Goal: Task Accomplishment & Management: Use online tool/utility

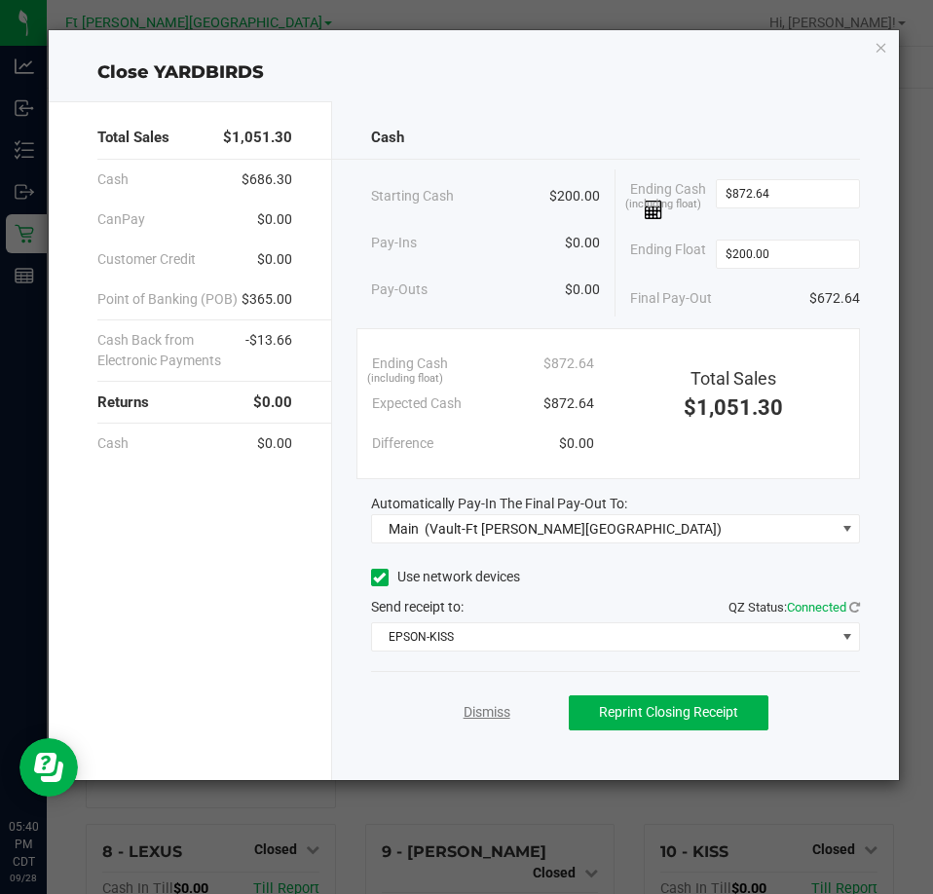
click at [482, 710] on link "Dismiss" at bounding box center [487, 713] width 47 height 20
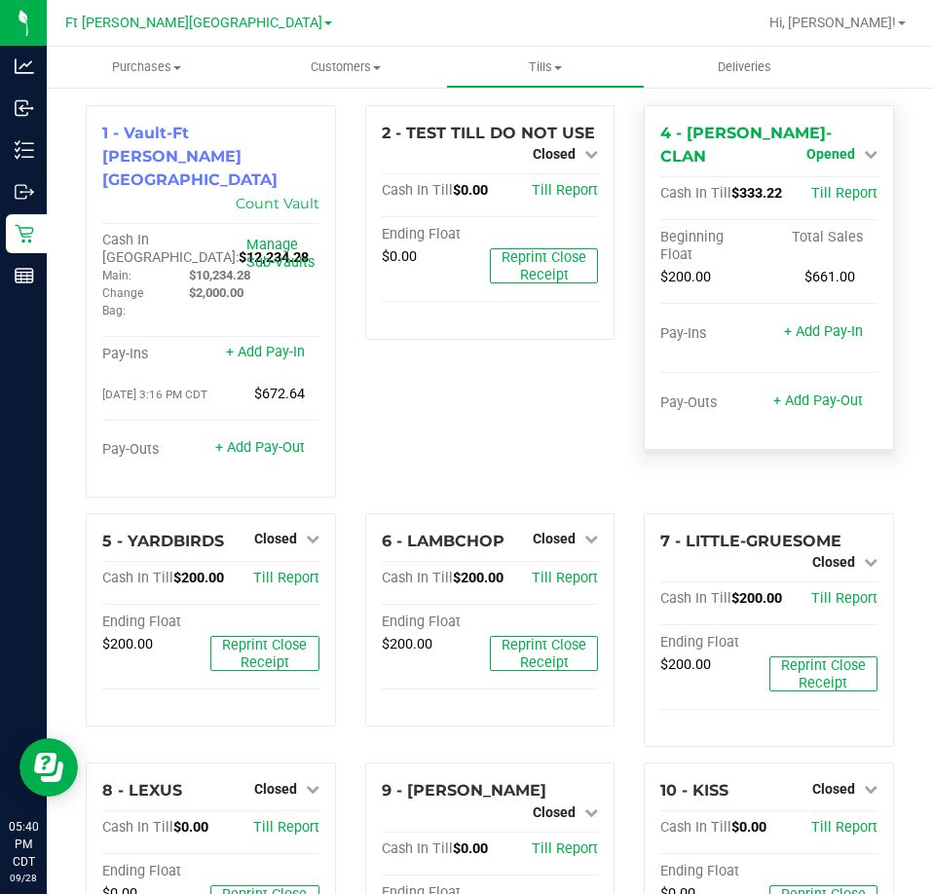
click at [826, 155] on span "Opened" at bounding box center [831, 154] width 49 height 16
click at [819, 187] on link "Close Till" at bounding box center [833, 195] width 53 height 16
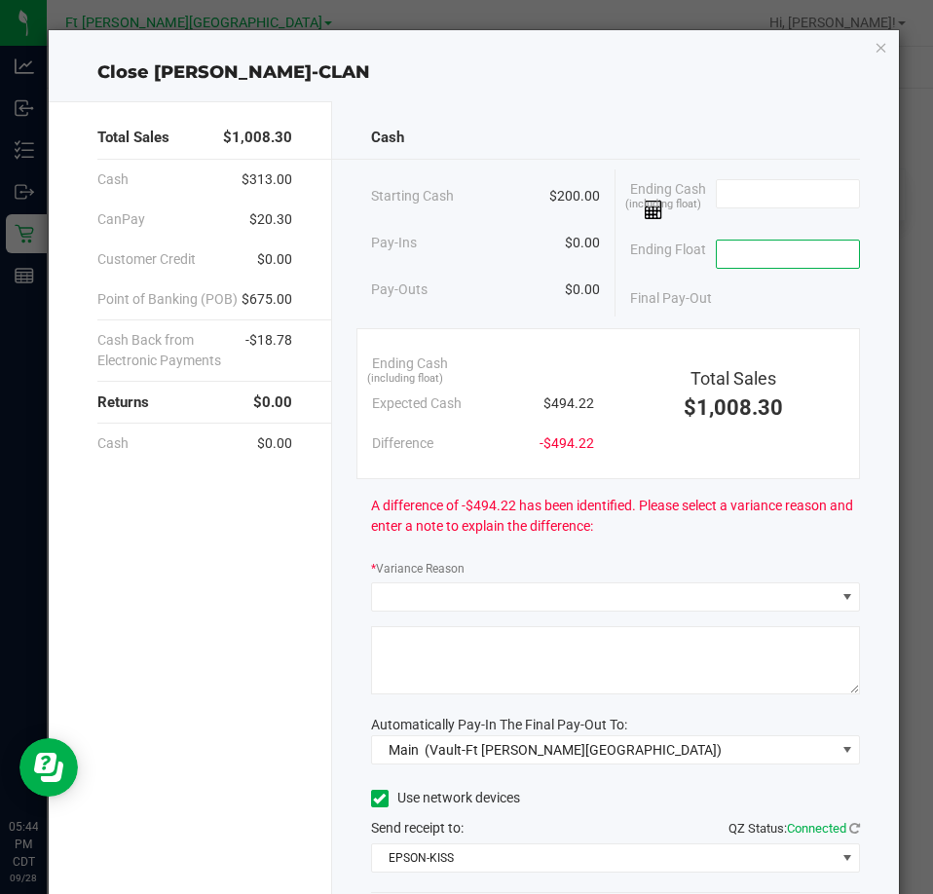
click at [816, 257] on input at bounding box center [788, 254] width 143 height 27
type input "$200.00"
click at [771, 192] on input at bounding box center [788, 193] width 143 height 27
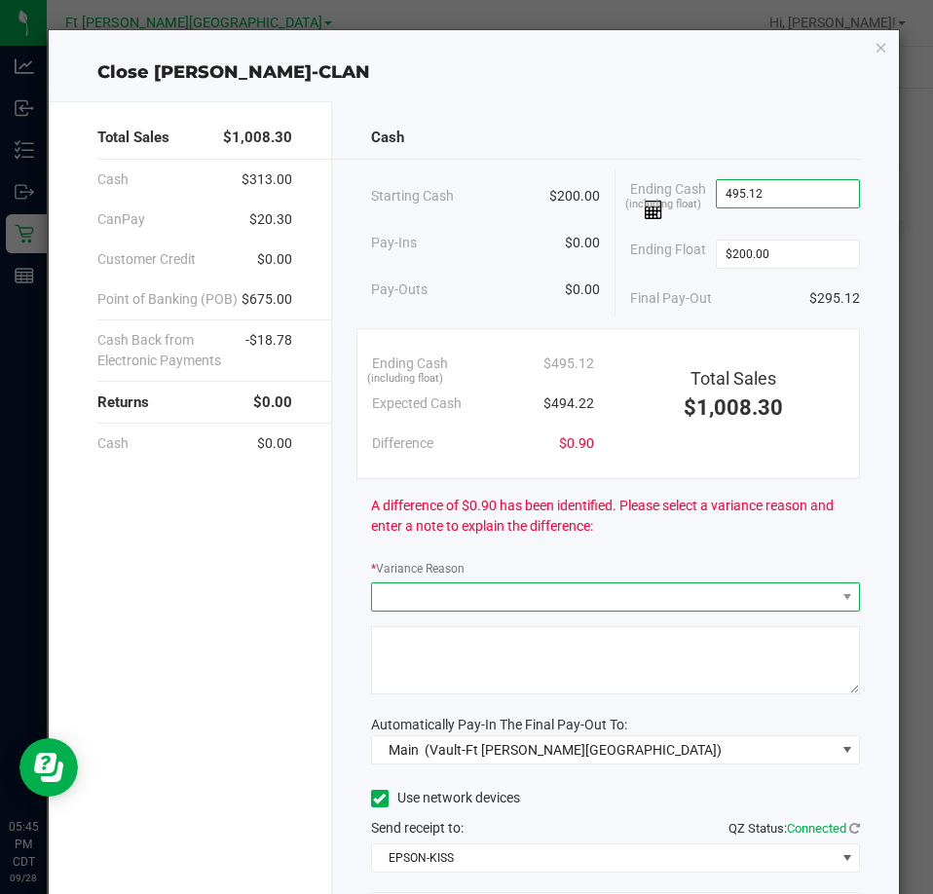
type input "$495.12"
click at [495, 596] on span at bounding box center [603, 597] width 463 height 27
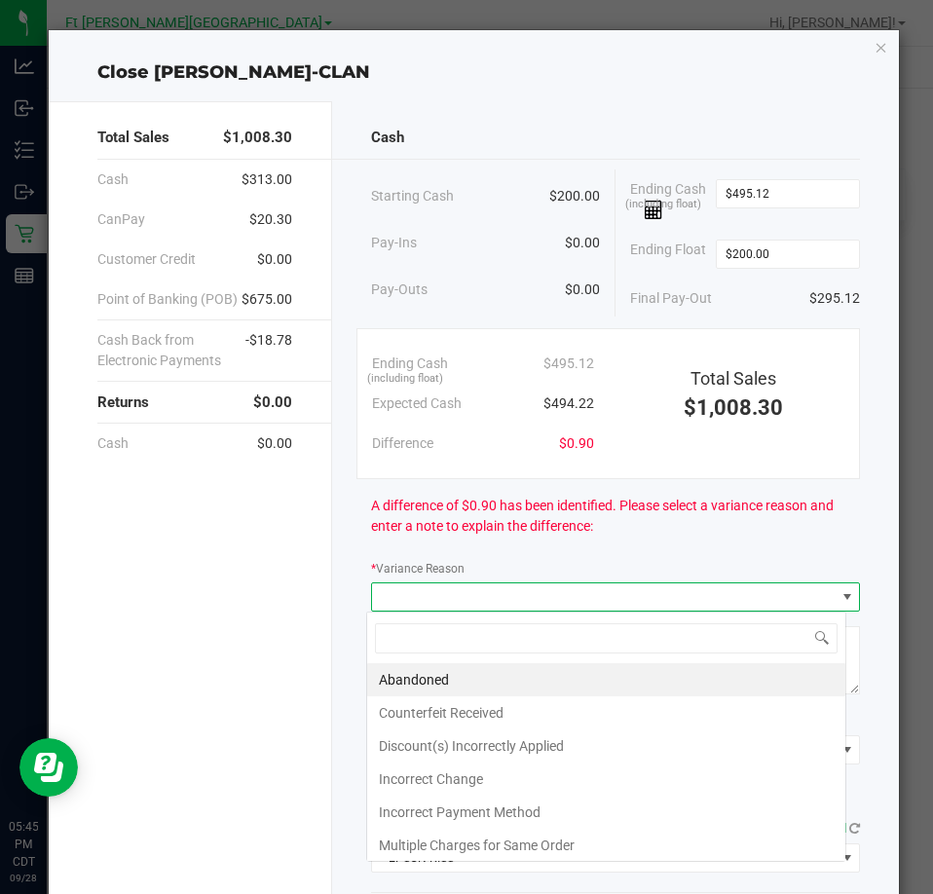
scroll to position [29, 481]
click at [441, 675] on li "Abandoned" at bounding box center [606, 680] width 478 height 33
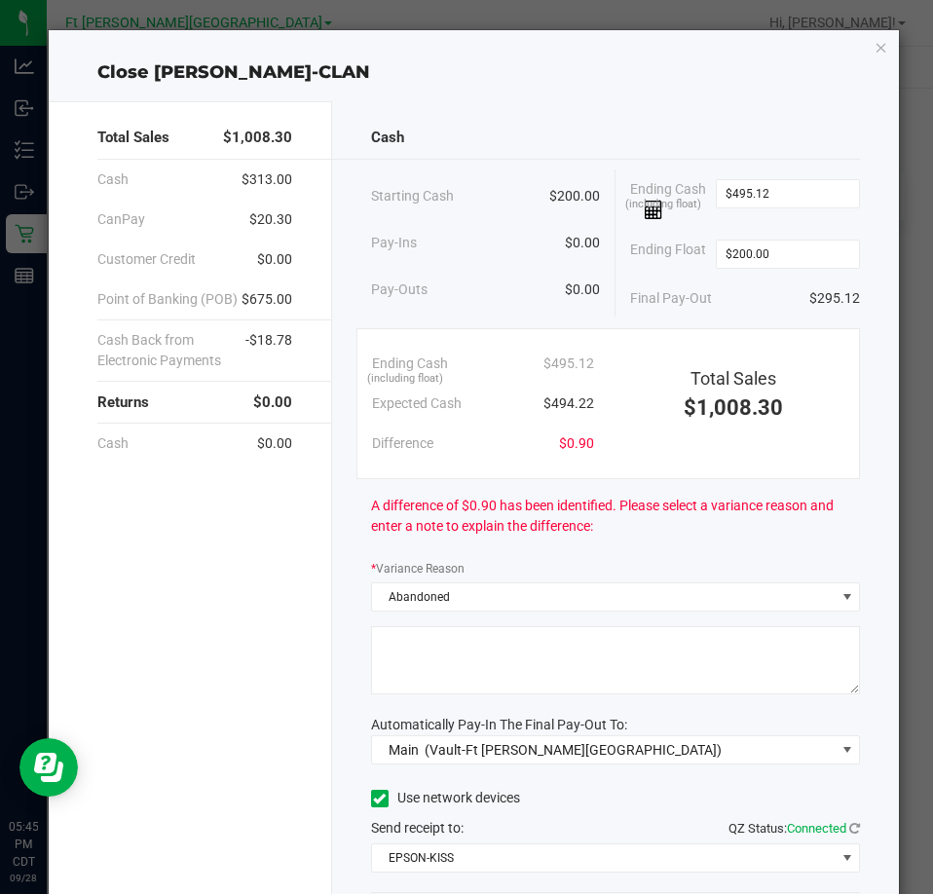
click at [435, 648] on textarea at bounding box center [615, 661] width 489 height 68
click at [436, 647] on textarea at bounding box center [615, 661] width 489 height 68
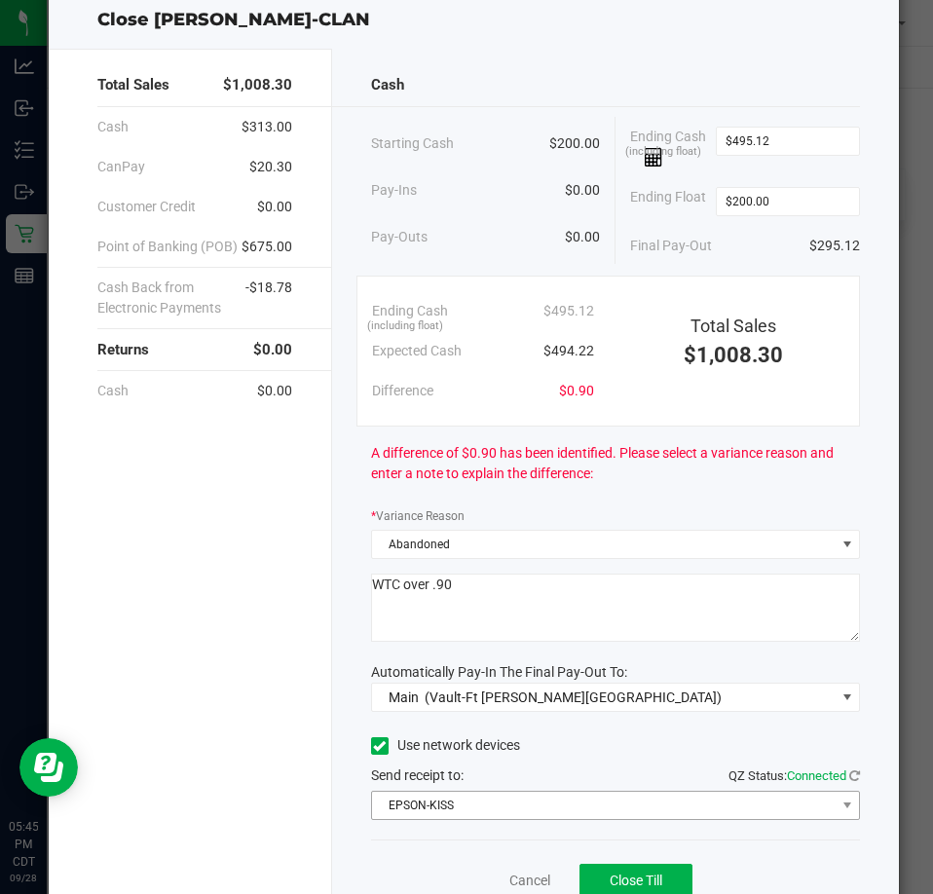
scroll to position [137, 0]
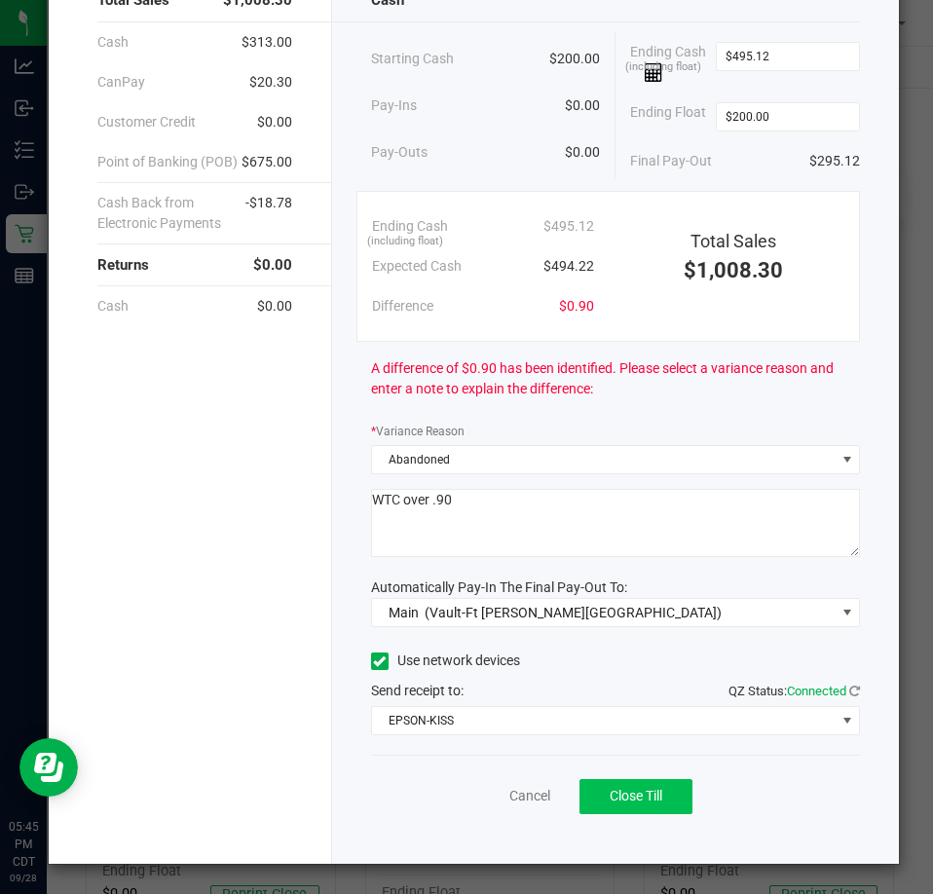
type textarea "WTC over .90"
click at [645, 802] on span "Close Till" at bounding box center [636, 796] width 53 height 16
click at [482, 792] on link "Dismiss" at bounding box center [487, 796] width 47 height 20
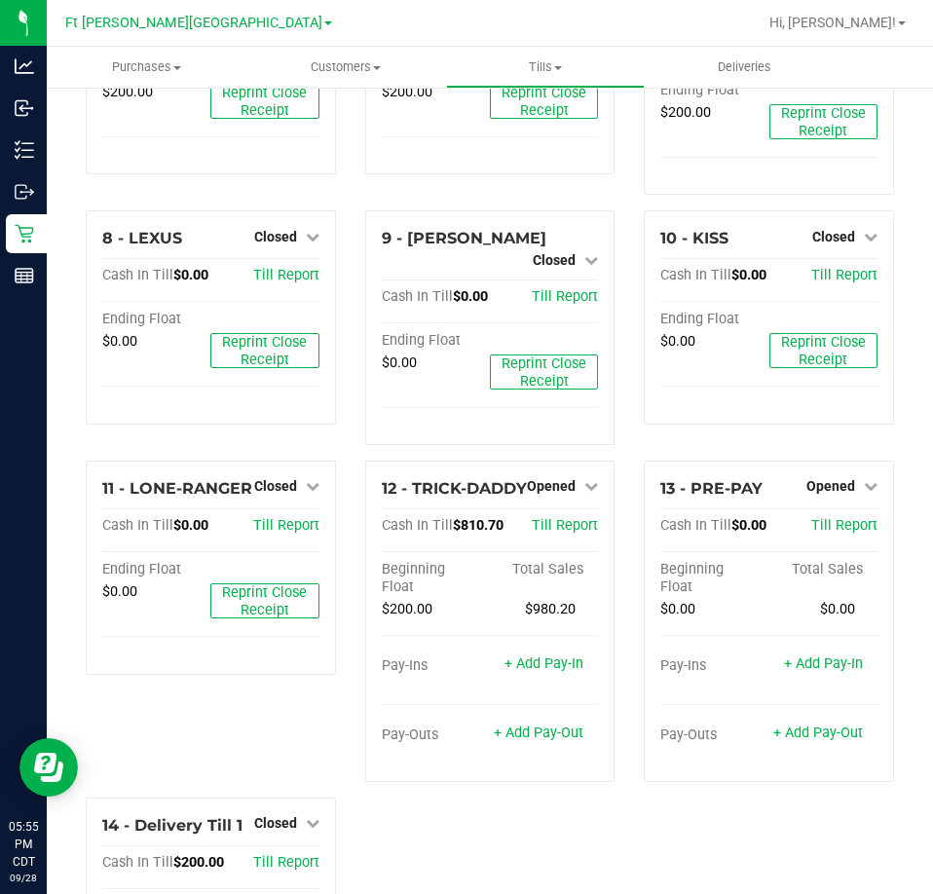
scroll to position [663, 0]
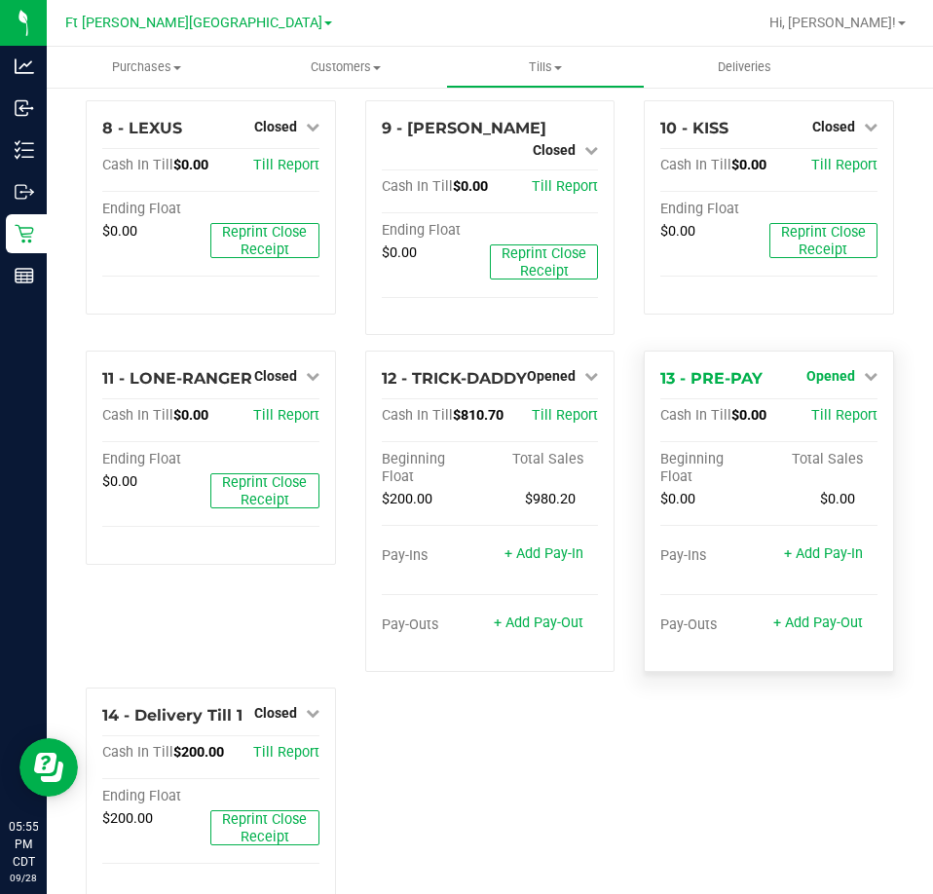
click at [816, 368] on span "Opened" at bounding box center [831, 376] width 49 height 16
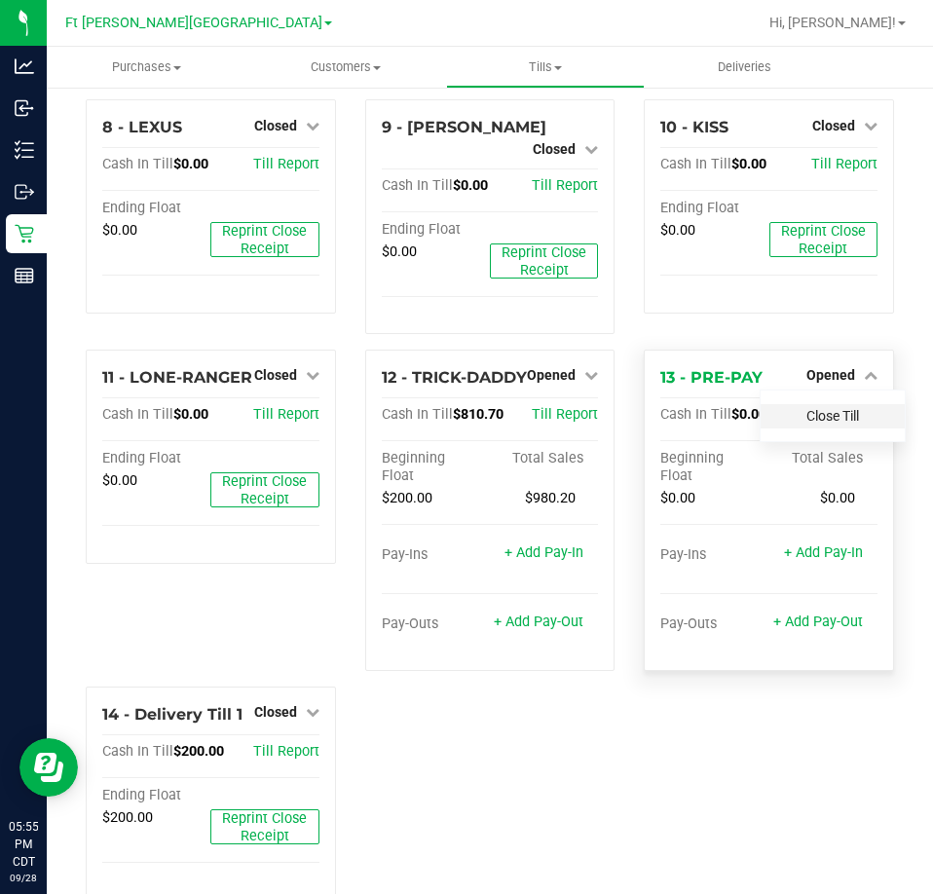
click at [817, 408] on link "Close Till" at bounding box center [833, 416] width 53 height 16
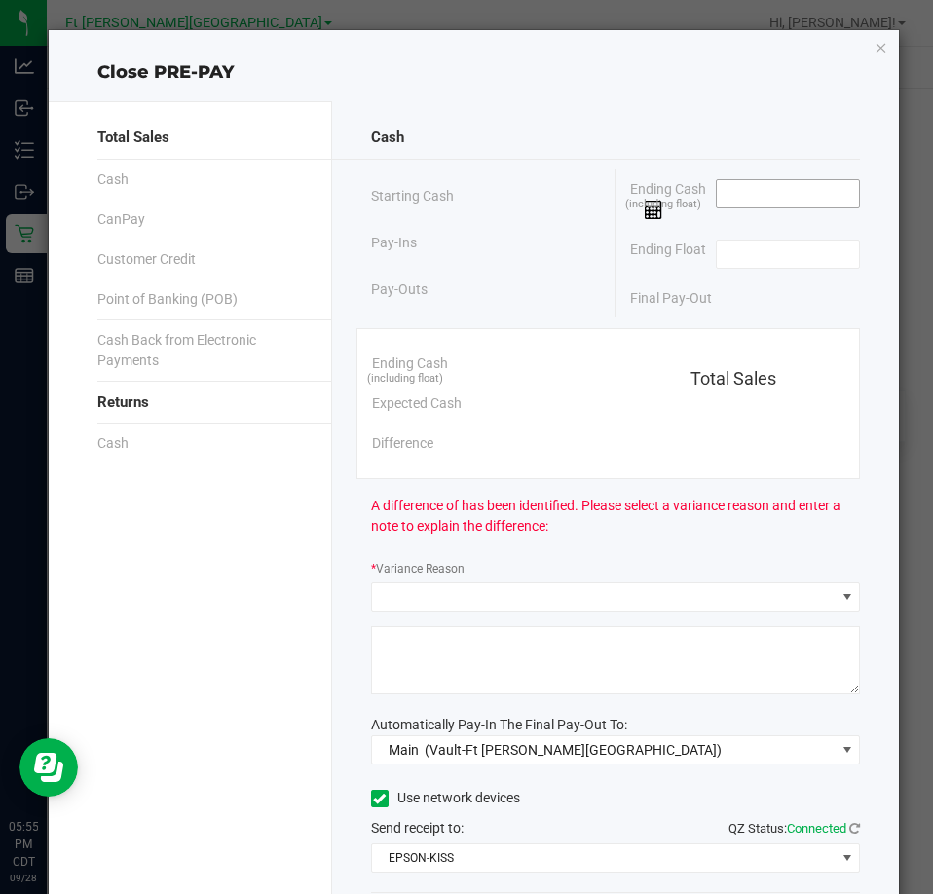
click at [790, 198] on input at bounding box center [788, 193] width 143 height 27
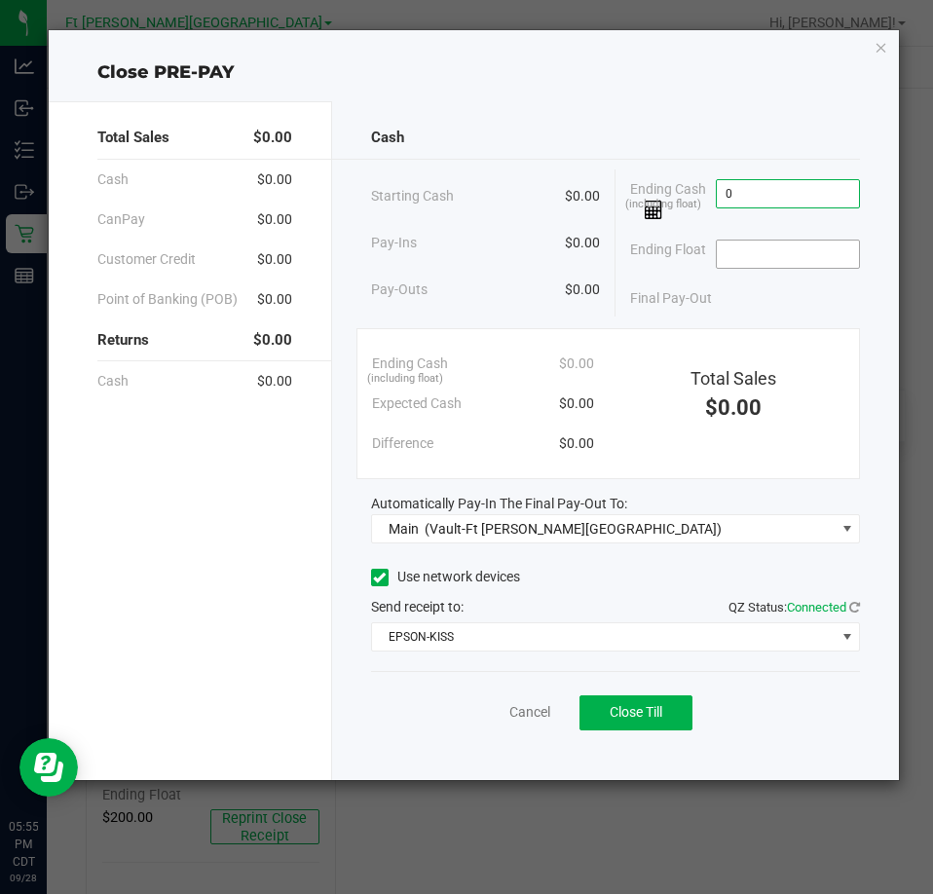
type input "$0.00"
click at [782, 260] on input at bounding box center [788, 254] width 143 height 27
type input "$0.00"
click at [640, 716] on span "Close Till" at bounding box center [636, 712] width 53 height 16
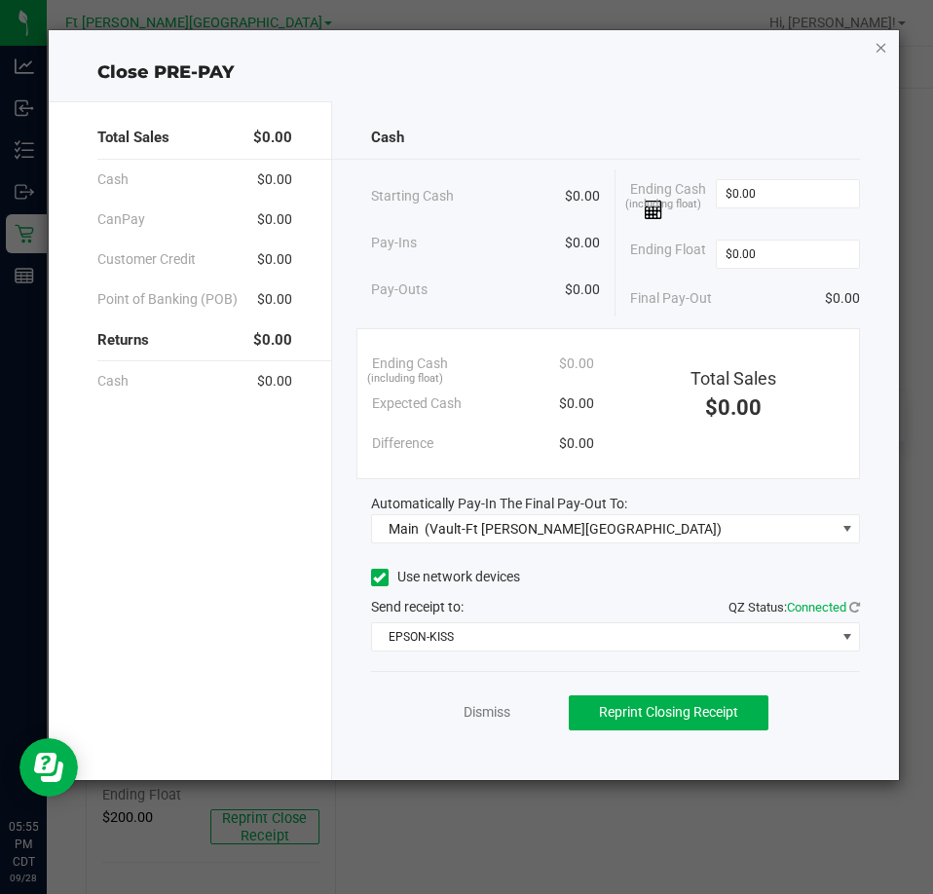
click at [883, 46] on icon "button" at bounding box center [882, 46] width 14 height 23
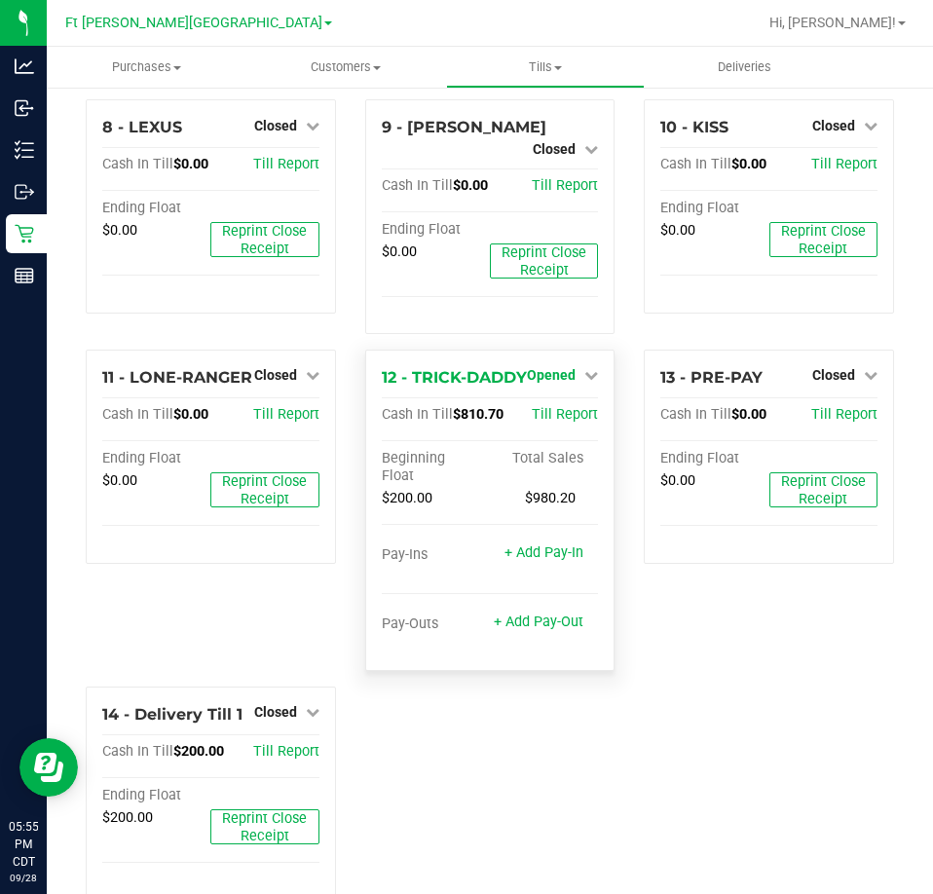
click at [548, 367] on span "Opened" at bounding box center [551, 375] width 49 height 16
click at [554, 408] on link "Close Till" at bounding box center [554, 416] width 53 height 16
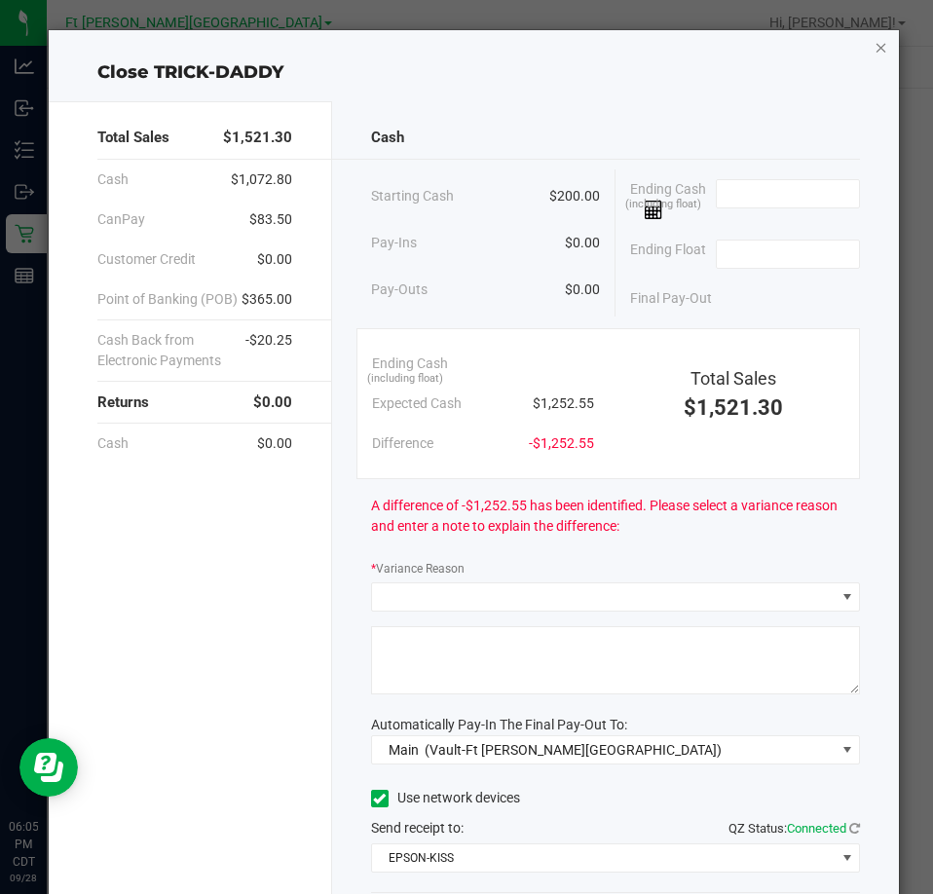
click at [875, 45] on icon "button" at bounding box center [882, 46] width 14 height 23
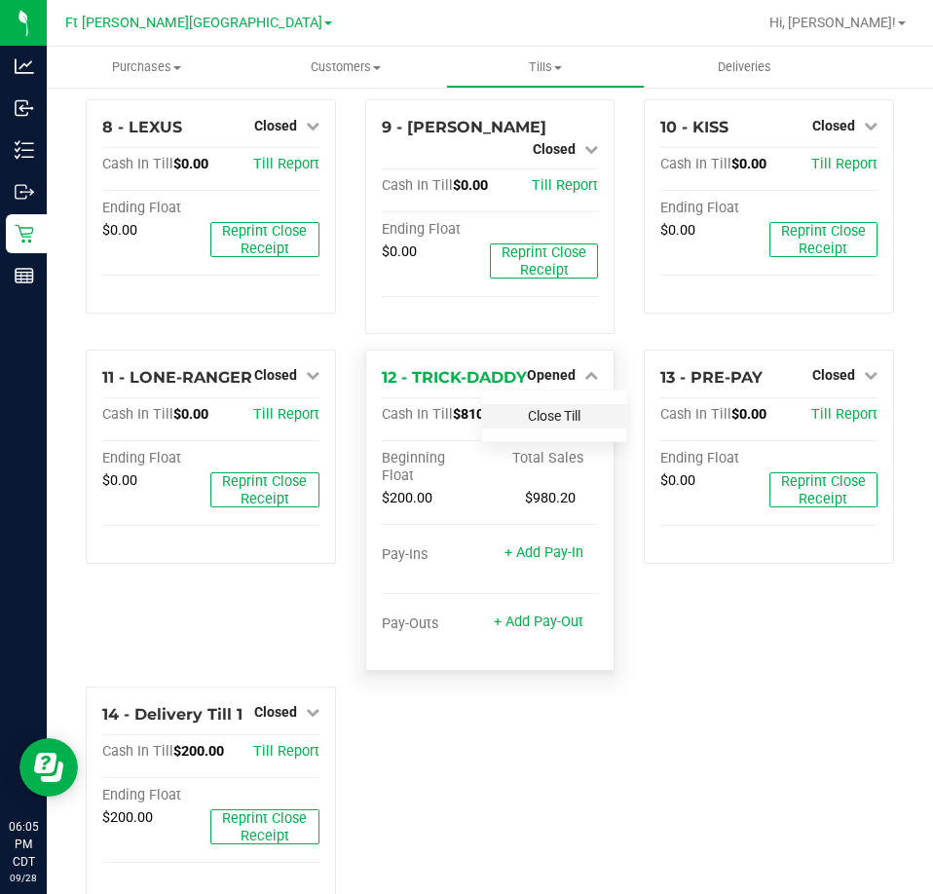
click at [537, 408] on link "Close Till" at bounding box center [554, 416] width 53 height 16
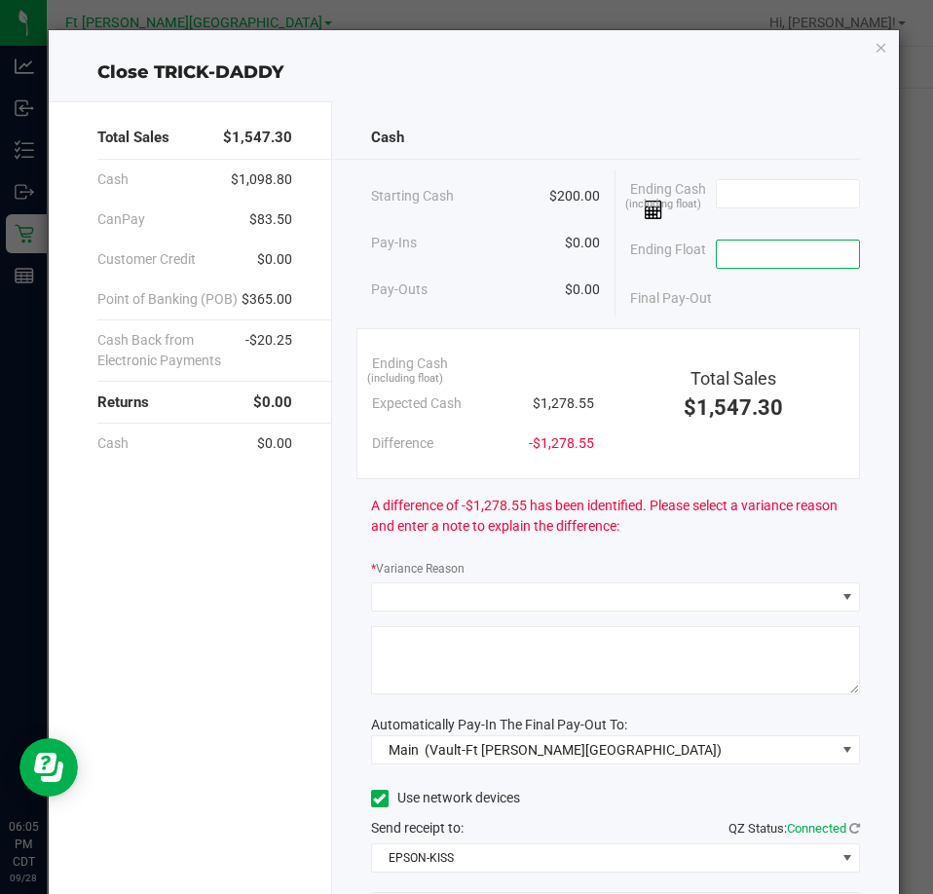
click at [779, 263] on input at bounding box center [788, 254] width 143 height 27
type input "$200.00"
click at [772, 177] on div "Ending Cash (including float)" at bounding box center [745, 200] width 230 height 60
click at [772, 187] on input at bounding box center [788, 193] width 143 height 27
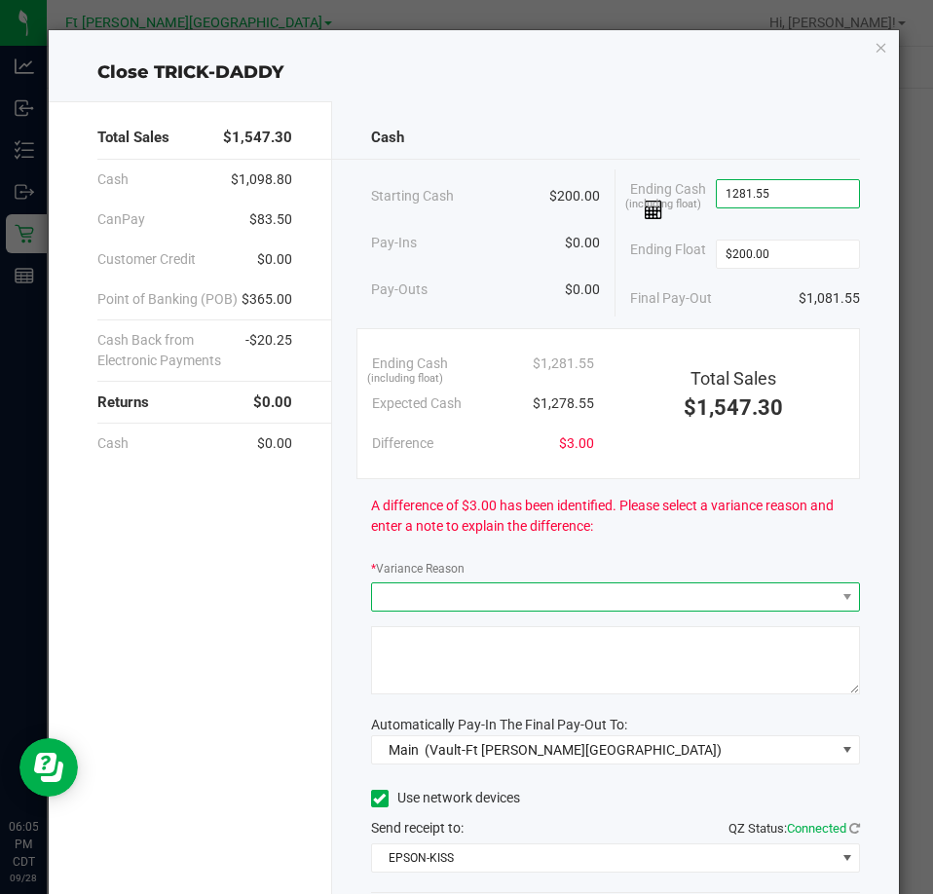
type input "$1,281.55"
click at [678, 603] on span at bounding box center [603, 597] width 463 height 27
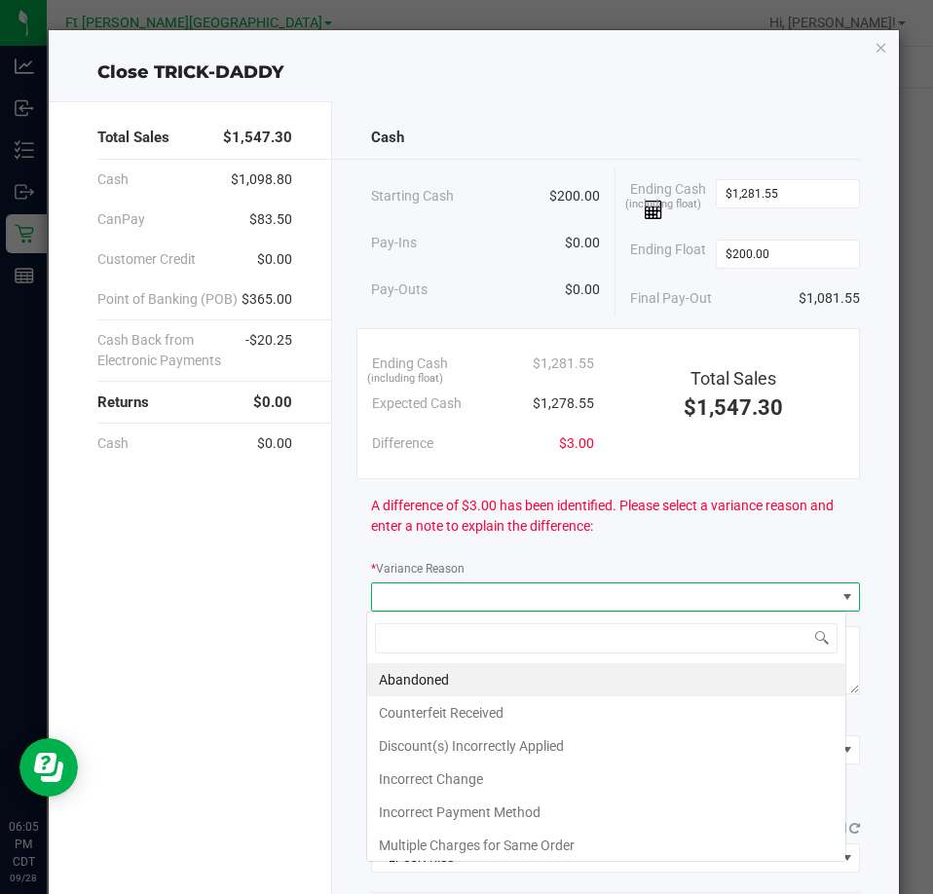
scroll to position [29, 481]
click at [464, 680] on li "Abandoned" at bounding box center [606, 680] width 478 height 33
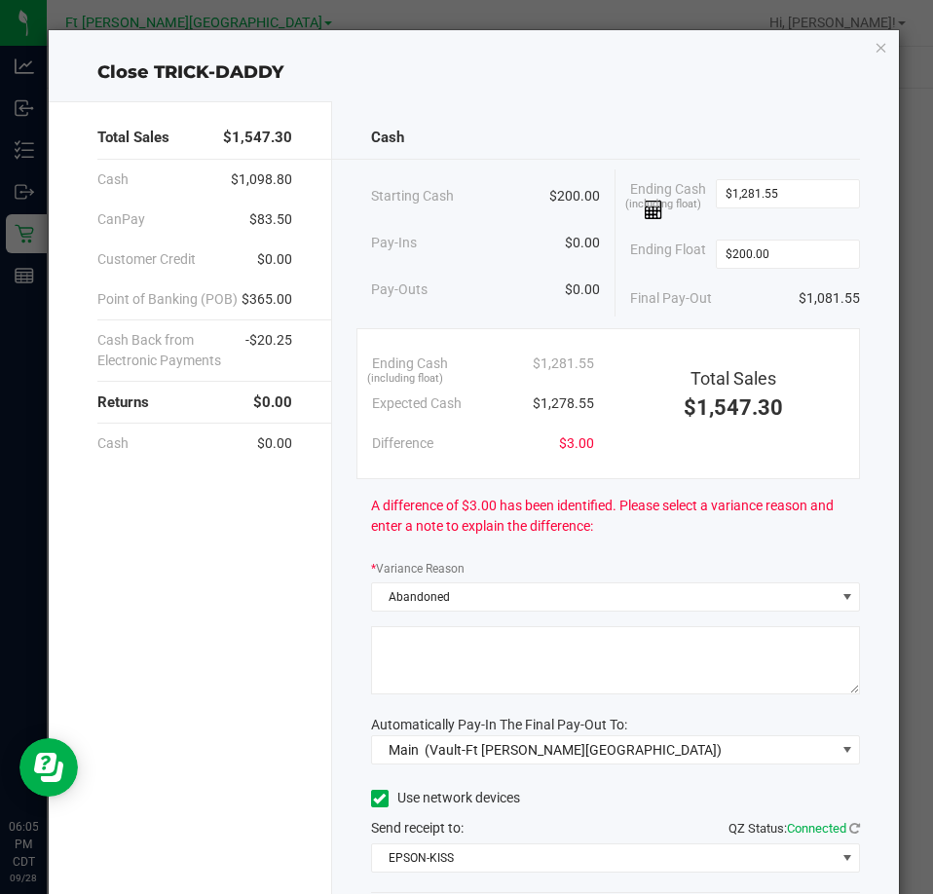
click at [445, 652] on textarea at bounding box center [615, 661] width 489 height 68
click at [446, 652] on textarea at bounding box center [615, 661] width 489 height 68
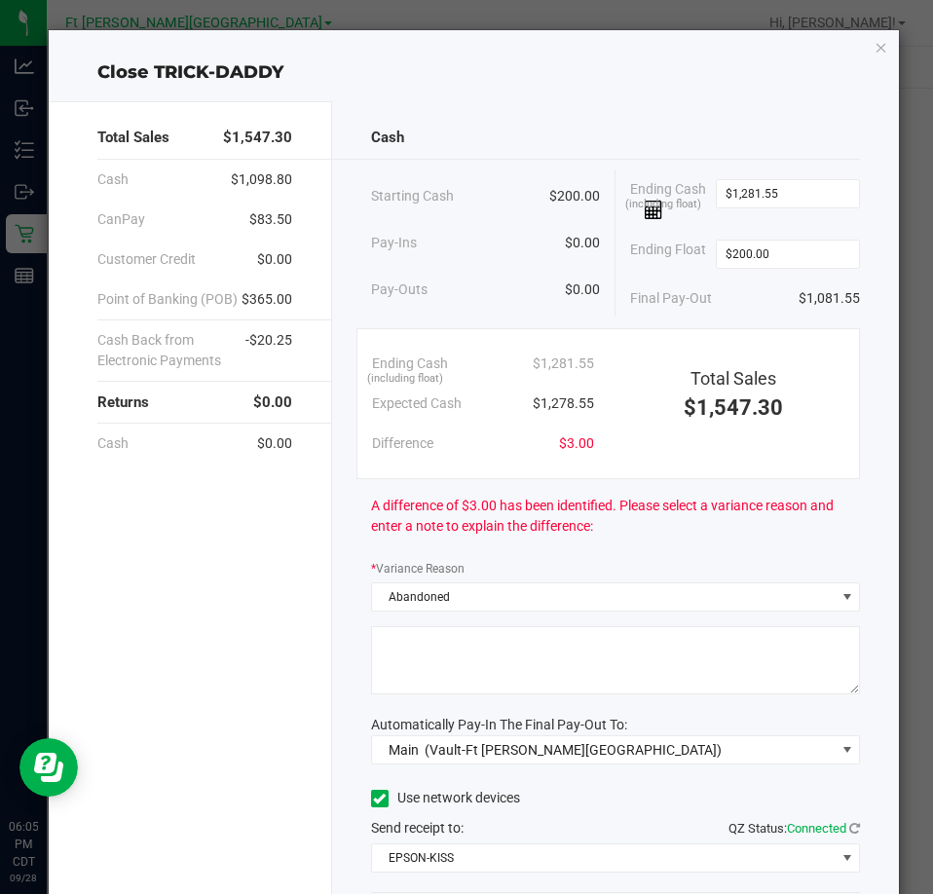
click at [446, 653] on textarea at bounding box center [615, 661] width 489 height 68
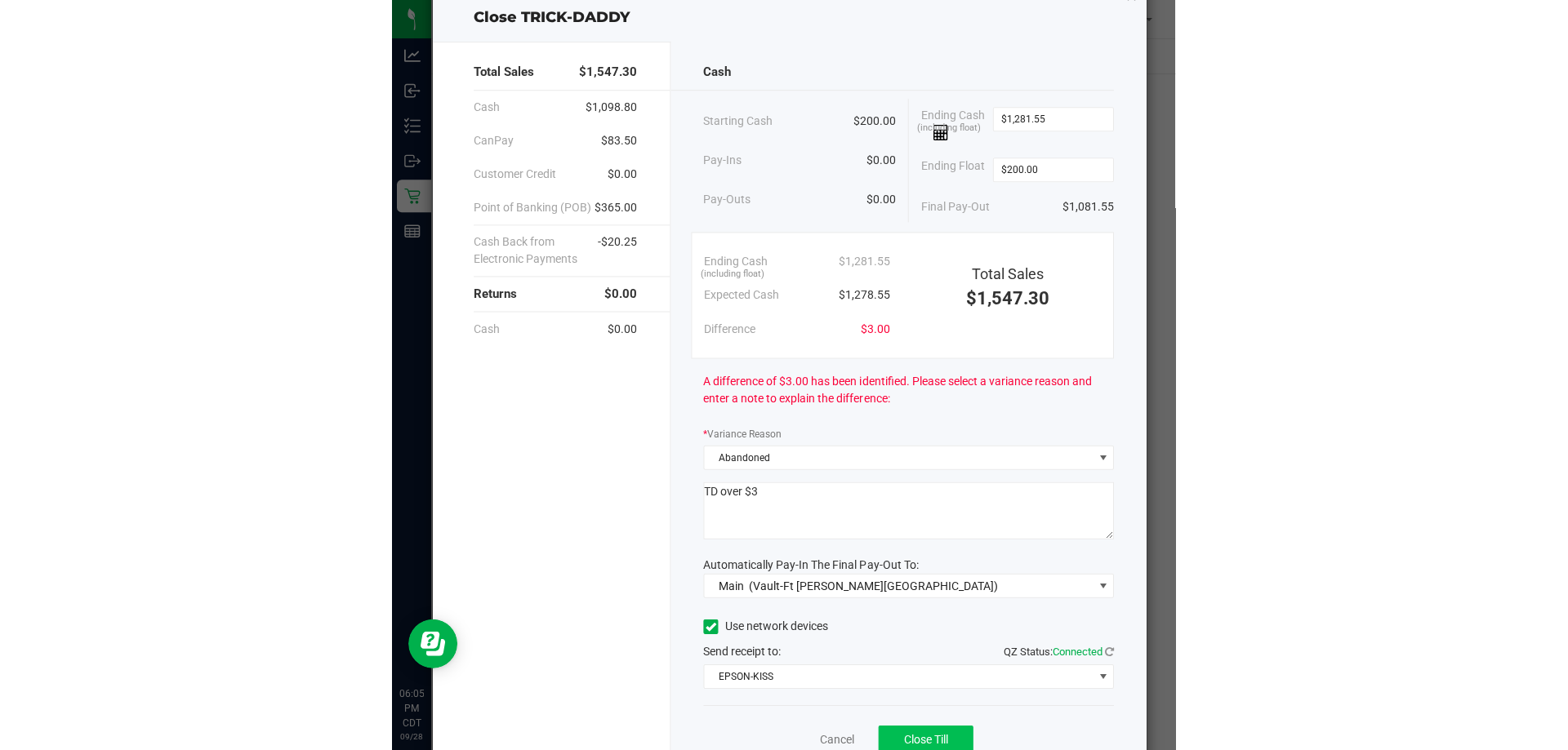
scroll to position [115, 0]
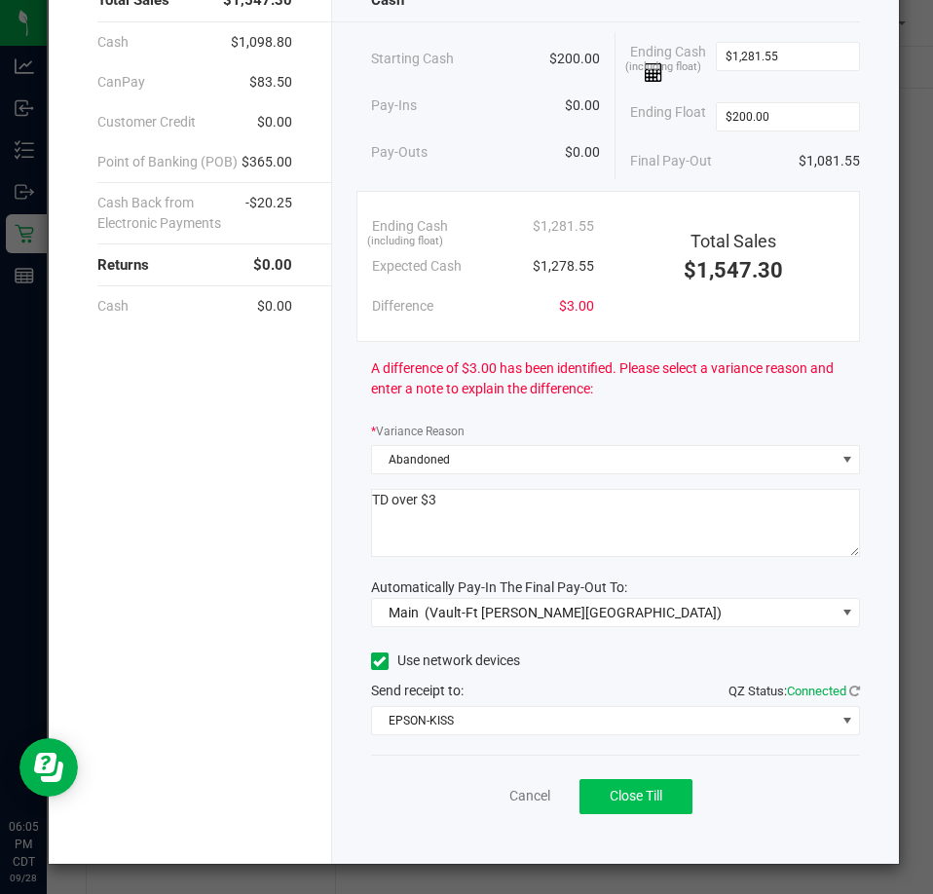
type textarea "TD over $3"
click at [671, 801] on button "Close Till" at bounding box center [636, 796] width 113 height 35
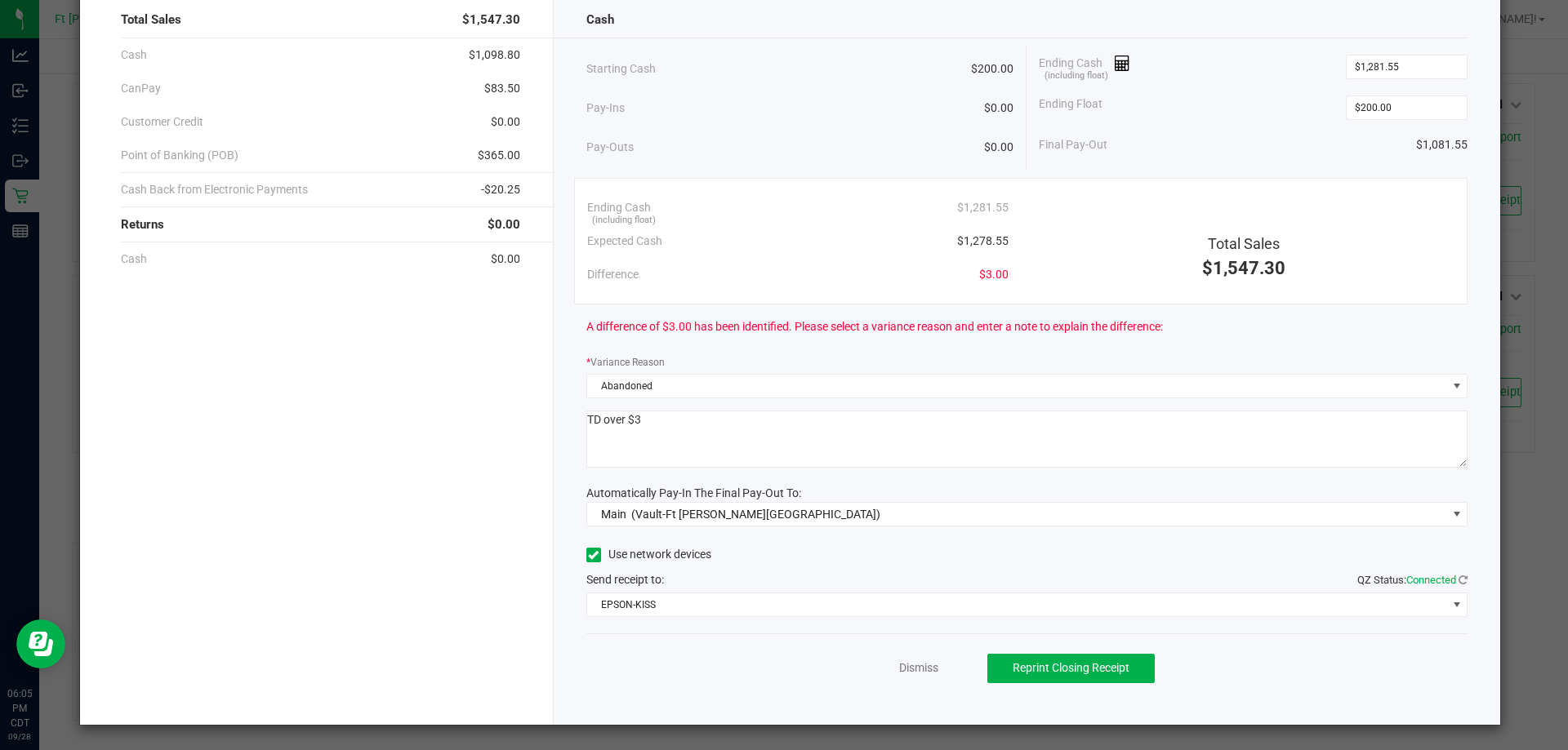
scroll to position [96, 0]
click at [781, 671] on link "Dismiss" at bounding box center [919, 668] width 39 height 17
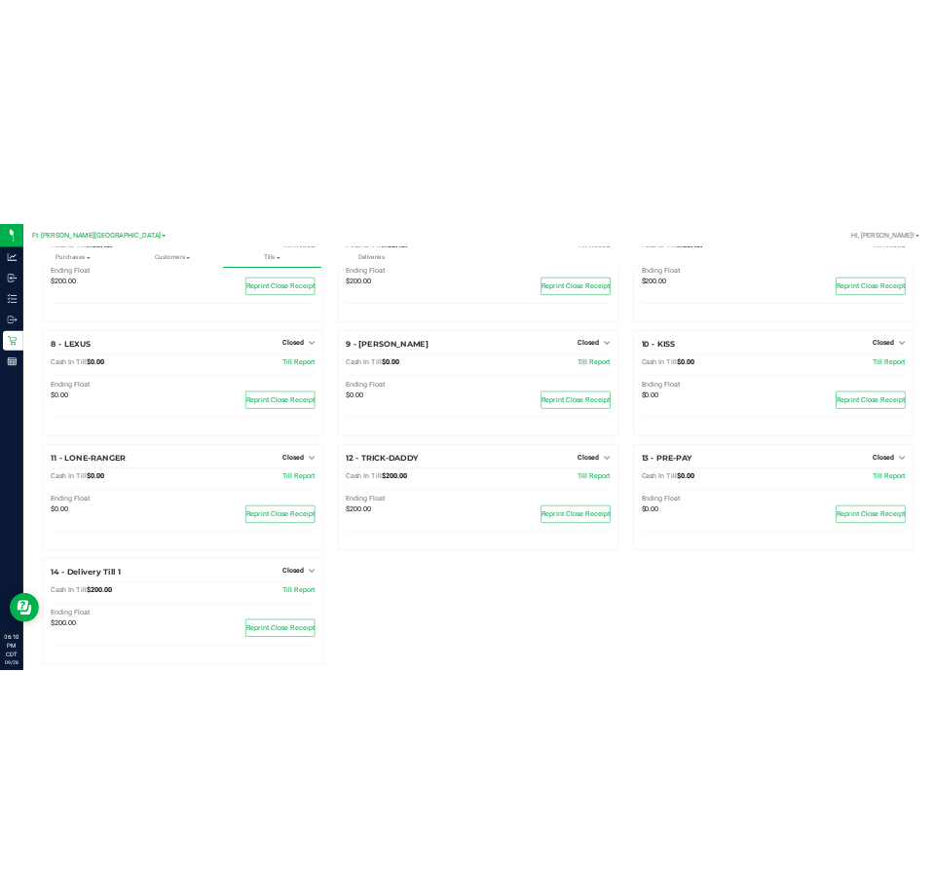
scroll to position [504, 0]
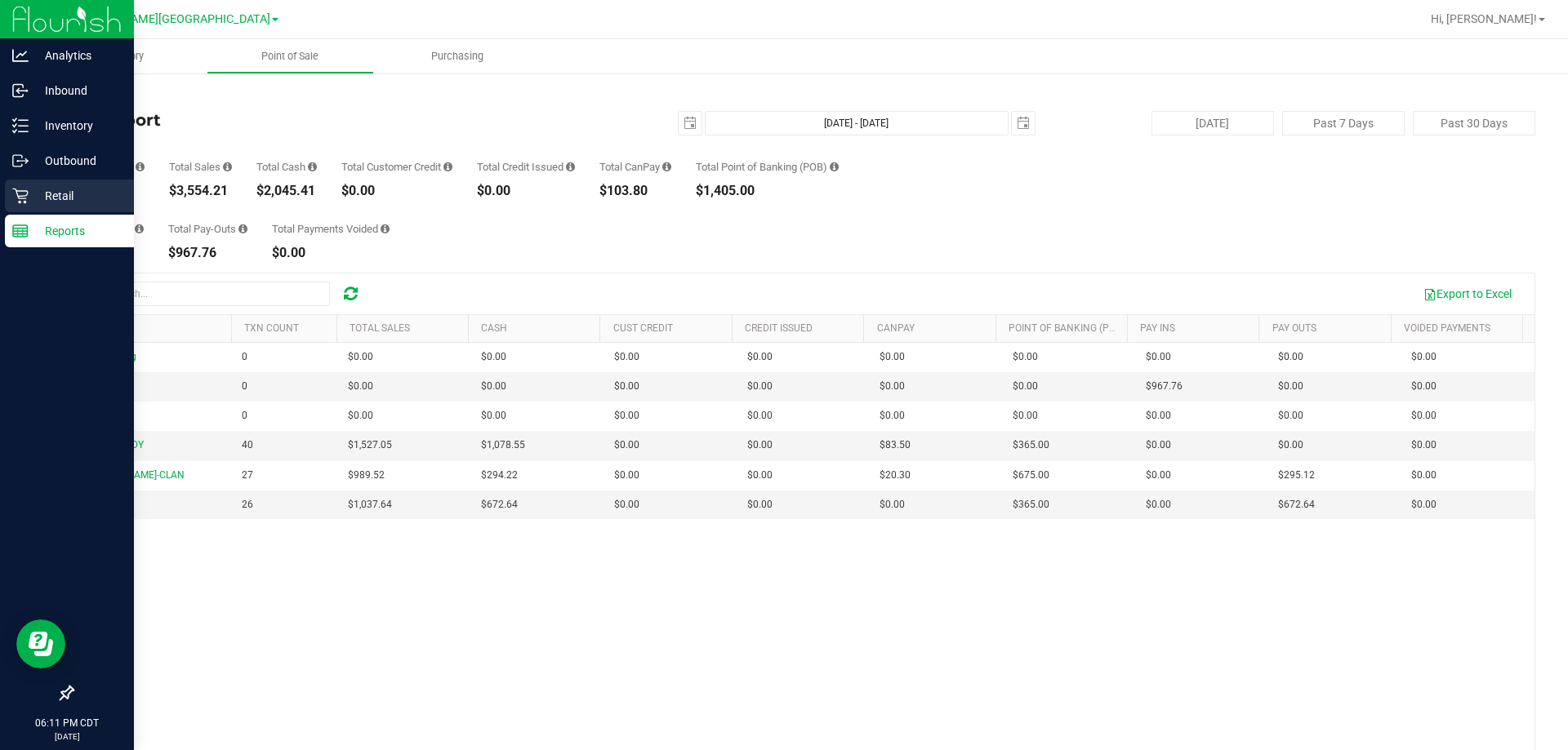
drag, startPoint x: 71, startPoint y: 199, endPoint x: 85, endPoint y: 189, distance: 17.2
click at [72, 199] on p "Retail" at bounding box center [77, 195] width 98 height 19
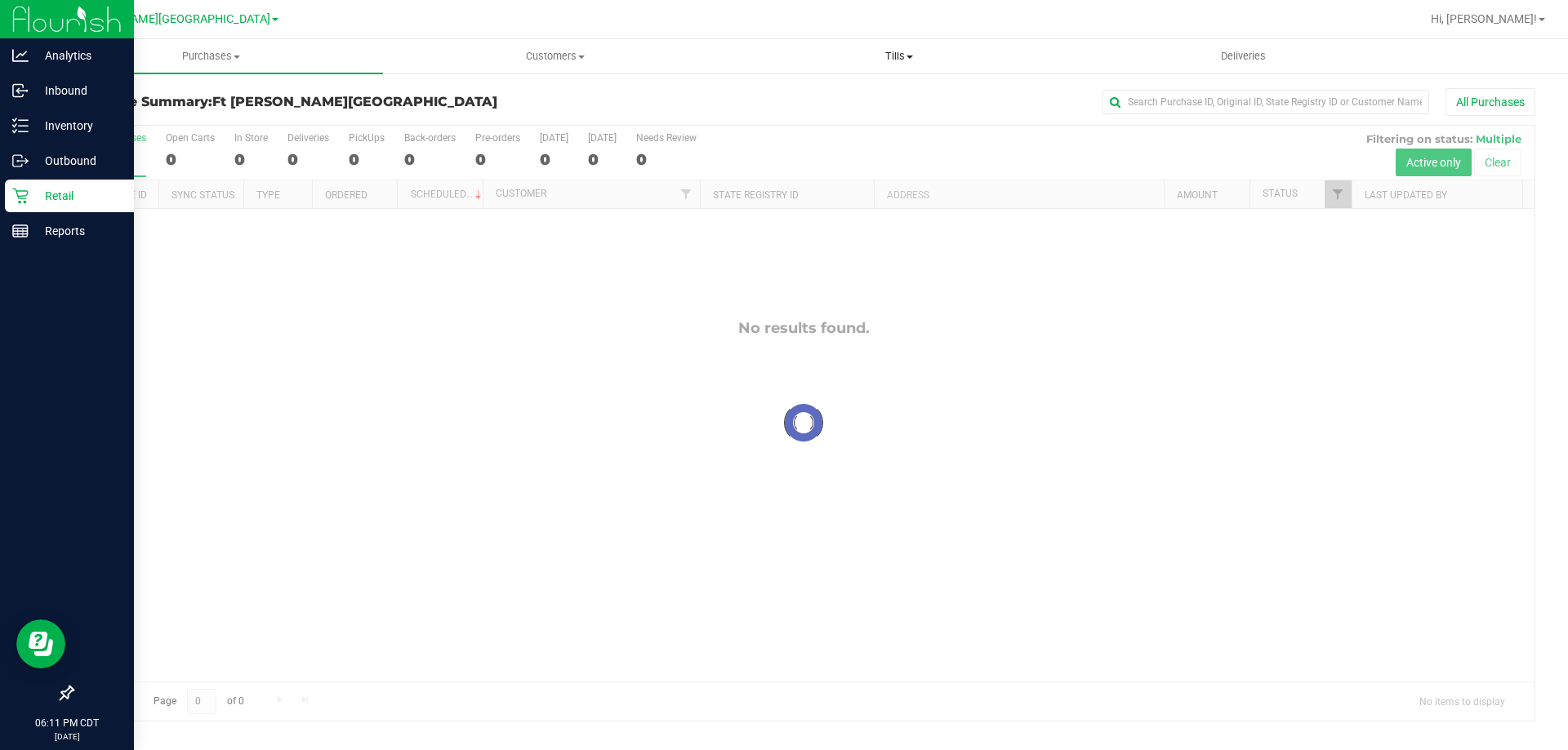
click at [781, 56] on span at bounding box center [910, 57] width 7 height 3
click at [781, 116] on span "Reconcile e-payments" at bounding box center [808, 118] width 163 height 14
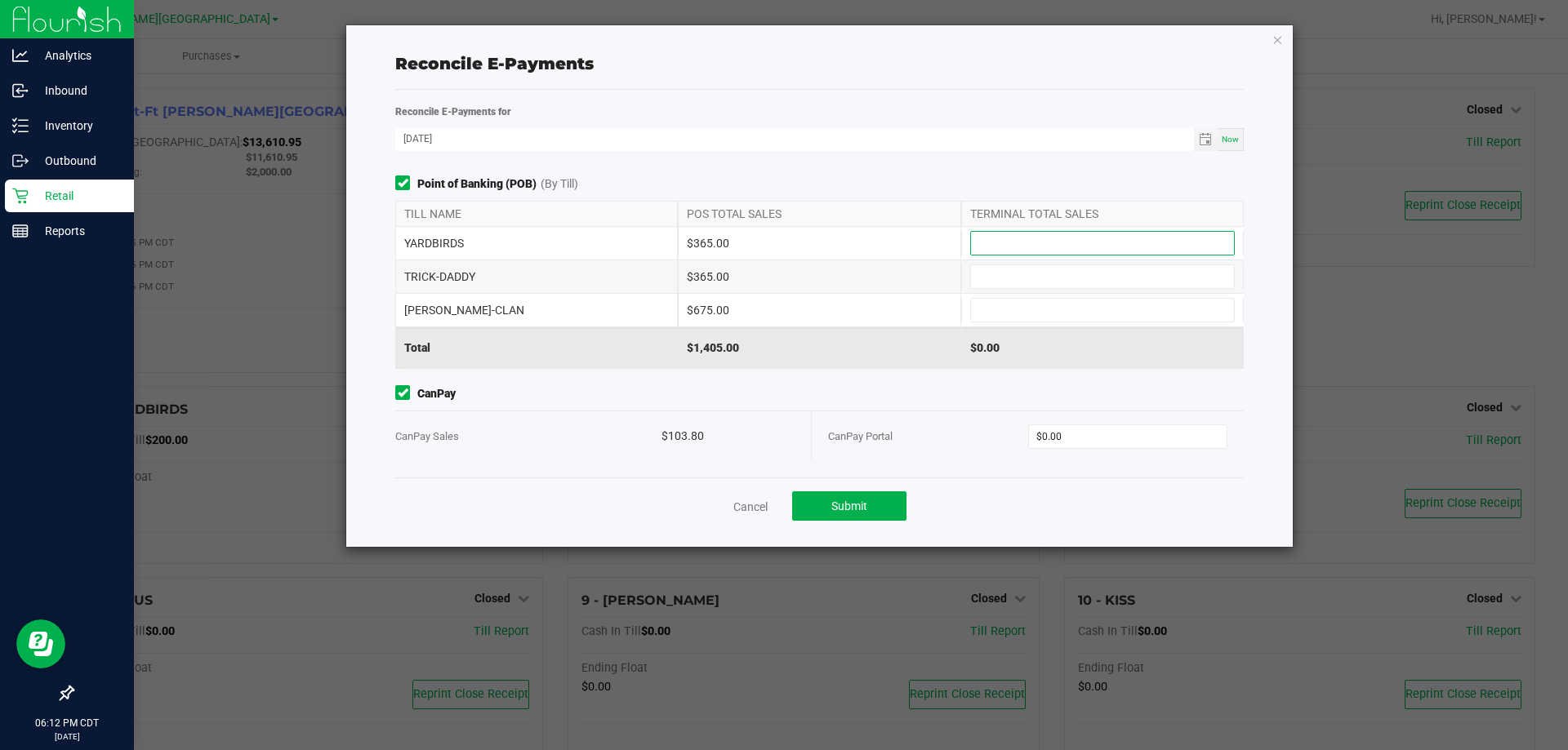
click at [781, 239] on input at bounding box center [1103, 243] width 263 height 23
type input "$365.00"
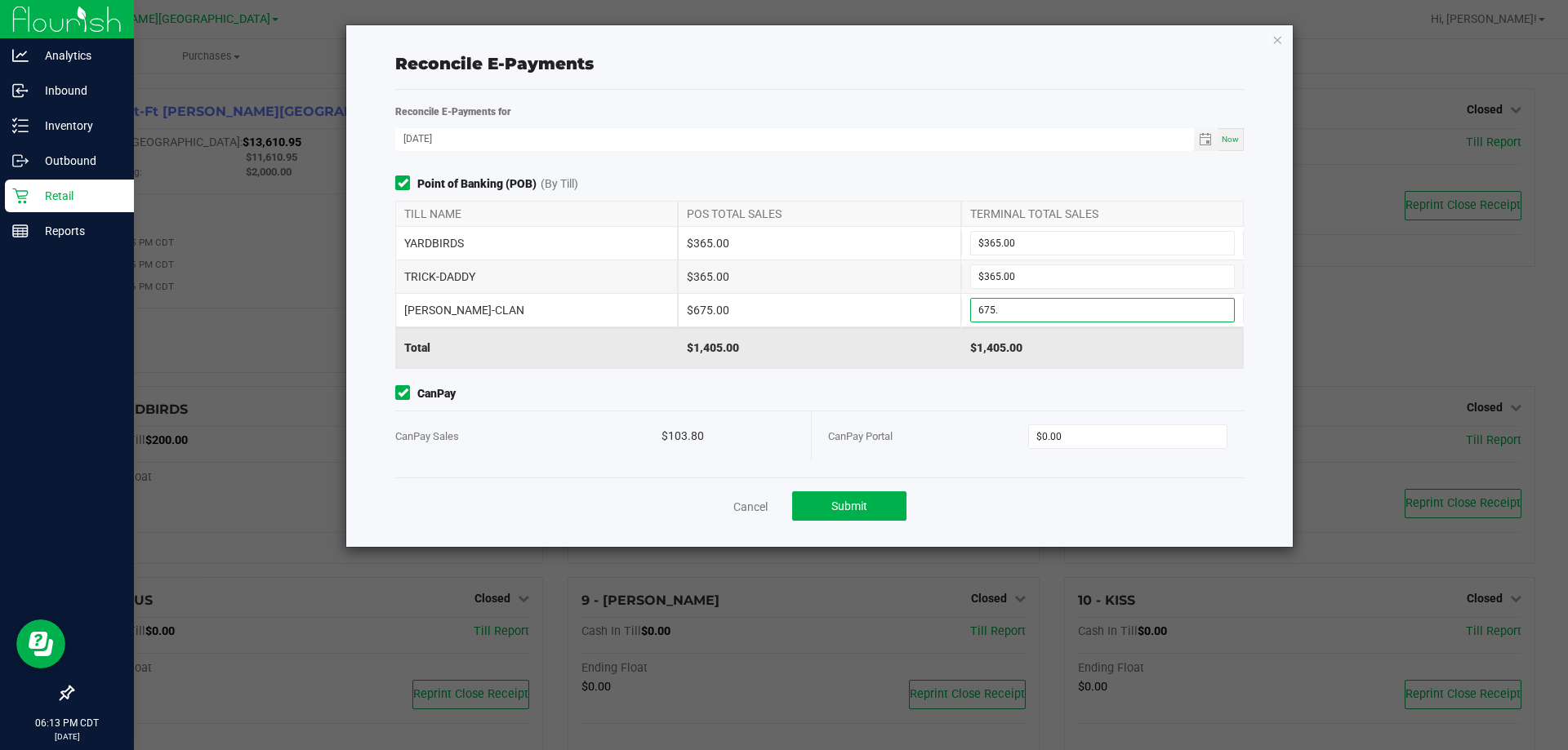
type input "$675.00"
type input "$103.80"
click at [781, 504] on button "Submit" at bounding box center [849, 506] width 114 height 29
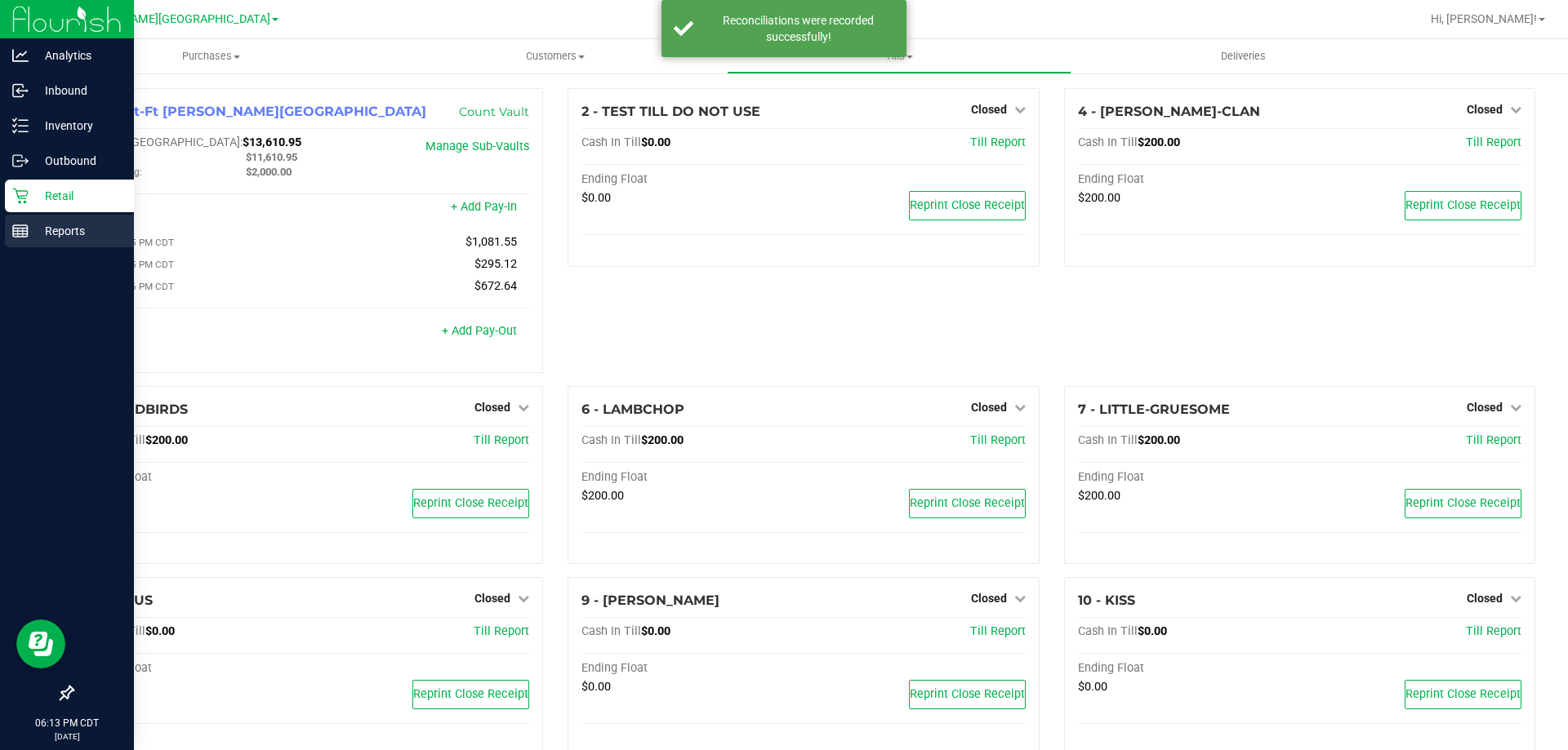
click at [60, 231] on p "Reports" at bounding box center [77, 230] width 98 height 19
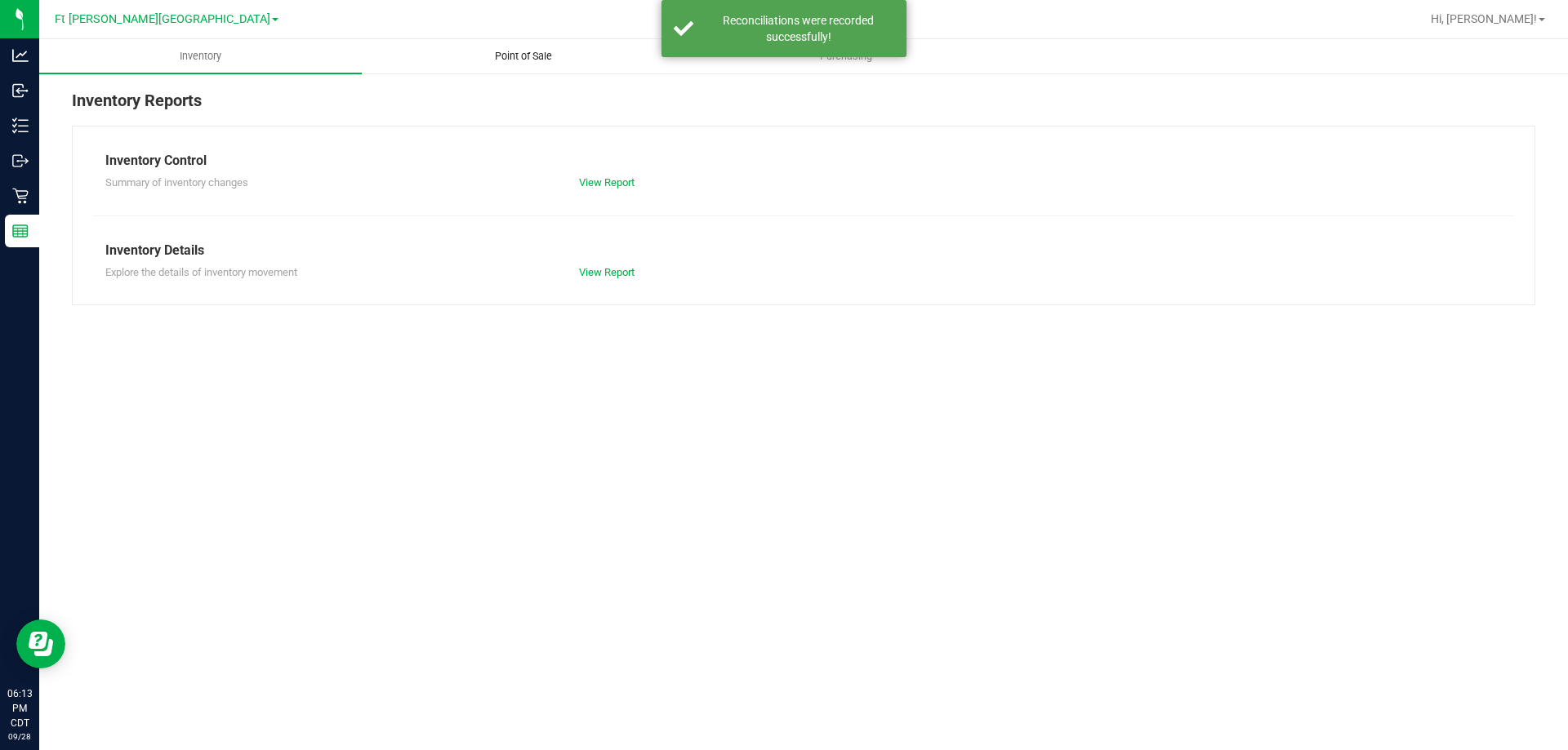
click at [521, 48] on uib-tab-heading "Point of Sale" at bounding box center [523, 56] width 321 height 33
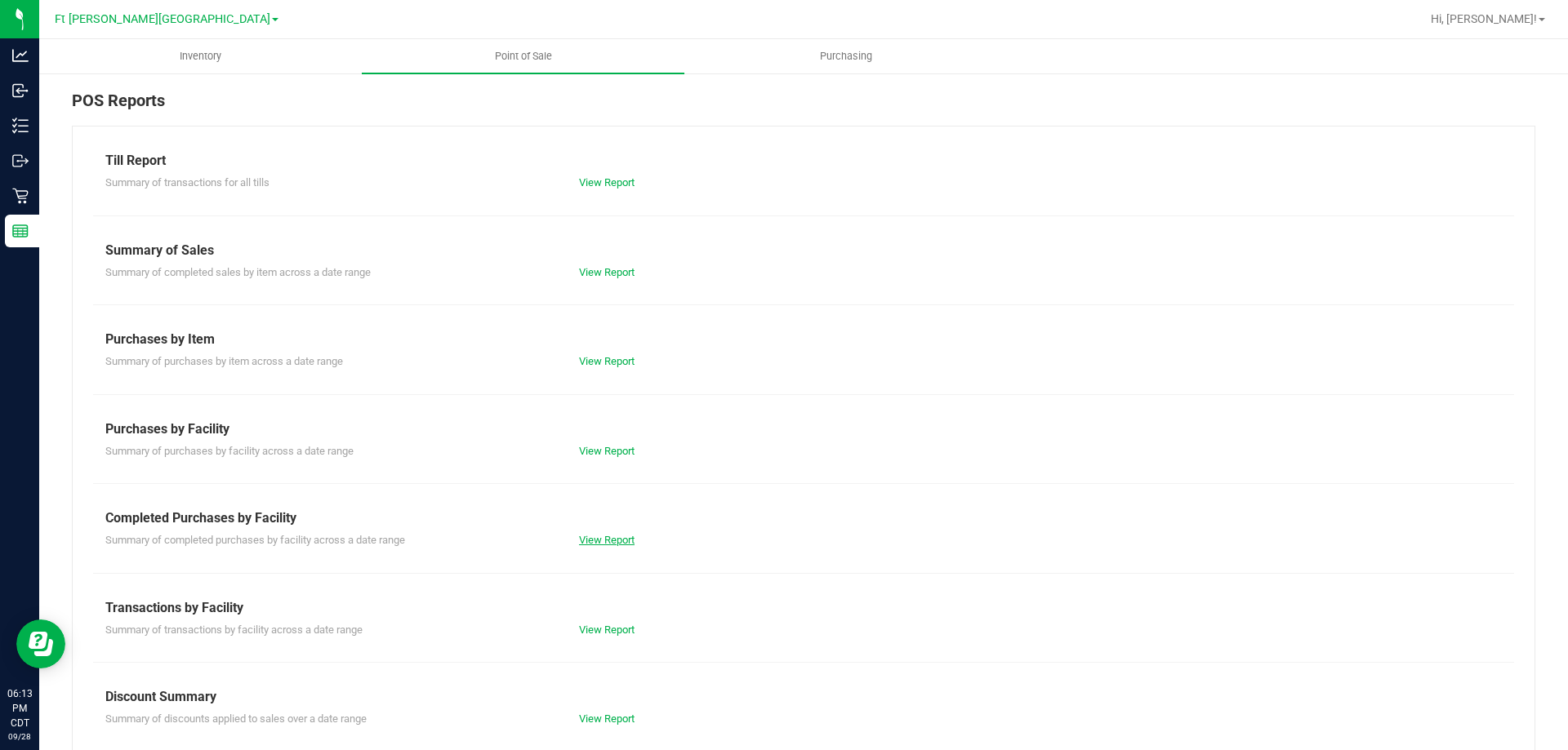
click at [620, 538] on link "View Report" at bounding box center [607, 540] width 55 height 13
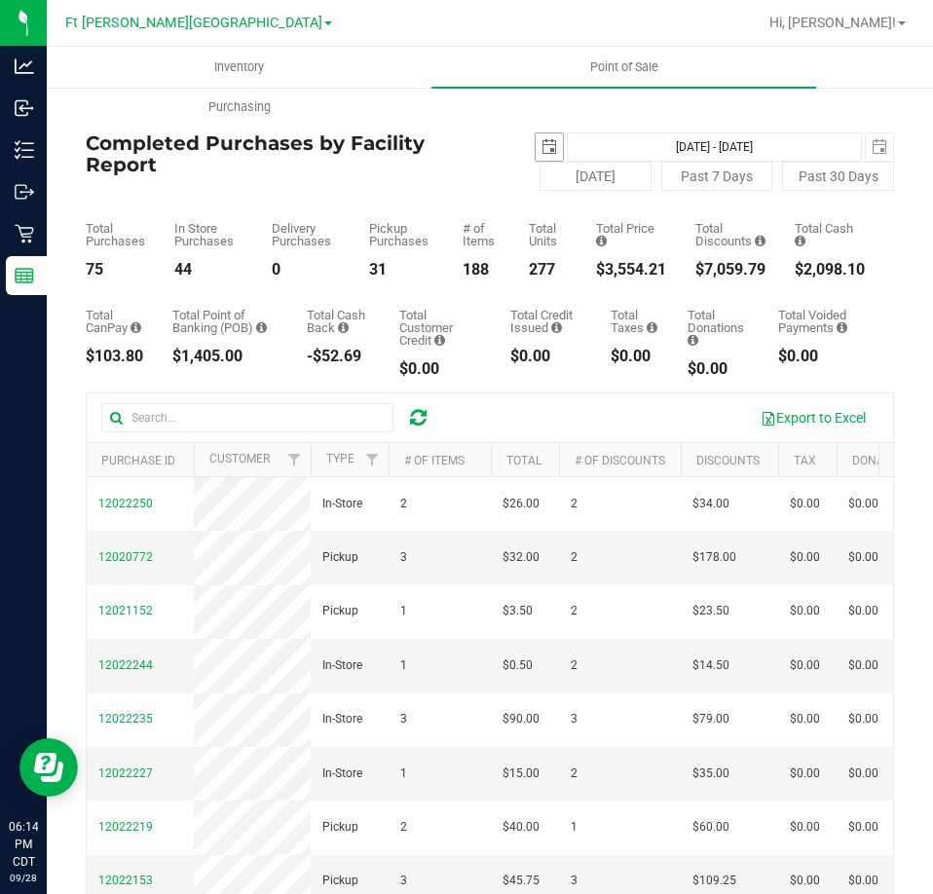
click at [536, 146] on span "select" at bounding box center [549, 146] width 27 height 27
click at [546, 146] on span "select" at bounding box center [550, 147] width 16 height 16
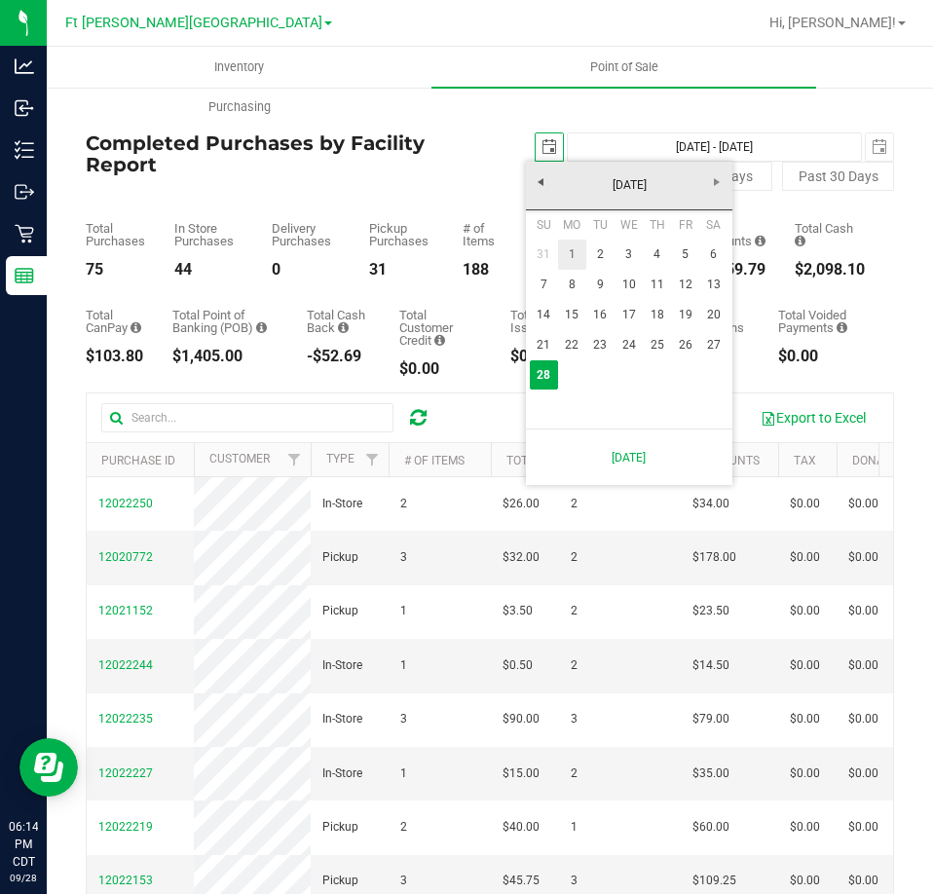
click at [575, 250] on link "1" at bounding box center [572, 255] width 28 height 30
type input "2025-09-01"
type input "Sep 1, 2025 - Sep 28, 2025"
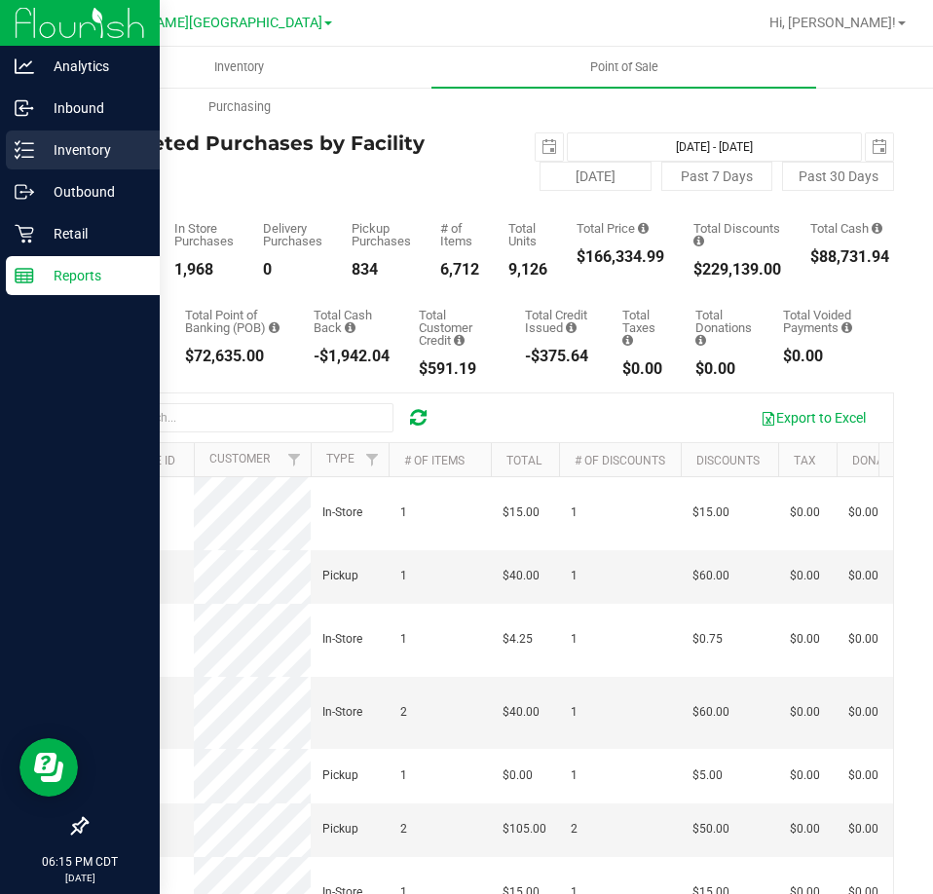
click at [107, 150] on p "Inventory" at bounding box center [92, 149] width 117 height 23
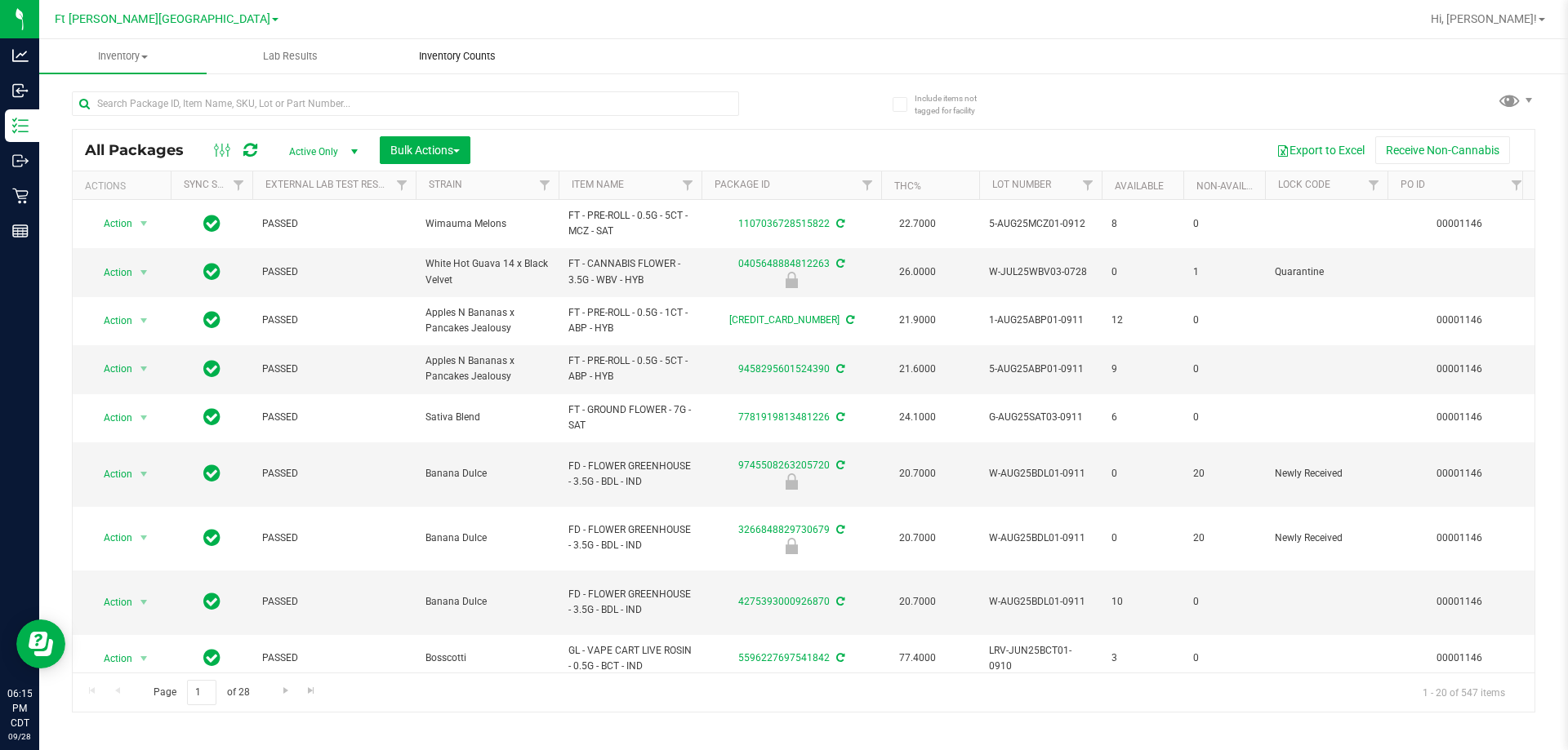
click at [437, 54] on span "Inventory Counts" at bounding box center [458, 56] width 121 height 15
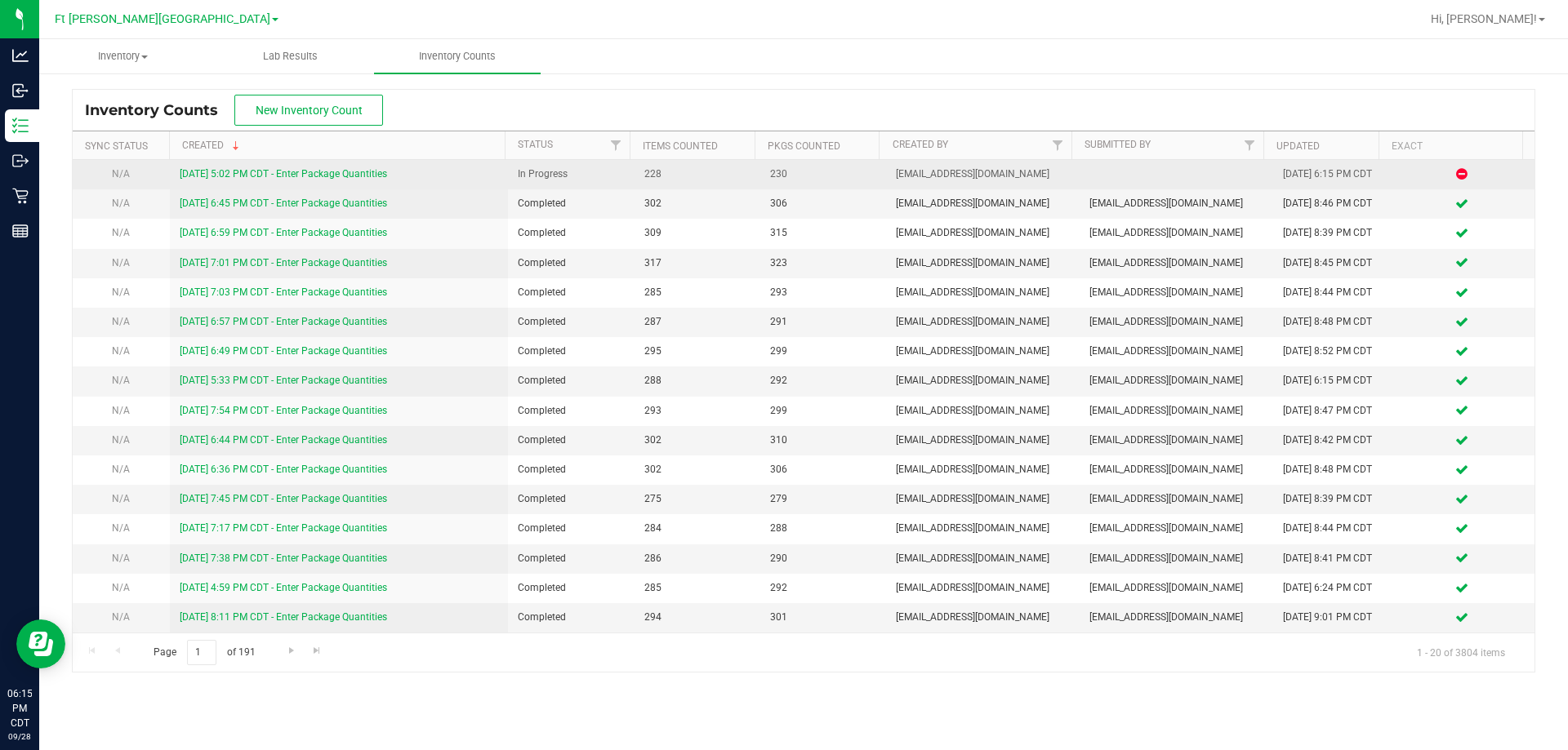
click at [318, 171] on link "9/28/25 5:02 PM CDT - Enter Package Quantities" at bounding box center [282, 174] width 207 height 12
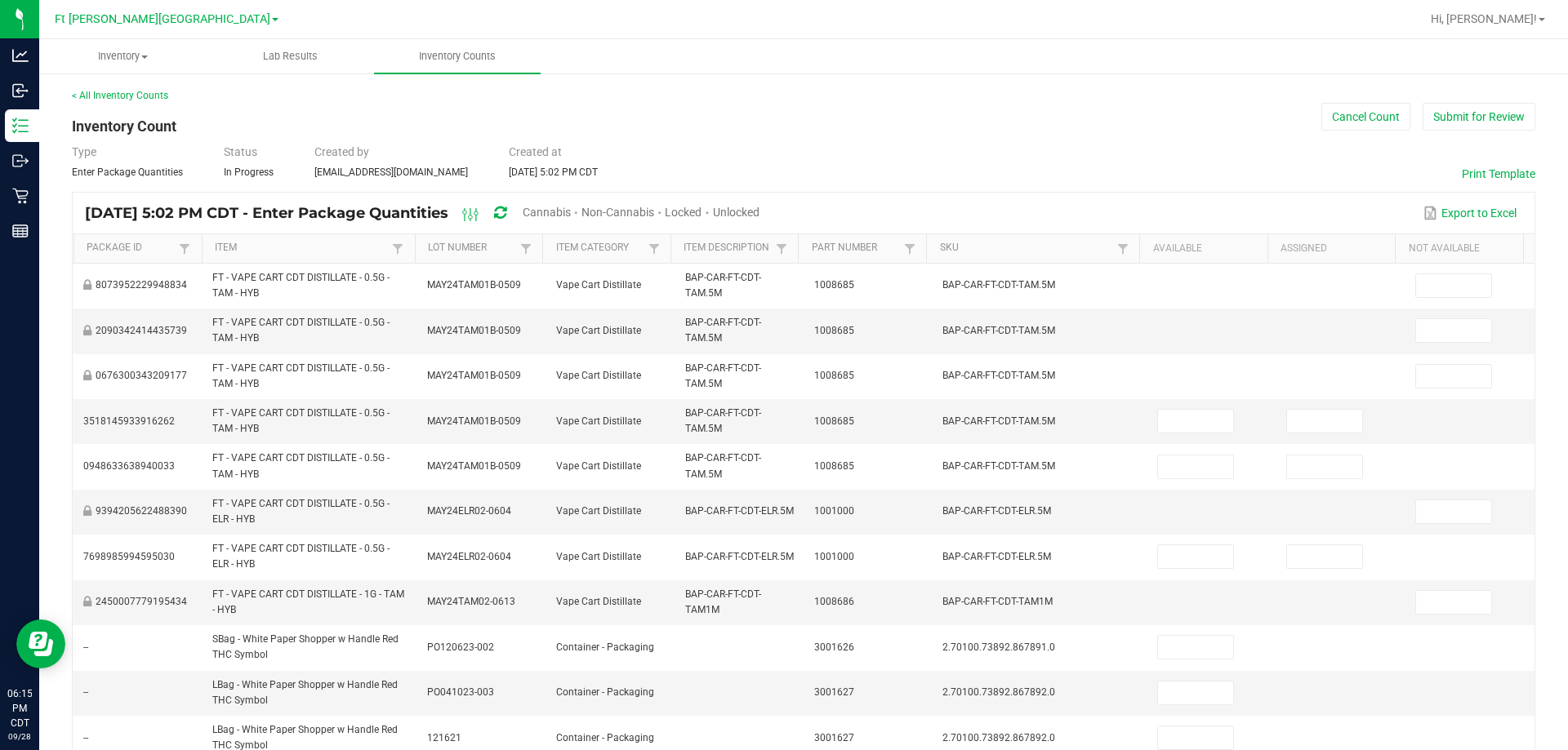
click at [571, 206] on span "Cannabis" at bounding box center [546, 213] width 48 height 13
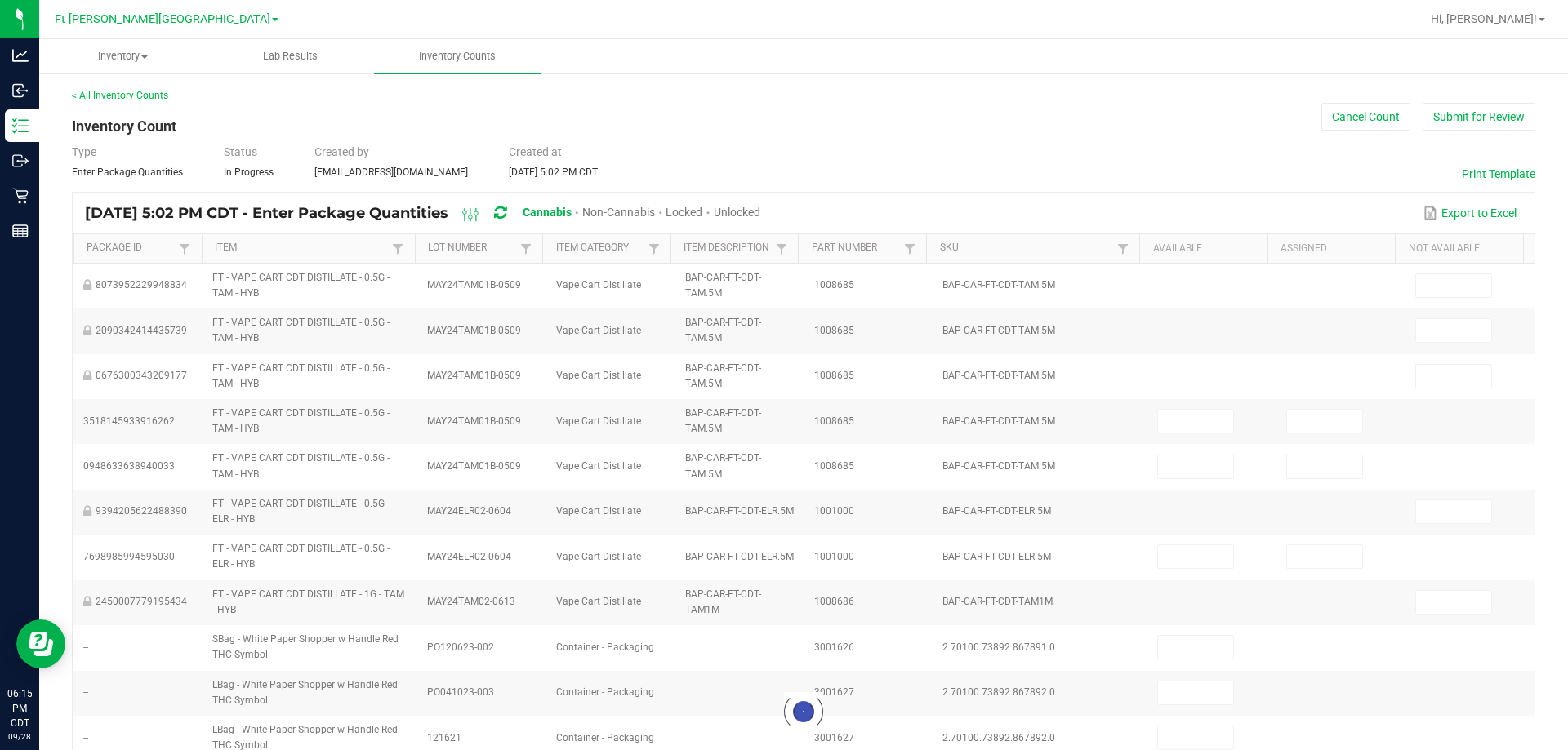
type input "1"
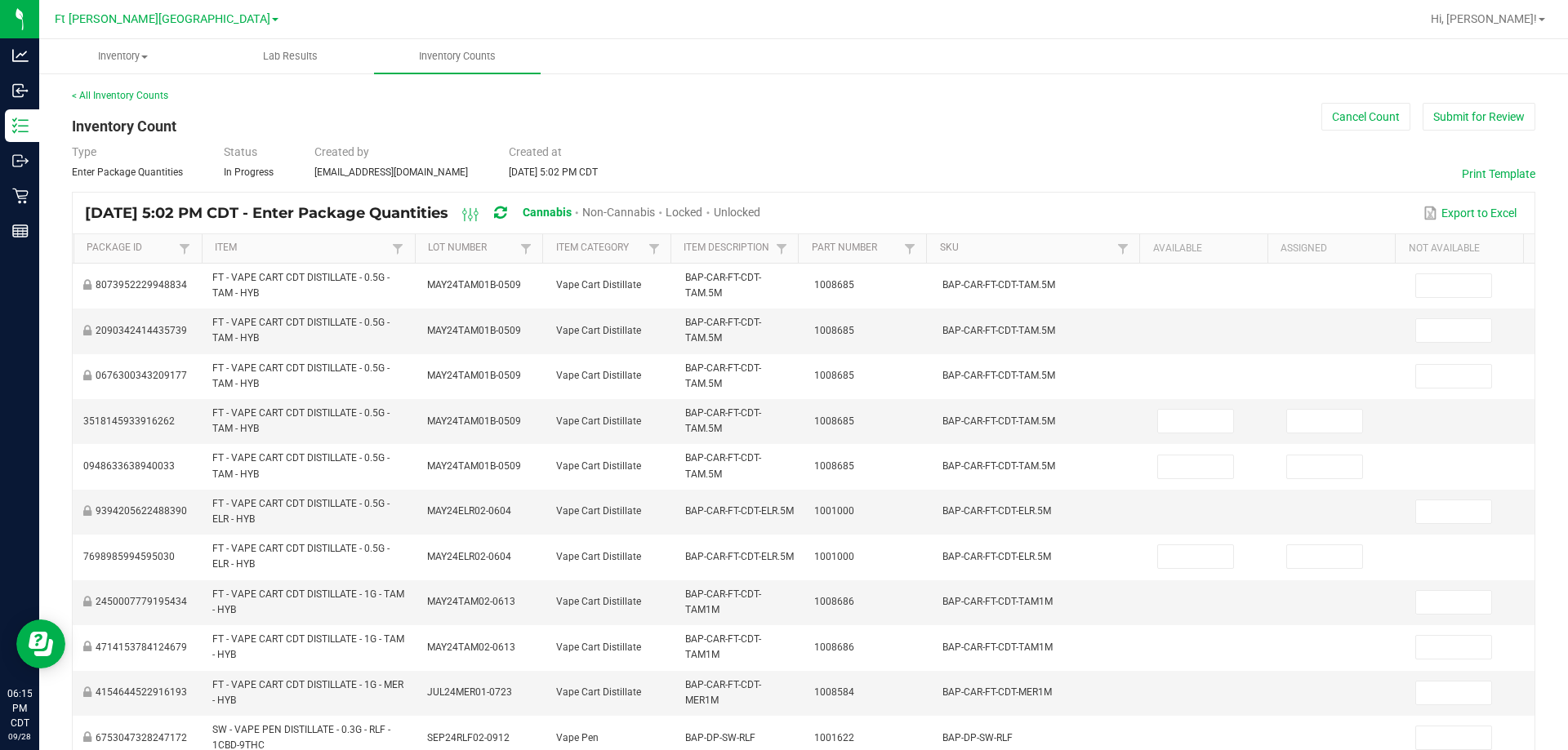
click at [760, 212] on span "Unlocked" at bounding box center [737, 213] width 47 height 13
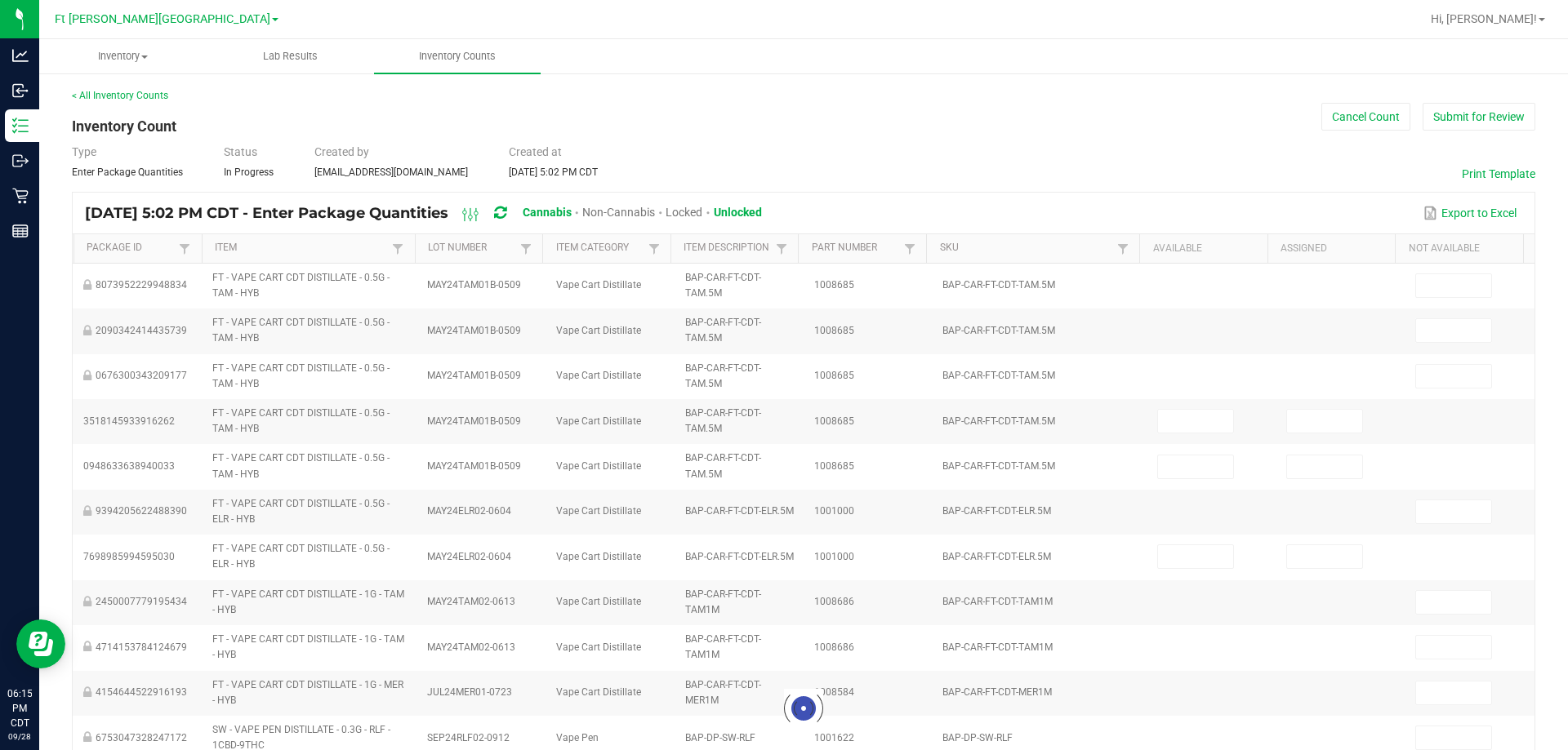
type input "11"
type input "0"
type input "2"
type input "0"
type input "1"
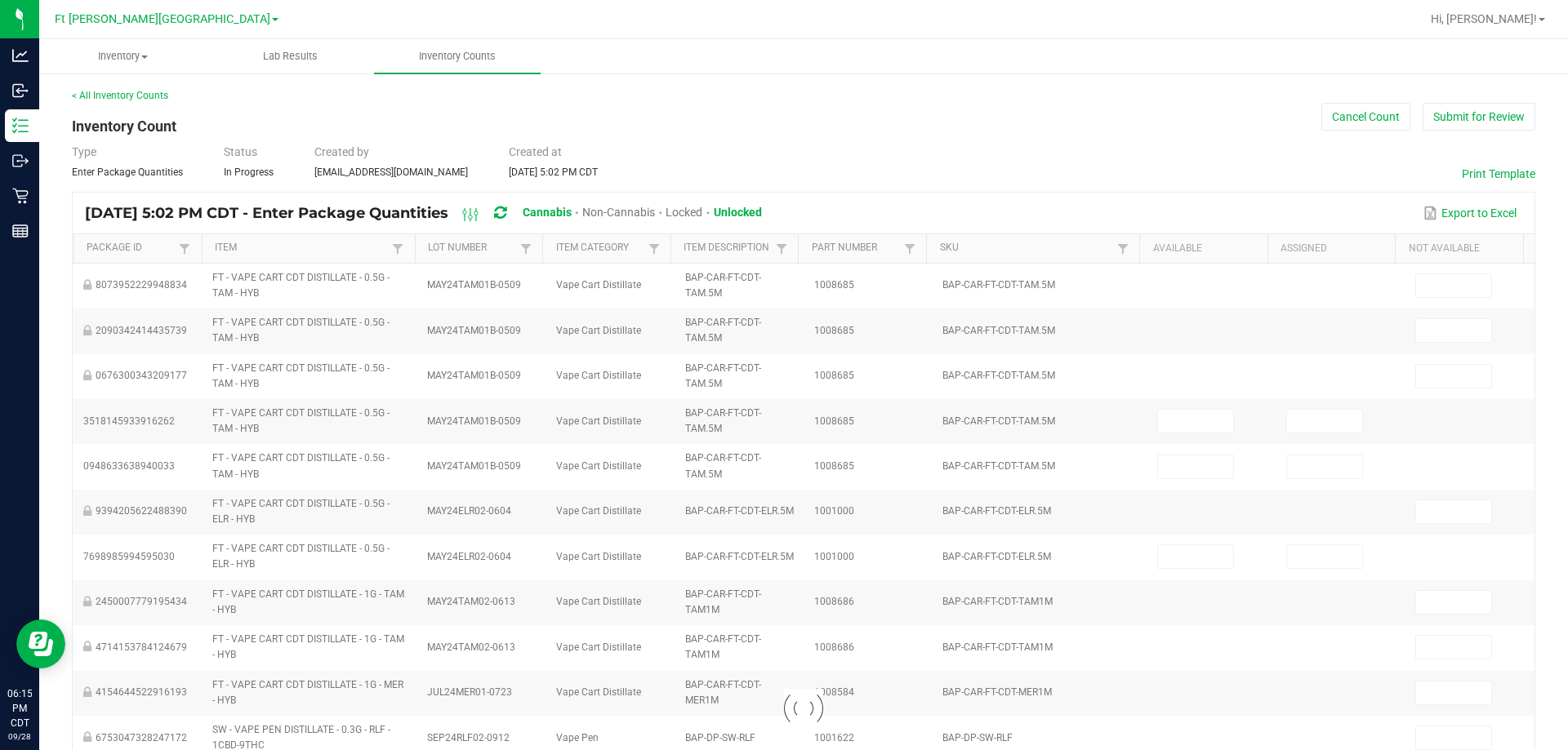
type input "0"
type input "15"
type input "8"
type input "2"
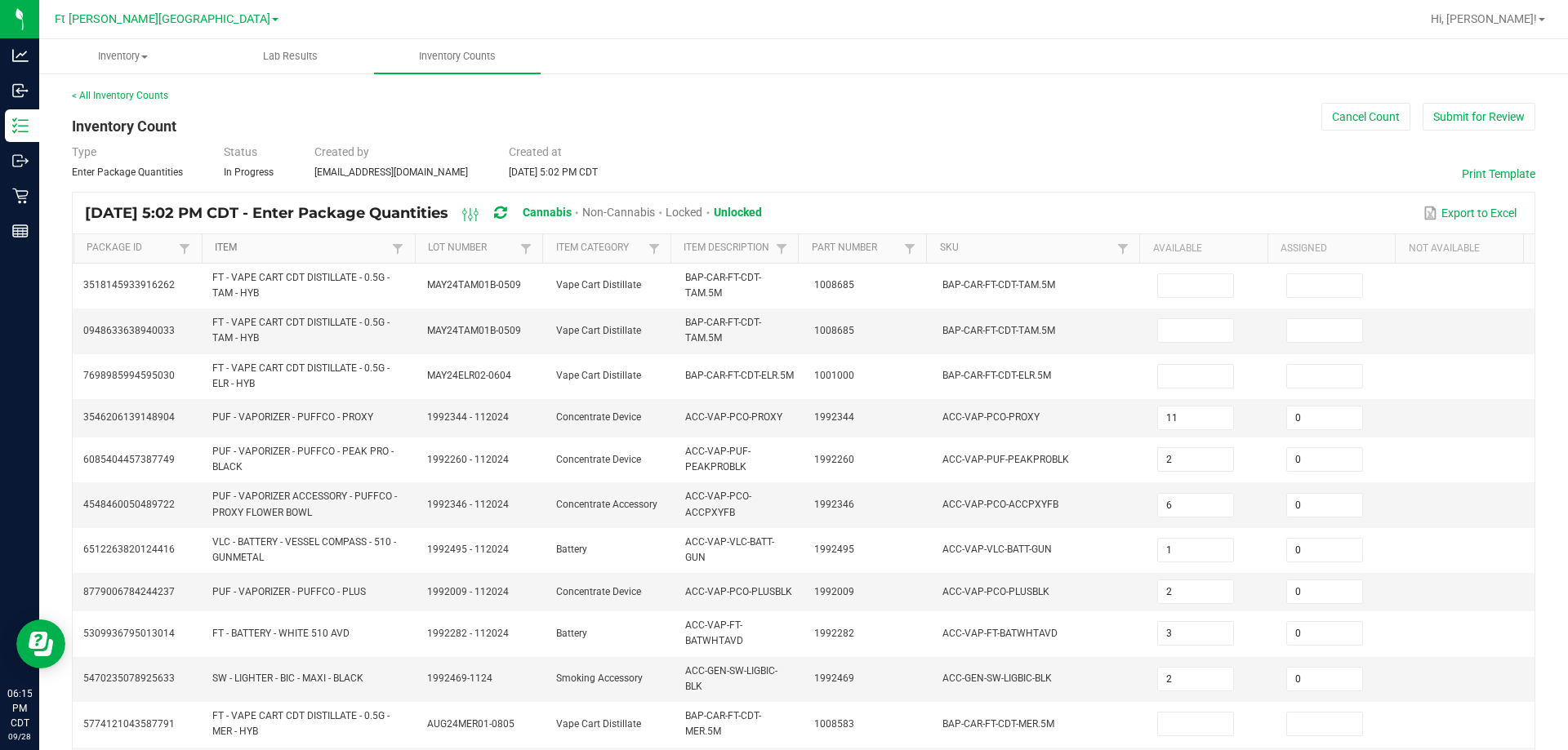
click at [228, 250] on link "Item" at bounding box center [301, 248] width 173 height 13
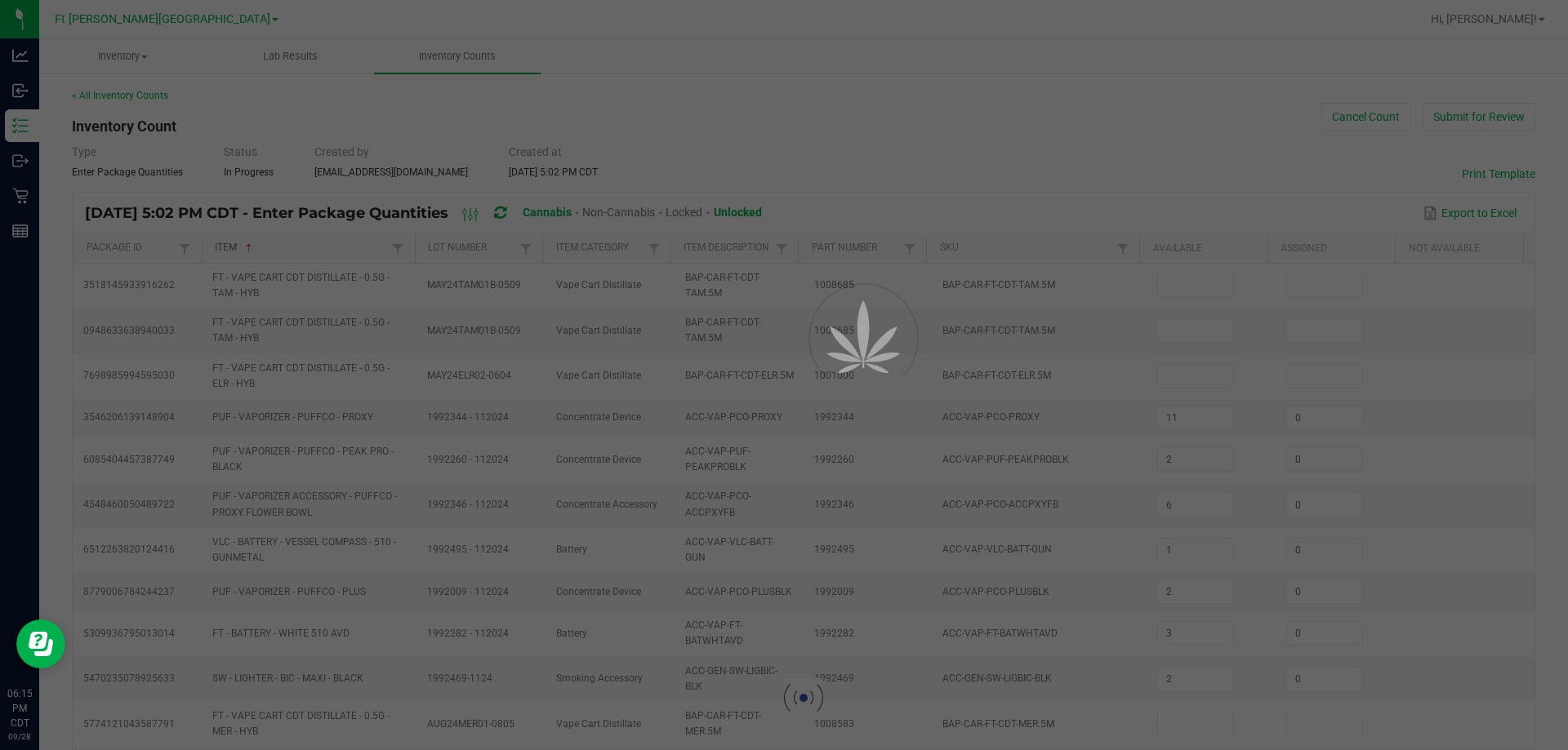
type input "4"
type input "16"
type input "2"
type input "18"
type input "4"
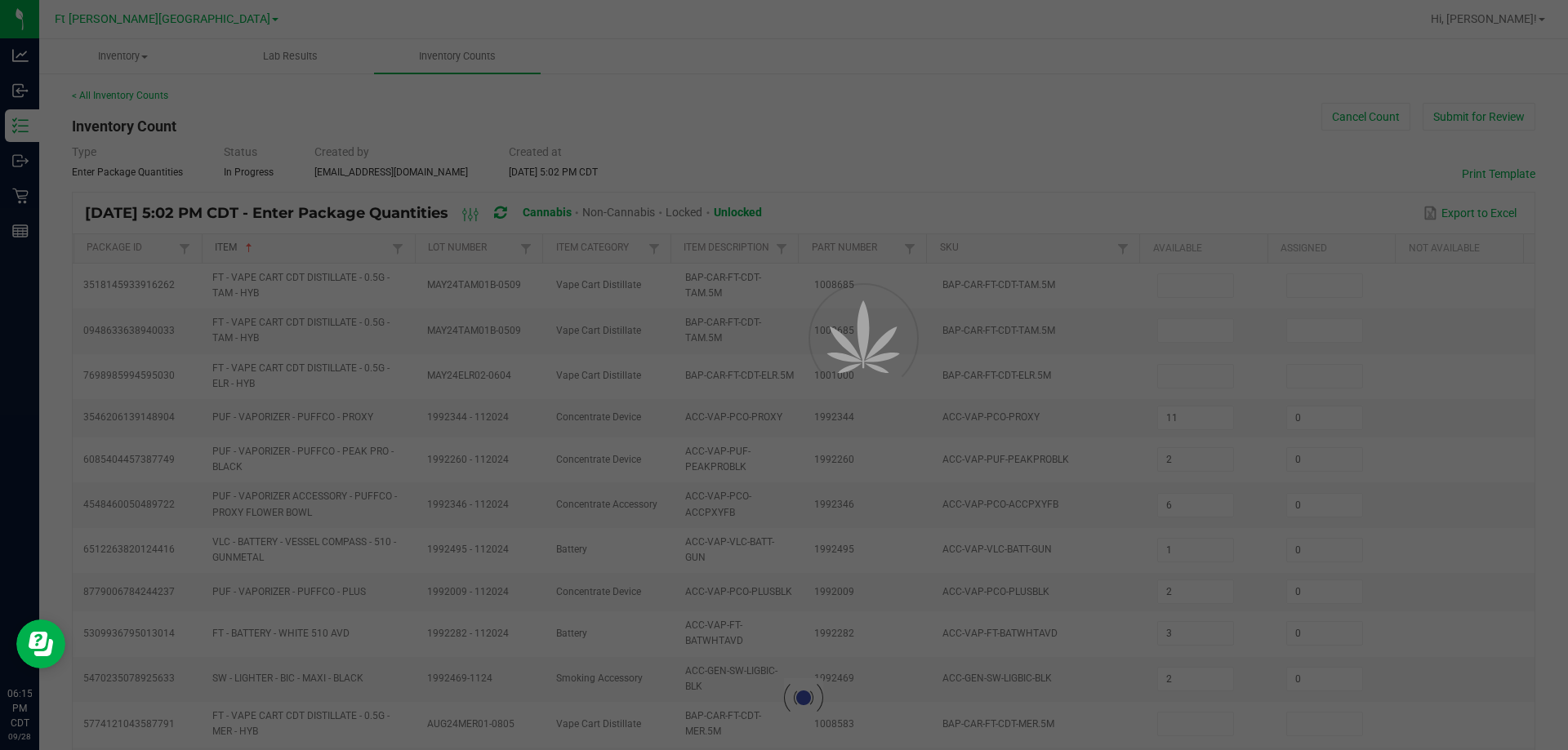
type input "14"
type input "0"
type input "6"
type input "3"
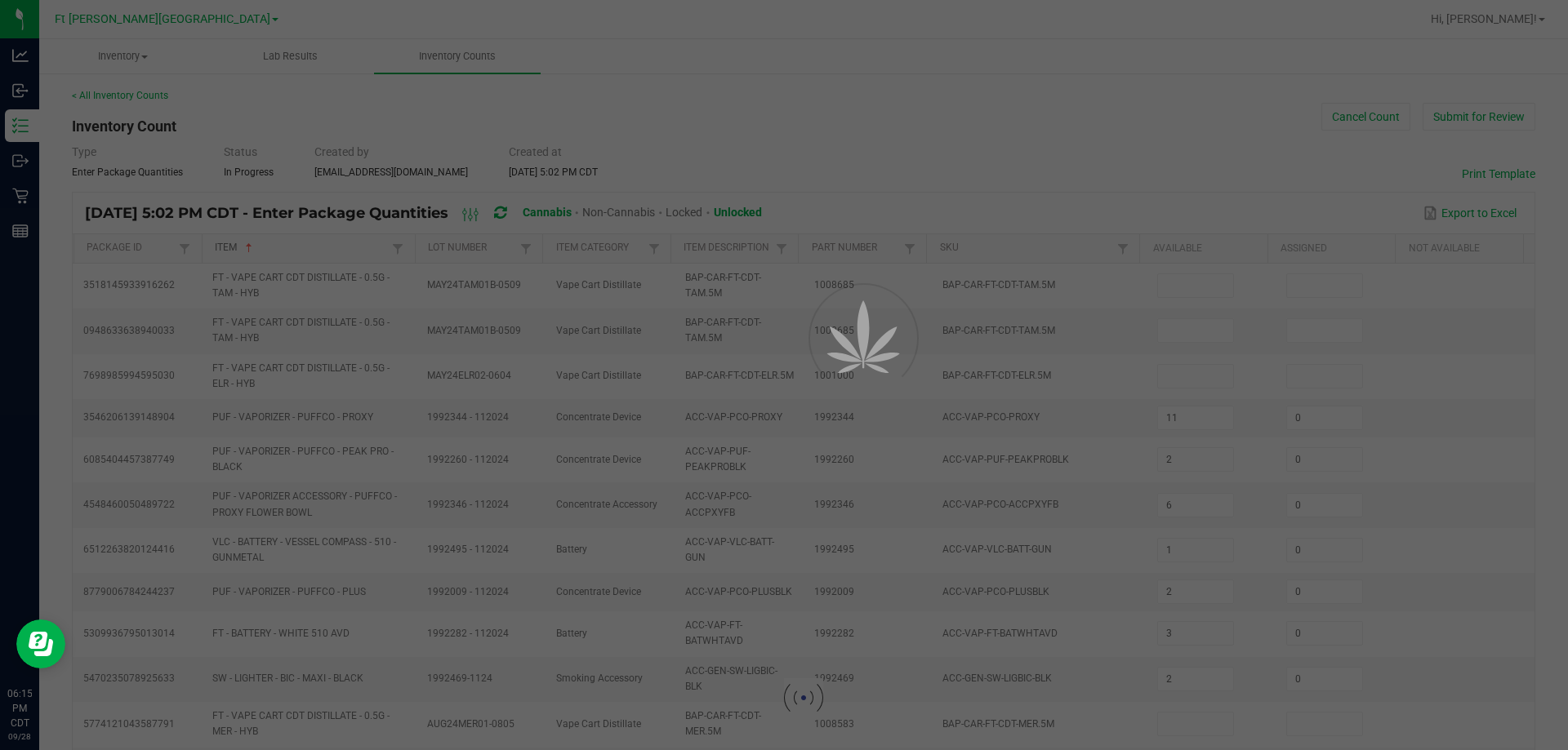
type input "0"
type input "10"
type input "0"
type input "14"
type input "0"
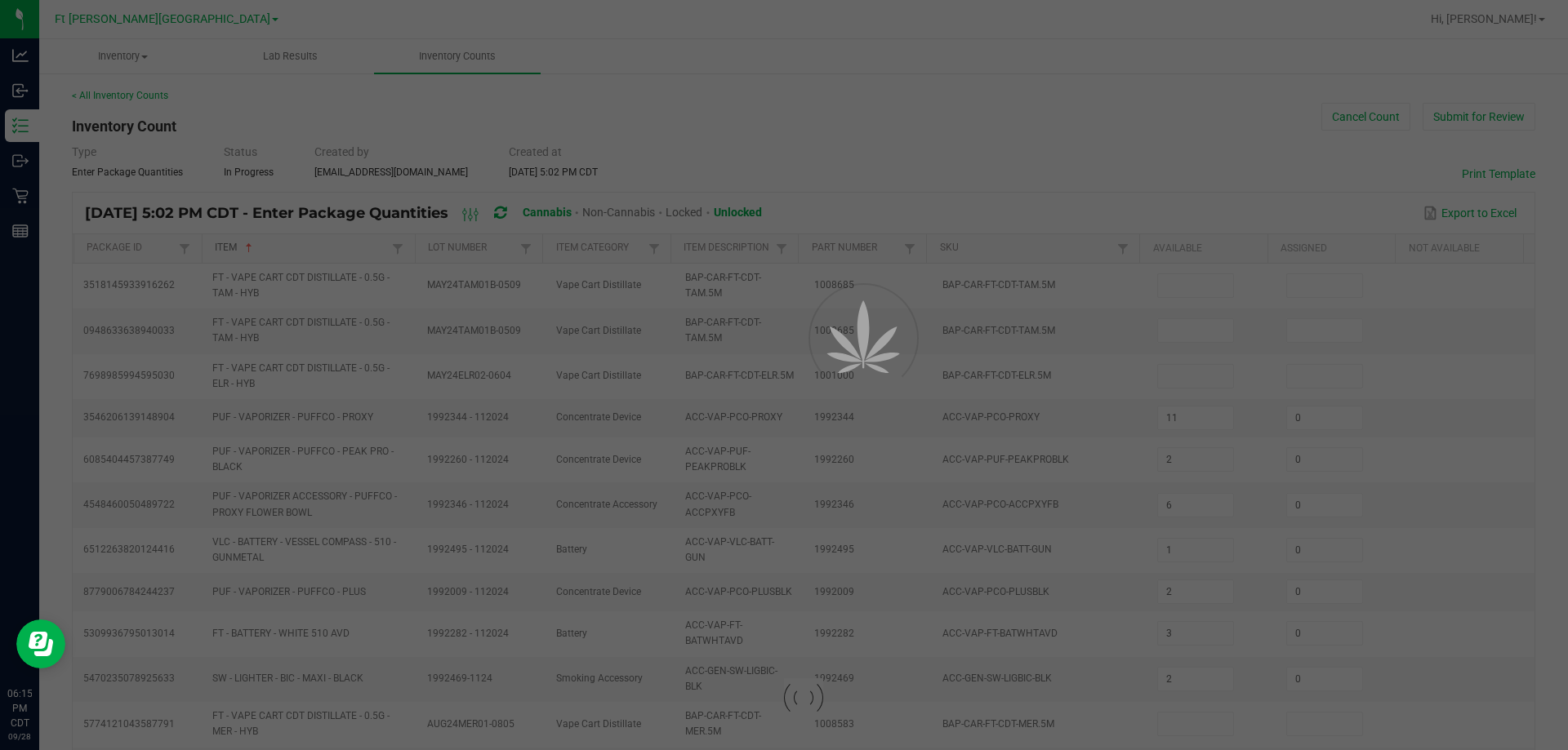
type input "12"
type input "14"
type input "7"
type input "3"
type input "15"
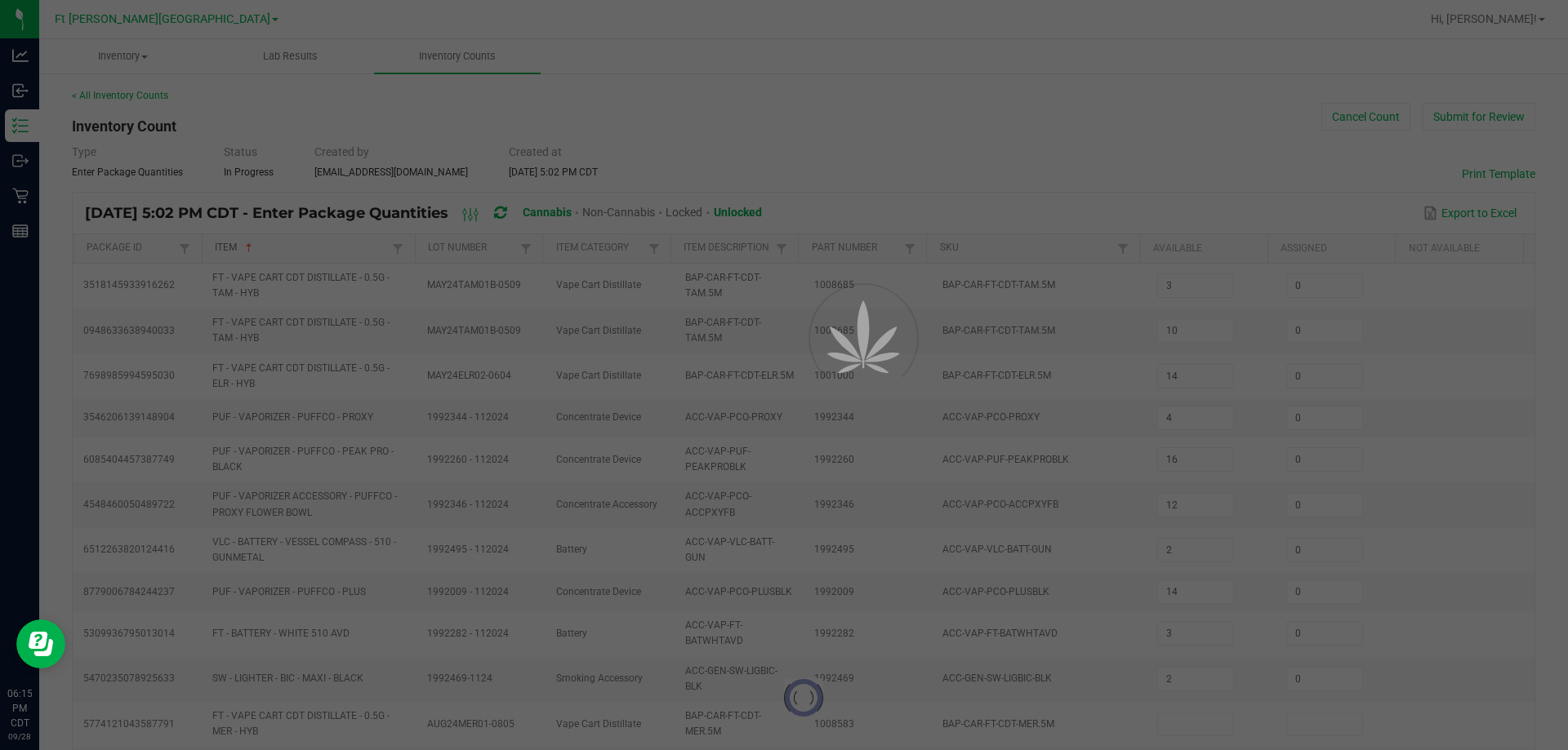
type input "0"
type input "13"
type input "9"
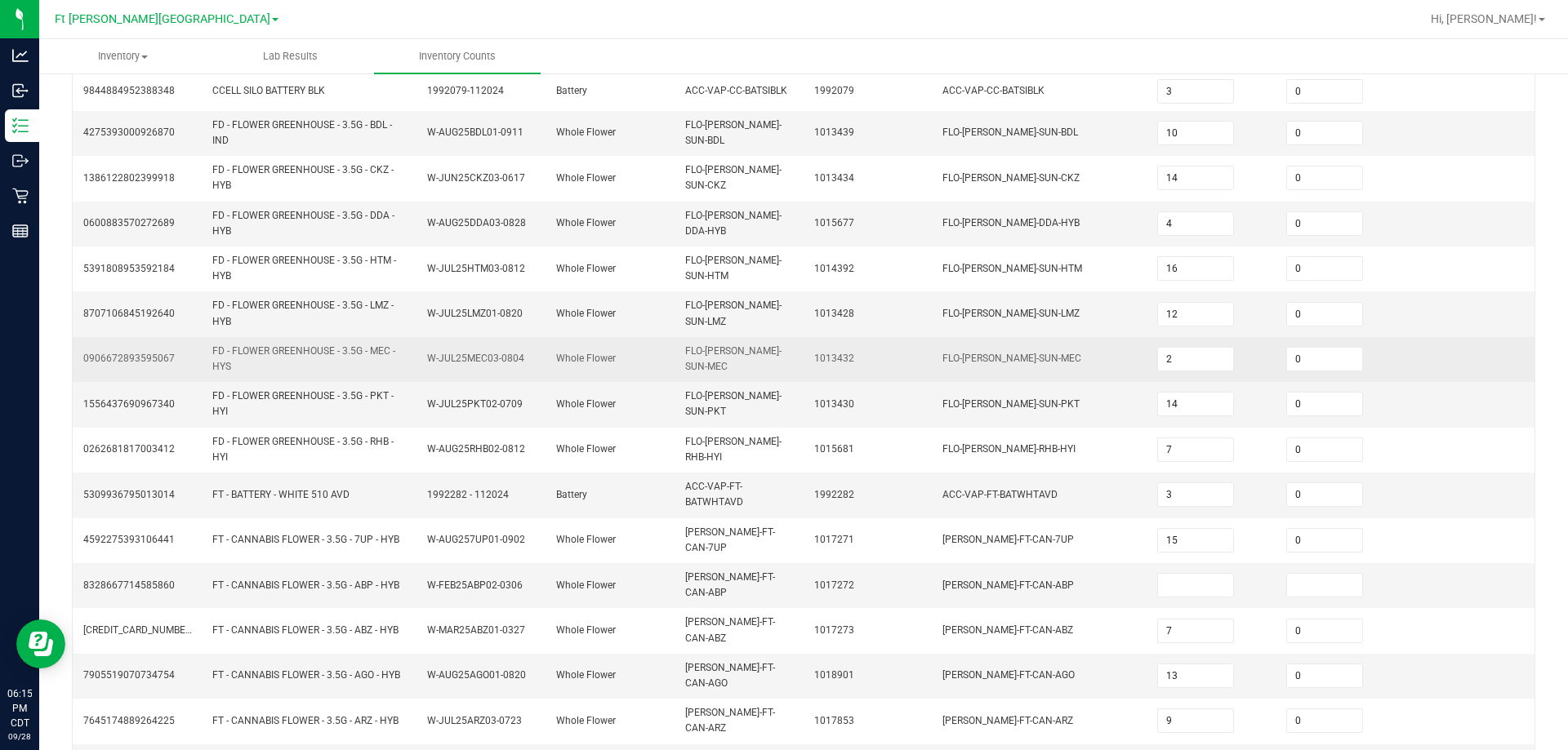
scroll to position [401, 0]
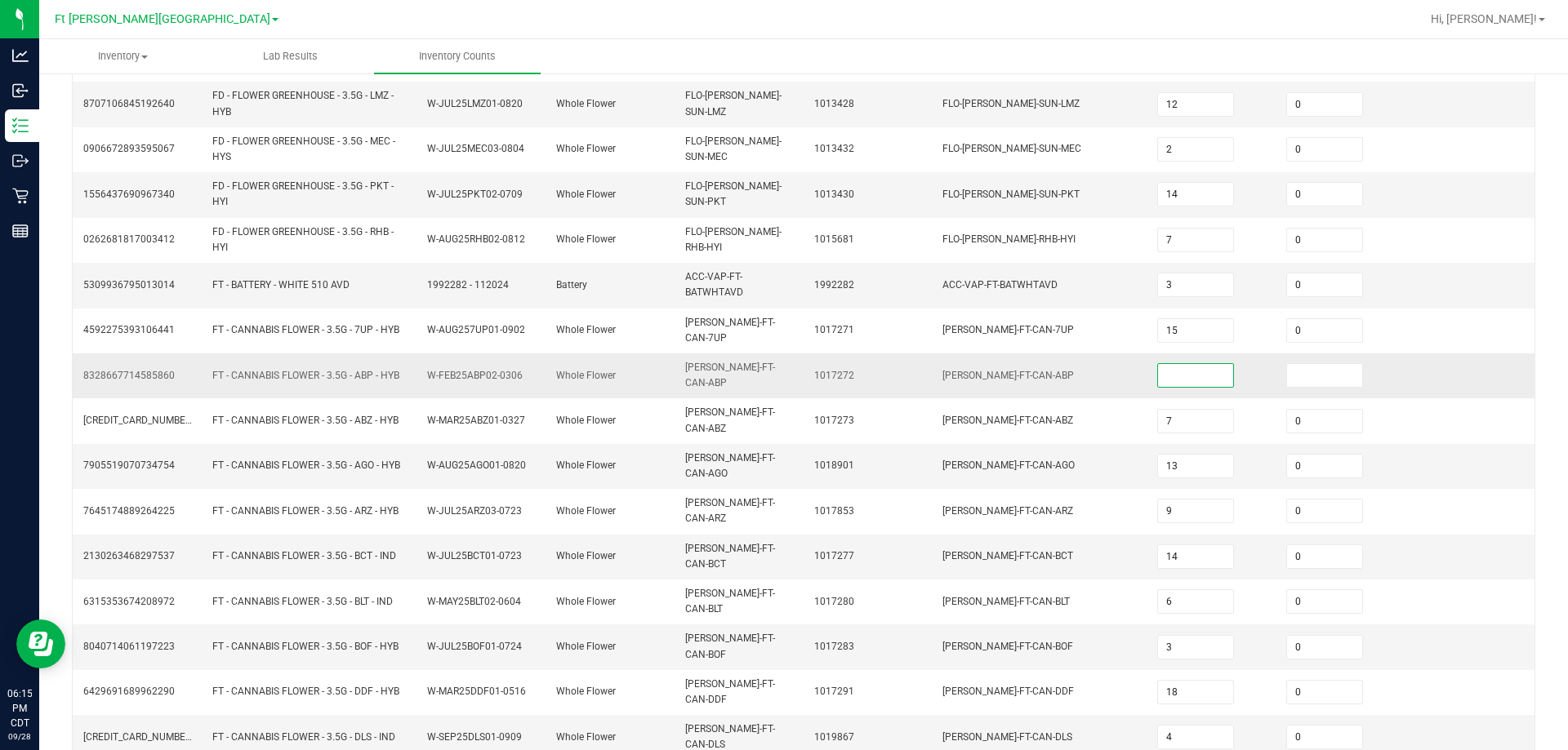
click at [781, 366] on input at bounding box center [1196, 375] width 75 height 23
type input "1"
type input "0"
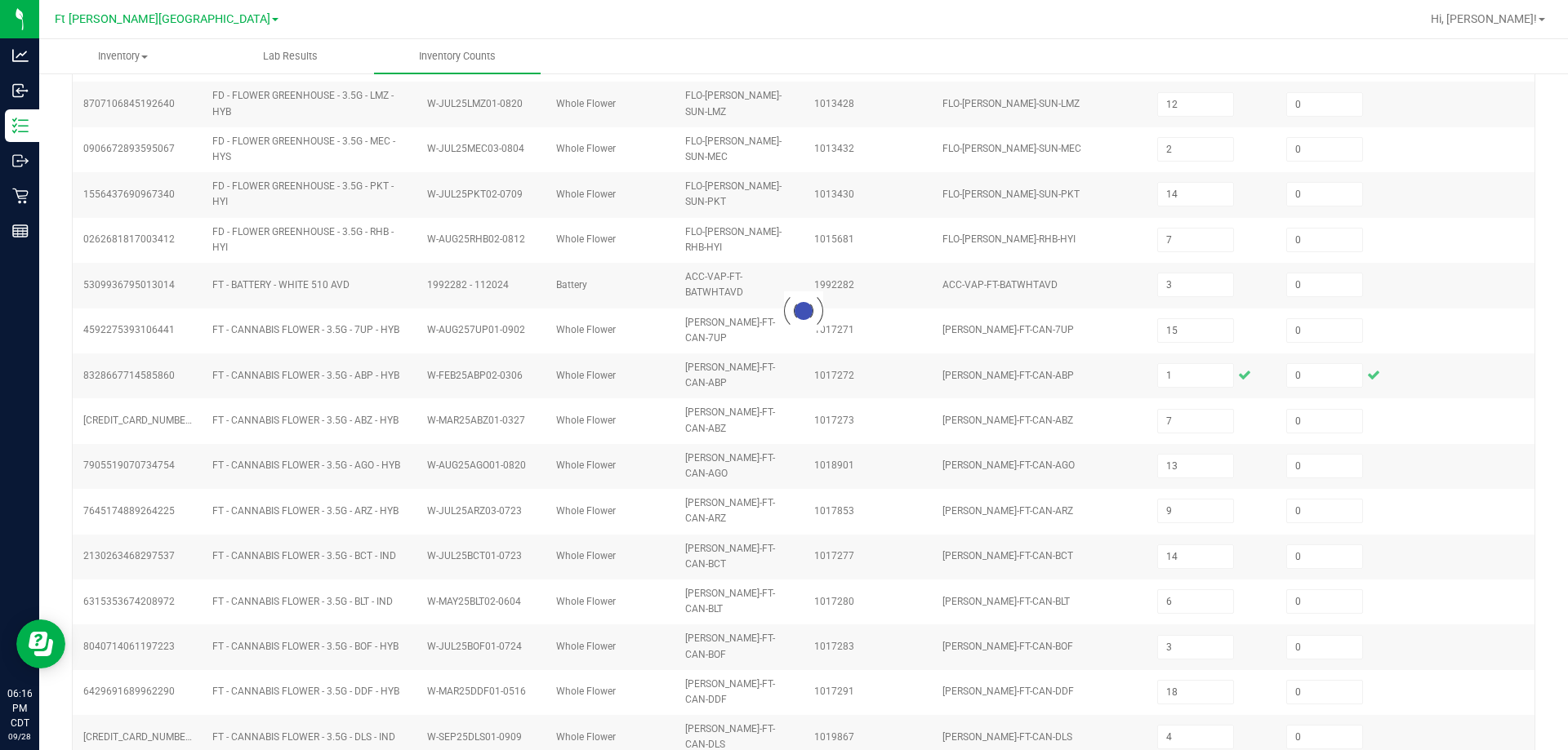
type input "3"
type input "15"
type input "14"
type input "19"
type input "20"
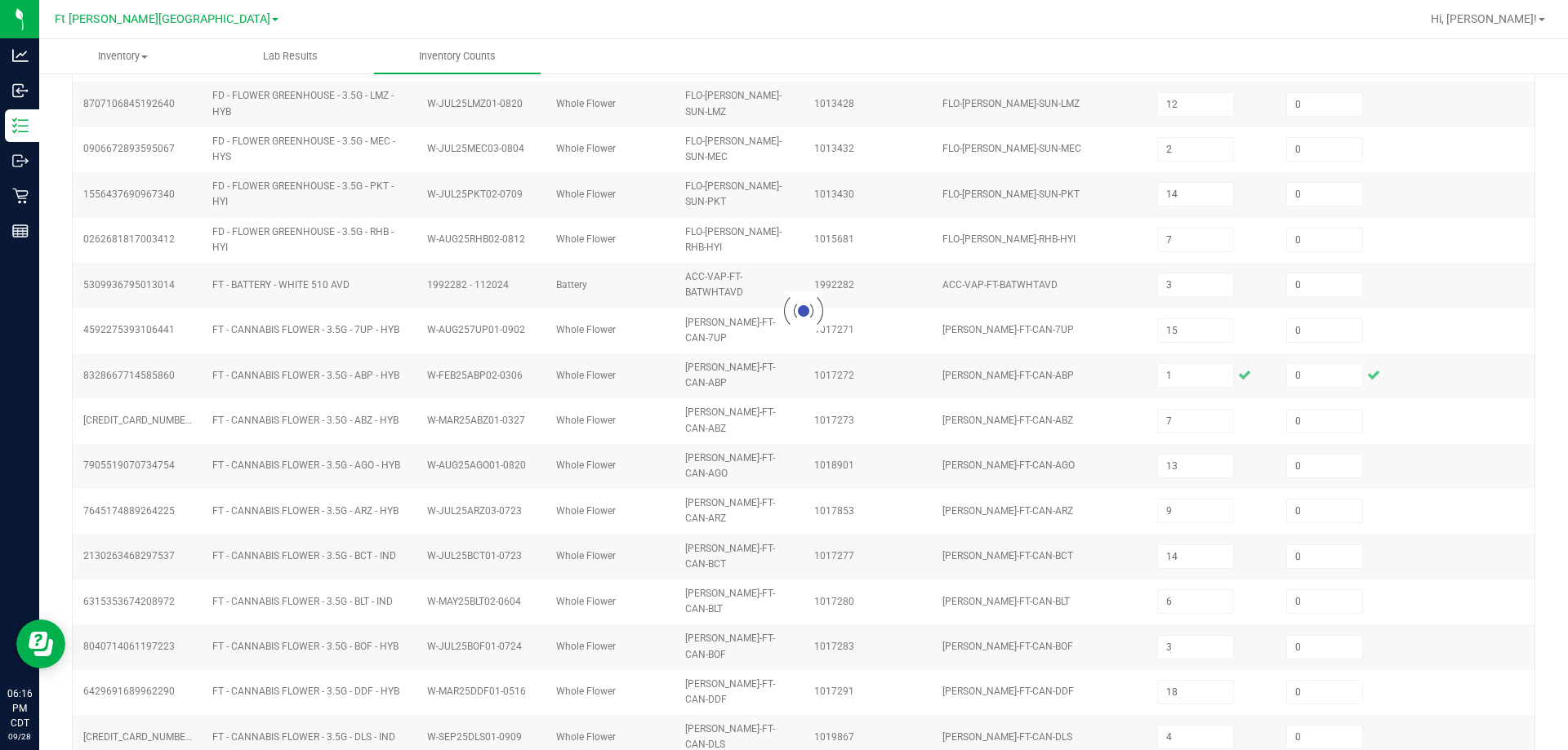
type input "10"
type input "11"
type input "19"
type input "1"
type input "4"
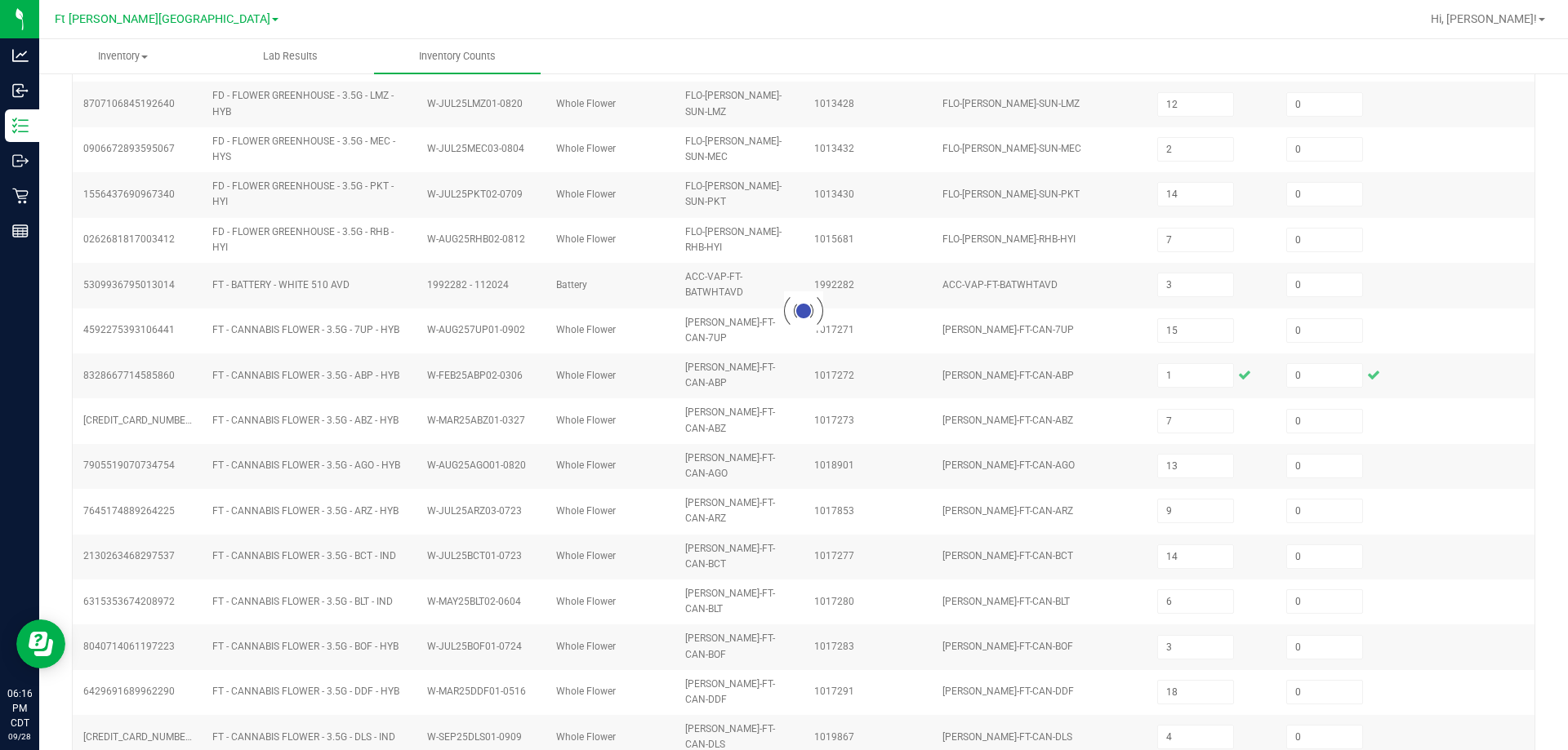
type input "5"
type input "9"
type input "1"
type input "15"
type input "11"
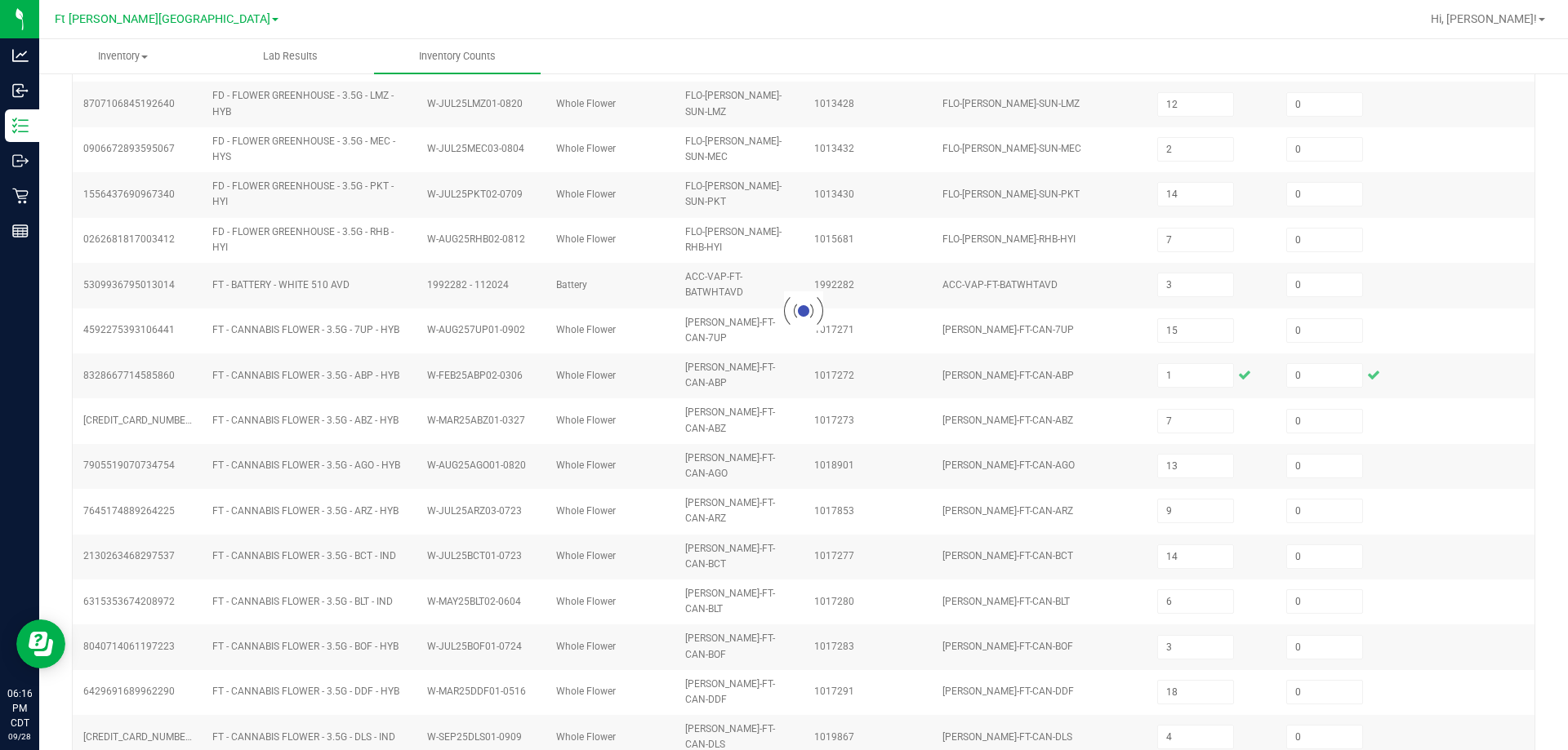
type input "2"
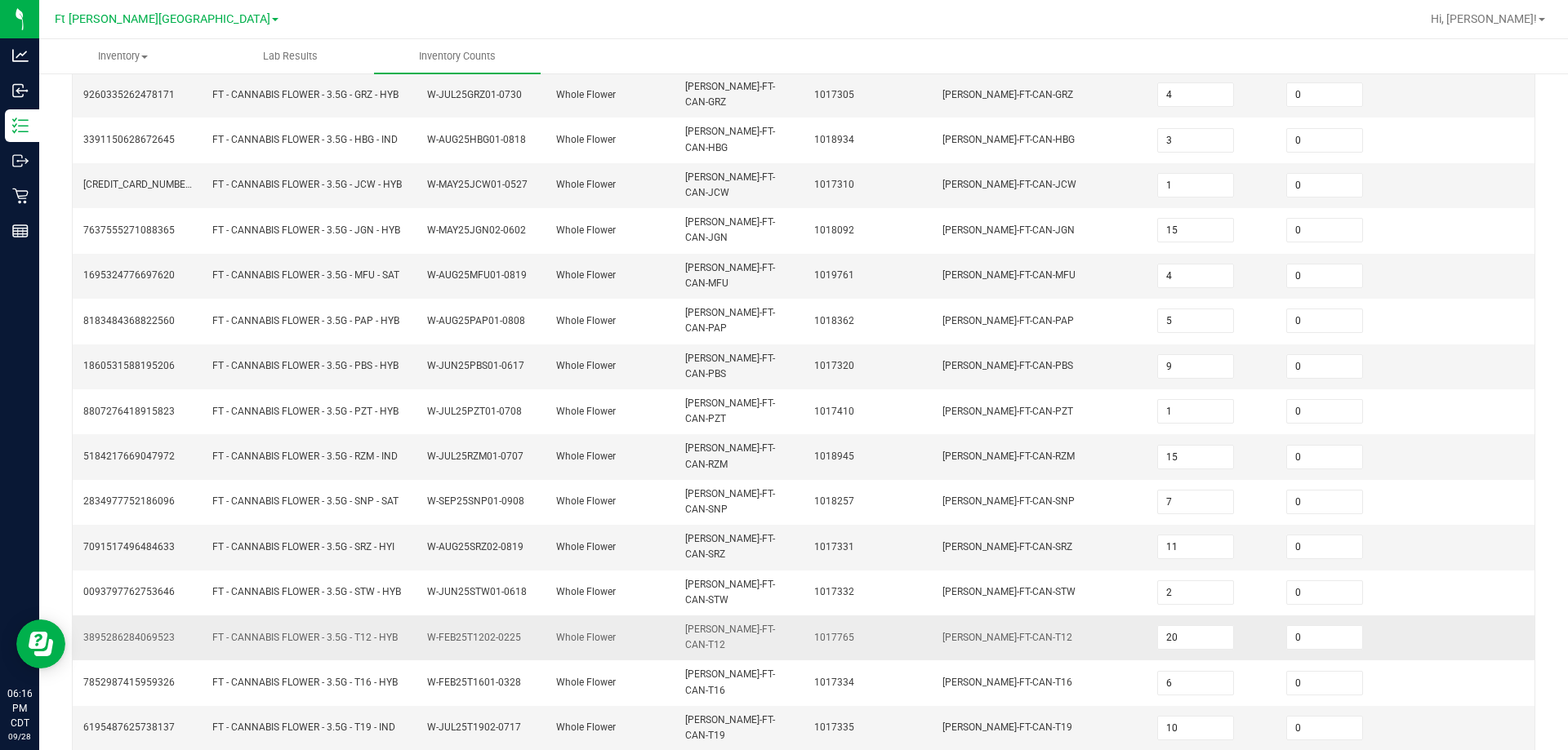
scroll to position [339, 0]
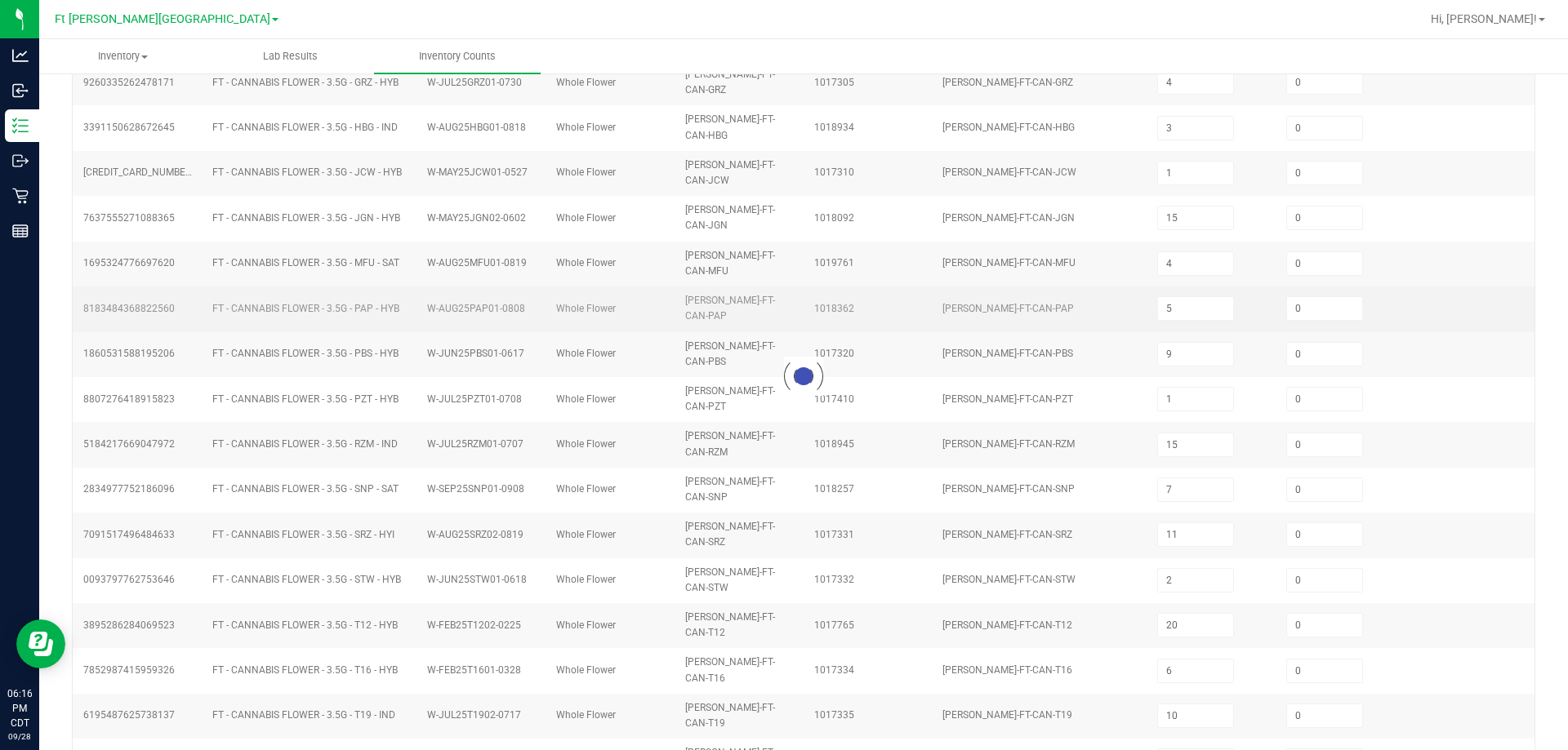
type input "1"
type input "2"
type input "7"
type input "9"
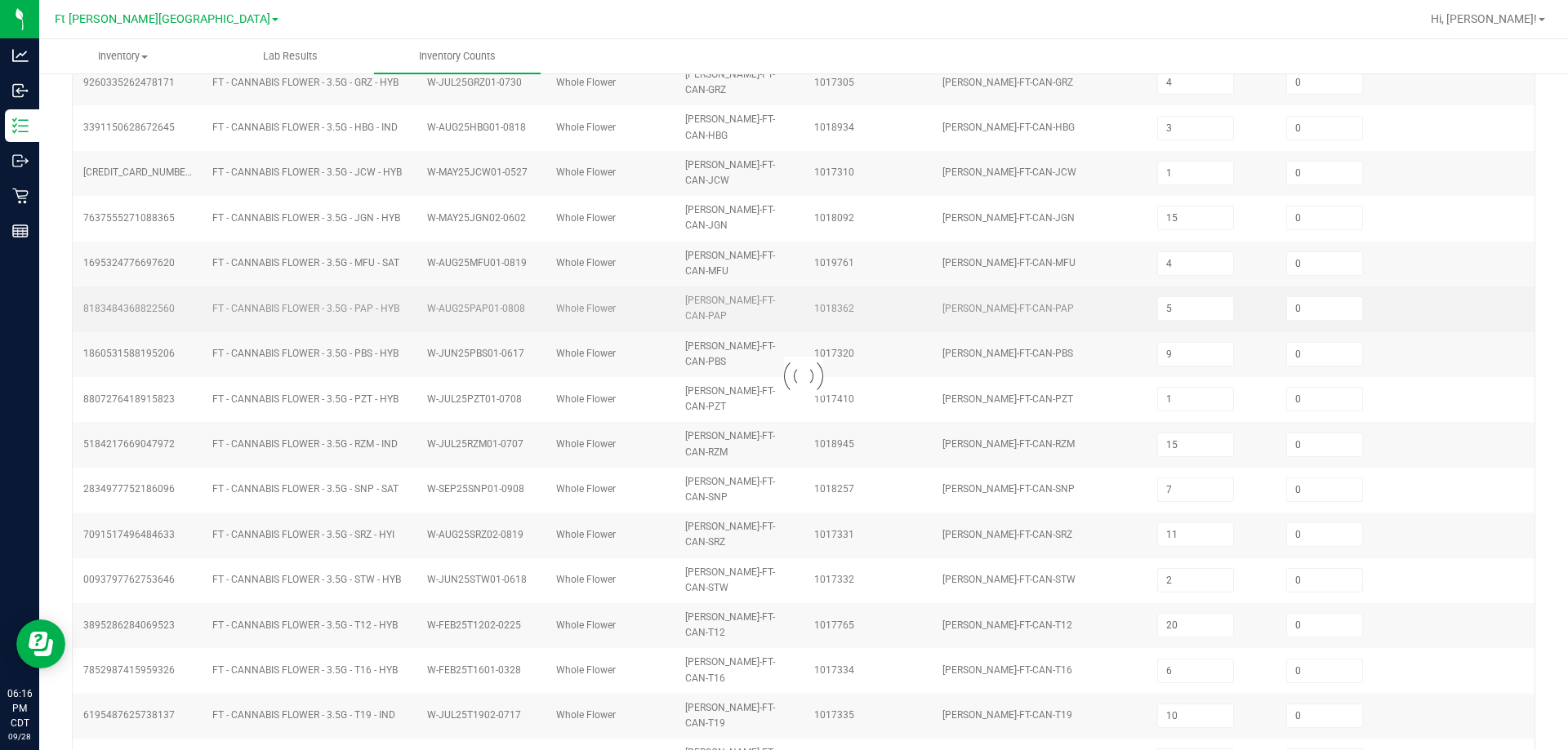
type input "1"
type input "2"
type input "1"
type input "8"
type input "16"
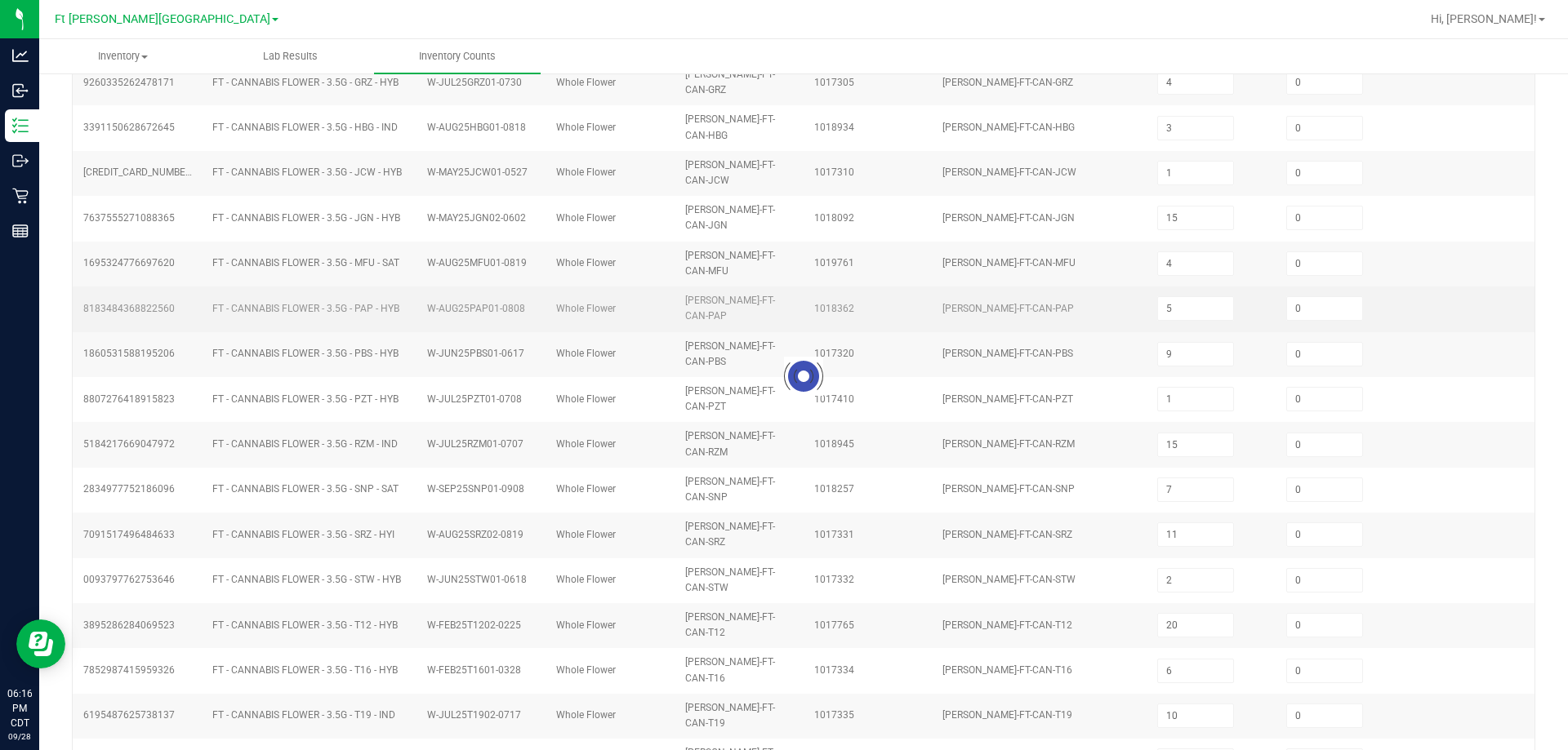
type input "10"
type input "2"
type input "6"
type input "11"
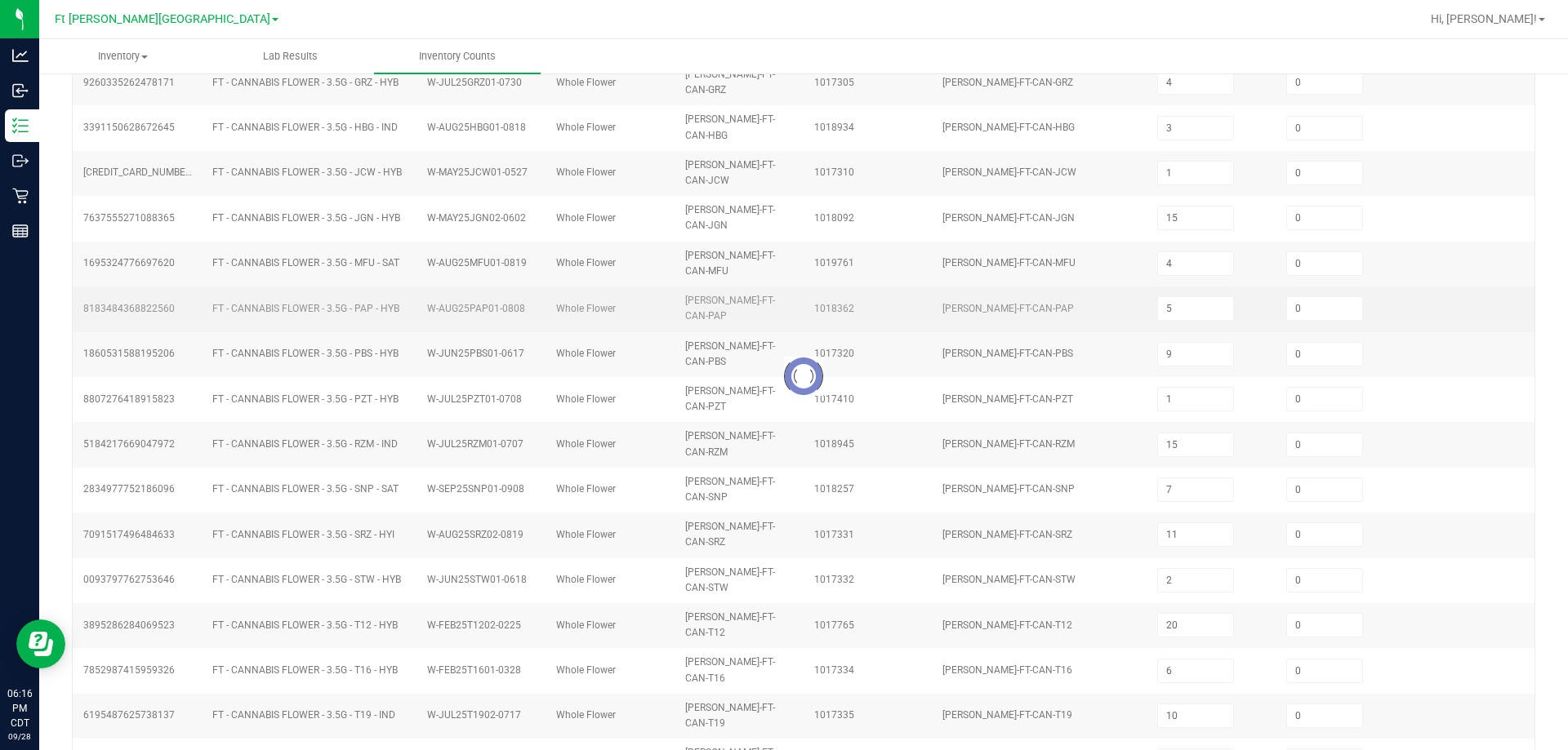
type input "7"
type input "1"
type input "3"
type input "10"
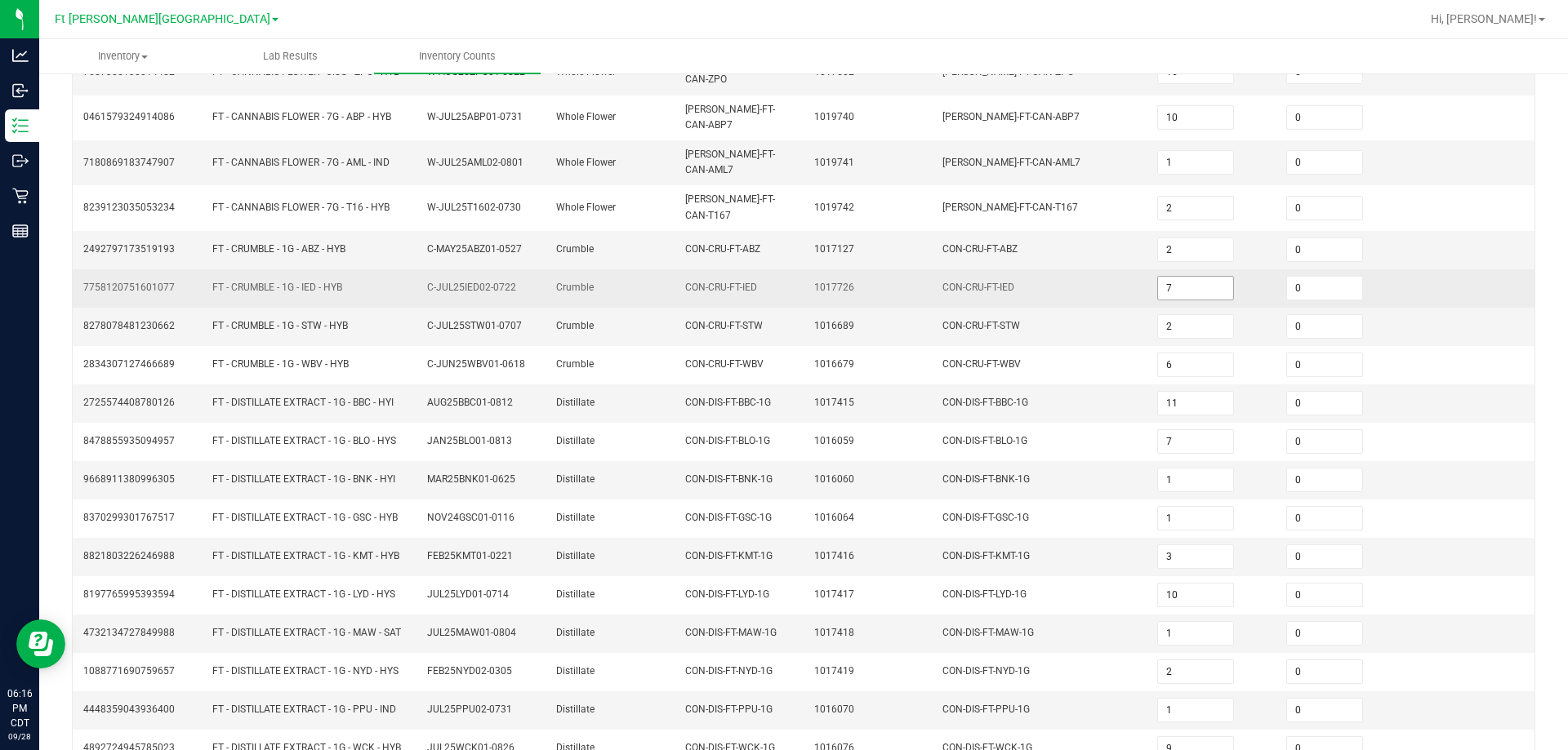
scroll to position [346, 0]
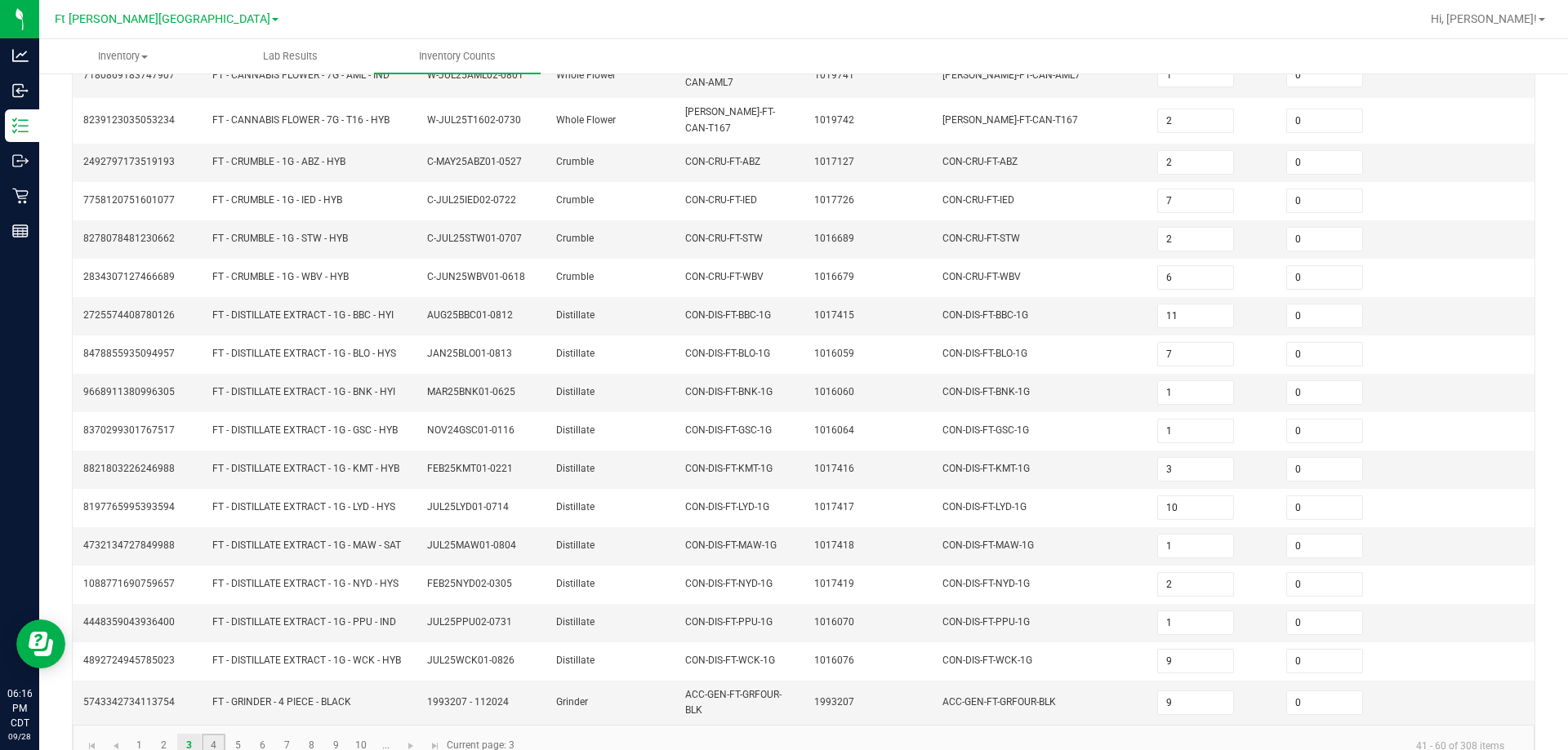
click at [209, 734] on link "4" at bounding box center [214, 746] width 23 height 24
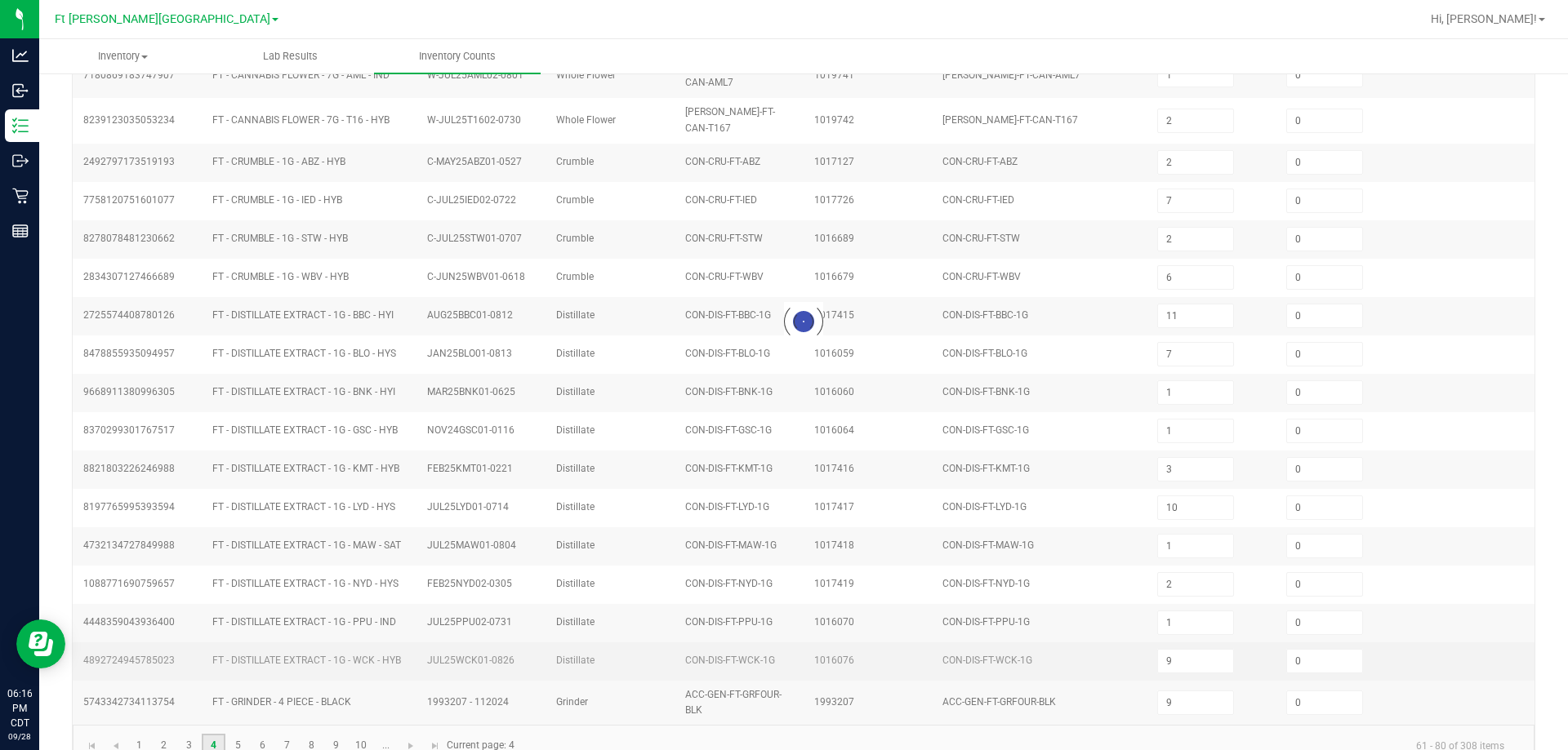
type input "6"
type input "3"
type input "17"
type input "15"
type input "12"
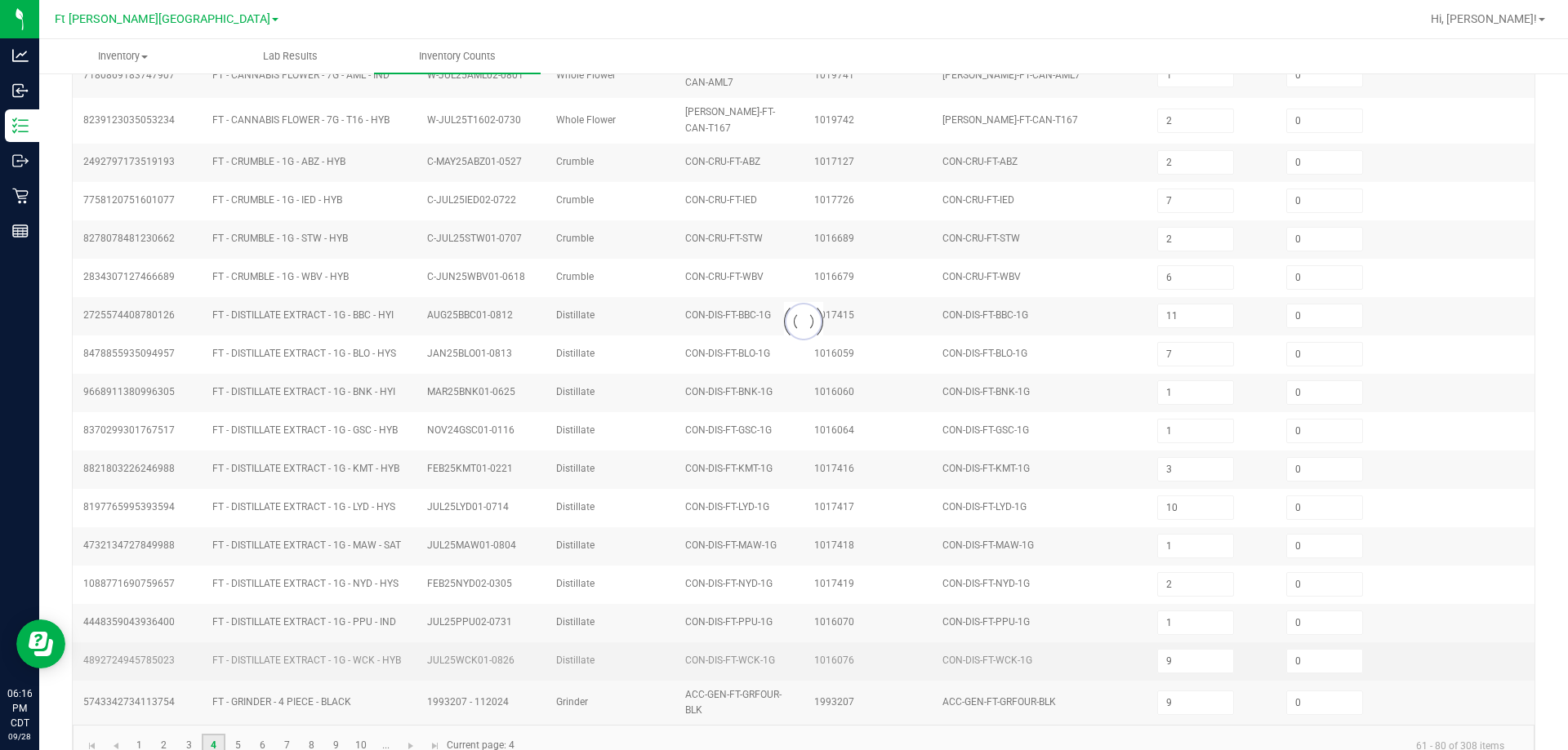
type input "13"
type input "1"
type input "3"
type input "4"
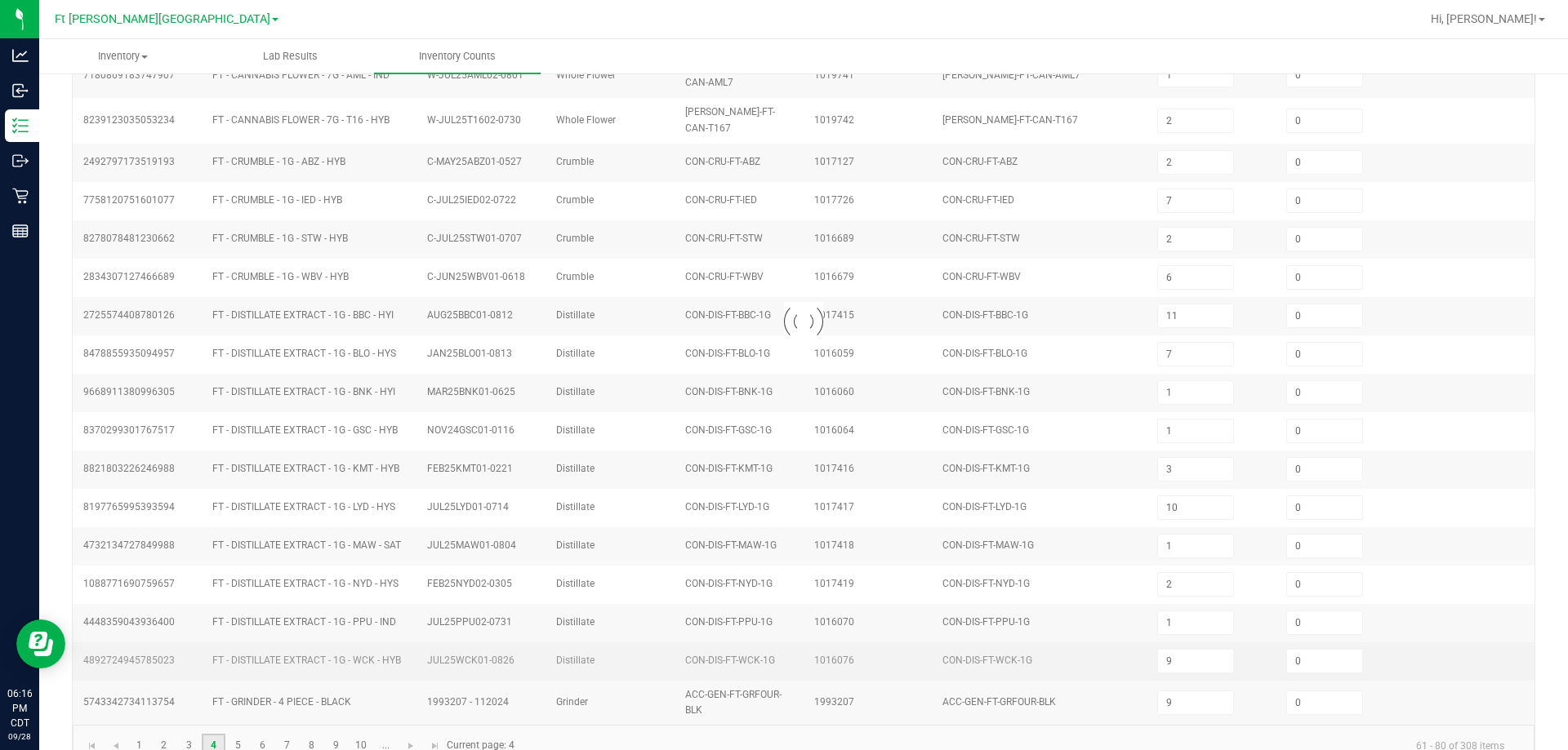
type input "6"
type input "2"
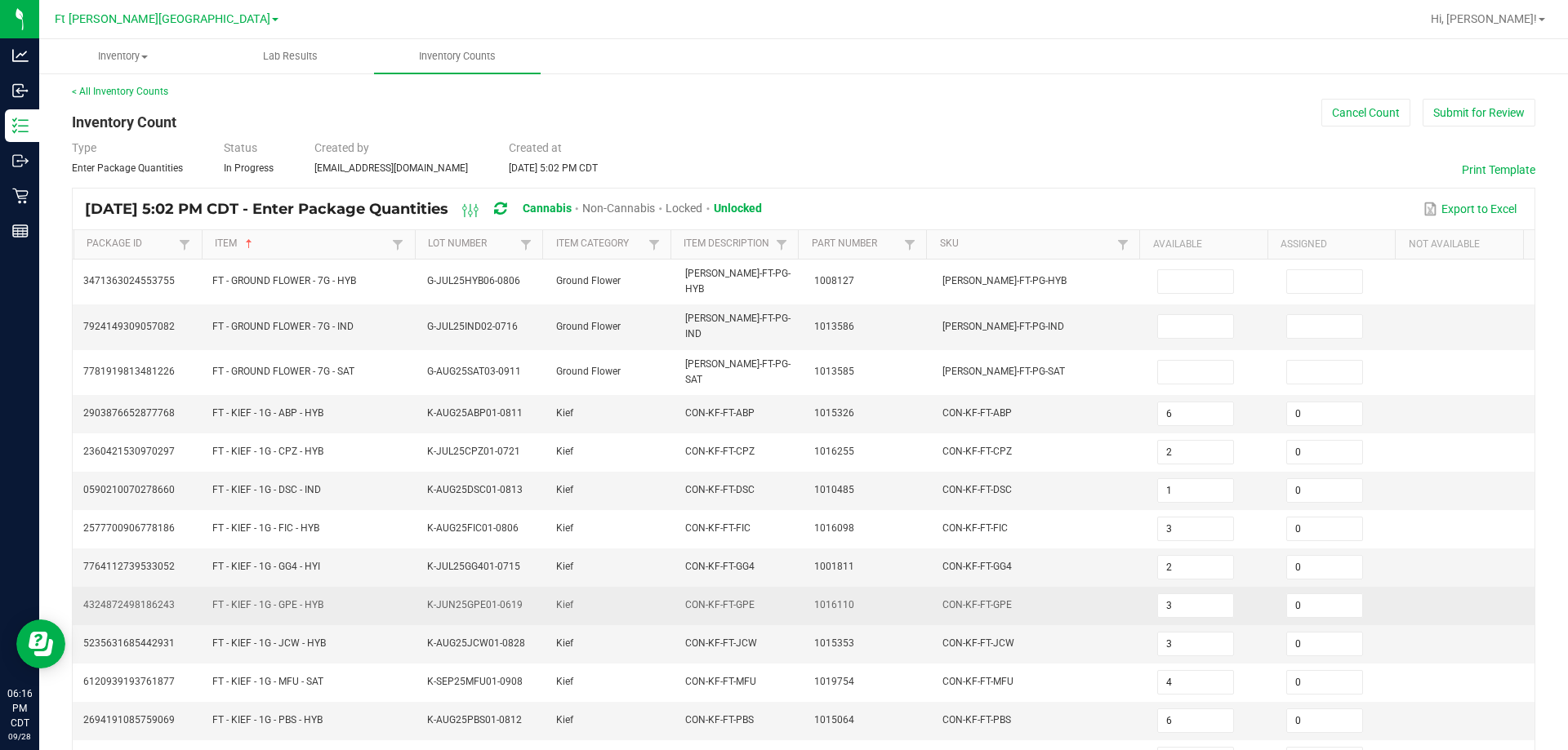
scroll to position [0, 0]
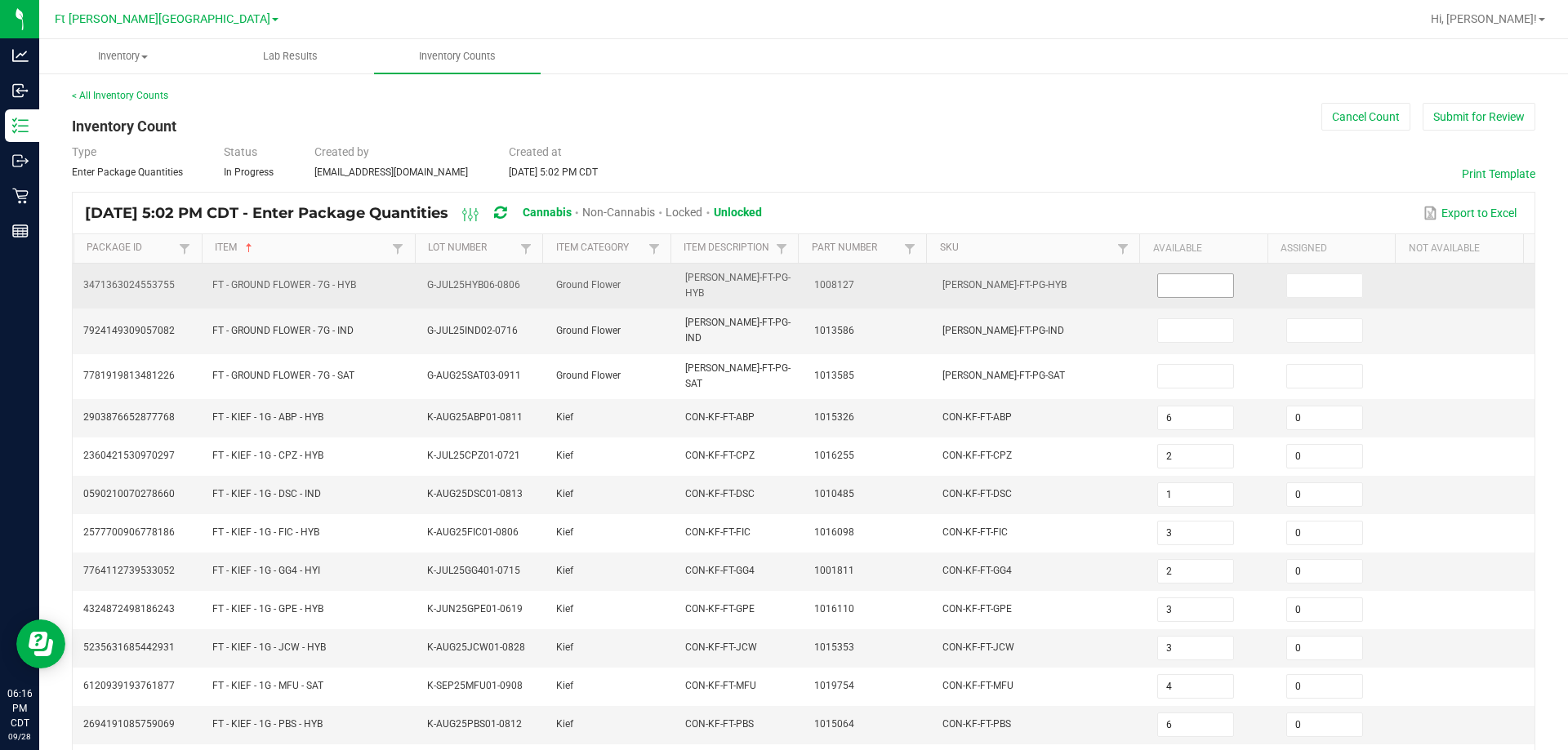
click at [781, 276] on input at bounding box center [1196, 285] width 75 height 23
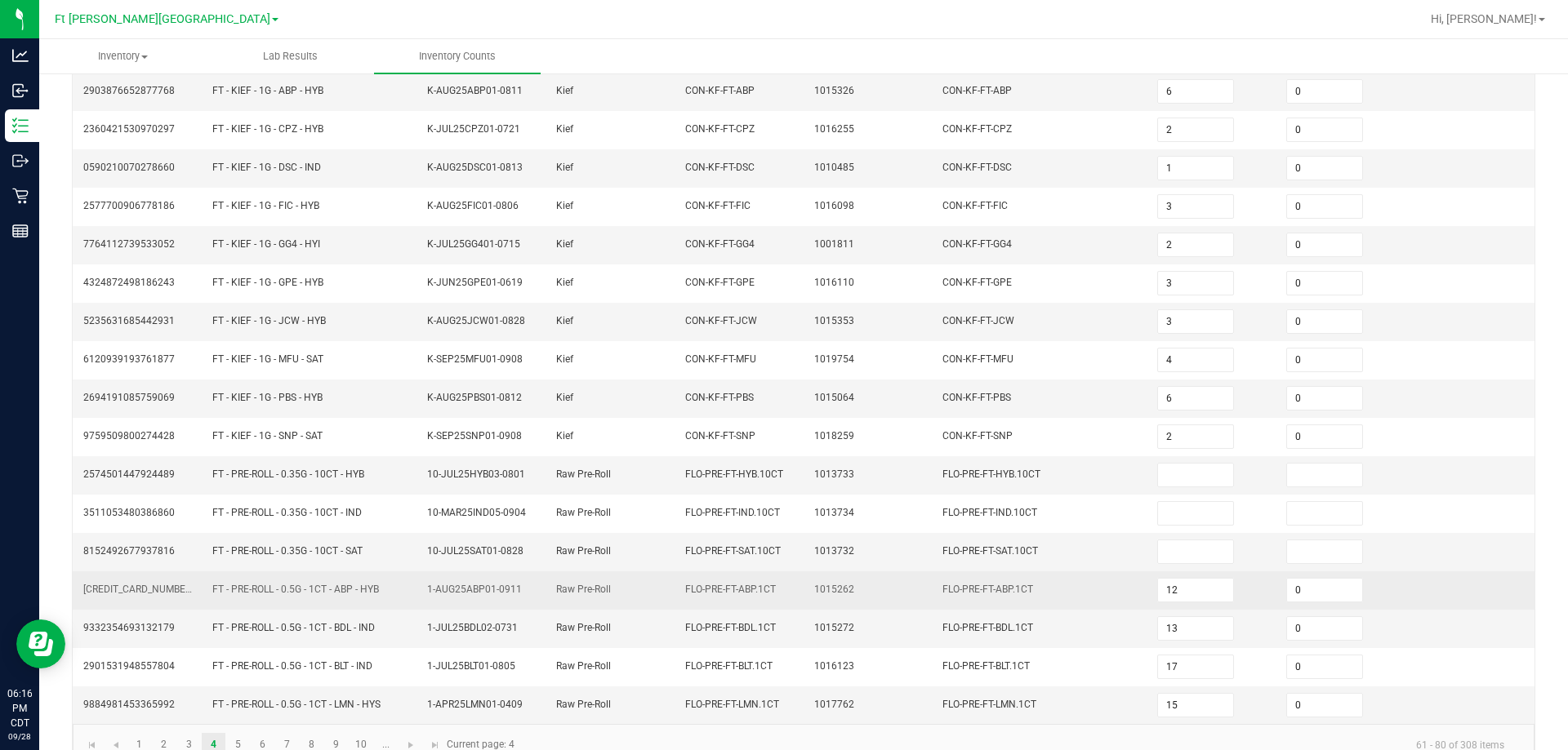
scroll to position [339, 0]
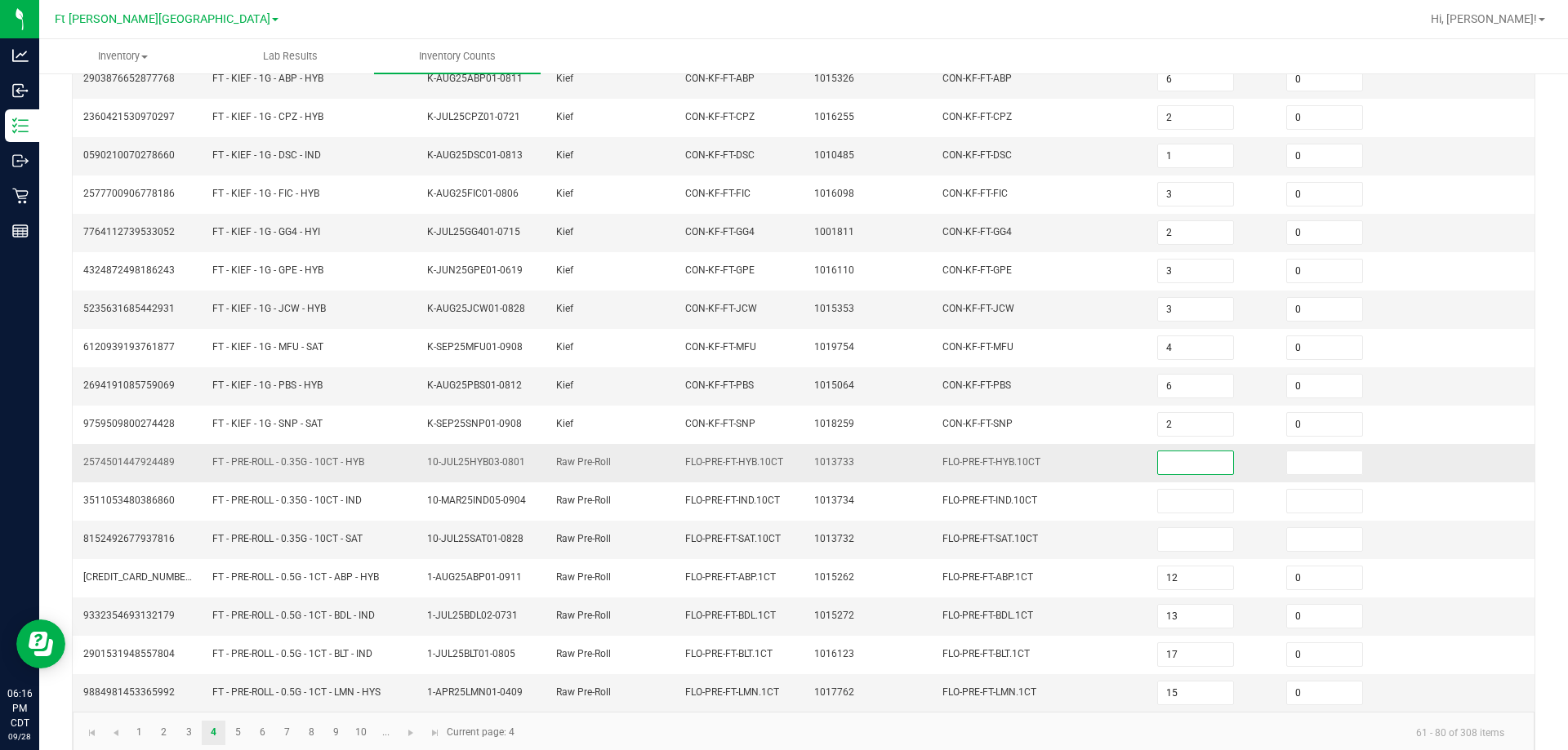
click at [781, 452] on input at bounding box center [1196, 463] width 75 height 23
type input "6"
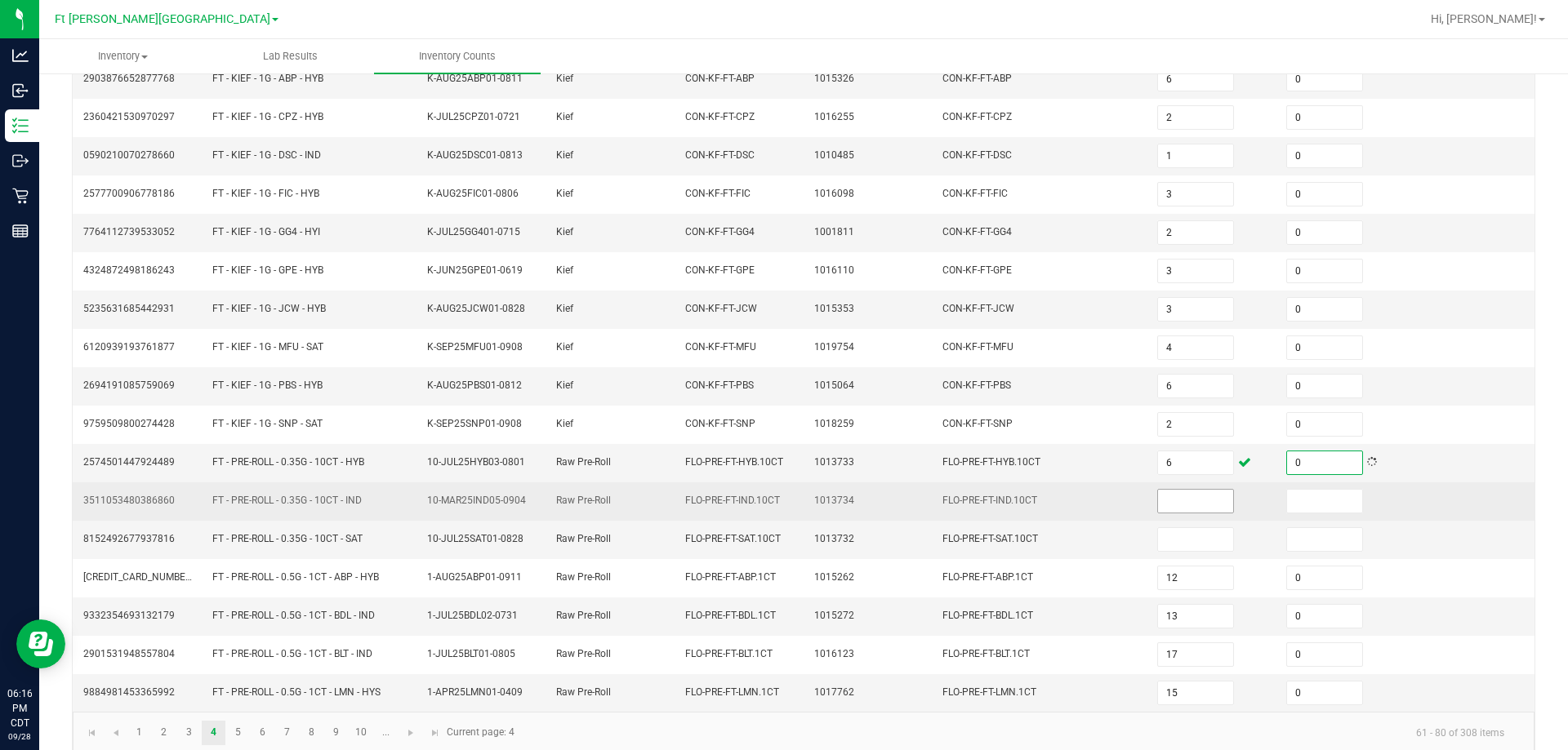
type input "0"
click at [781, 490] on input at bounding box center [1196, 501] width 75 height 23
type input "15"
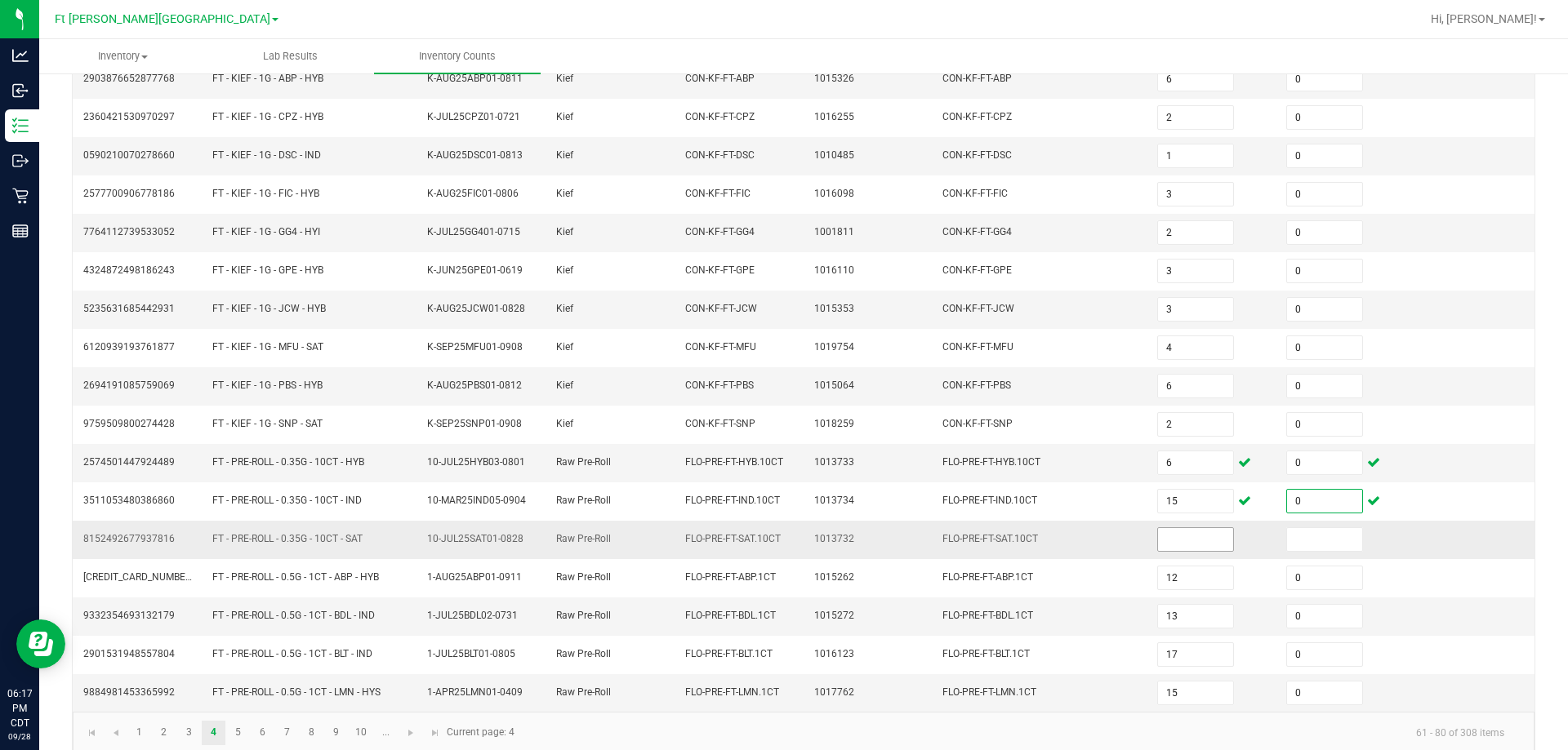
type input "0"
click at [781, 528] on input at bounding box center [1196, 539] width 75 height 23
type input "11"
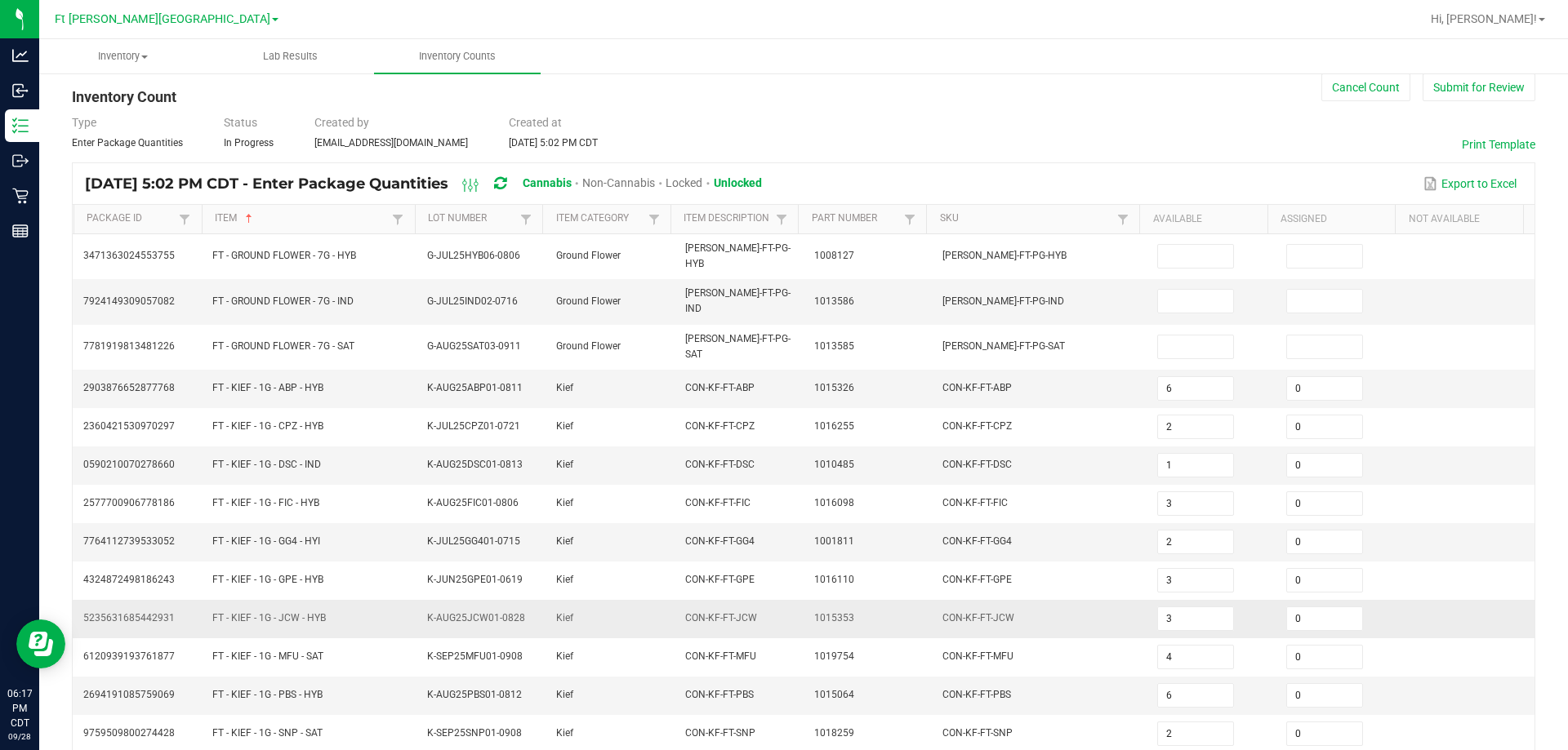
scroll to position [13, 0]
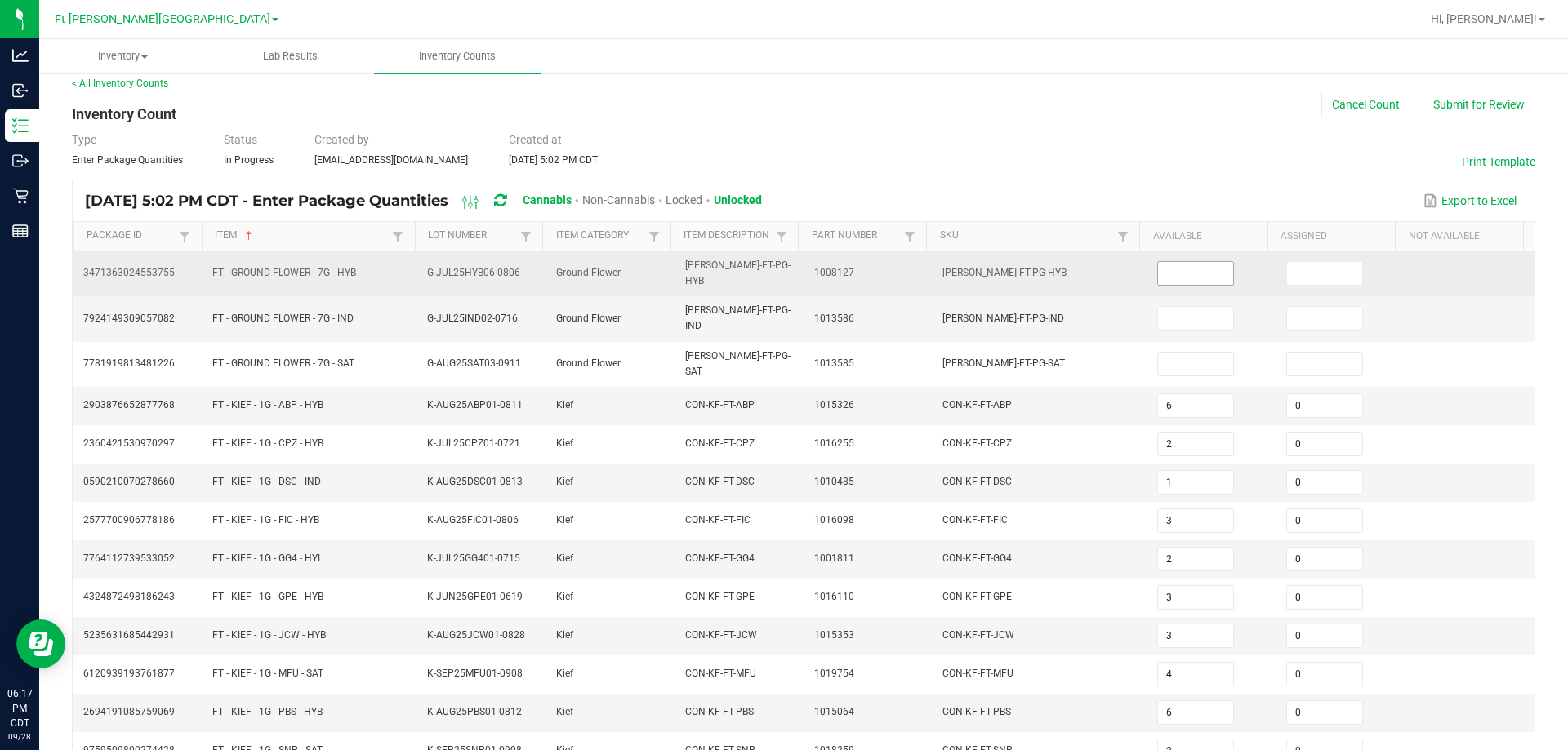
type input "0"
click at [781, 271] on input at bounding box center [1196, 273] width 75 height 23
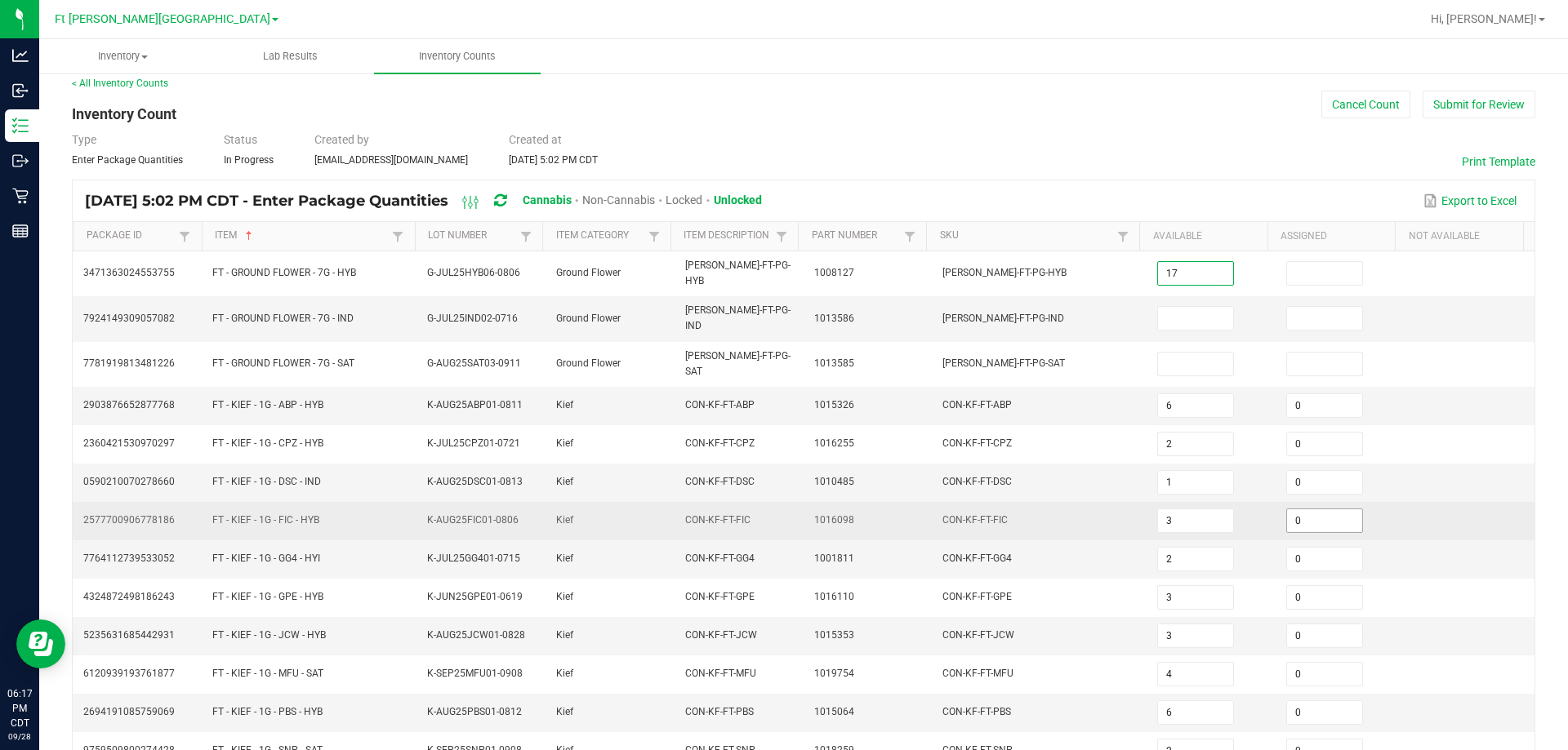
type input "17"
type input "0"
type input "1"
type input "0"
type input "6"
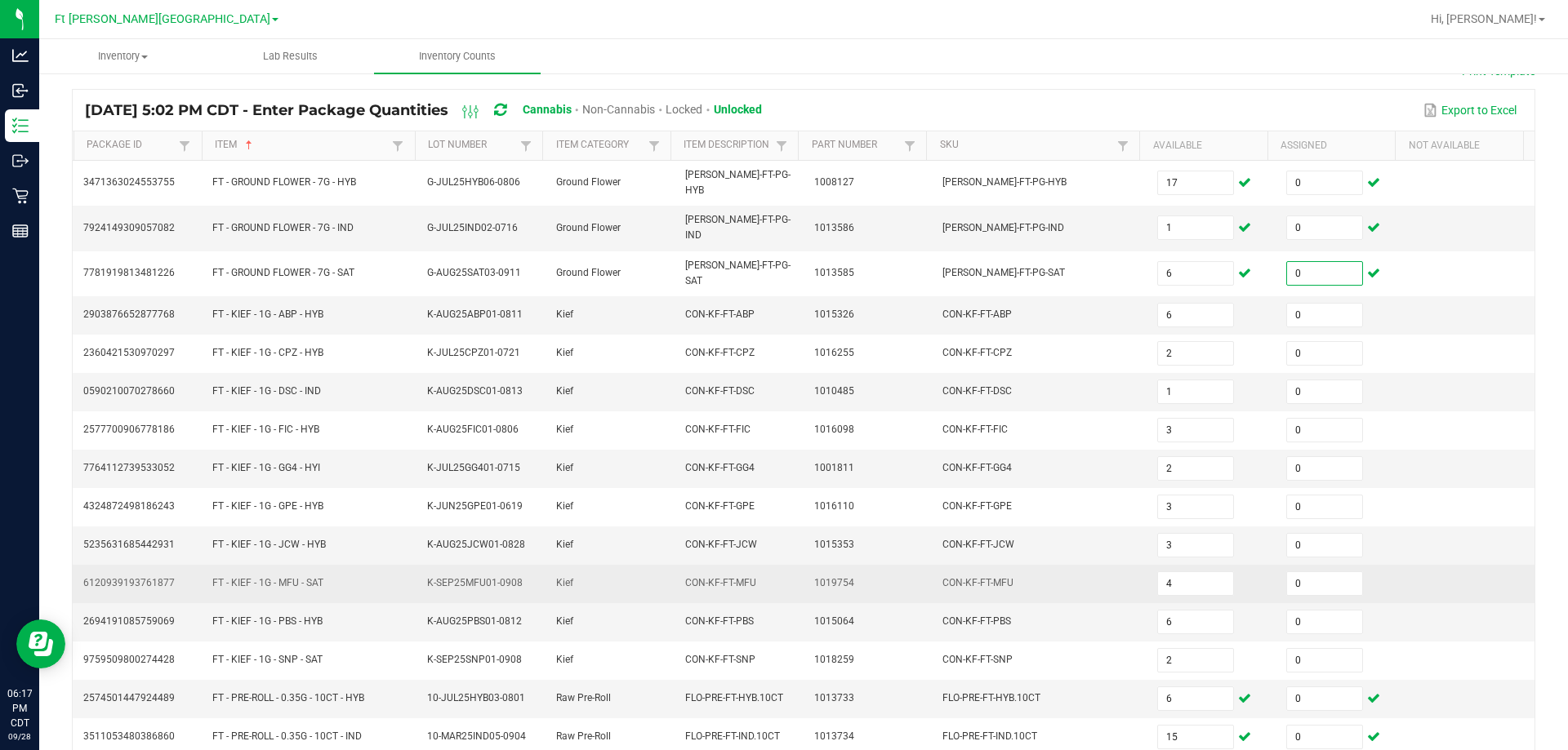
scroll to position [175, 0]
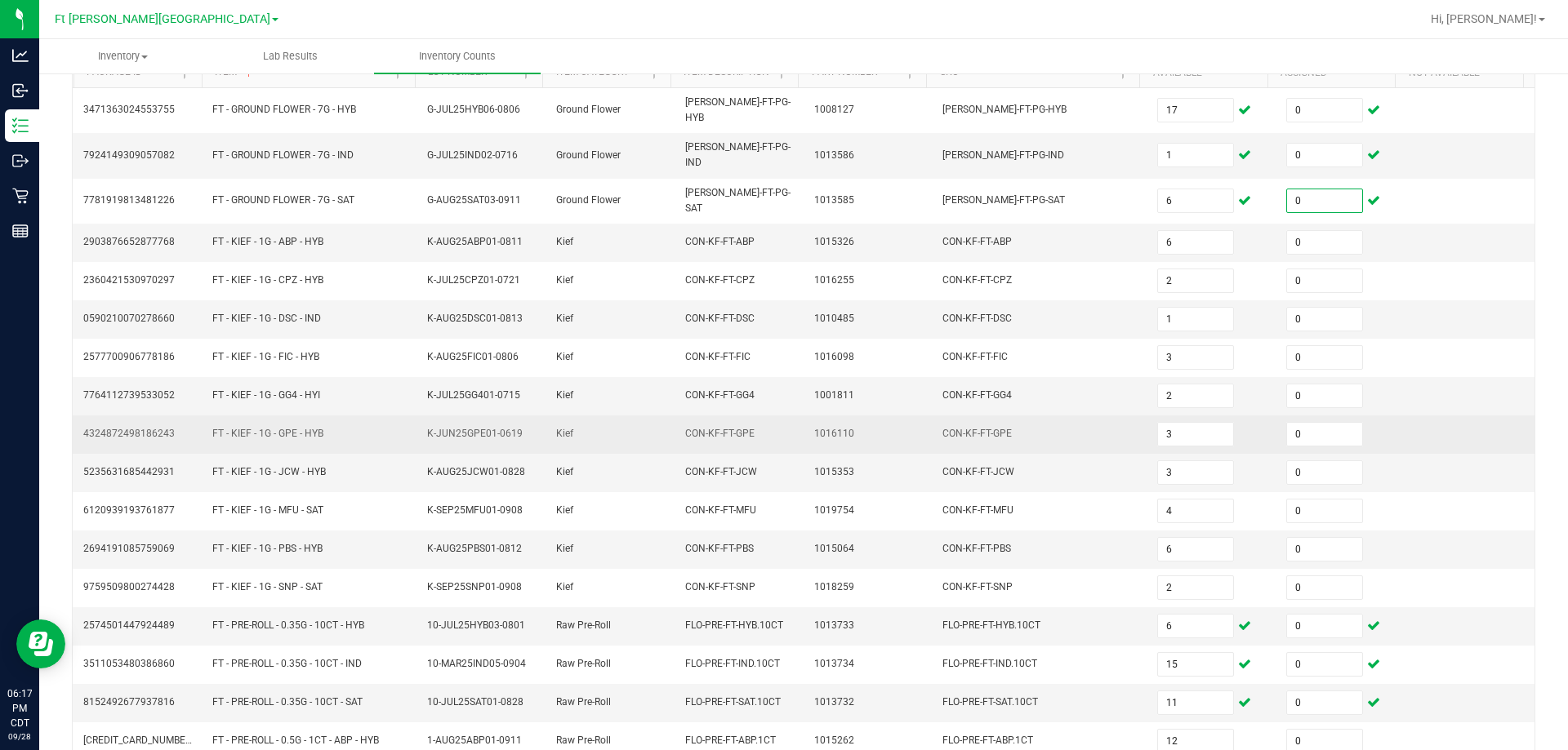
type input "0"
click at [781, 416] on td at bounding box center [1470, 435] width 129 height 39
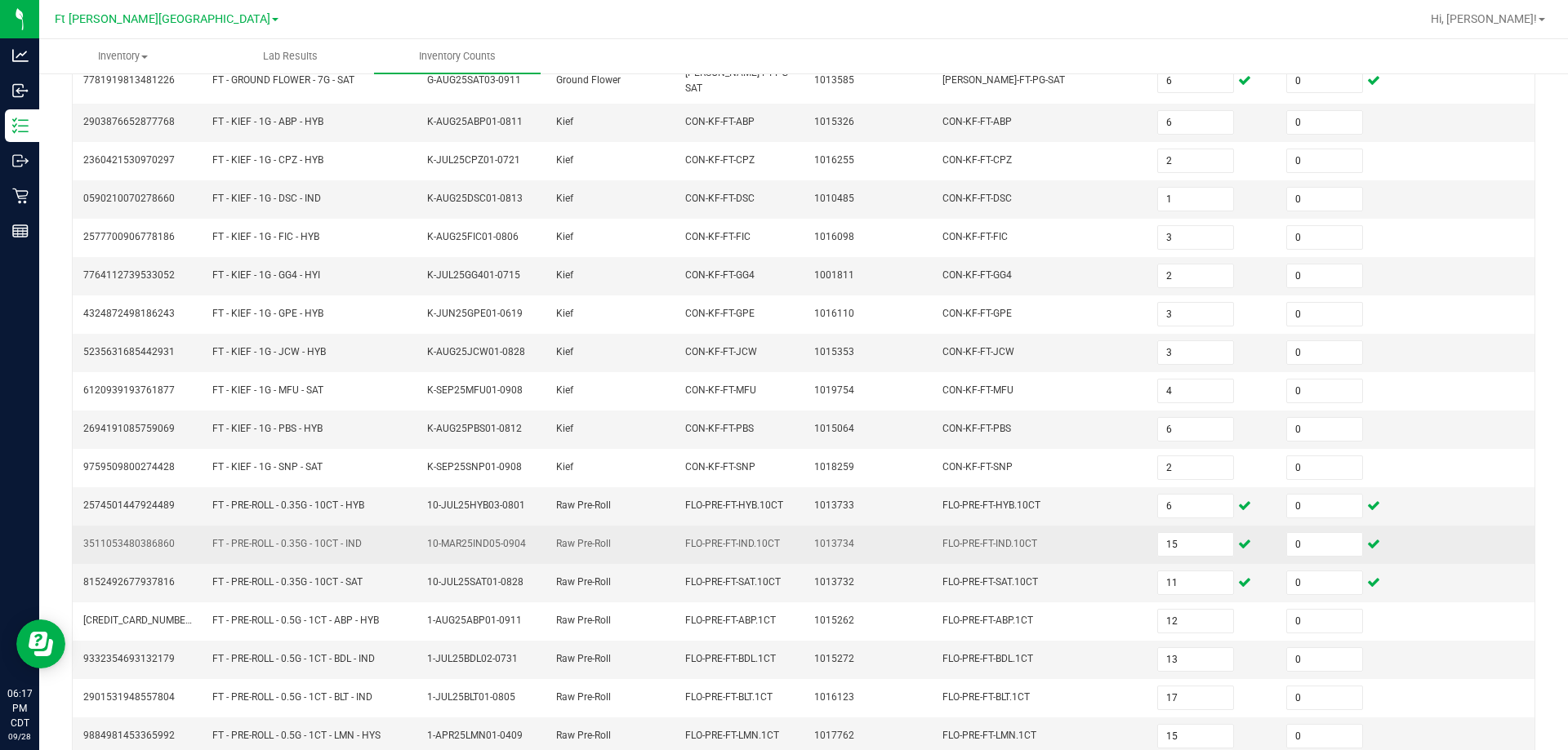
scroll to position [339, 0]
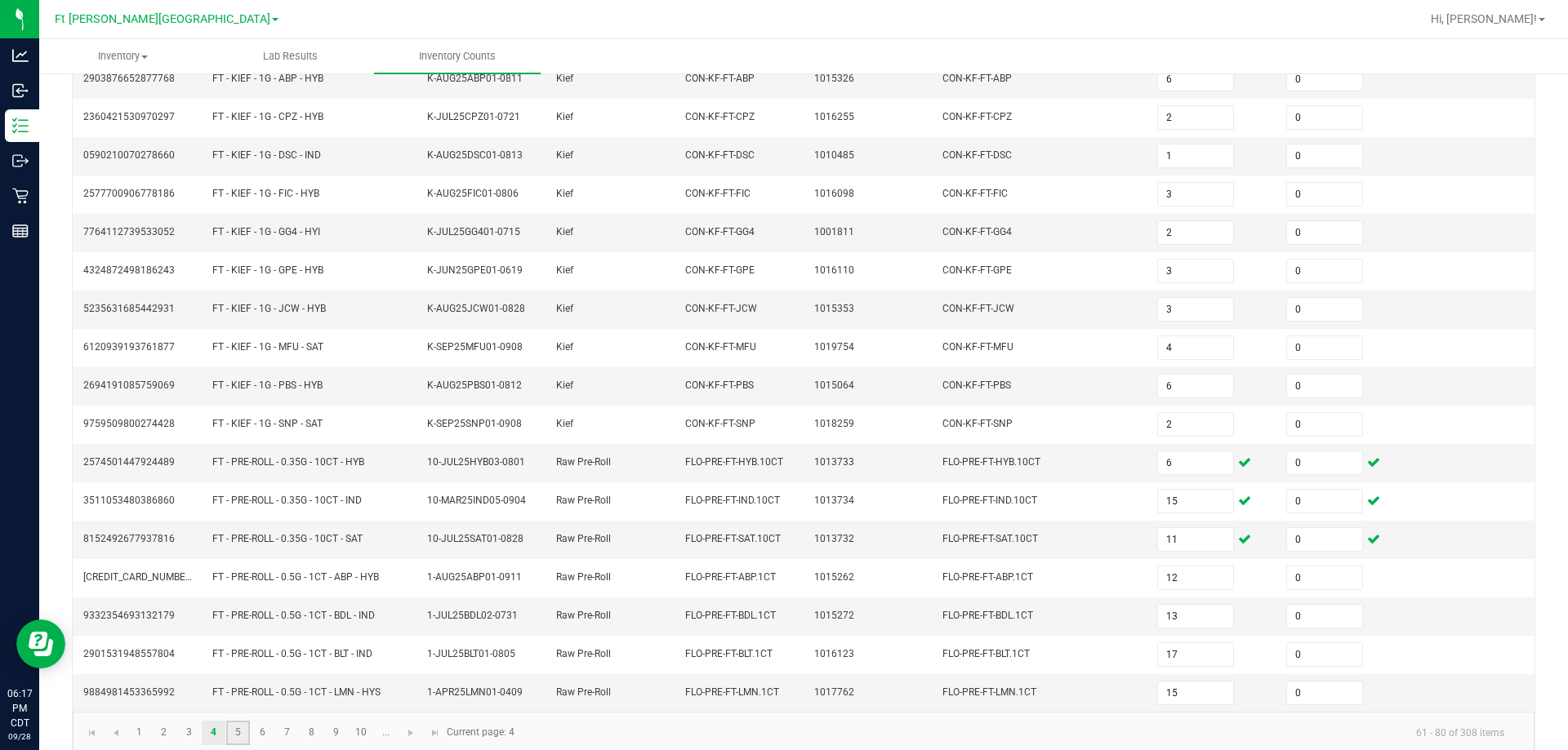
click at [236, 721] on link "5" at bounding box center [238, 732] width 23 height 24
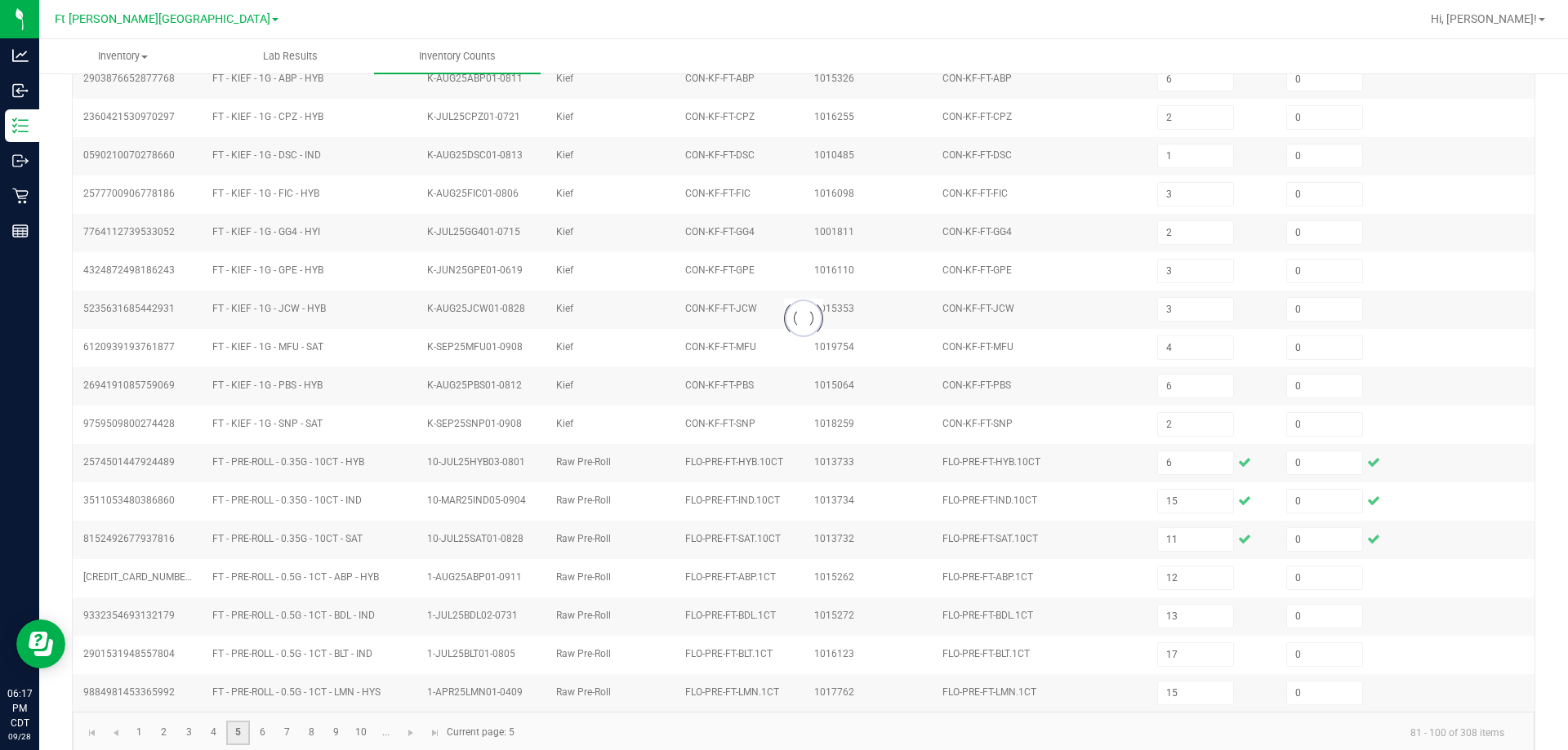
type input "13"
type input "9"
type input "4"
type input "12"
type input "11"
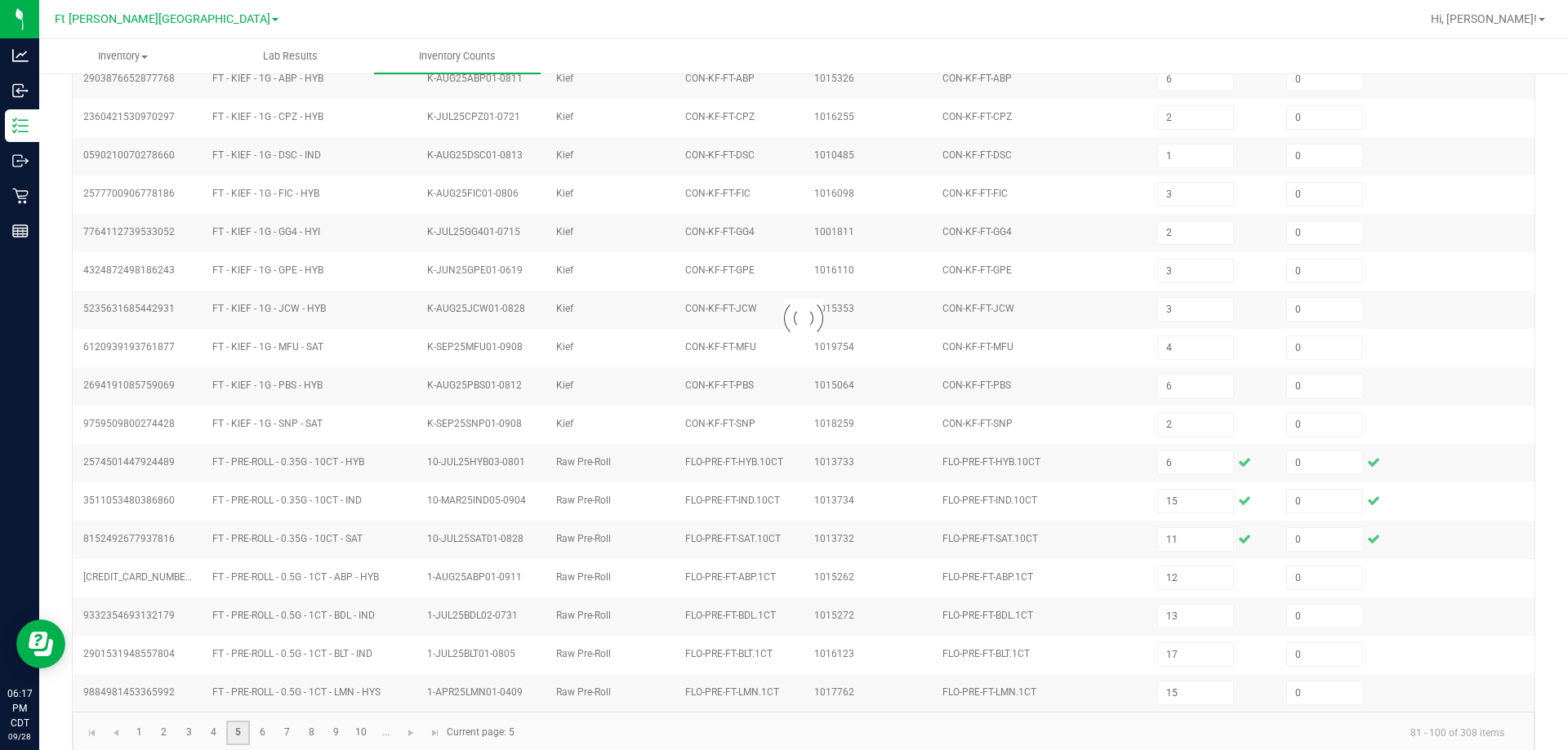
type input "1"
type input "12"
type input "16"
type input "20"
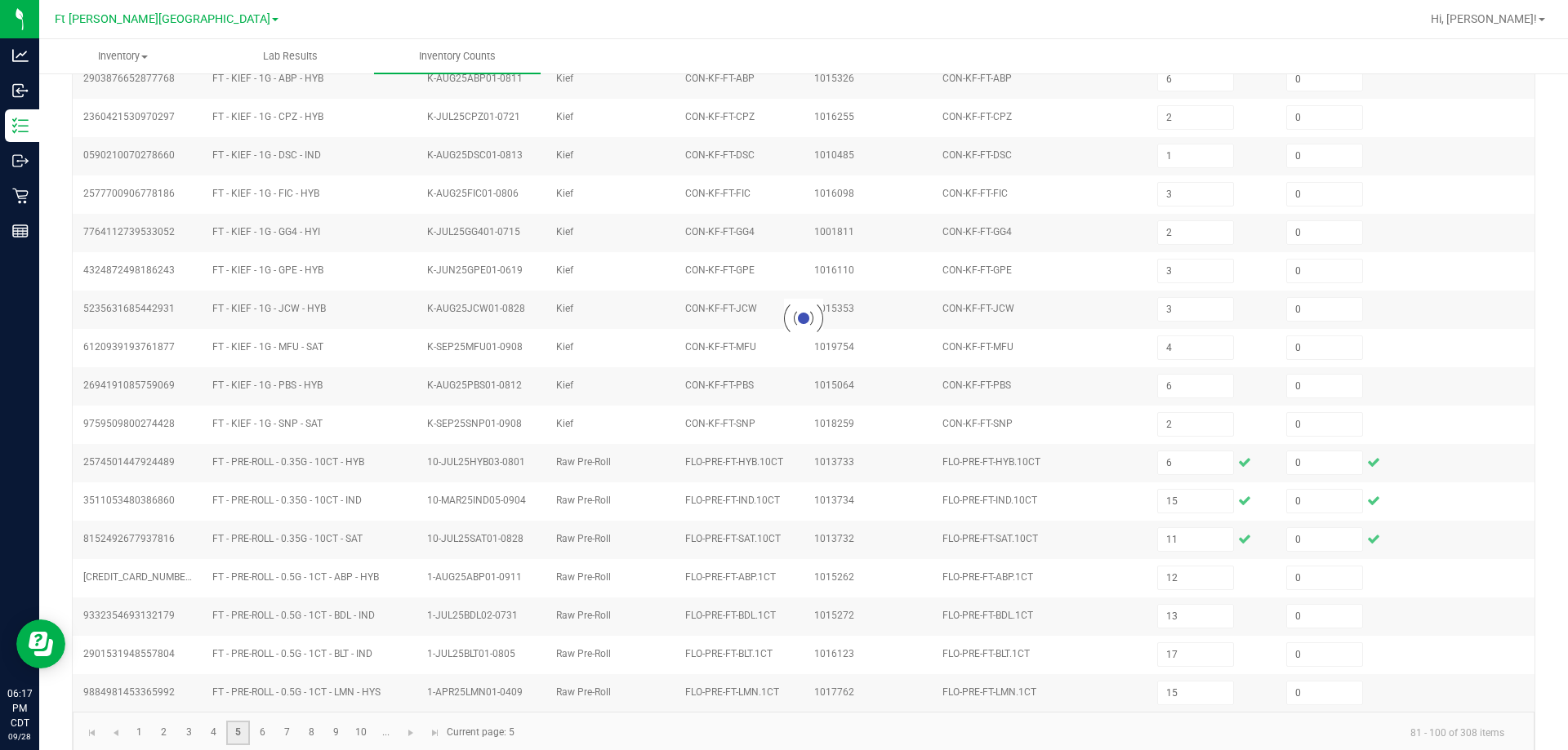
type input "8"
type input "5"
type input "7"
type input "9"
type input "6"
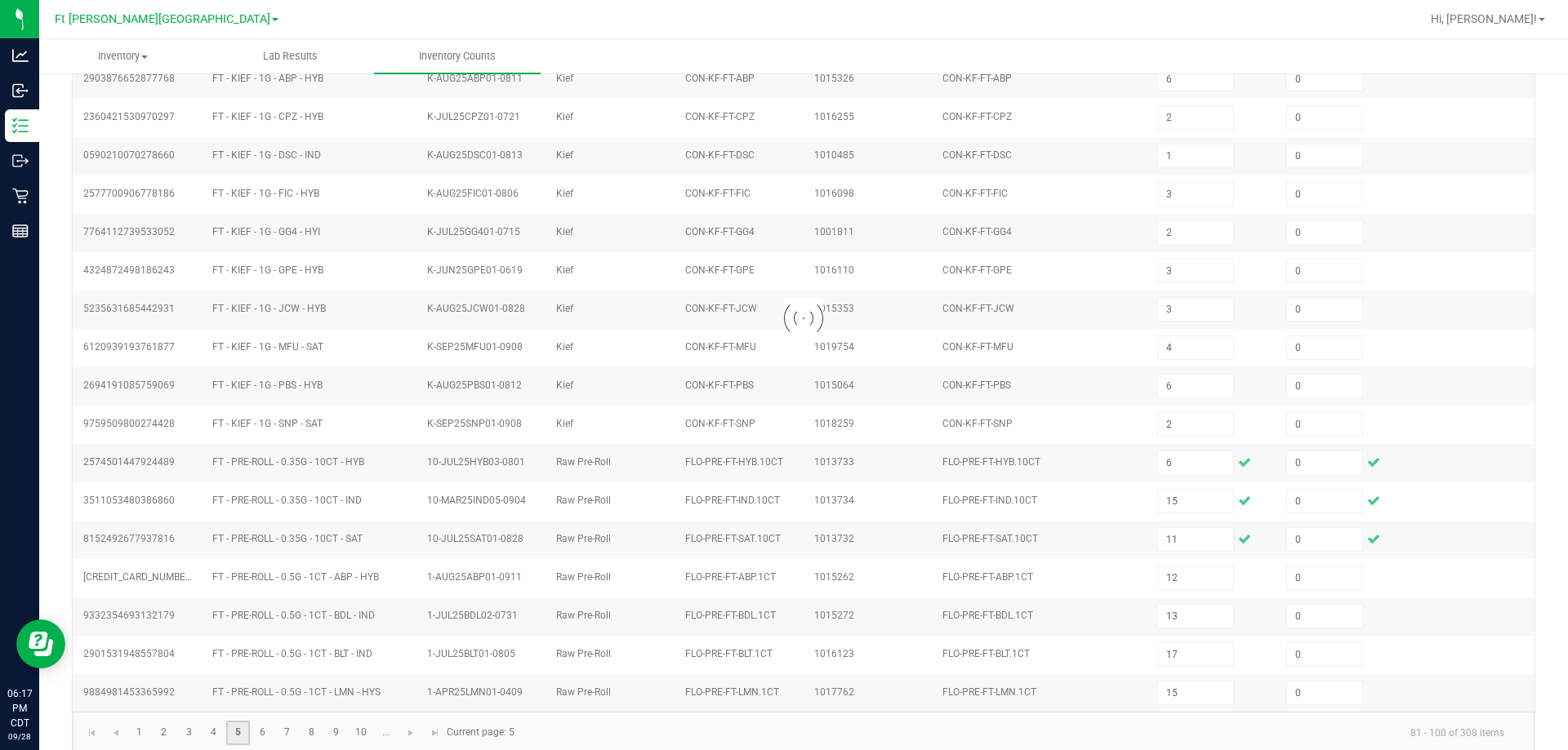
type input "11"
type input "7"
type input "8"
type input "12"
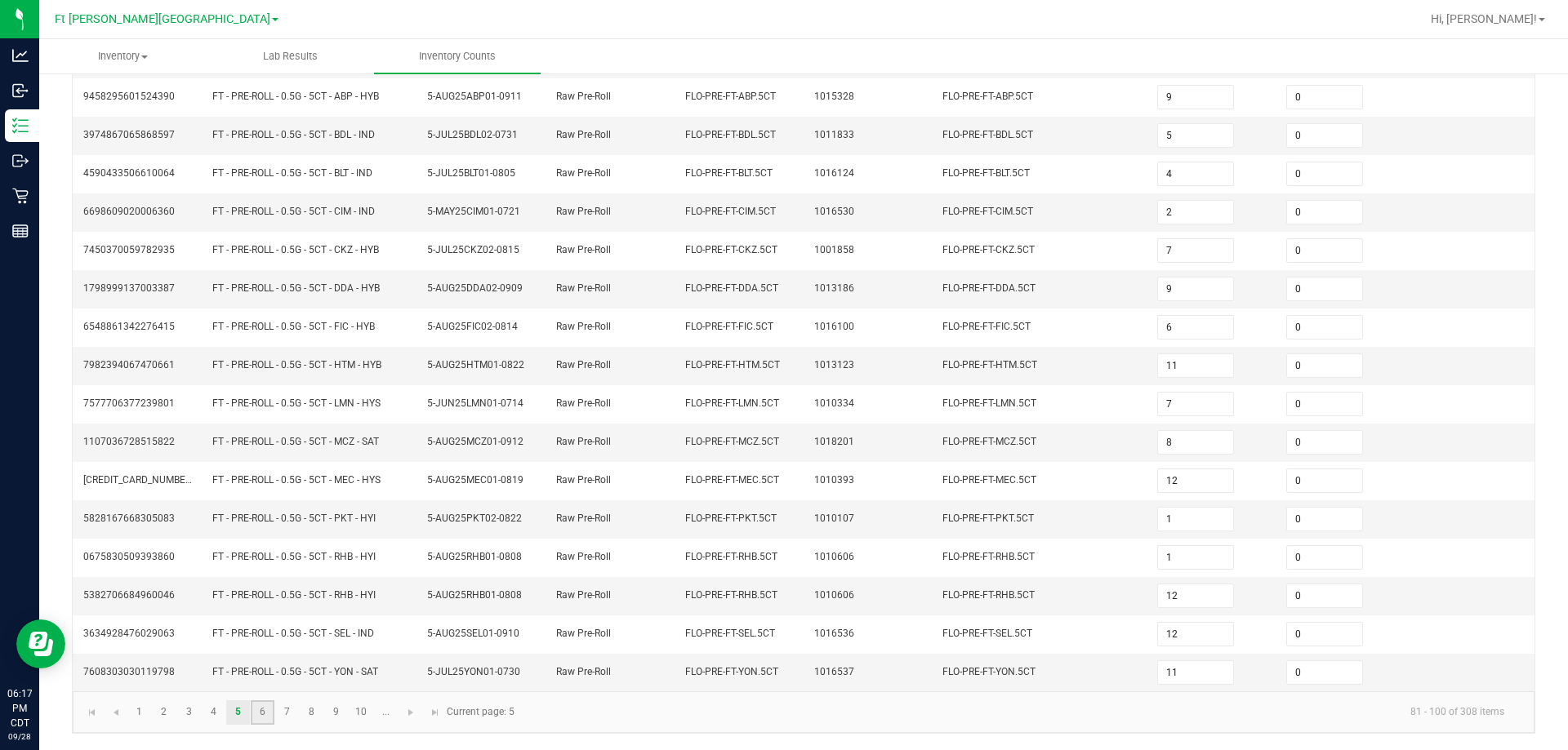
click at [268, 716] on link "6" at bounding box center [262, 712] width 23 height 24
type input "22"
type input "12"
type input "17"
type input "3"
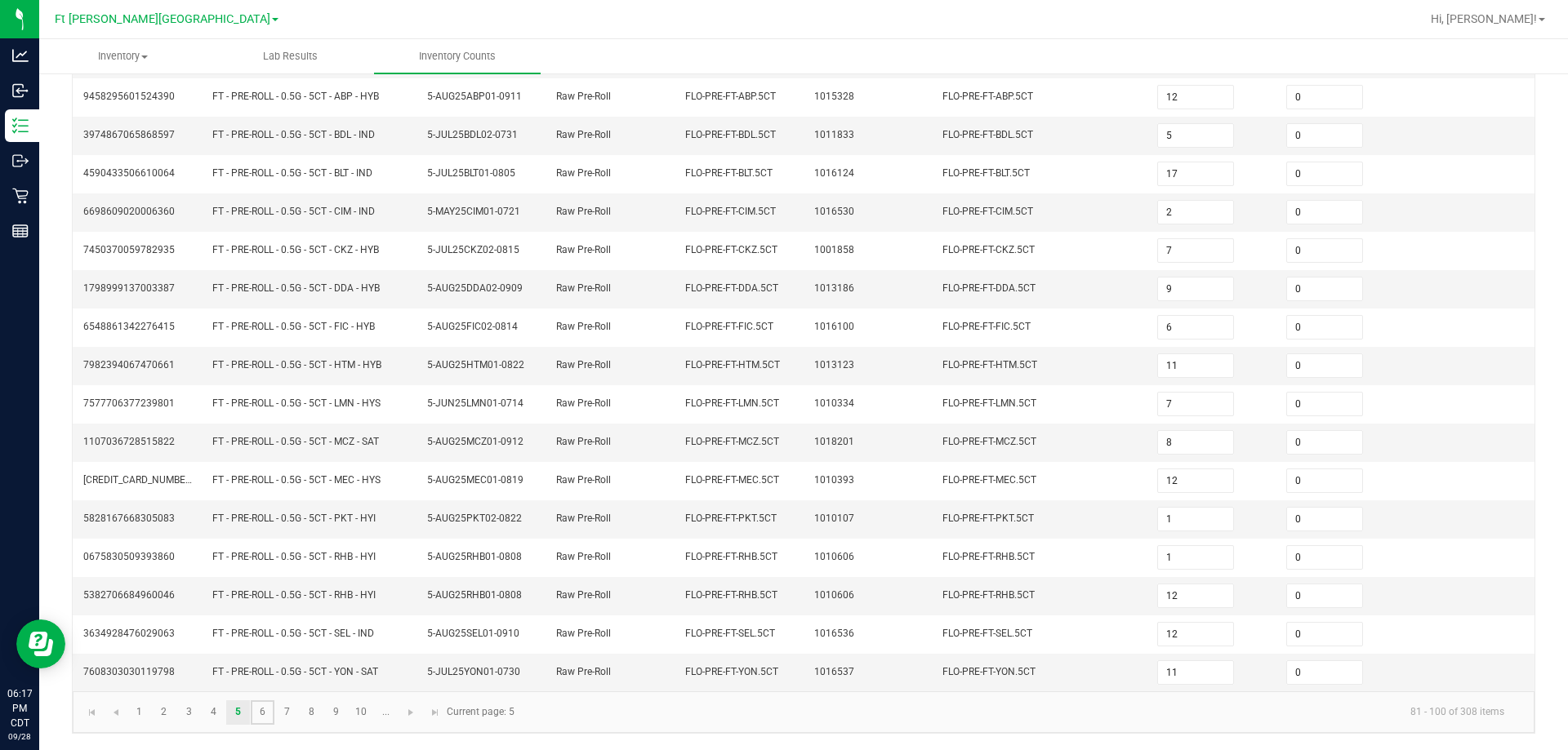
type input "3"
type input "8"
type input "6"
type input "1"
type input "2"
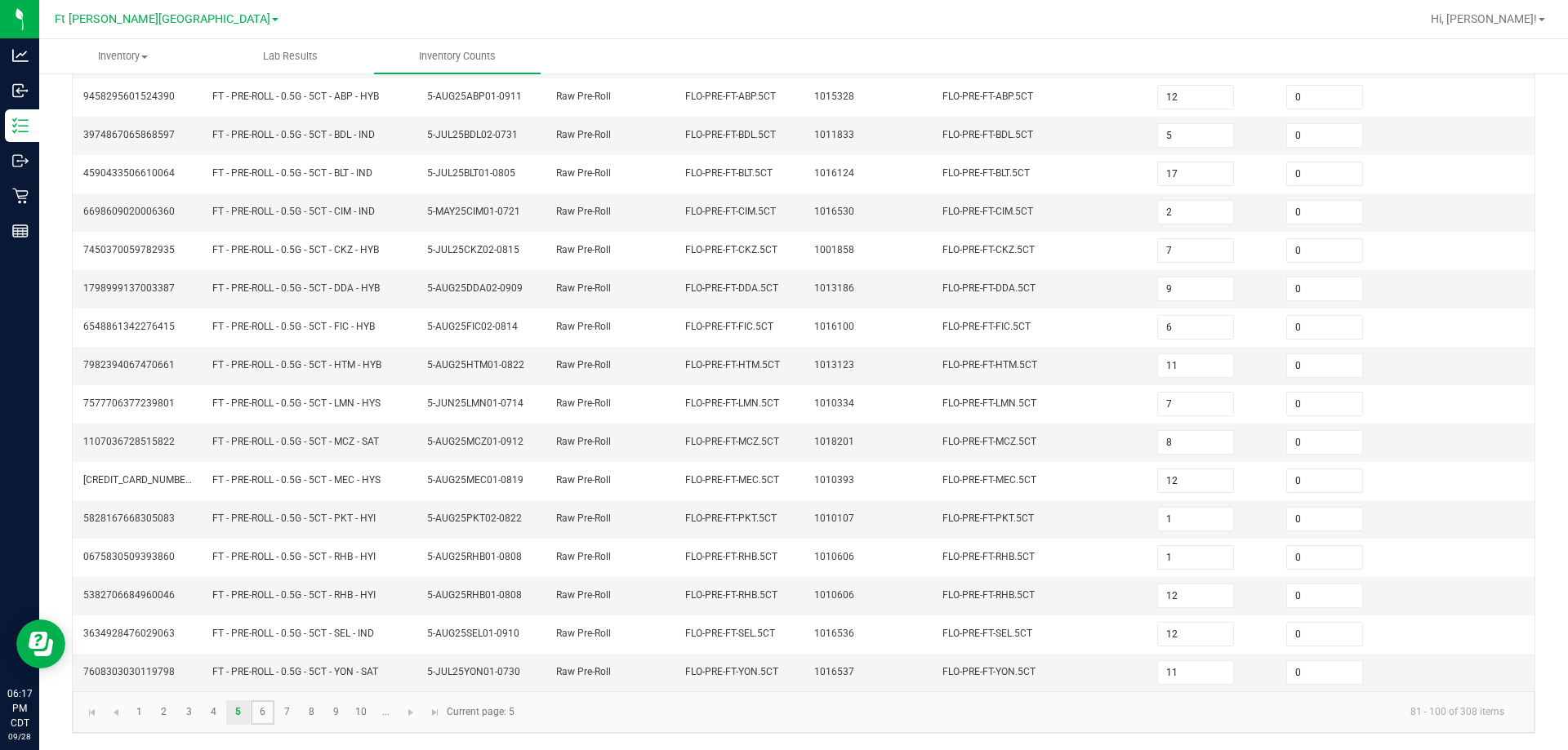
type input "16"
type input "22"
type input "17"
type input "24"
type input "23"
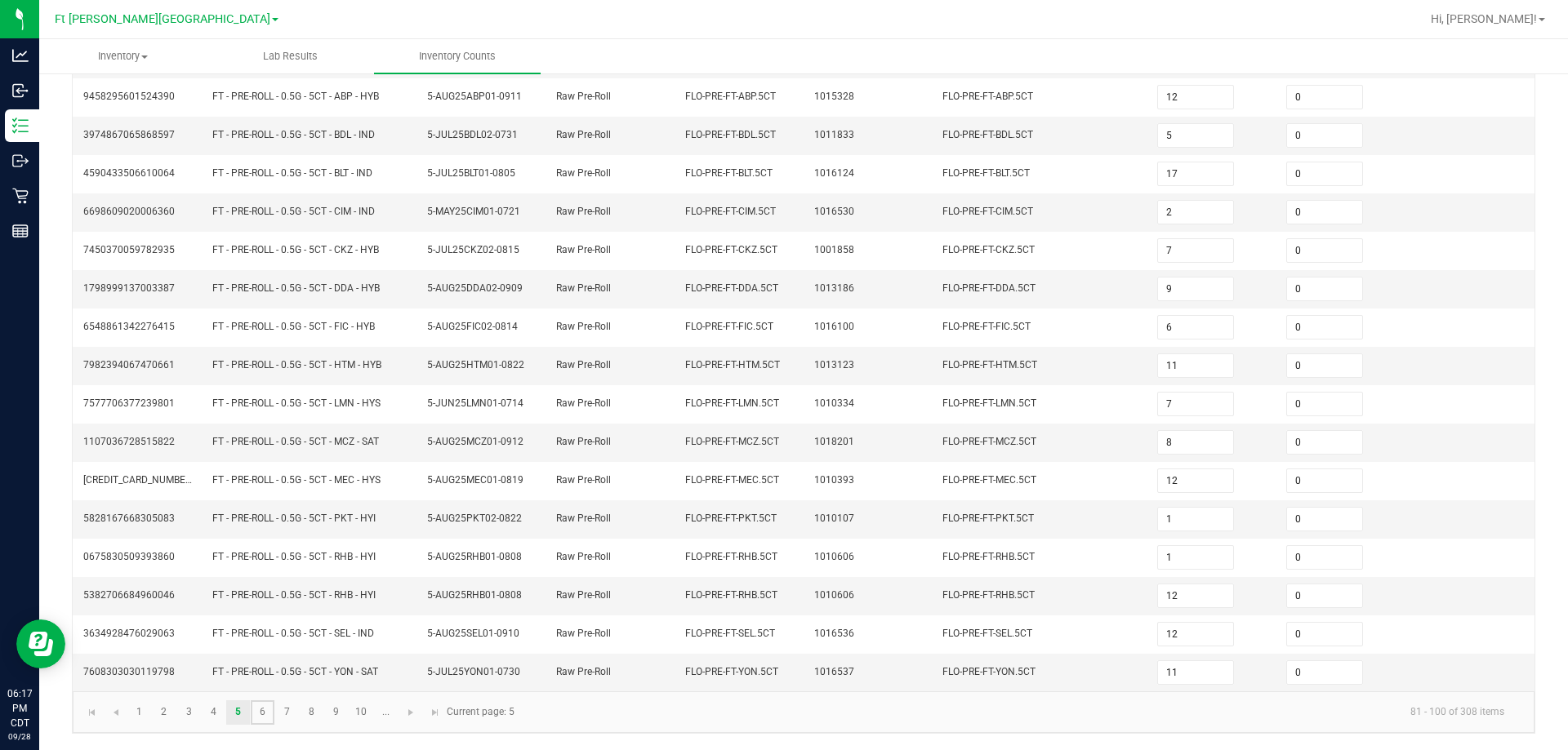
type input "5"
type input "4"
type input "1"
type input "3"
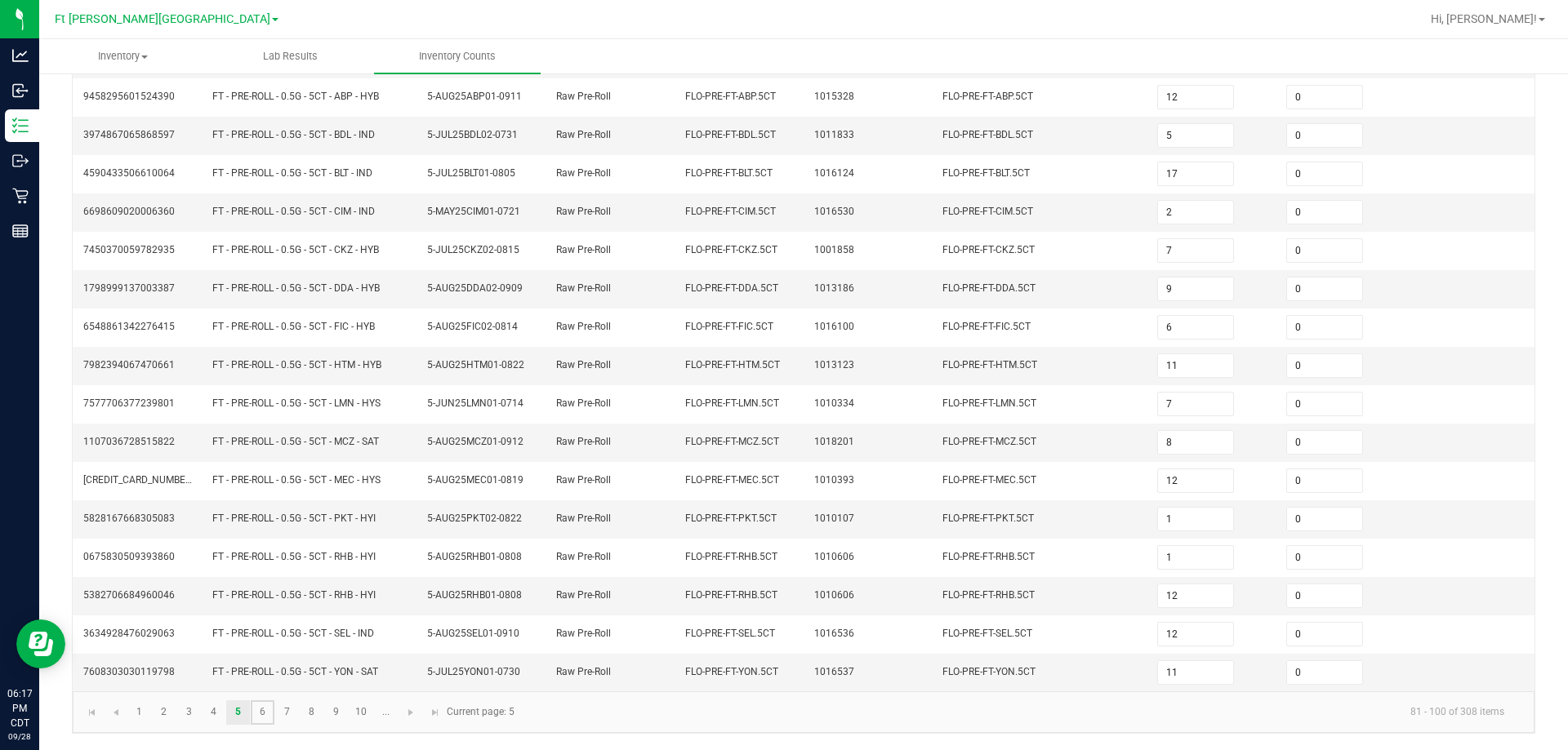
type input "6"
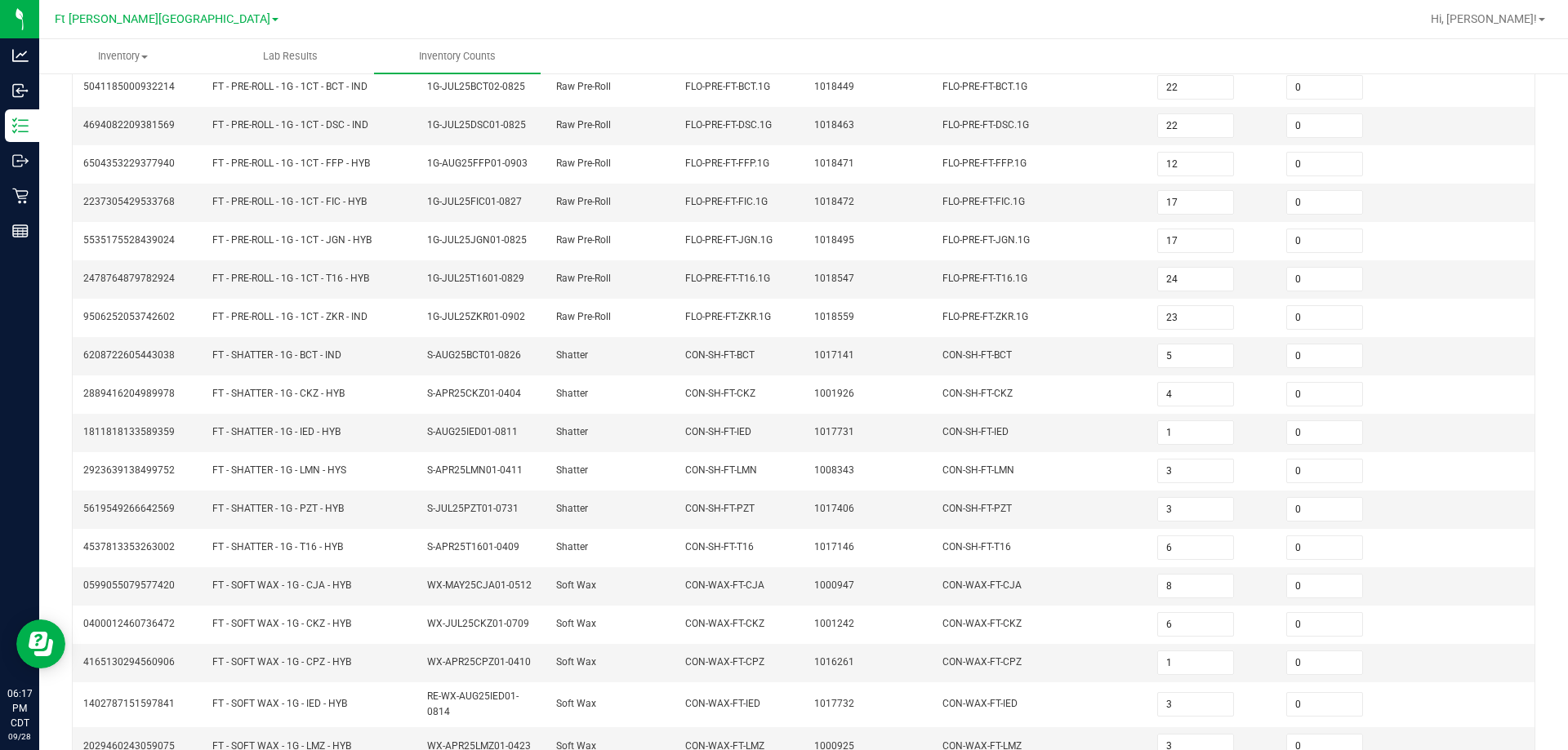
scroll to position [346, 0]
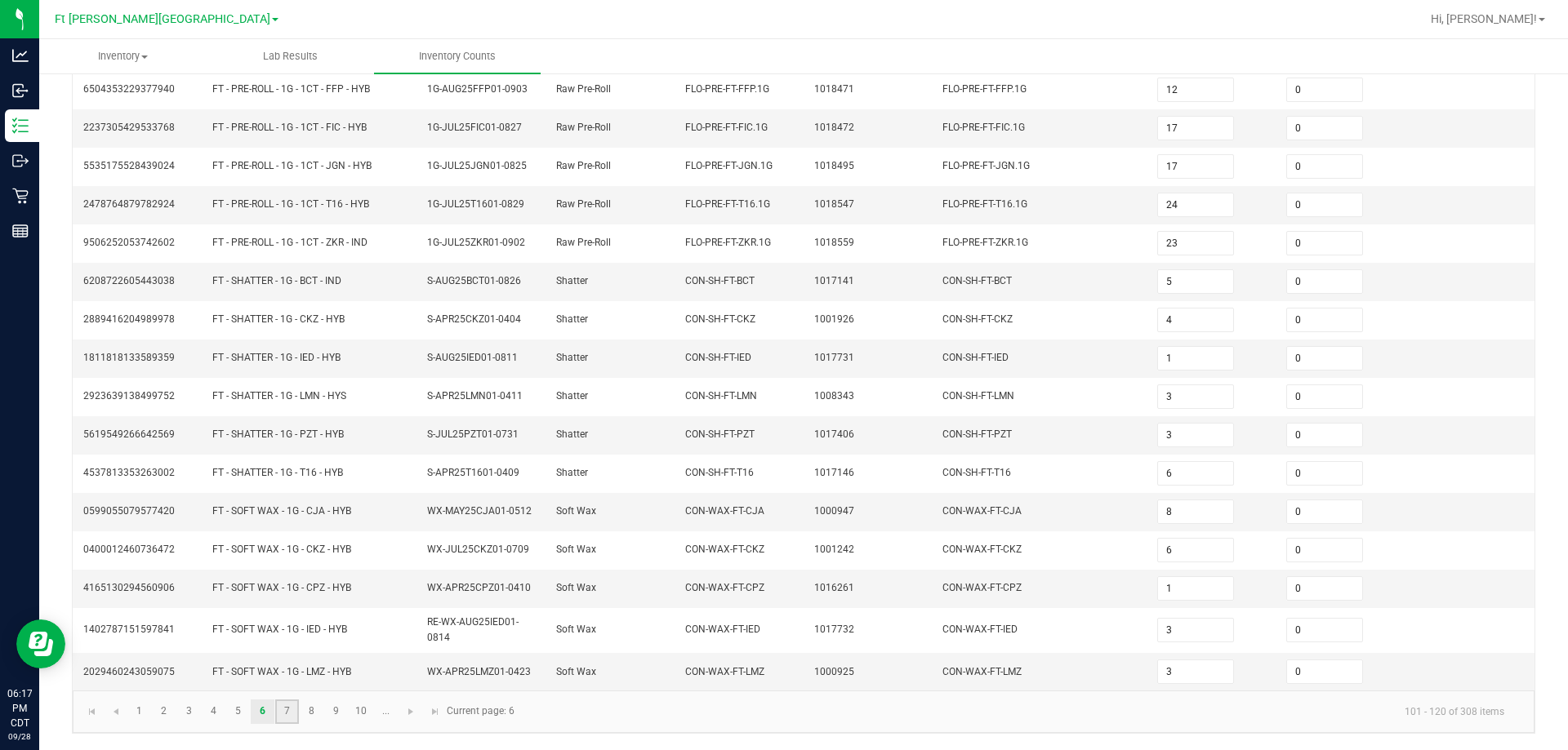
click at [289, 710] on link "7" at bounding box center [287, 711] width 23 height 24
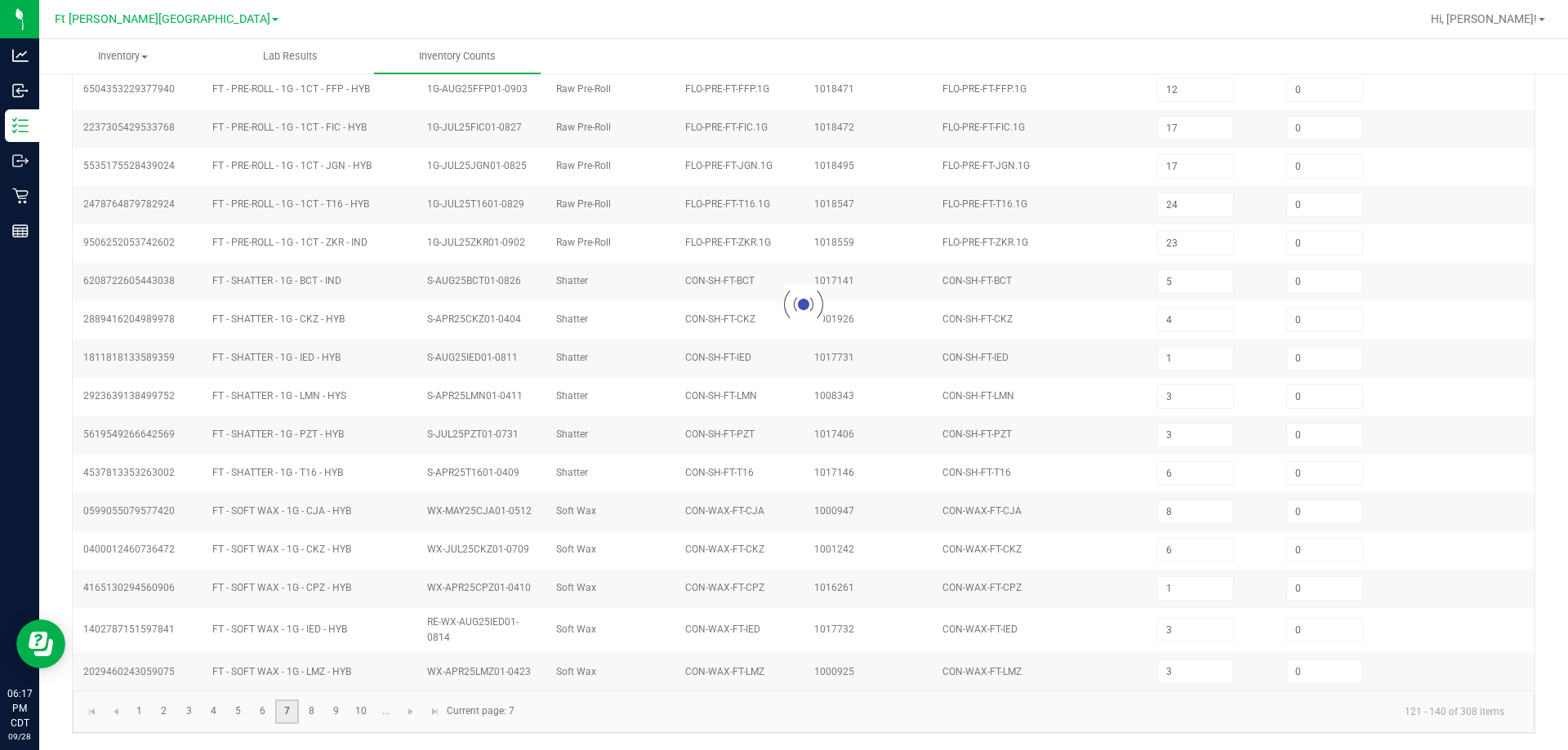
type input "6"
type input "5"
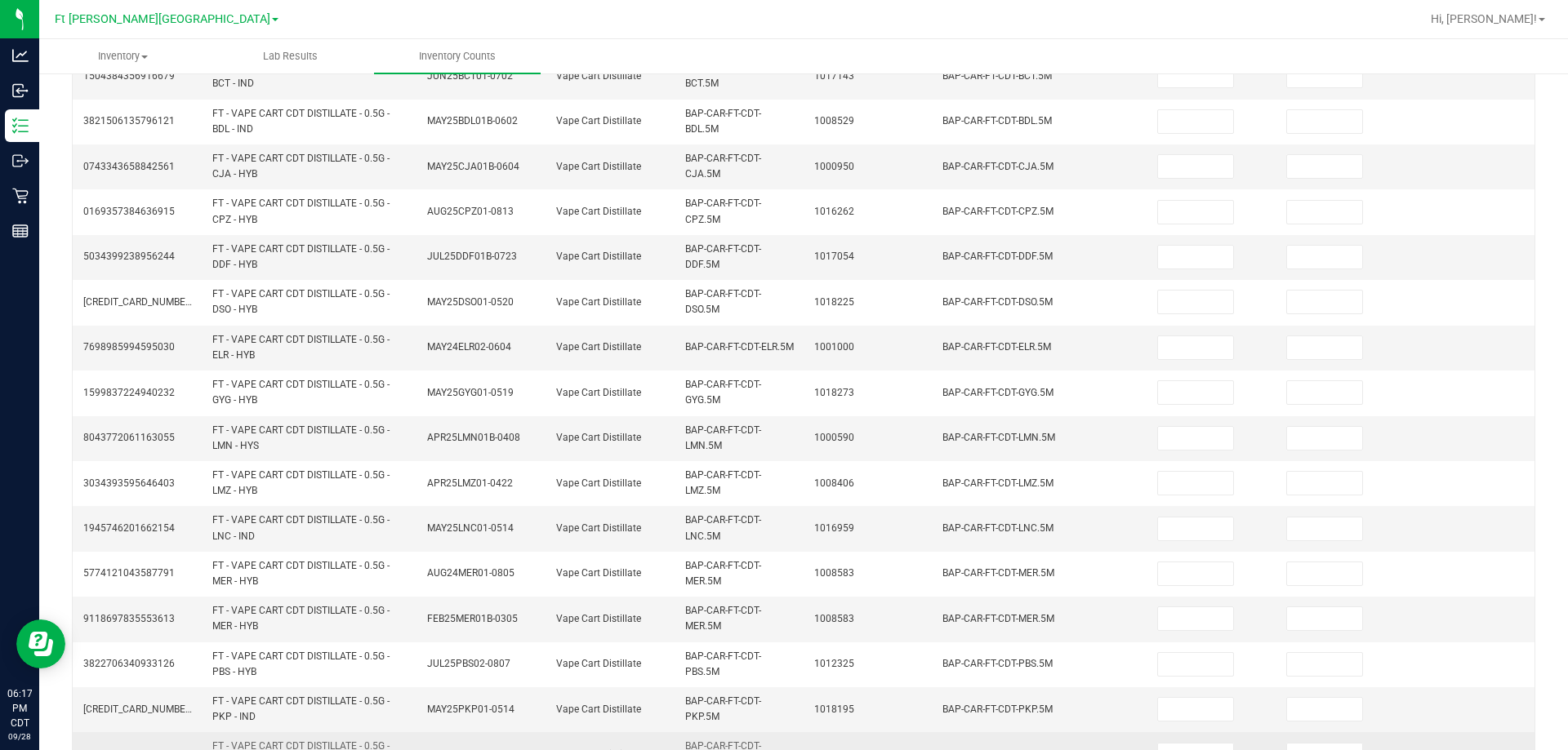
scroll to position [463, 0]
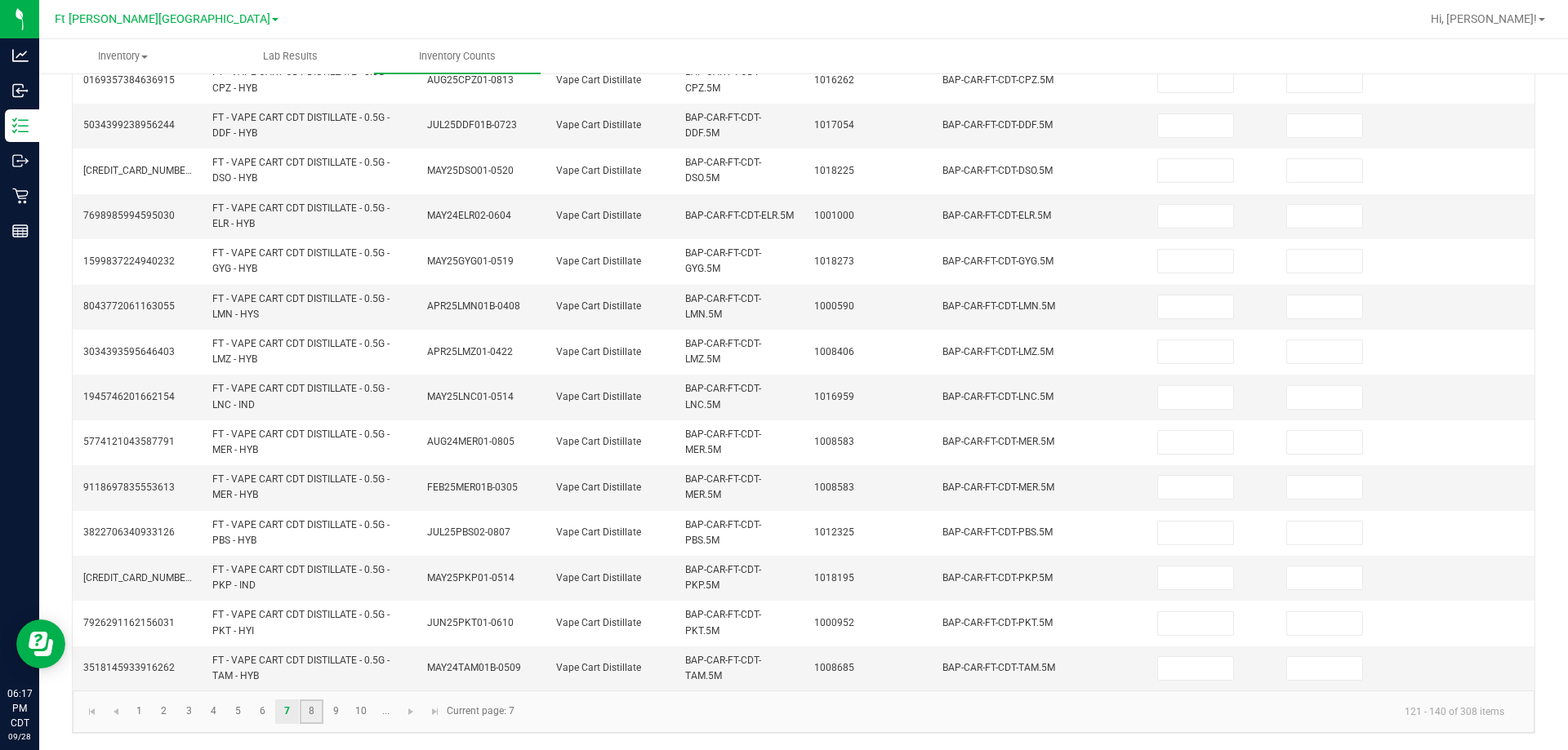
click at [316, 717] on link "8" at bounding box center [312, 711] width 23 height 24
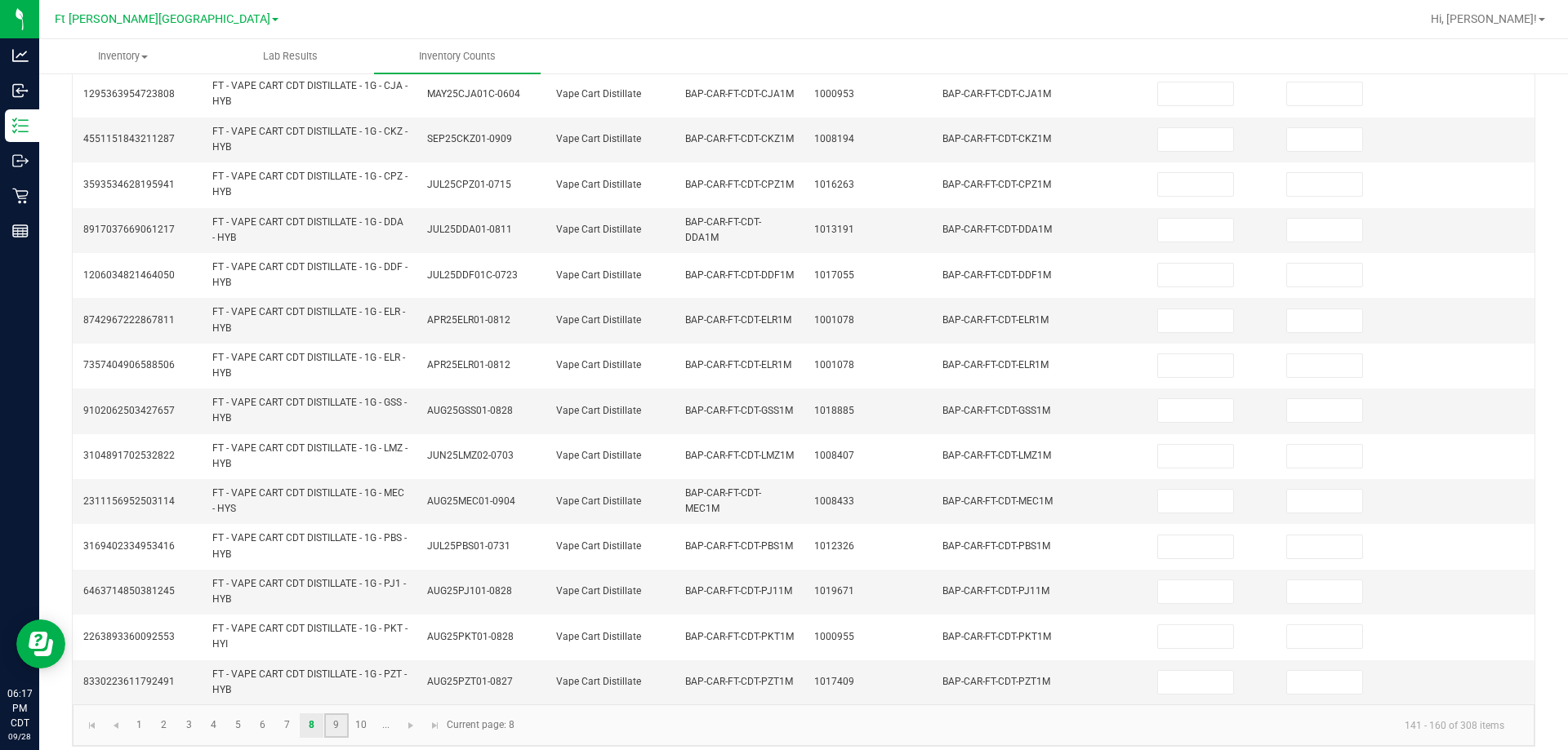
click at [334, 727] on link "9" at bounding box center [336, 726] width 23 height 24
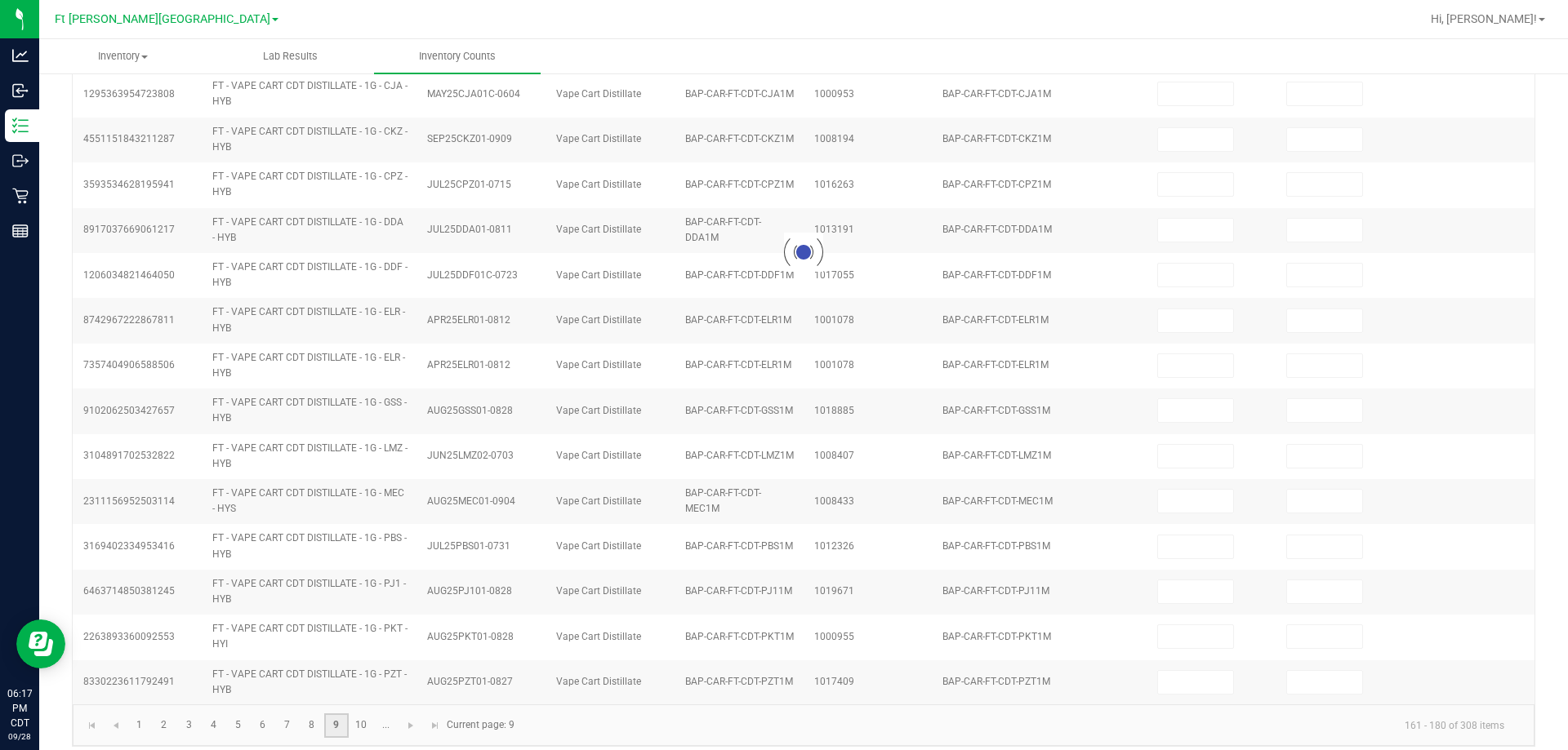
type input "7"
type input "0"
type input "1"
type input "0"
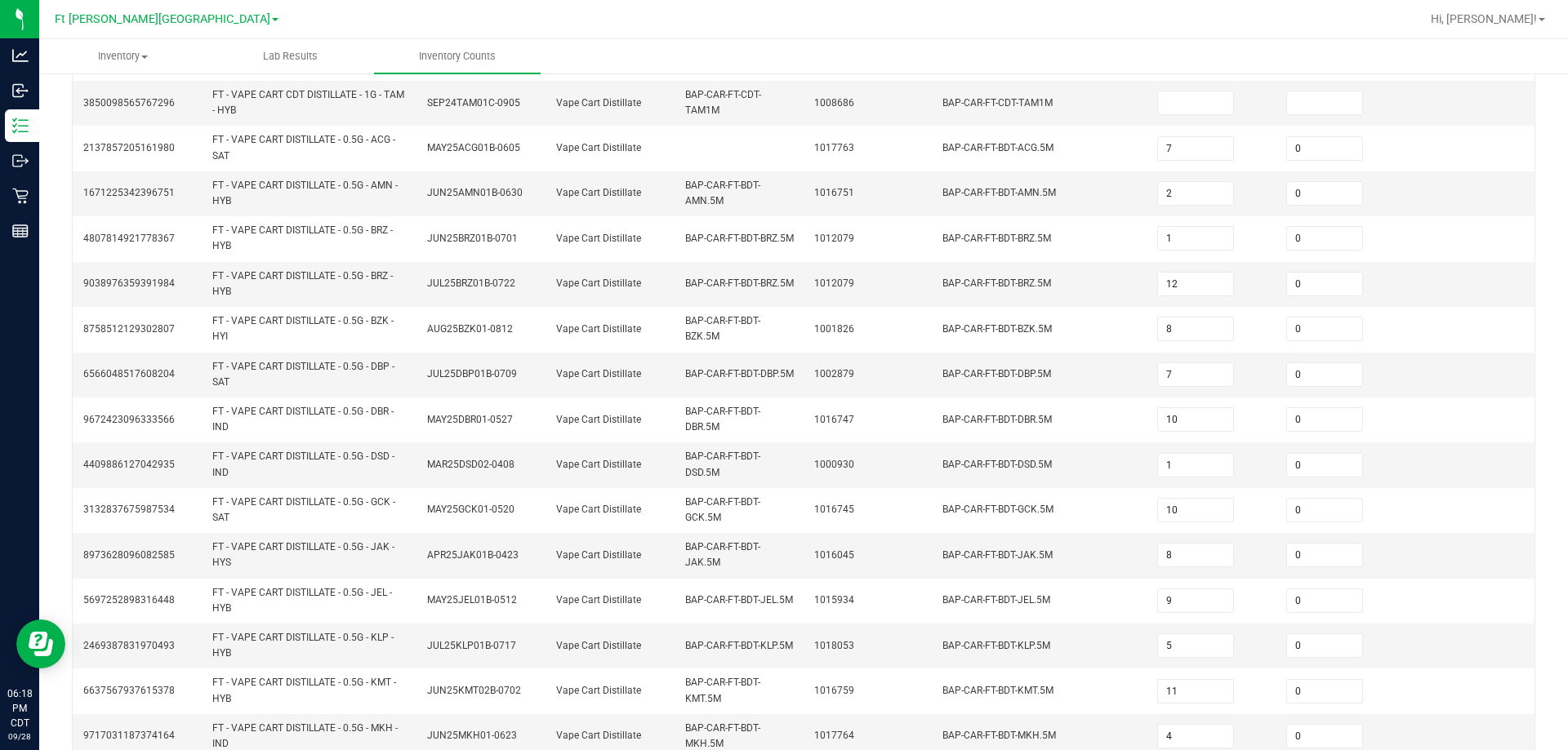
scroll to position [476, 0]
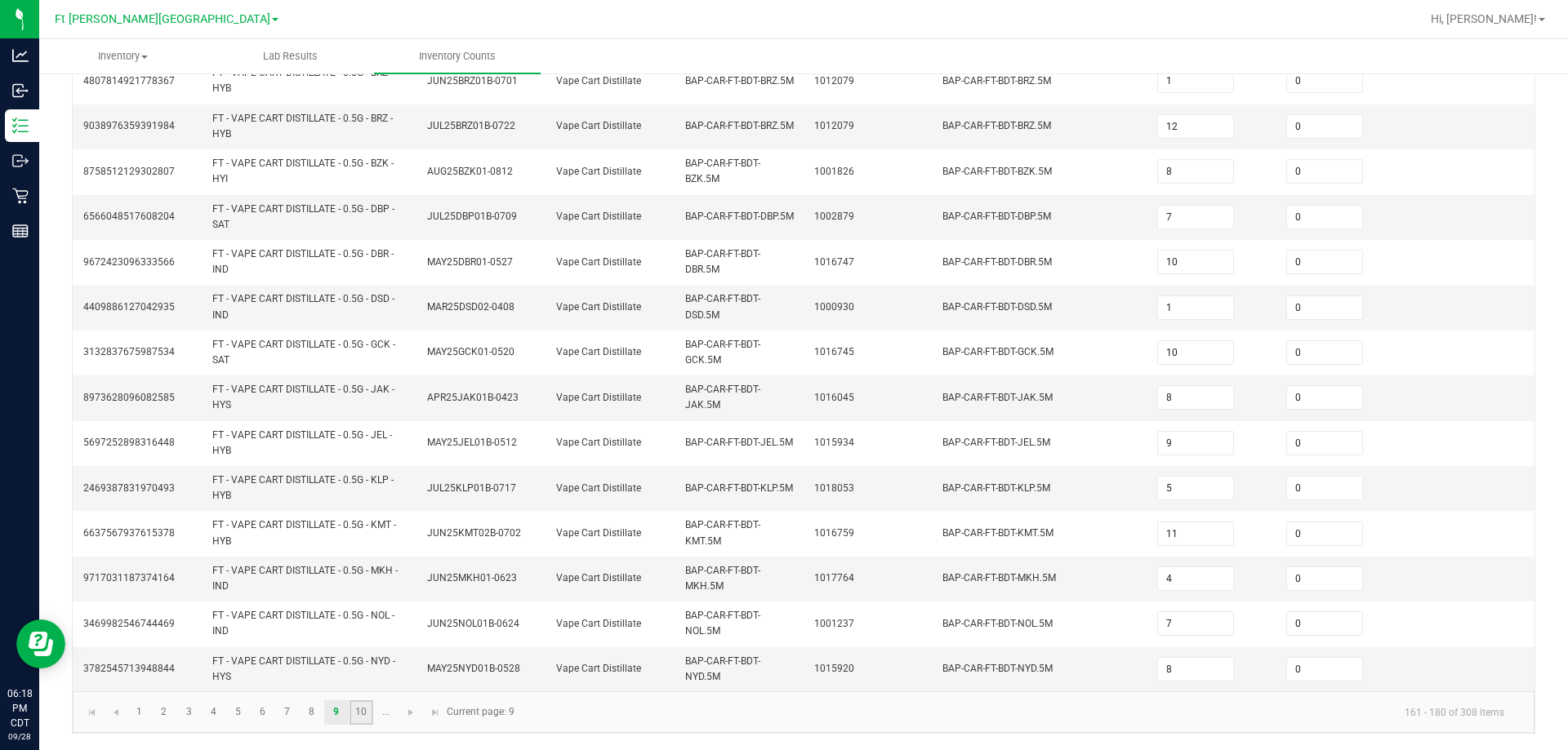
click at [361, 721] on link "10" at bounding box center [361, 712] width 23 height 24
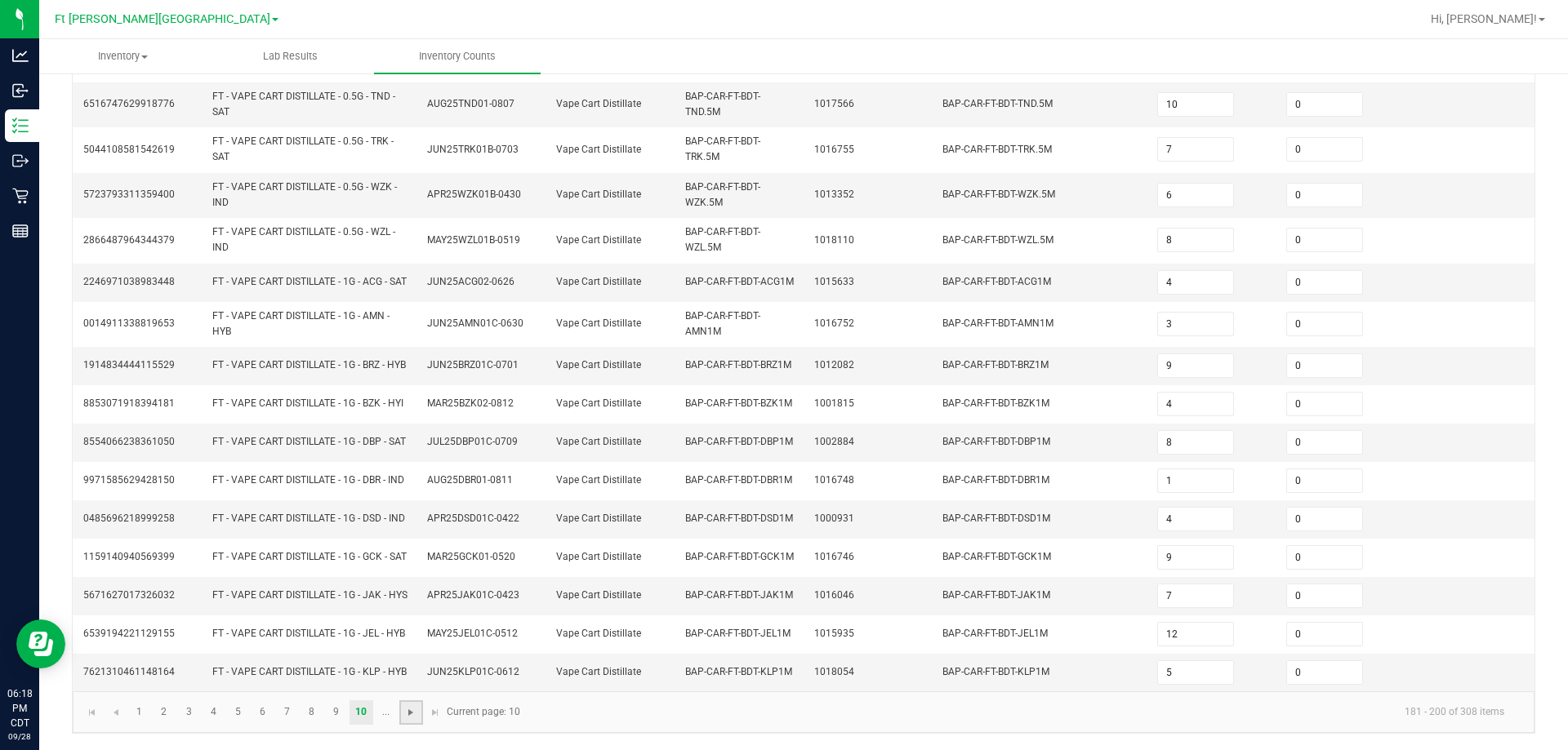
click at [406, 718] on span "Go to the next page" at bounding box center [411, 713] width 13 height 13
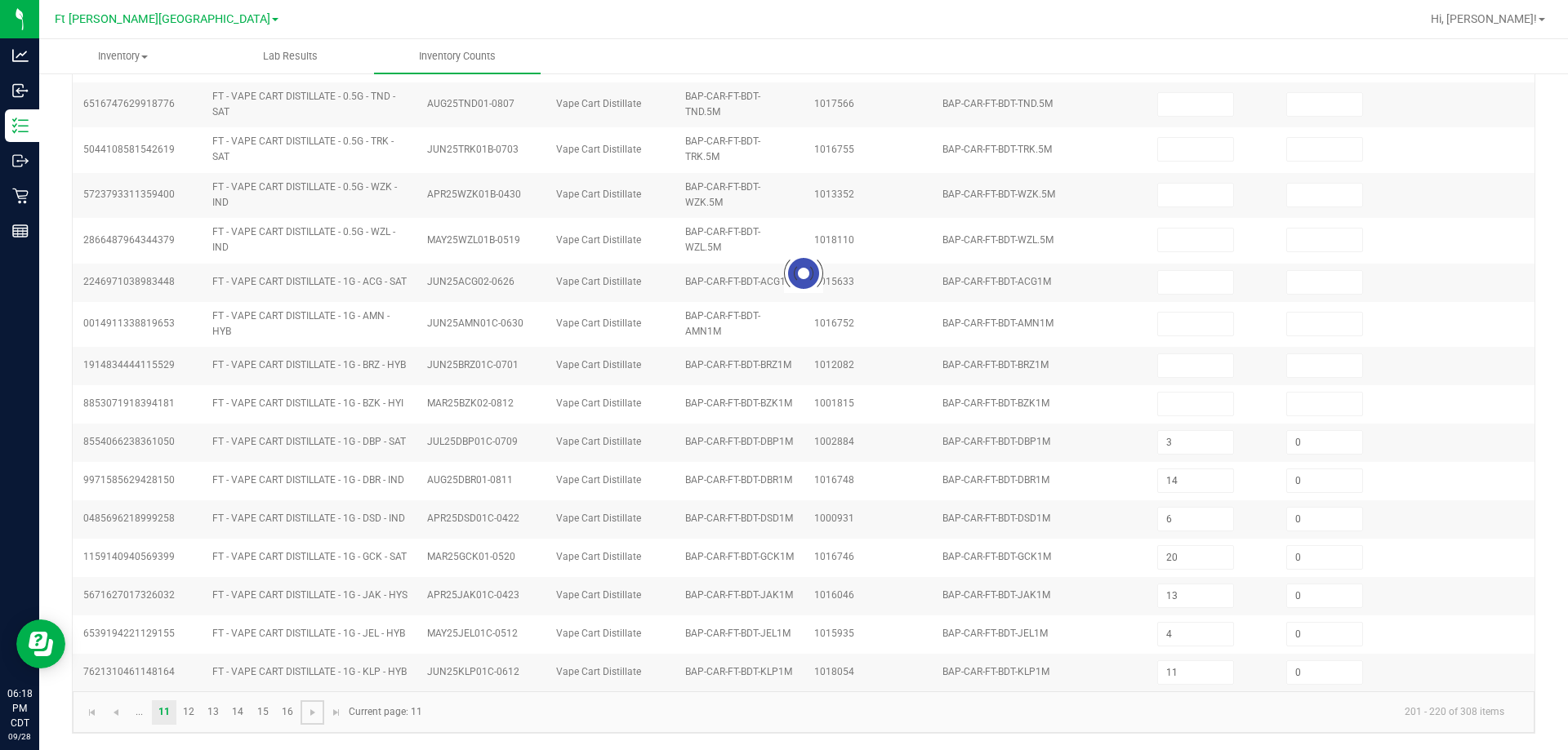
scroll to position [469, 0]
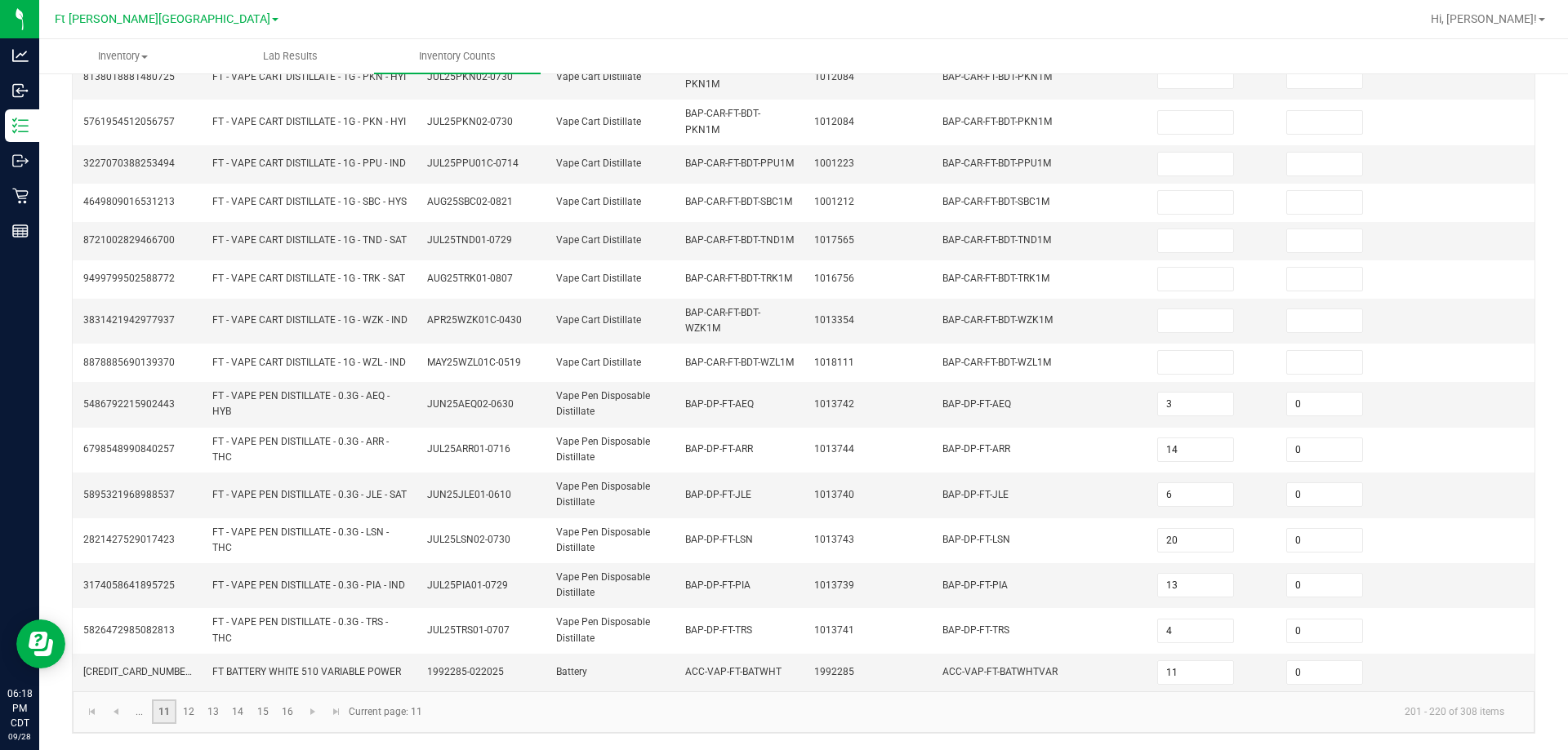
click at [171, 717] on link "11" at bounding box center [163, 711] width 23 height 24
click at [192, 713] on link "12" at bounding box center [189, 711] width 23 height 24
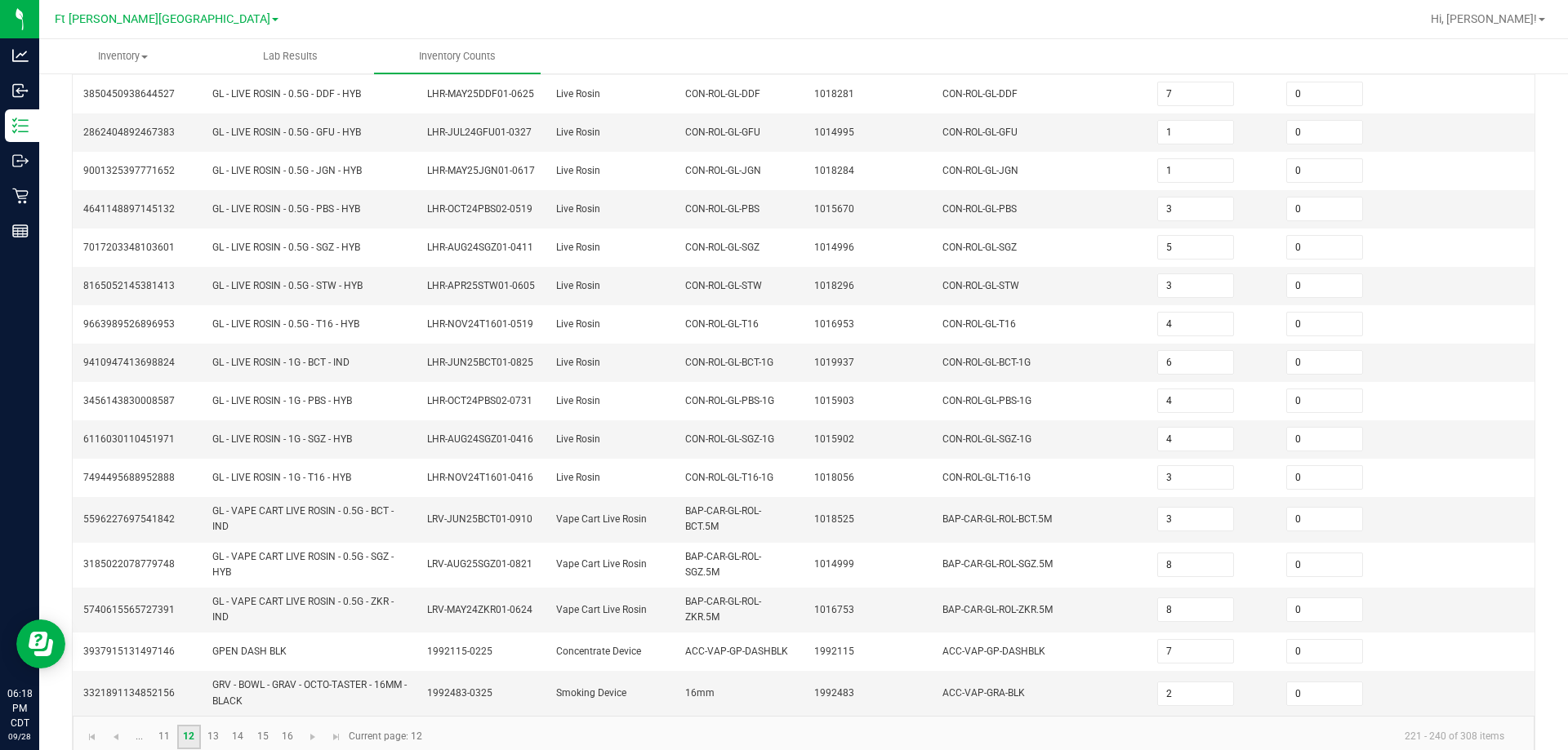
scroll to position [373, 0]
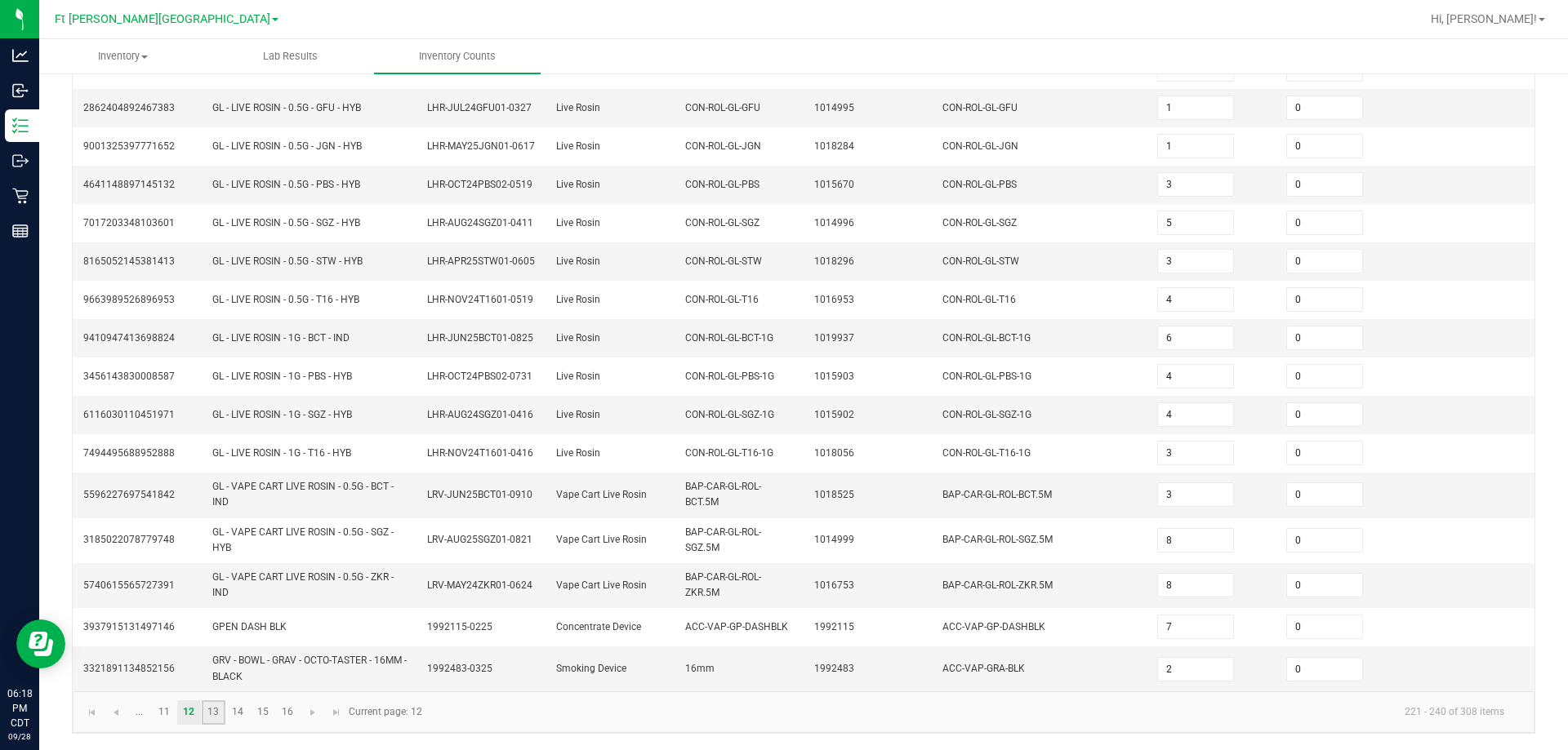
click at [220, 721] on link "13" at bounding box center [214, 712] width 23 height 24
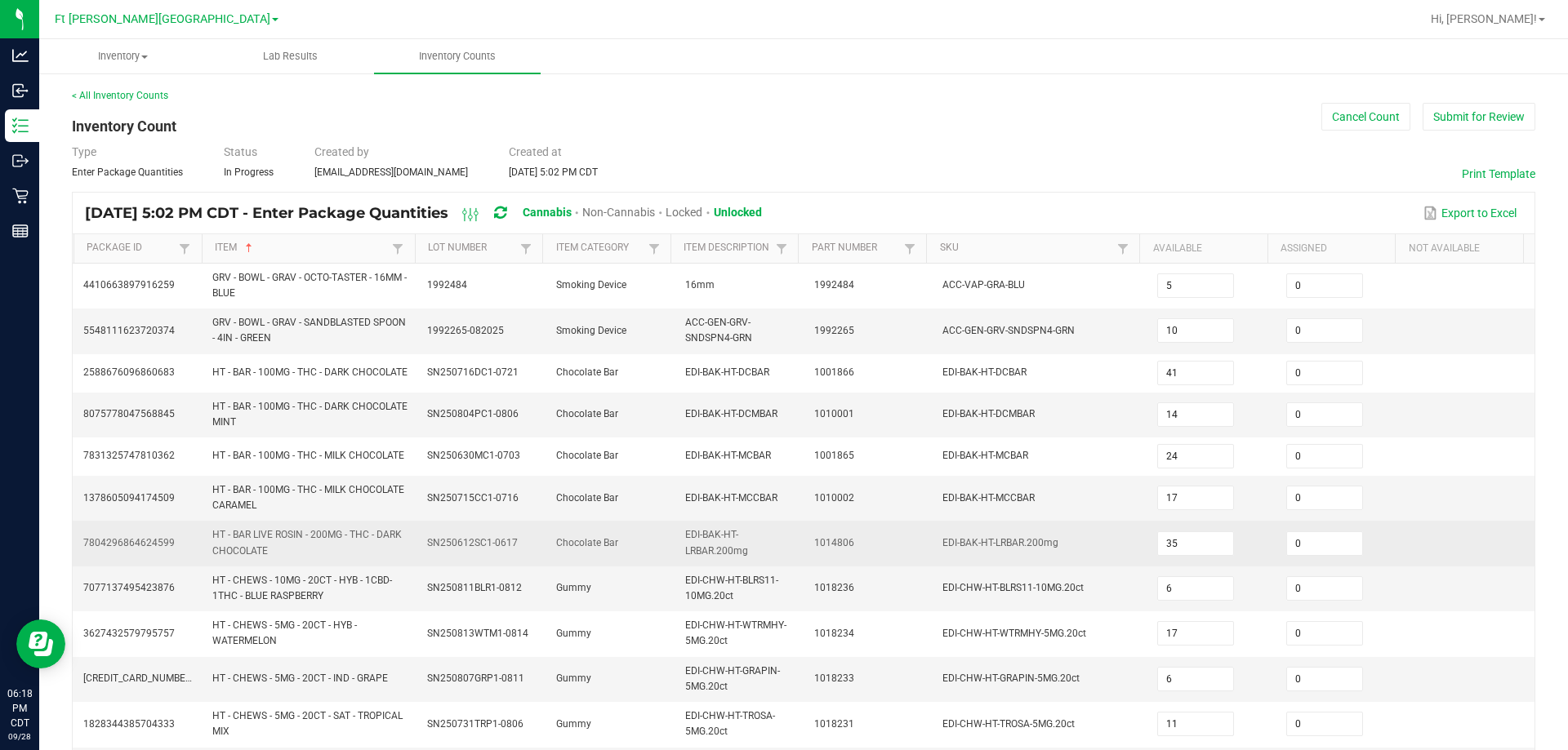
scroll to position [463, 0]
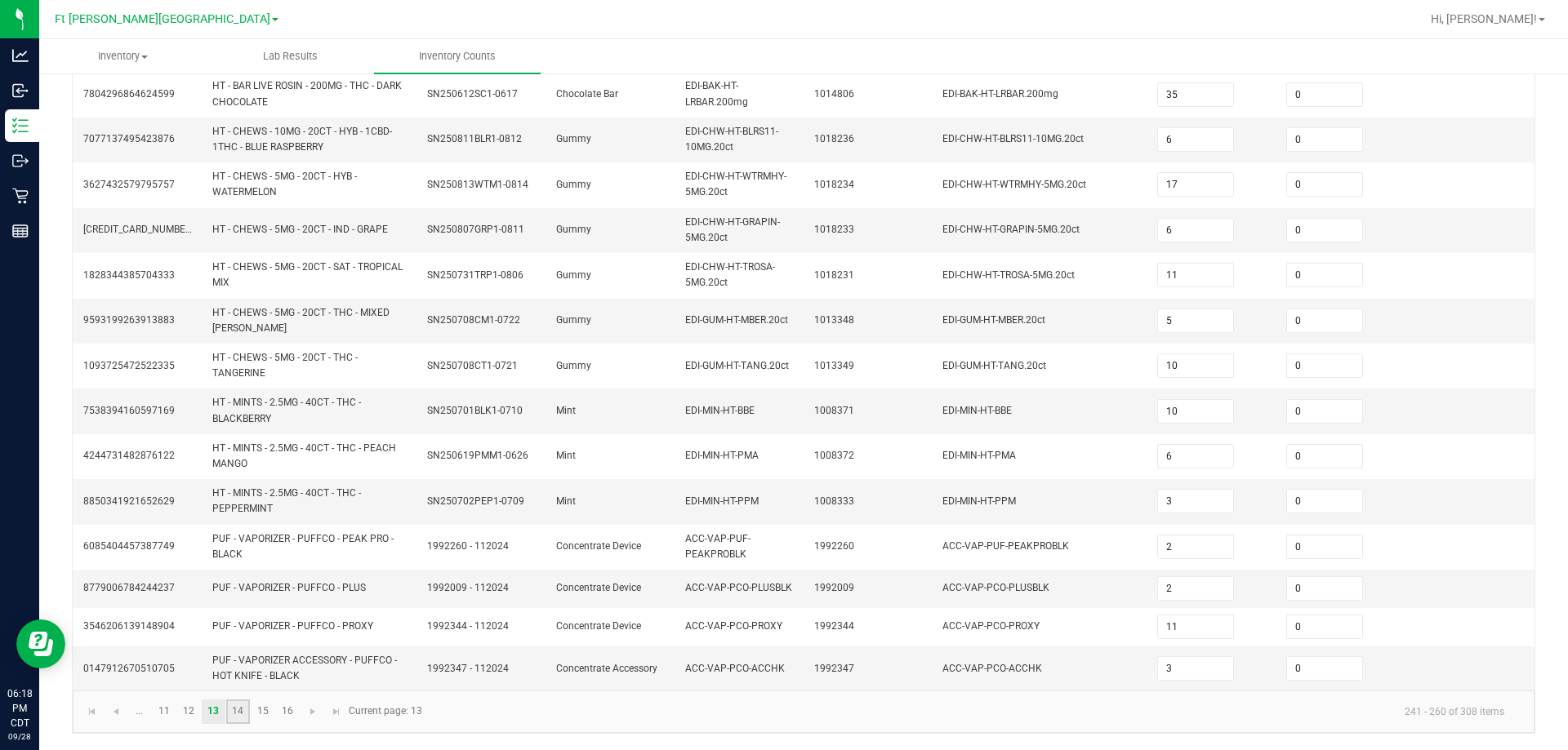
click at [236, 705] on link "14" at bounding box center [238, 711] width 23 height 24
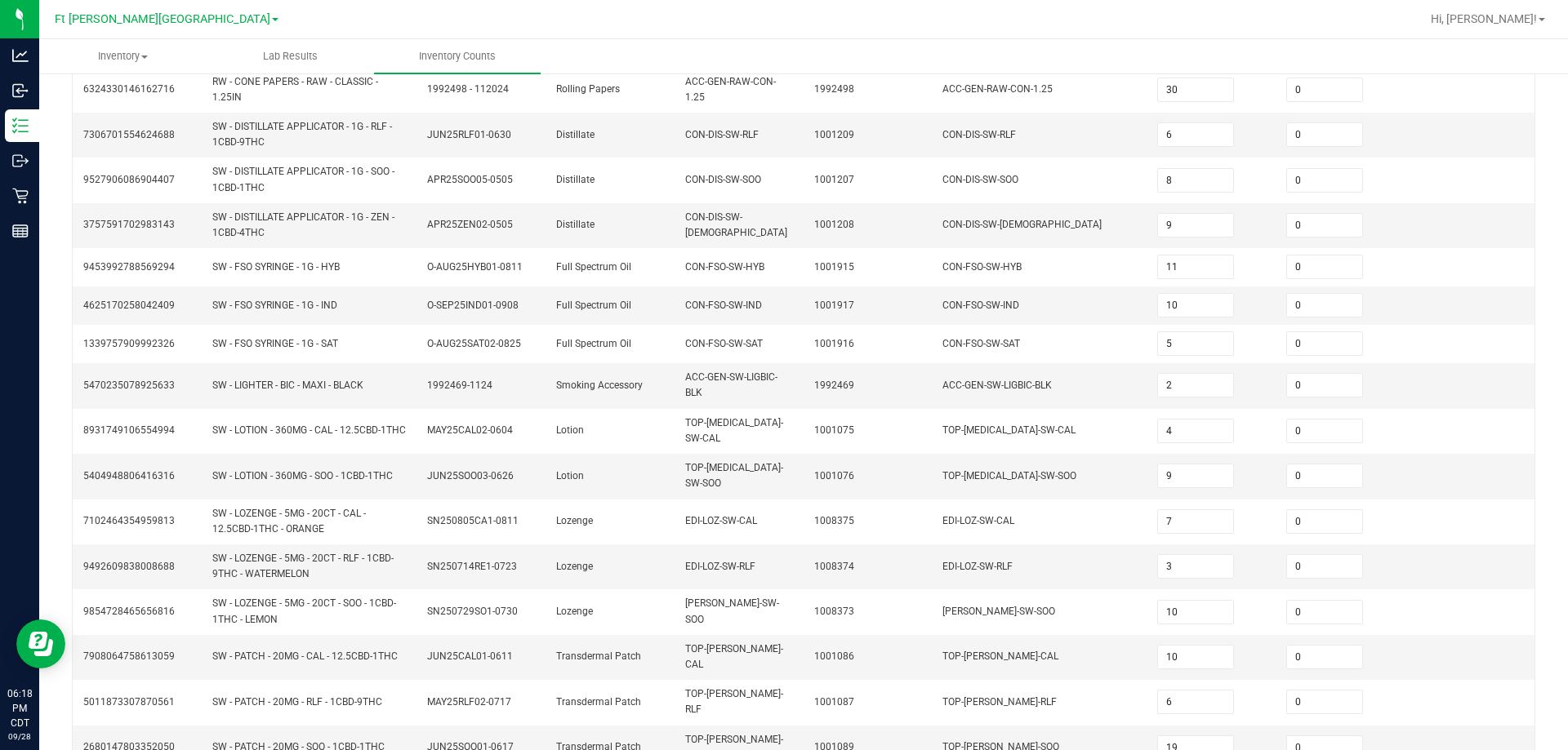
scroll to position [0, 0]
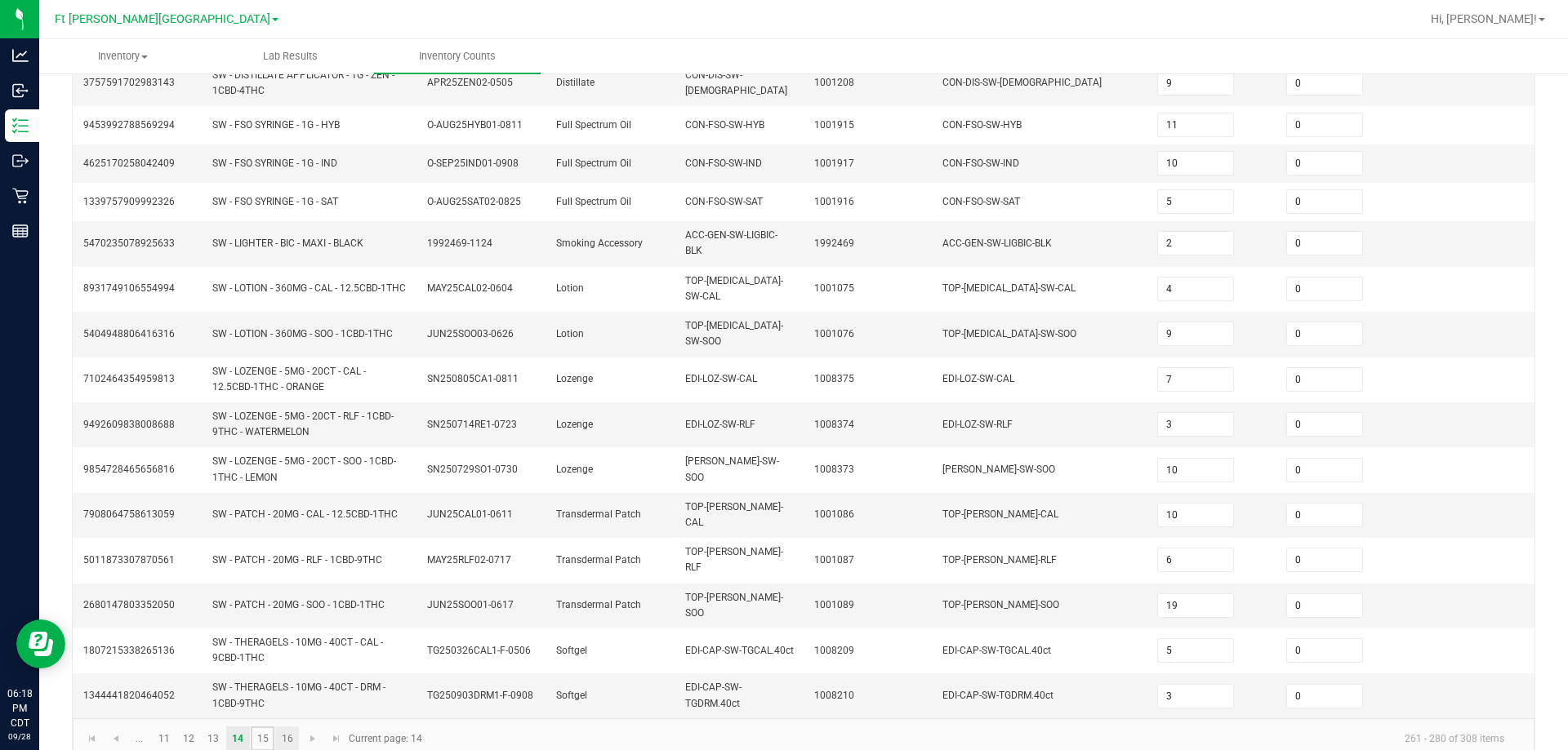
drag, startPoint x: 260, startPoint y: 703, endPoint x: 277, endPoint y: 708, distance: 17.7
click at [261, 727] on link "15" at bounding box center [262, 738] width 23 height 24
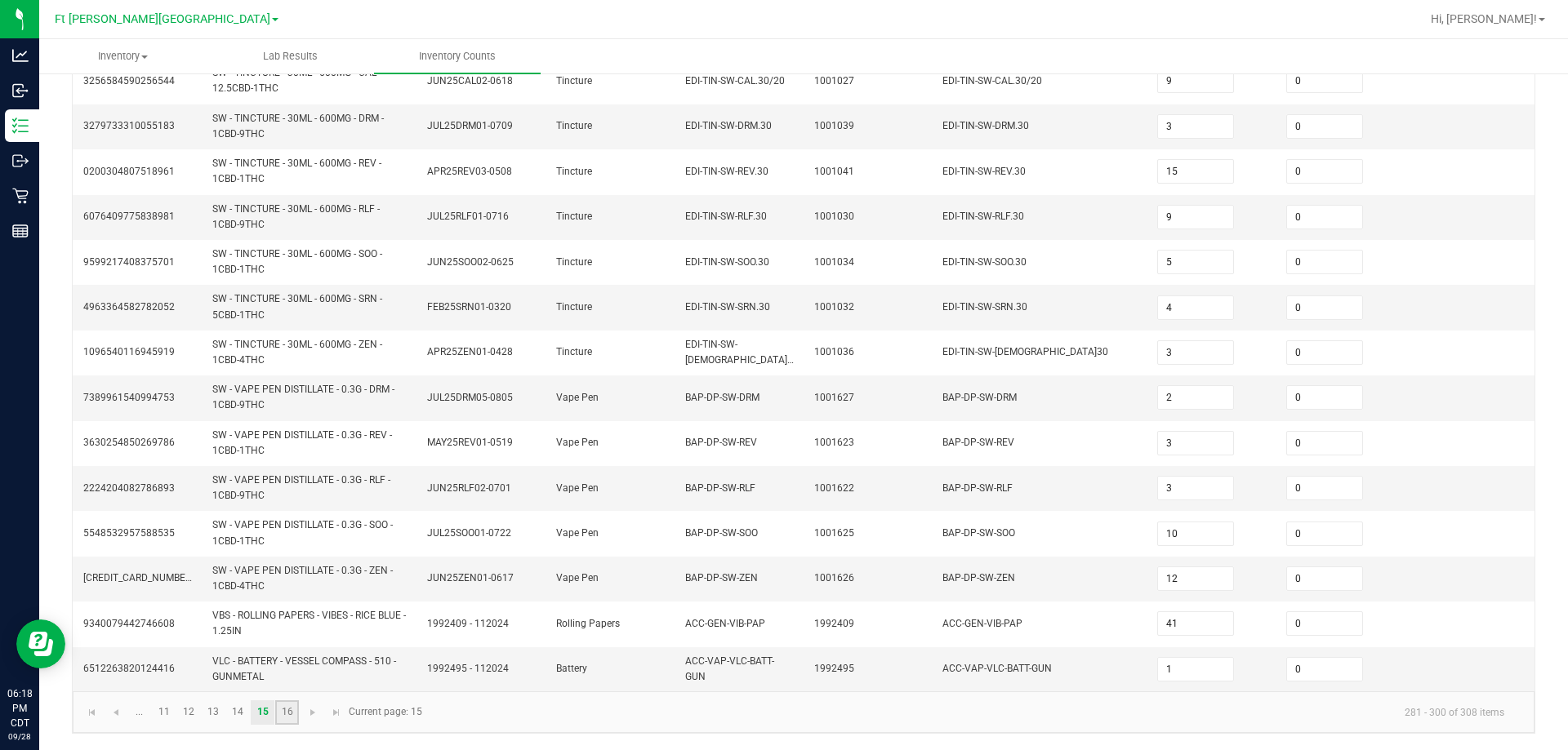
click at [278, 711] on link "16" at bounding box center [287, 712] width 23 height 24
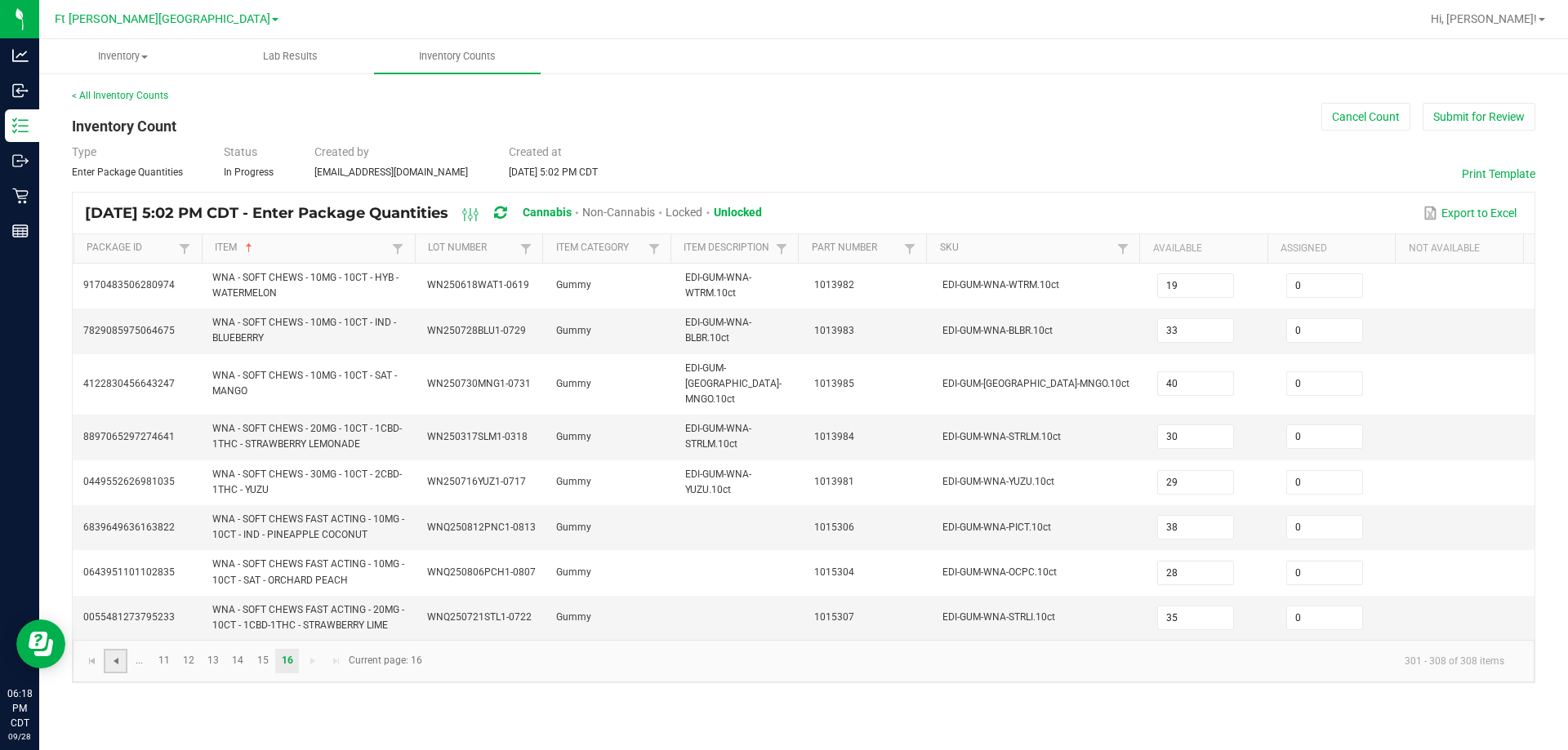
click at [117, 654] on span "Go to the previous page" at bounding box center [116, 661] width 13 height 13
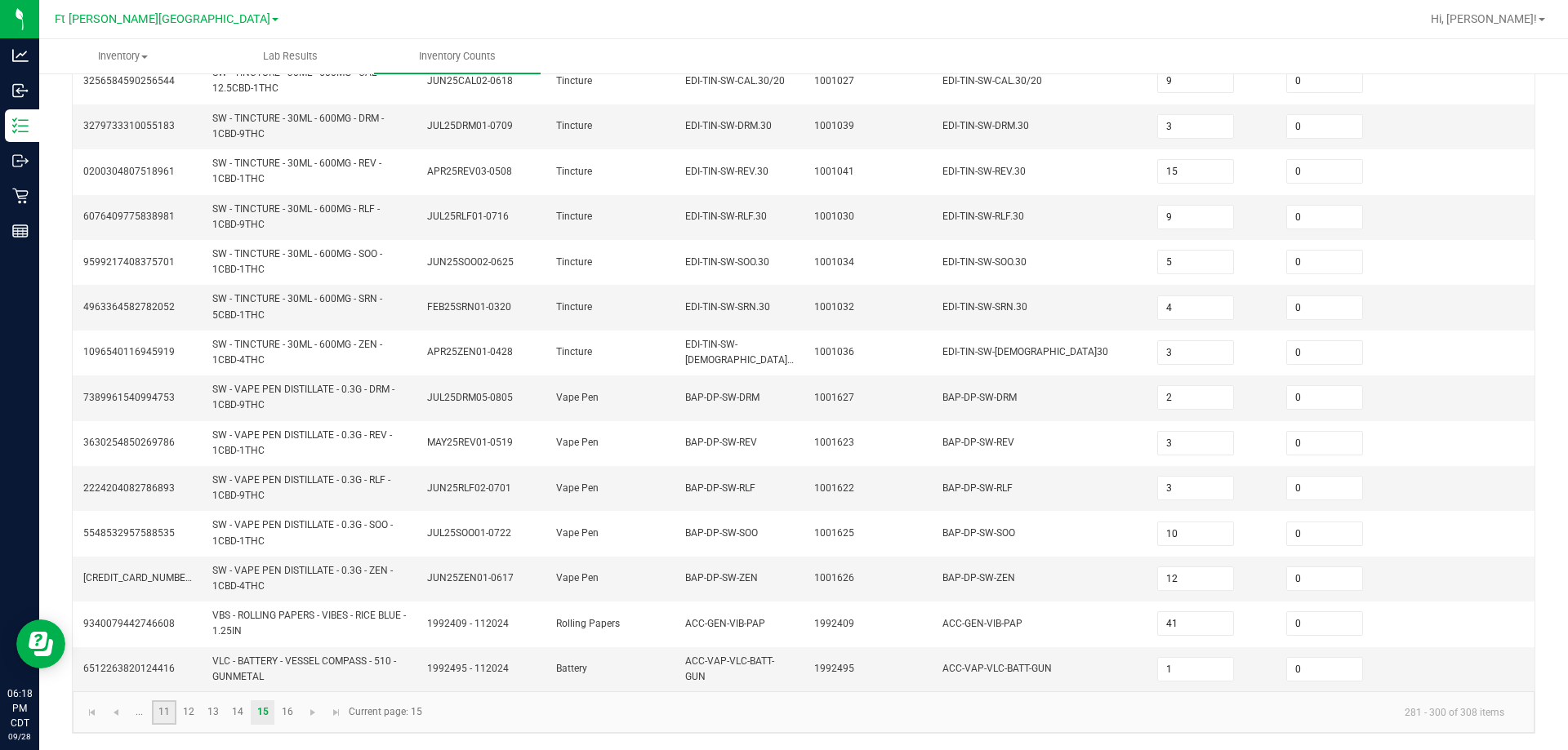
drag, startPoint x: 163, startPoint y: 711, endPoint x: 170, endPoint y: 722, distance: 13.0
click at [163, 710] on link "11" at bounding box center [163, 712] width 23 height 24
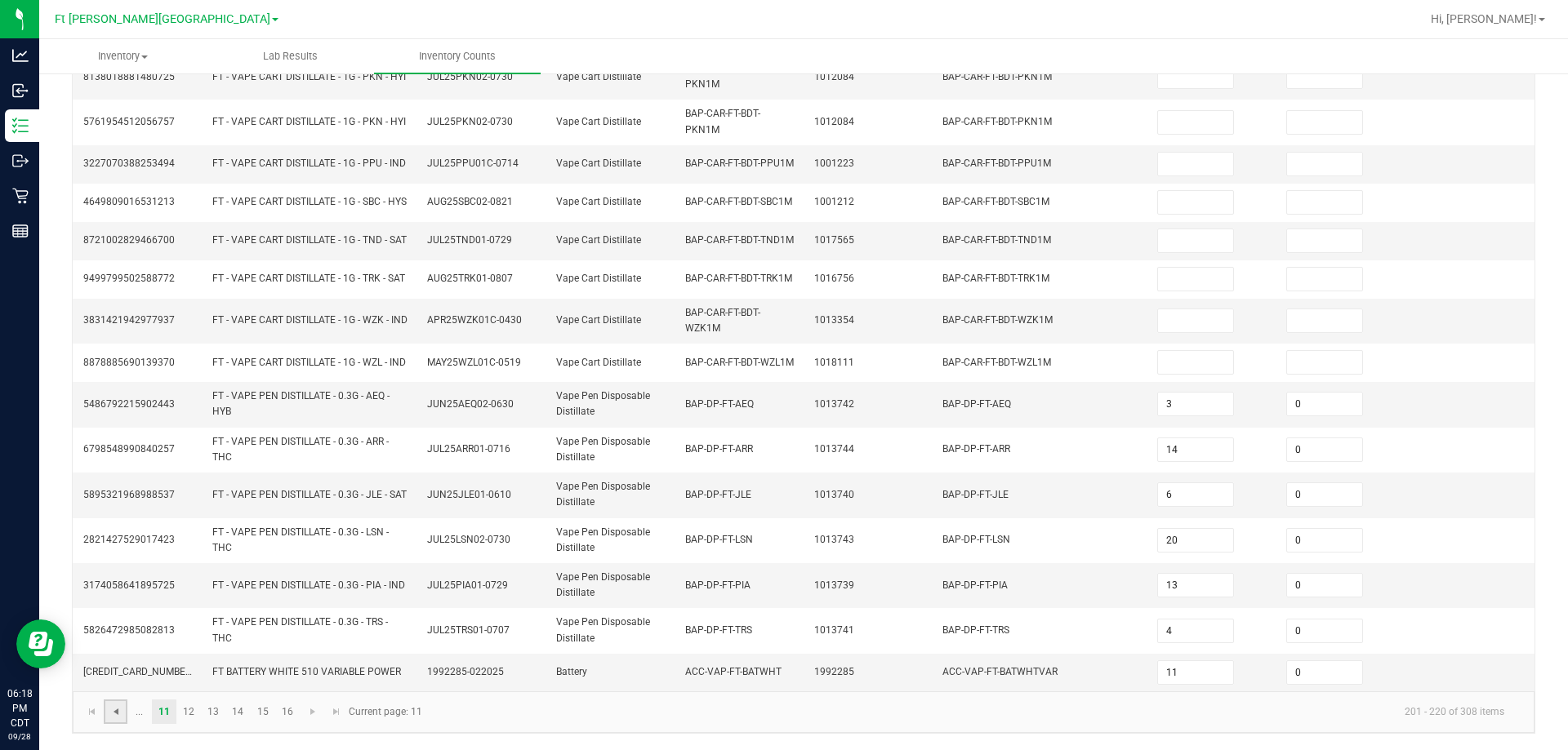
click at [115, 712] on span "Go to the previous page" at bounding box center [116, 712] width 13 height 13
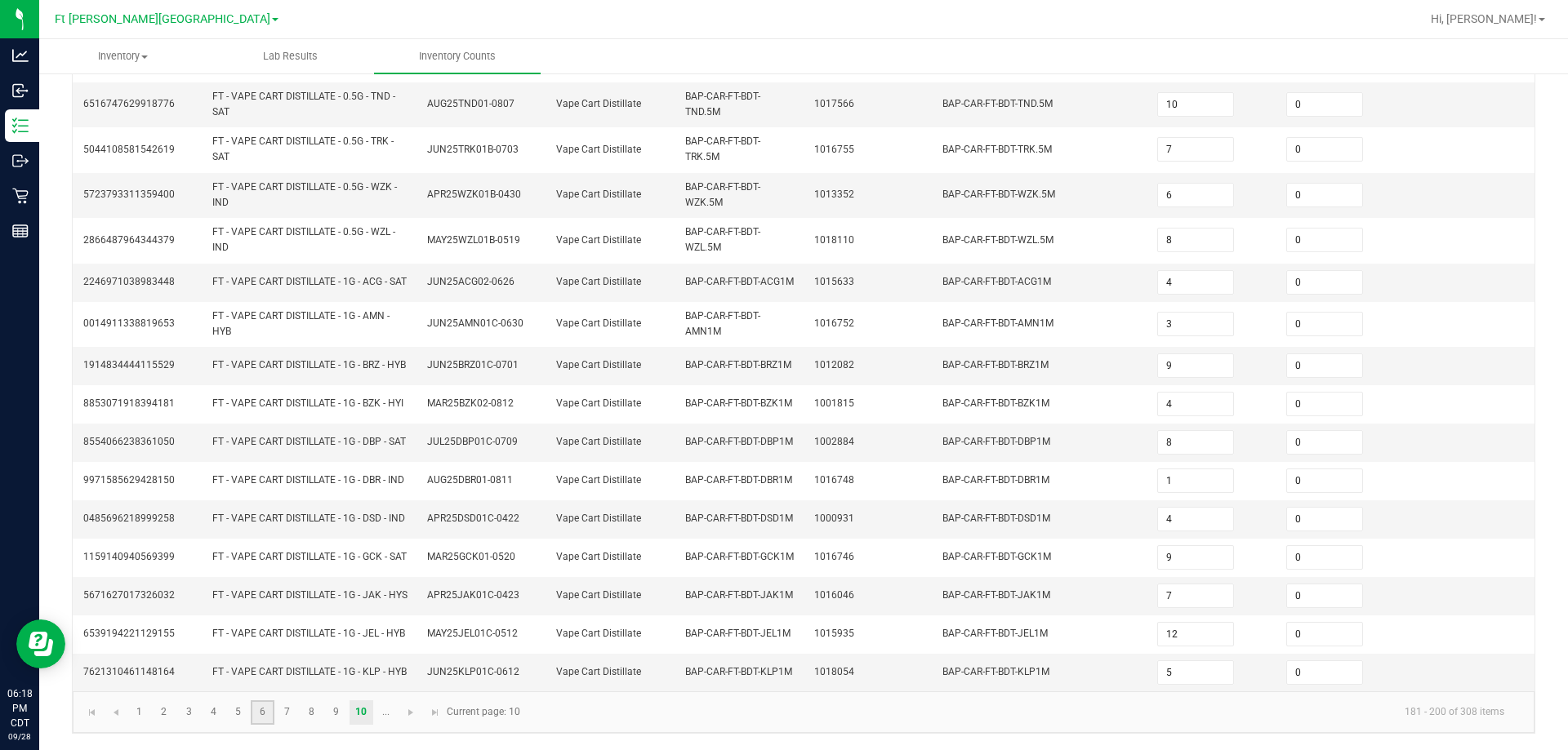
click at [256, 722] on link "6" at bounding box center [262, 712] width 23 height 24
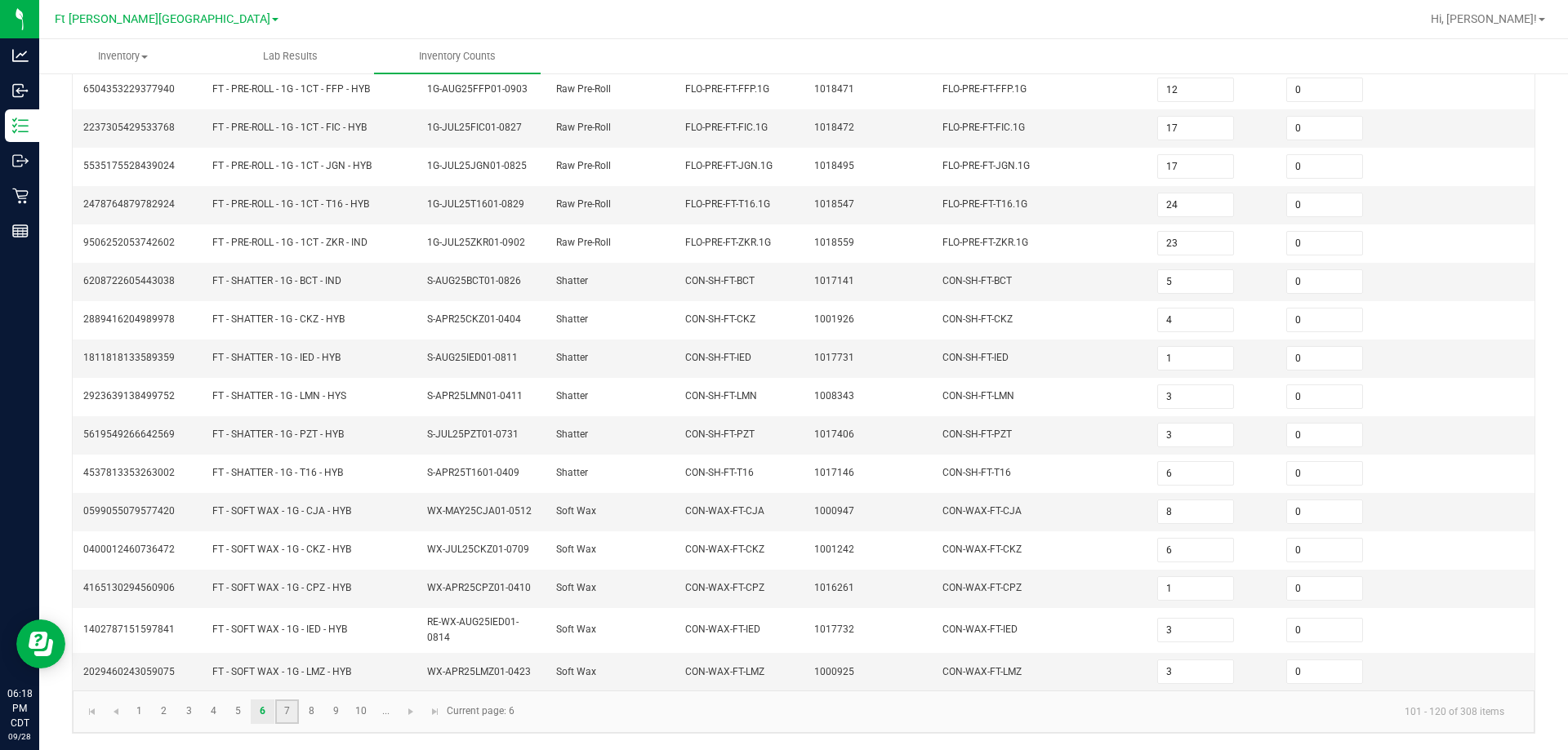
click at [289, 714] on link "7" at bounding box center [287, 711] width 23 height 24
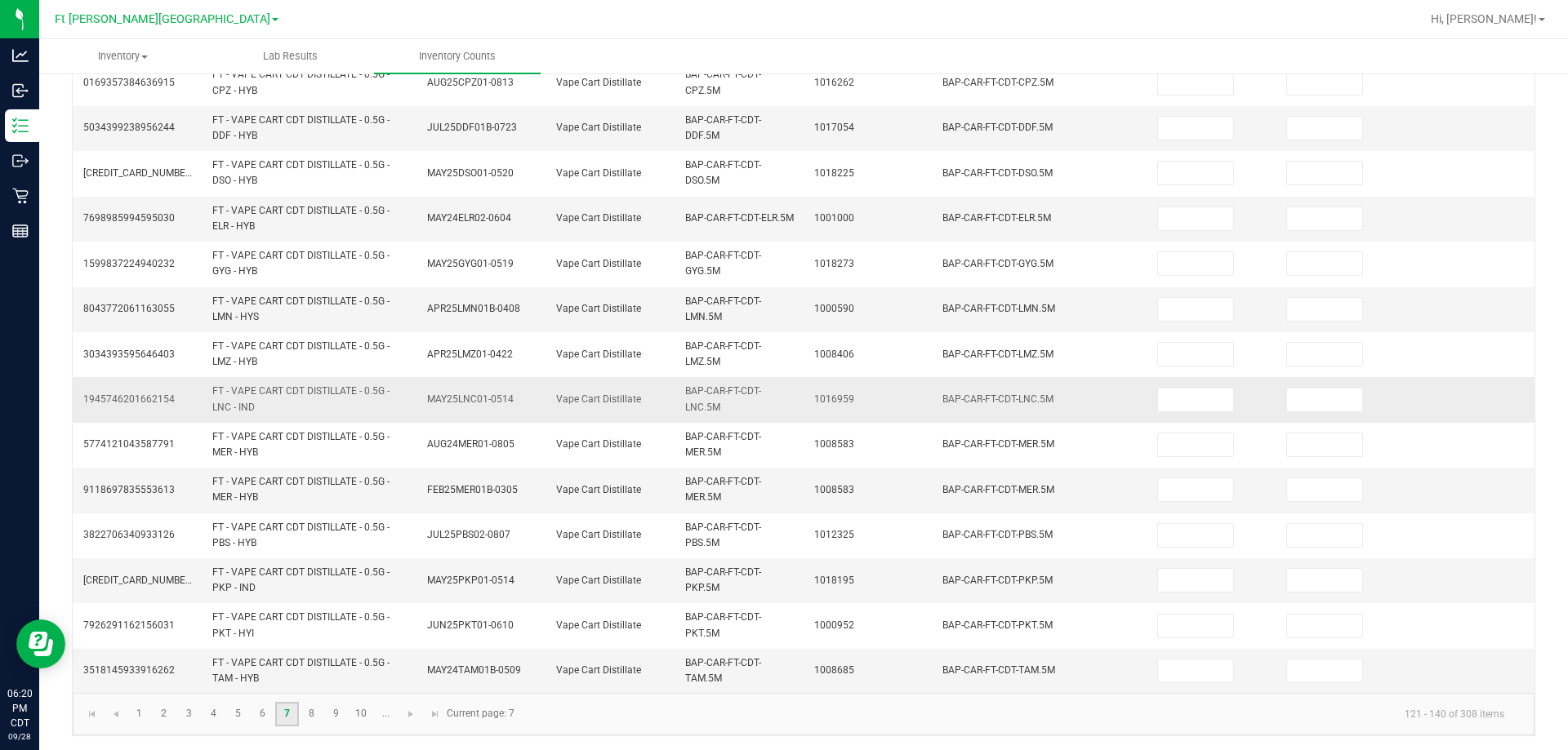
scroll to position [463, 0]
click at [308, 714] on link "8" at bounding box center [312, 711] width 23 height 24
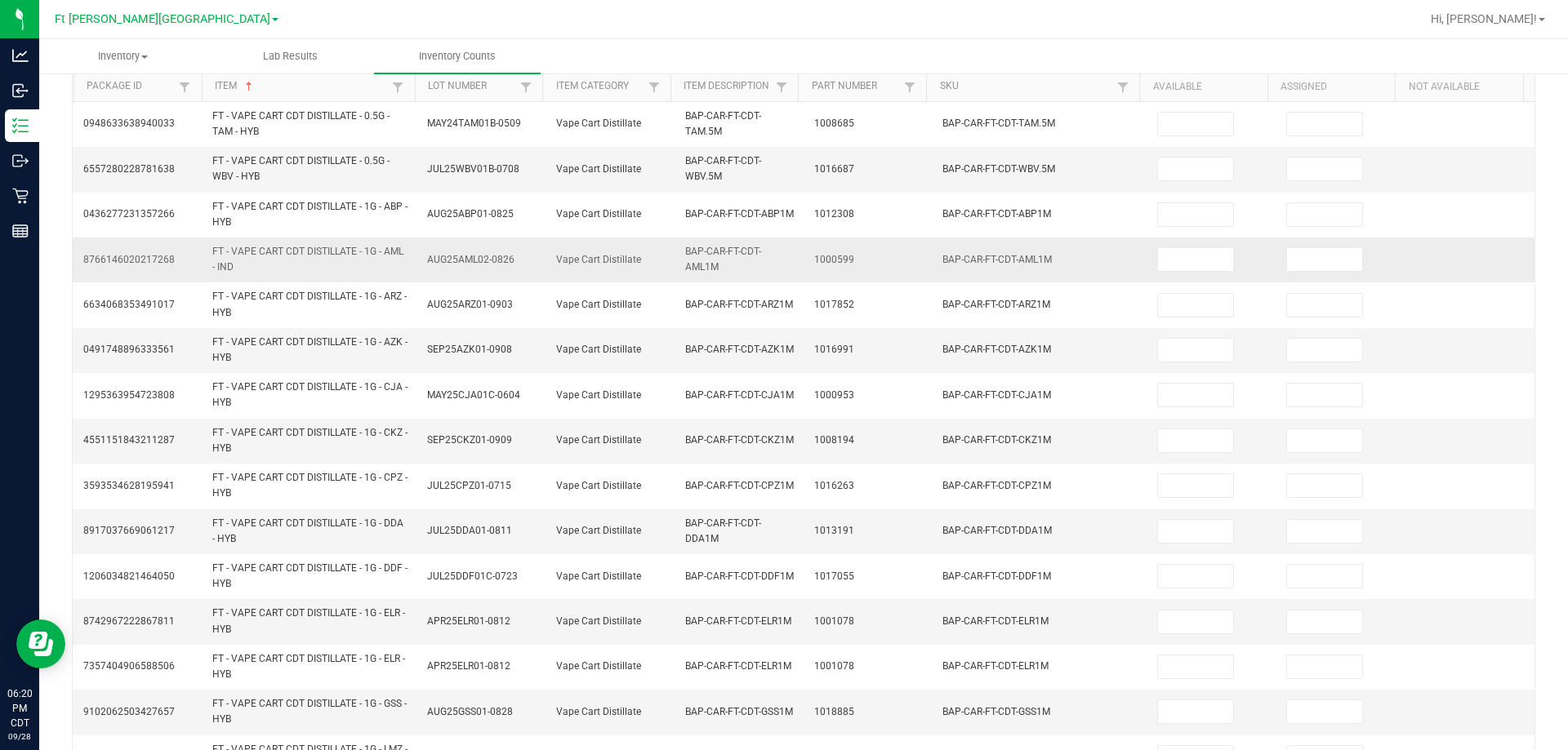
scroll to position [163, 0]
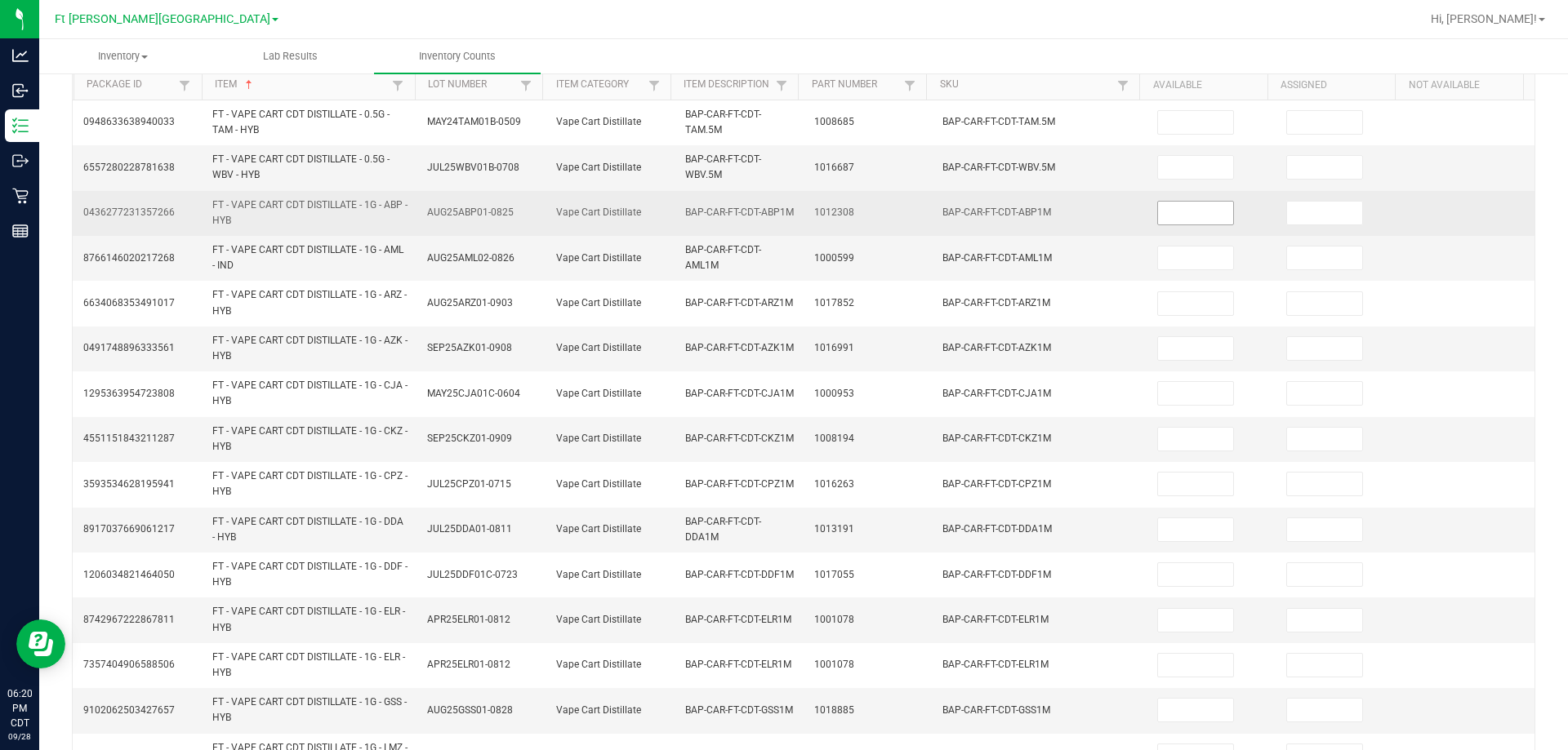
click at [781, 215] on input at bounding box center [1196, 213] width 75 height 23
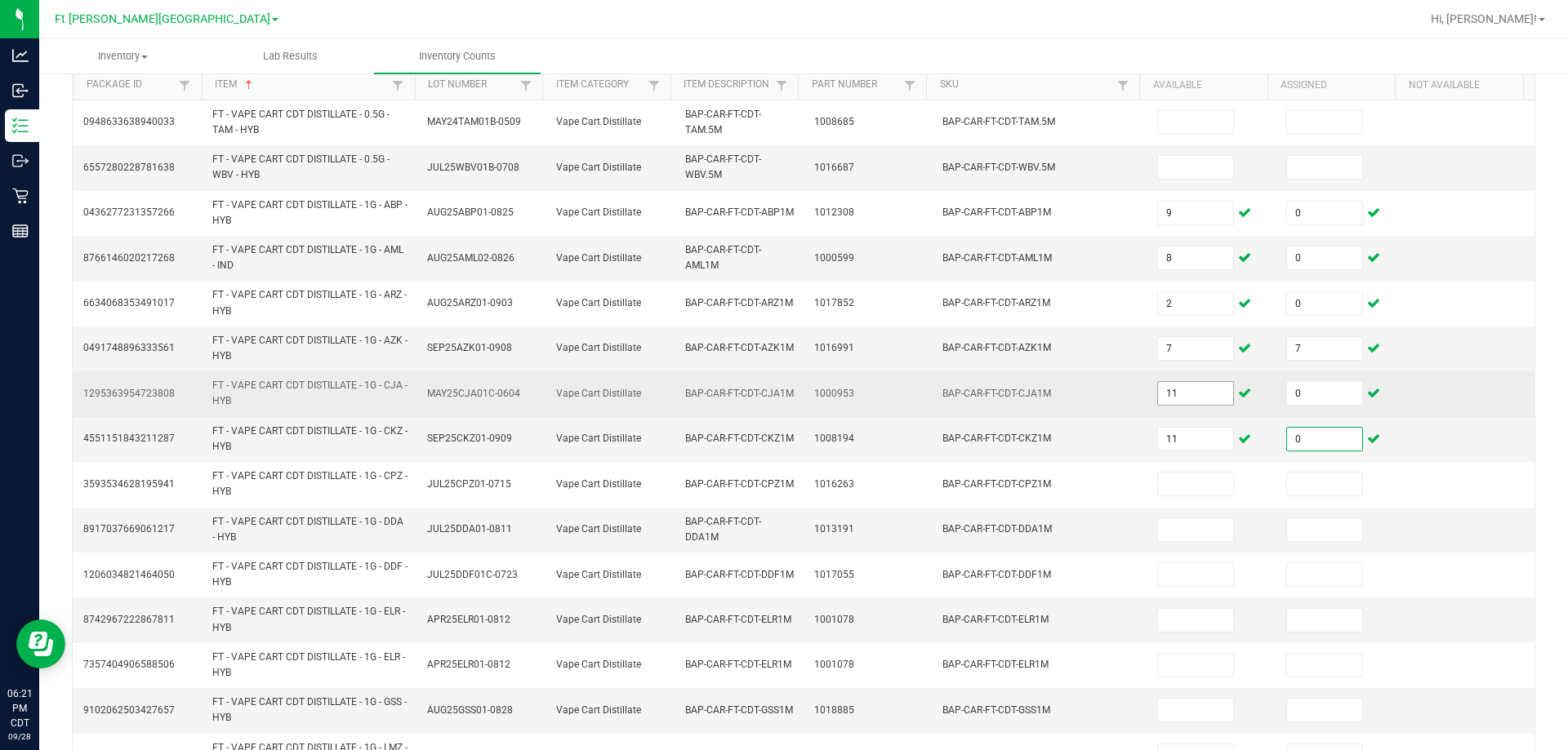
click at [781, 398] on input "11" at bounding box center [1196, 393] width 75 height 23
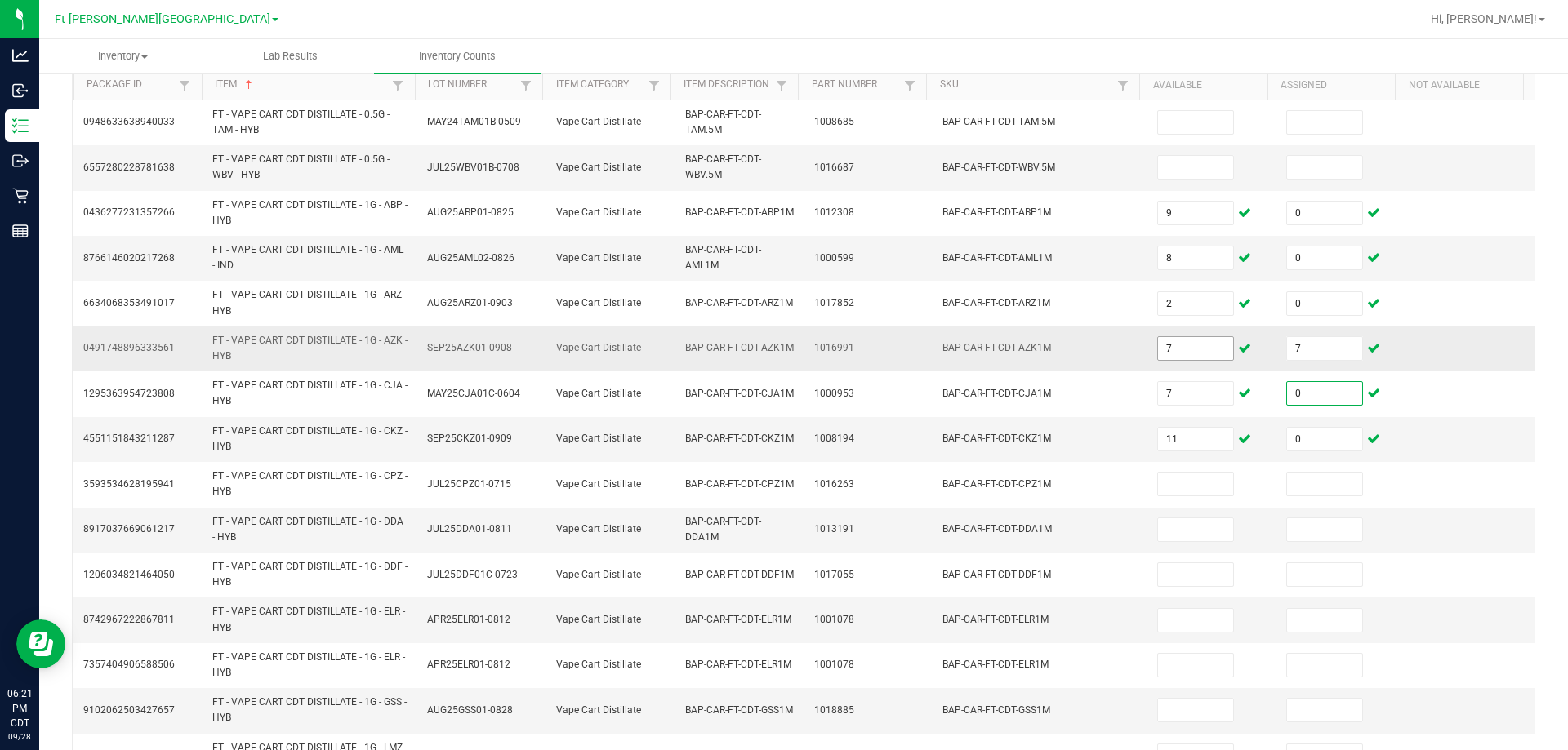
click at [781, 350] on input "7" at bounding box center [1196, 348] width 75 height 23
click at [781, 353] on input "7" at bounding box center [1325, 348] width 75 height 23
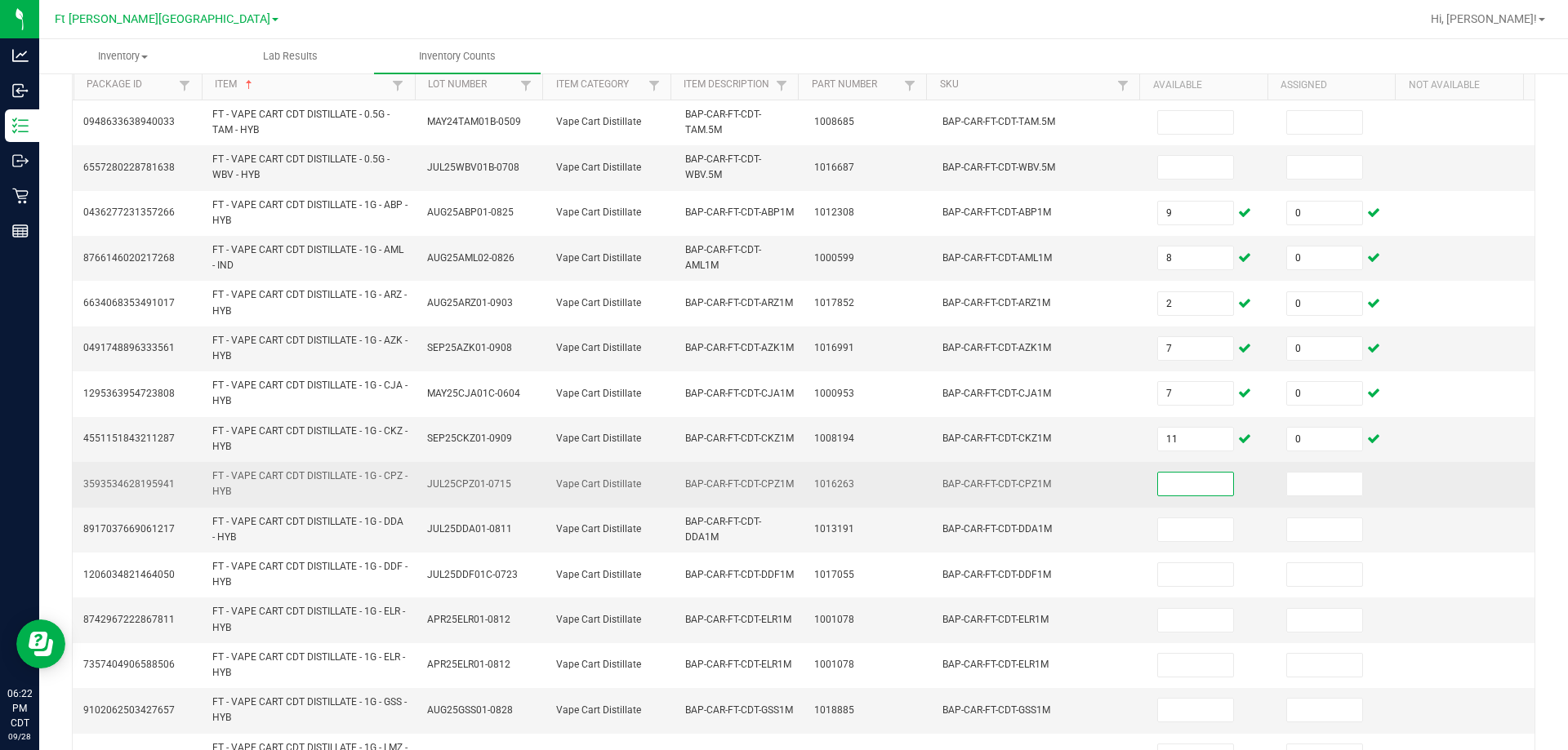
click at [781, 488] on input at bounding box center [1196, 484] width 75 height 23
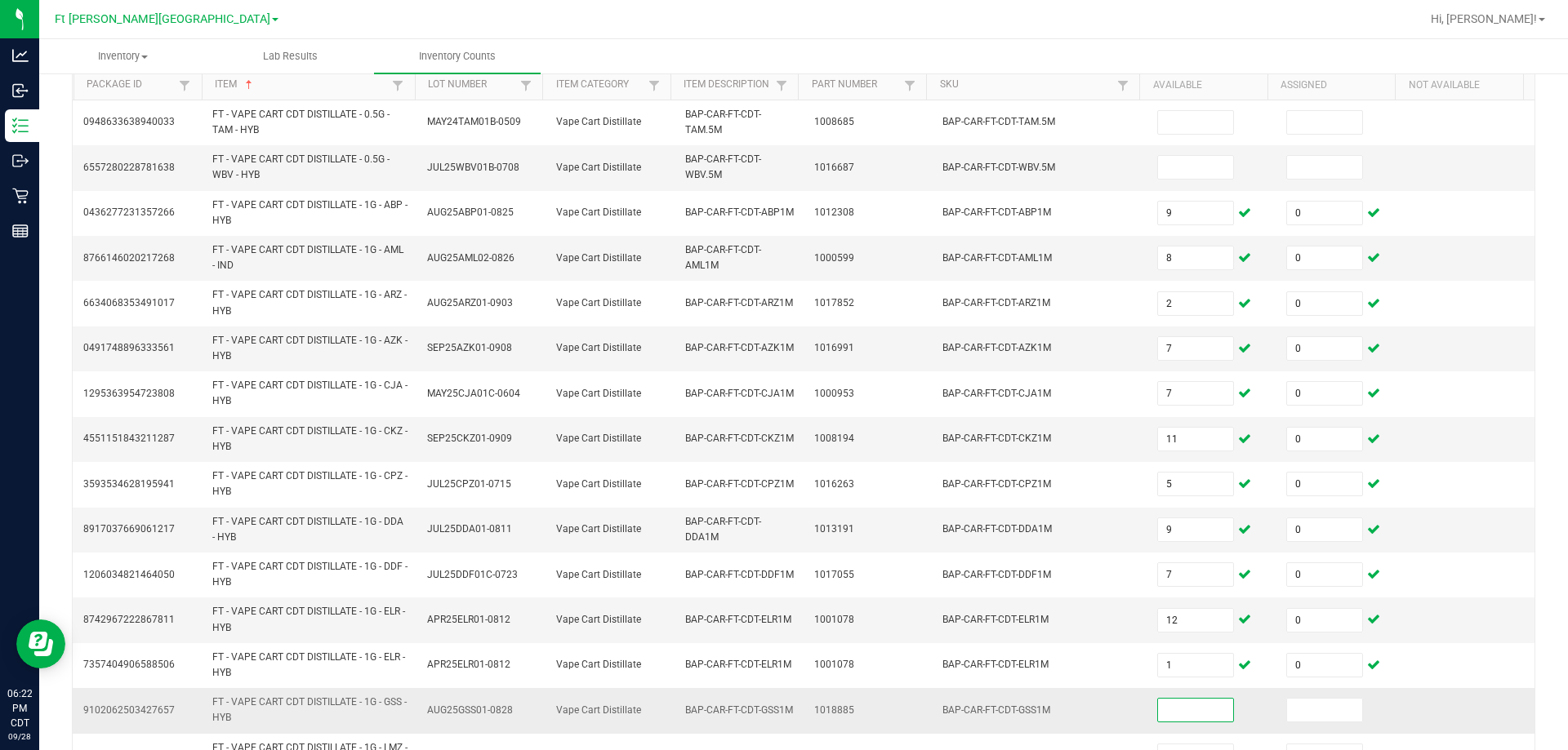
click at [781, 711] on input at bounding box center [1196, 710] width 75 height 23
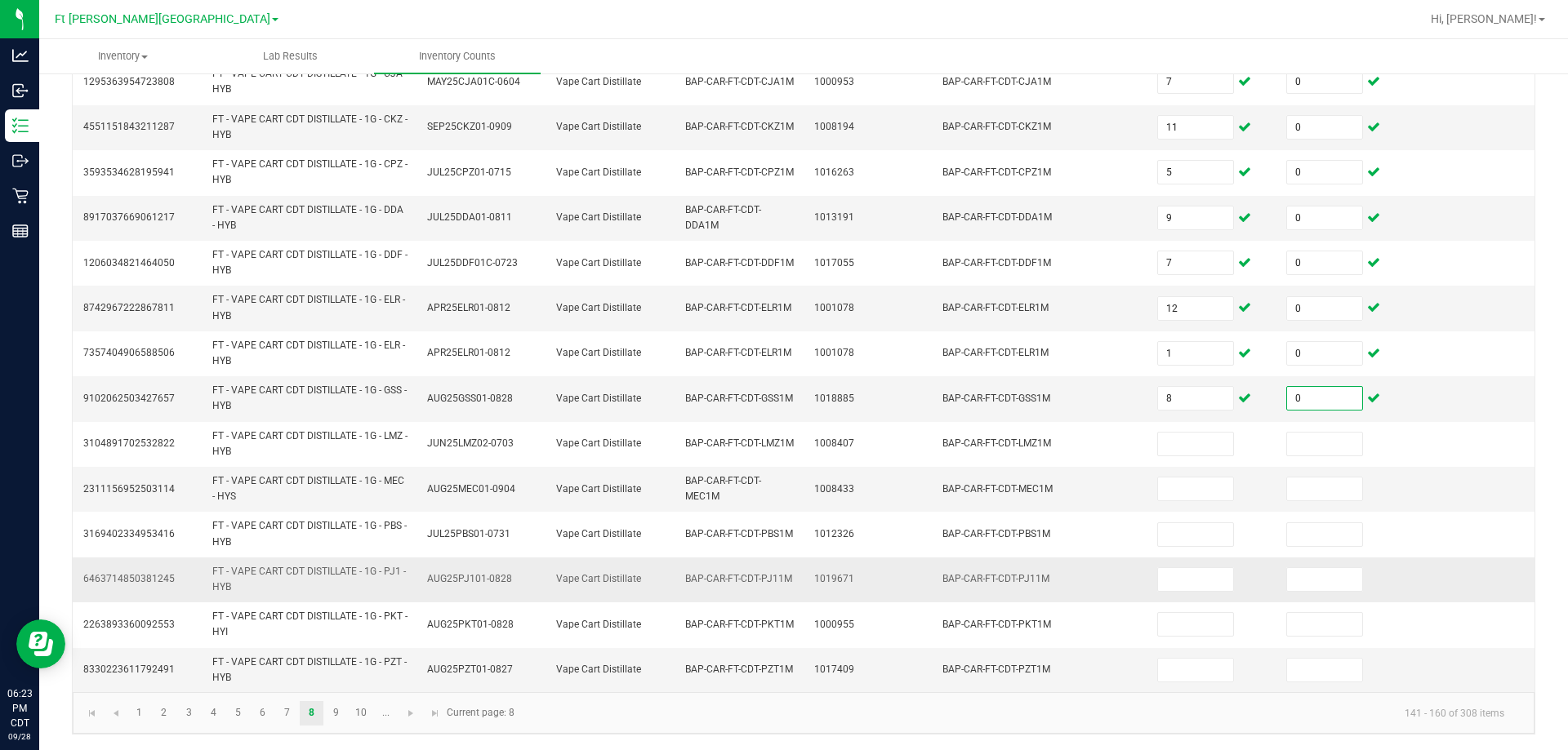
scroll to position [476, 0]
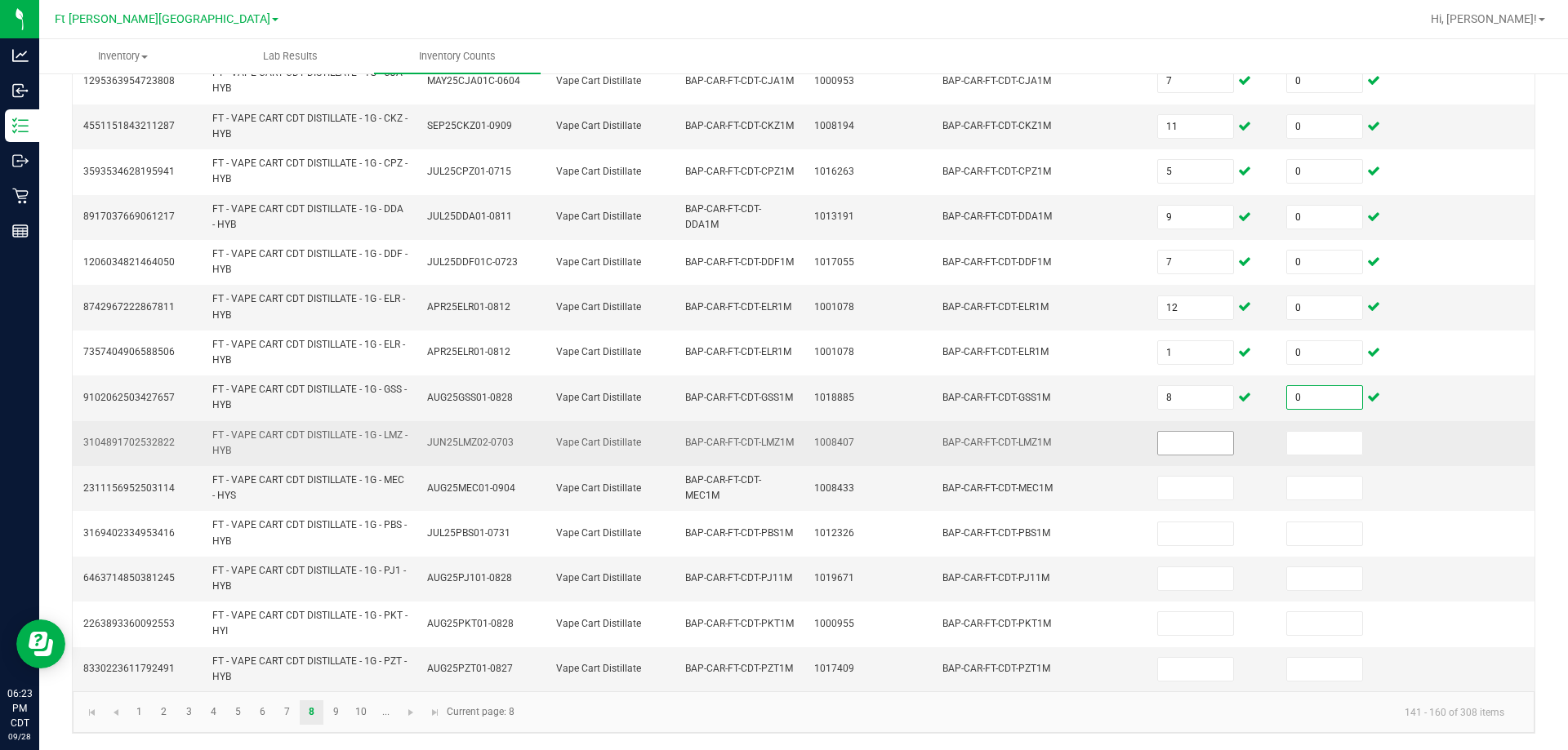
click at [781, 448] on input at bounding box center [1196, 442] width 75 height 23
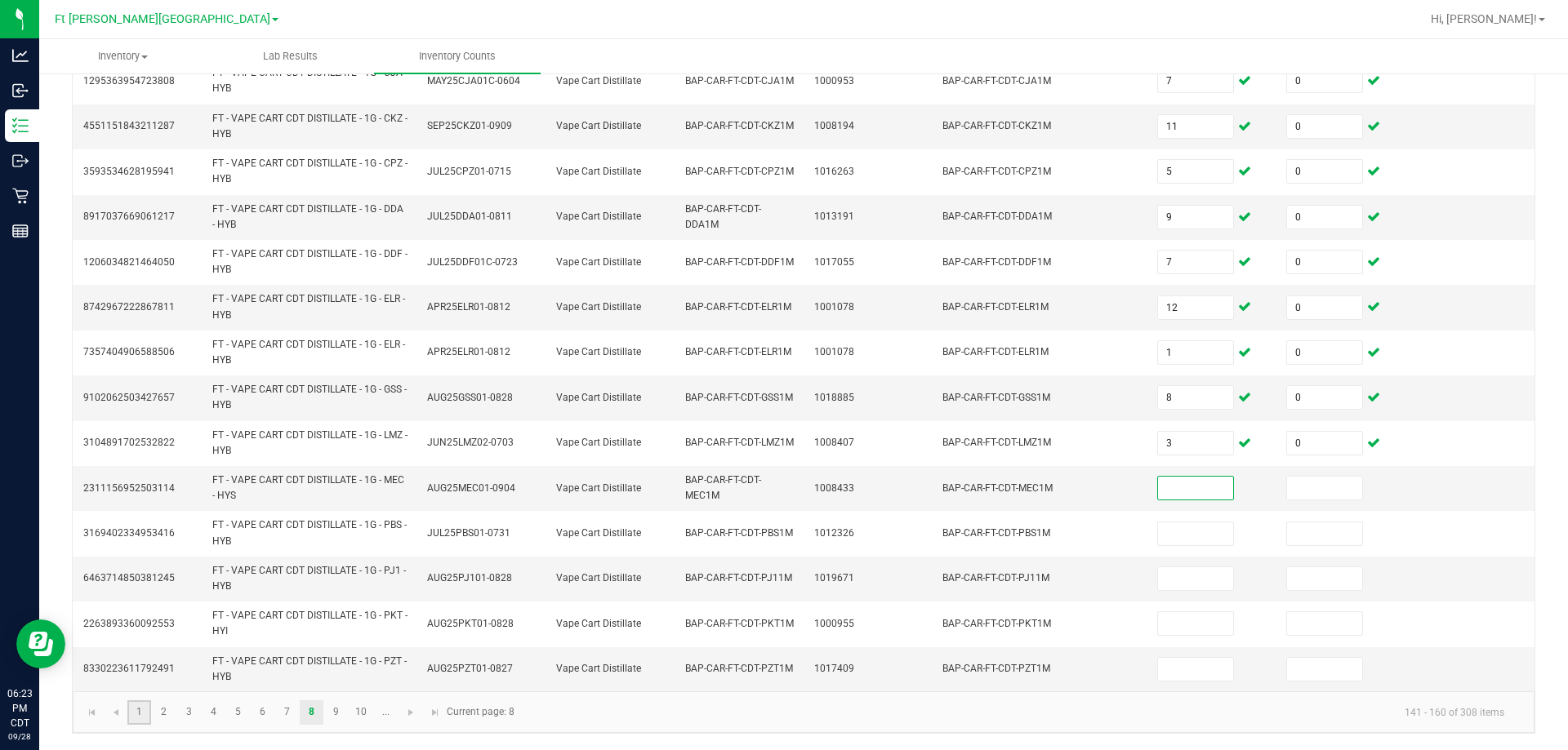
click at [148, 715] on link "1" at bounding box center [139, 712] width 23 height 24
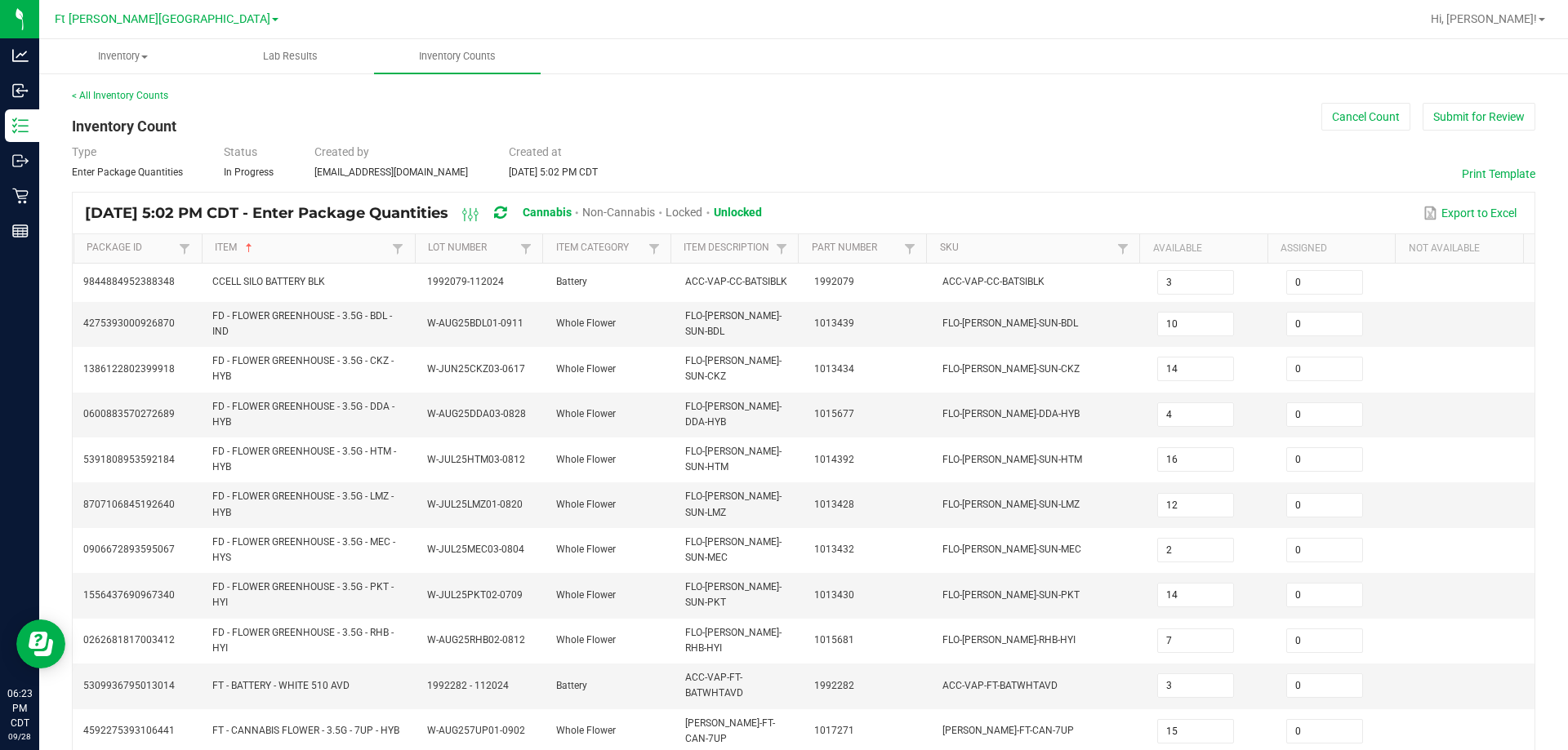
scroll to position [401, 0]
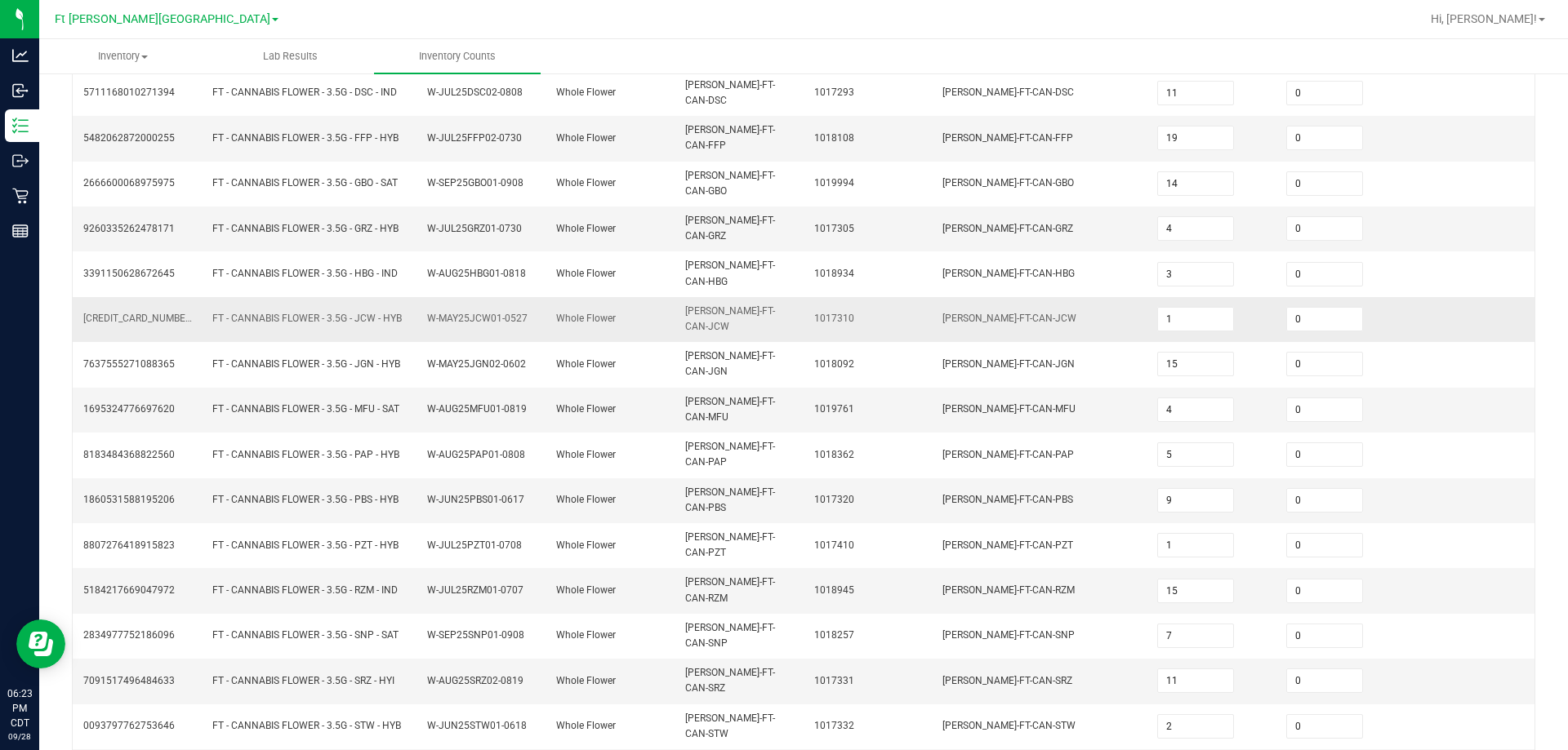
scroll to position [339, 0]
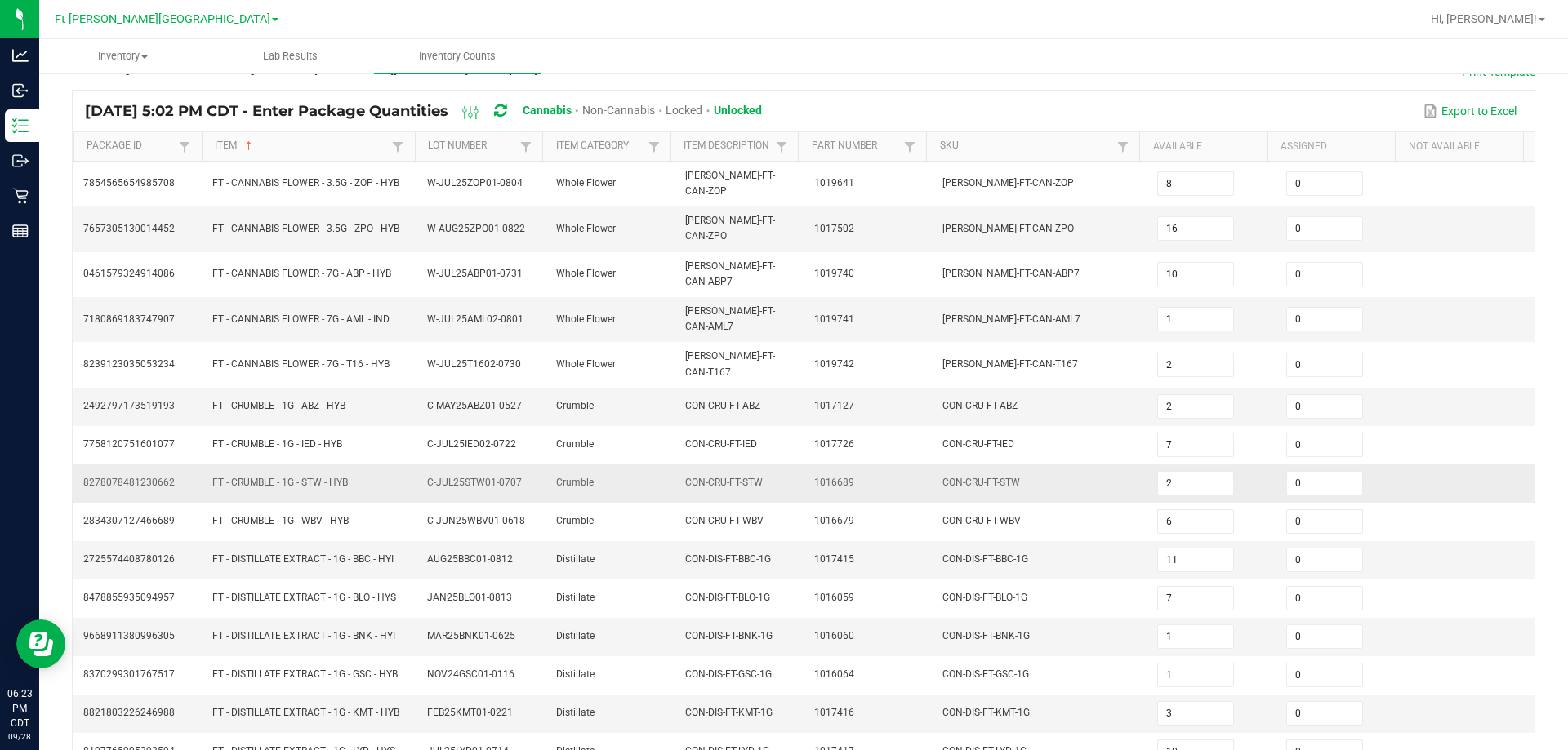
scroll to position [346, 0]
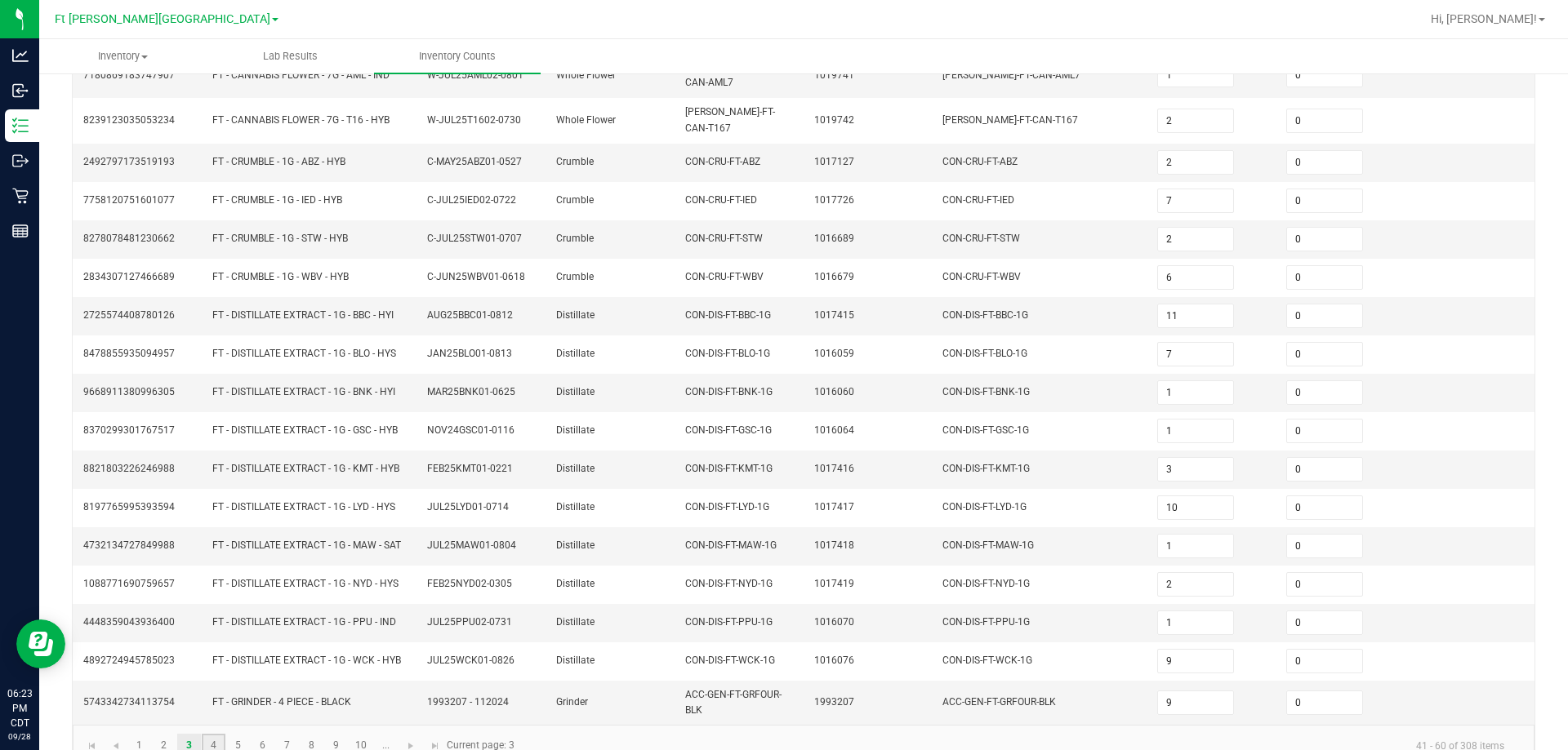
click at [216, 734] on link "4" at bounding box center [214, 746] width 23 height 24
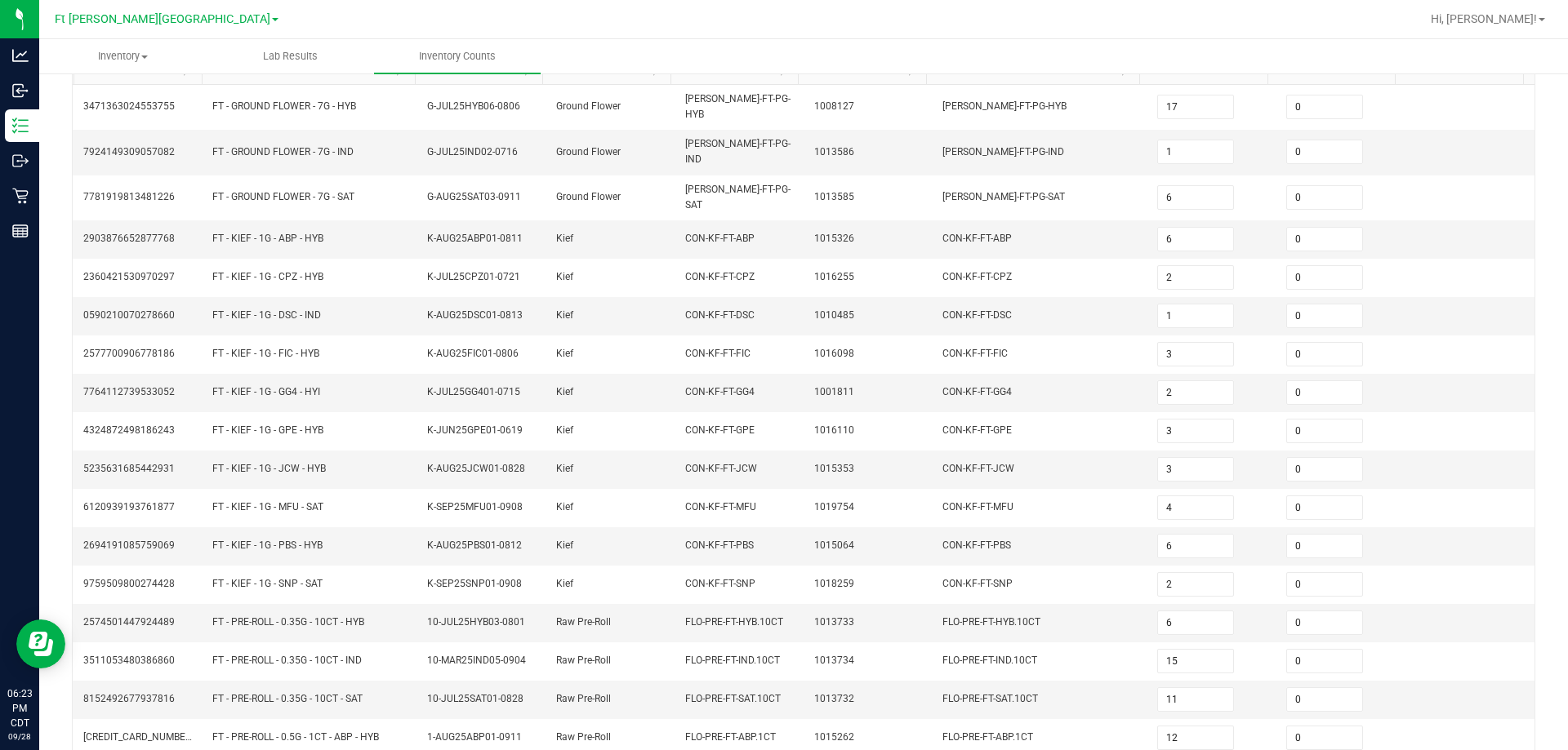
scroll to position [339, 0]
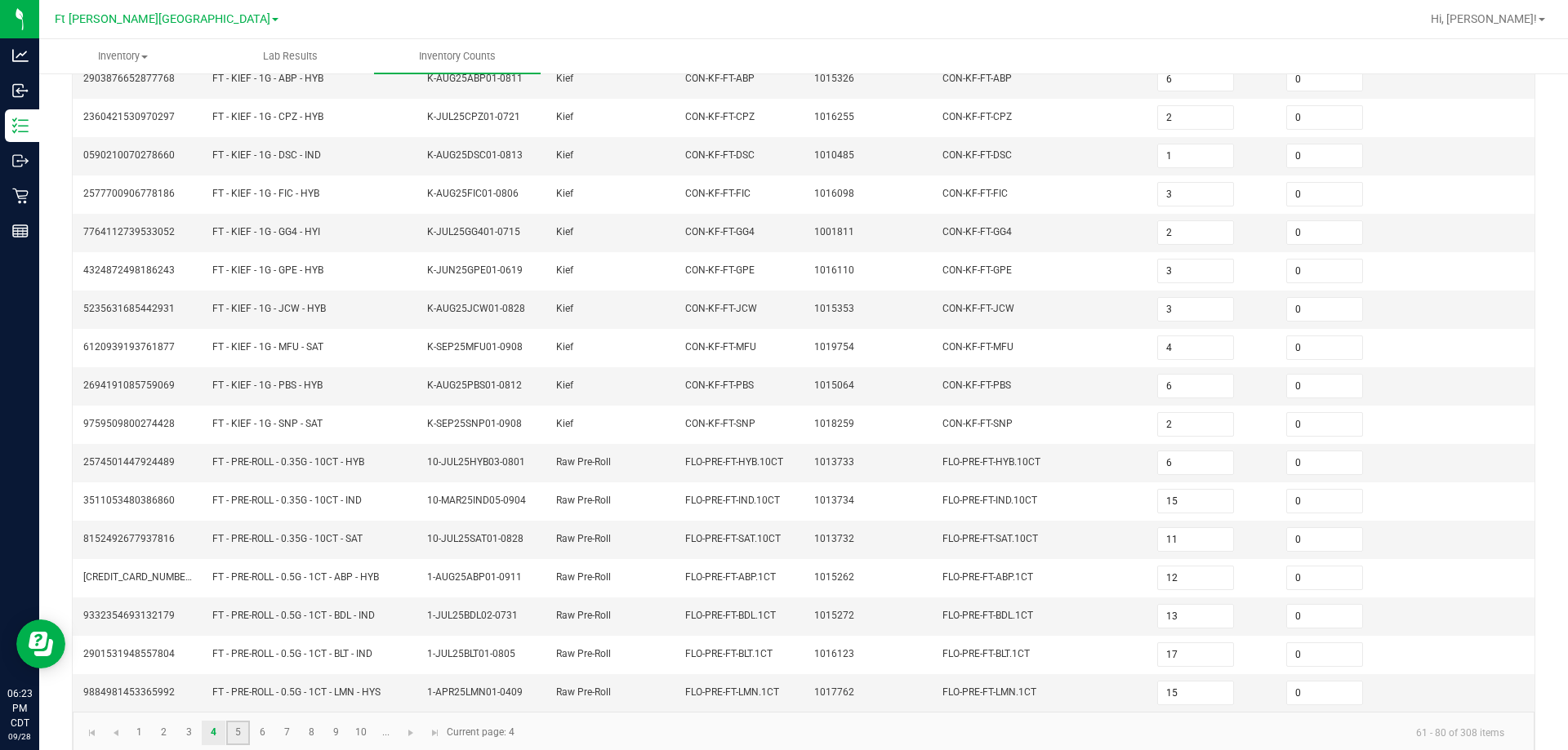
click at [242, 721] on link "5" at bounding box center [238, 732] width 23 height 24
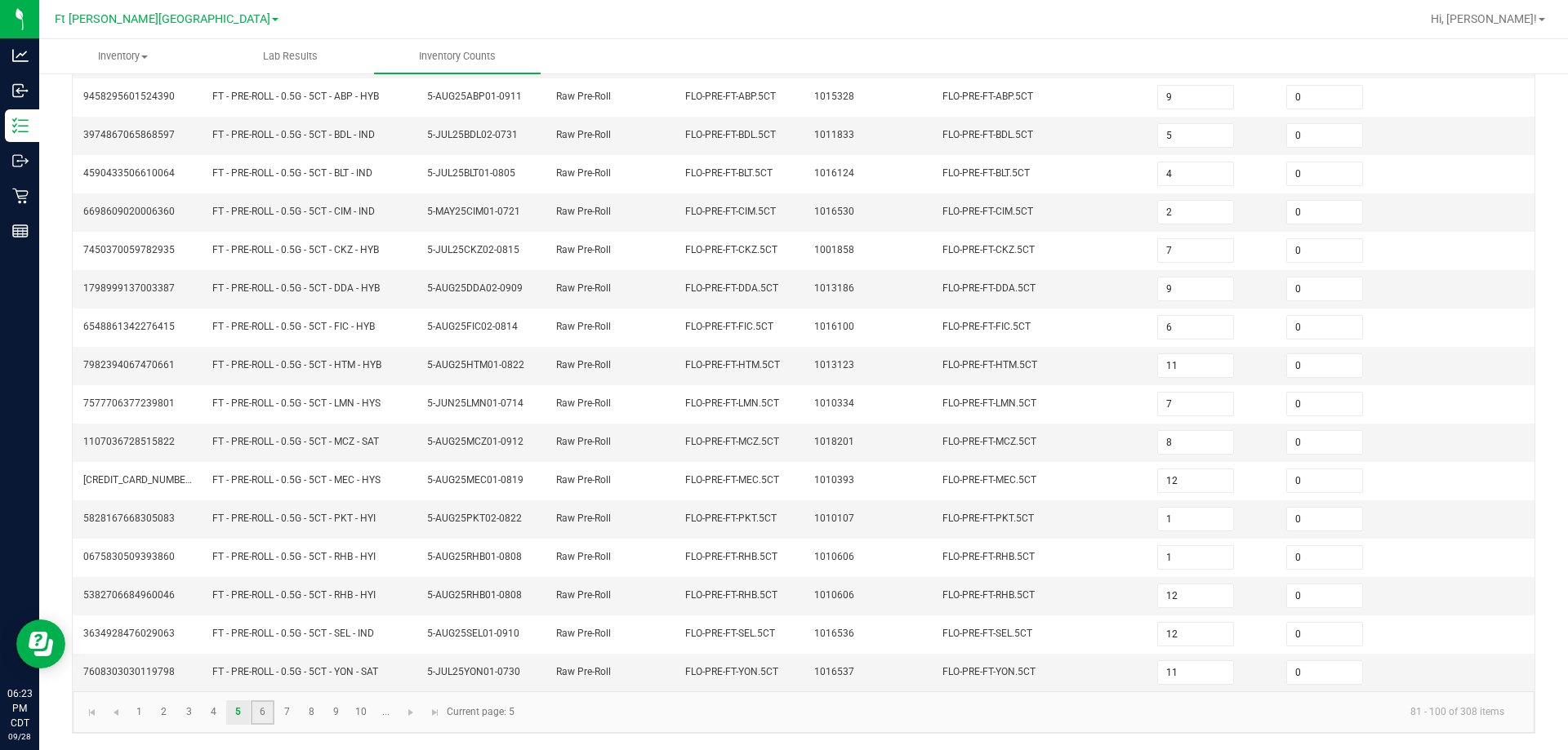
click at [267, 707] on link "6" at bounding box center [262, 712] width 23 height 24
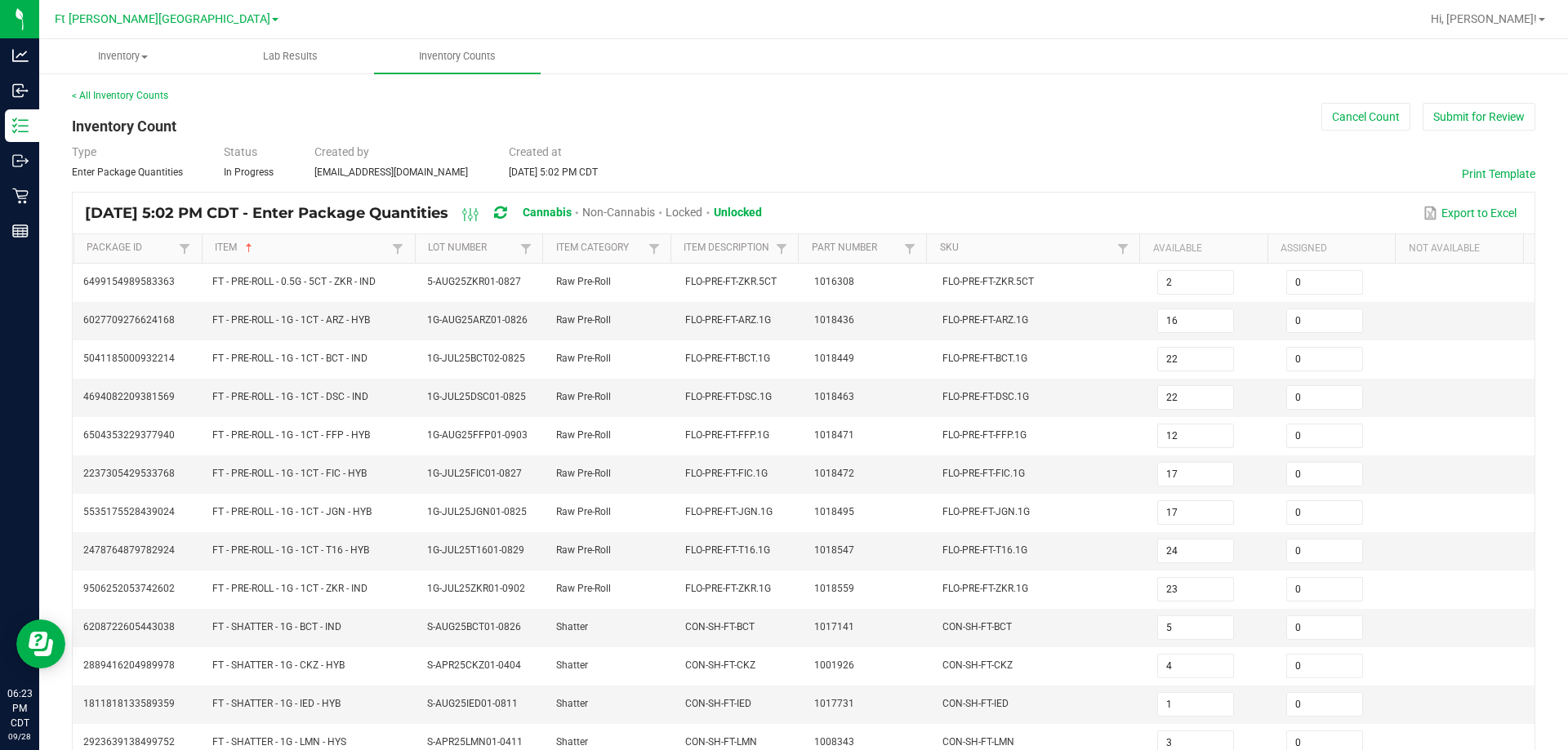
scroll to position [346, 0]
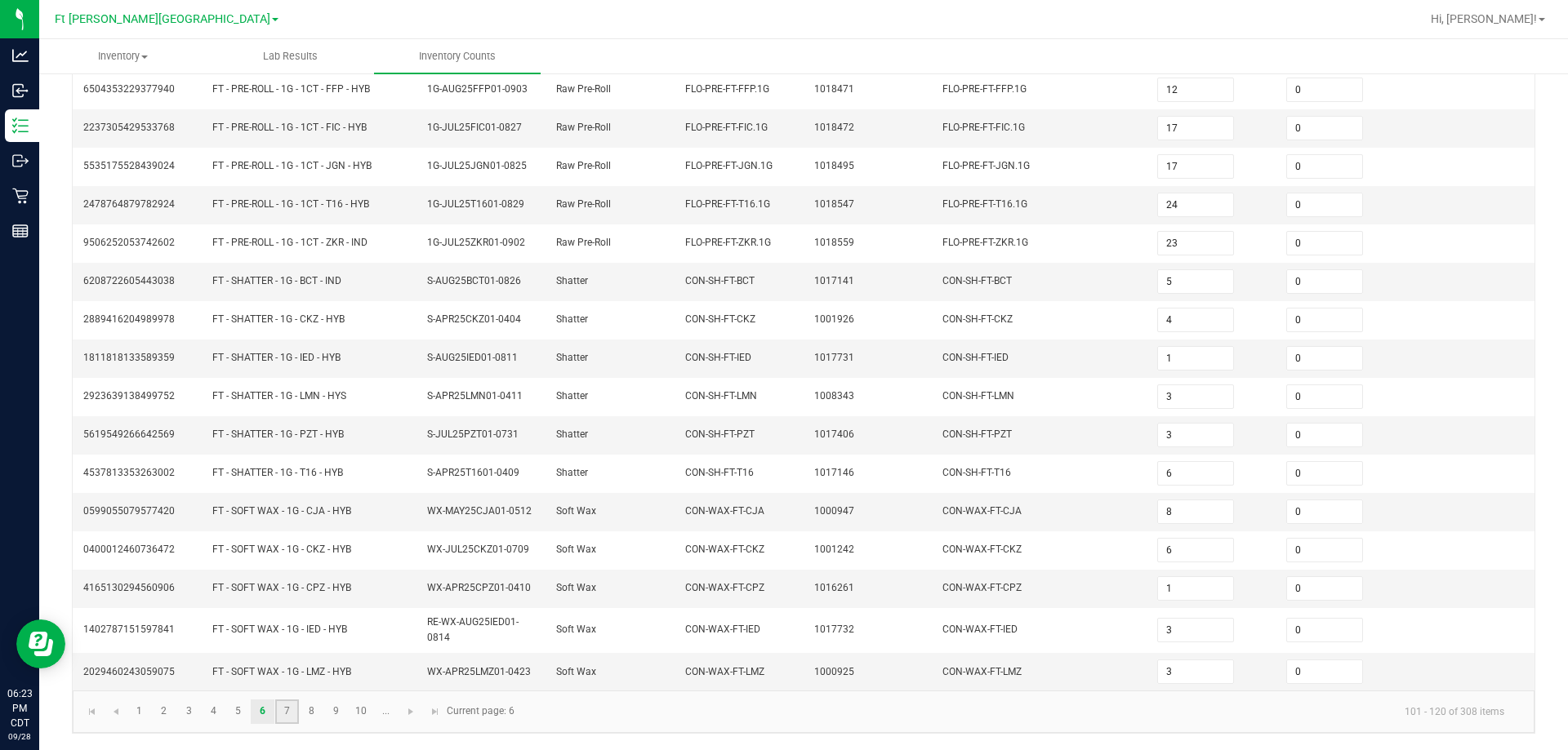
click at [292, 708] on link "7" at bounding box center [287, 711] width 23 height 24
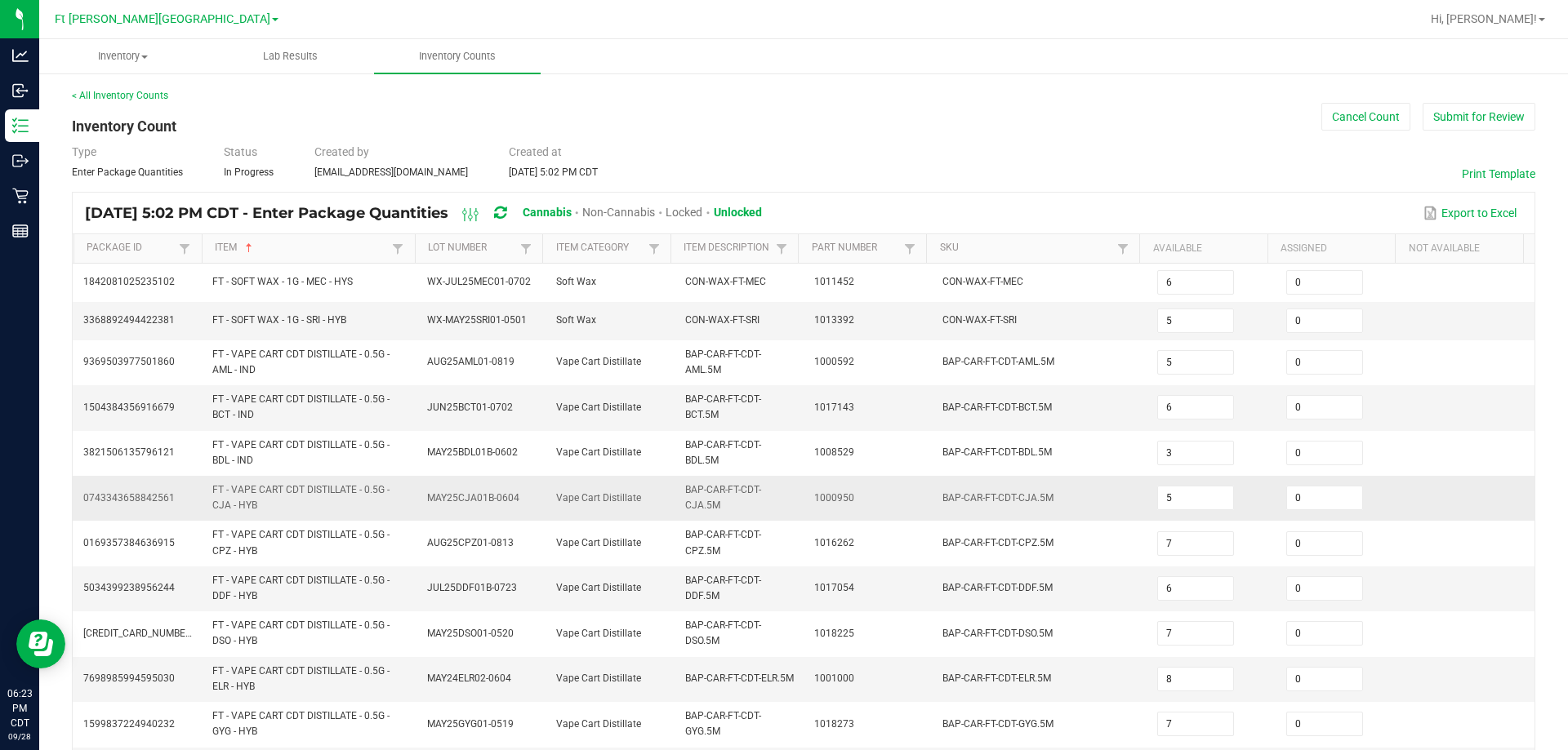
scroll to position [463, 0]
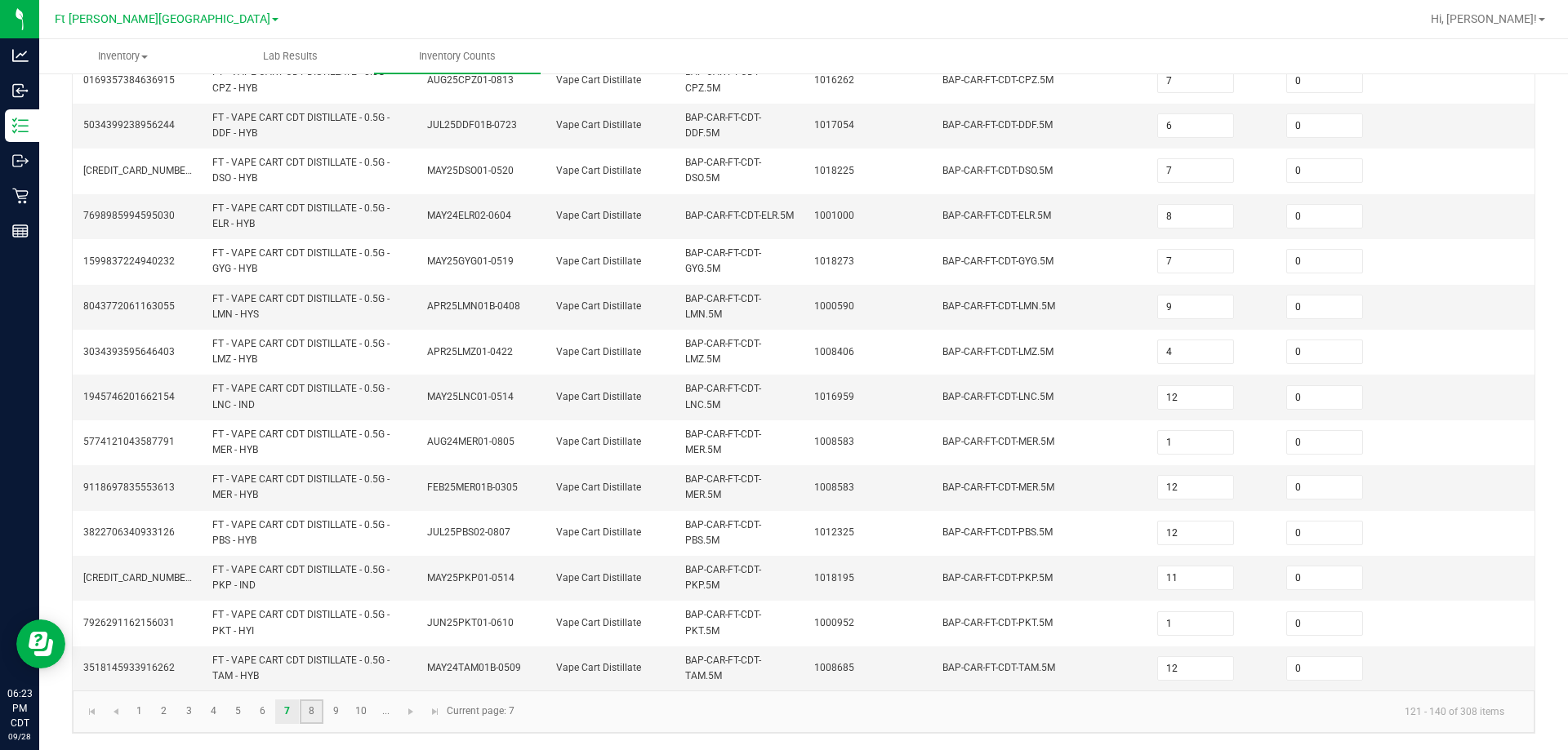
click at [308, 717] on link "8" at bounding box center [312, 711] width 23 height 24
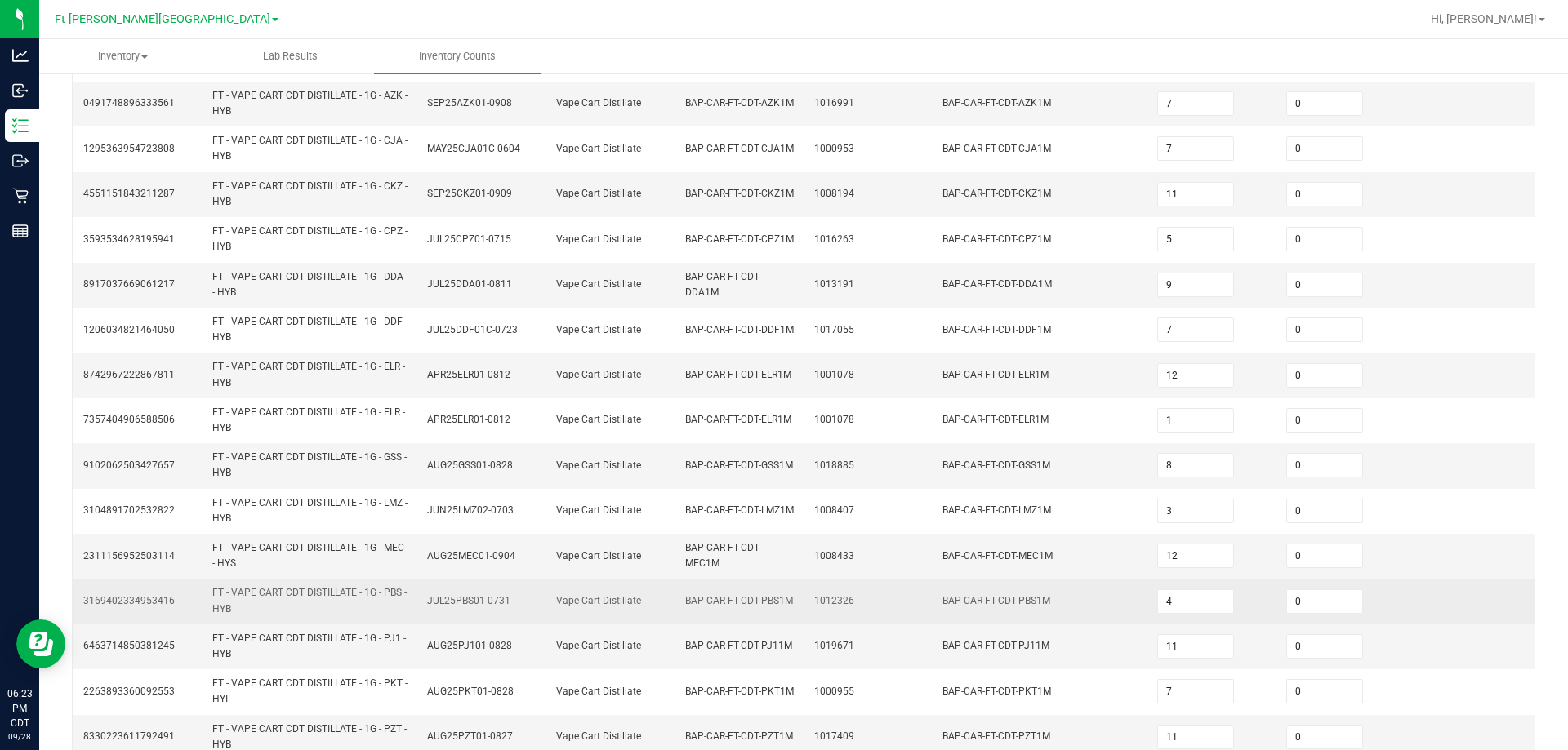
scroll to position [476, 0]
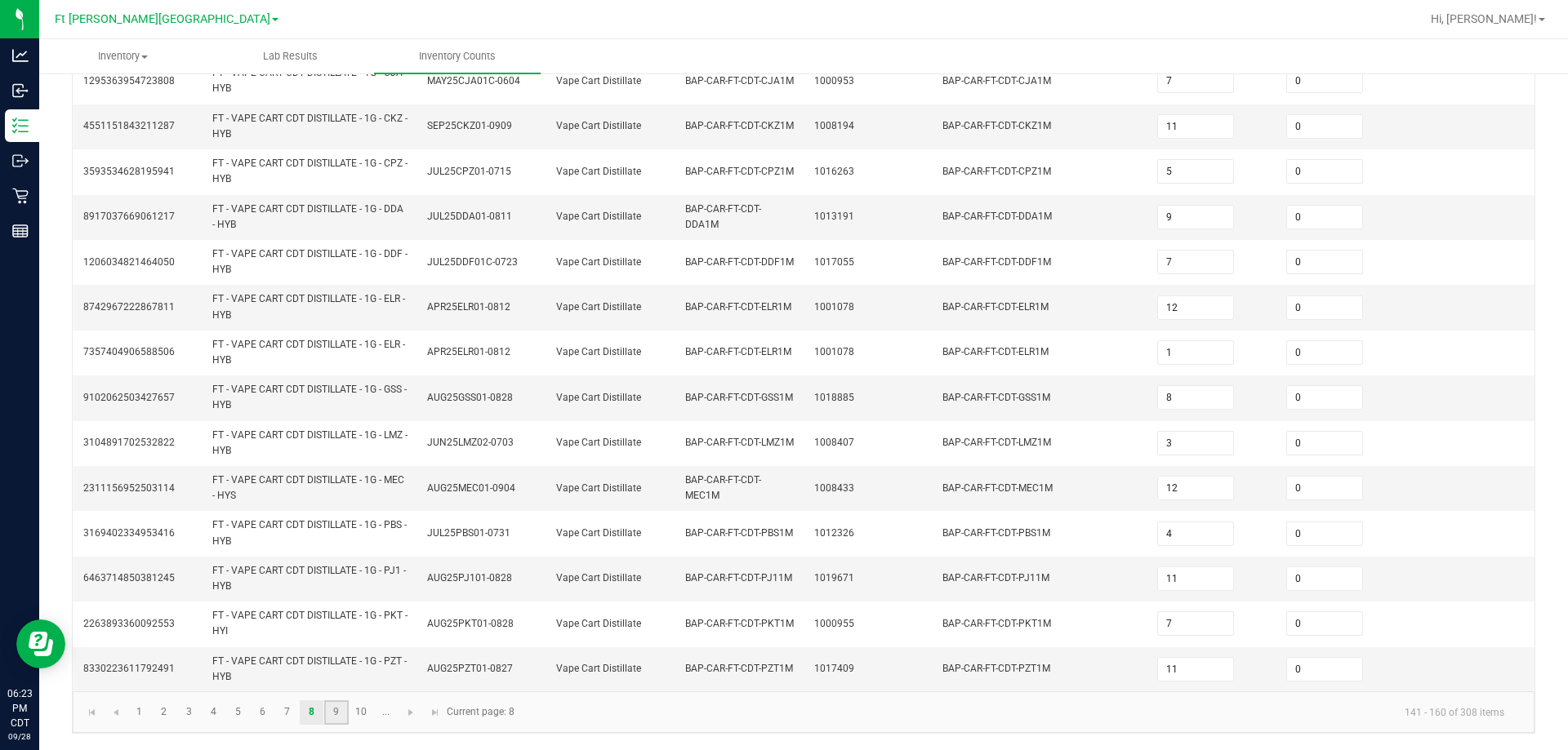
click at [333, 719] on link "9" at bounding box center [336, 712] width 23 height 24
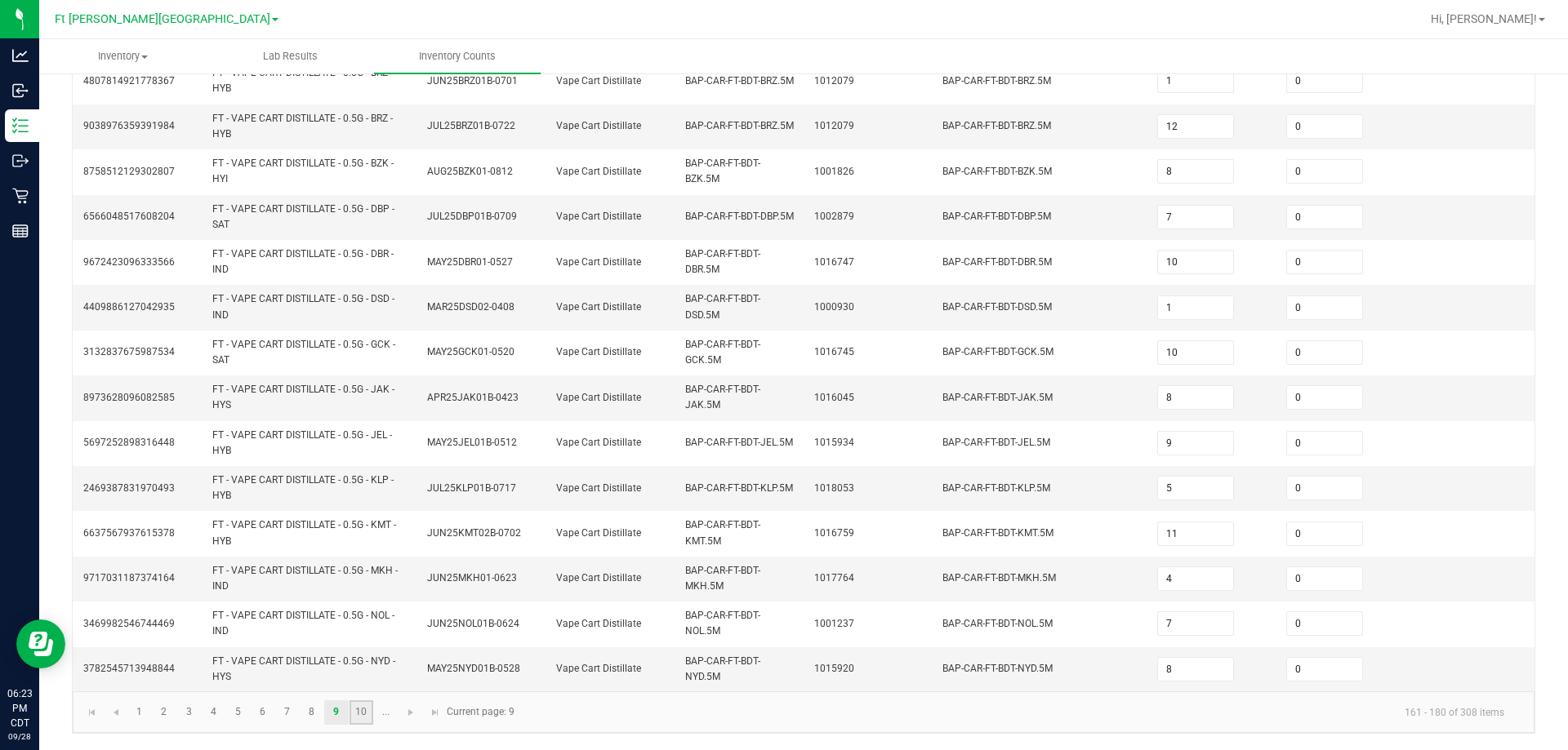
click at [358, 709] on link "10" at bounding box center [361, 712] width 23 height 24
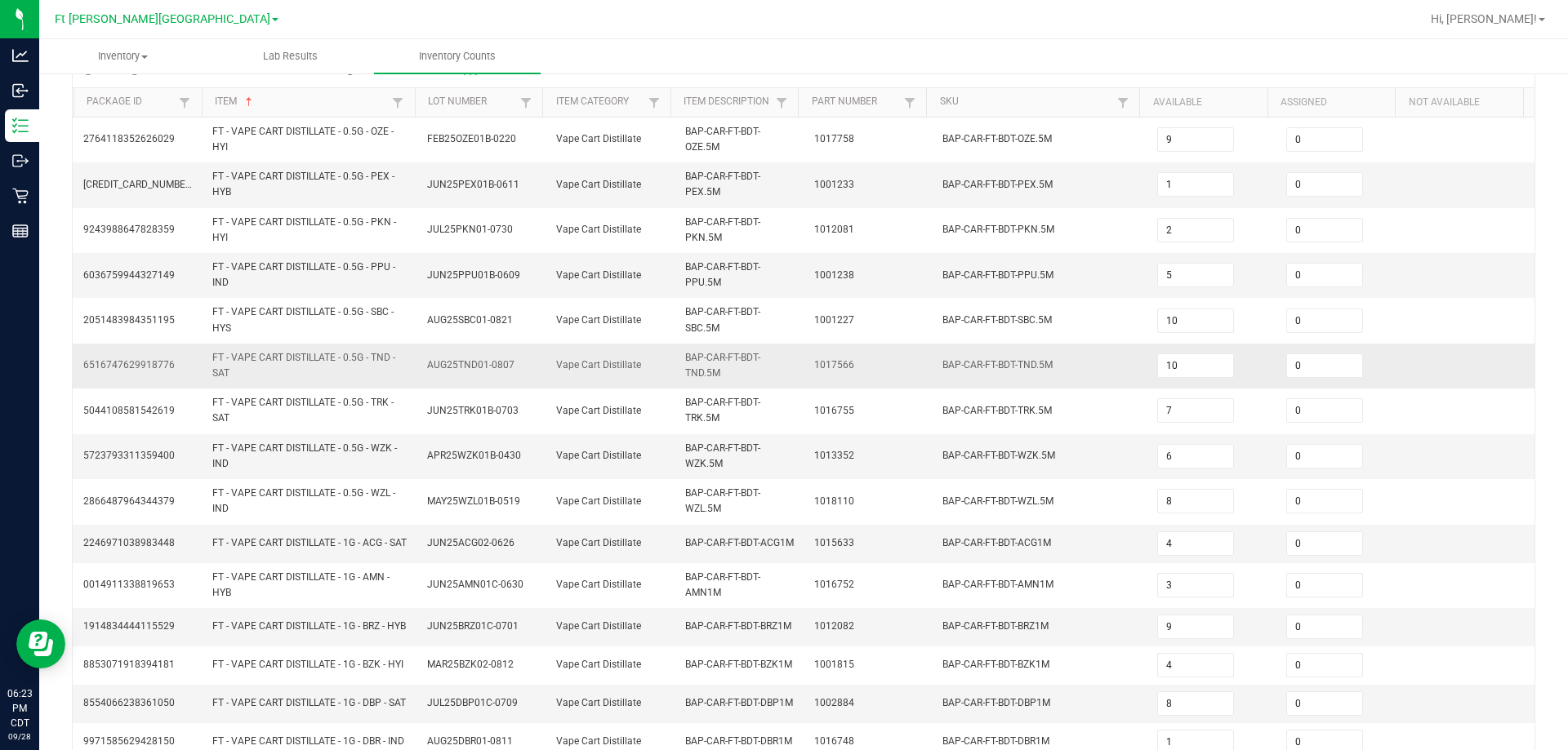
scroll to position [0, 0]
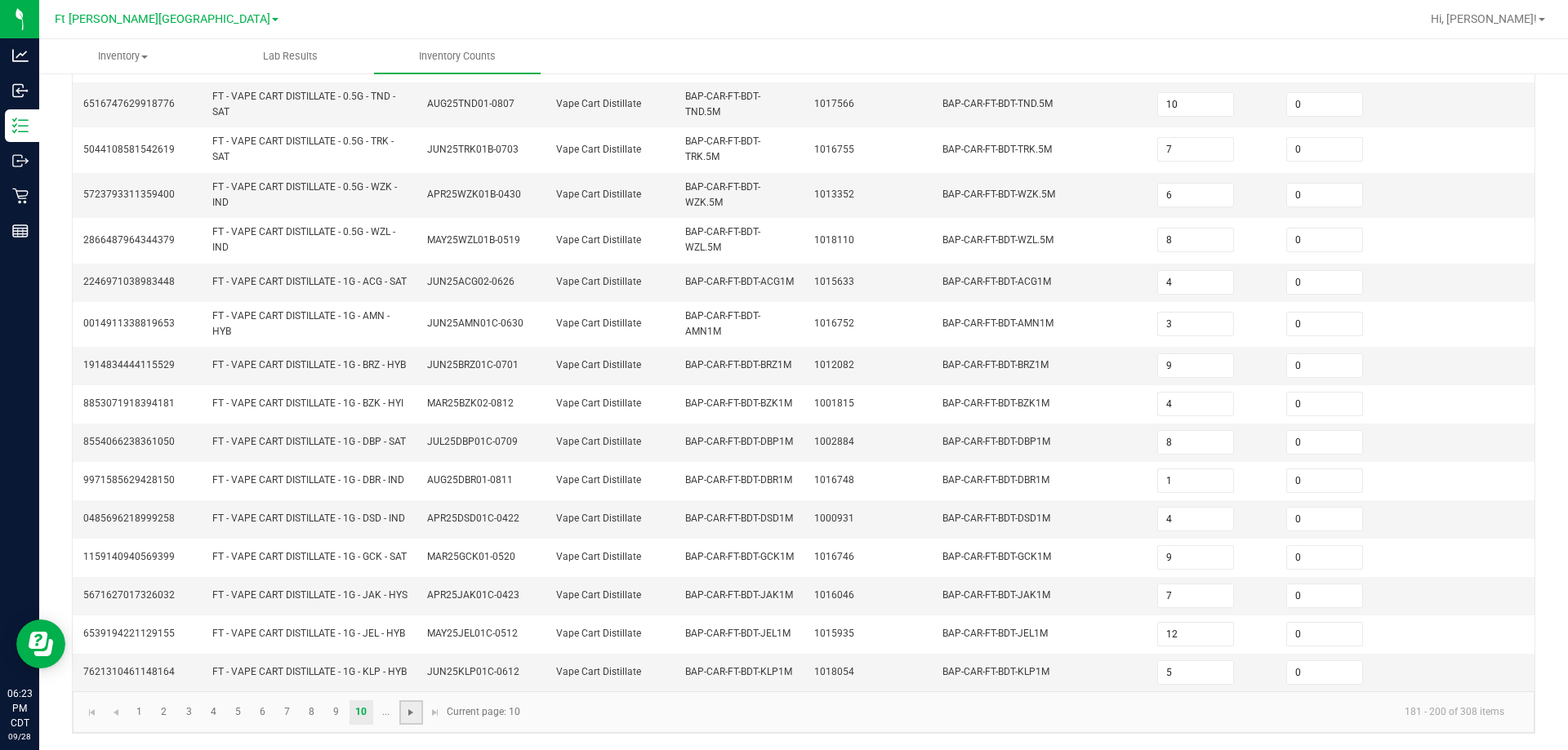
click at [417, 716] on span "Go to the next page" at bounding box center [411, 713] width 13 height 13
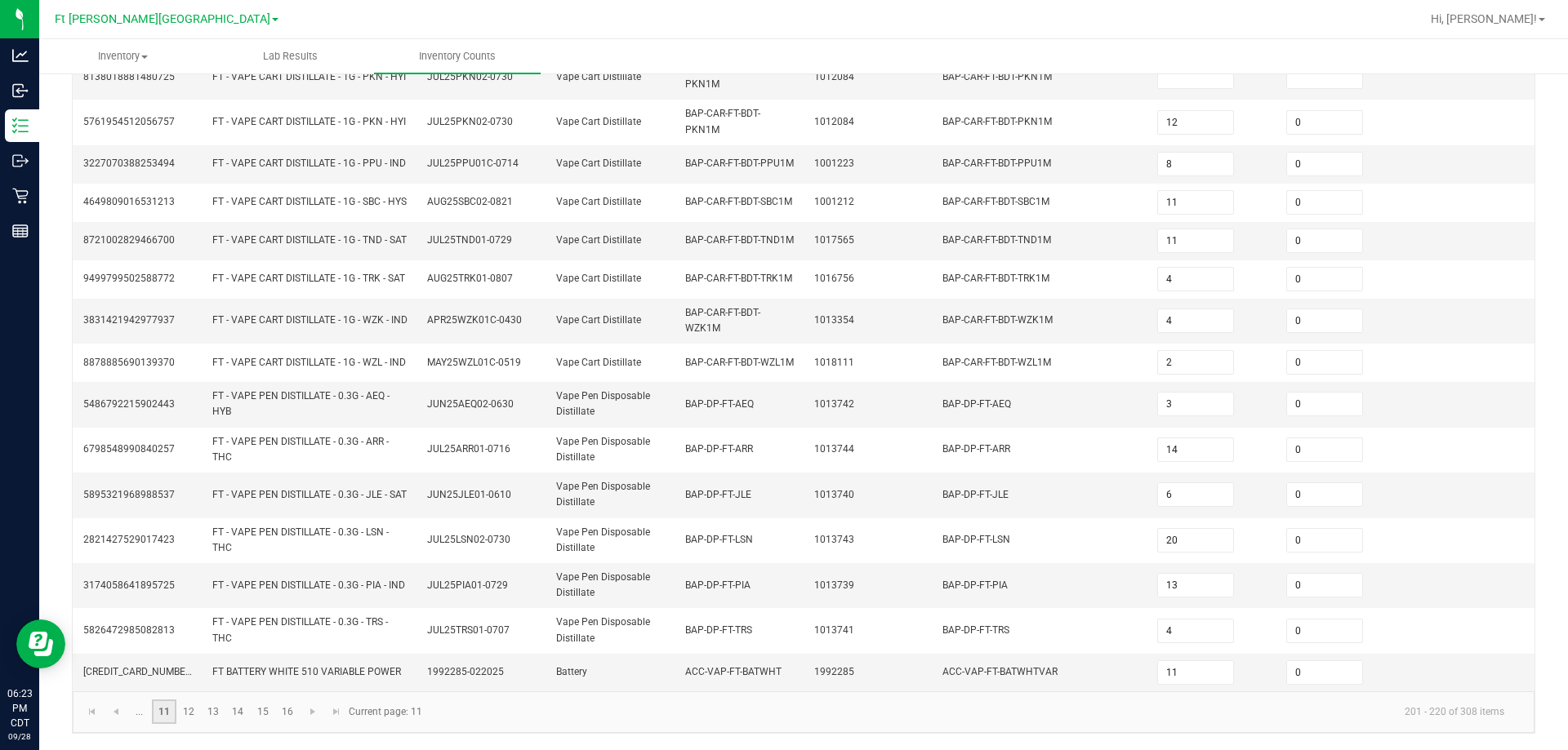
click at [162, 711] on link "11" at bounding box center [163, 711] width 23 height 24
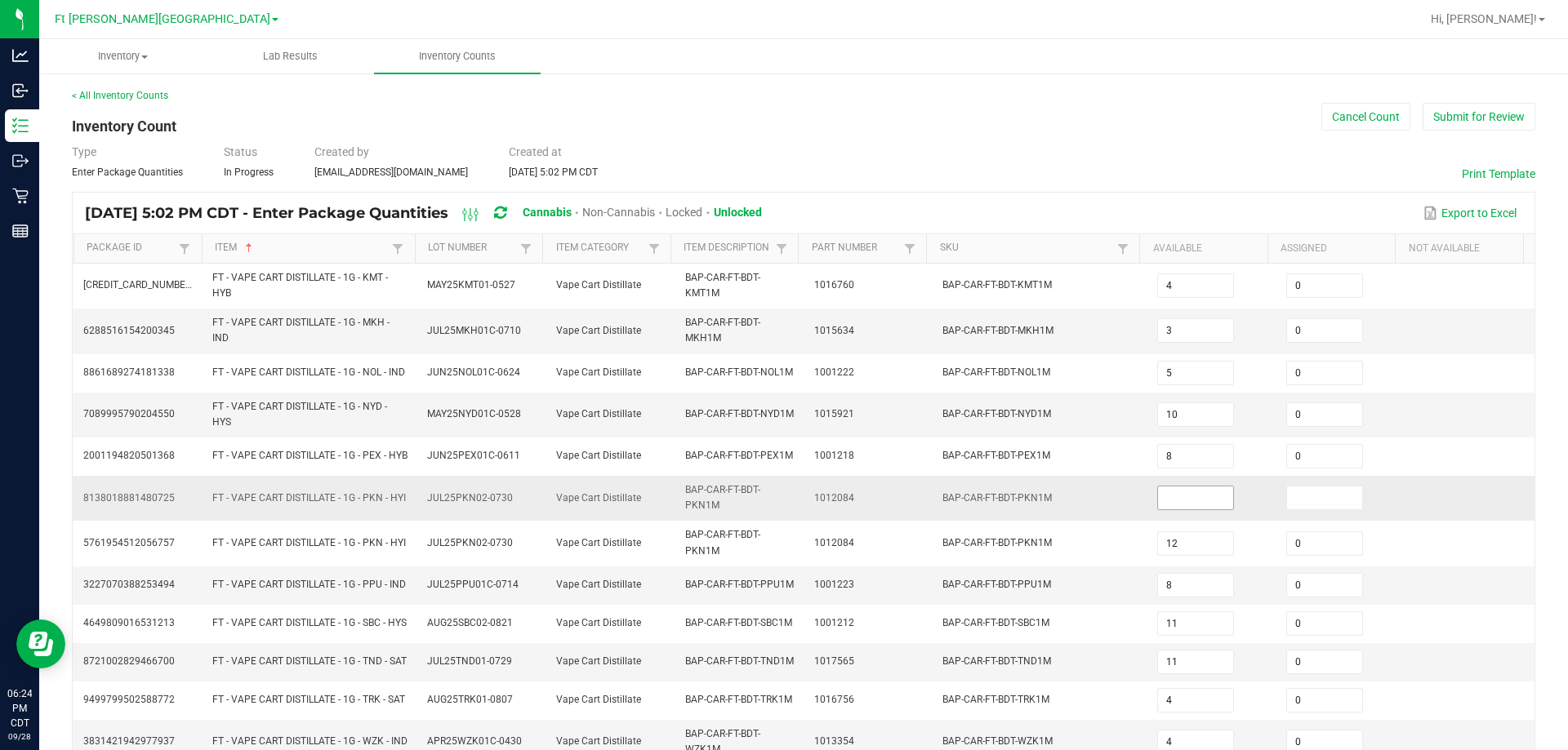
click at [781, 509] on input at bounding box center [1196, 498] width 75 height 23
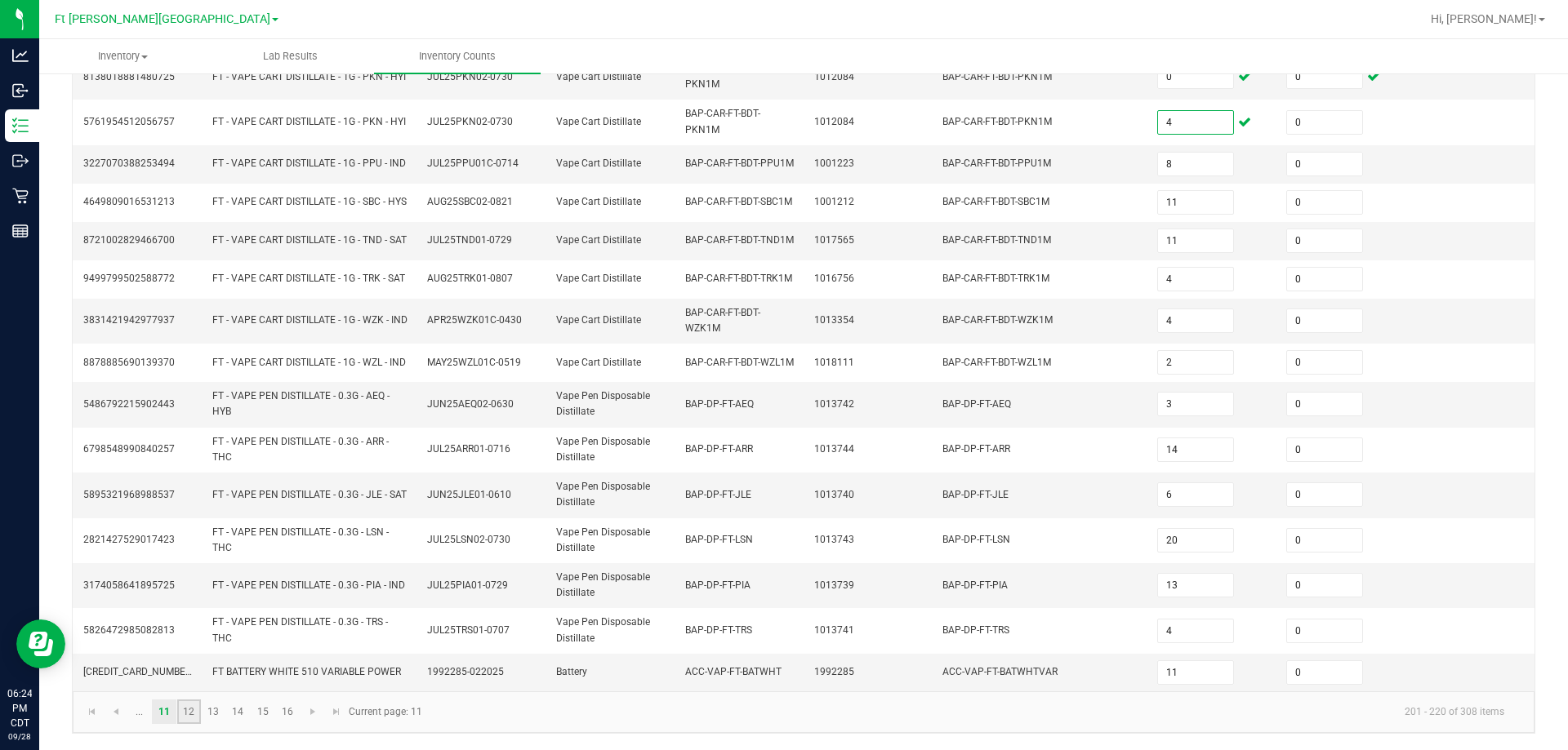
click at [192, 716] on link "12" at bounding box center [189, 711] width 23 height 24
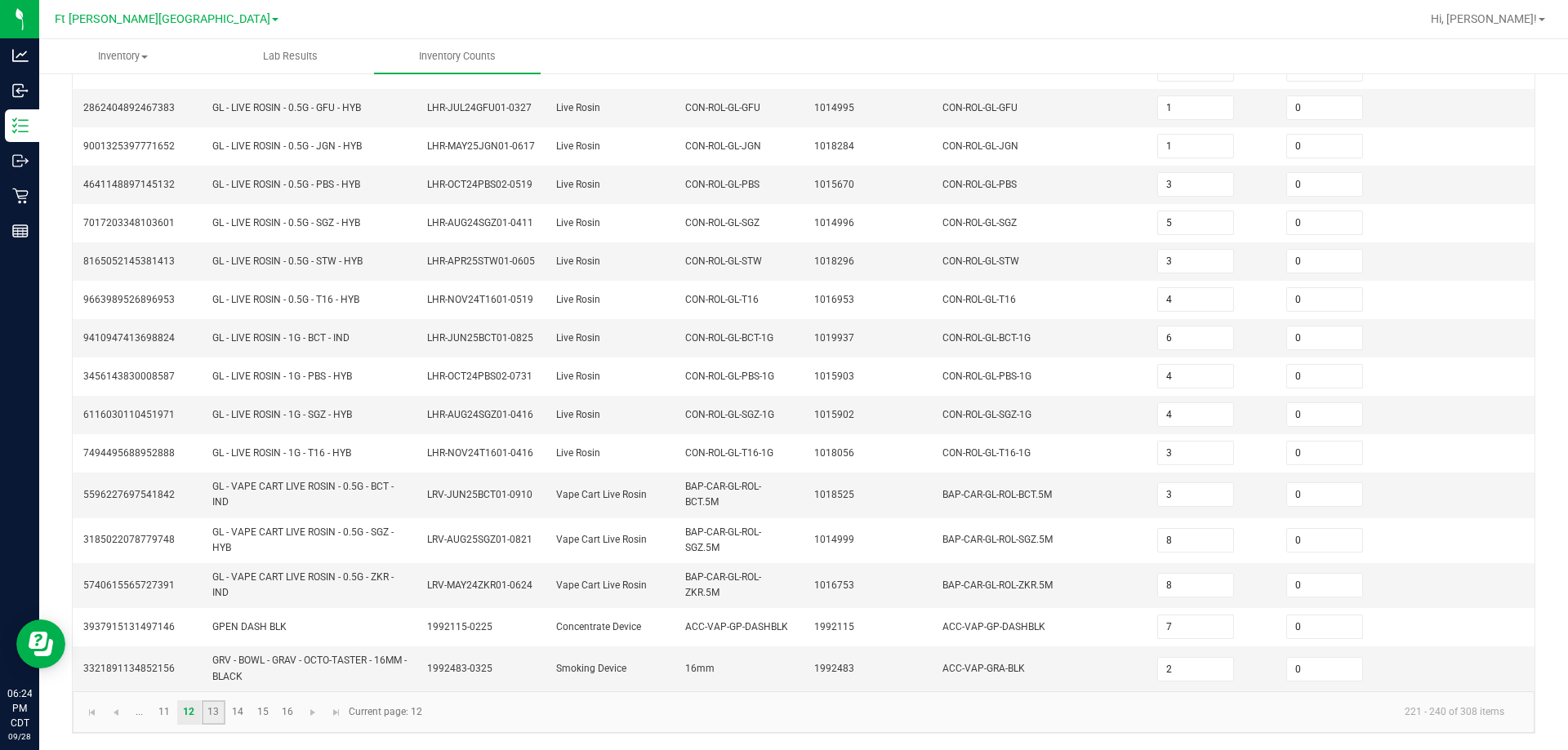
click at [218, 716] on link "13" at bounding box center [214, 712] width 23 height 24
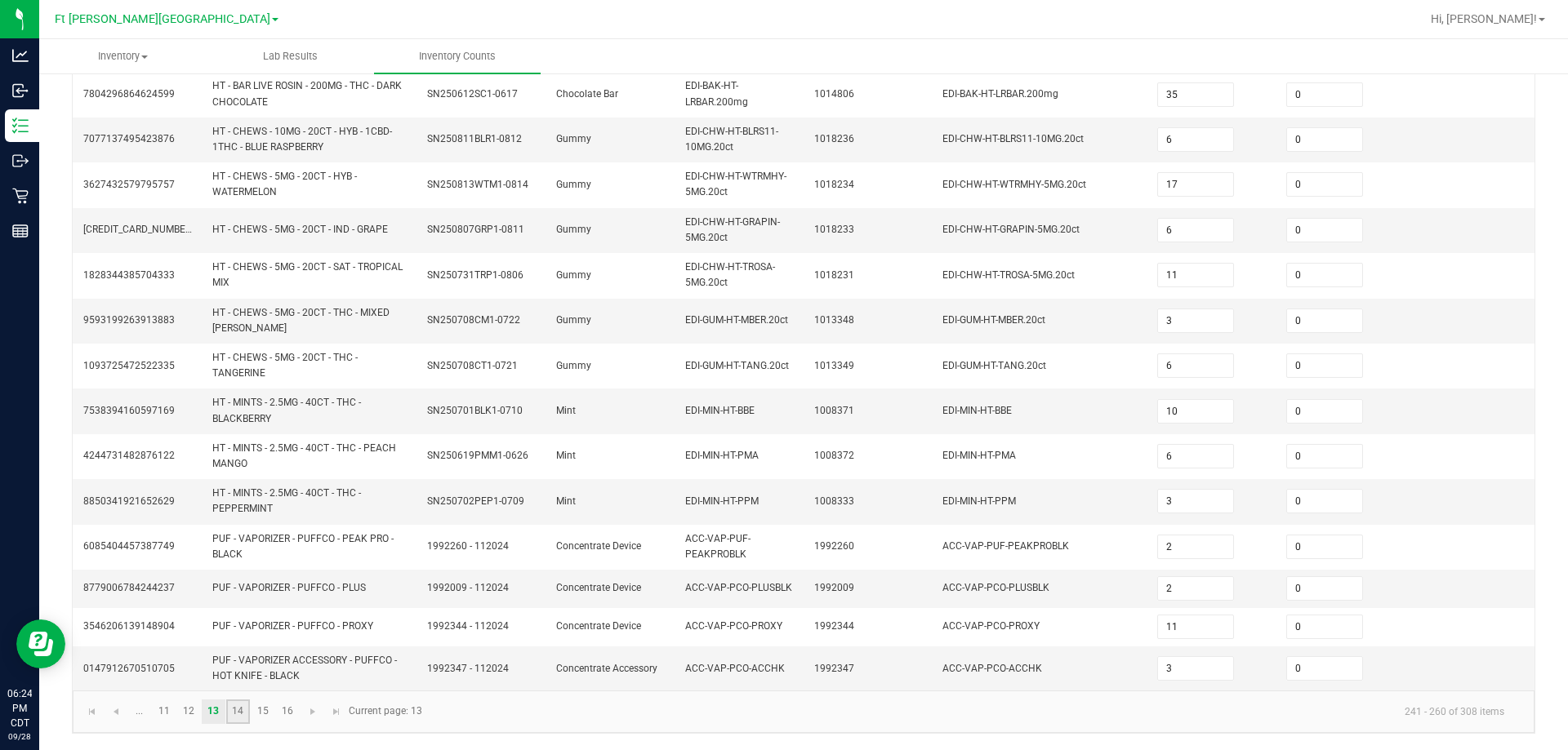
click at [240, 711] on link "14" at bounding box center [238, 711] width 23 height 24
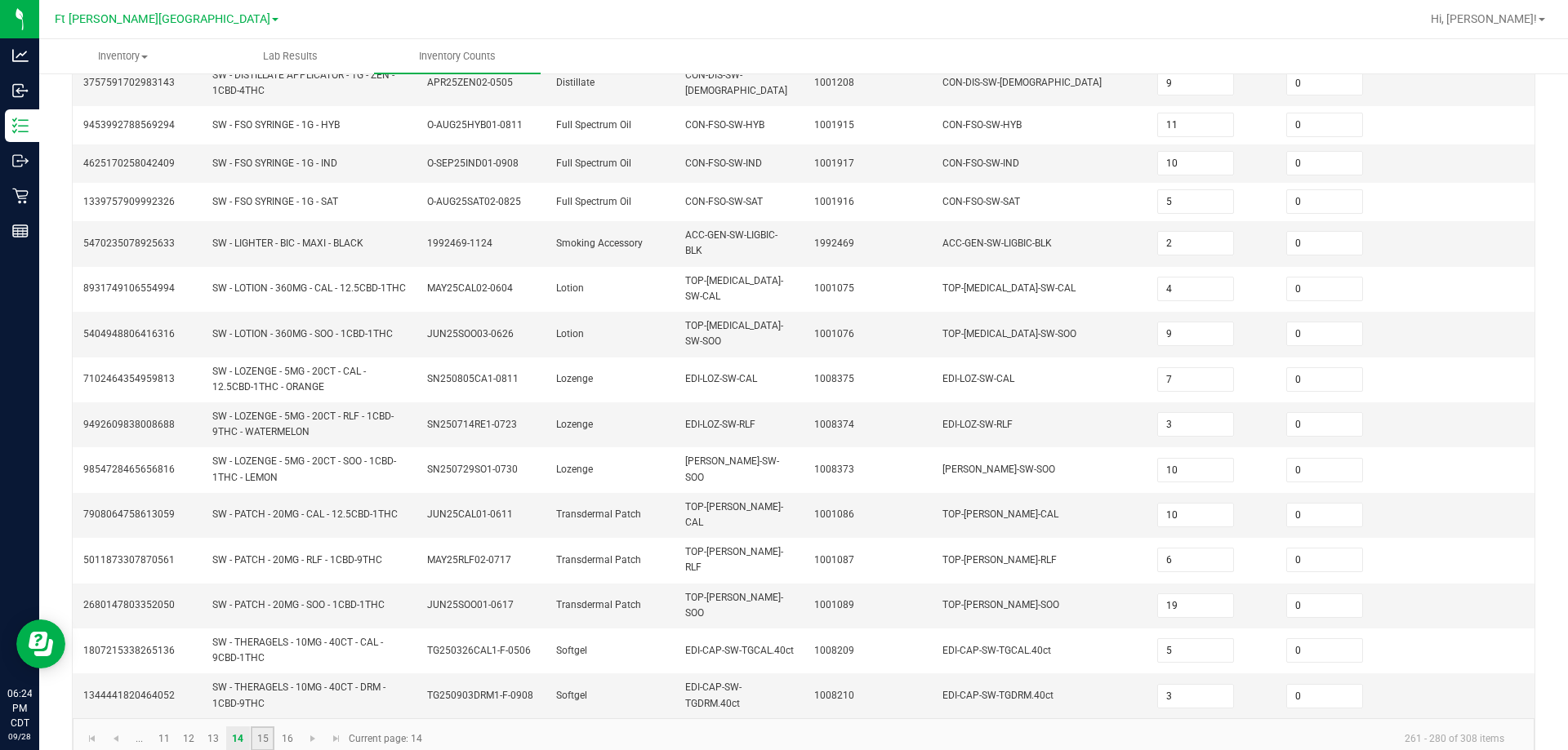
click at [265, 727] on link "15" at bounding box center [262, 738] width 23 height 24
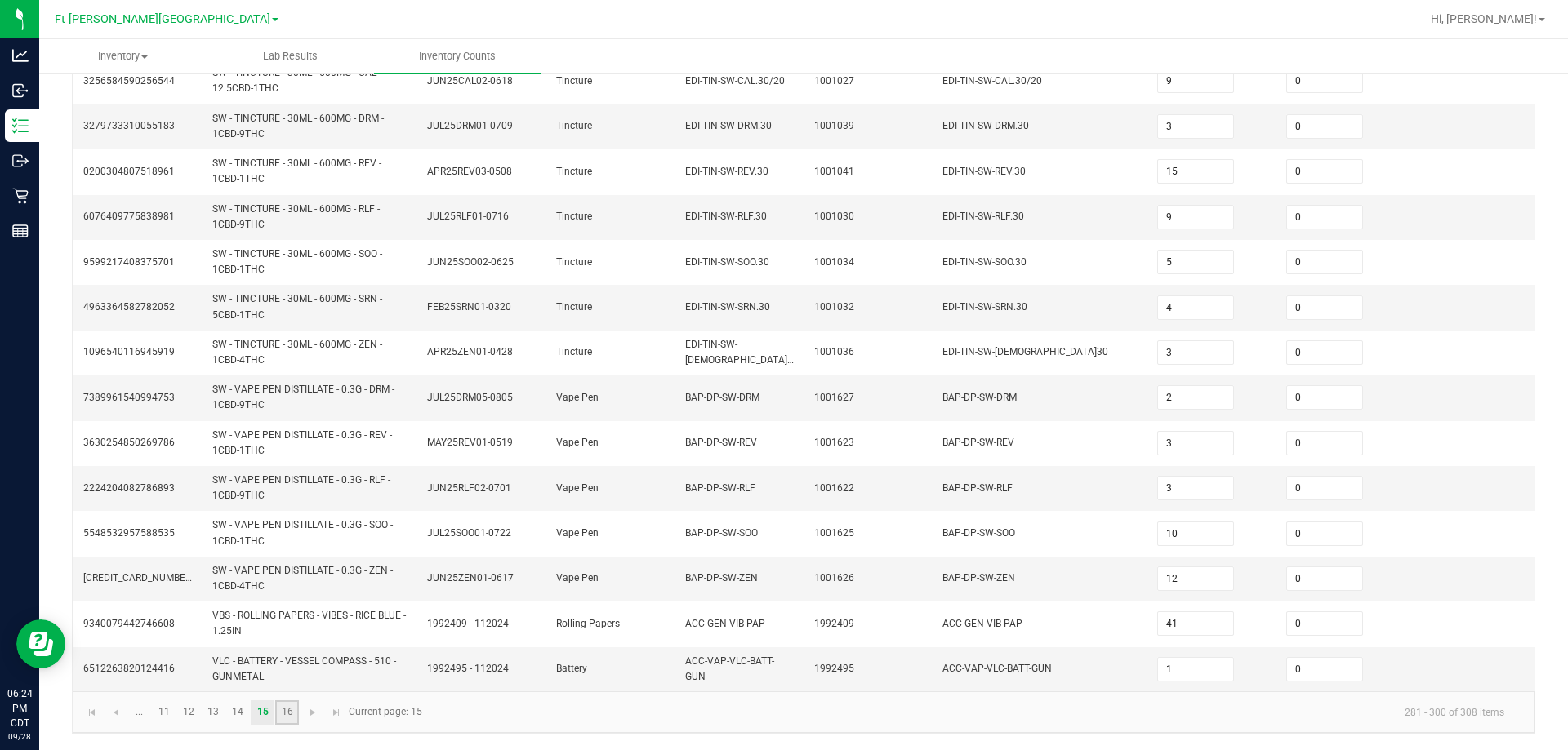
click at [287, 717] on link "16" at bounding box center [287, 712] width 23 height 24
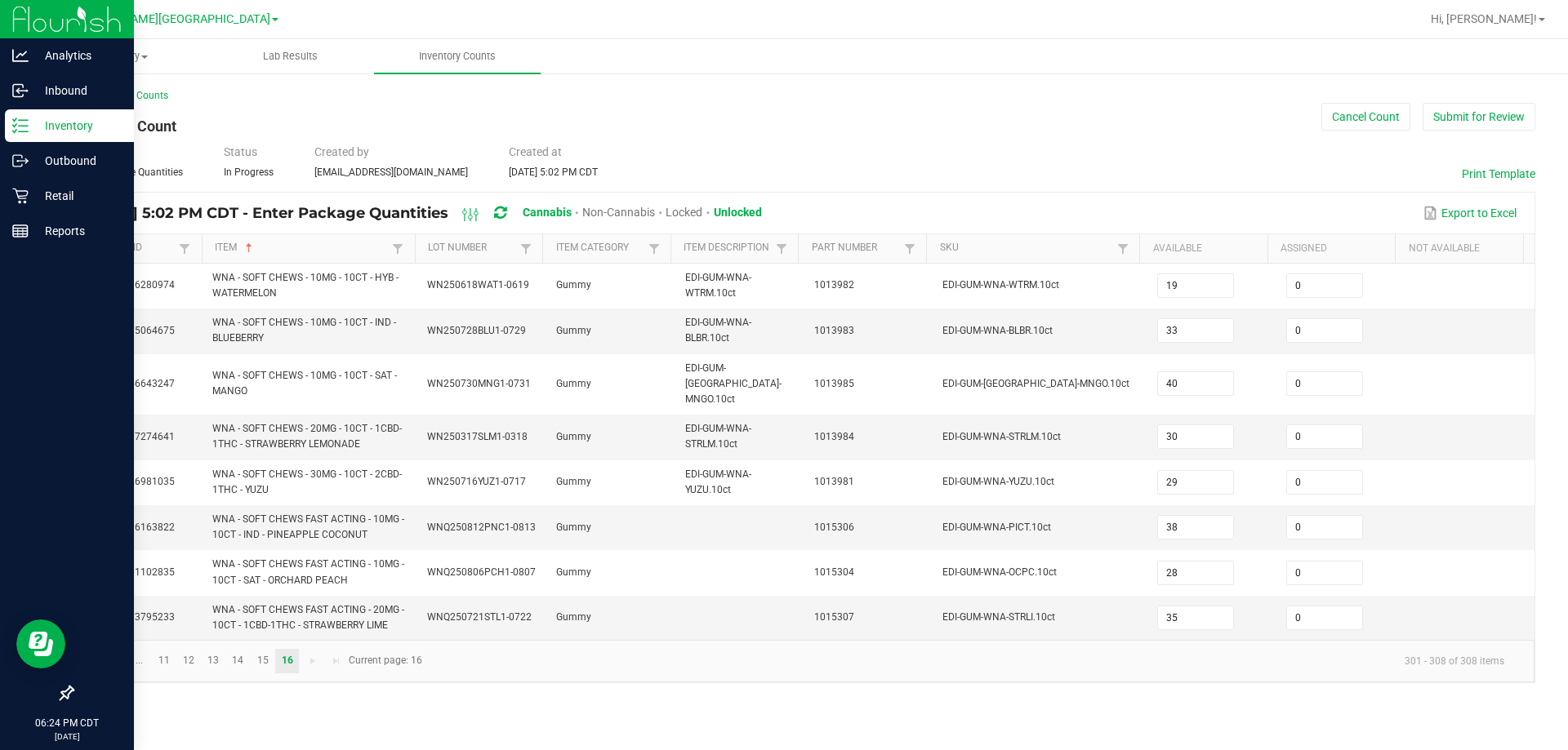
click at [87, 125] on p "Inventory" at bounding box center [77, 125] width 98 height 19
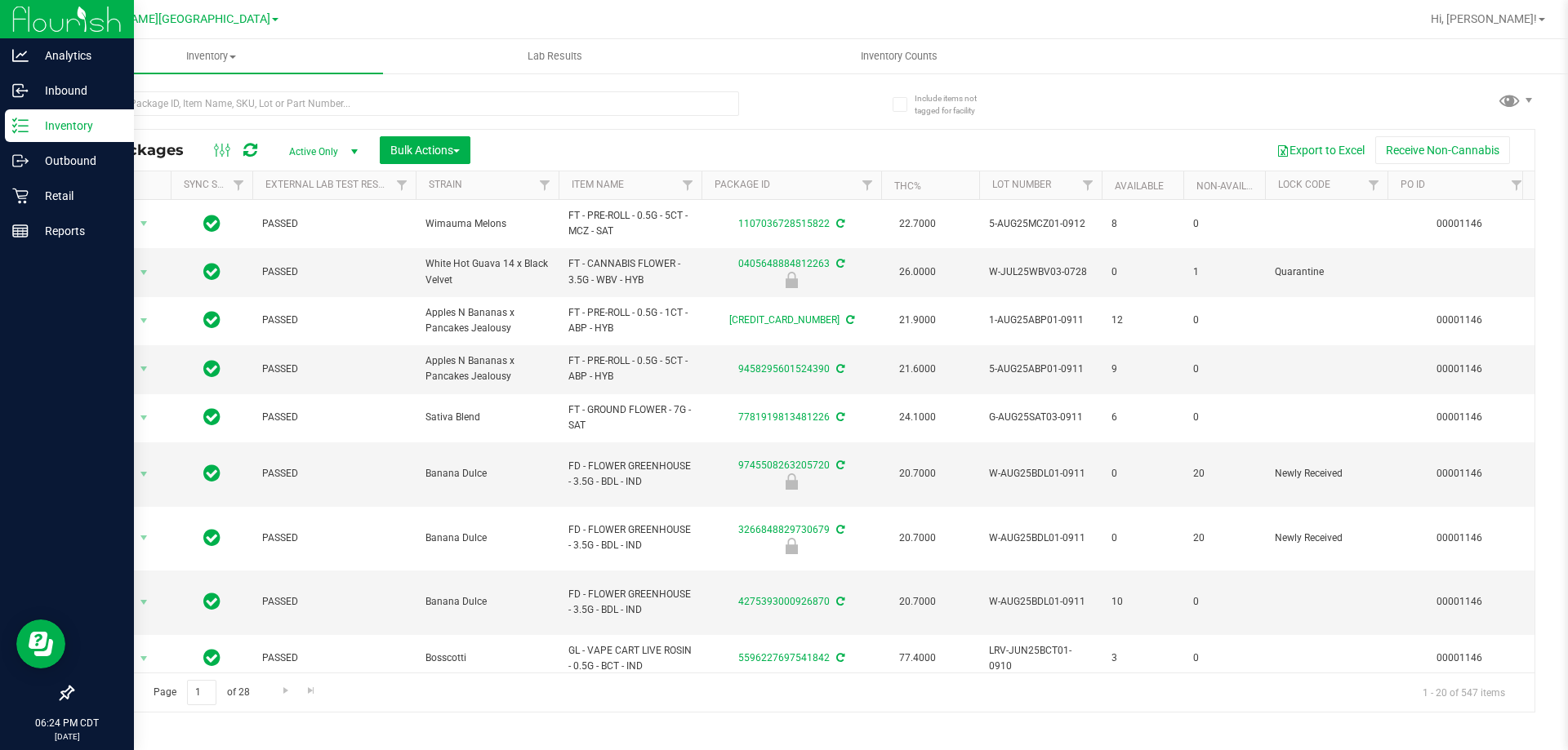
click at [65, 121] on p "Inventory" at bounding box center [77, 125] width 98 height 19
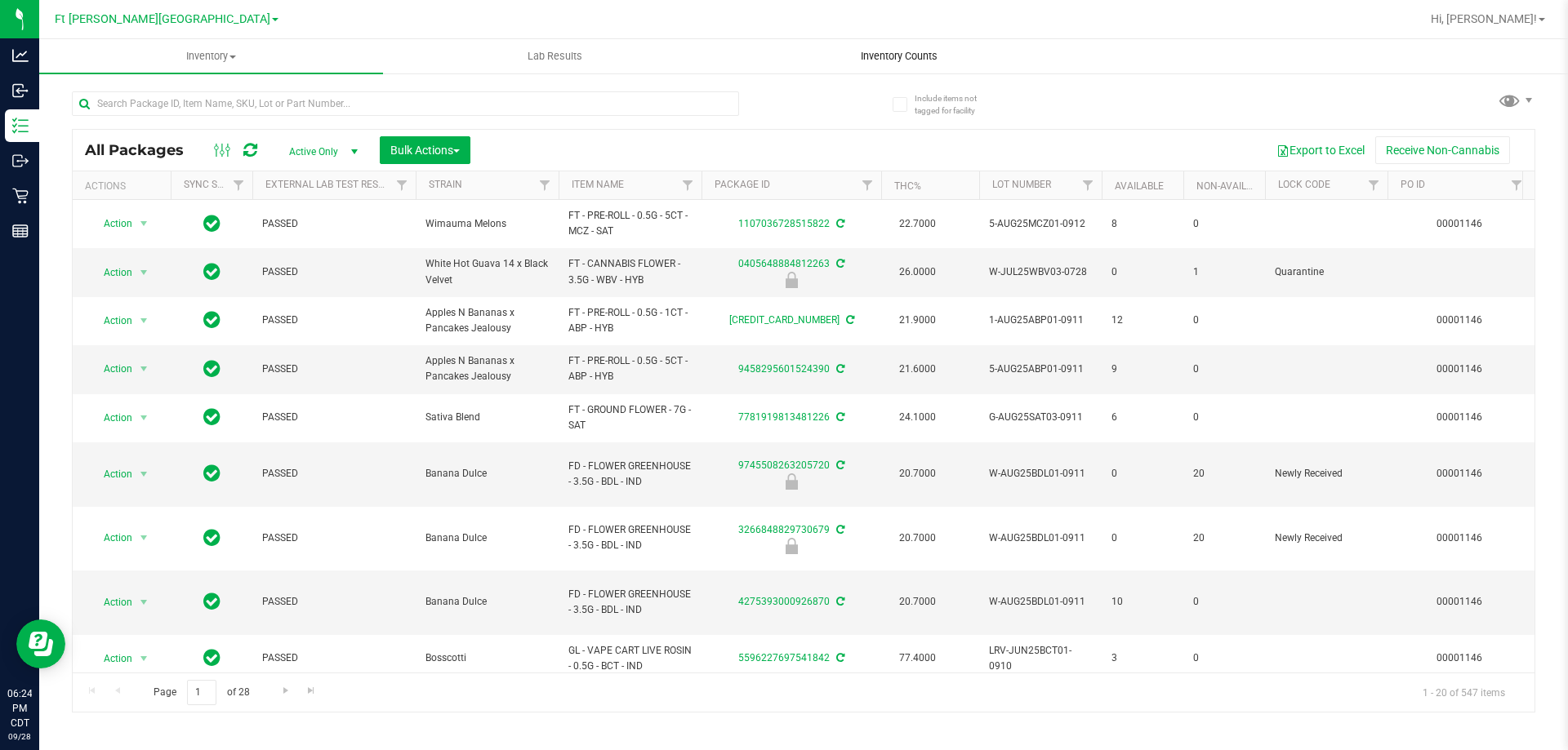
click at [931, 58] on span "Inventory Counts" at bounding box center [899, 56] width 121 height 15
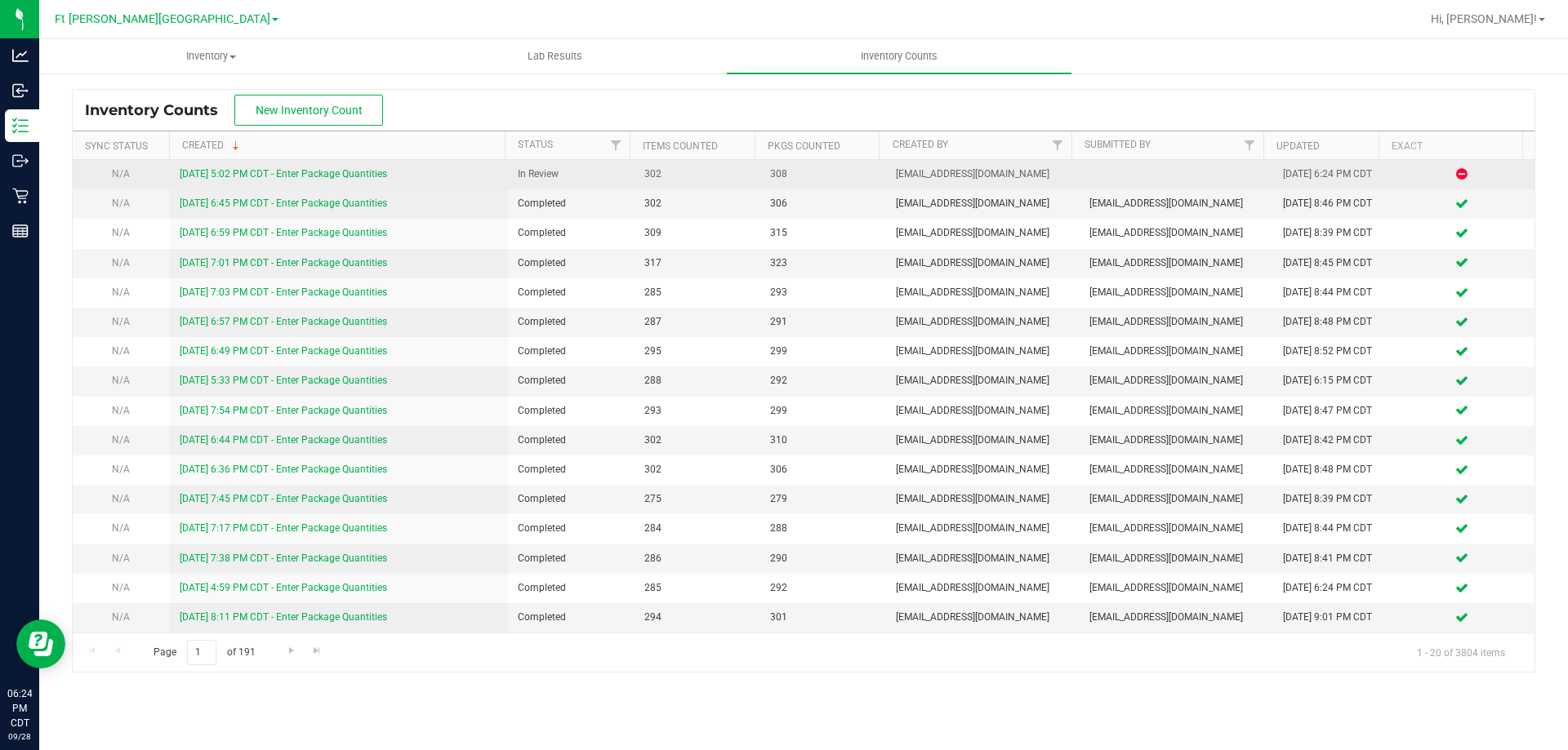
click at [381, 177] on link "9/28/25 5:02 PM CDT - Enter Package Quantities" at bounding box center [282, 174] width 207 height 12
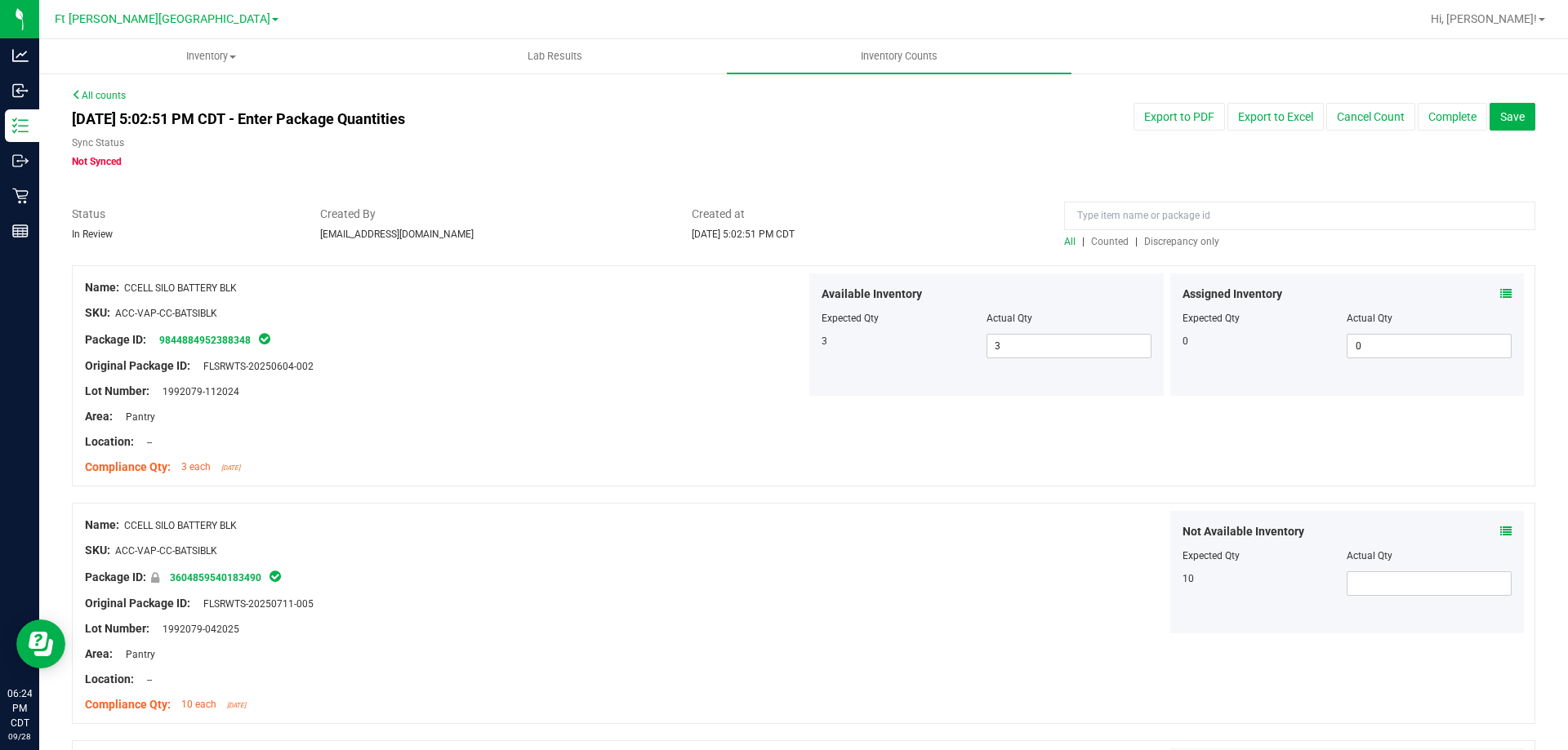
click at [1165, 244] on span "Discrepancy only" at bounding box center [1182, 242] width 75 height 12
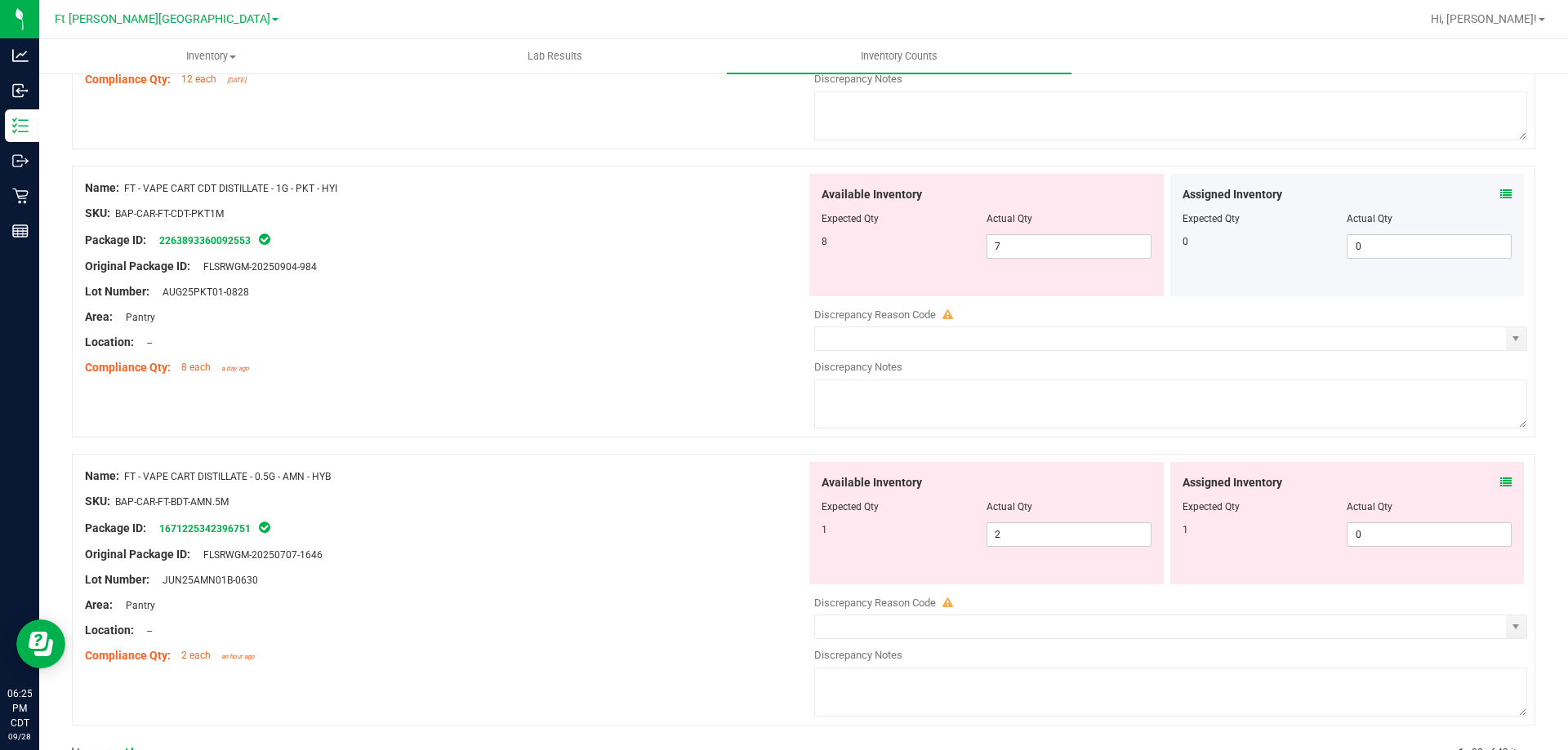
scroll to position [5335, 0]
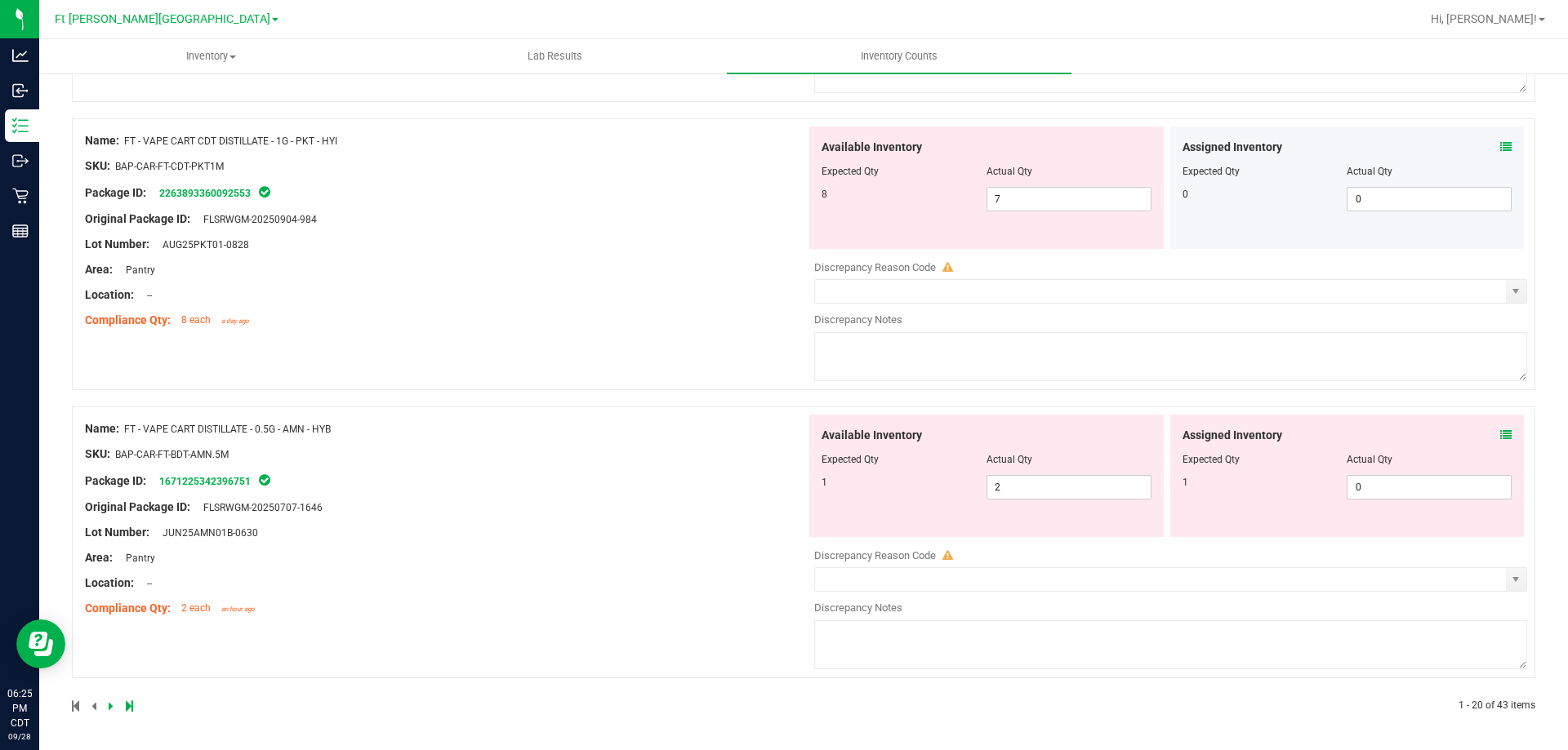
click at [109, 710] on icon at bounding box center [111, 706] width 5 height 10
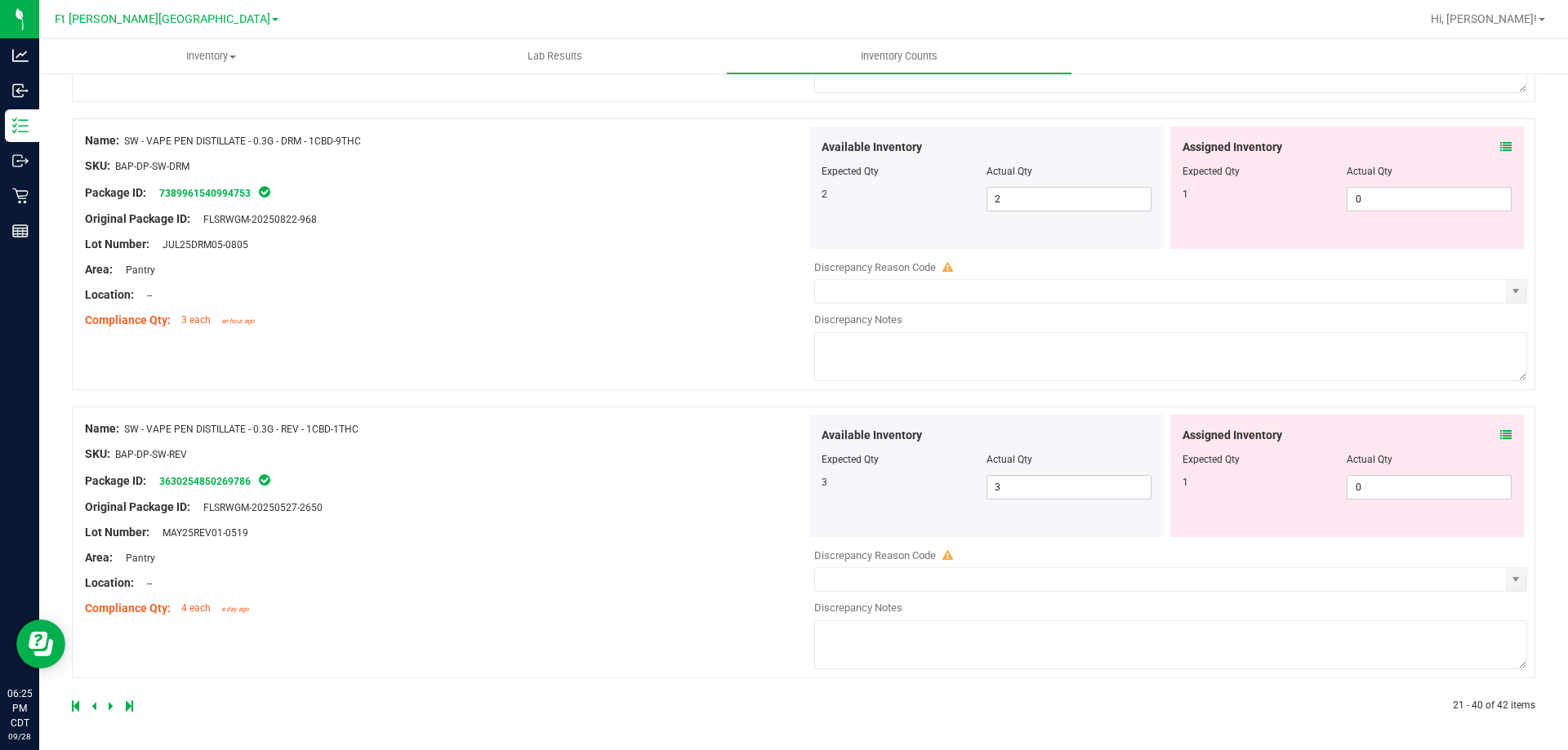
click at [111, 711] on icon at bounding box center [111, 706] width 5 height 10
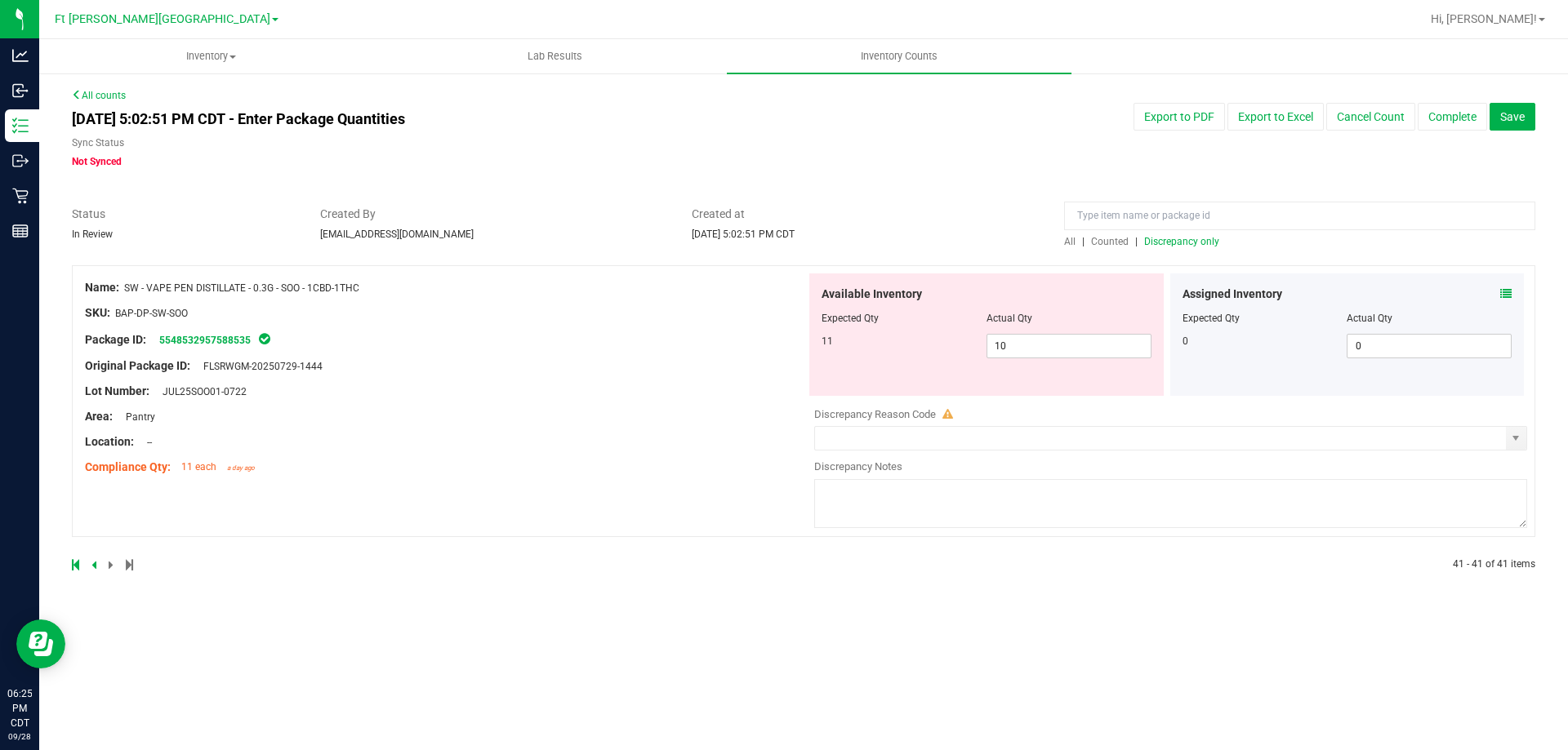
click at [1500, 288] on icon at bounding box center [1506, 294] width 12 height 12
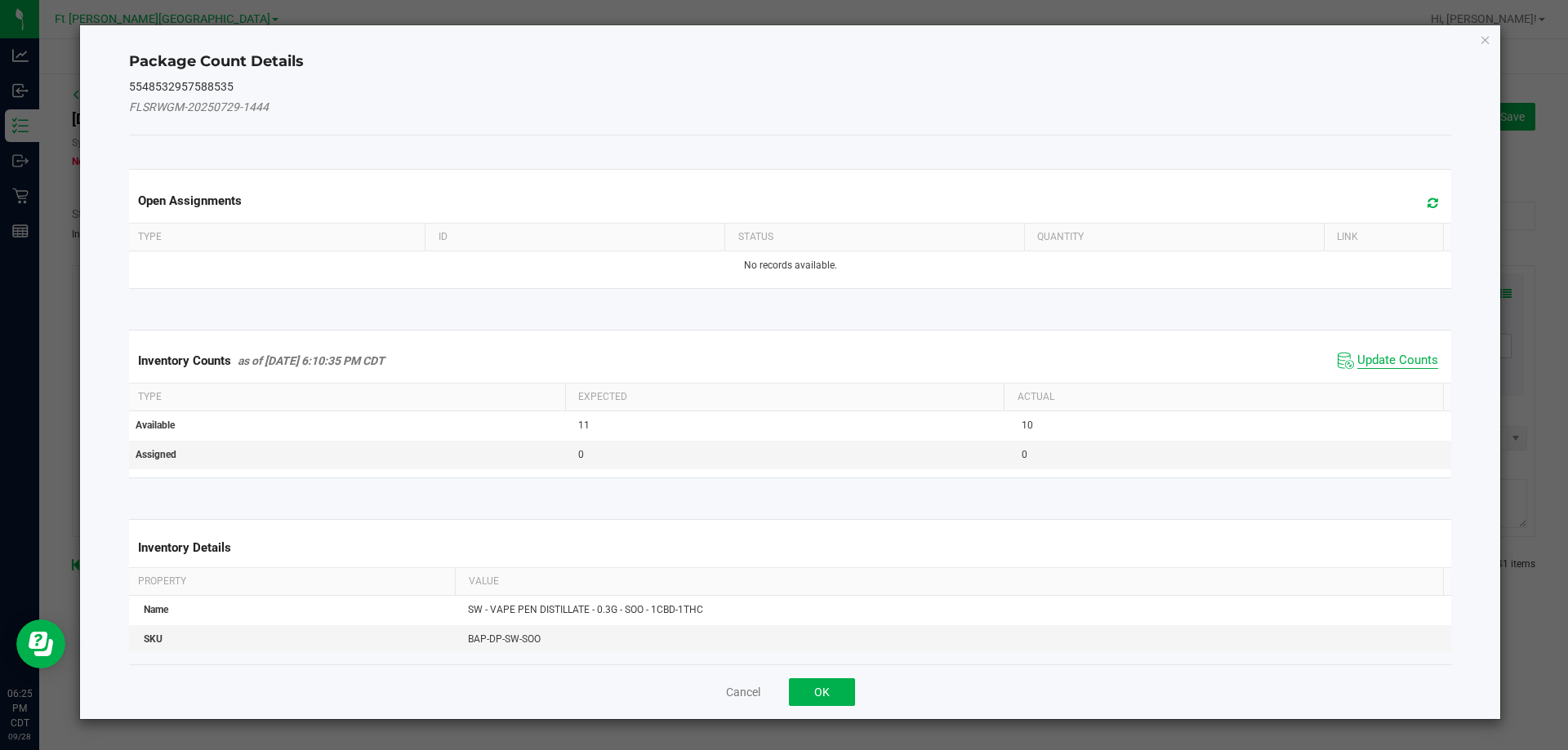
click at [1375, 356] on span "Update Counts" at bounding box center [1397, 360] width 80 height 16
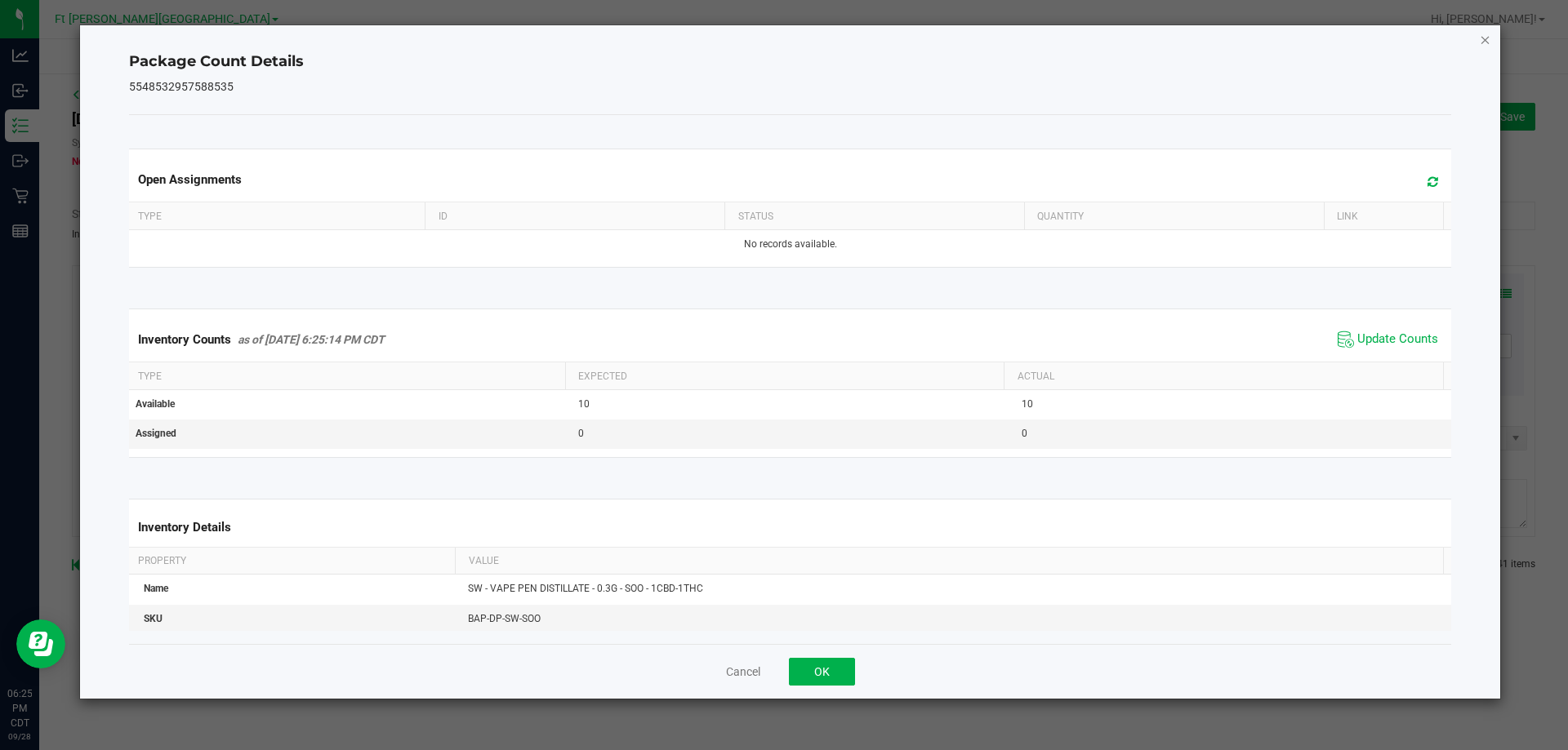
click at [1481, 39] on icon "Close" at bounding box center [1486, 39] width 12 height 19
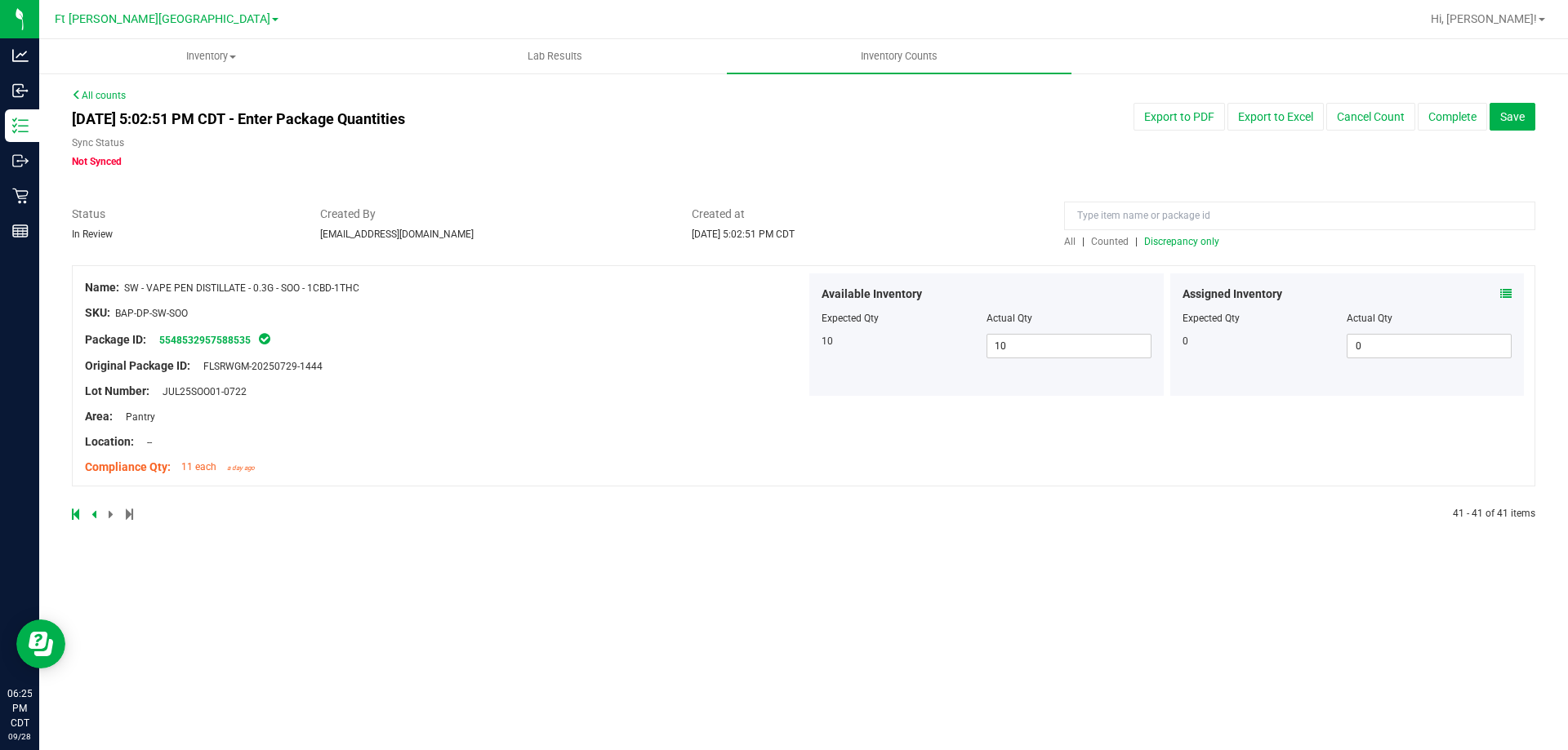
click at [91, 514] on icon at bounding box center [94, 515] width 5 height 10
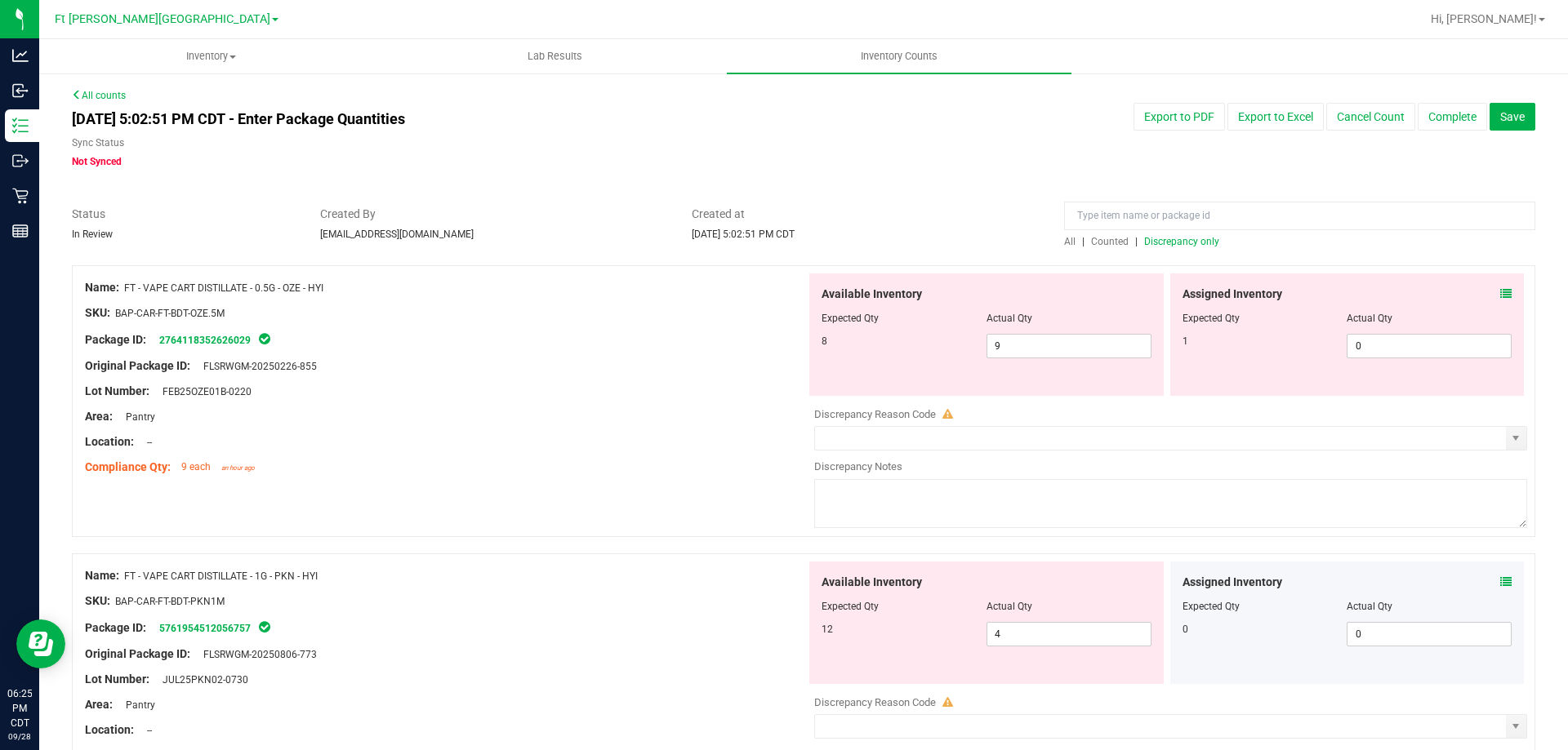
click at [1485, 294] on div "Assigned Inventory" at bounding box center [1348, 294] width 330 height 17
click at [1500, 288] on icon at bounding box center [1506, 294] width 12 height 12
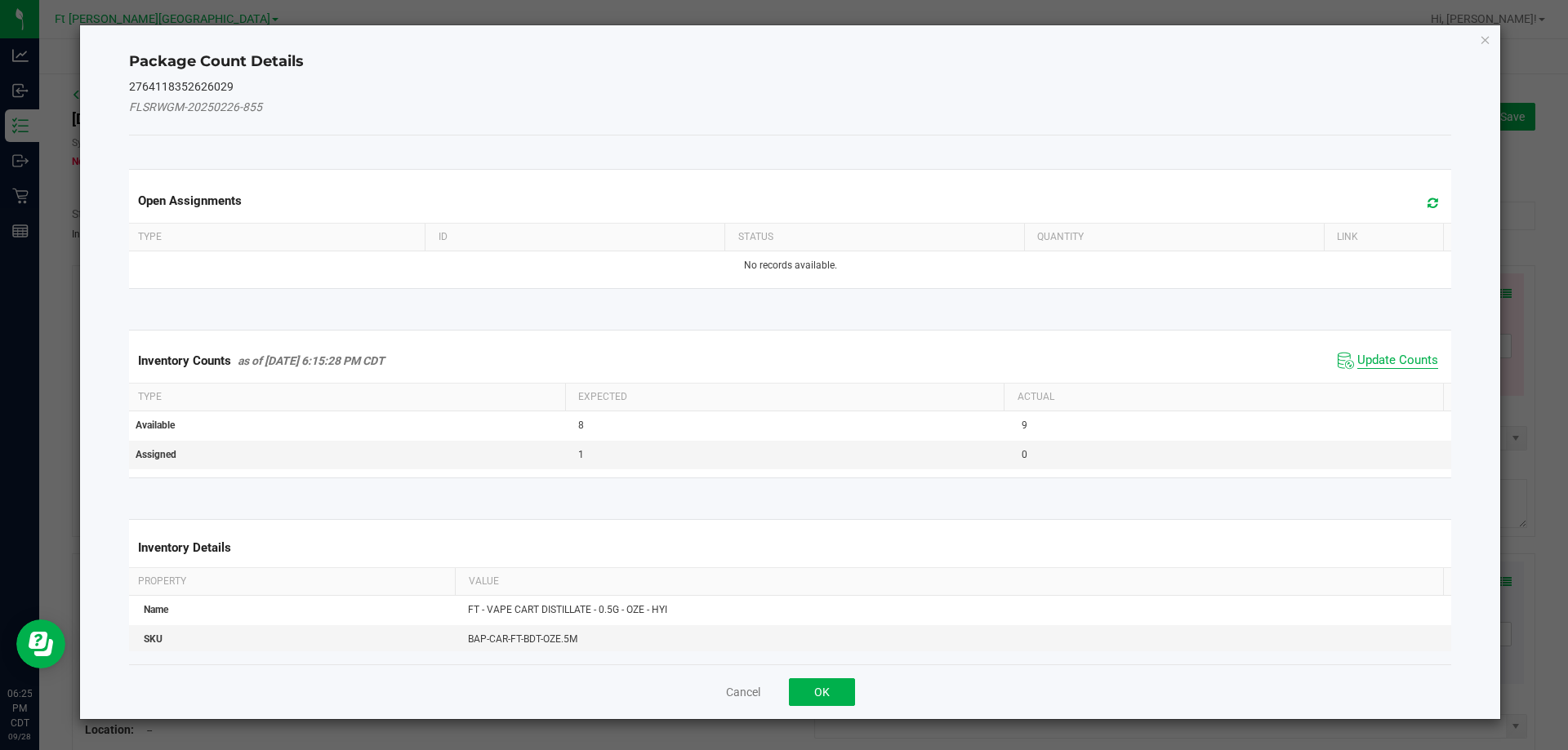
click at [1374, 355] on span "Update Counts" at bounding box center [1397, 360] width 80 height 16
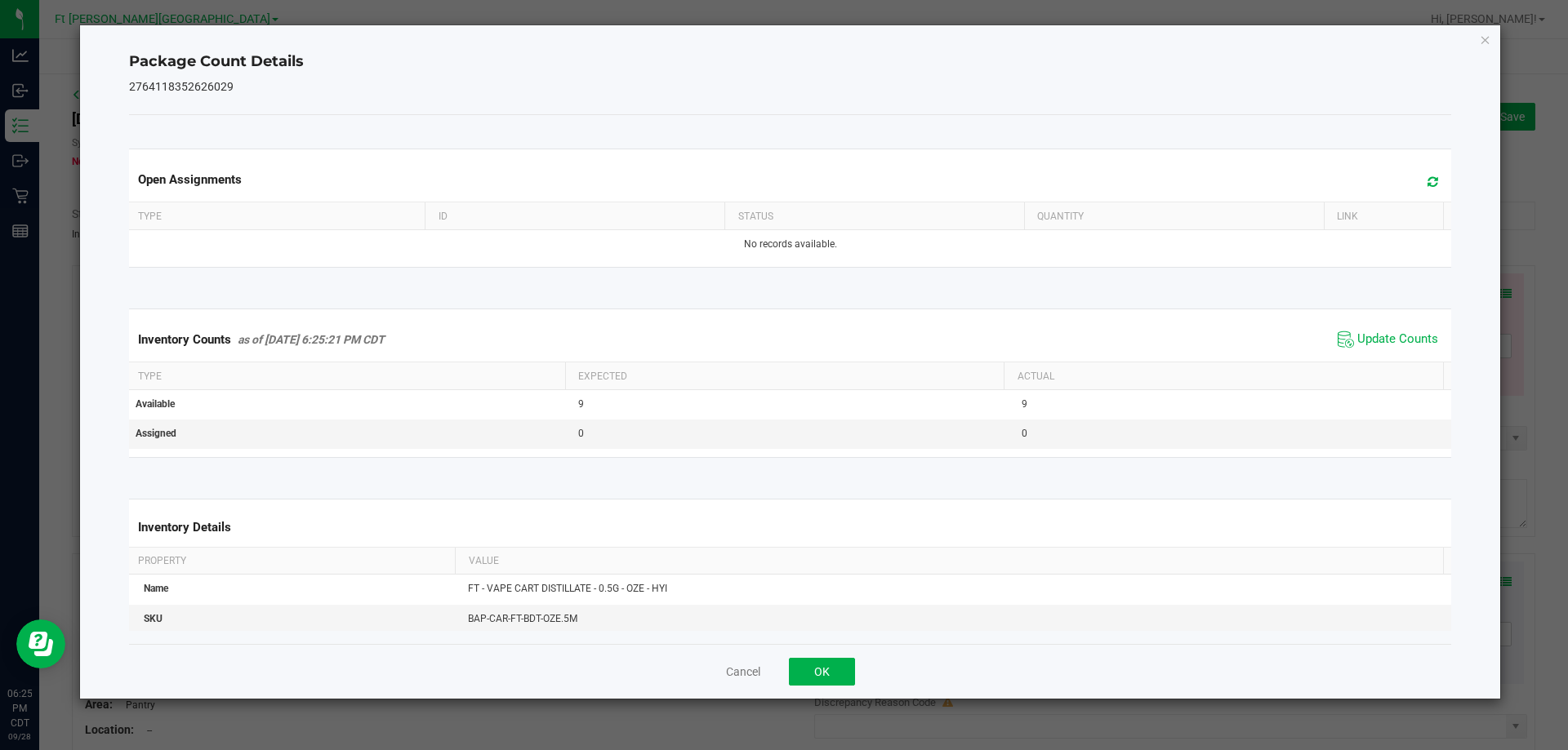
click at [1488, 39] on icon "Close" at bounding box center [1486, 39] width 12 height 19
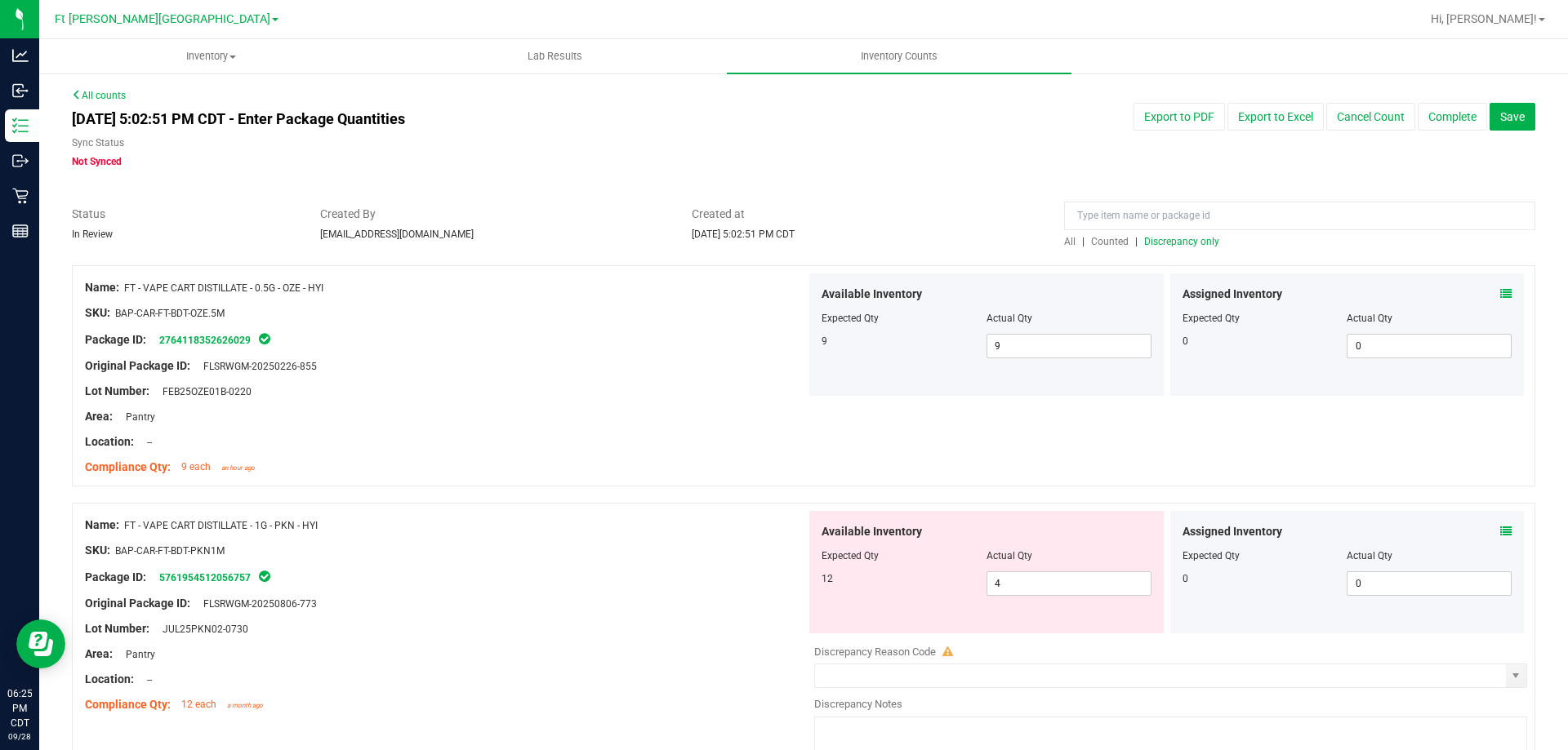
click at [1500, 532] on icon at bounding box center [1506, 531] width 12 height 12
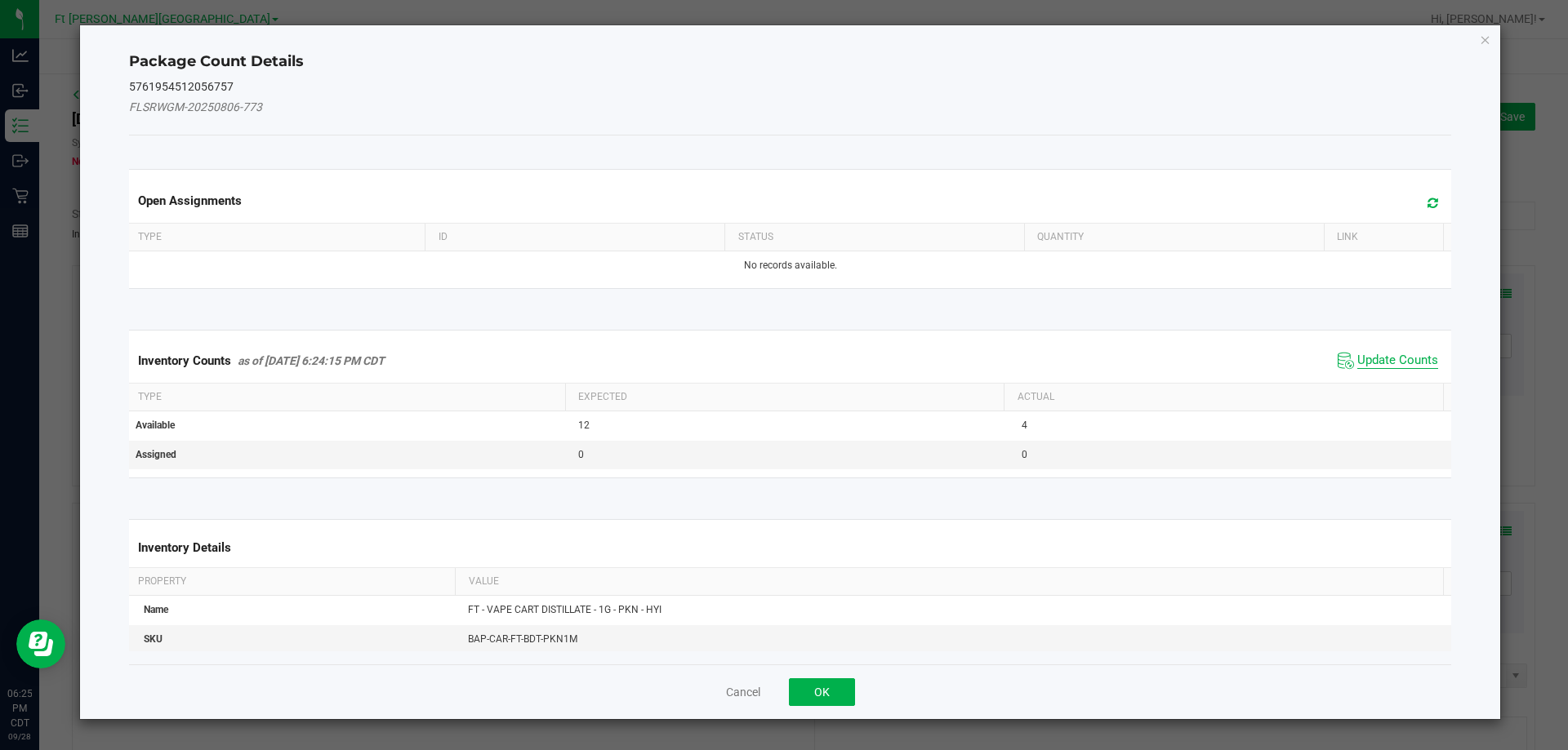
click at [1390, 362] on span "Update Counts" at bounding box center [1397, 360] width 80 height 16
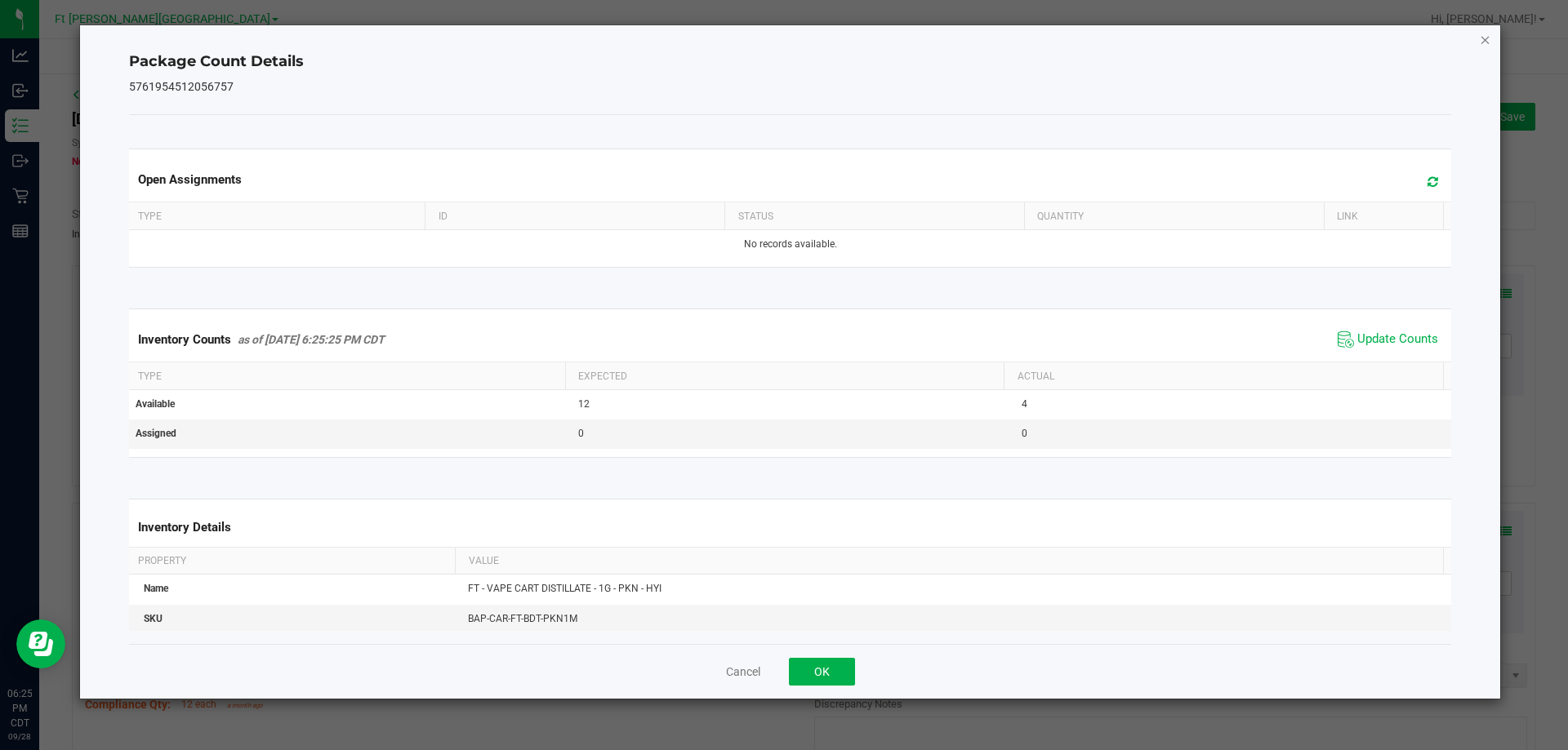
click at [1485, 39] on icon "Close" at bounding box center [1486, 39] width 12 height 19
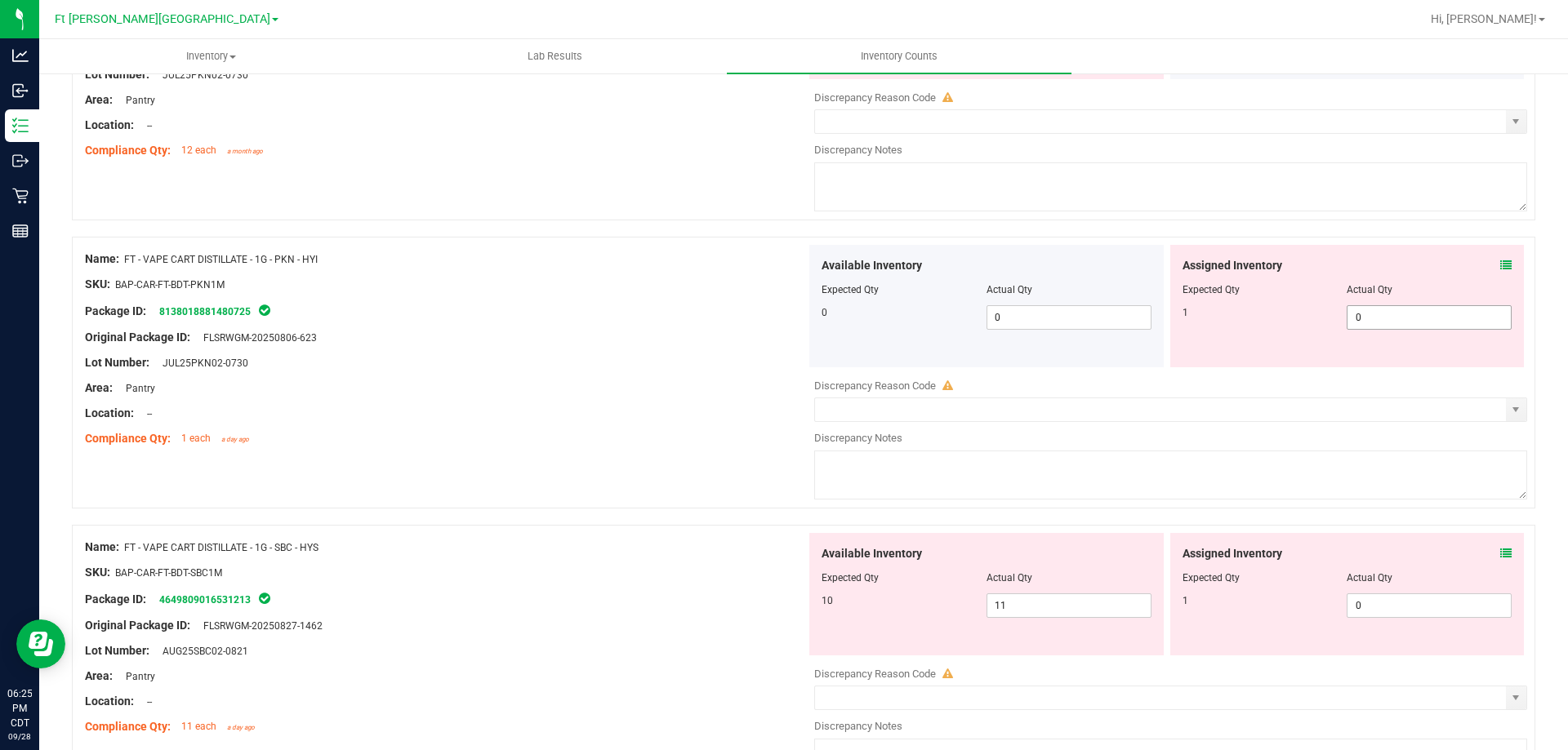
scroll to position [572, 0]
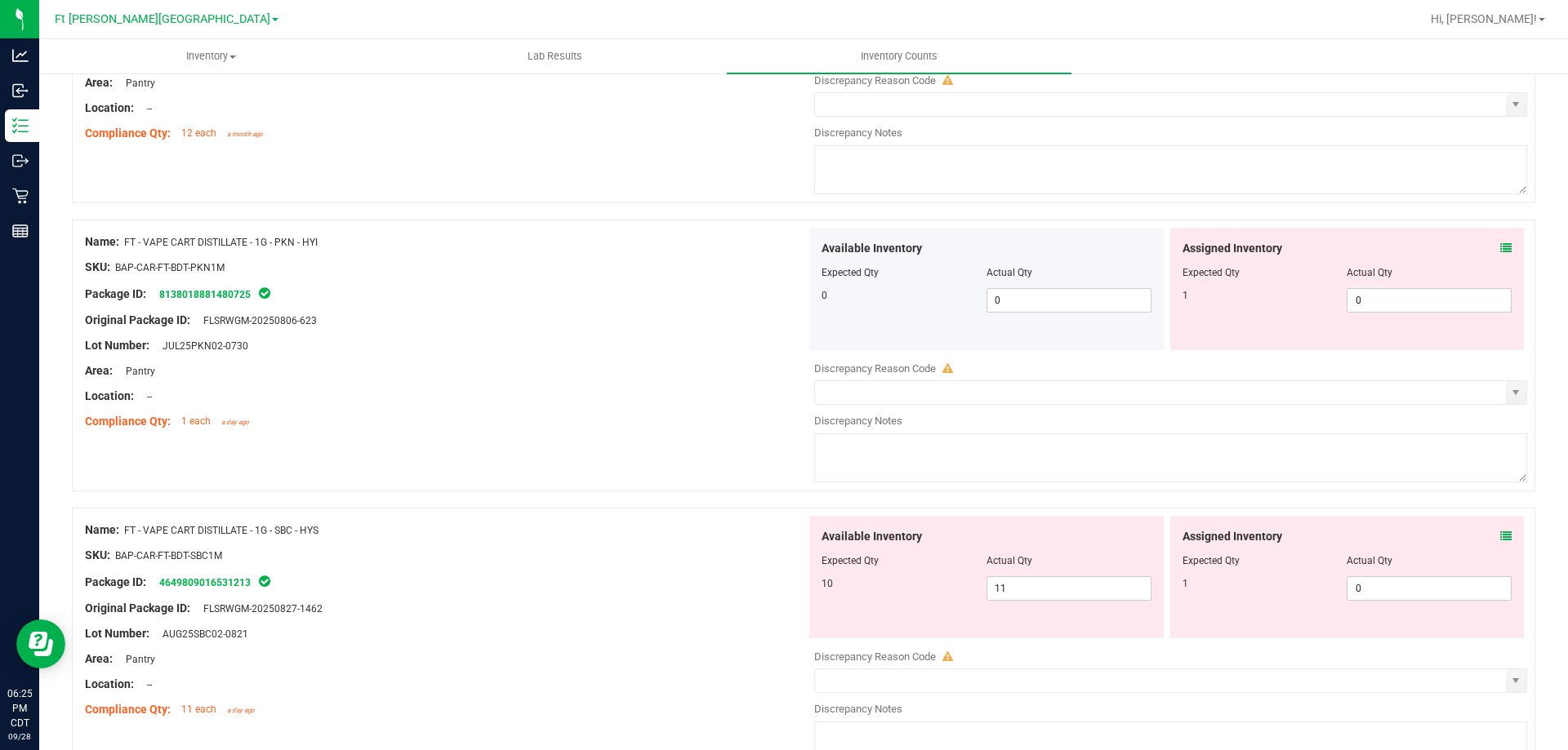
click at [1500, 248] on icon at bounding box center [1506, 248] width 12 height 12
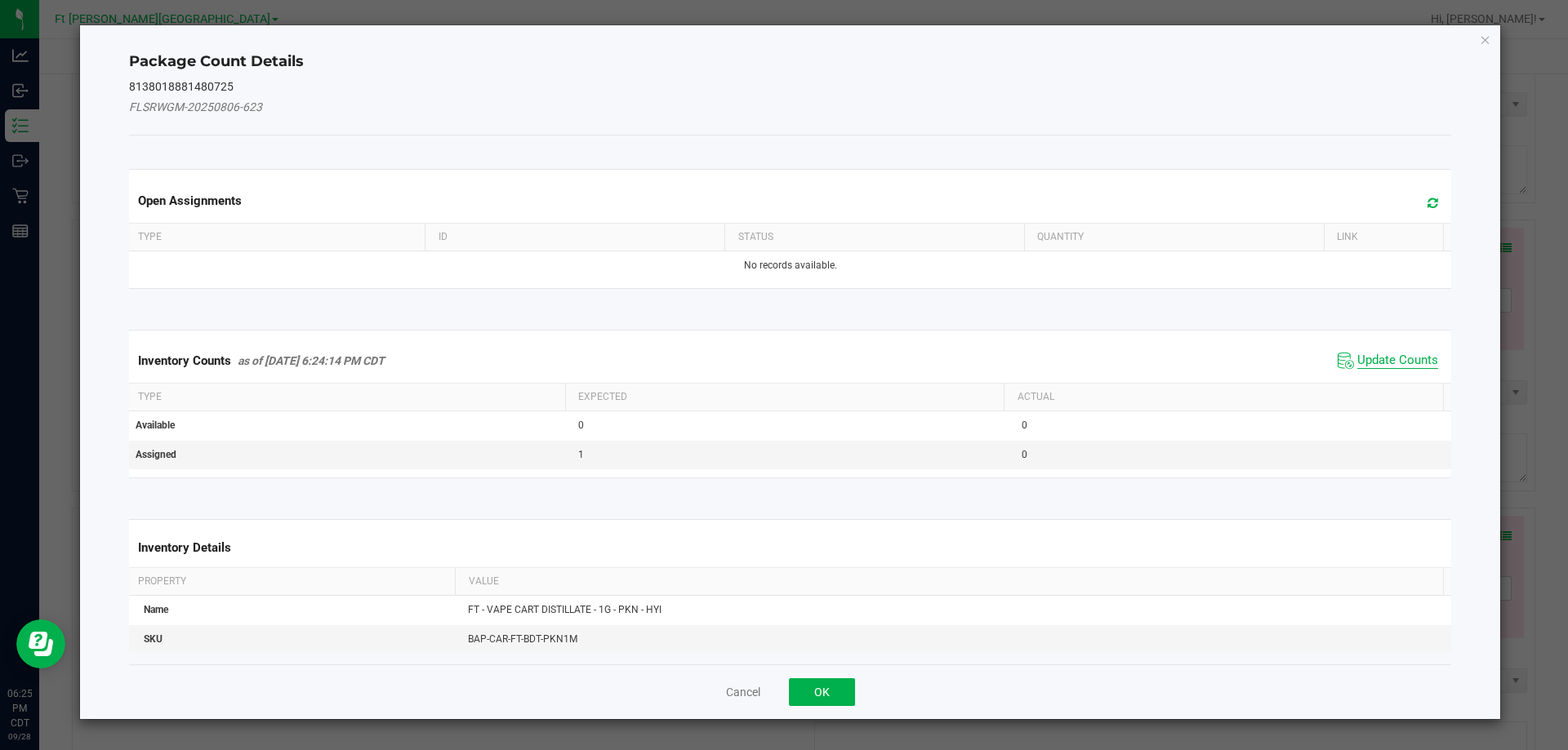
click at [1406, 364] on span "Update Counts" at bounding box center [1397, 360] width 80 height 16
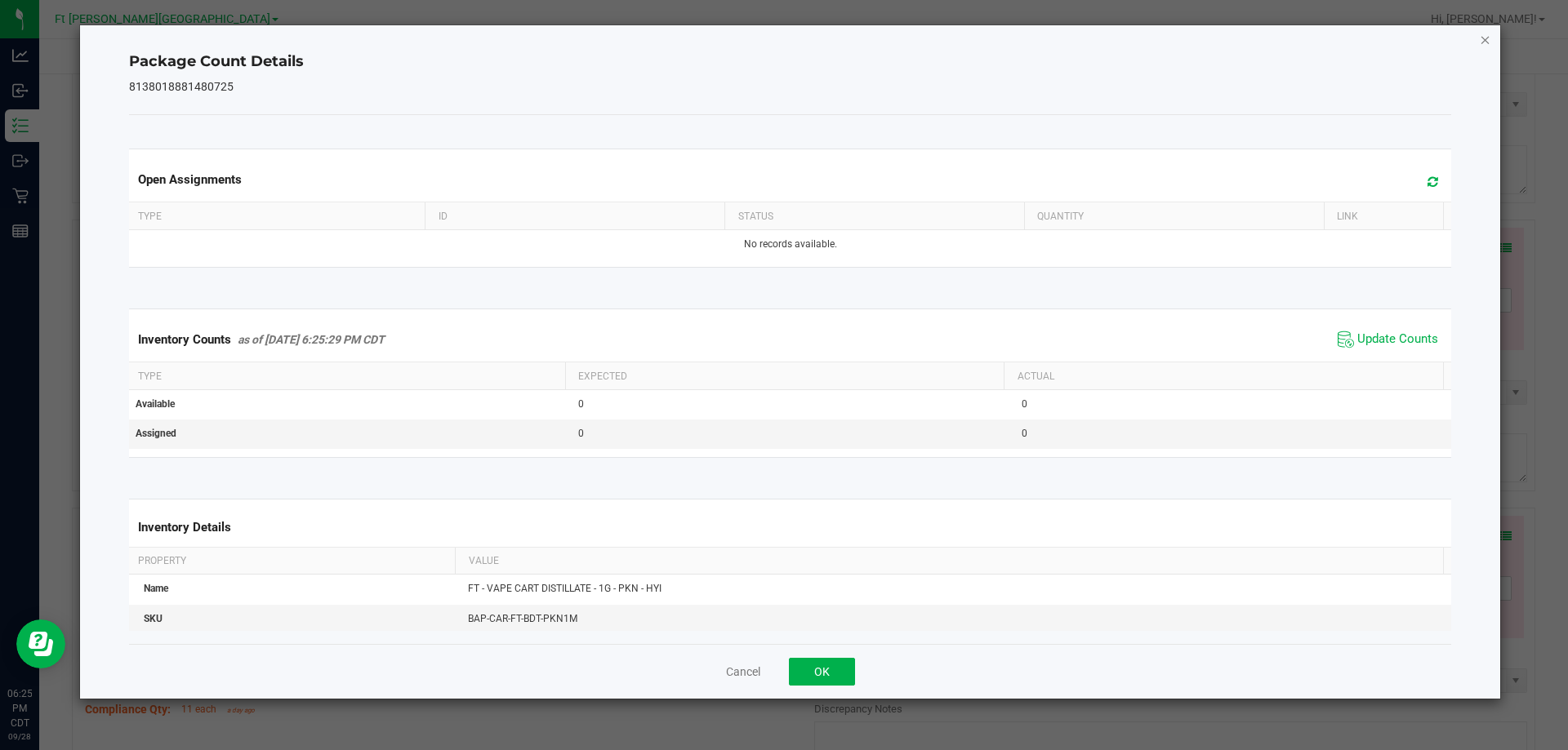
click at [1481, 39] on icon "Close" at bounding box center [1486, 39] width 12 height 19
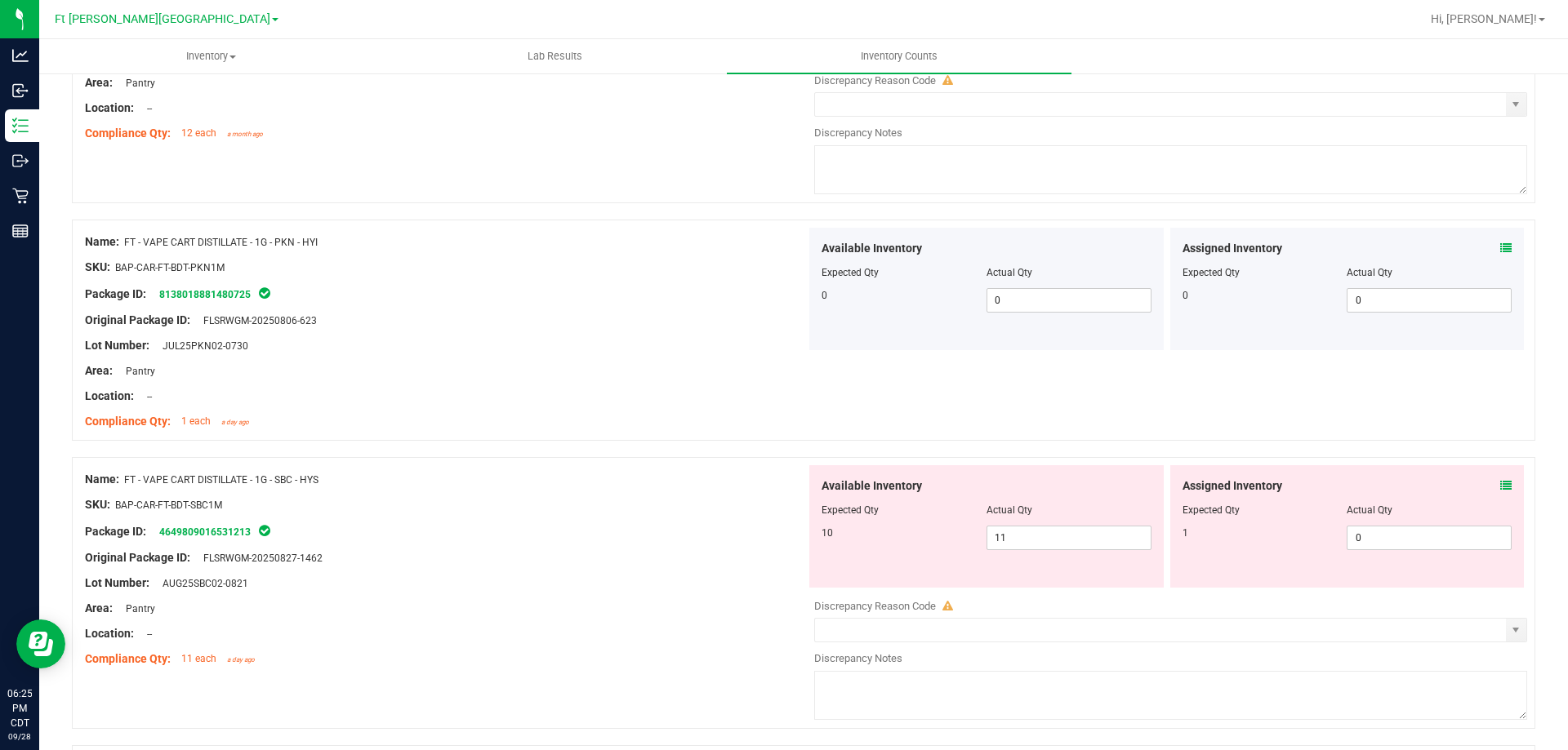
click at [1500, 488] on icon at bounding box center [1506, 486] width 12 height 12
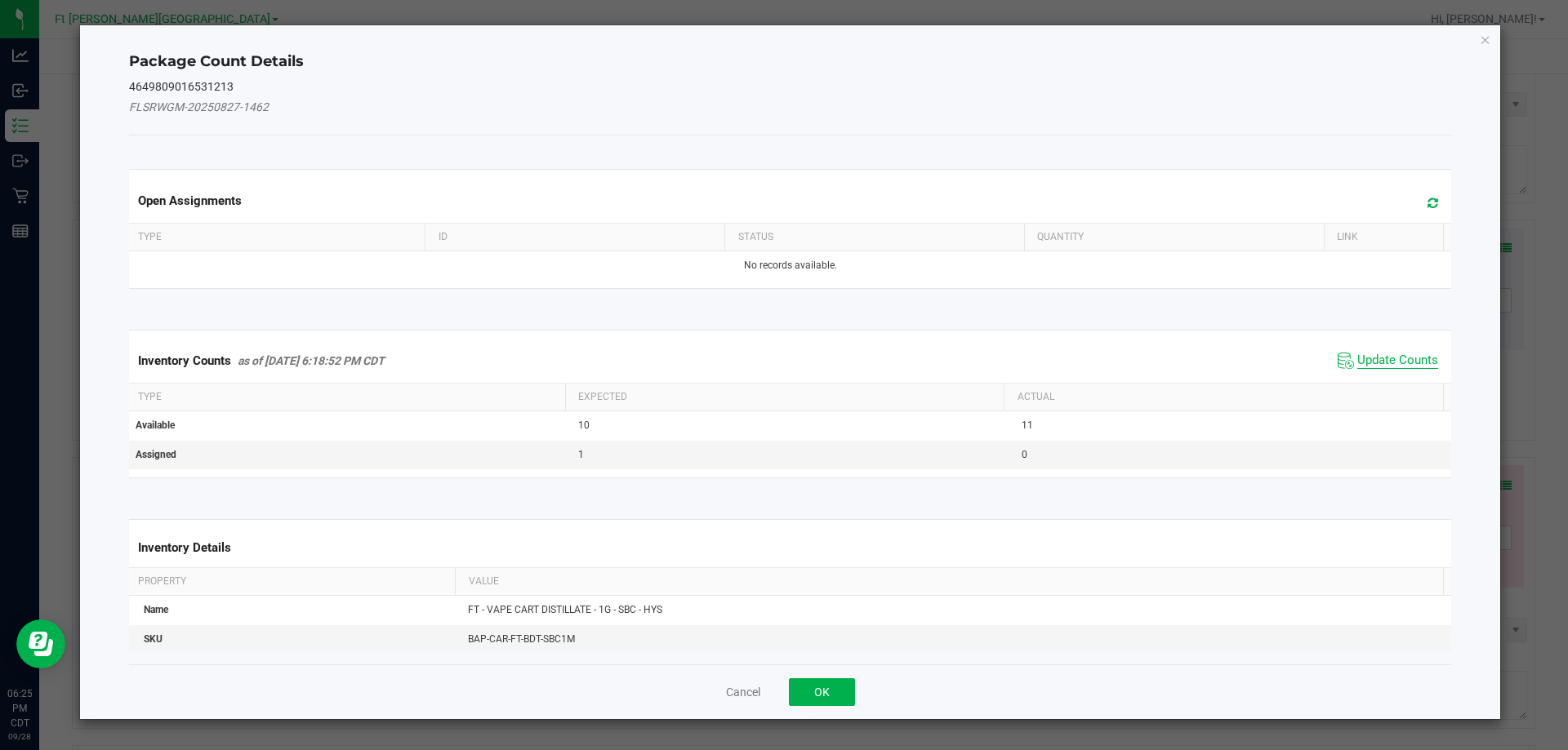
click at [1418, 357] on span "Update Counts" at bounding box center [1397, 360] width 80 height 16
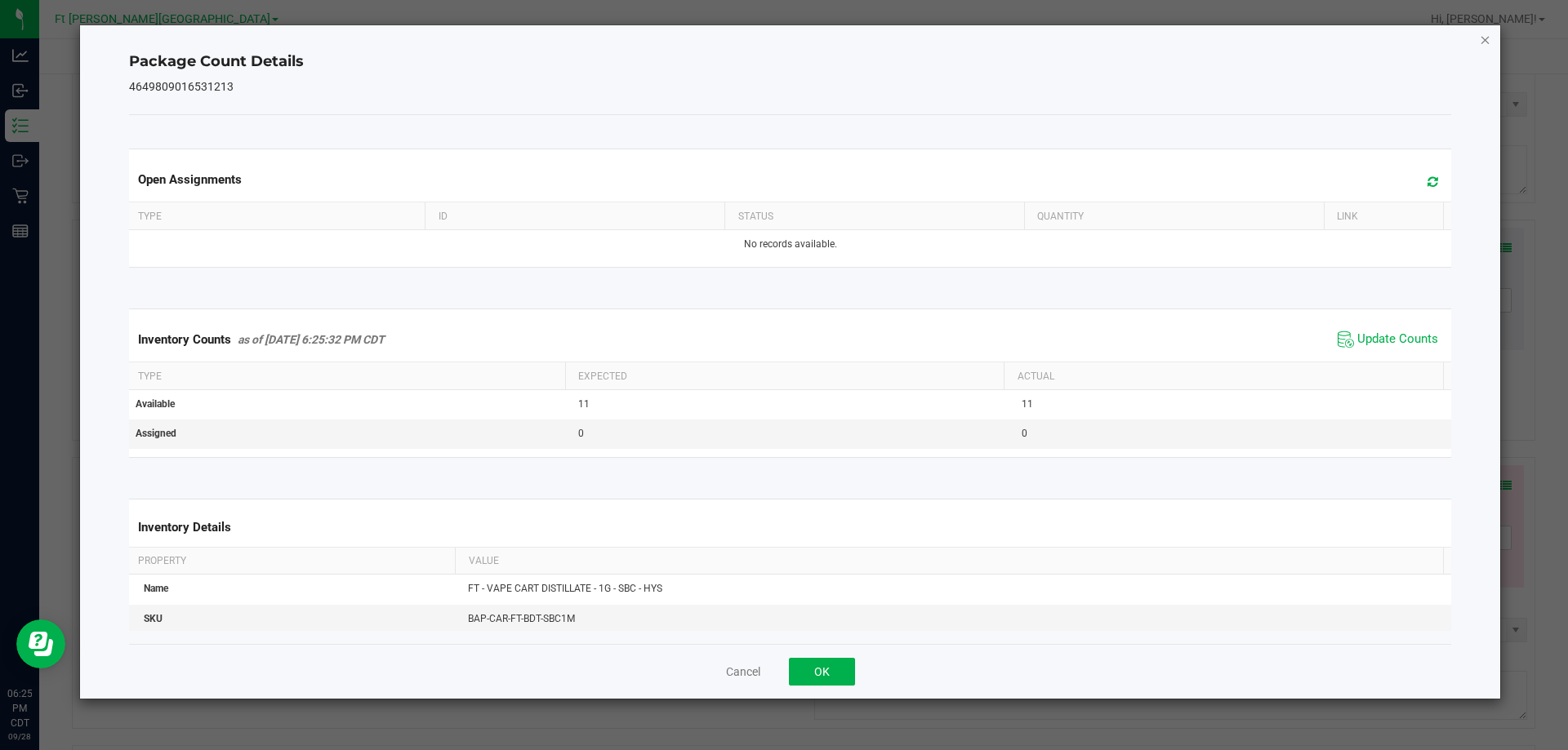
click at [1481, 41] on icon "Close" at bounding box center [1486, 39] width 12 height 19
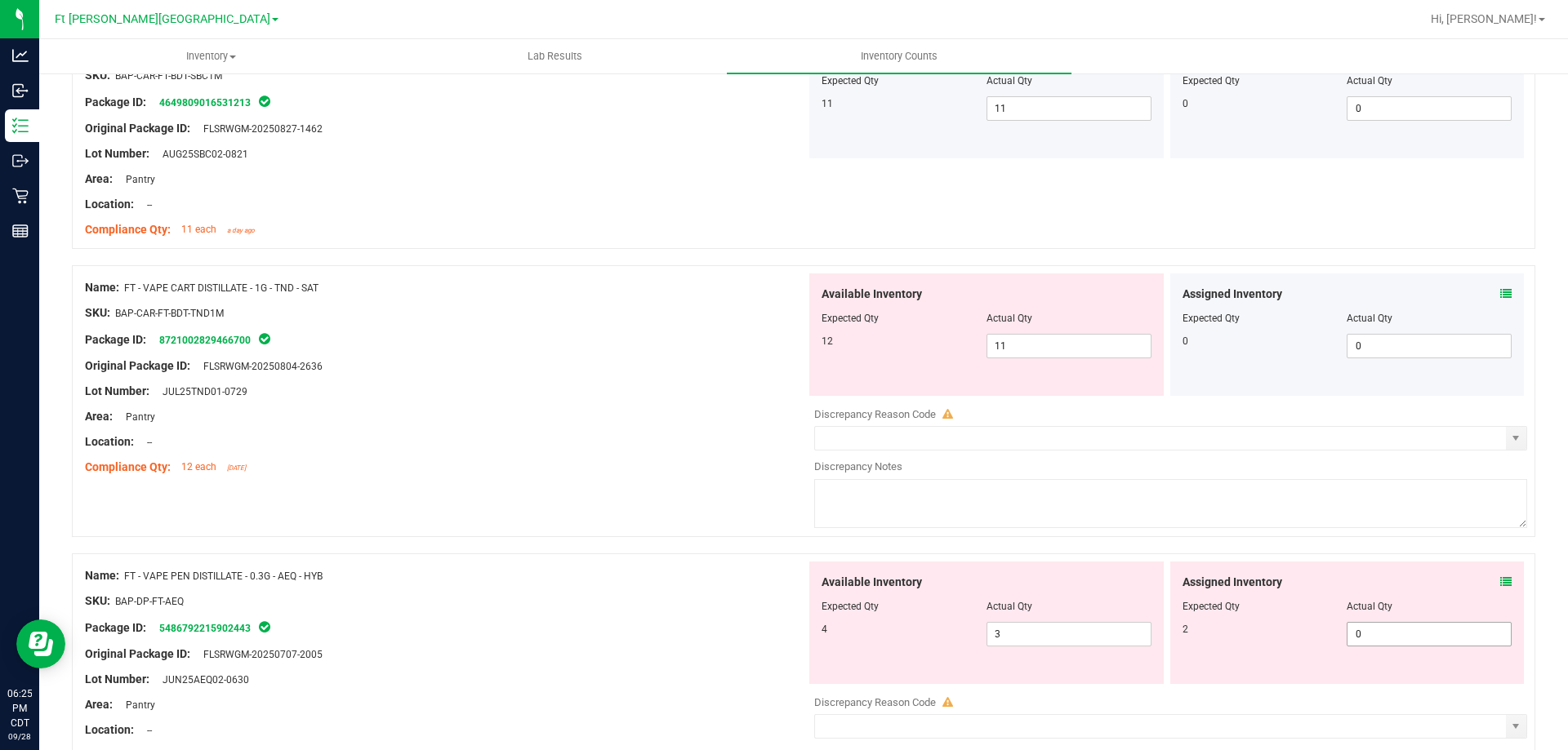
scroll to position [1143, 0]
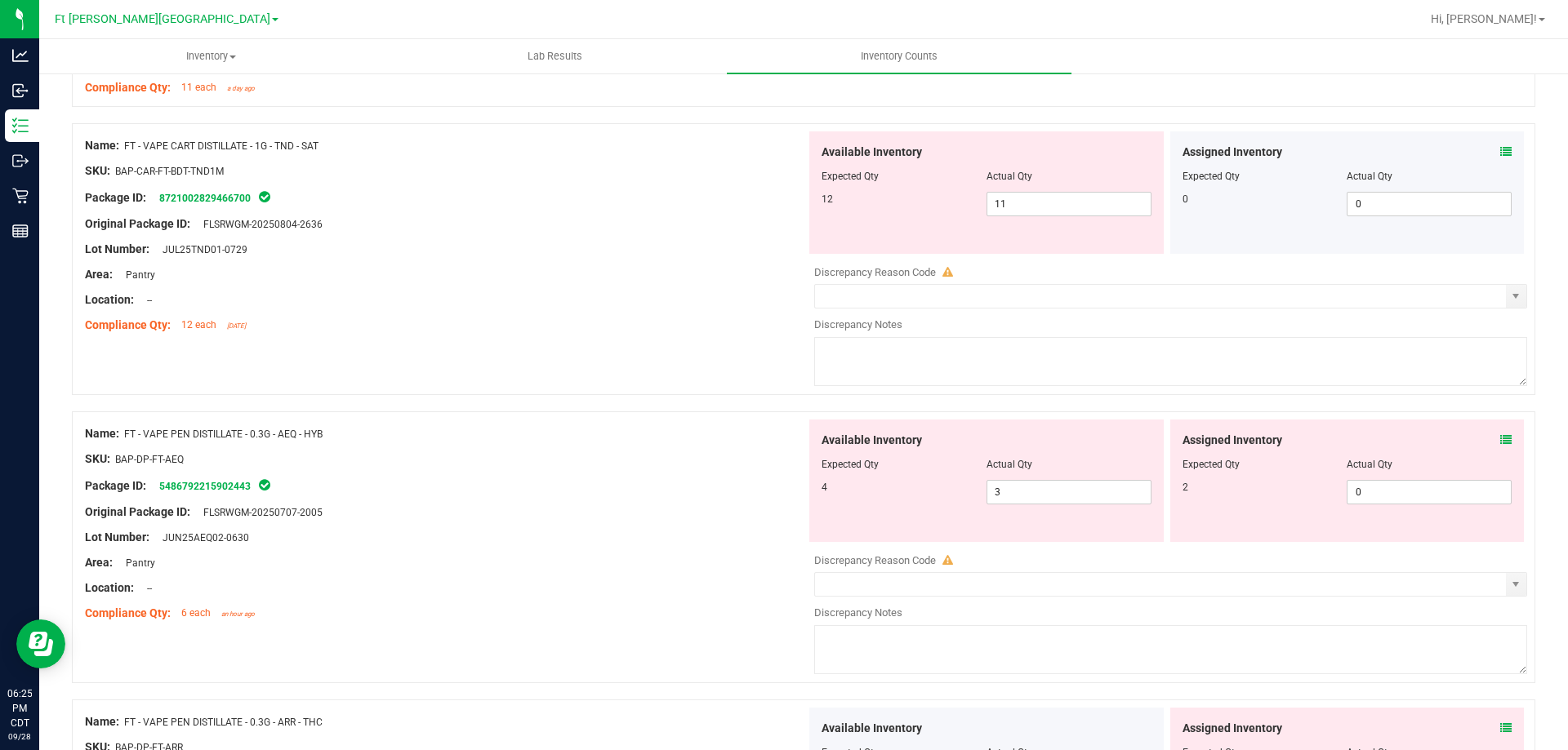
click at [1500, 148] on icon at bounding box center [1506, 152] width 12 height 12
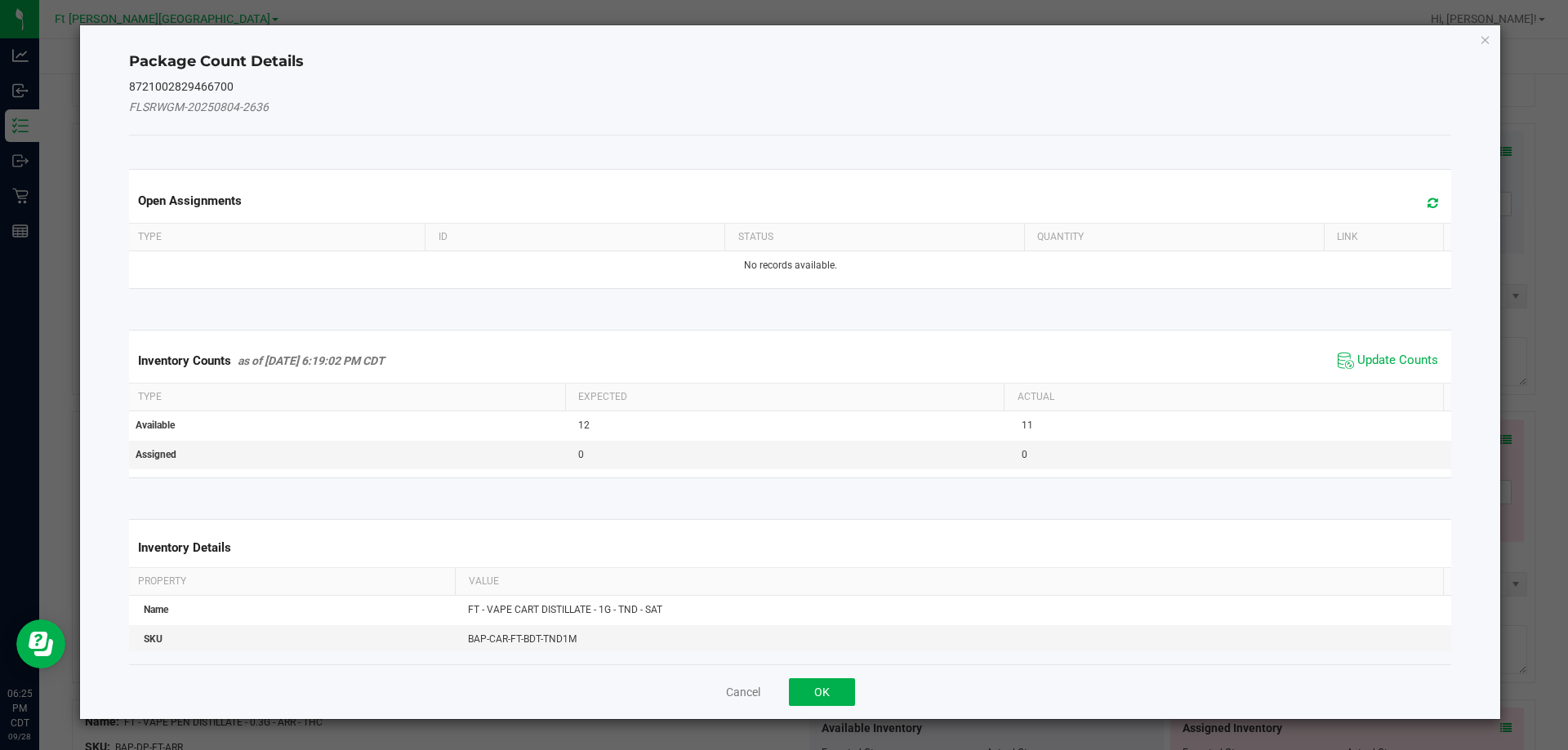
drag, startPoint x: 1390, startPoint y: 351, endPoint x: 1395, endPoint y: 318, distance: 33.4
click at [1389, 351] on span "Update Counts" at bounding box center [1388, 360] width 109 height 24
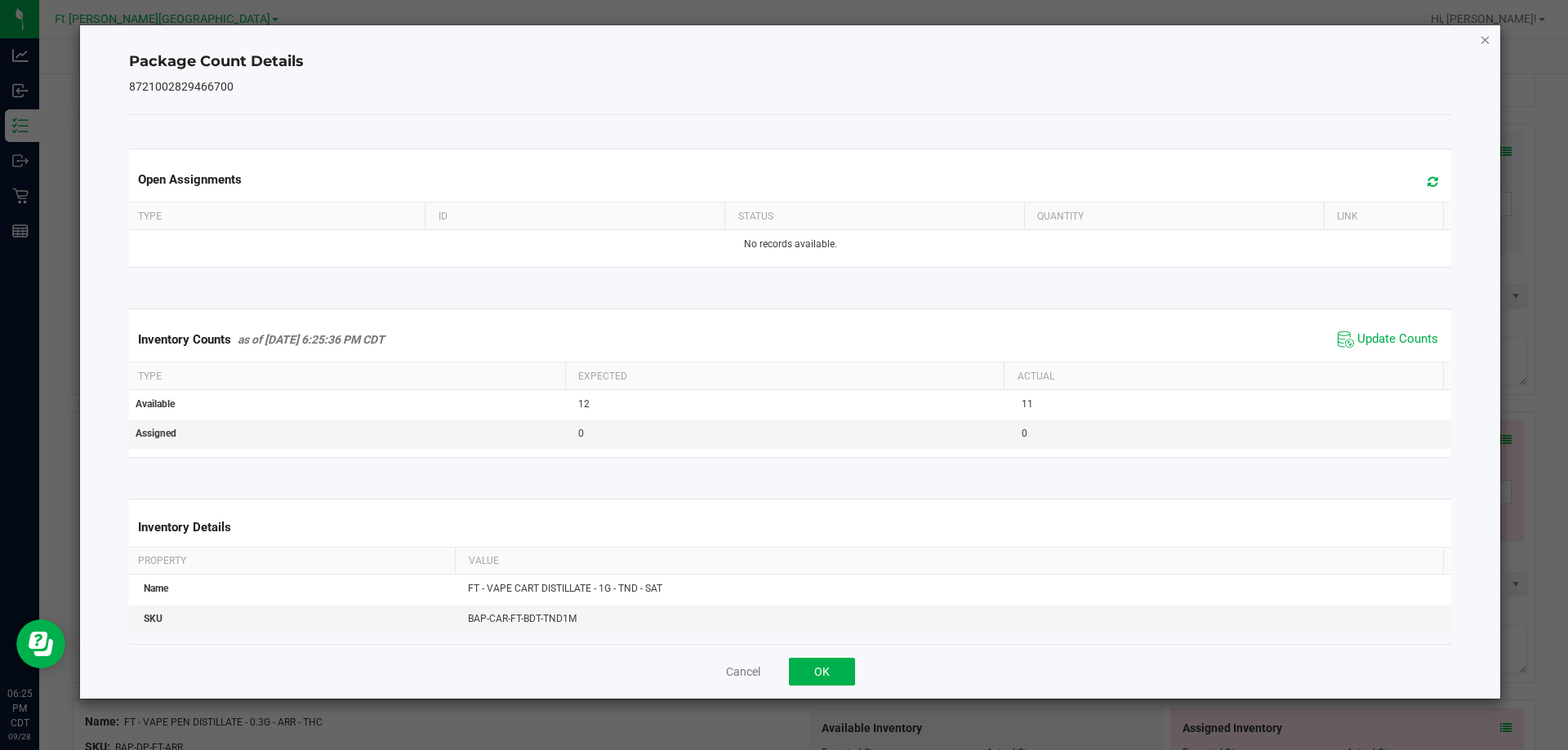
click at [1483, 40] on icon "Close" at bounding box center [1486, 39] width 12 height 19
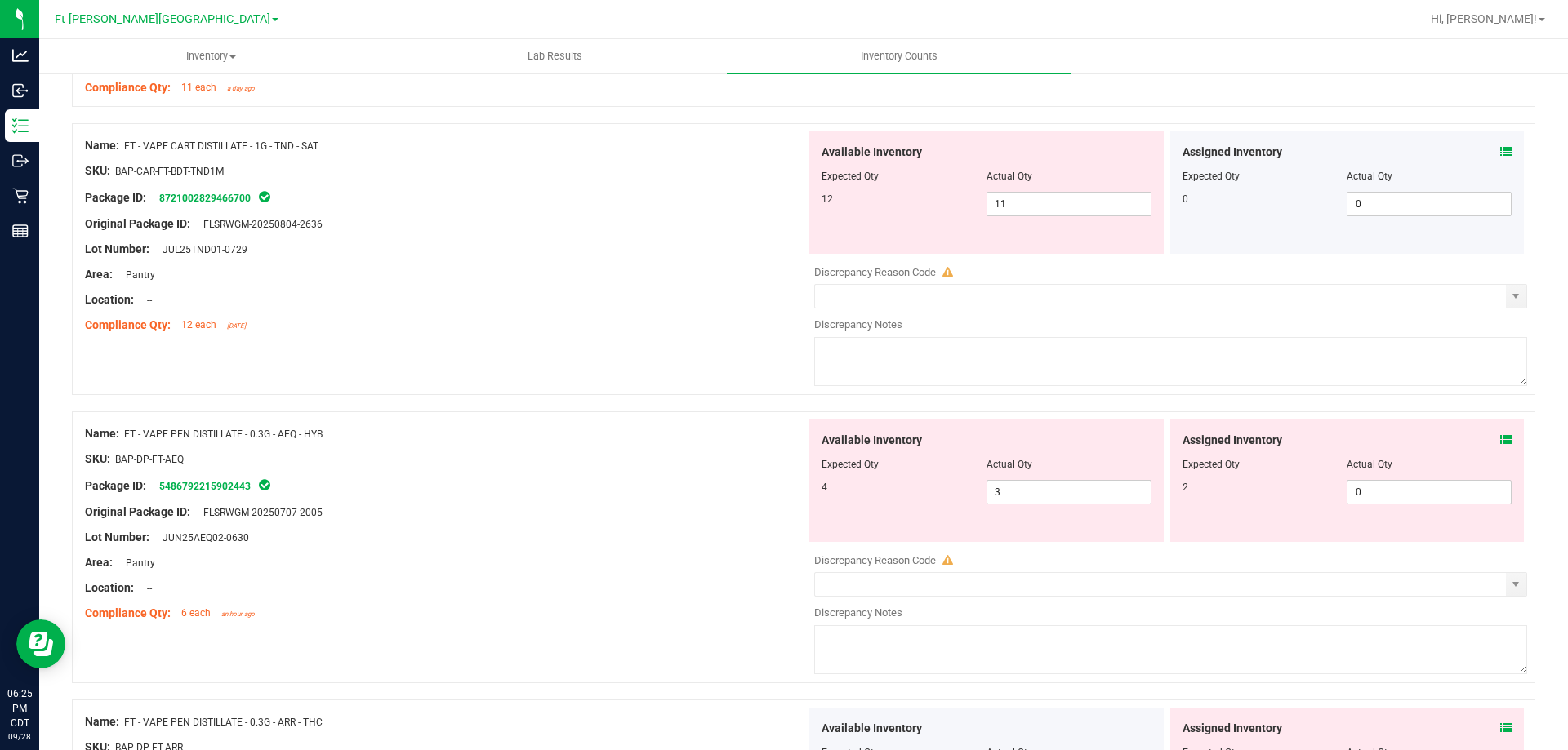
click at [1500, 442] on icon at bounding box center [1506, 440] width 12 height 12
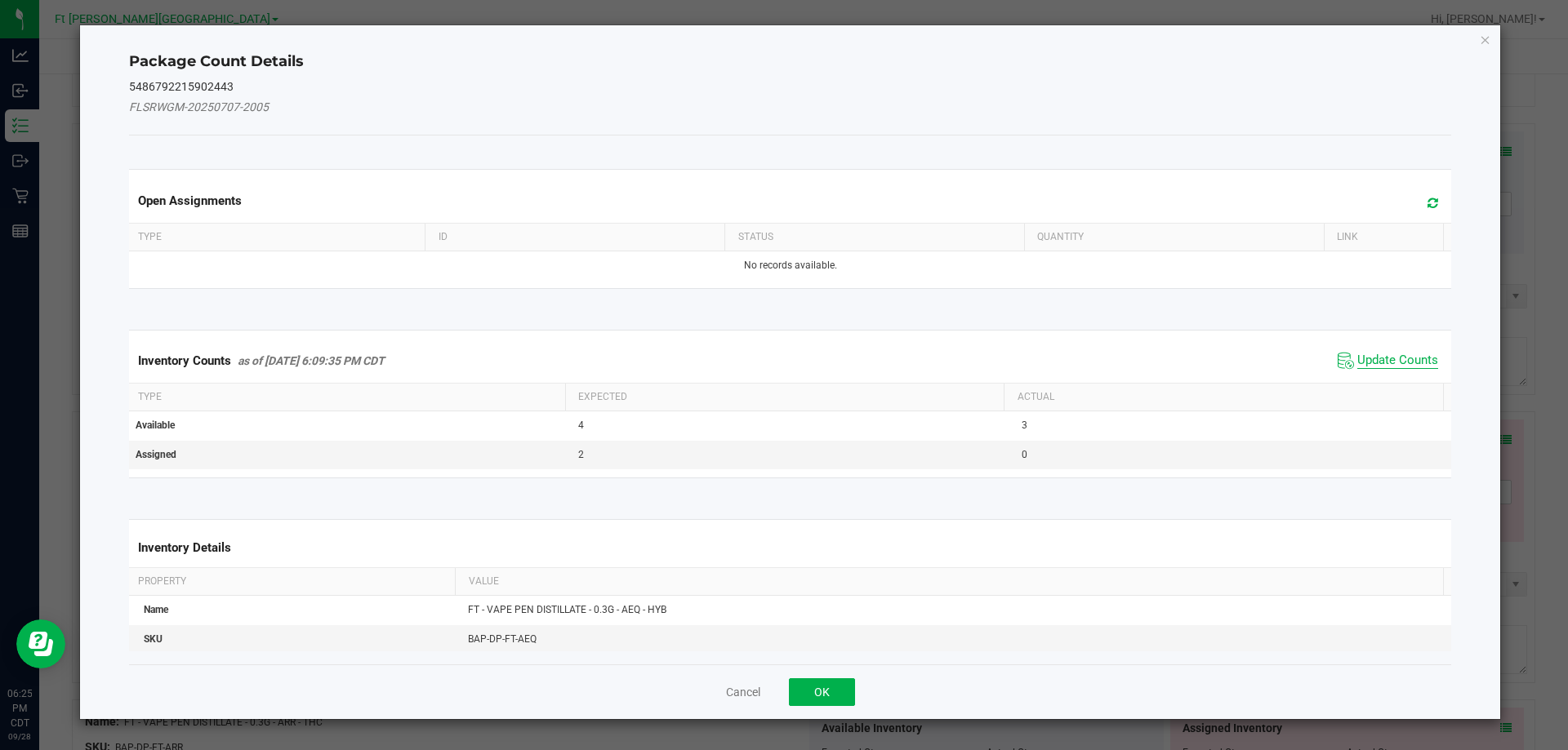
click at [1382, 354] on span "Update Counts" at bounding box center [1397, 360] width 80 height 16
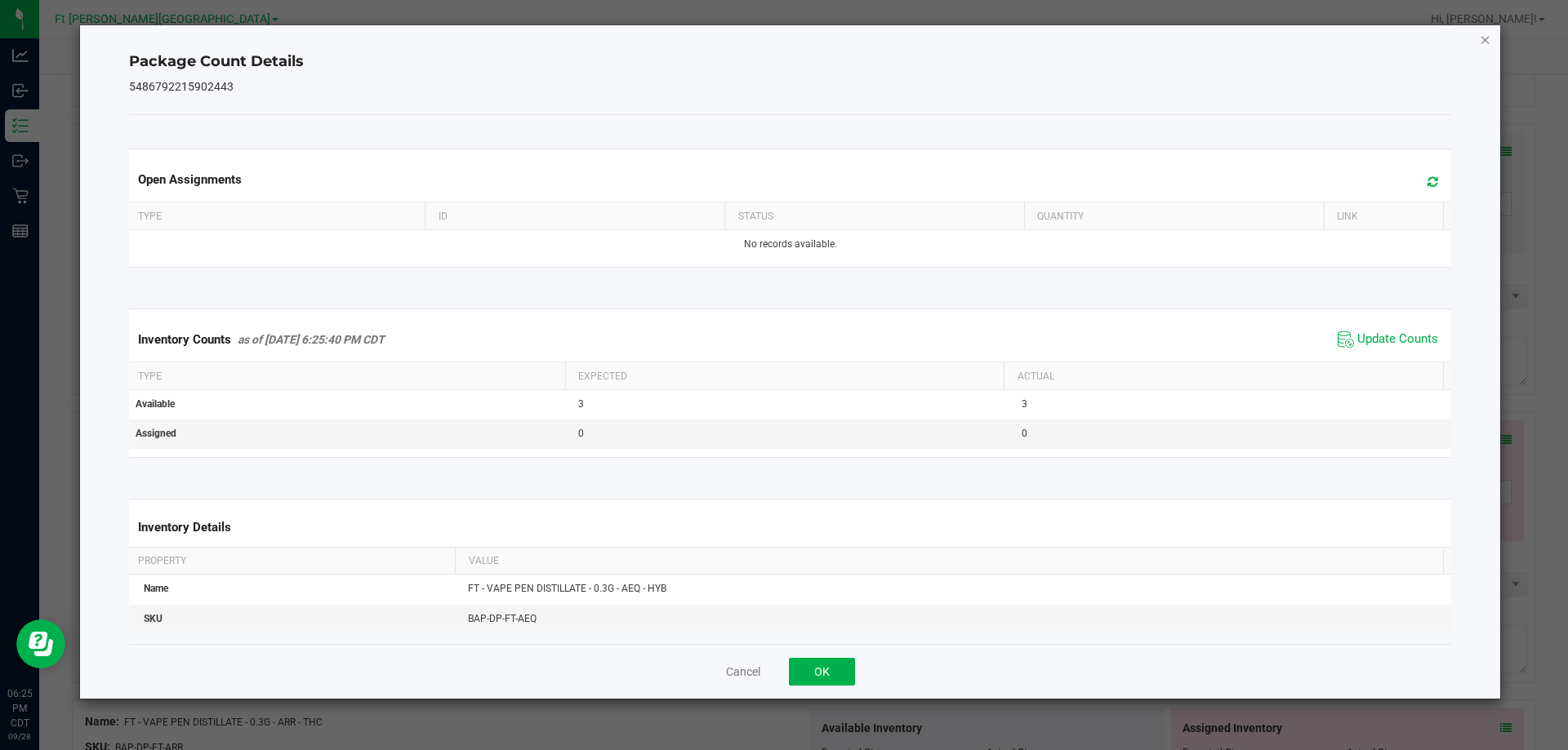
click at [1481, 36] on icon "Close" at bounding box center [1486, 39] width 12 height 19
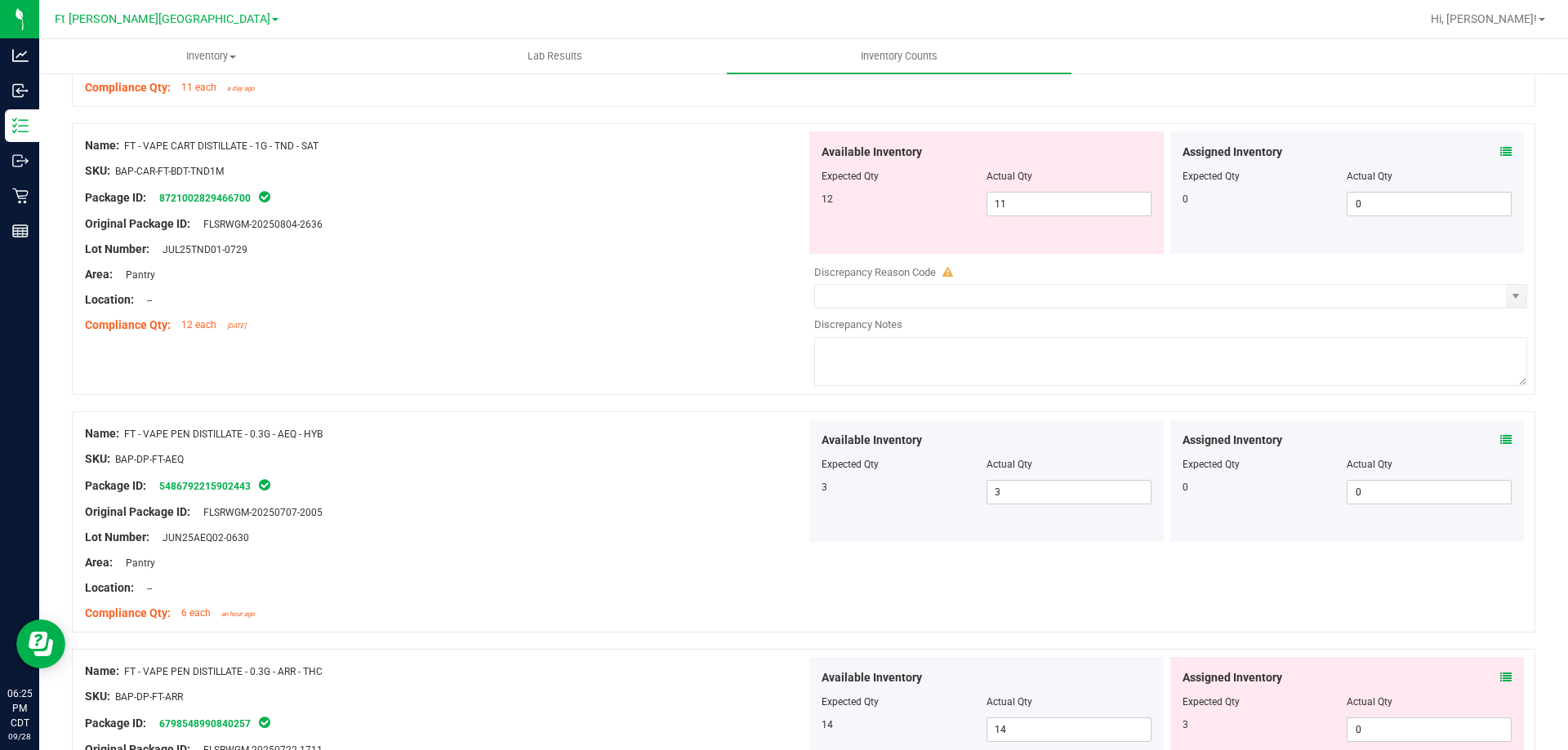
click at [1500, 682] on icon at bounding box center [1506, 678] width 12 height 12
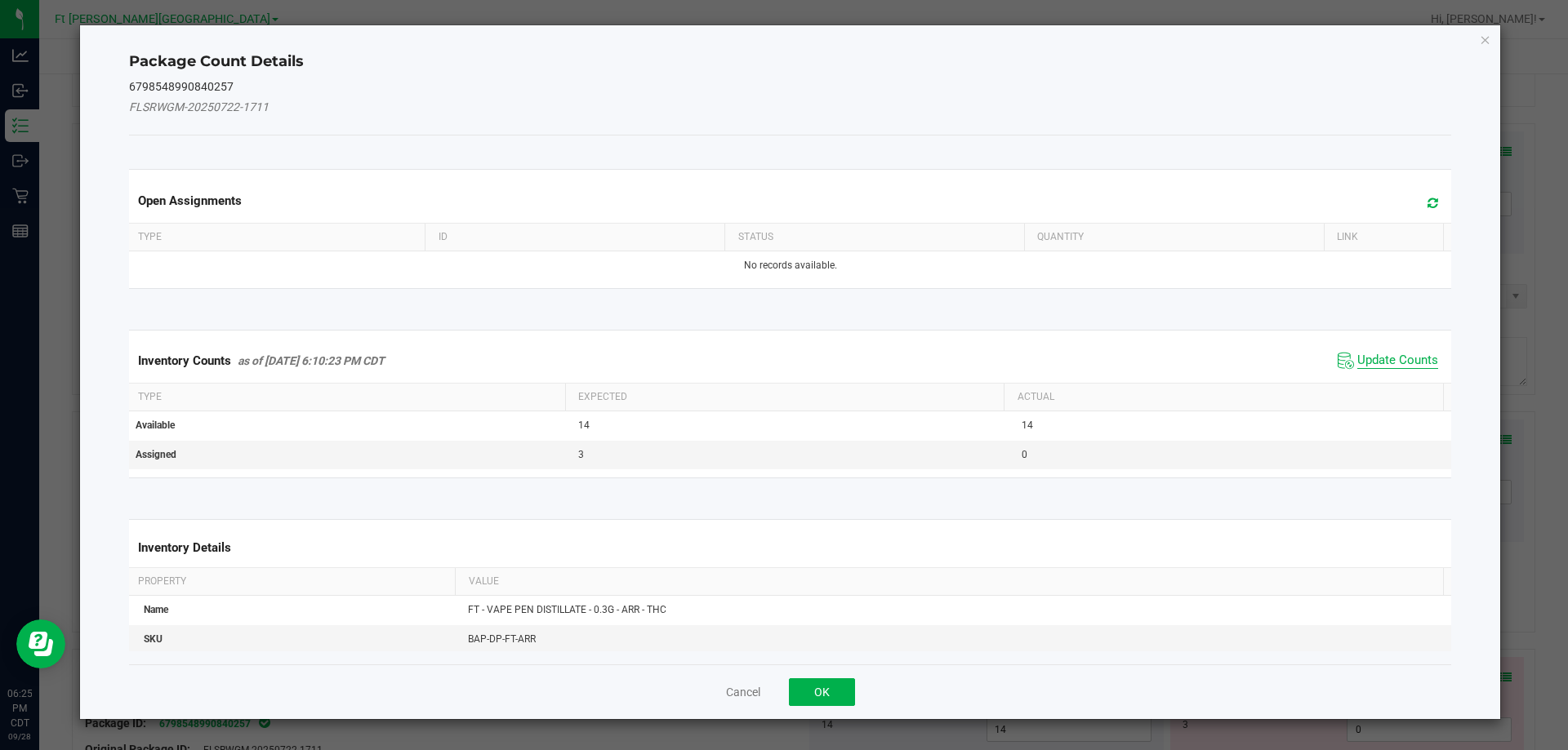
click at [1420, 359] on span "Update Counts" at bounding box center [1397, 360] width 80 height 16
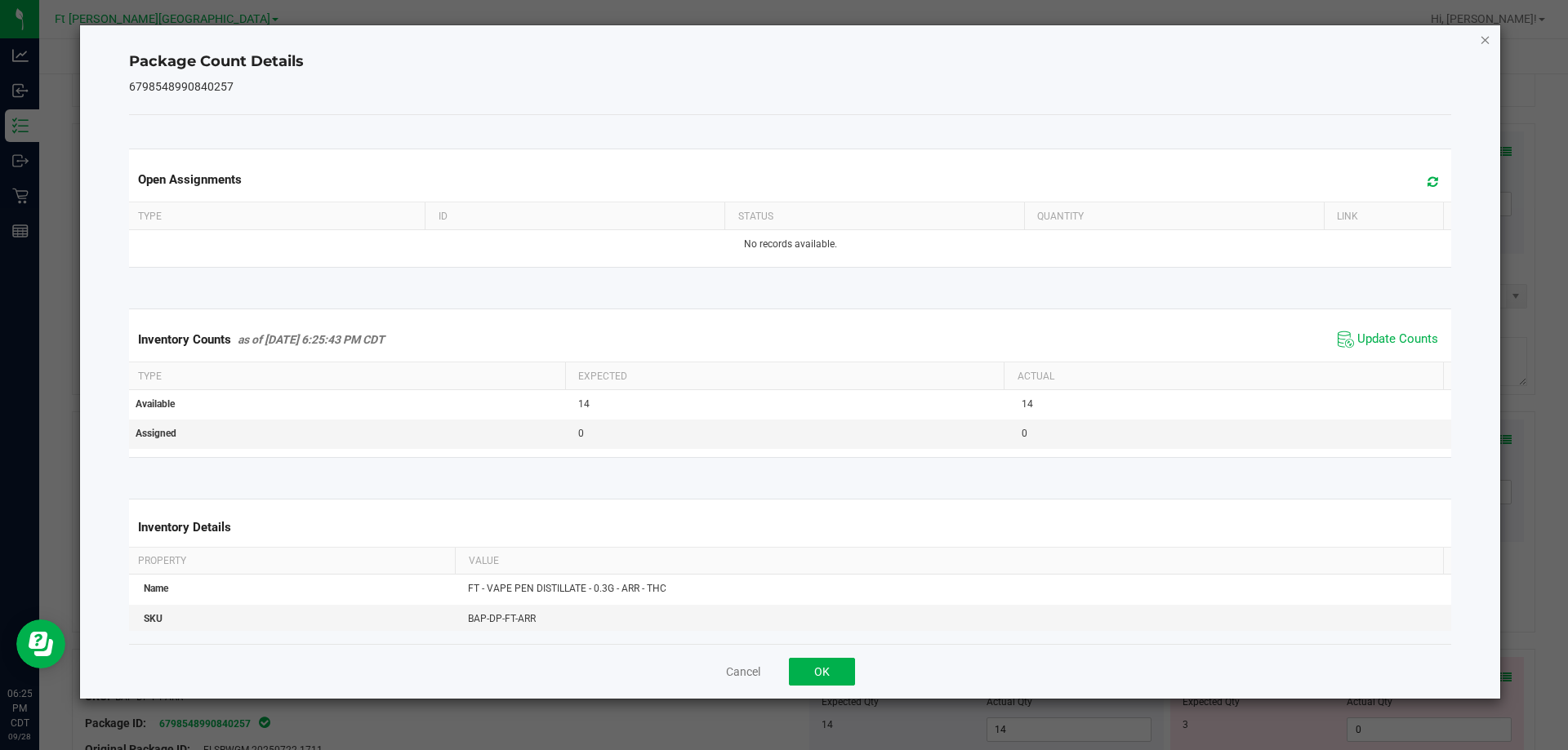
click at [1484, 39] on icon "Close" at bounding box center [1486, 39] width 12 height 19
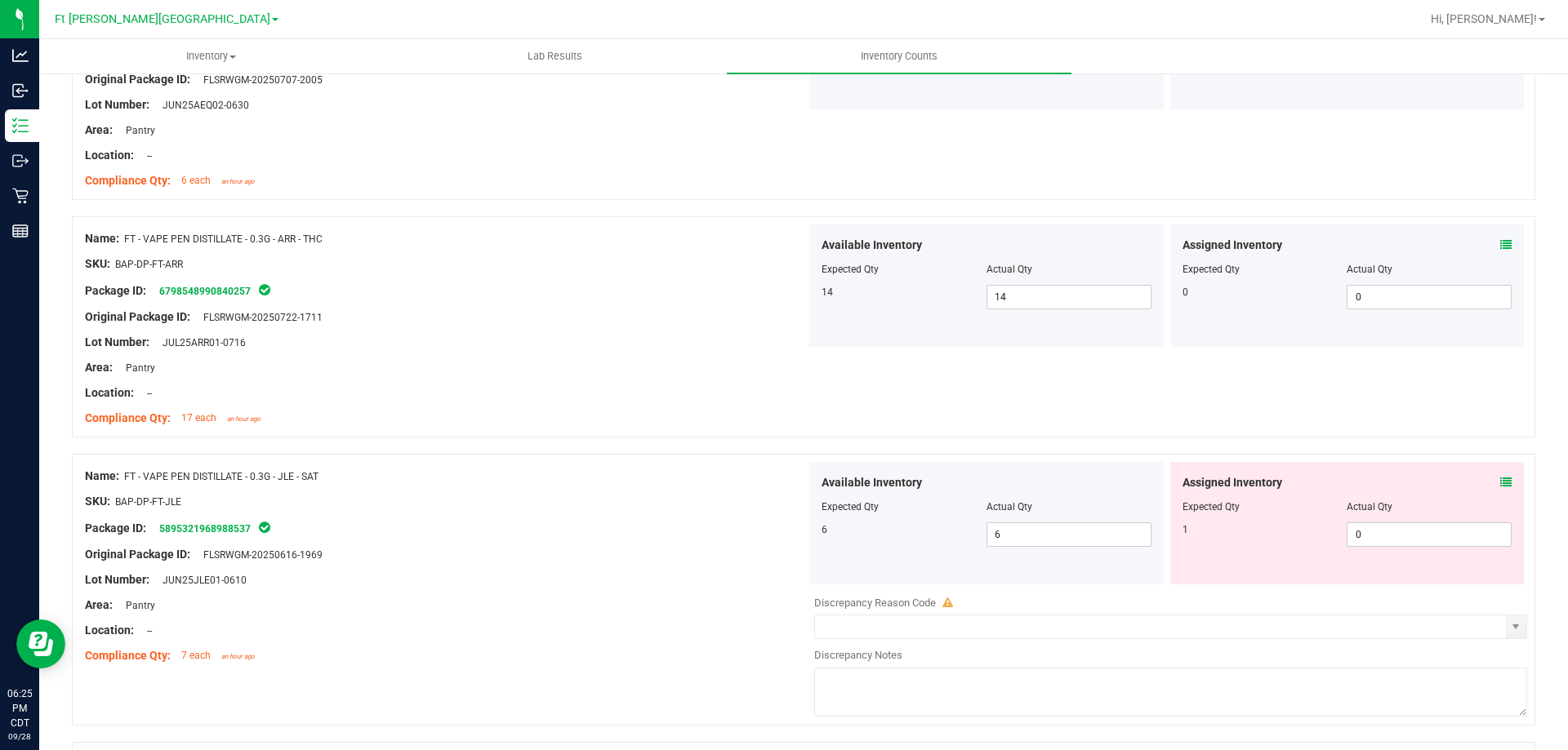
scroll to position [1715, 0]
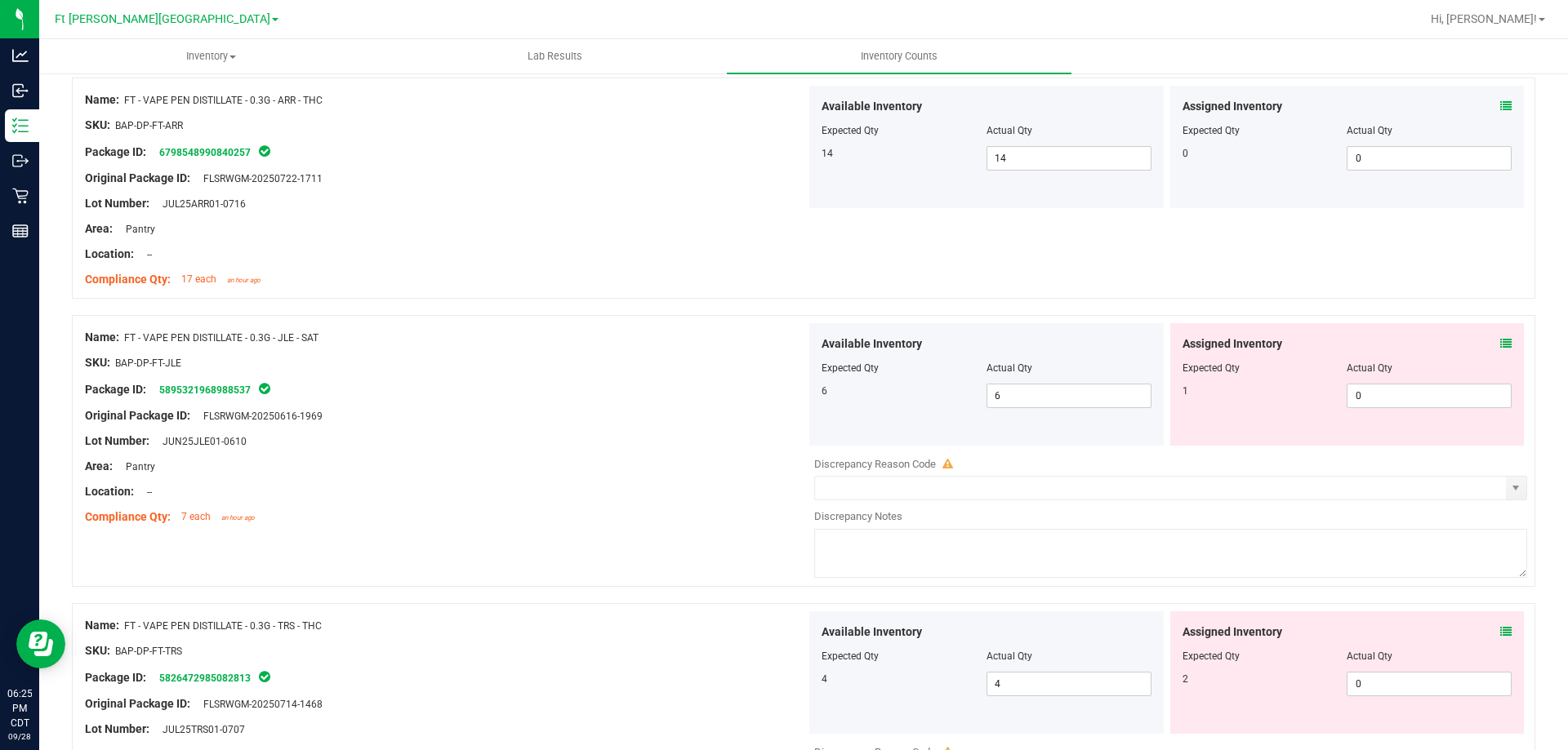
click at [1500, 343] on icon at bounding box center [1506, 344] width 12 height 12
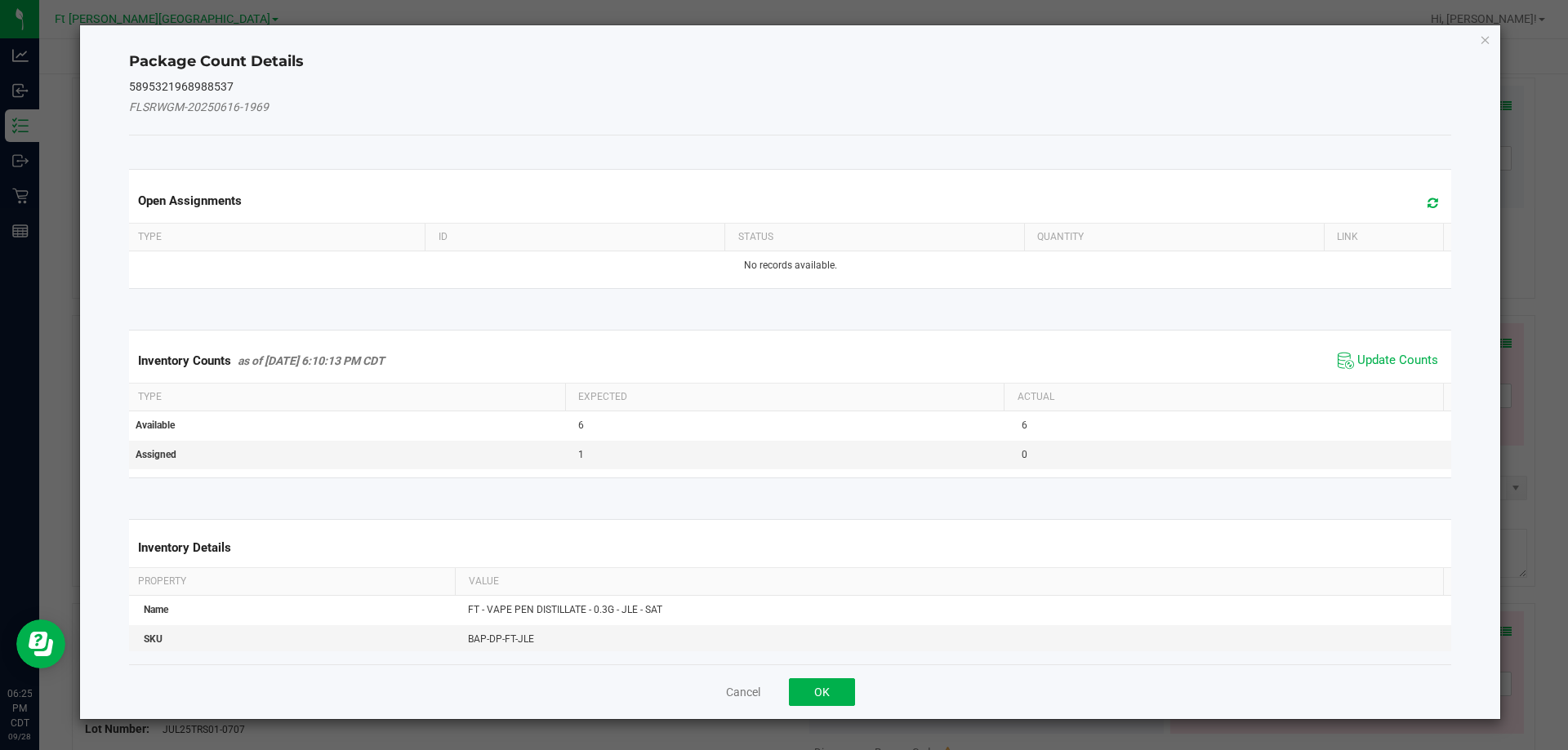
click at [1374, 350] on span "Update Counts" at bounding box center [1388, 360] width 109 height 24
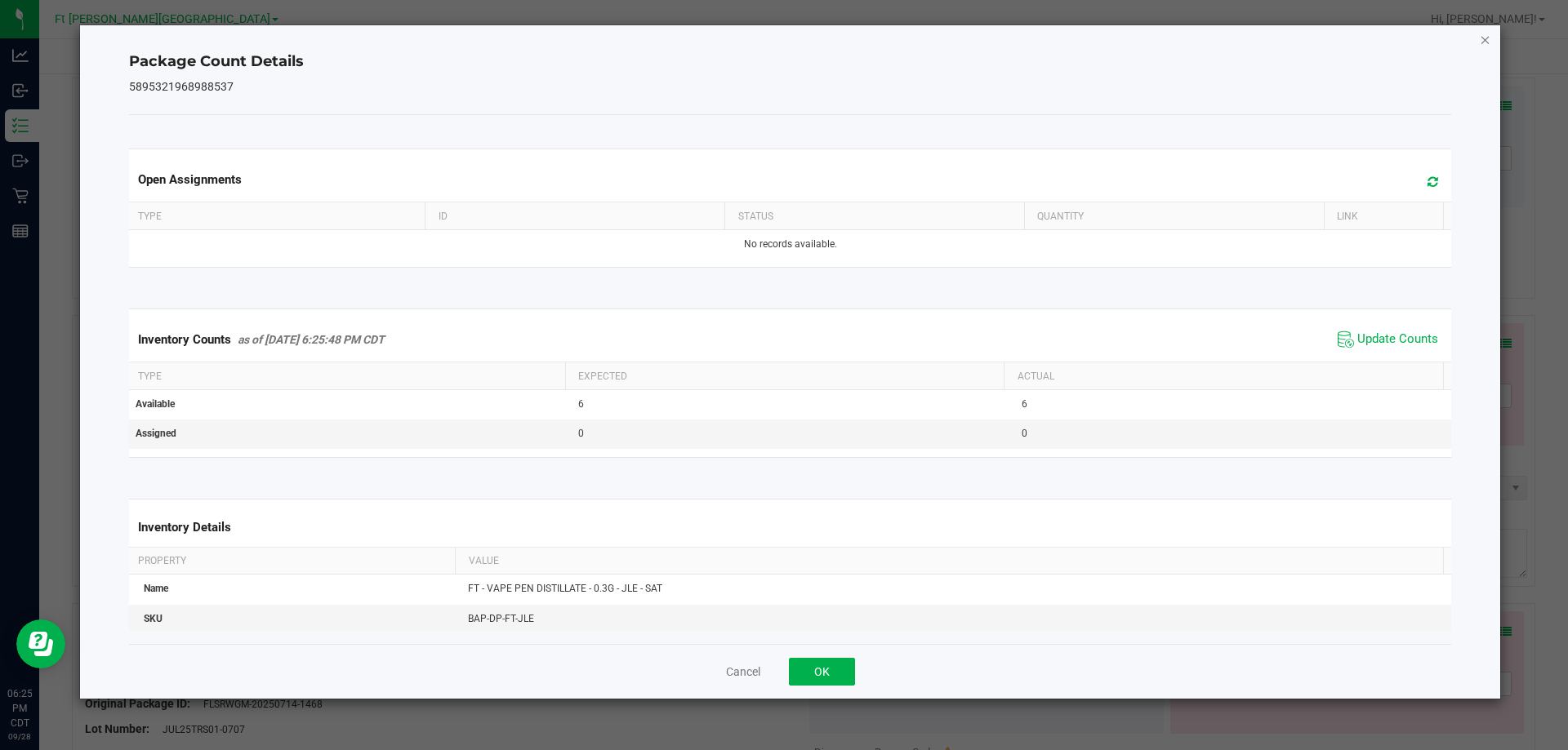
drag, startPoint x: 1487, startPoint y: 40, endPoint x: 1472, endPoint y: 153, distance: 114.0
click at [1487, 42] on icon "Close" at bounding box center [1486, 39] width 12 height 19
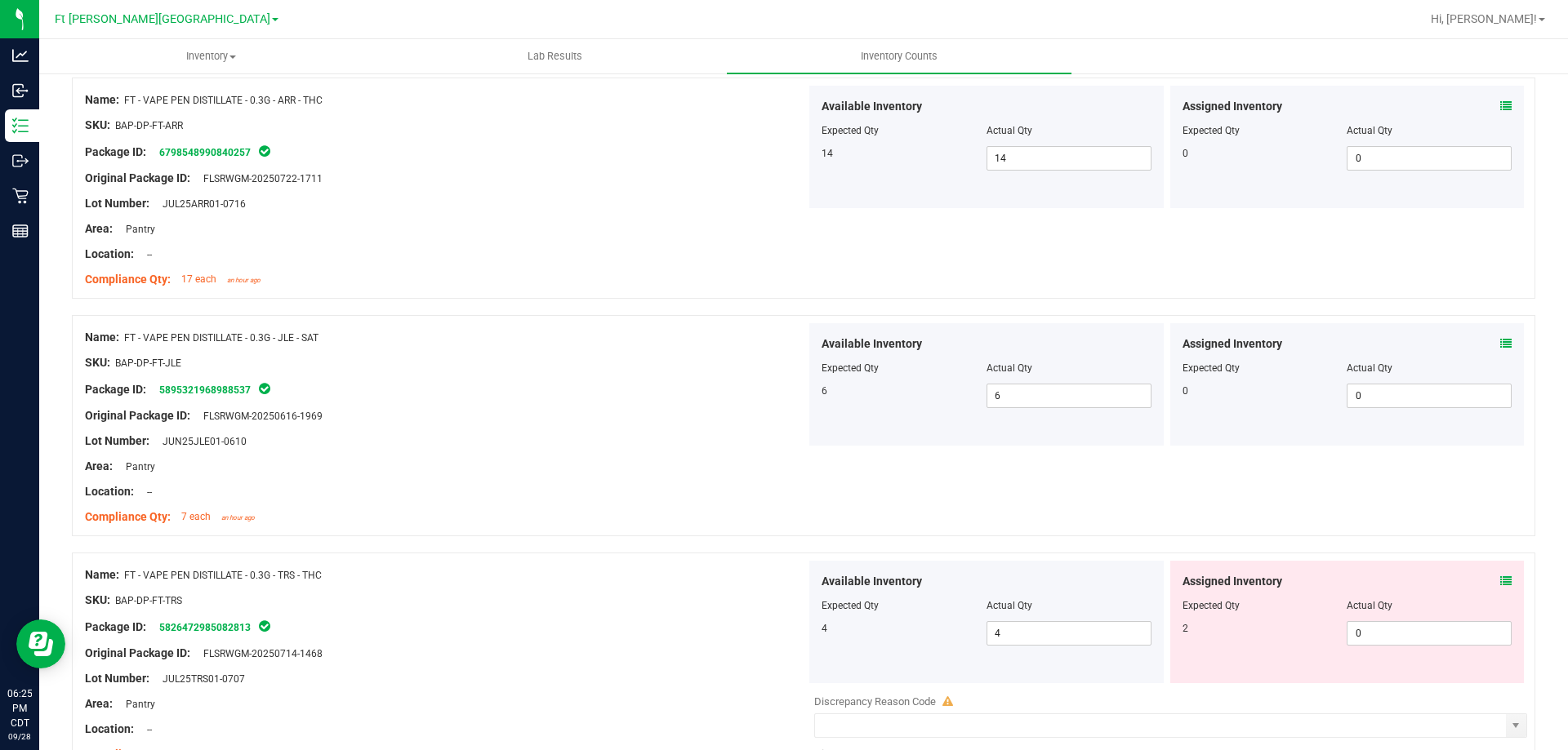
click at [1500, 584] on icon at bounding box center [1506, 582] width 12 height 12
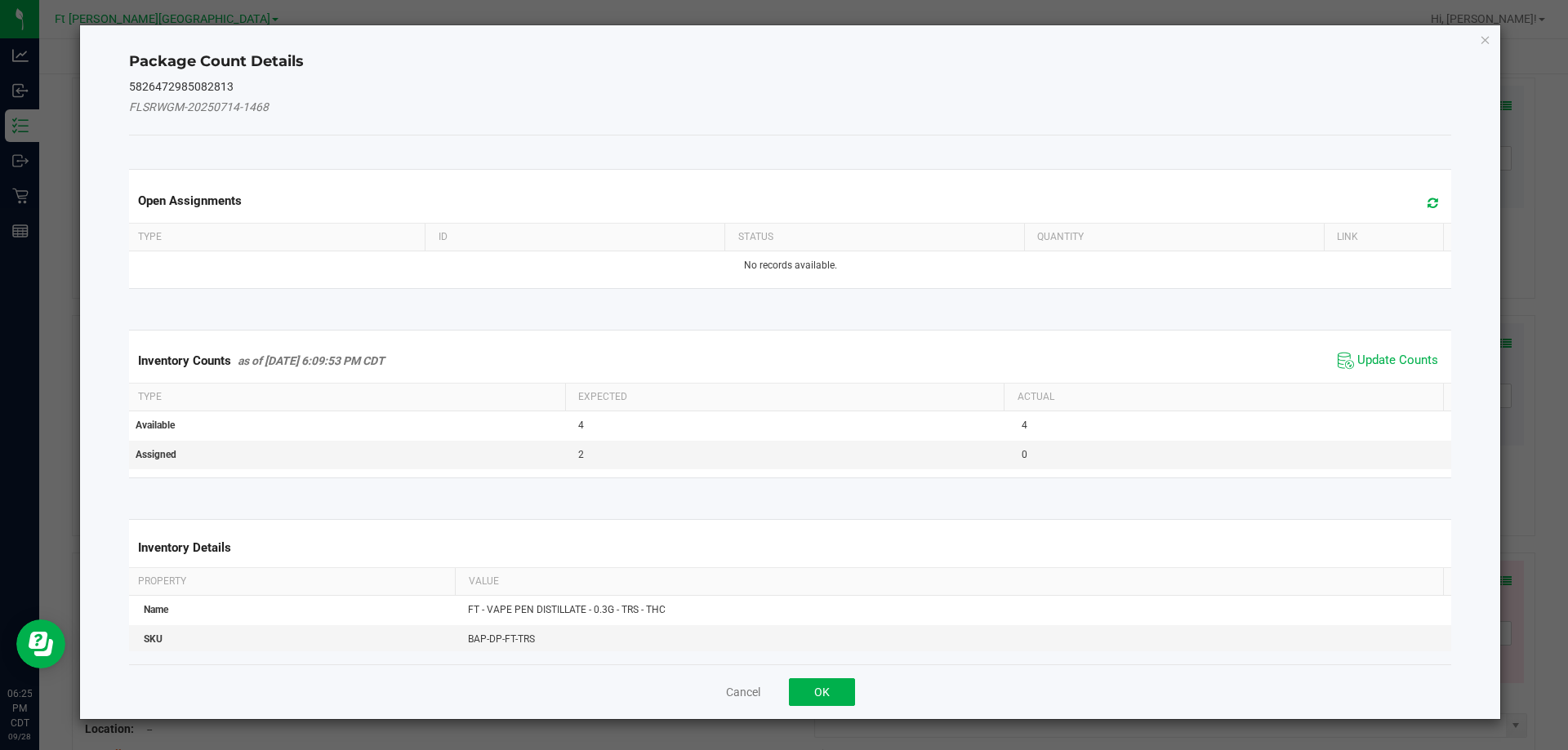
click at [1404, 355] on span "Update Counts" at bounding box center [1397, 360] width 80 height 16
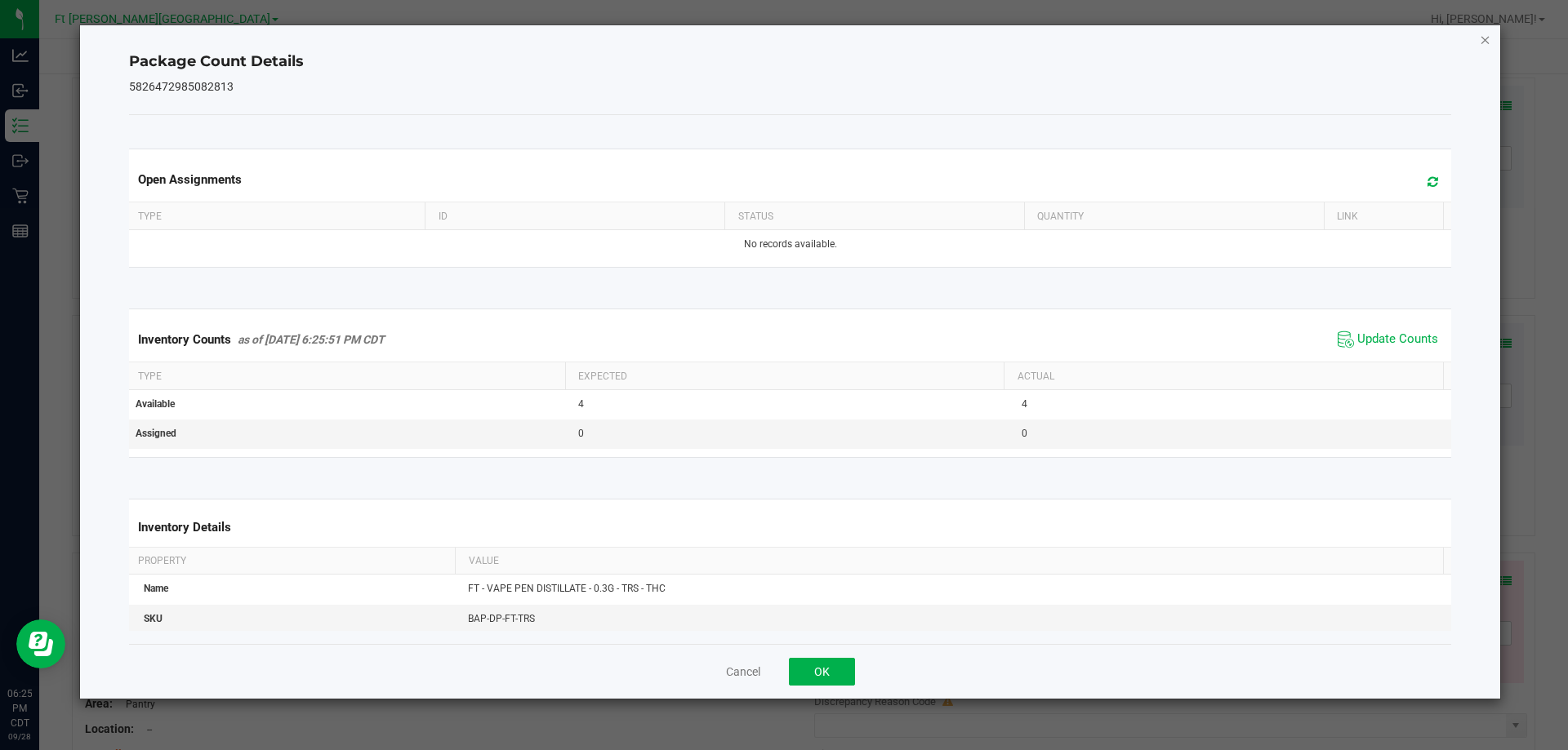
click at [1482, 37] on icon "Close" at bounding box center [1486, 39] width 12 height 19
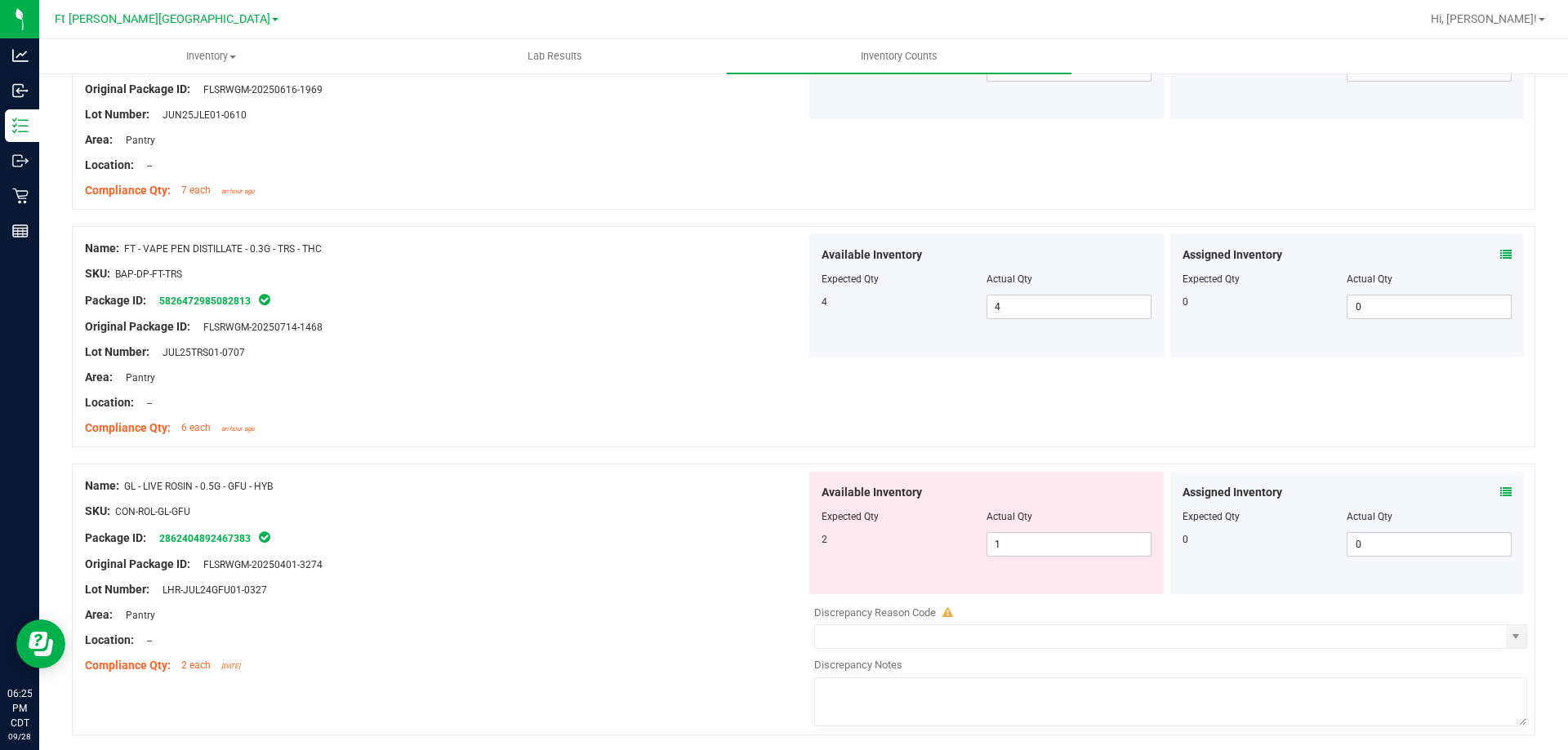
scroll to position [2368, 0]
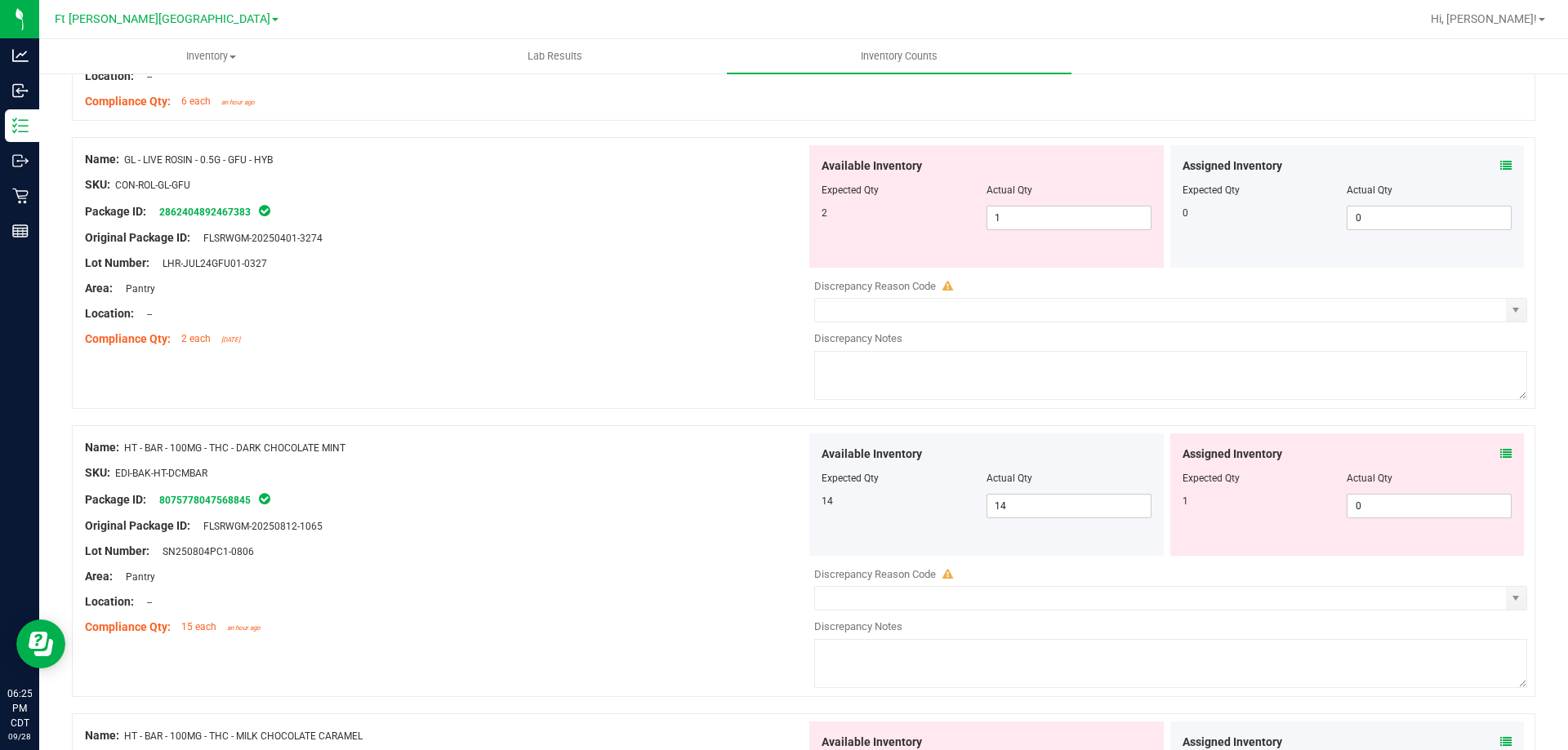
click at [1500, 164] on icon at bounding box center [1506, 166] width 12 height 12
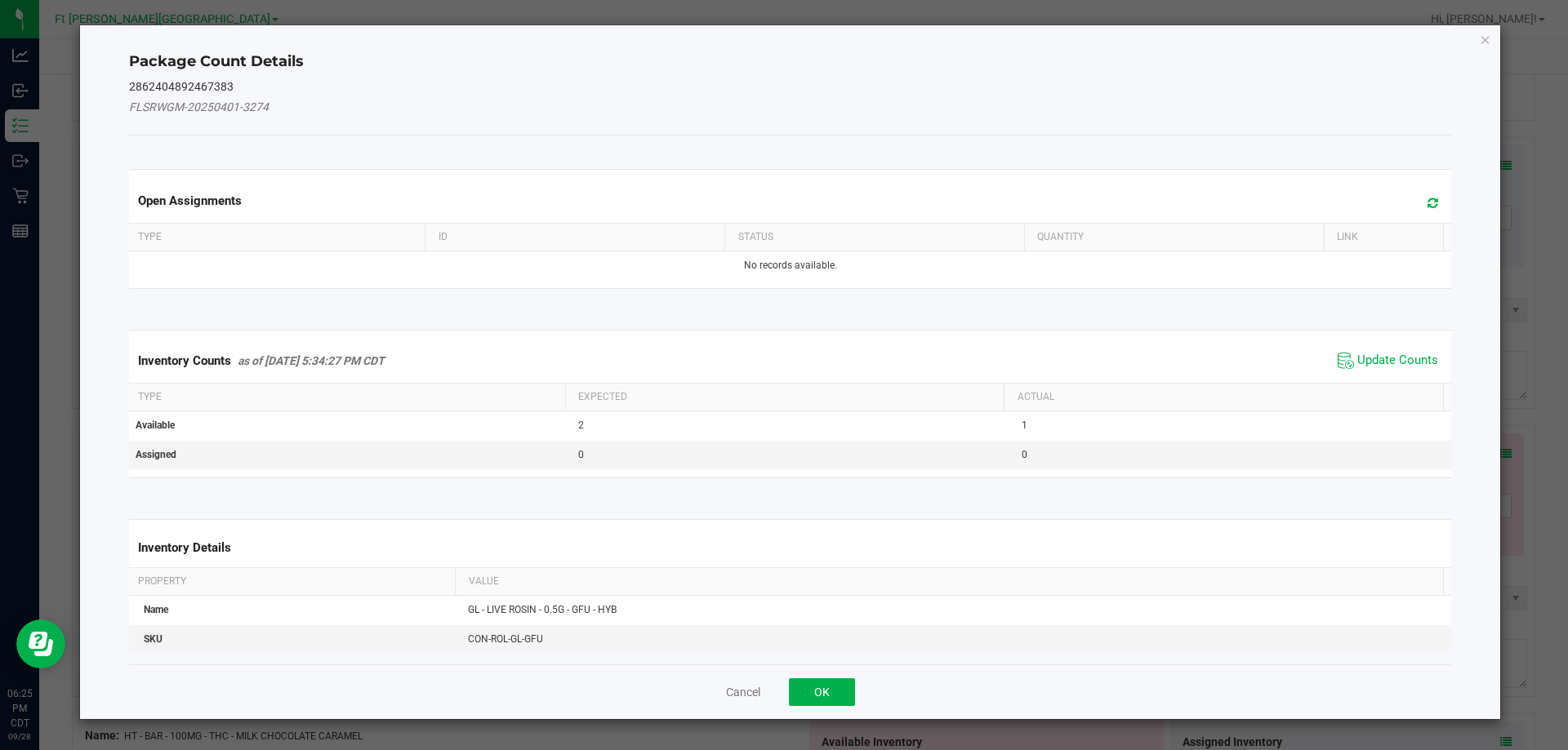
click at [1372, 349] on span "Update Counts" at bounding box center [1388, 360] width 109 height 24
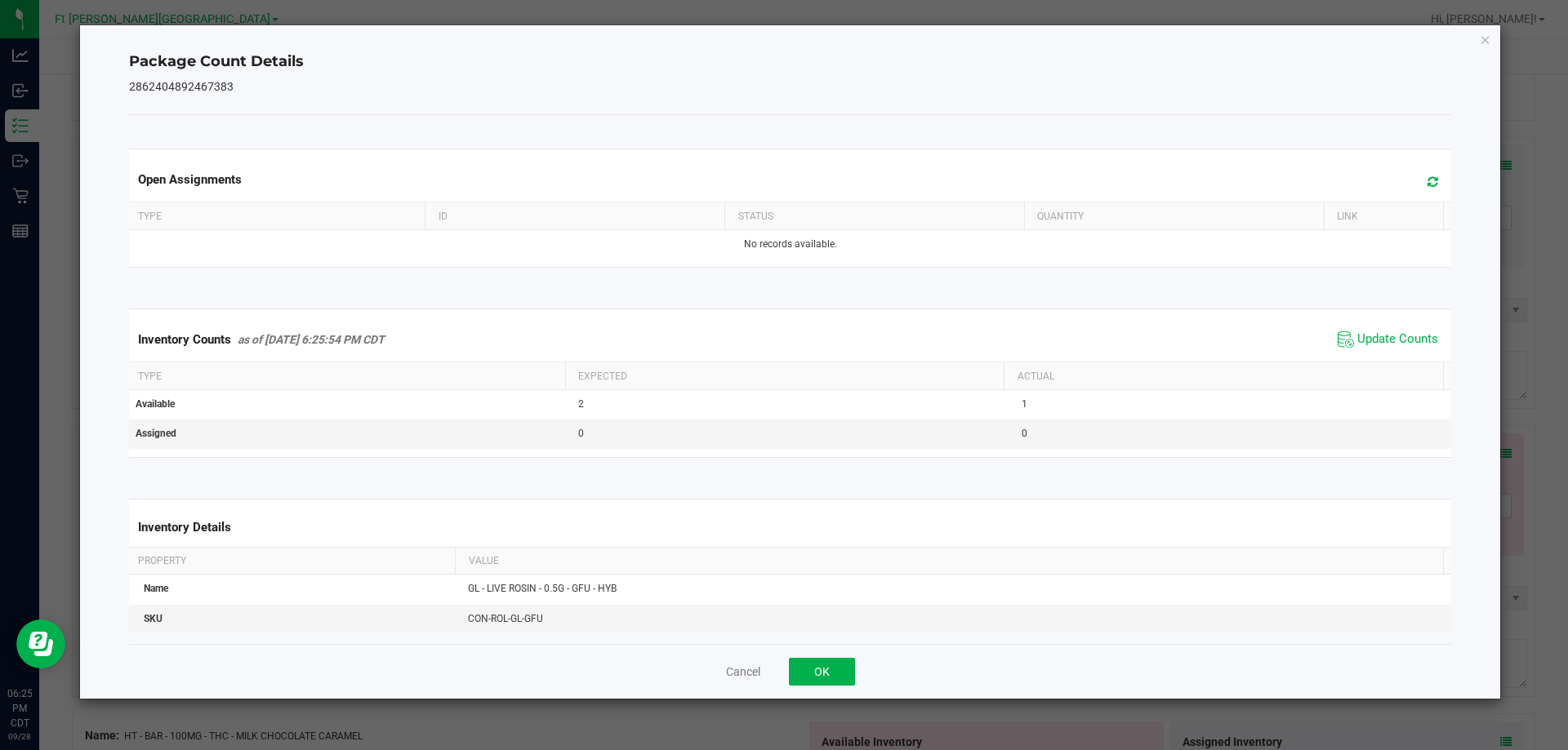
click at [1492, 39] on div "Package Count Details 2862404892467383 Open Assignments Type ID Status Quantity…" at bounding box center [789, 362] width 1421 height 674
click at [1485, 36] on icon "Close" at bounding box center [1486, 39] width 12 height 19
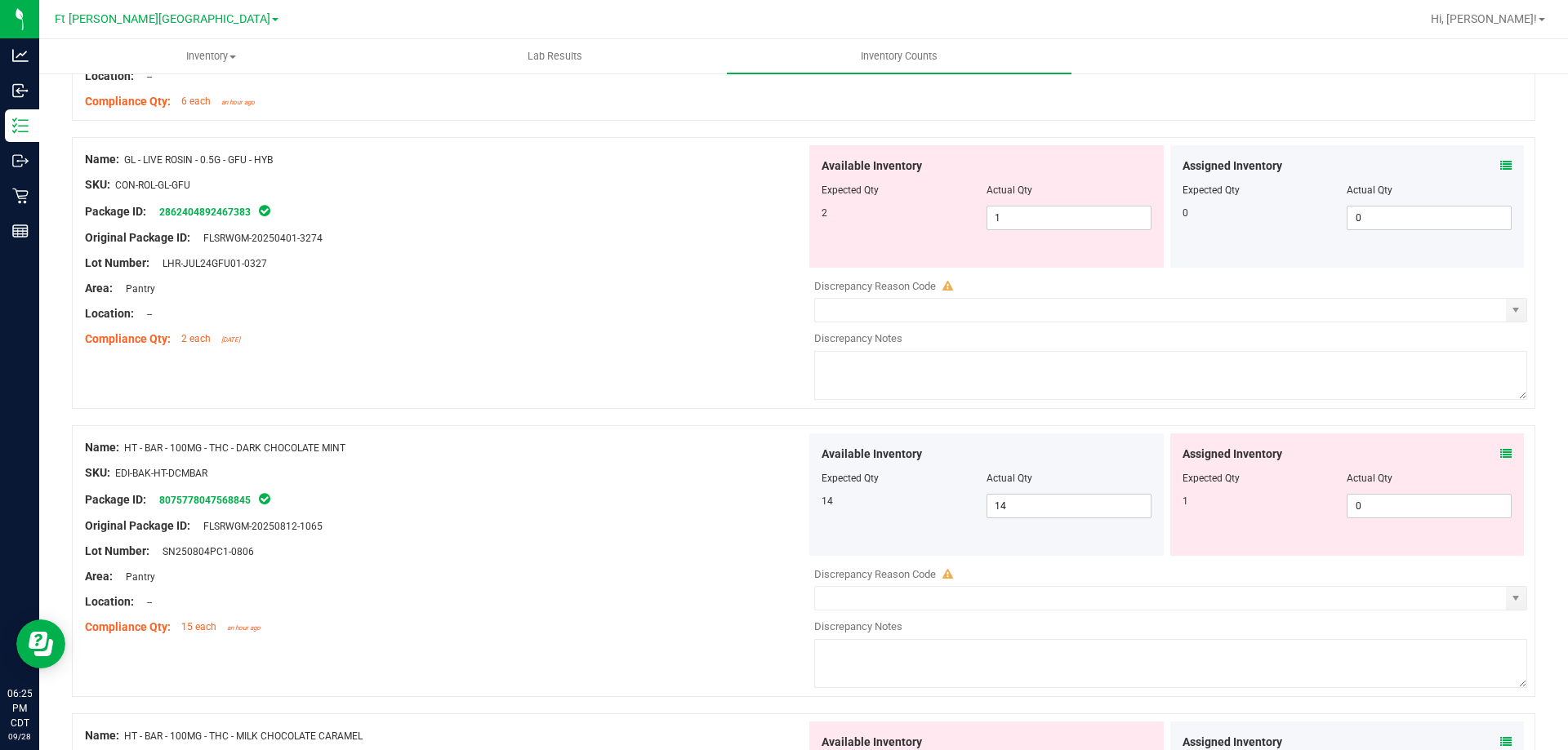
click at [1500, 460] on span at bounding box center [1506, 454] width 12 height 17
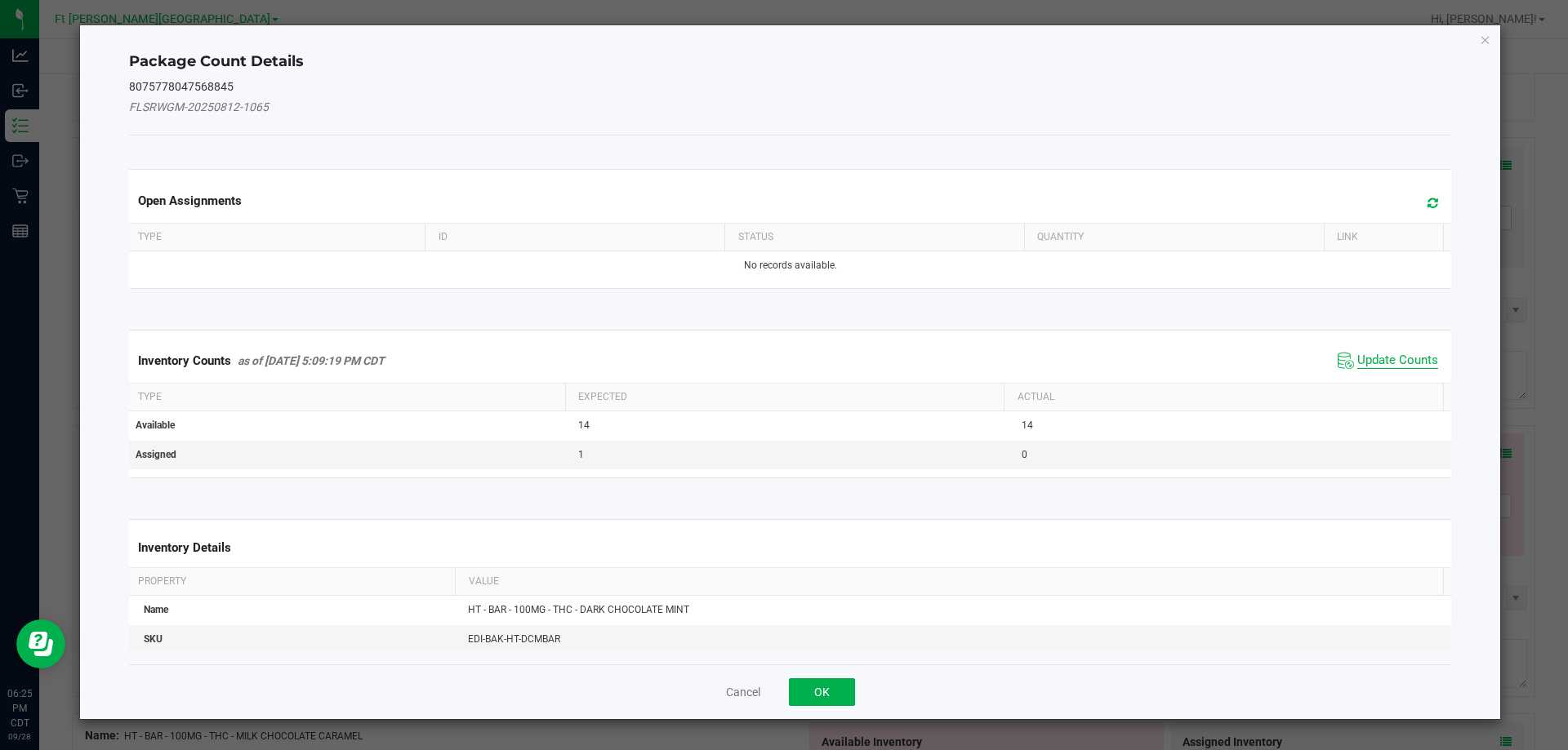
click at [1423, 361] on span "Update Counts" at bounding box center [1397, 360] width 80 height 16
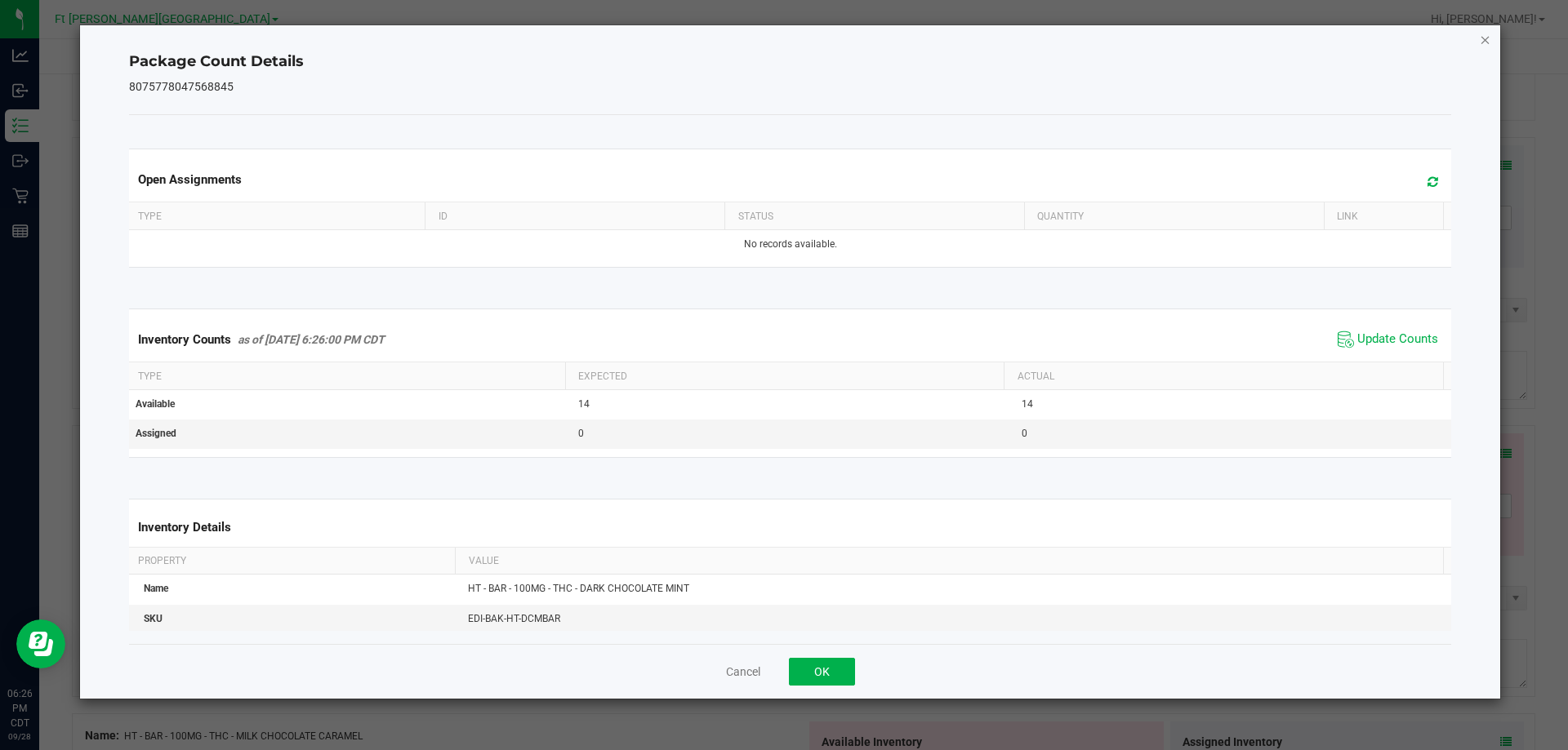
click at [1484, 42] on icon "Close" at bounding box center [1486, 39] width 12 height 19
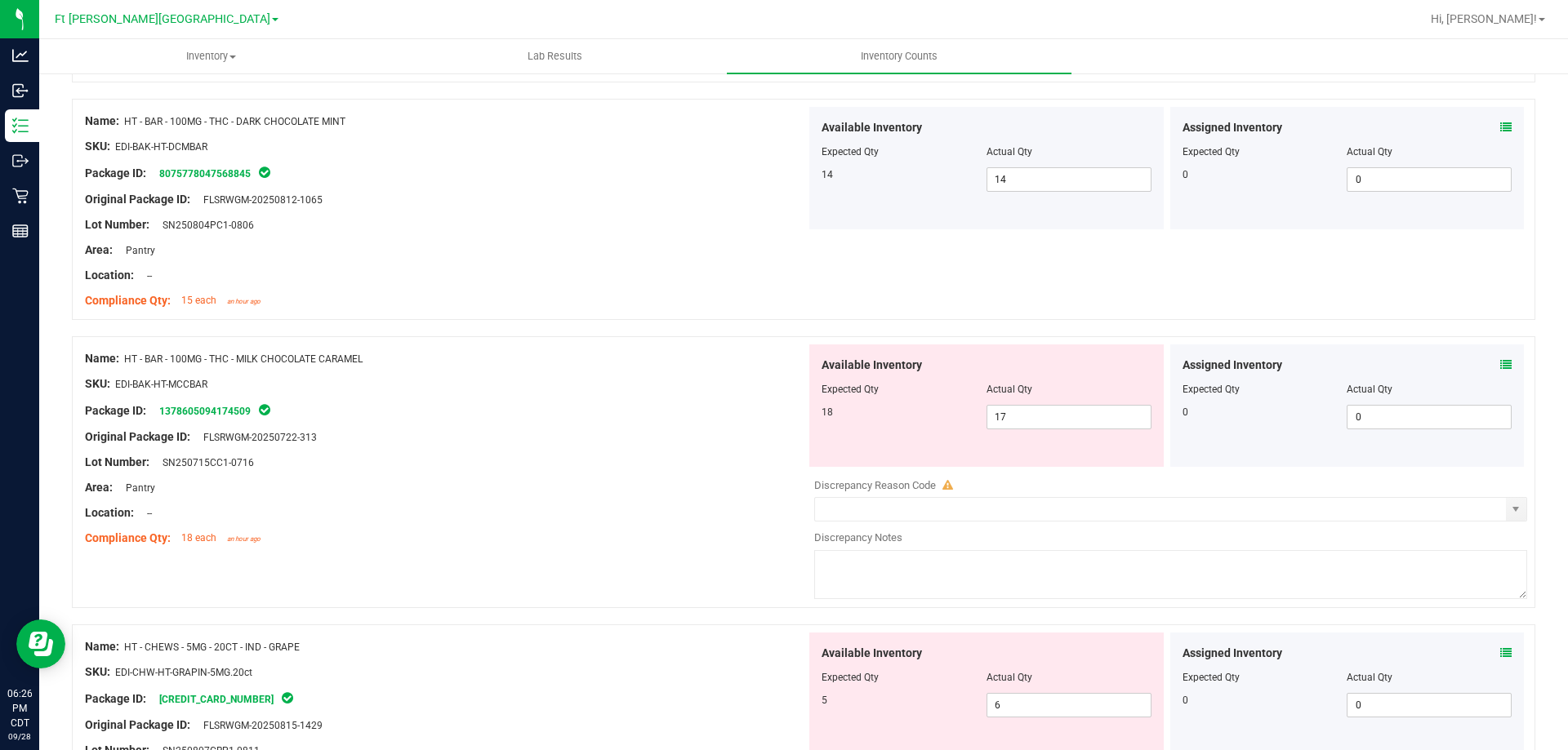
scroll to position [2940, 0]
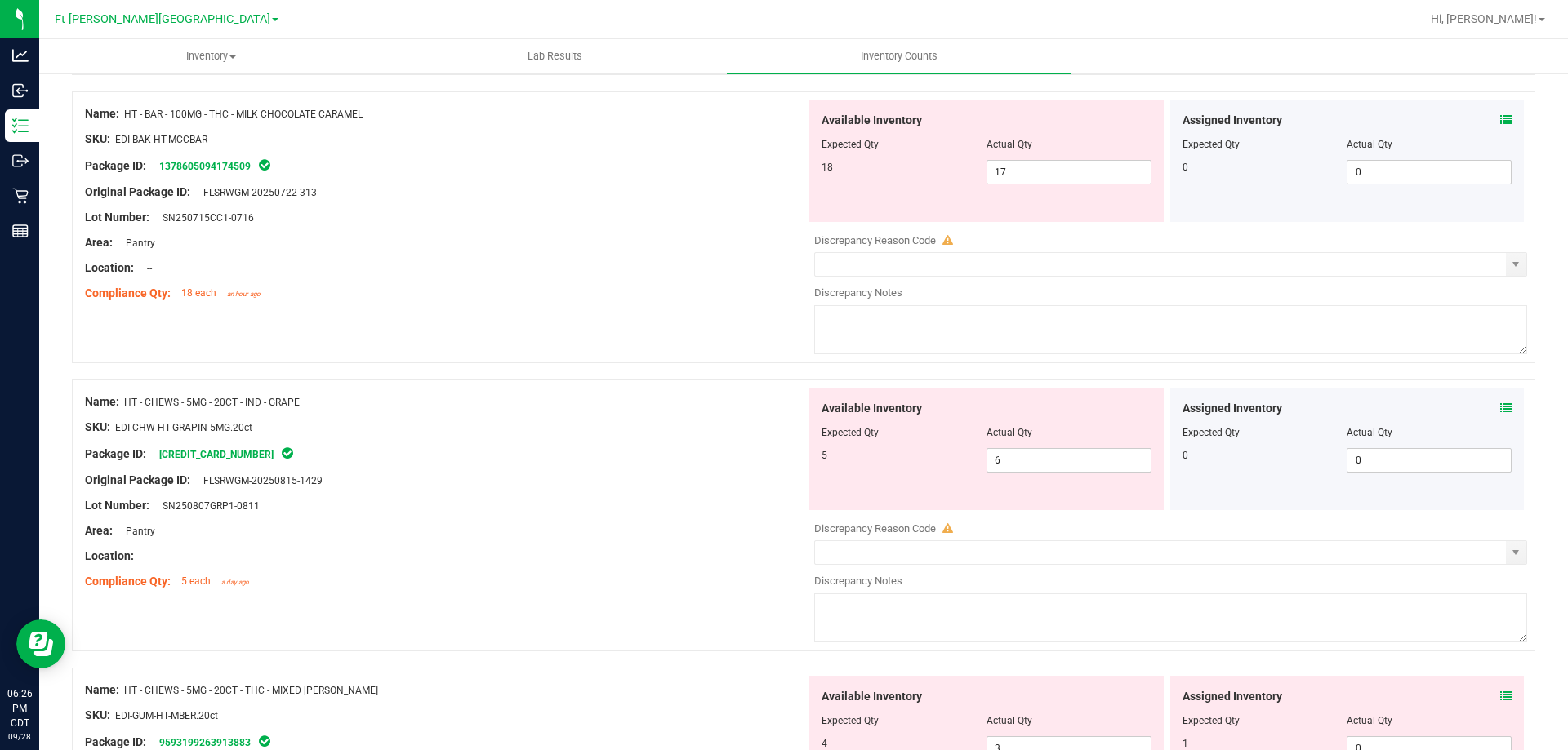
click at [1500, 121] on icon at bounding box center [1506, 120] width 12 height 12
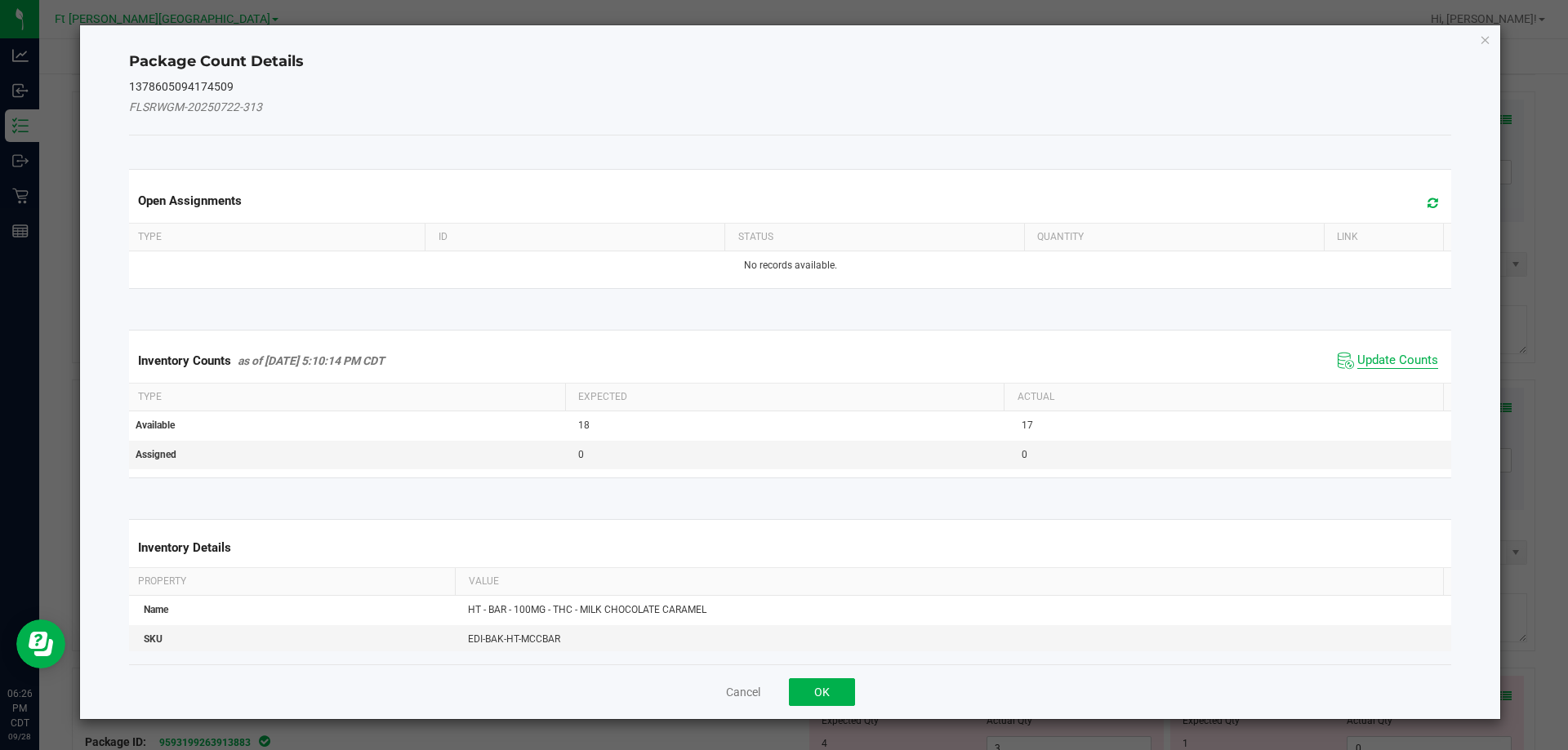
click at [1395, 364] on span "Update Counts" at bounding box center [1397, 360] width 80 height 16
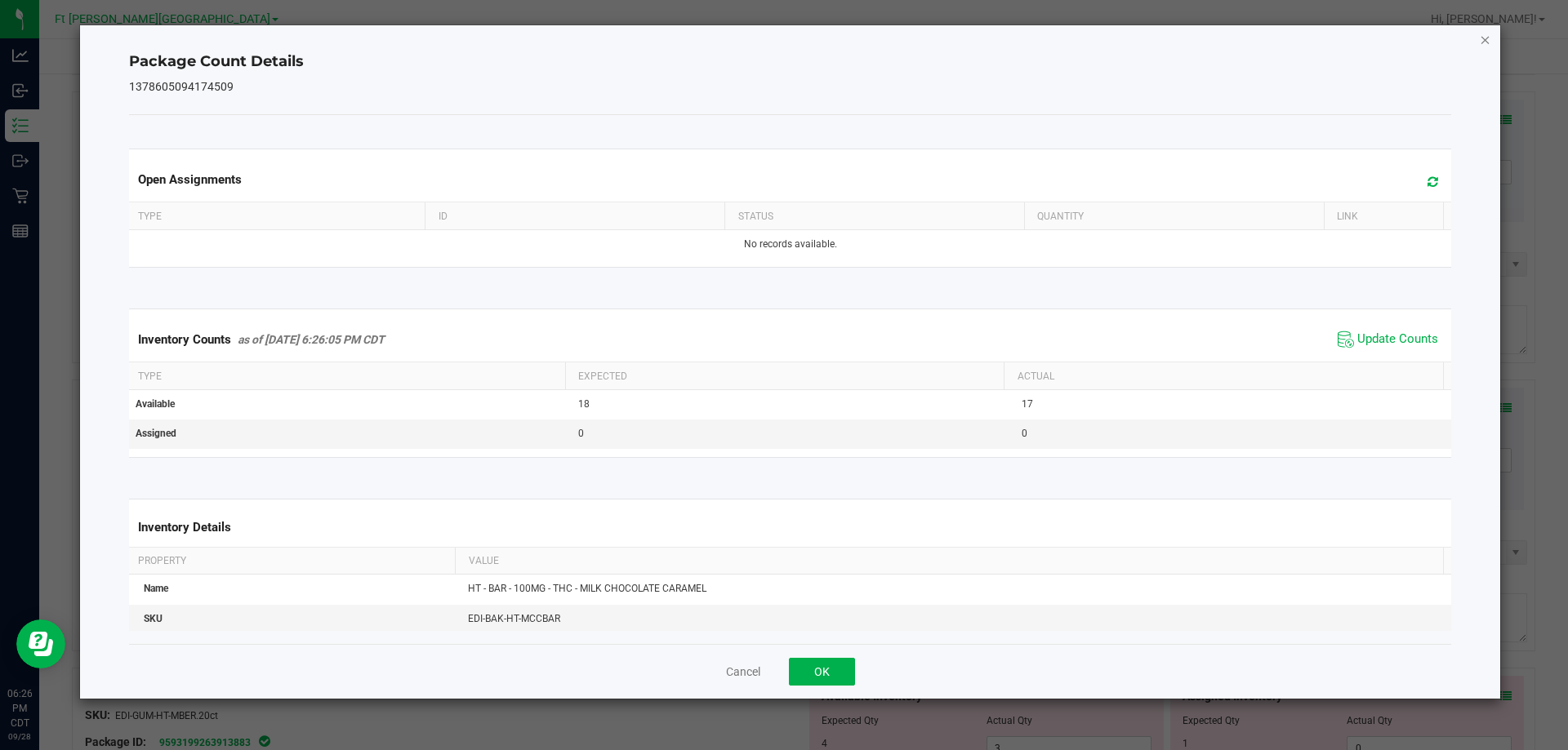
click at [1488, 40] on icon "Close" at bounding box center [1486, 39] width 12 height 19
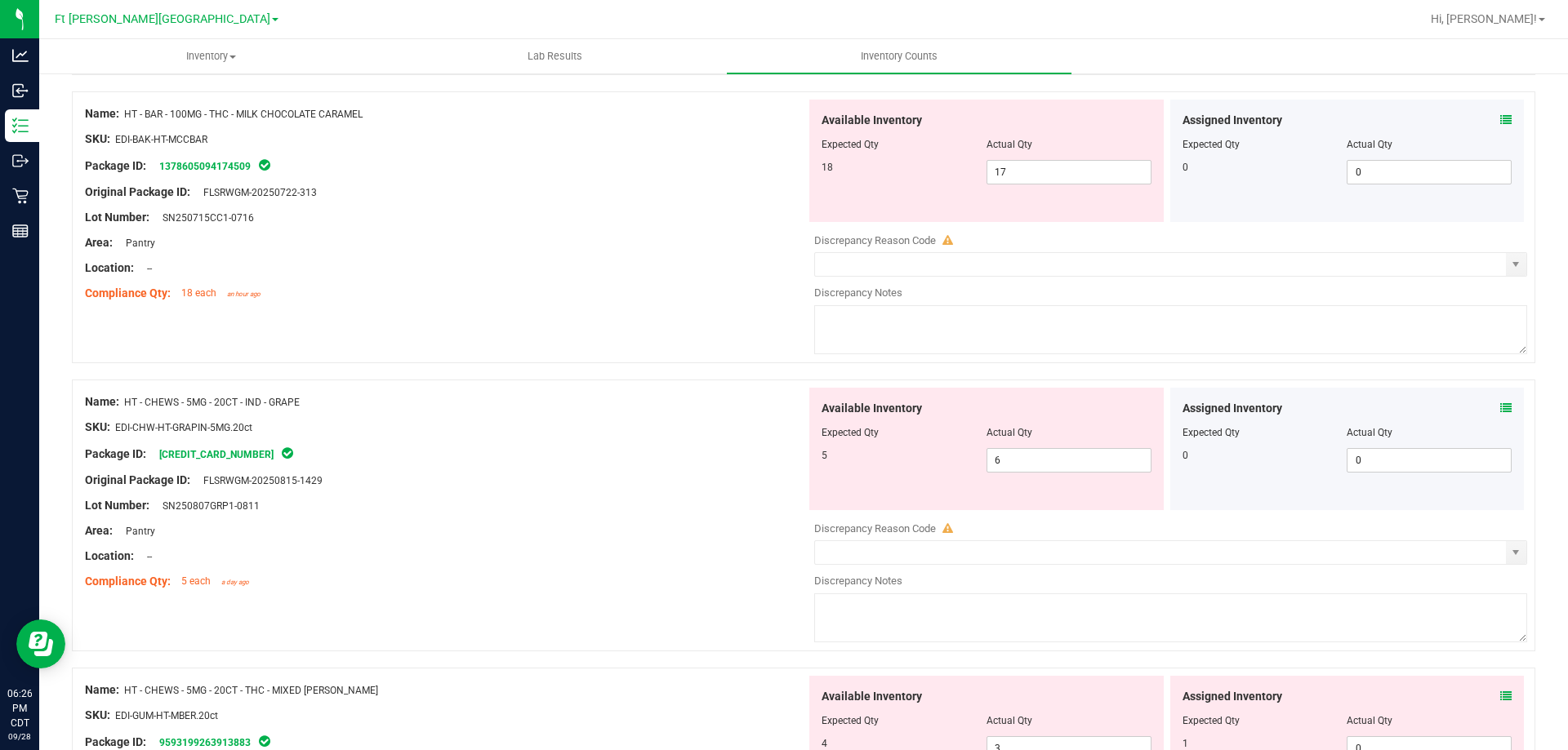
click at [1500, 402] on icon at bounding box center [1506, 408] width 12 height 12
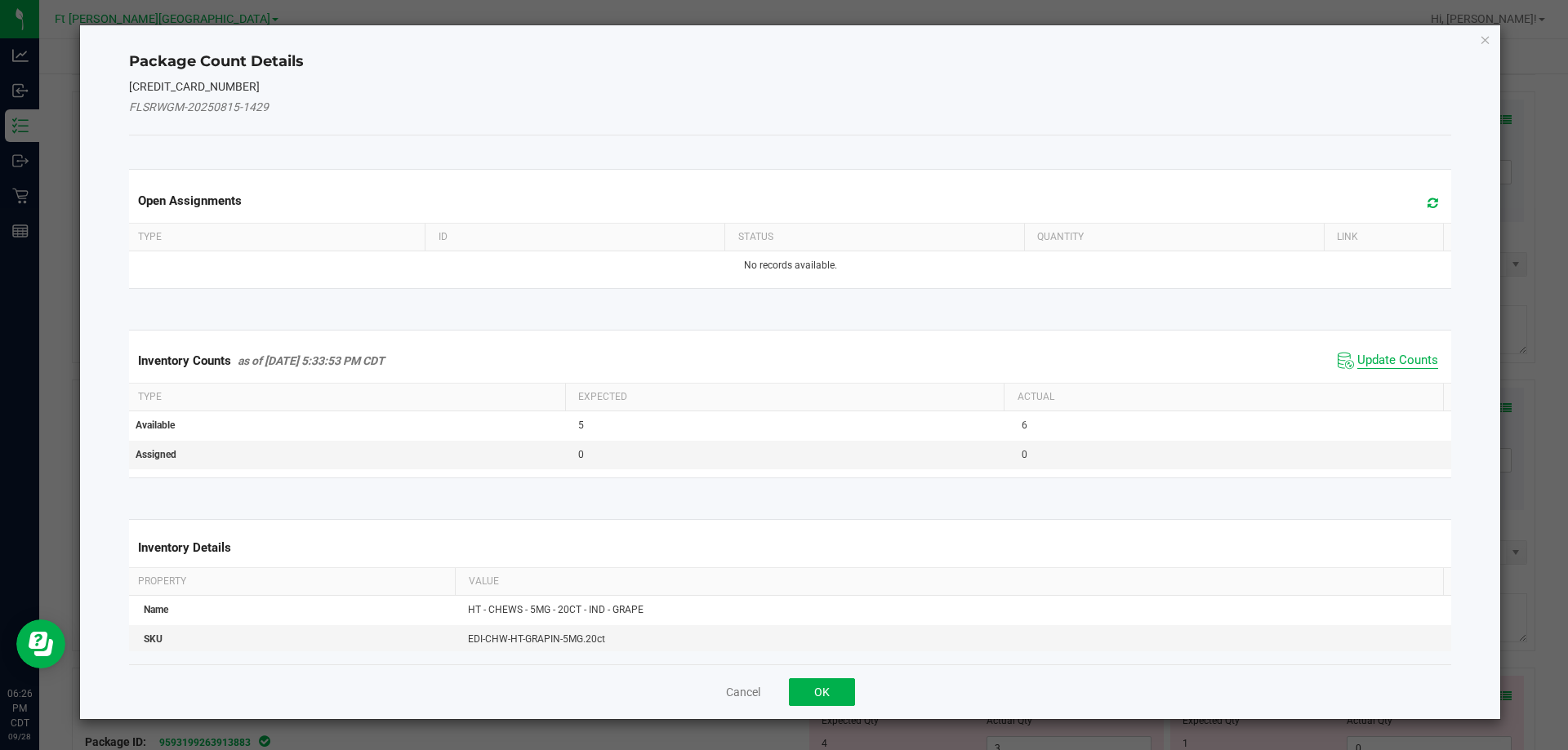
drag, startPoint x: 1400, startPoint y: 359, endPoint x: 1451, endPoint y: 181, distance: 185.2
click at [1400, 358] on span "Update Counts" at bounding box center [1397, 360] width 80 height 16
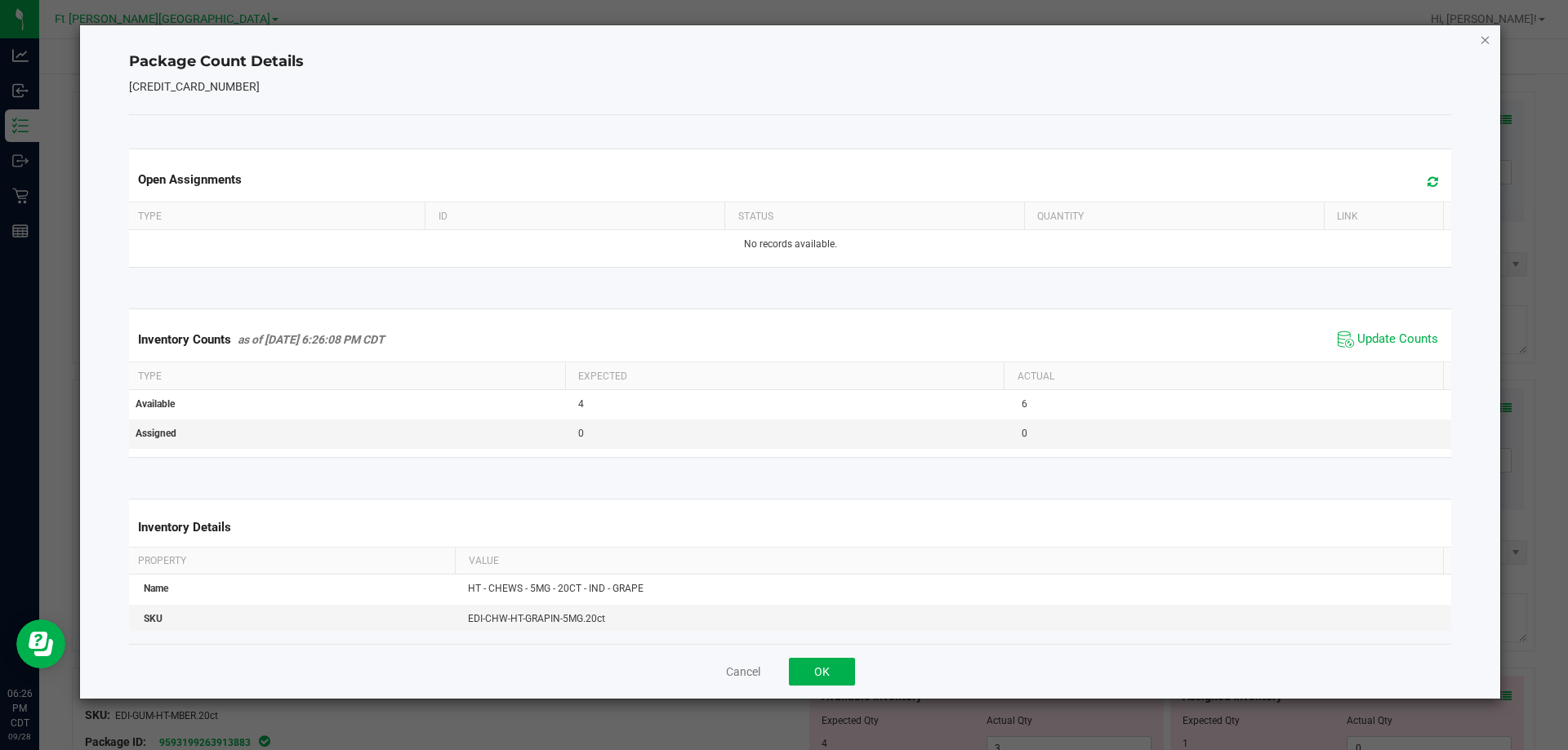
click at [1482, 40] on icon "Close" at bounding box center [1486, 39] width 12 height 19
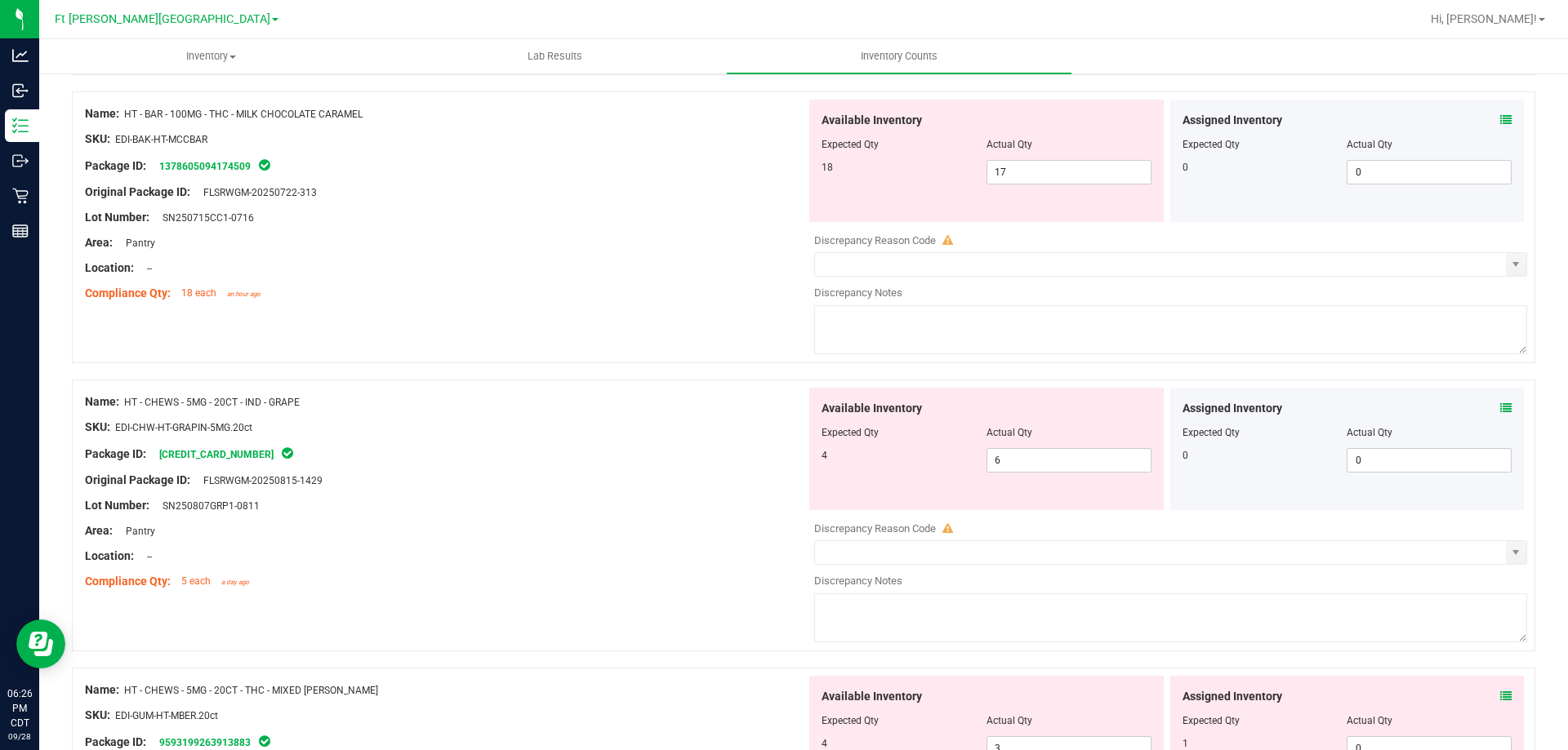
click at [1500, 699] on icon at bounding box center [1506, 696] width 12 height 12
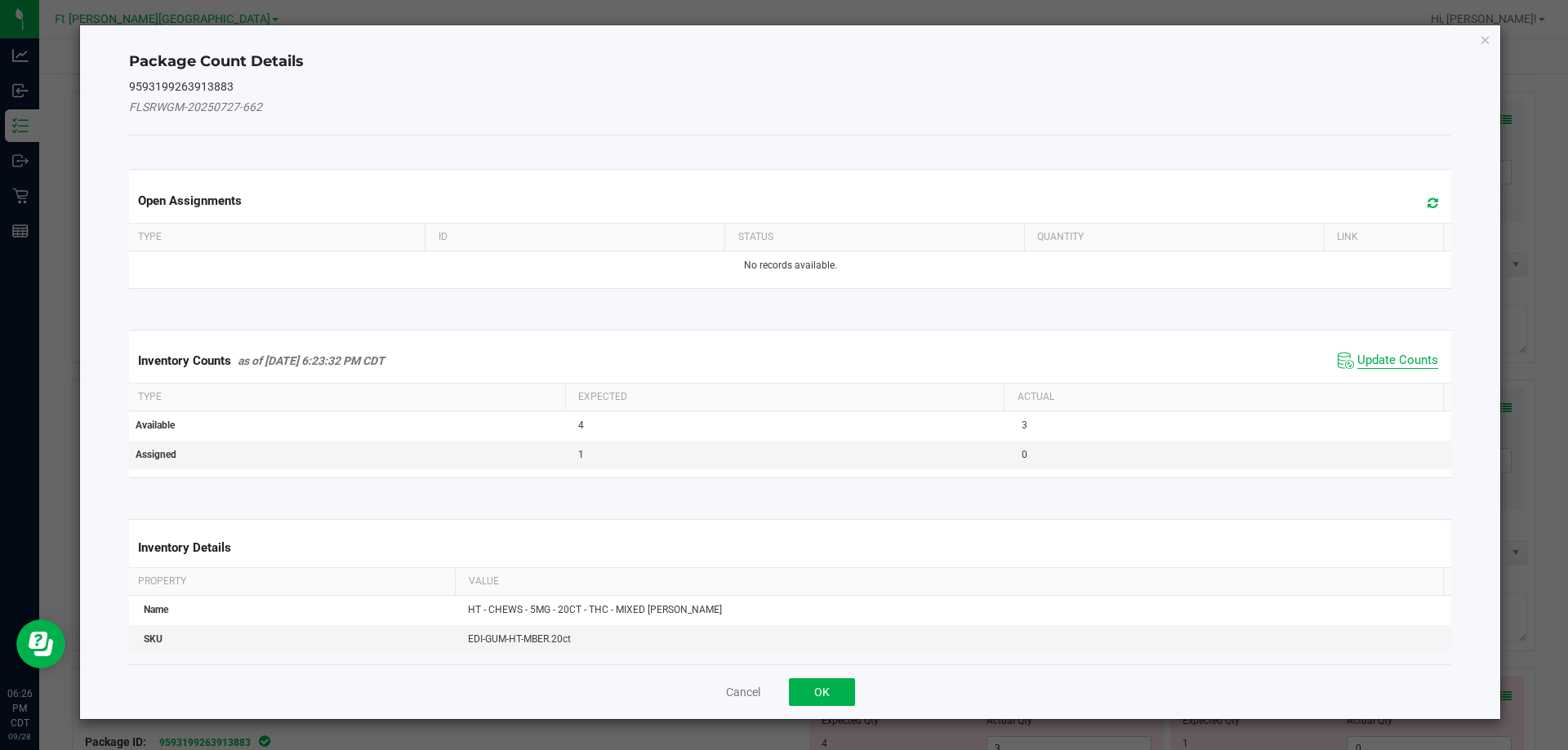
click at [1402, 362] on span "Update Counts" at bounding box center [1397, 360] width 80 height 16
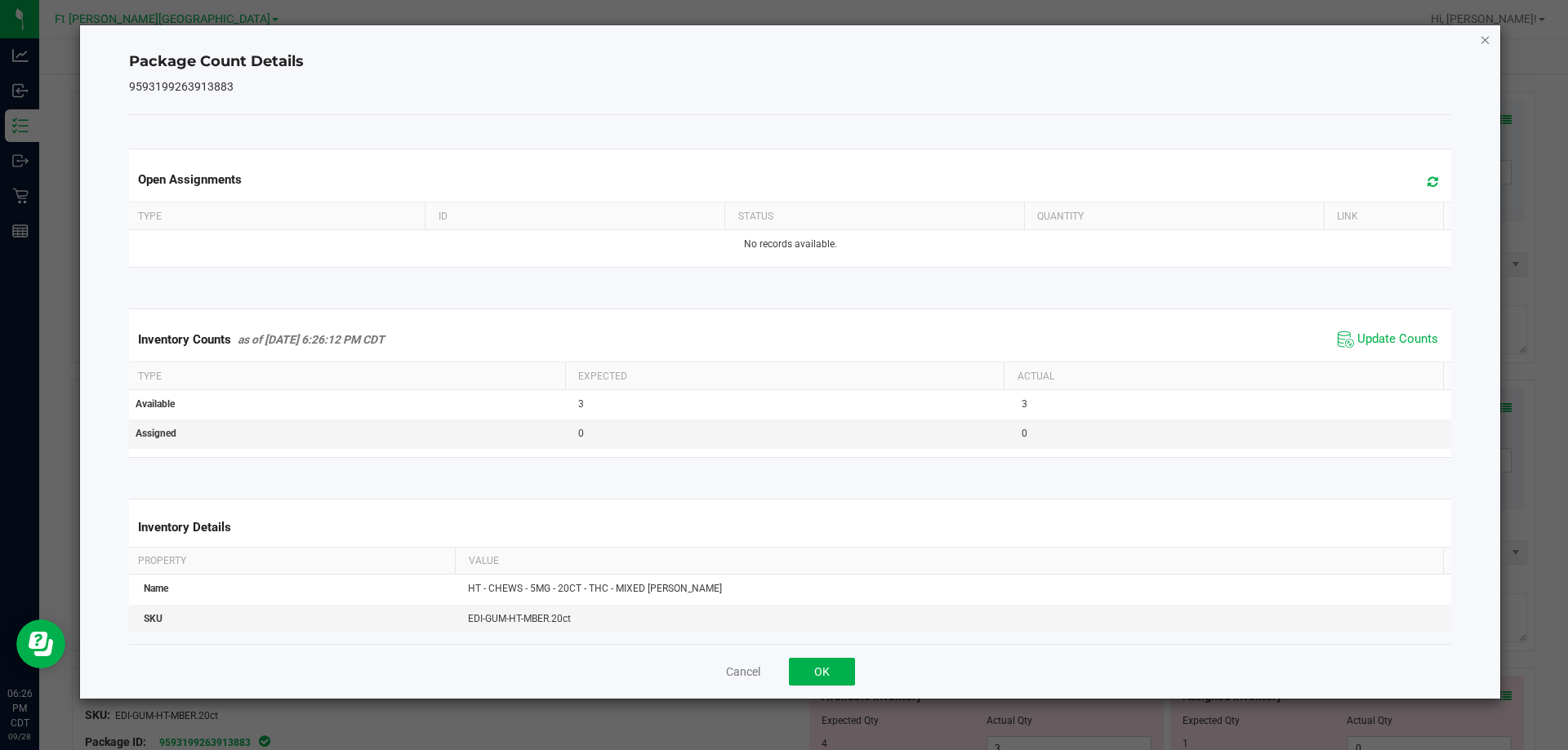
click at [1480, 41] on icon "Close" at bounding box center [1486, 39] width 12 height 19
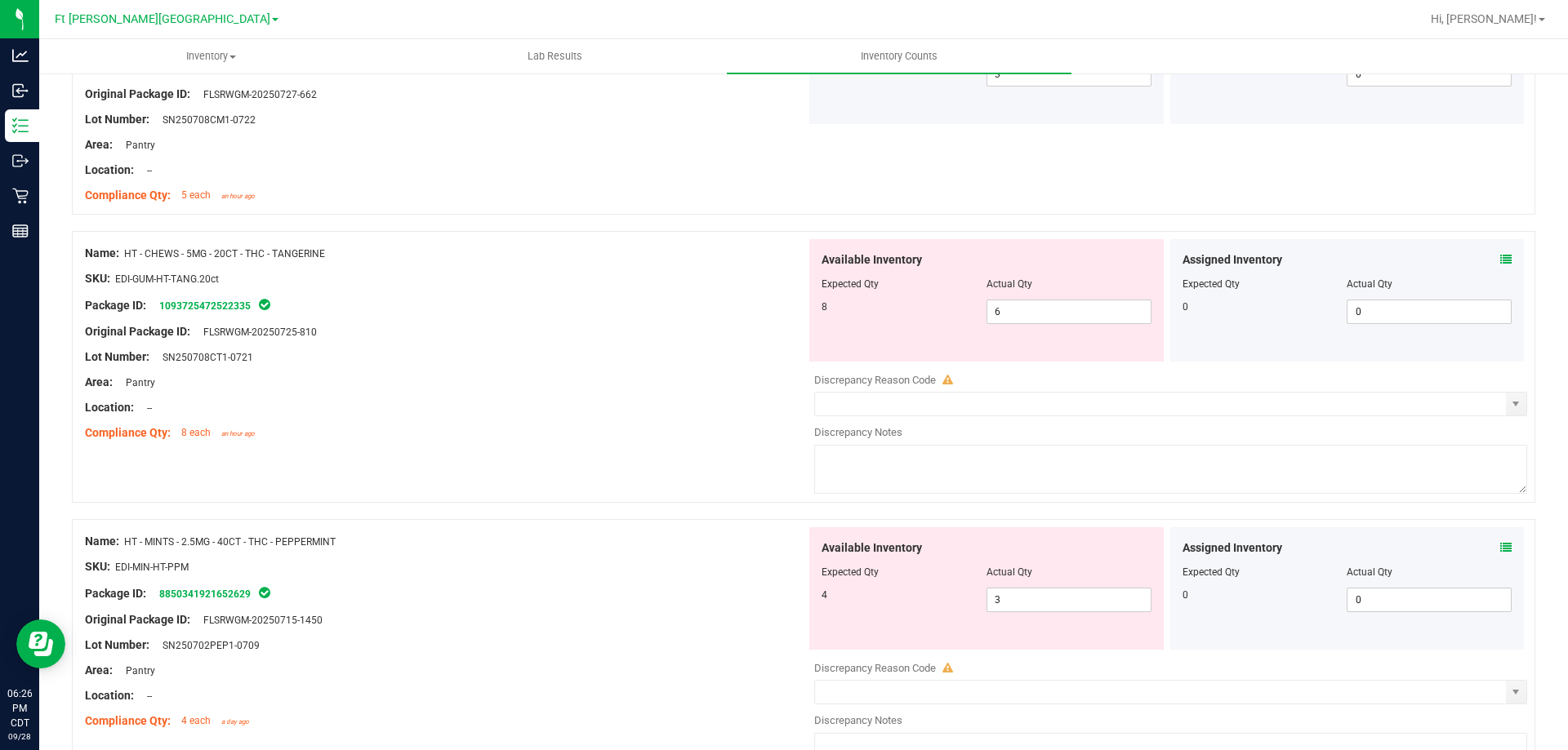
scroll to position [3756, 0]
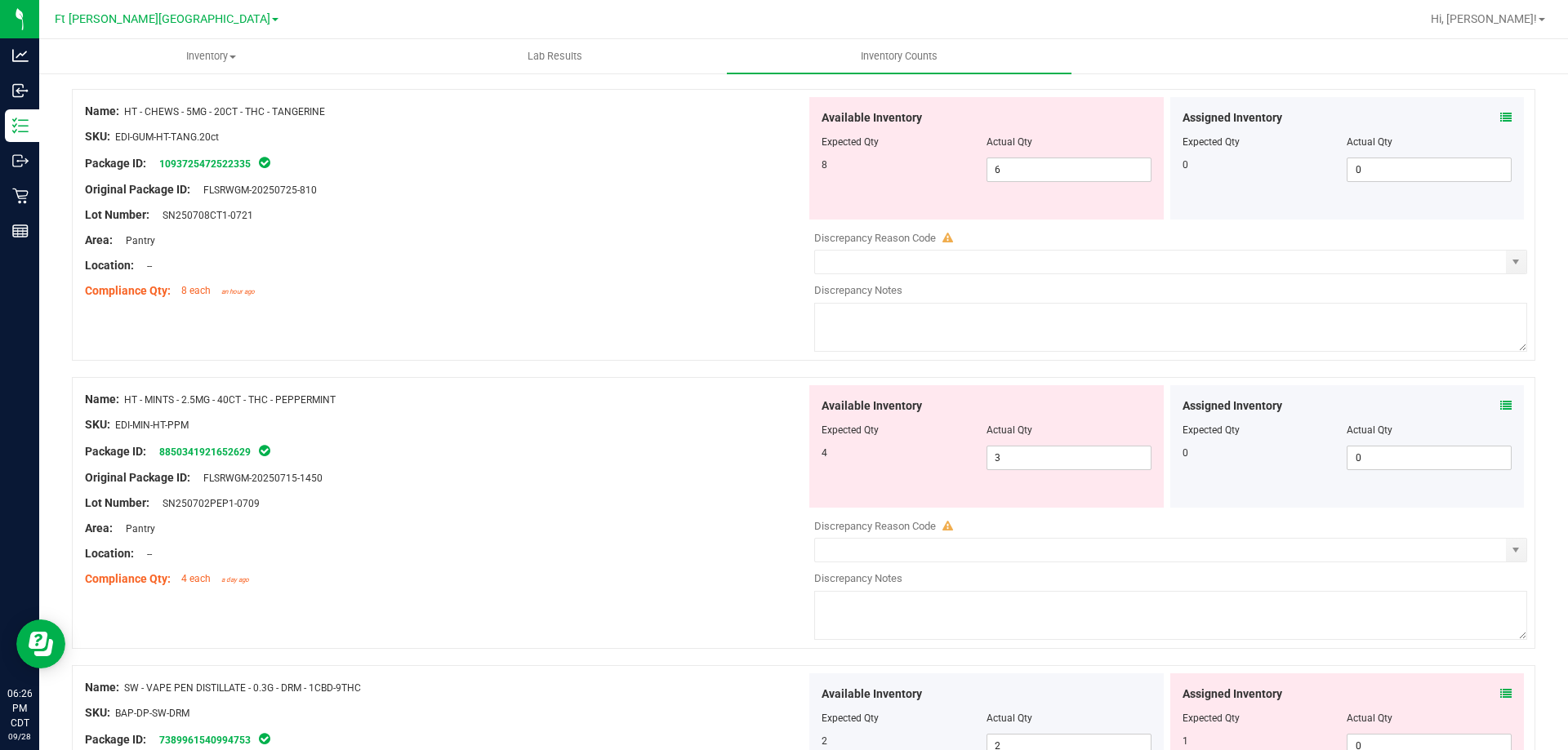
click at [1500, 113] on icon at bounding box center [1506, 117] width 12 height 12
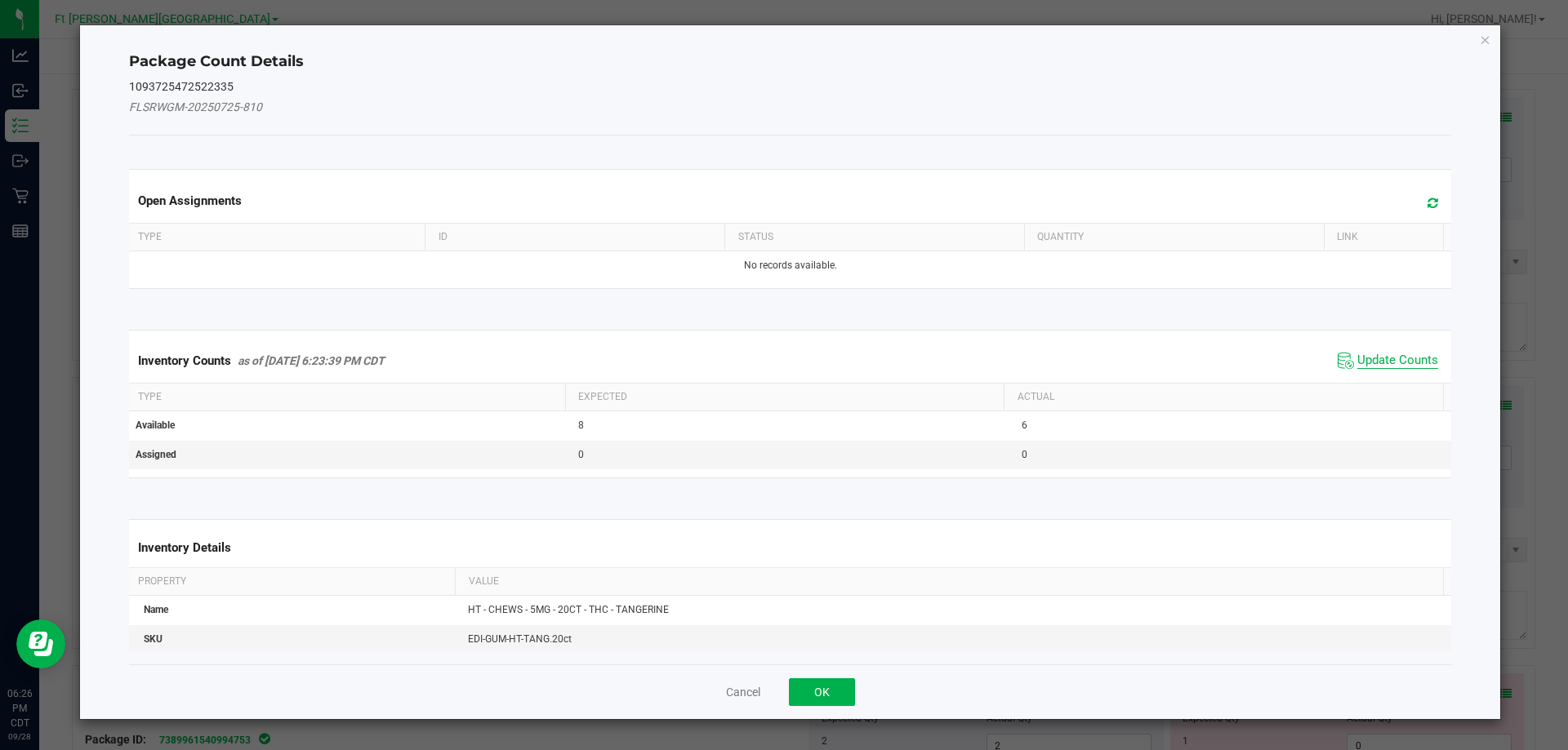
click at [1374, 365] on span "Update Counts" at bounding box center [1397, 360] width 80 height 16
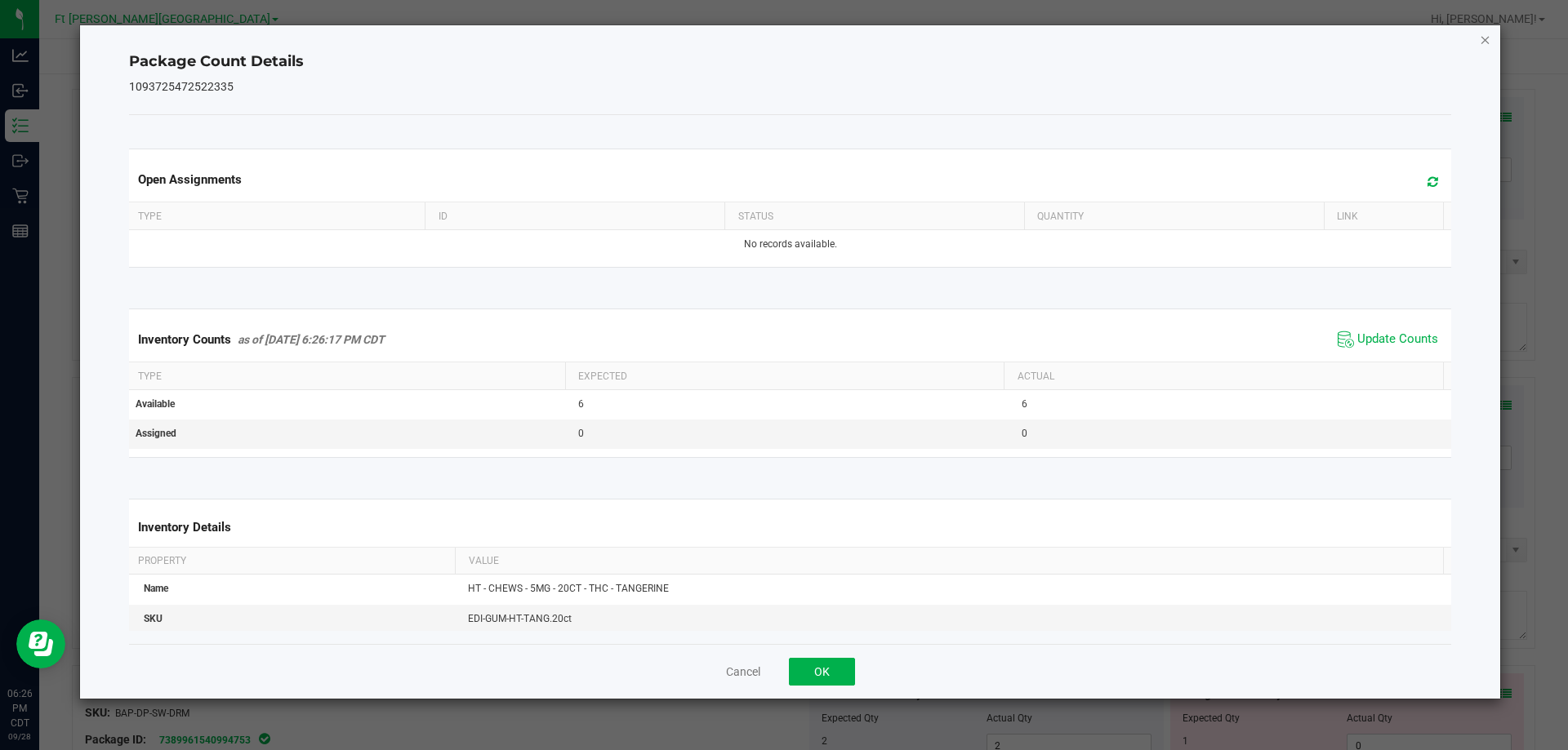
click at [1485, 38] on icon "Close" at bounding box center [1486, 39] width 12 height 19
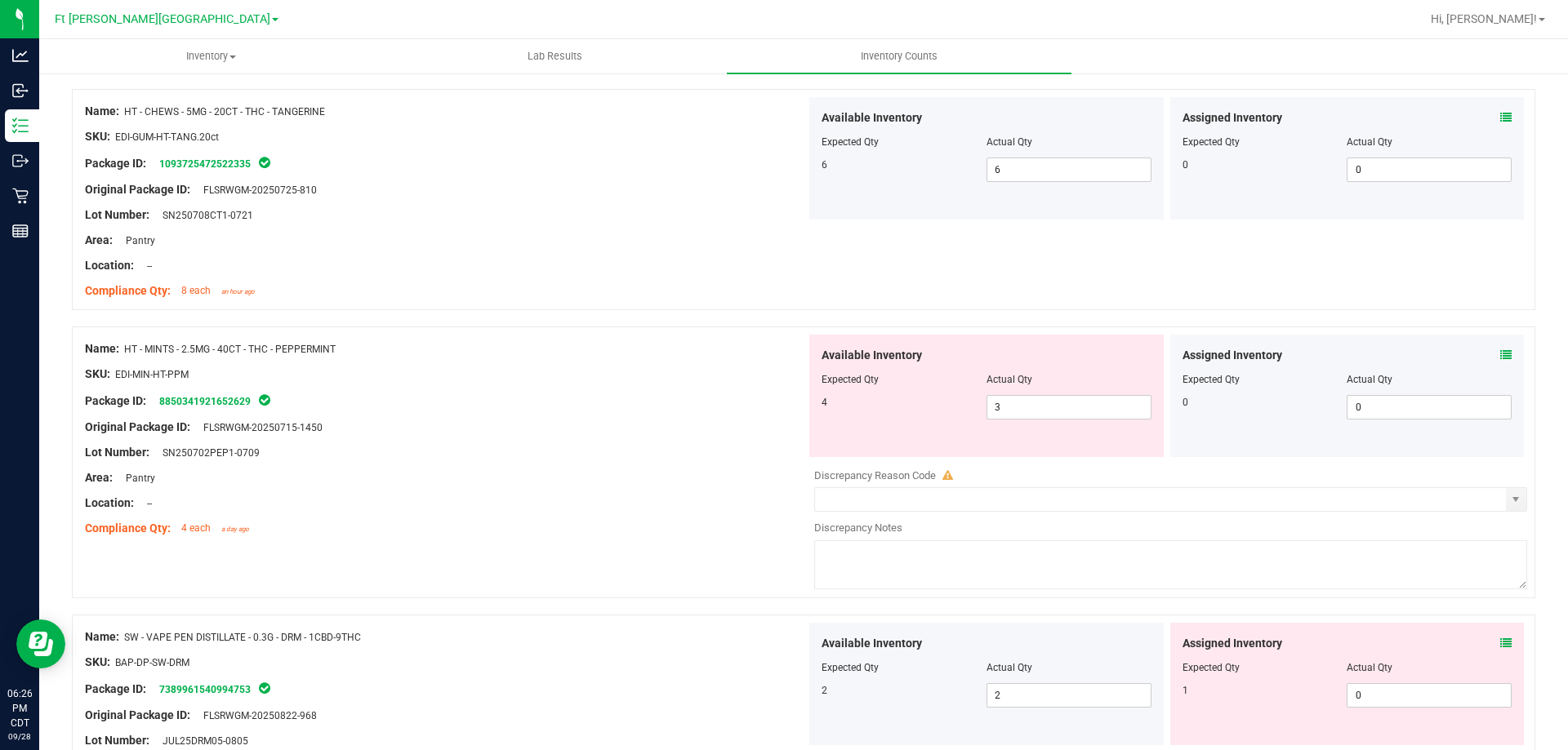
click at [1500, 359] on icon at bounding box center [1506, 355] width 12 height 12
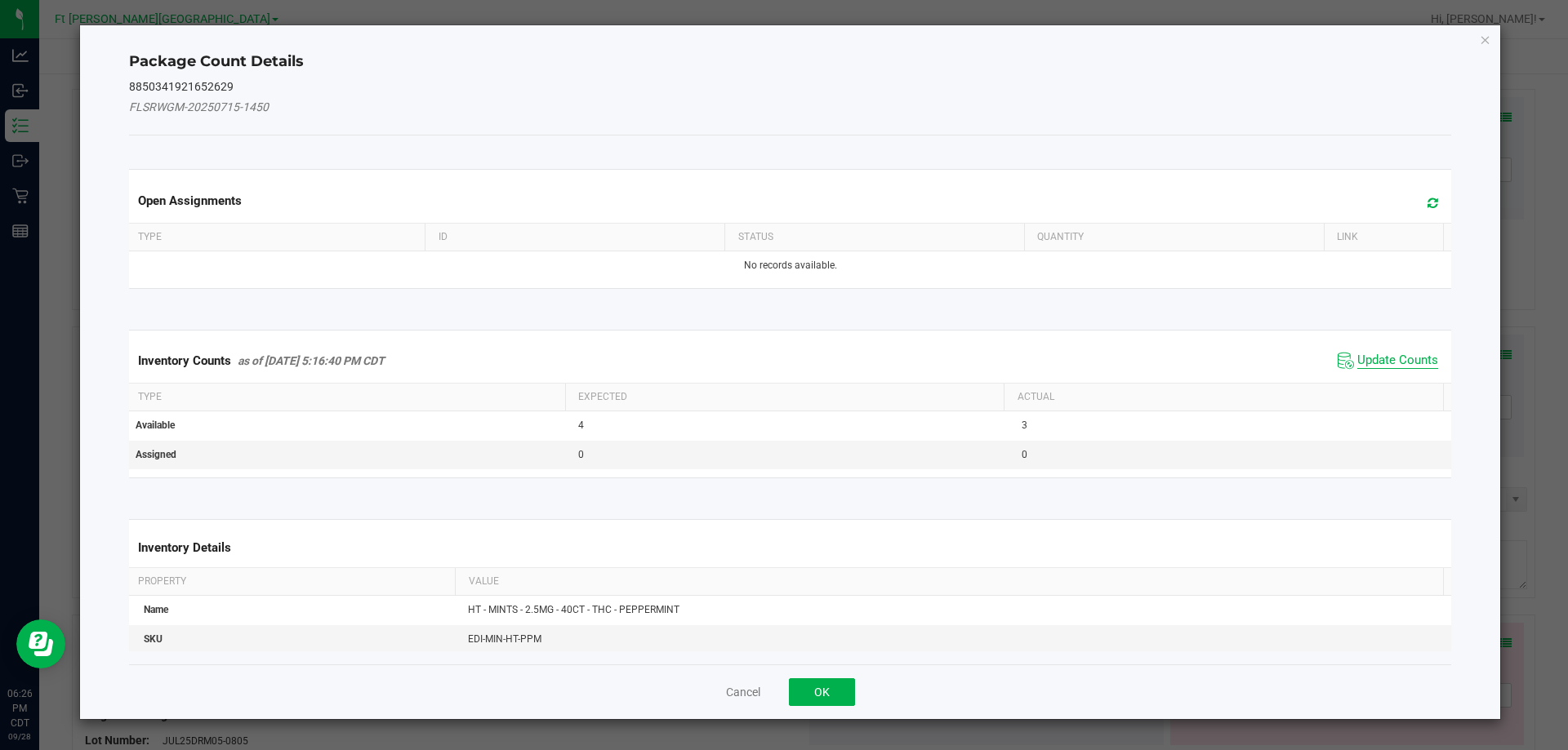
click at [1388, 363] on span "Update Counts" at bounding box center [1397, 360] width 80 height 16
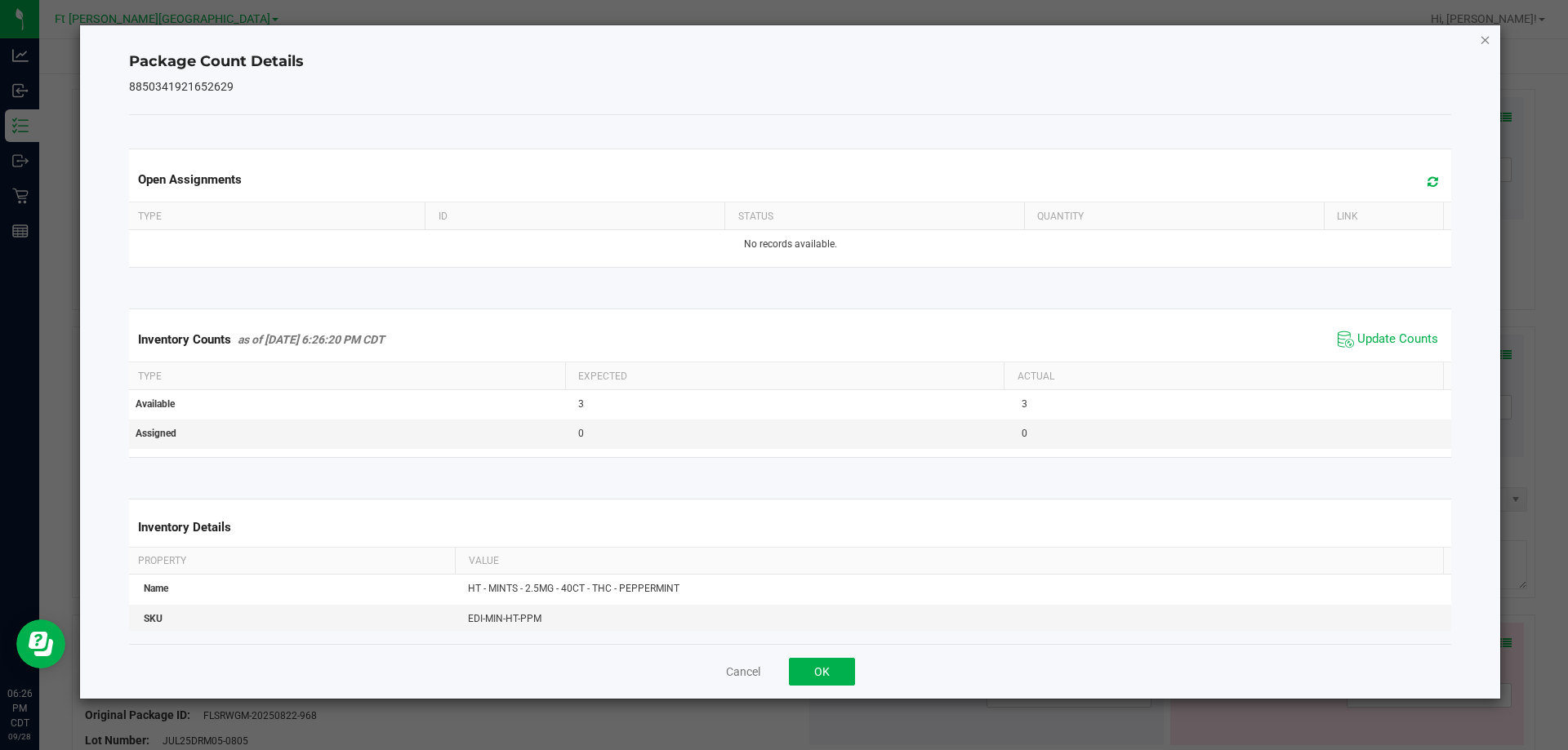
click at [1486, 40] on icon "Close" at bounding box center [1486, 39] width 12 height 19
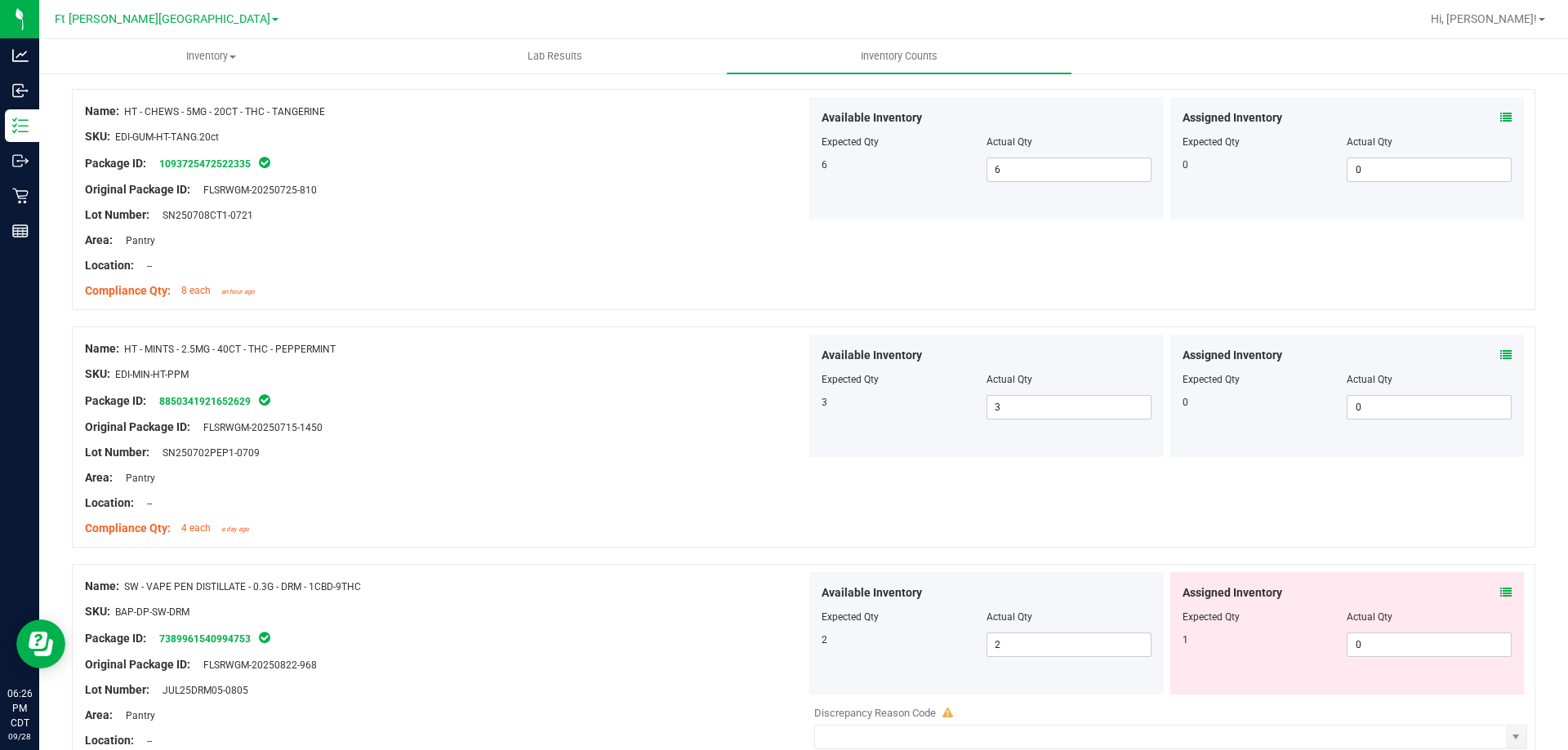
click at [1500, 594] on icon at bounding box center [1506, 593] width 12 height 12
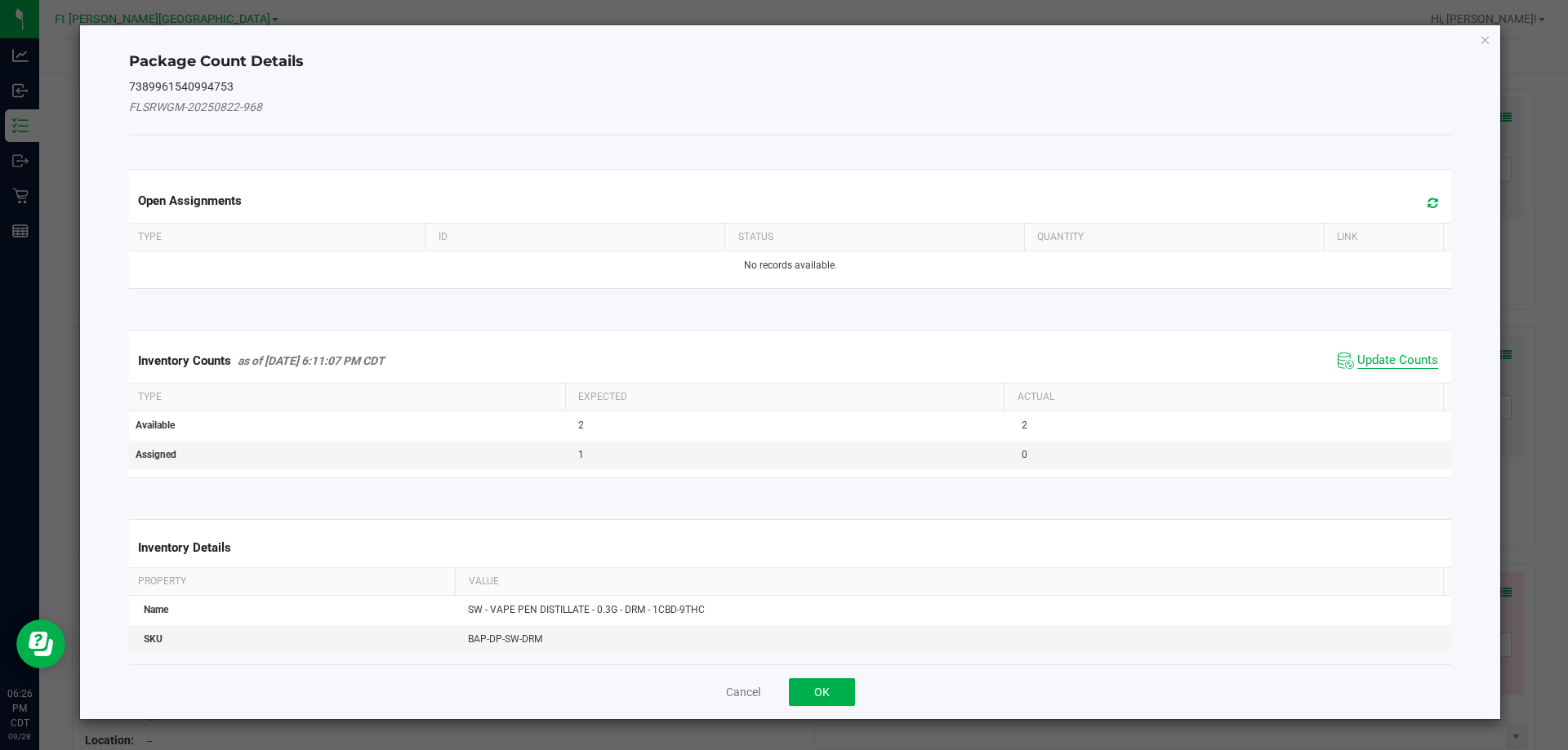
click at [1374, 359] on span "Update Counts" at bounding box center [1397, 360] width 80 height 16
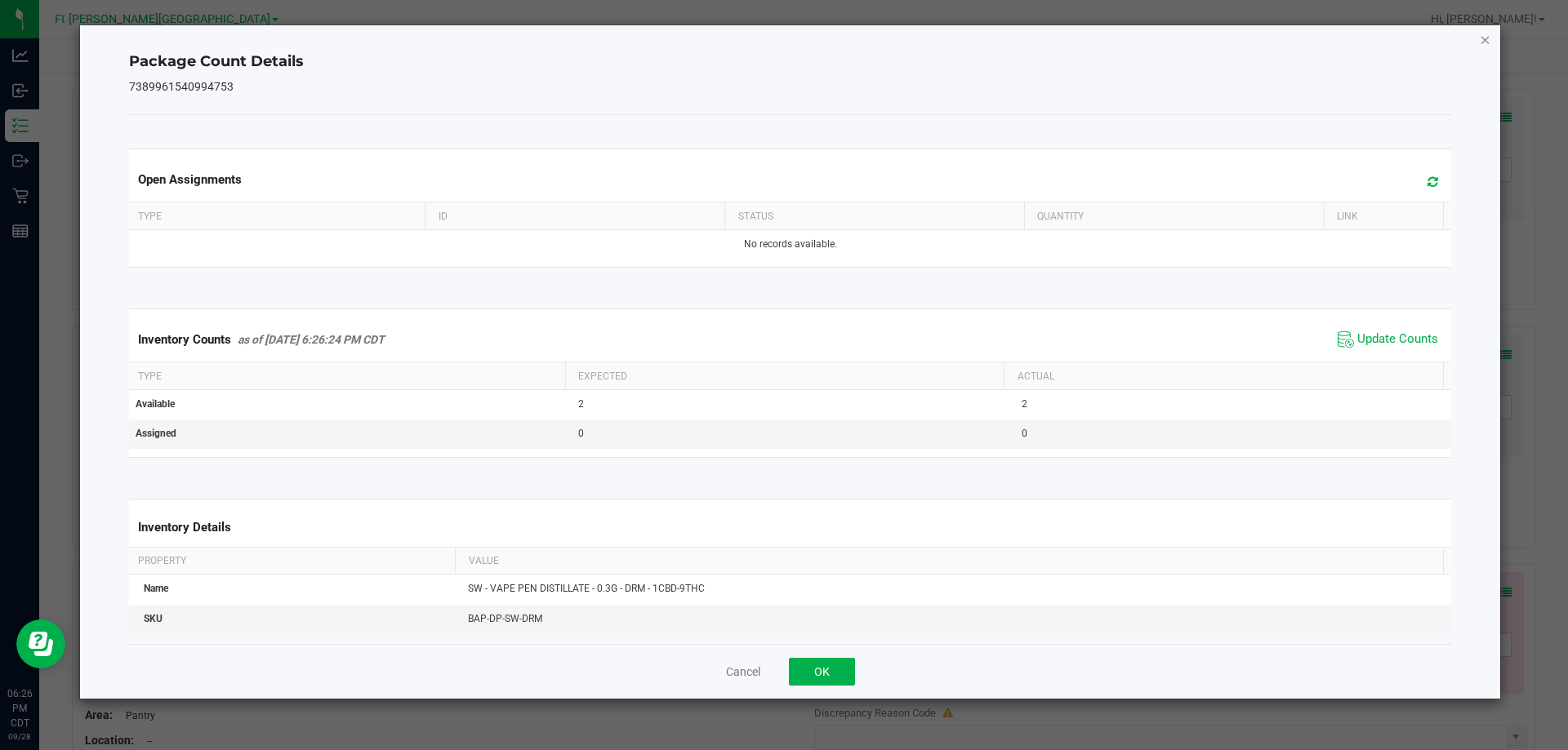
click at [1485, 40] on icon "Close" at bounding box center [1486, 39] width 12 height 19
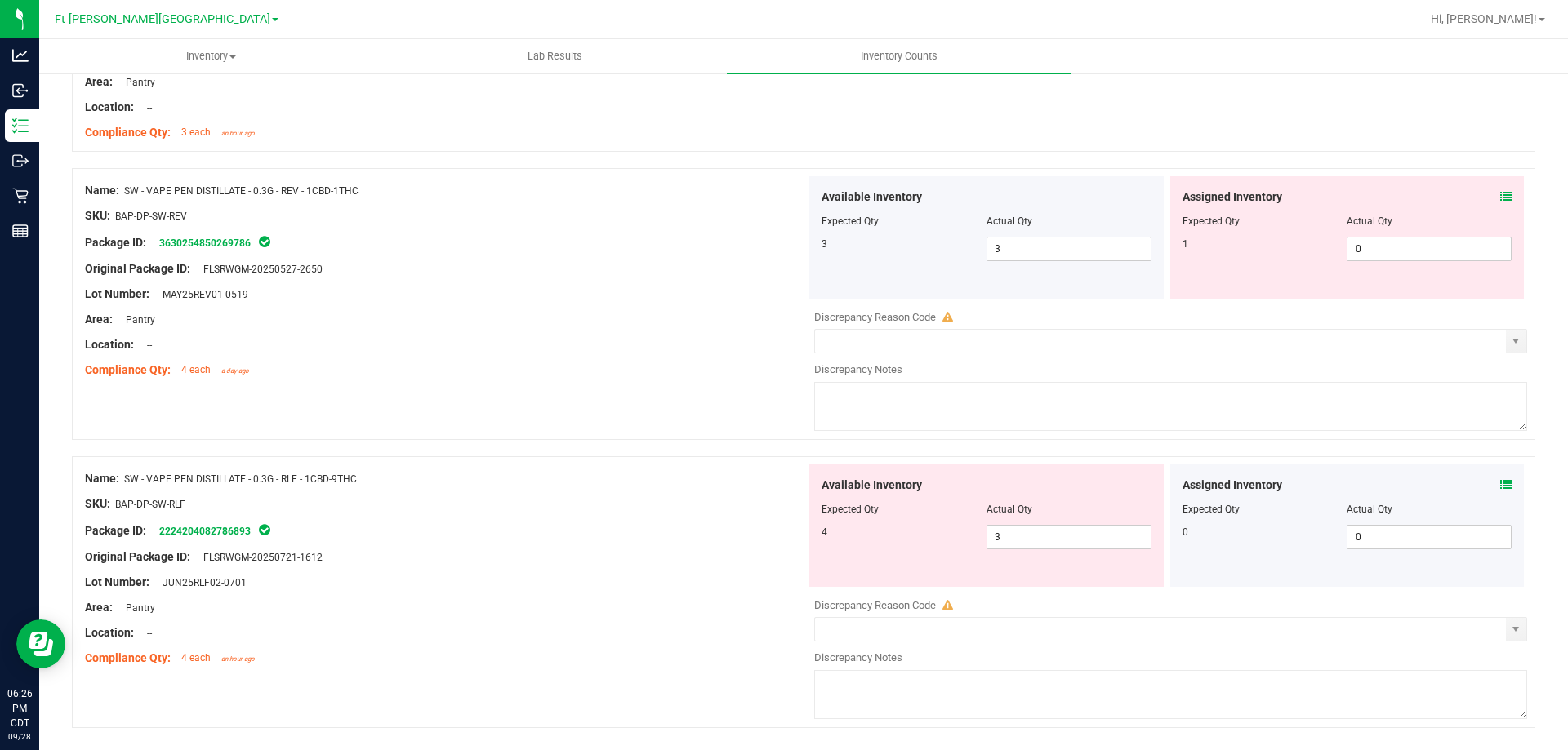
scroll to position [4440, 0]
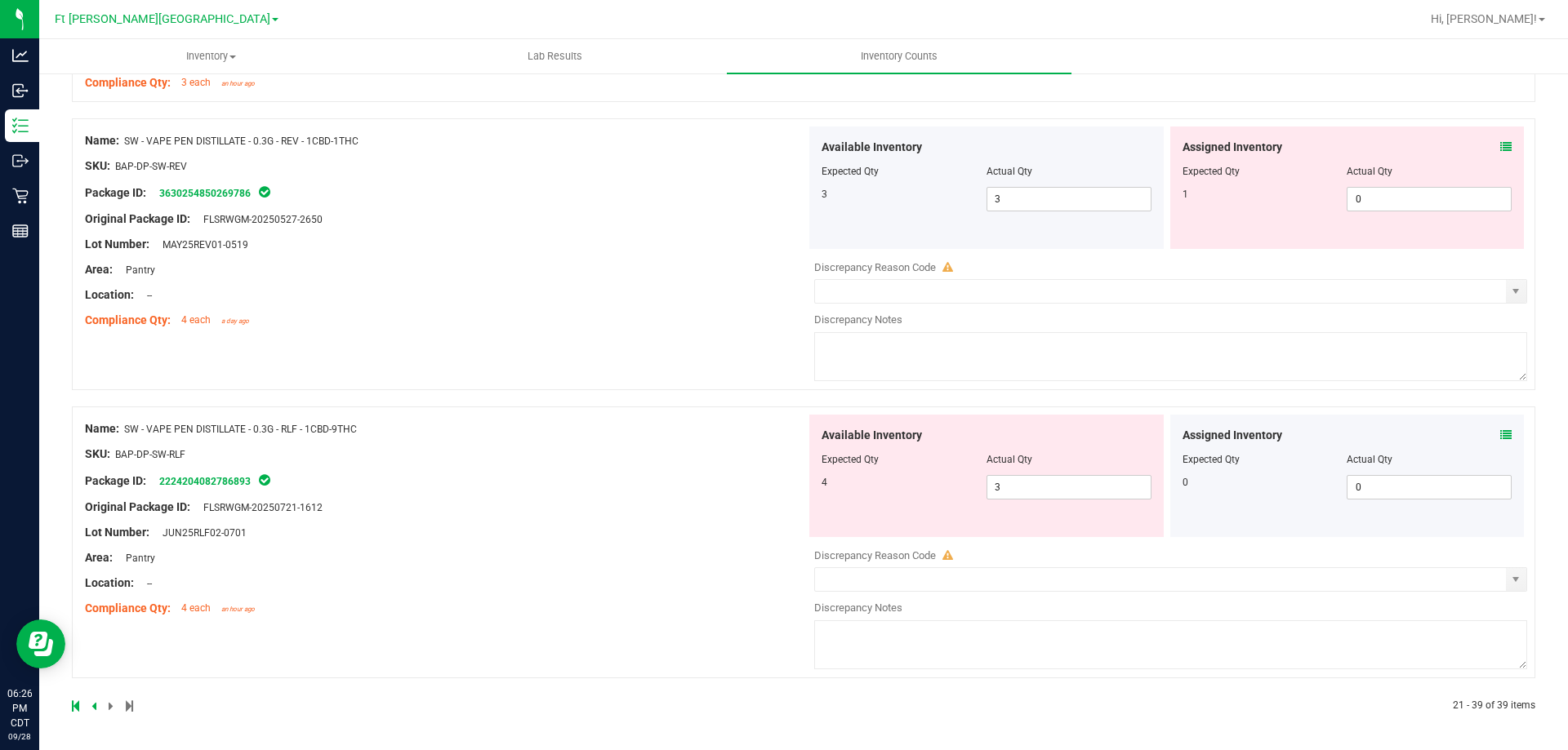
click at [1500, 143] on icon at bounding box center [1506, 147] width 12 height 12
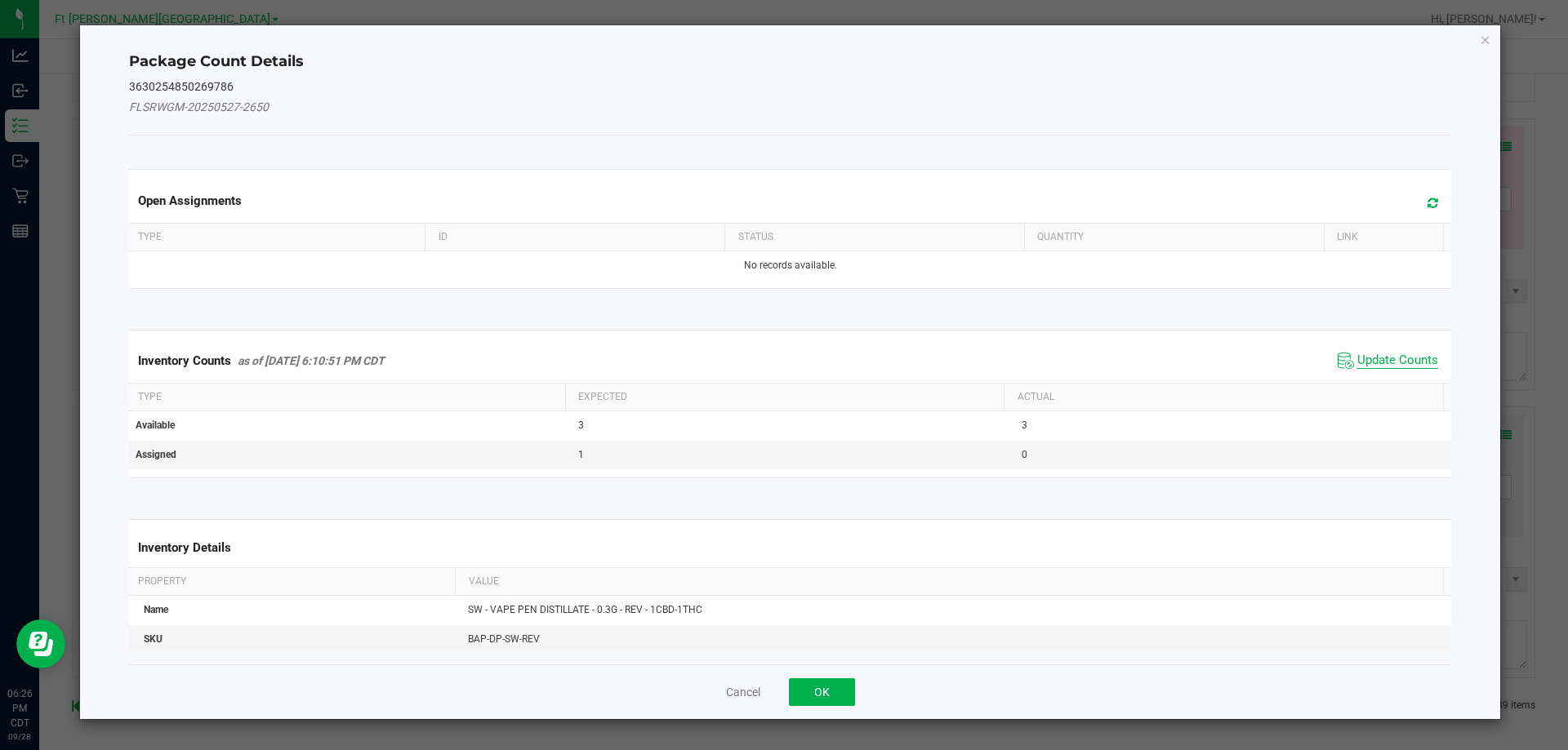
click at [1403, 360] on span "Update Counts" at bounding box center [1397, 360] width 80 height 16
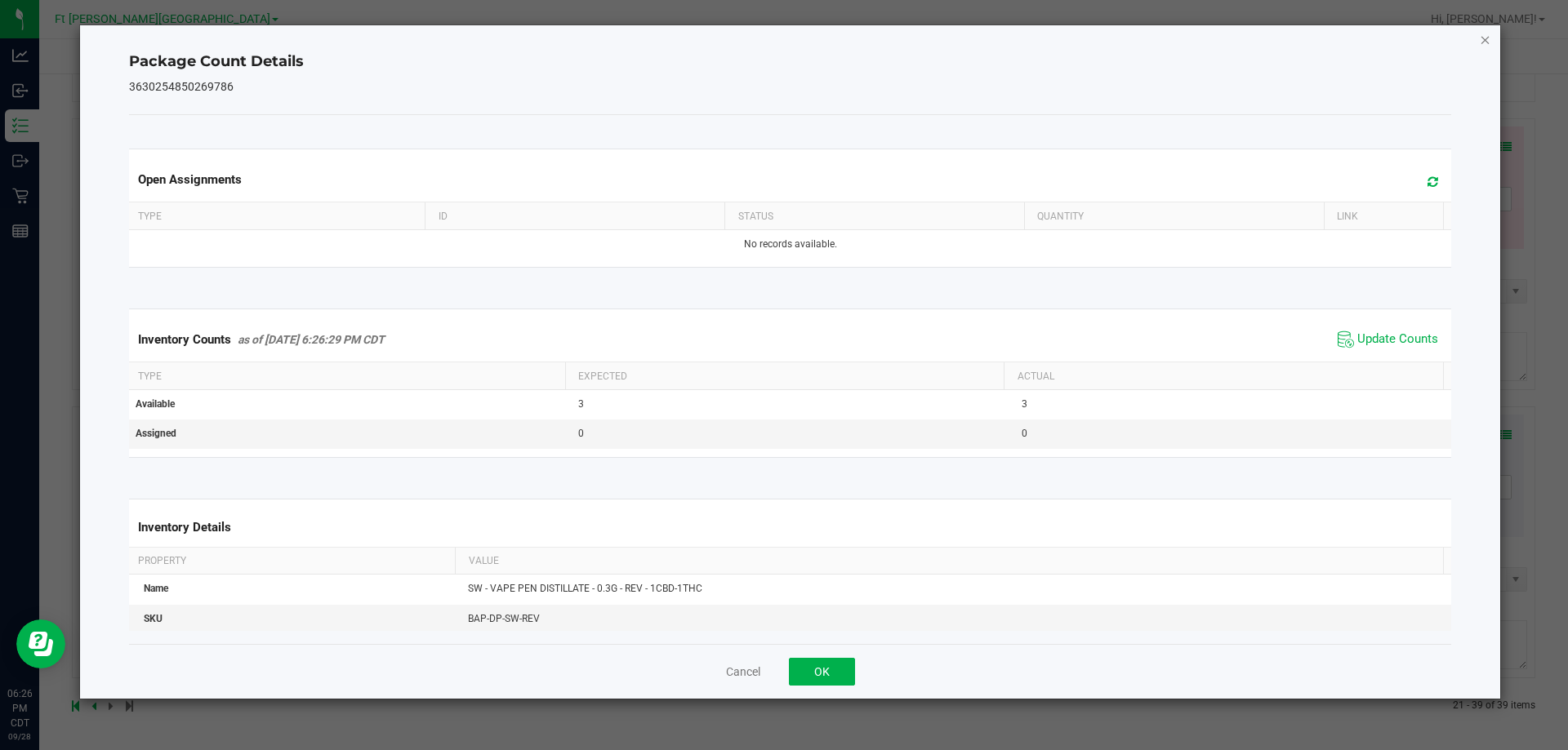
click at [1489, 44] on icon "Close" at bounding box center [1486, 39] width 12 height 19
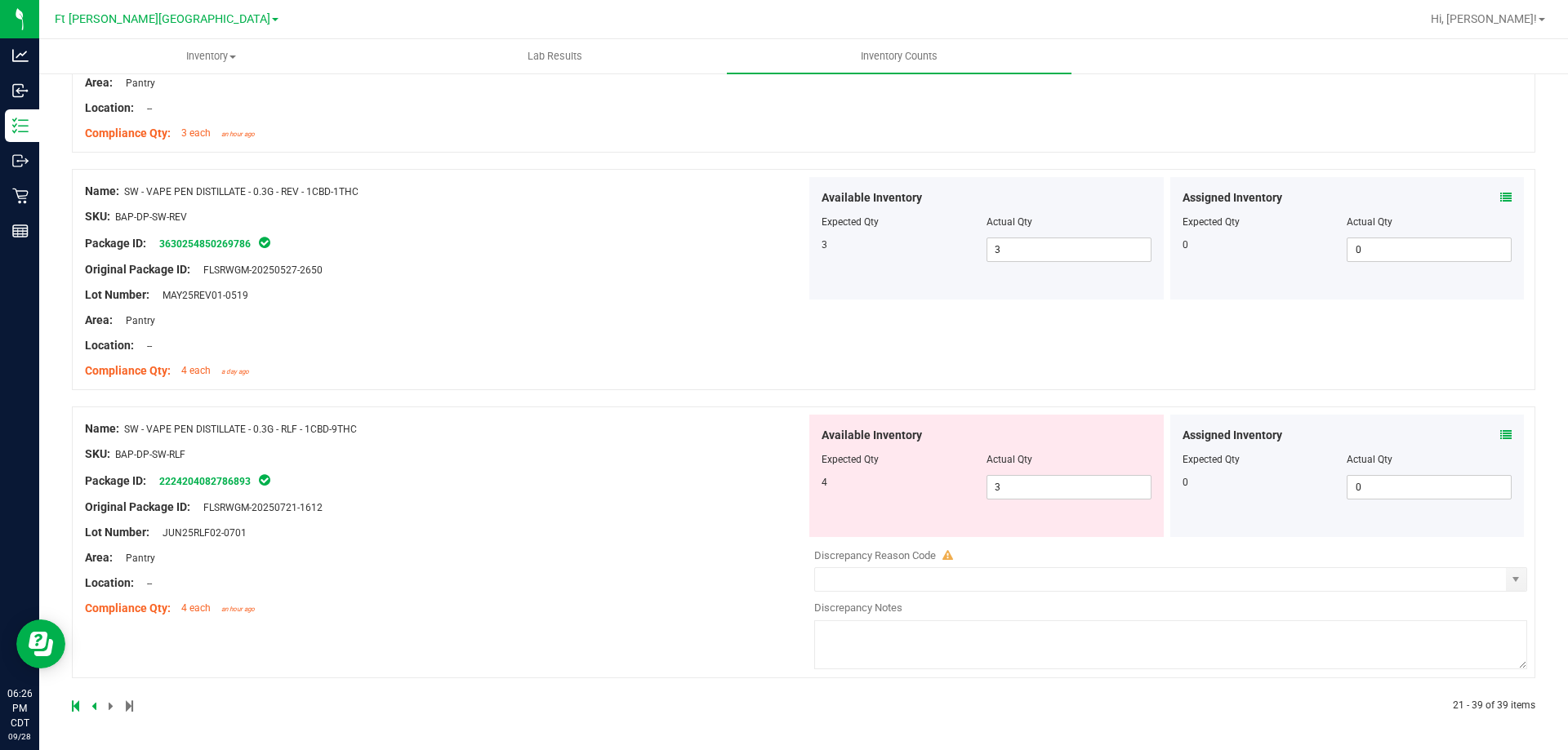
scroll to position [4389, 0]
click at [1500, 440] on icon at bounding box center [1506, 436] width 12 height 12
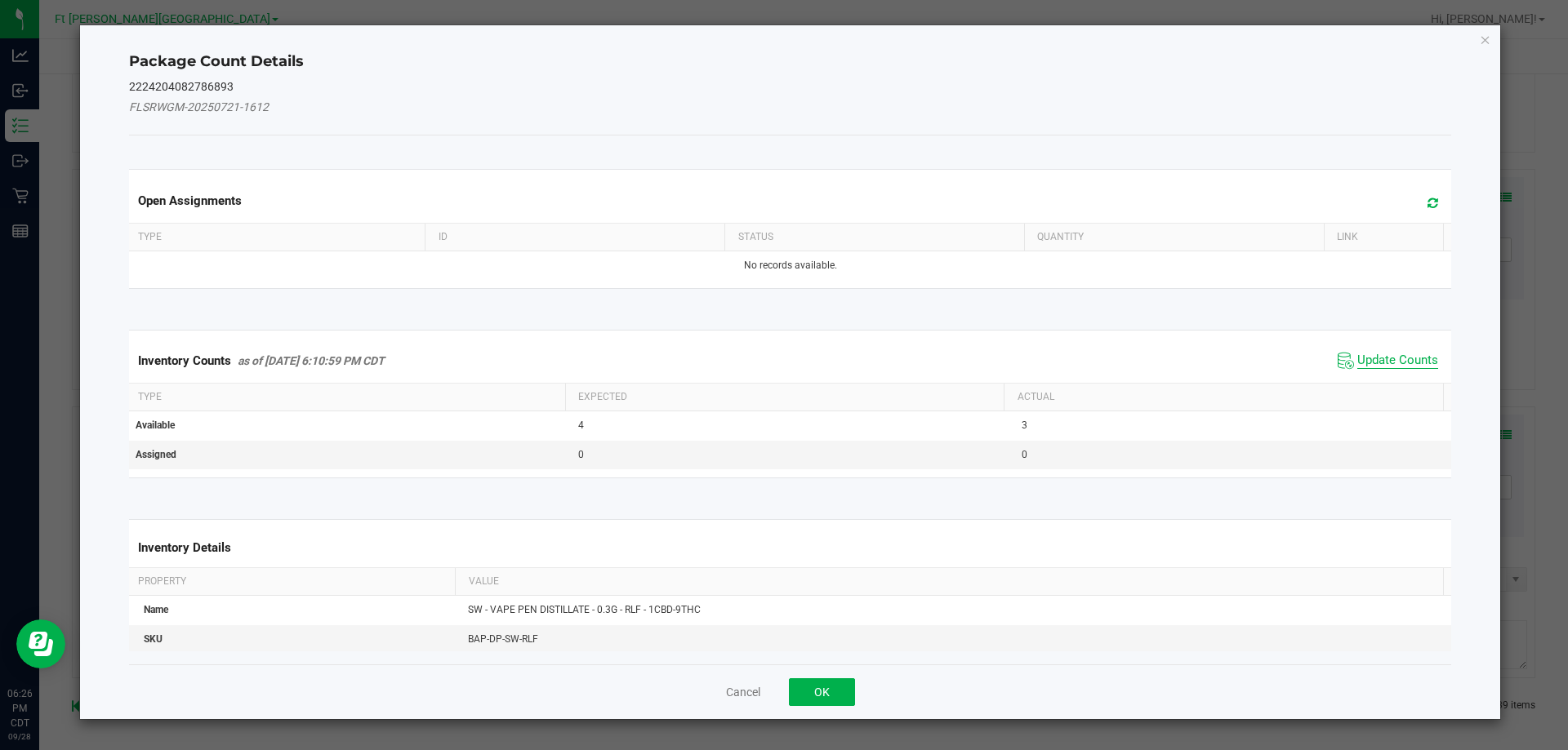
click at [1362, 359] on span "Update Counts" at bounding box center [1397, 360] width 80 height 16
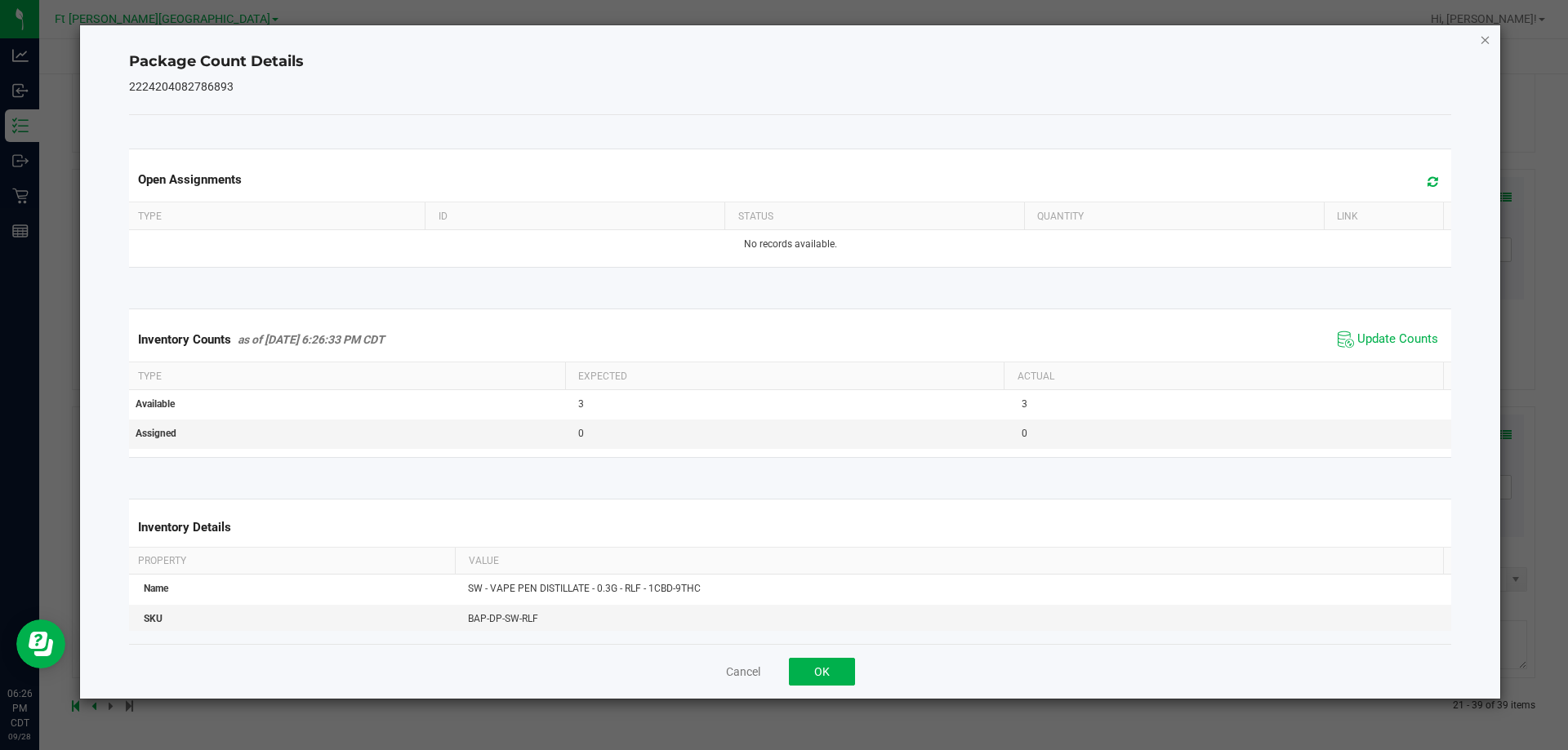
click at [1488, 41] on icon "Close" at bounding box center [1486, 39] width 12 height 19
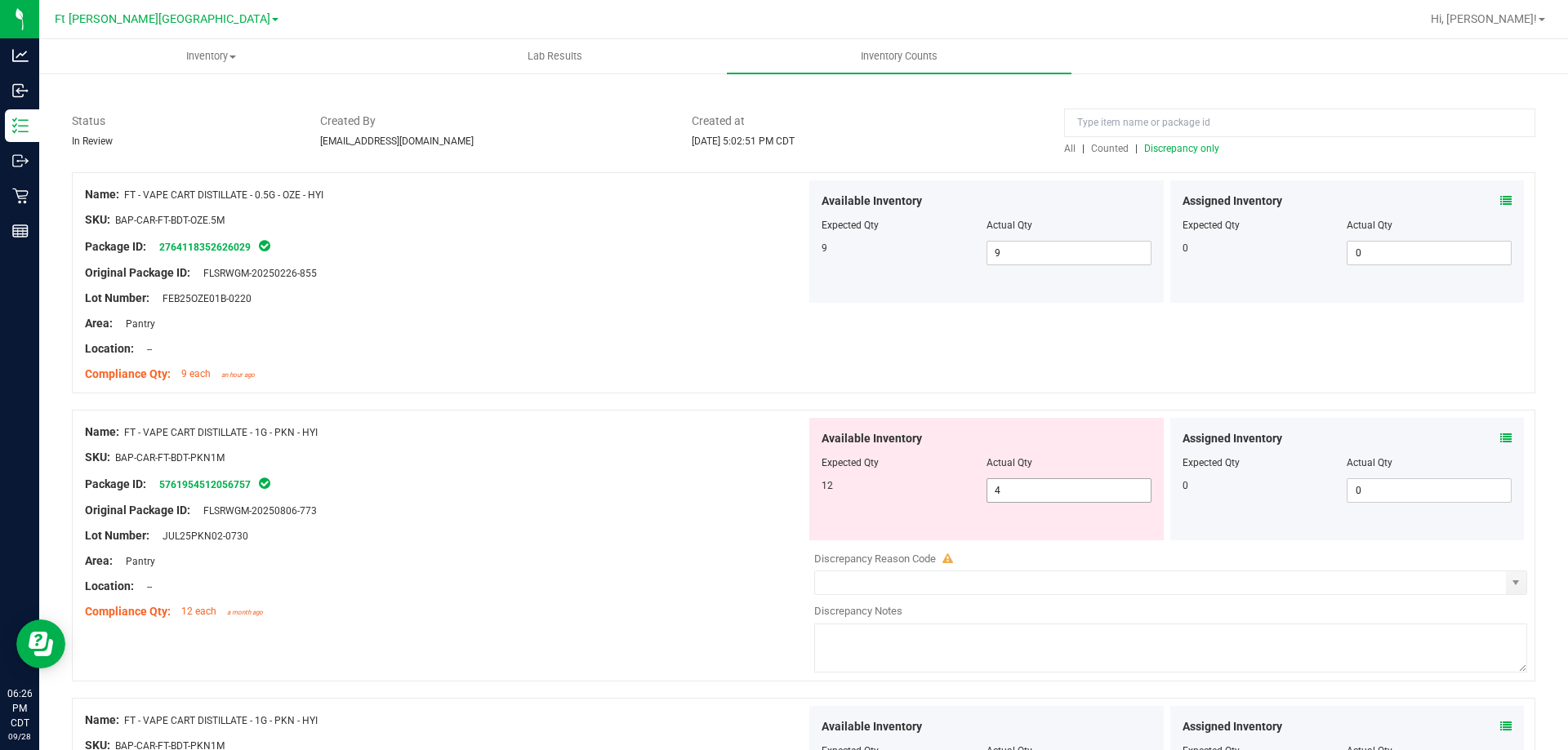
scroll to position [0, 0]
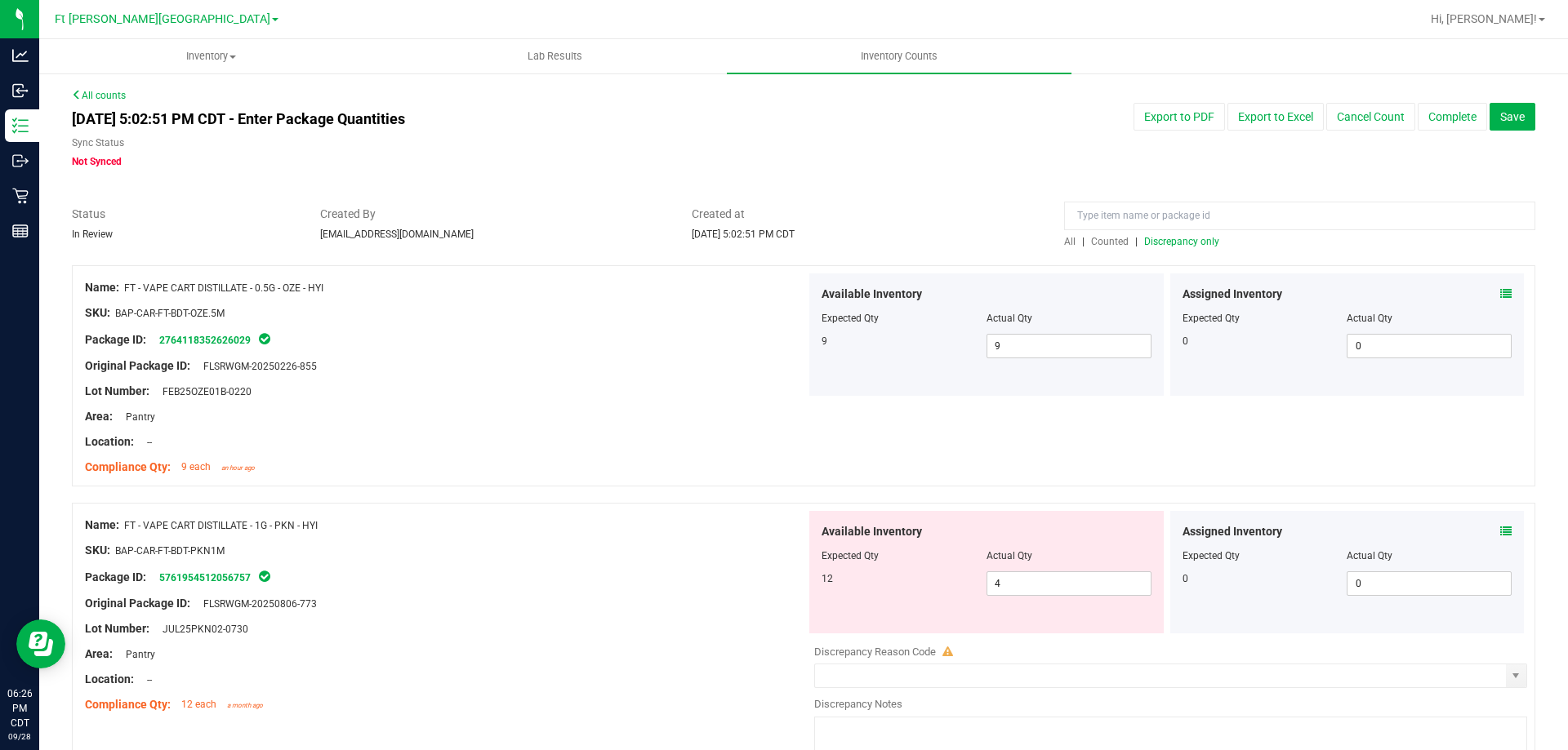
click at [1181, 241] on span "Discrepancy only" at bounding box center [1182, 242] width 75 height 12
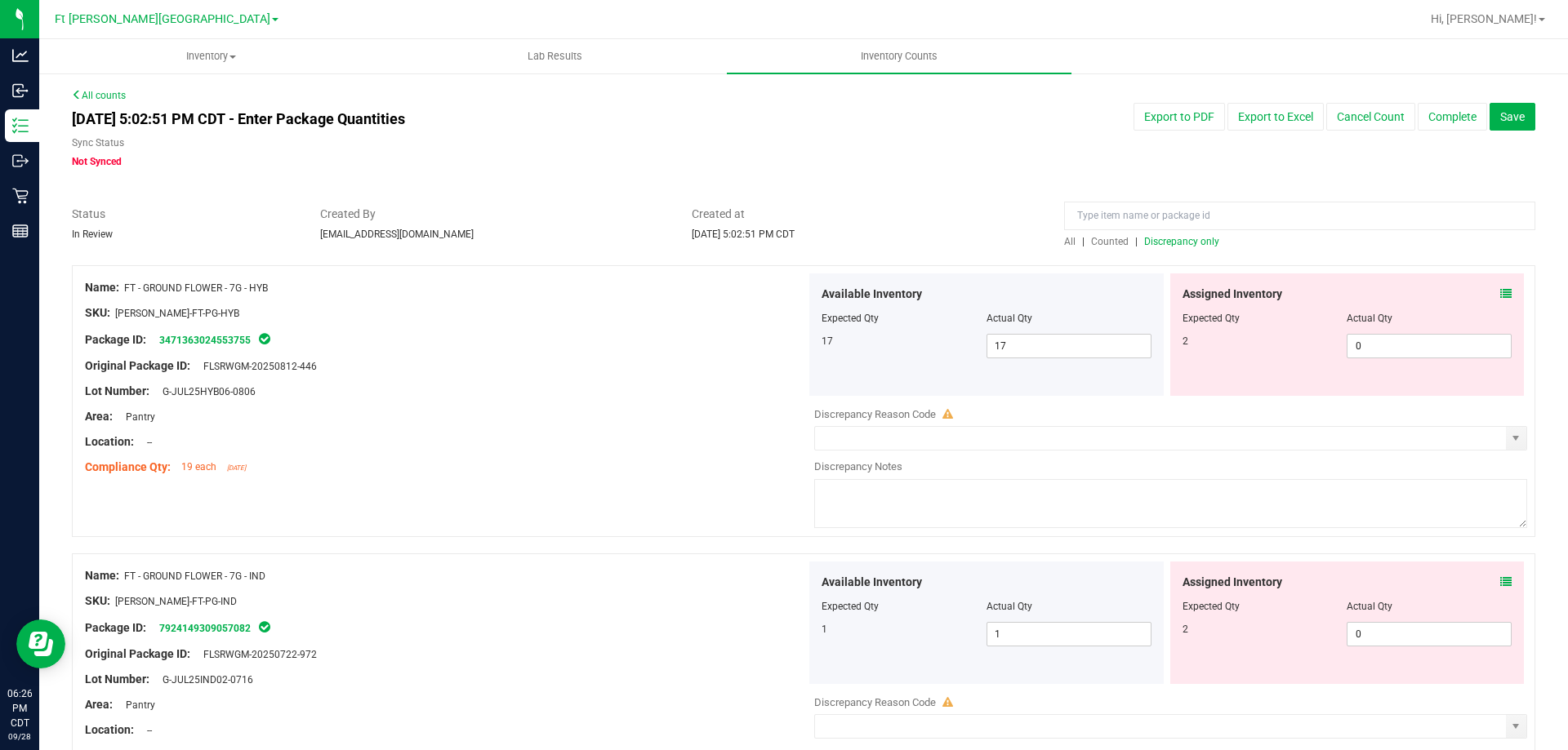
click at [1500, 293] on icon at bounding box center [1506, 294] width 12 height 12
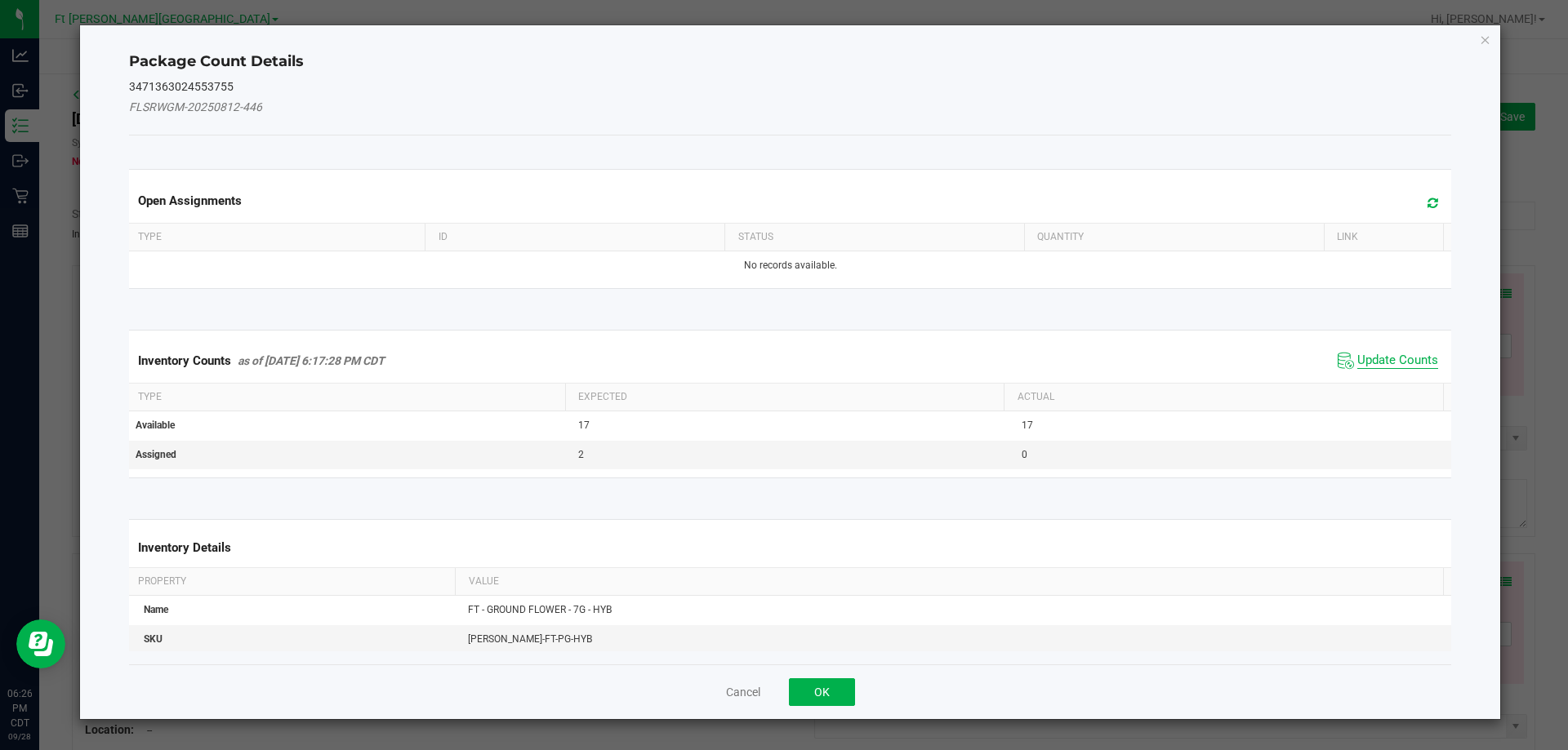
click at [1361, 357] on span "Update Counts" at bounding box center [1397, 360] width 80 height 16
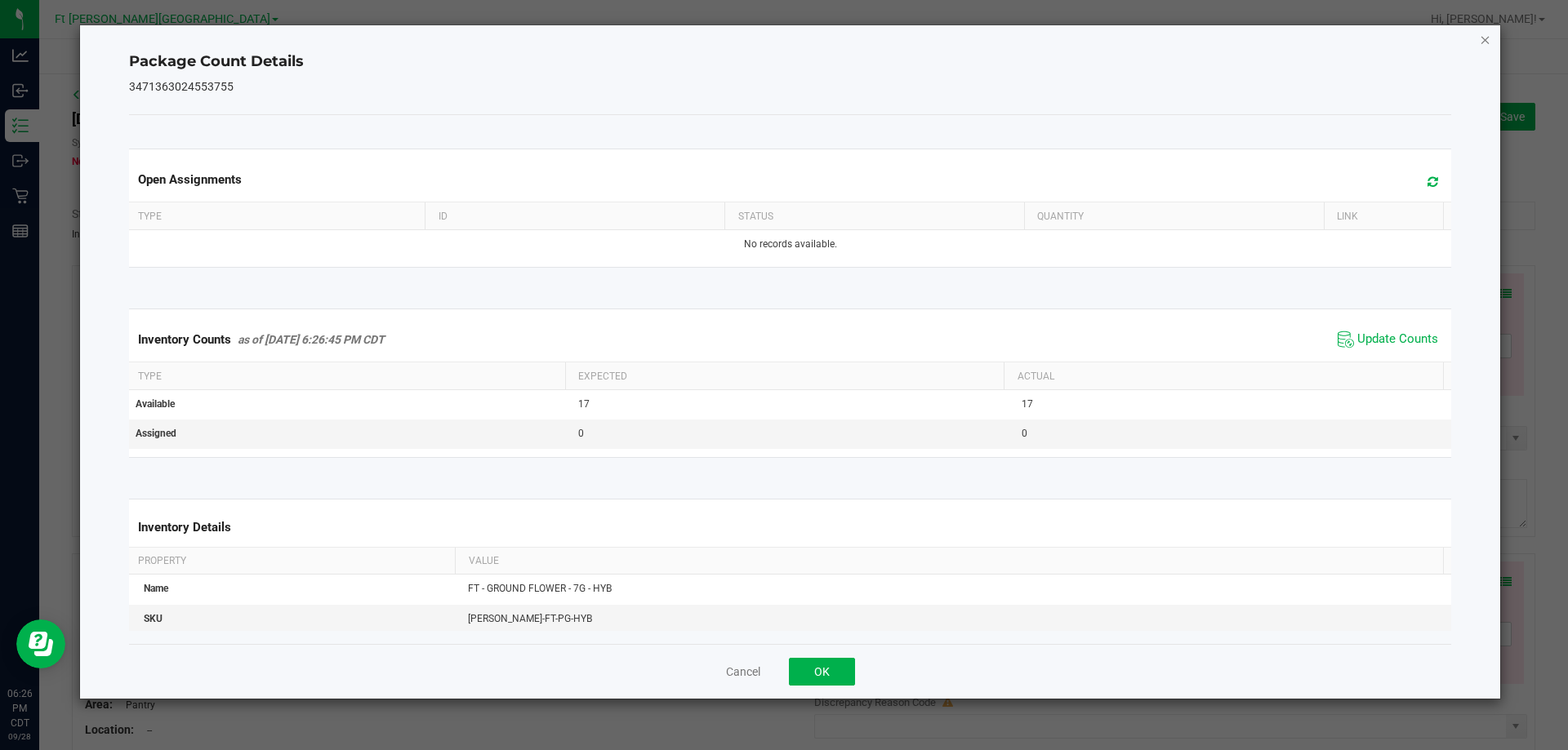
click at [1485, 42] on icon "Close" at bounding box center [1486, 39] width 12 height 19
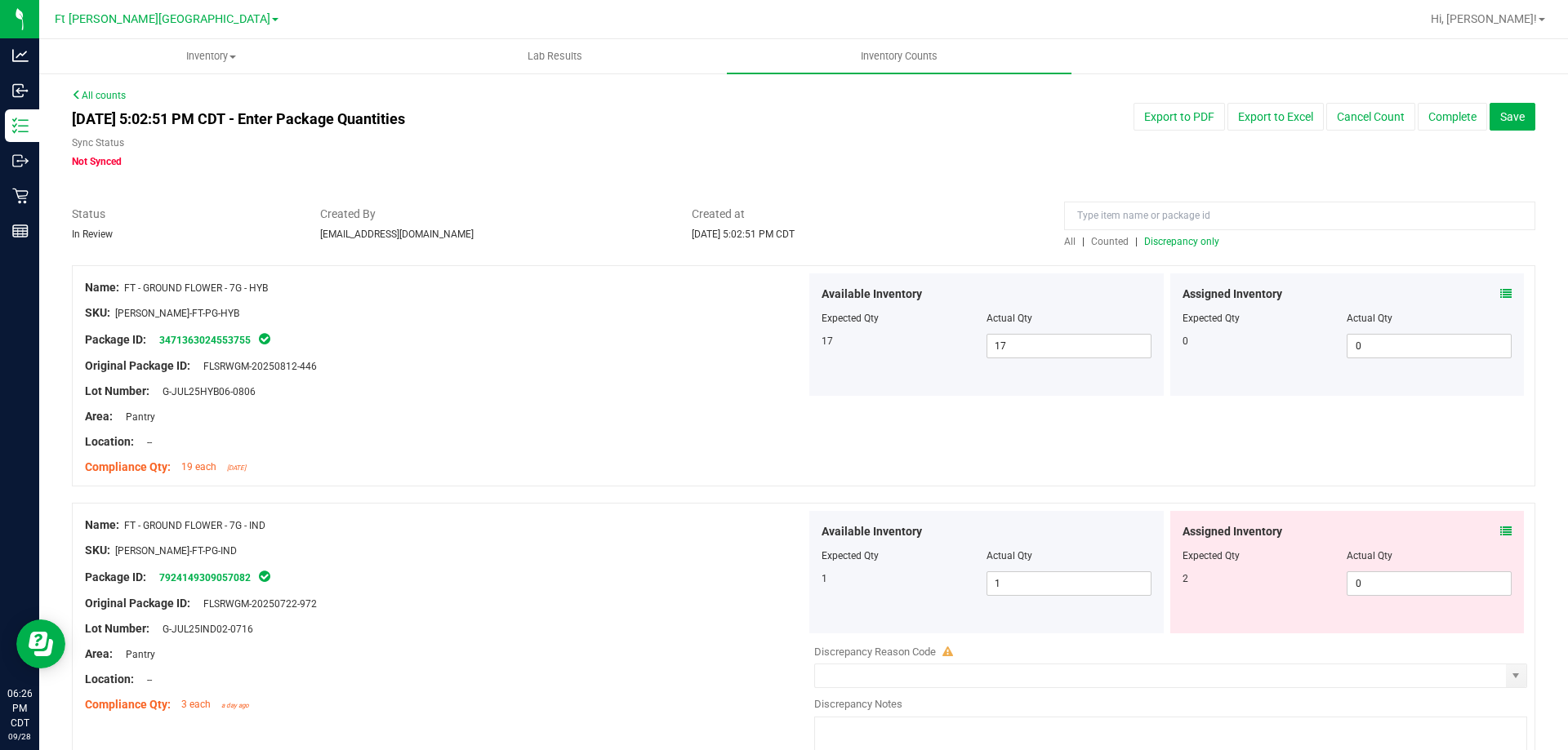
click at [1500, 535] on icon at bounding box center [1506, 531] width 12 height 12
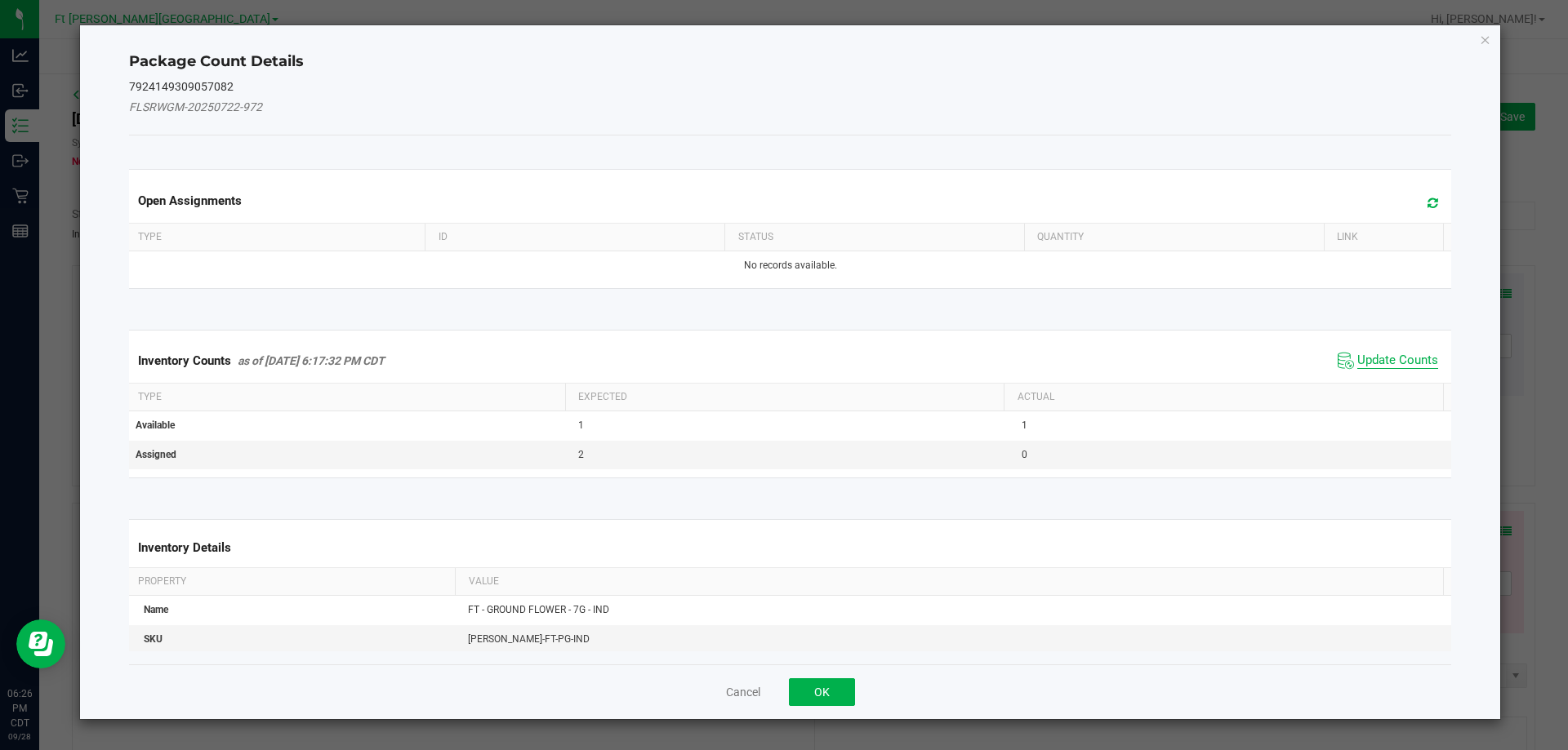
click at [1380, 354] on span "Update Counts" at bounding box center [1397, 360] width 80 height 16
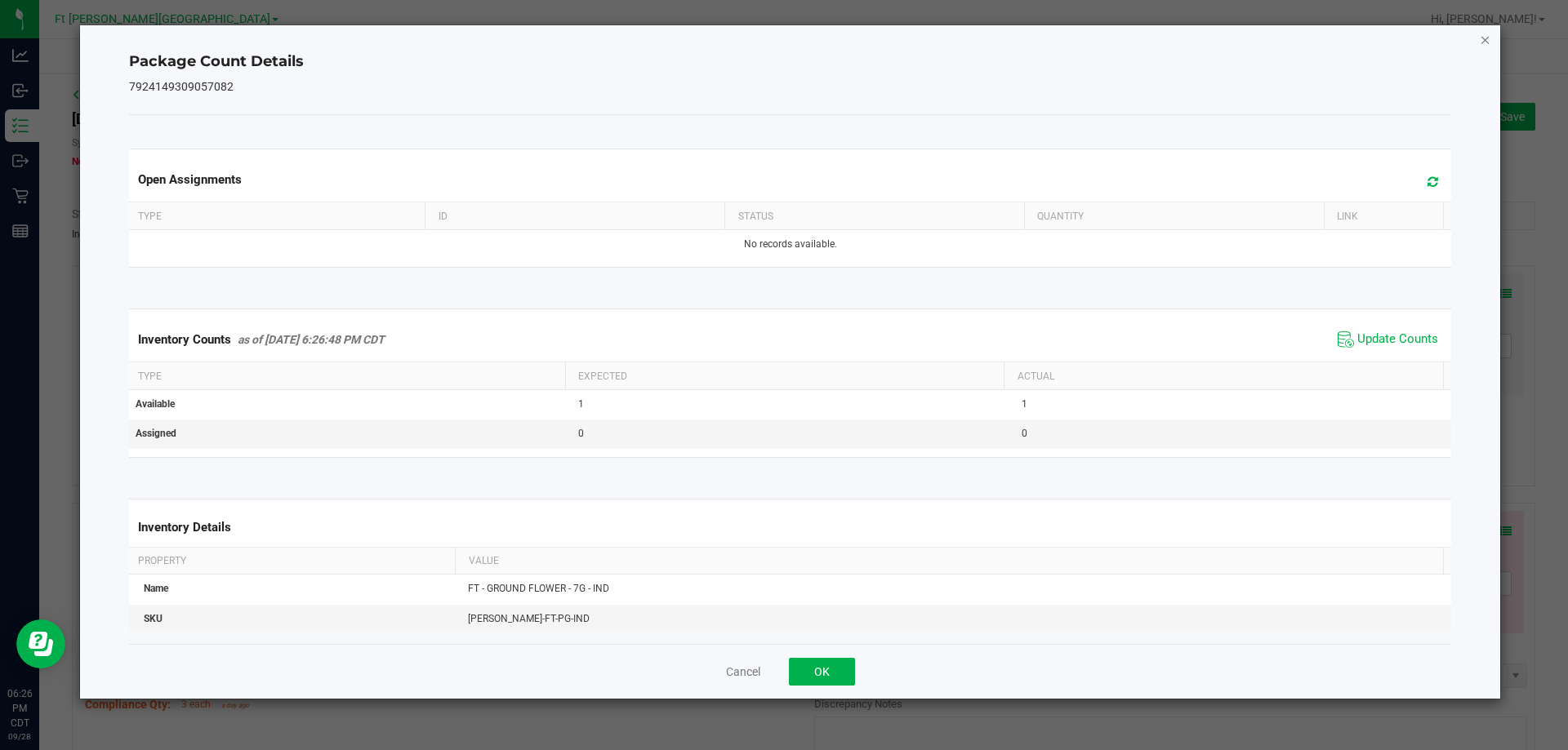
click at [1482, 39] on icon "Close" at bounding box center [1486, 39] width 12 height 19
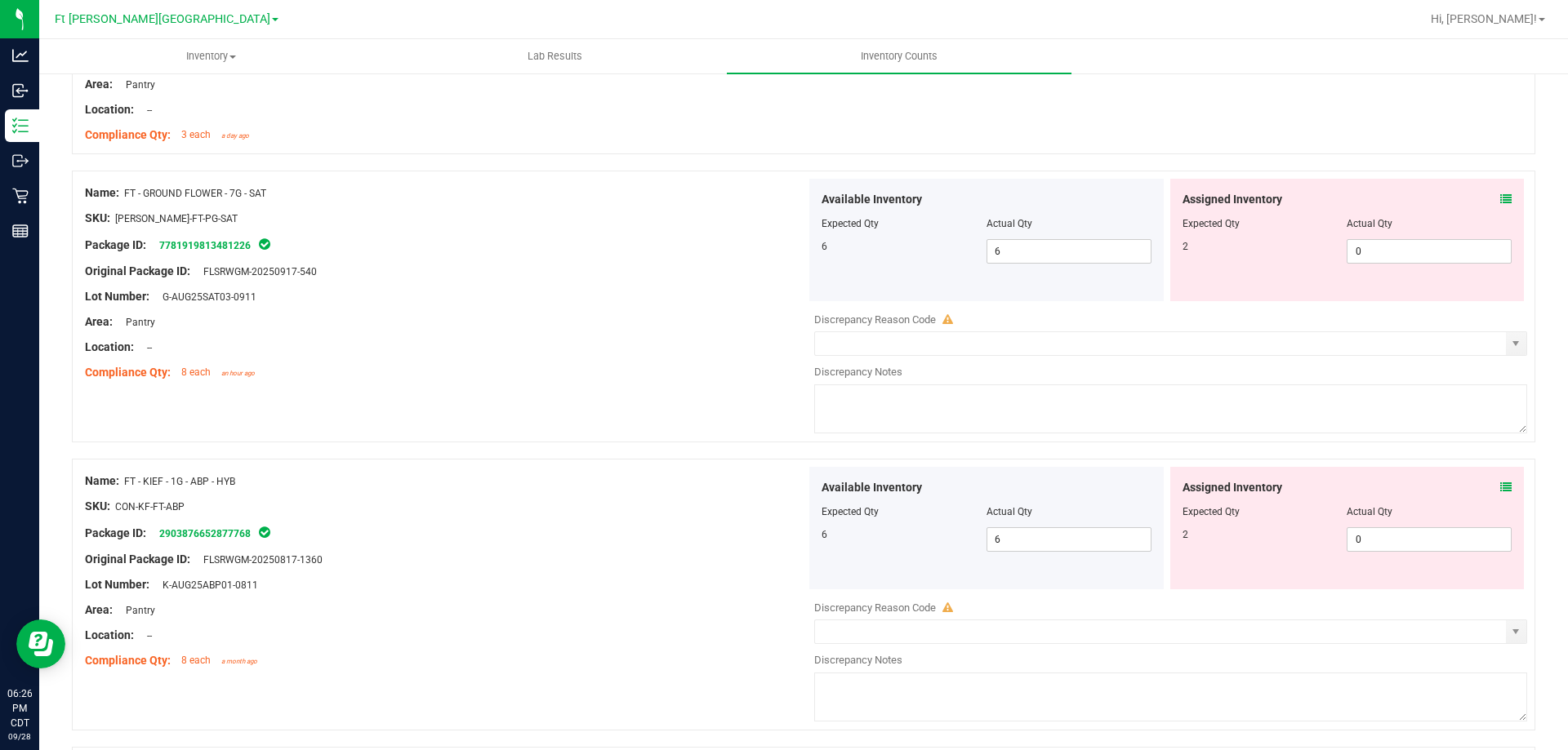
scroll to position [572, 0]
click at [1500, 192] on icon at bounding box center [1506, 198] width 12 height 12
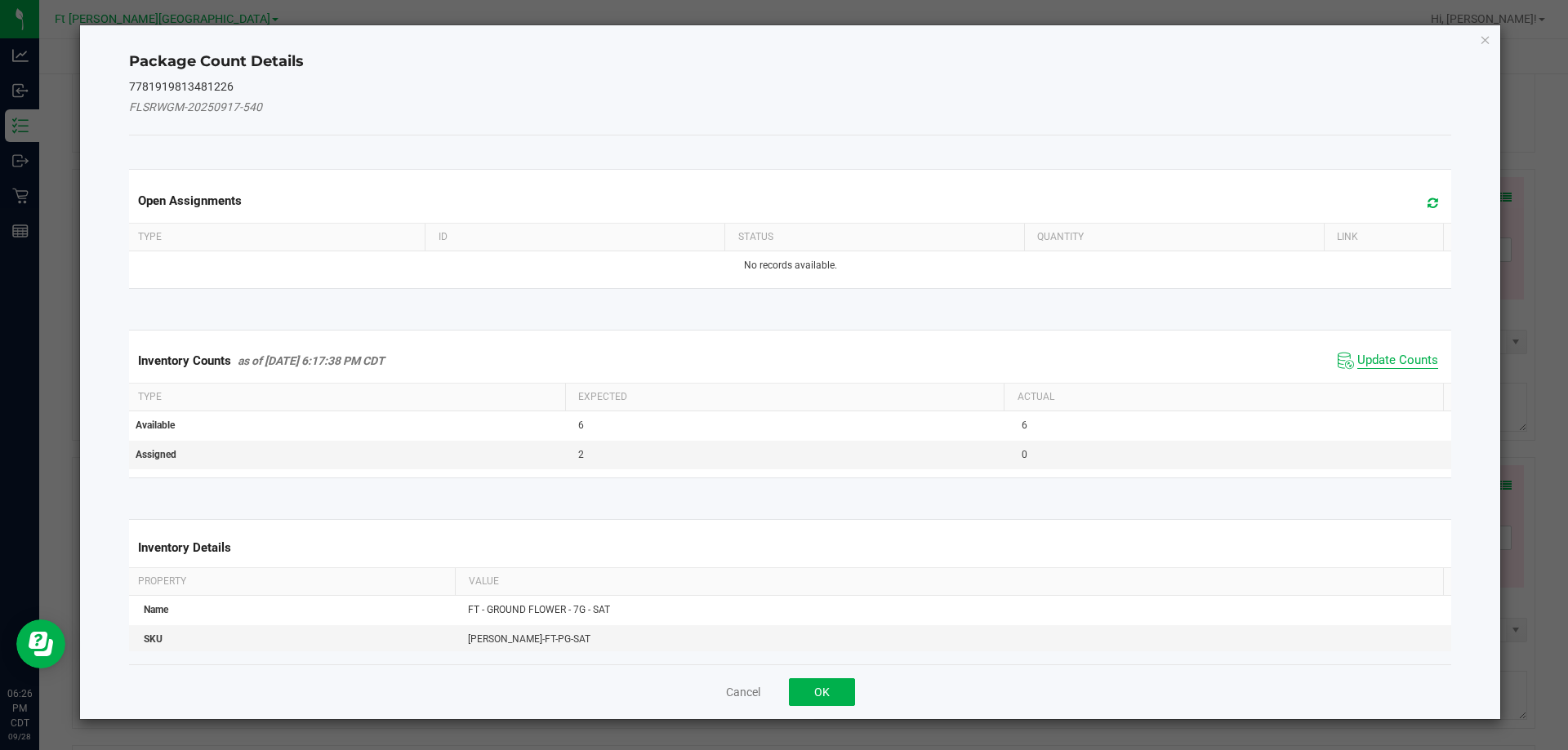
click at [1404, 365] on span "Update Counts" at bounding box center [1397, 360] width 80 height 16
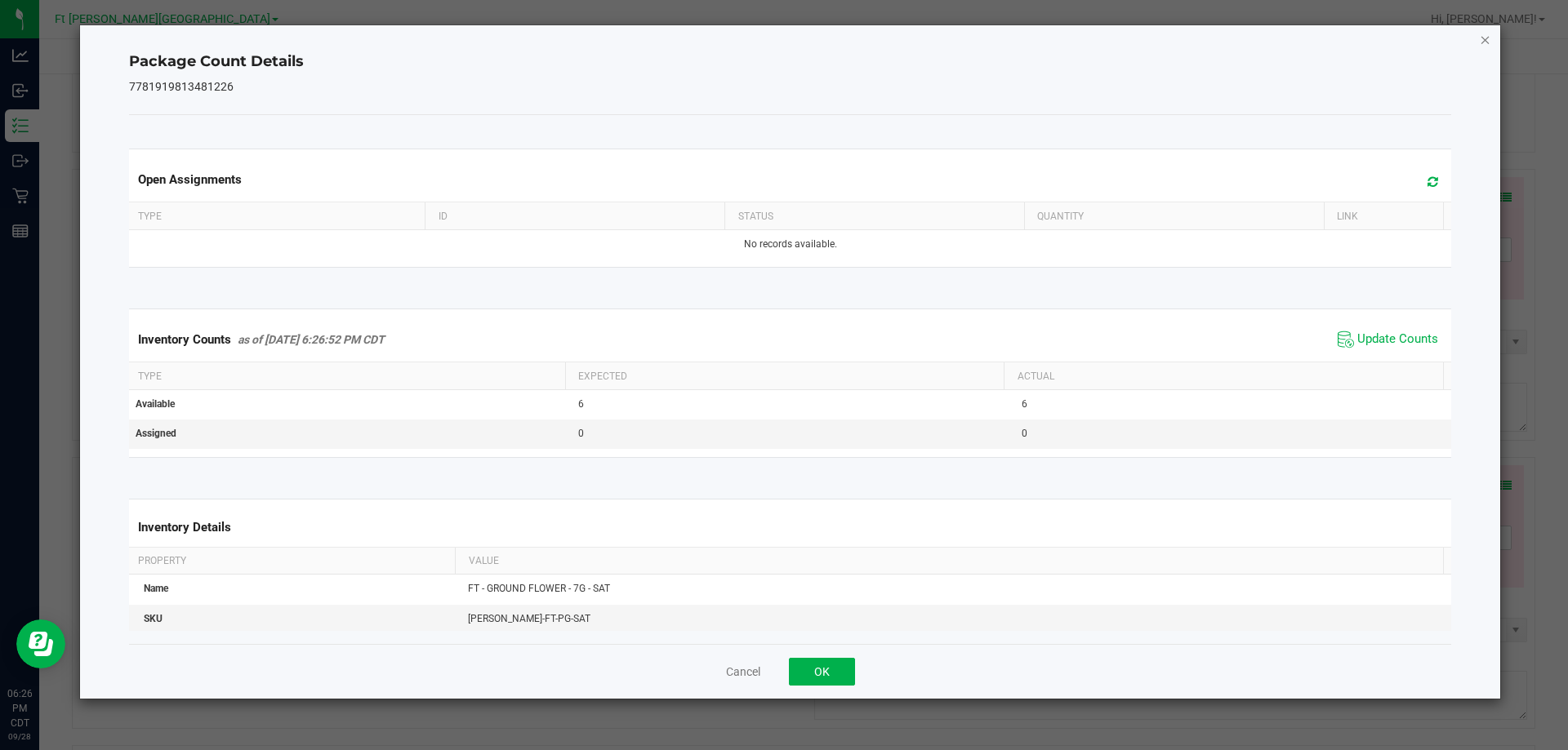
click at [1486, 41] on icon "Close" at bounding box center [1486, 39] width 12 height 19
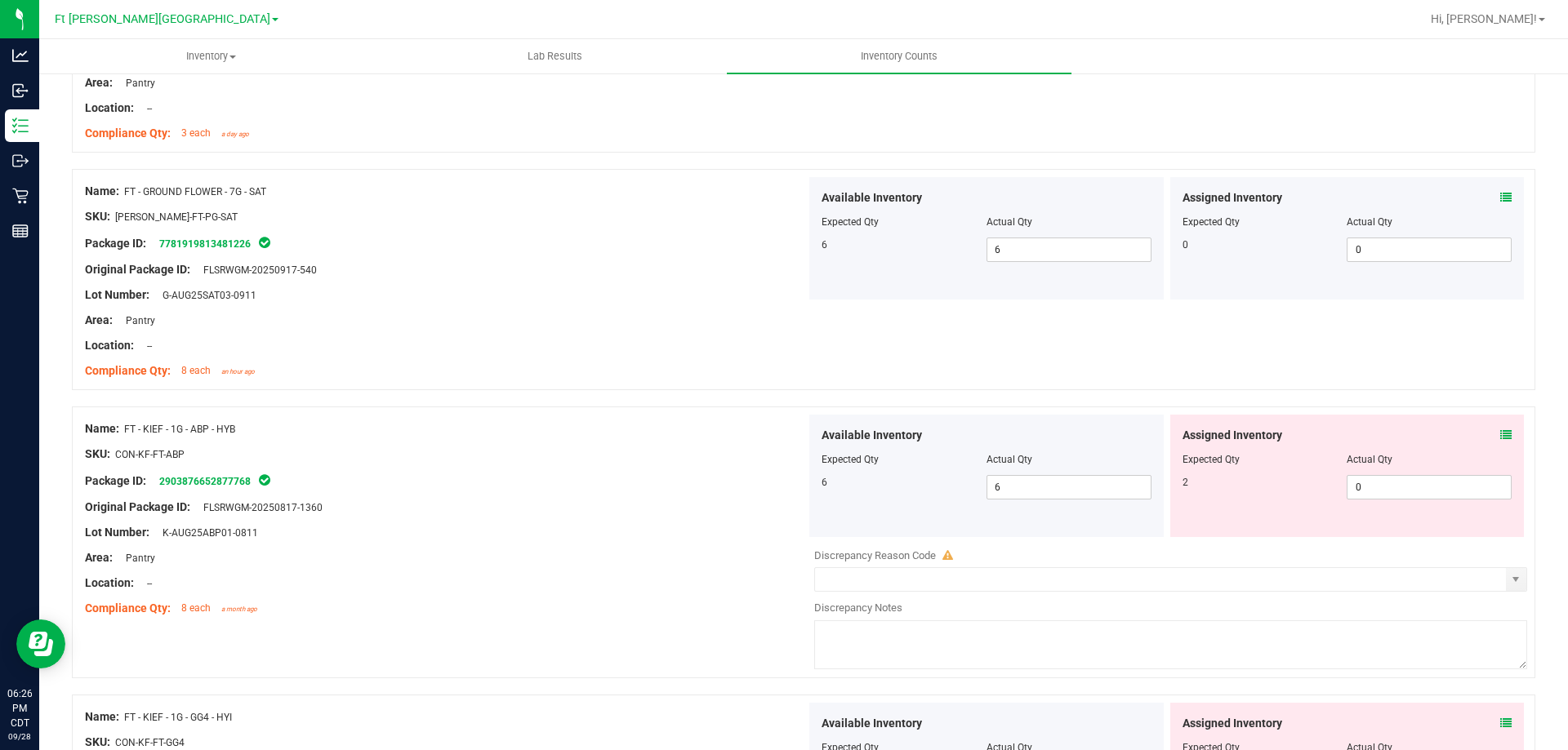
click at [1500, 430] on icon at bounding box center [1506, 436] width 12 height 12
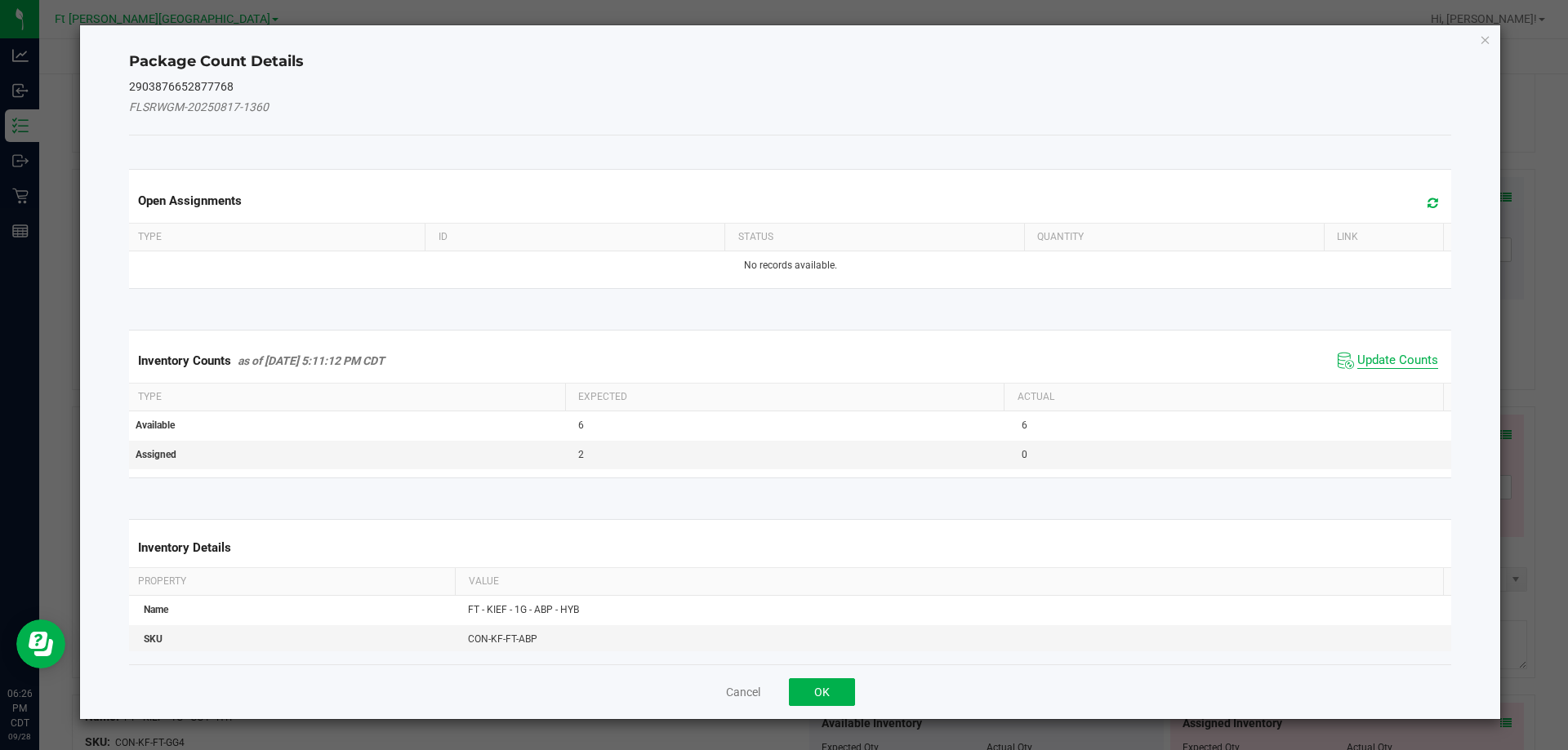
click at [1405, 354] on span "Update Counts" at bounding box center [1397, 360] width 80 height 16
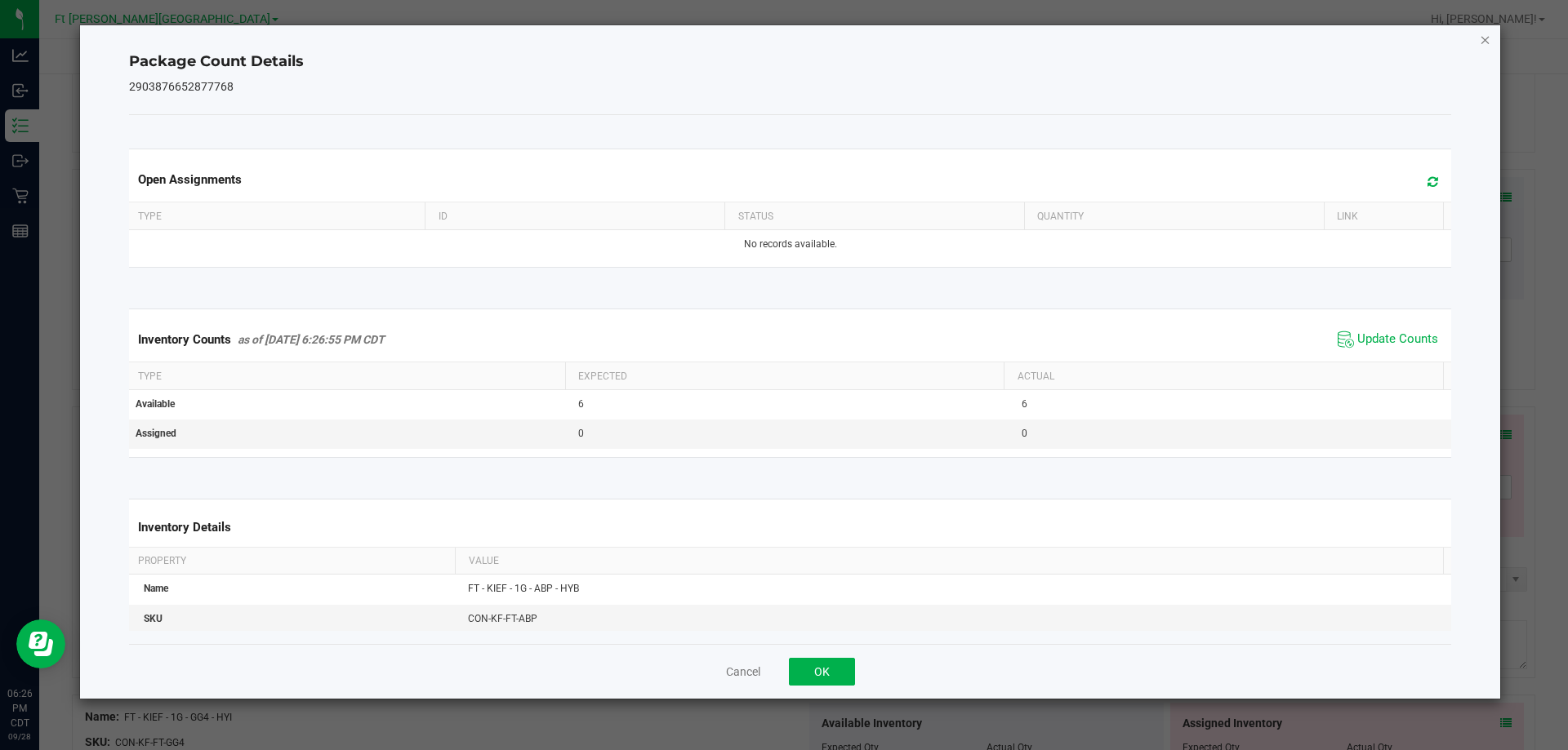
click at [1486, 36] on icon "Close" at bounding box center [1486, 39] width 12 height 19
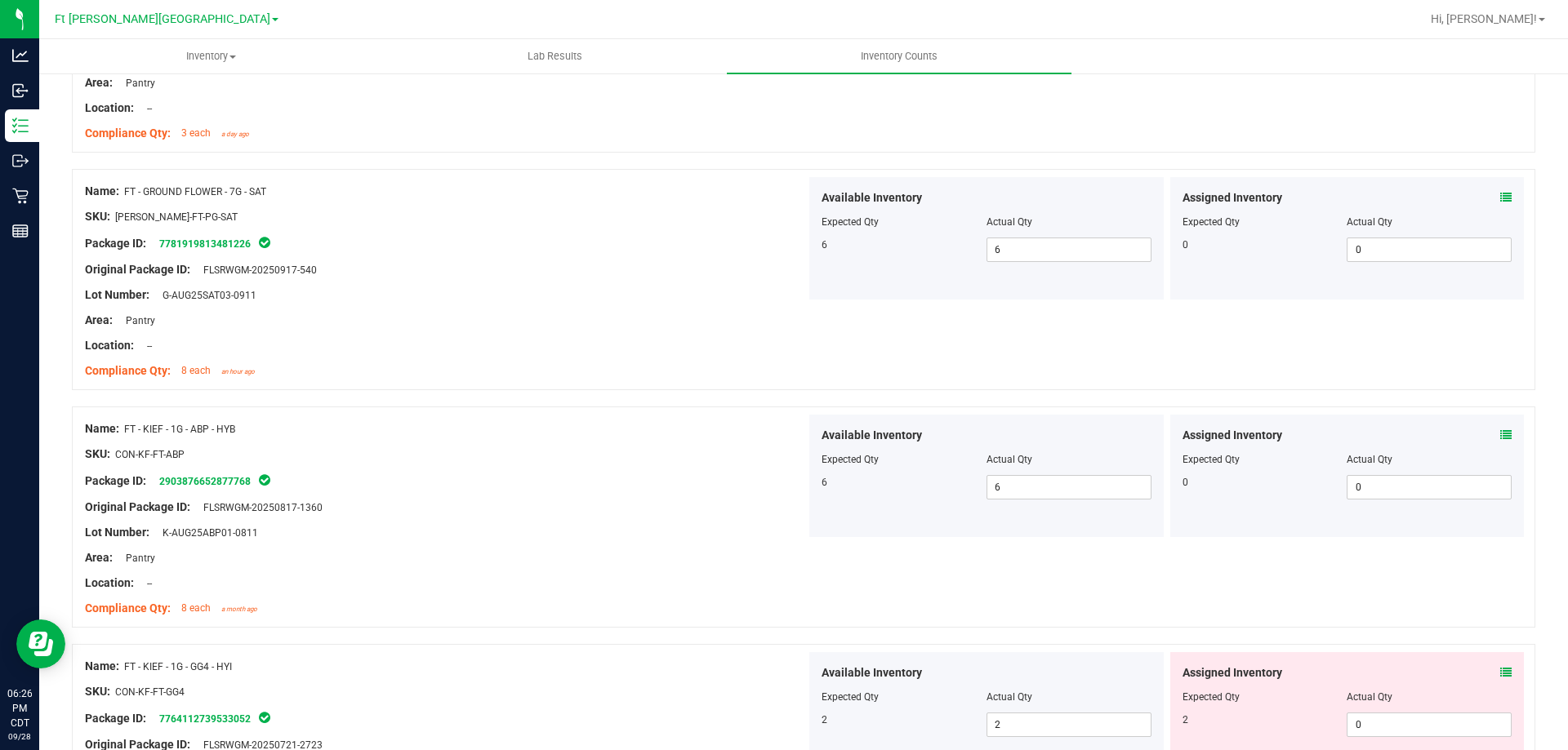
scroll to position [898, 0]
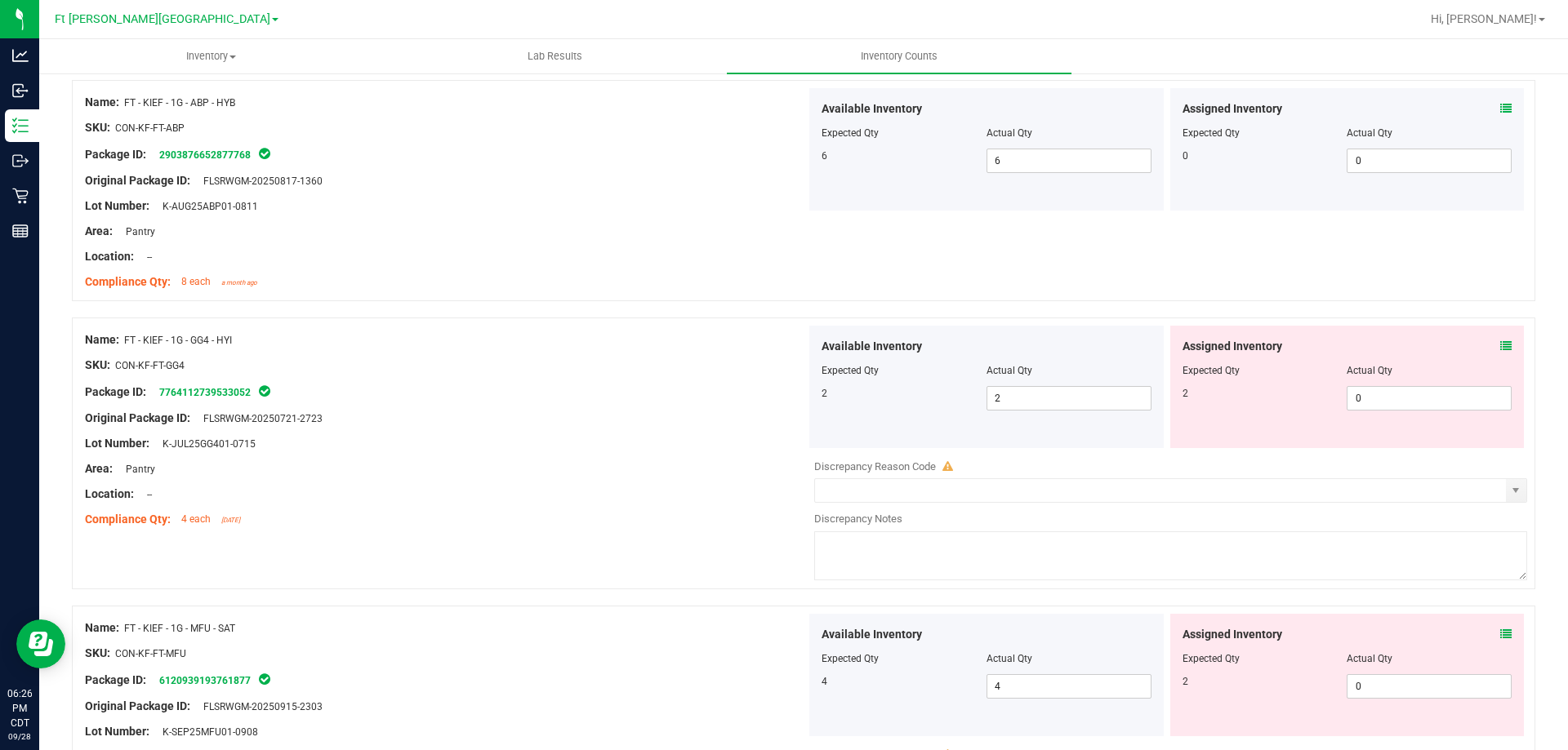
click at [1501, 344] on div "Assigned Inventory Expected Qty Actual Qty 2 0 0" at bounding box center [1347, 387] width 354 height 122
click at [1500, 344] on icon at bounding box center [1506, 346] width 12 height 12
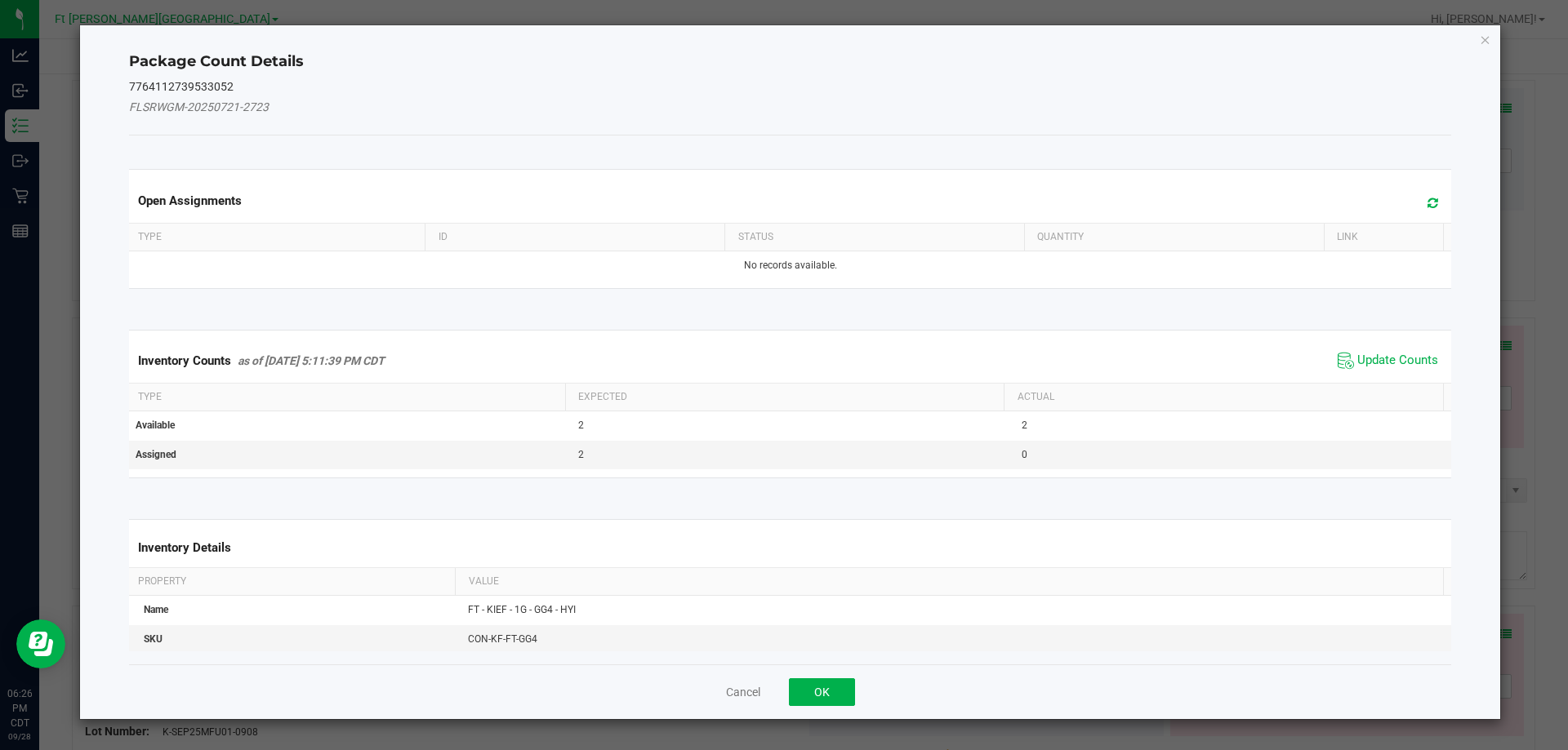
click at [1394, 349] on span "Update Counts" at bounding box center [1388, 360] width 109 height 24
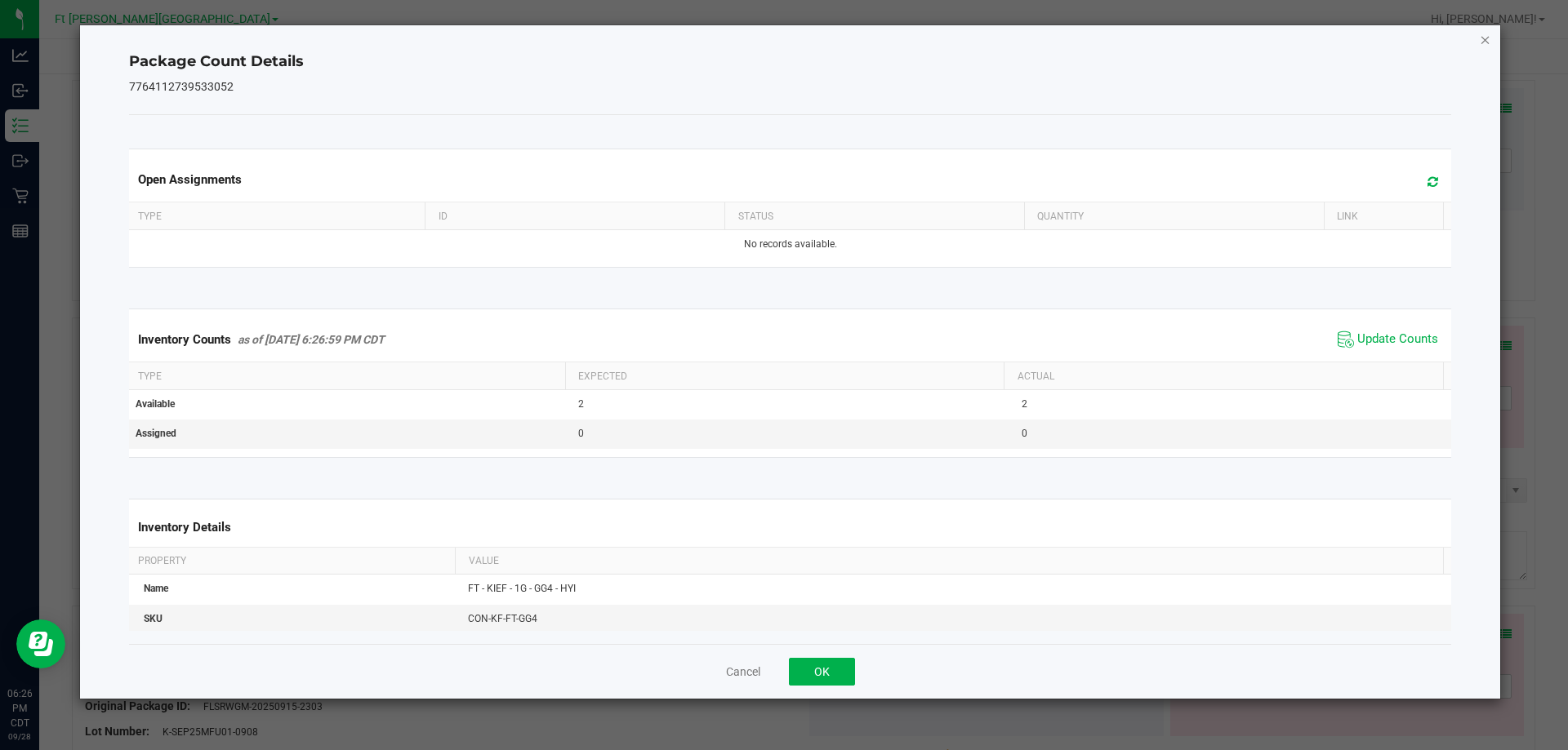
click at [1481, 38] on icon "Close" at bounding box center [1486, 39] width 12 height 19
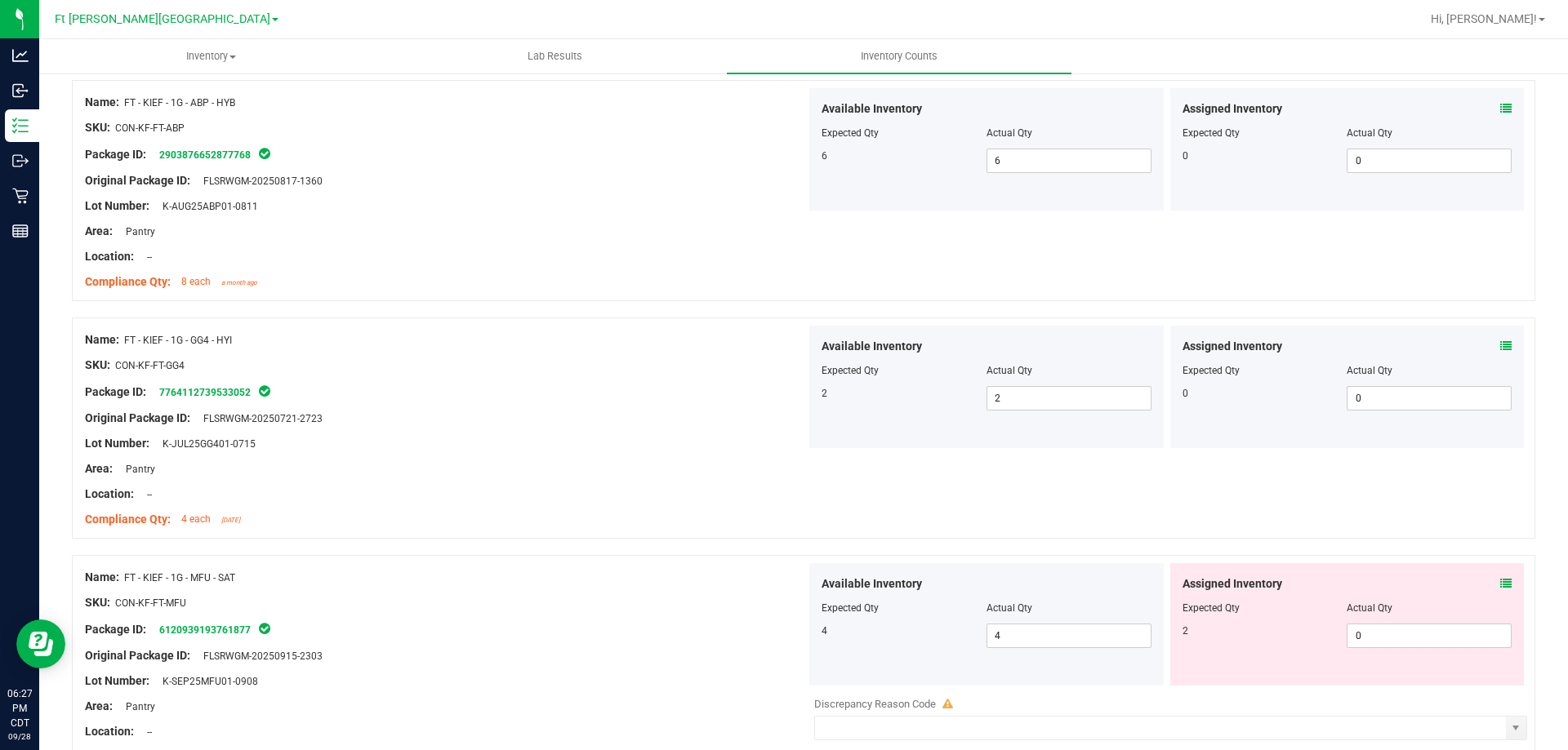
click at [1500, 587] on icon at bounding box center [1506, 584] width 12 height 12
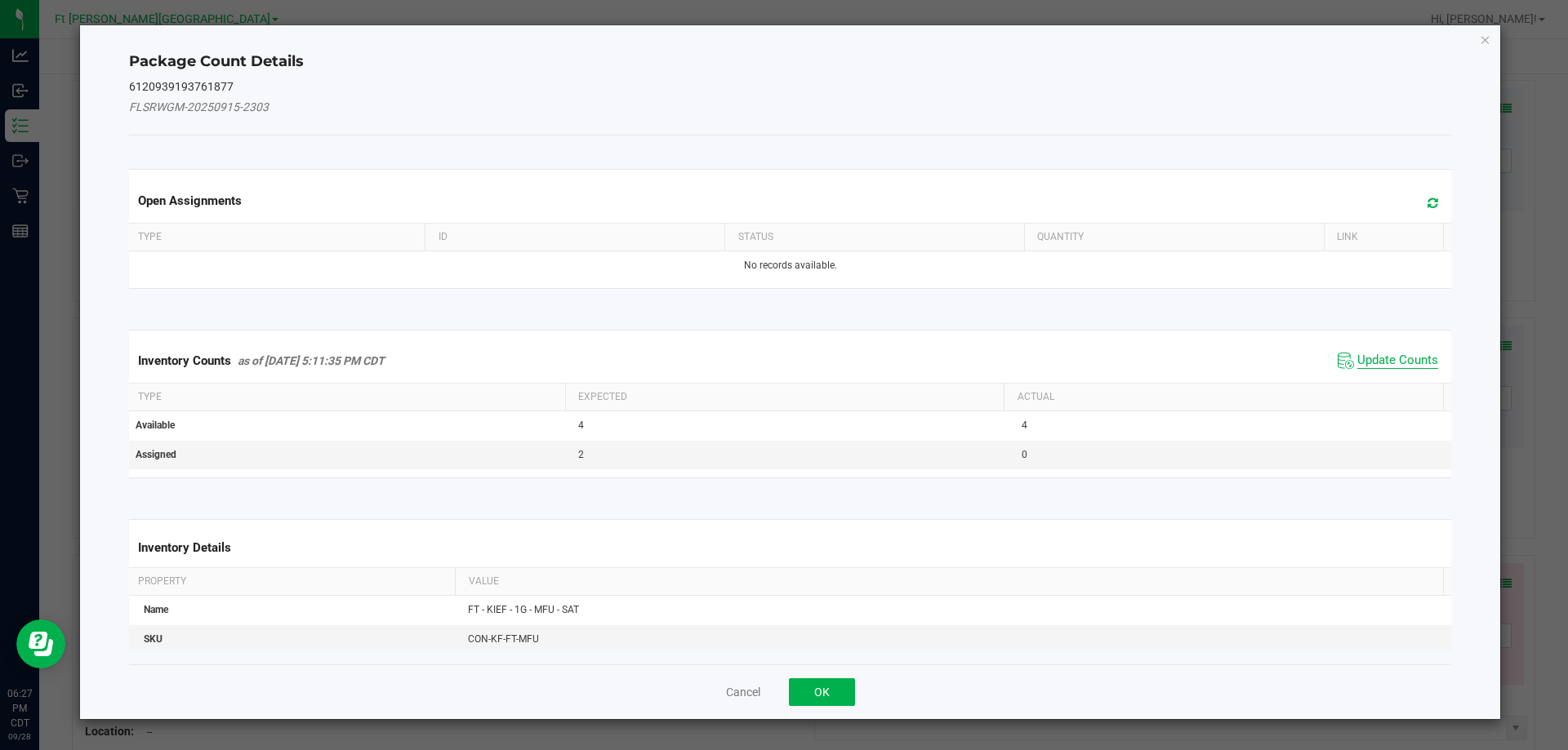
click at [1405, 354] on span "Update Counts" at bounding box center [1397, 360] width 80 height 16
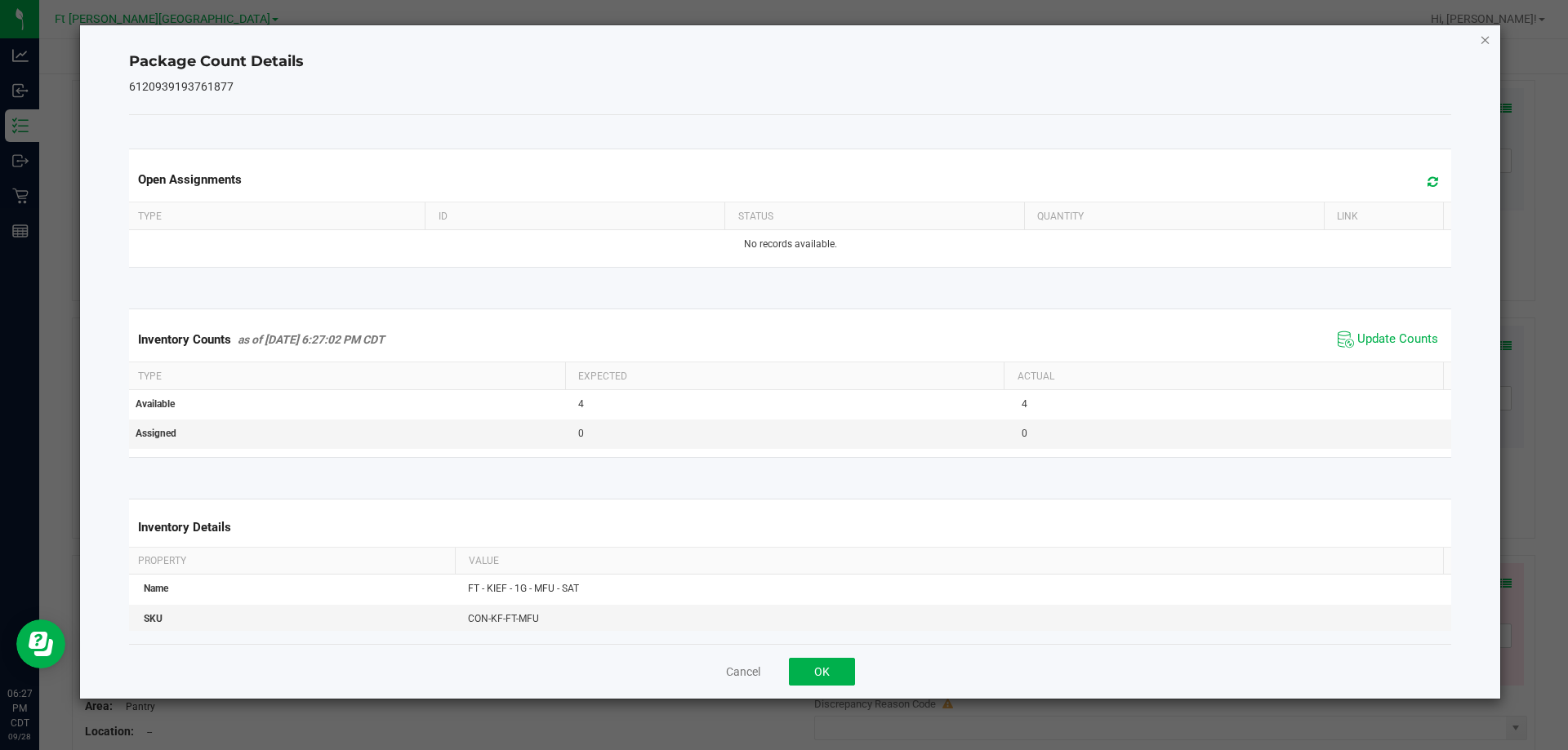
click at [1486, 38] on icon "Close" at bounding box center [1486, 39] width 12 height 19
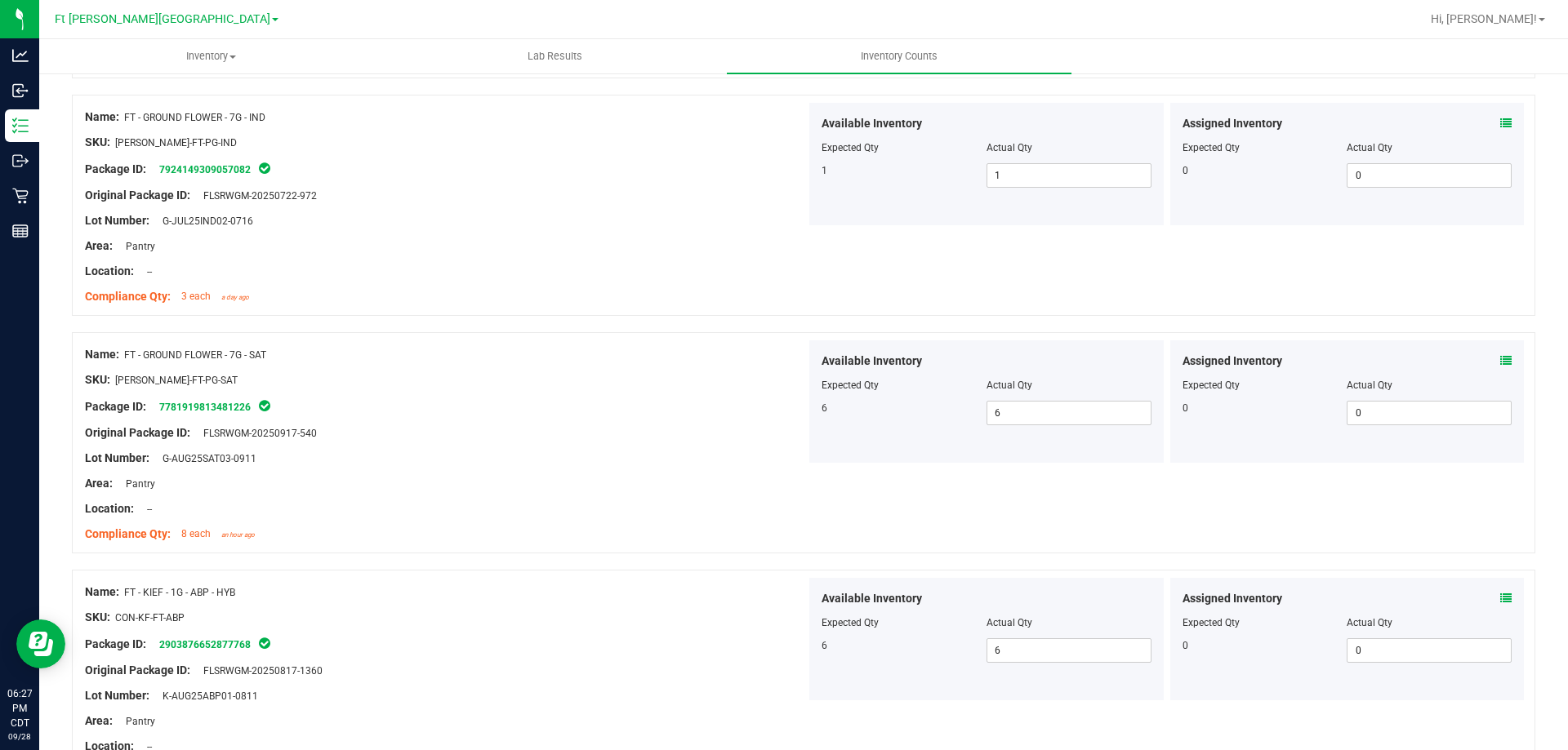
scroll to position [0, 0]
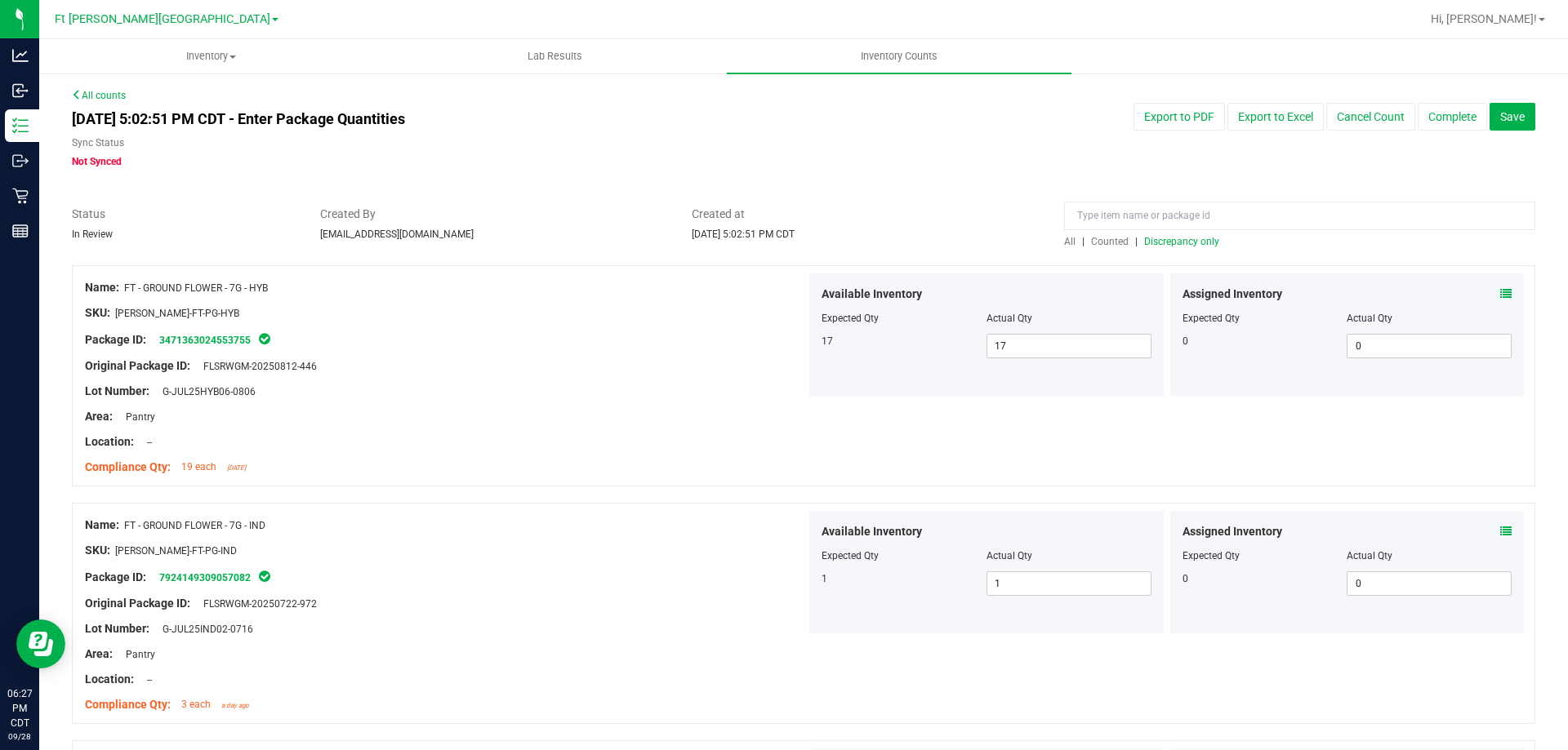
click at [1186, 237] on span "Discrepancy only" at bounding box center [1182, 242] width 75 height 12
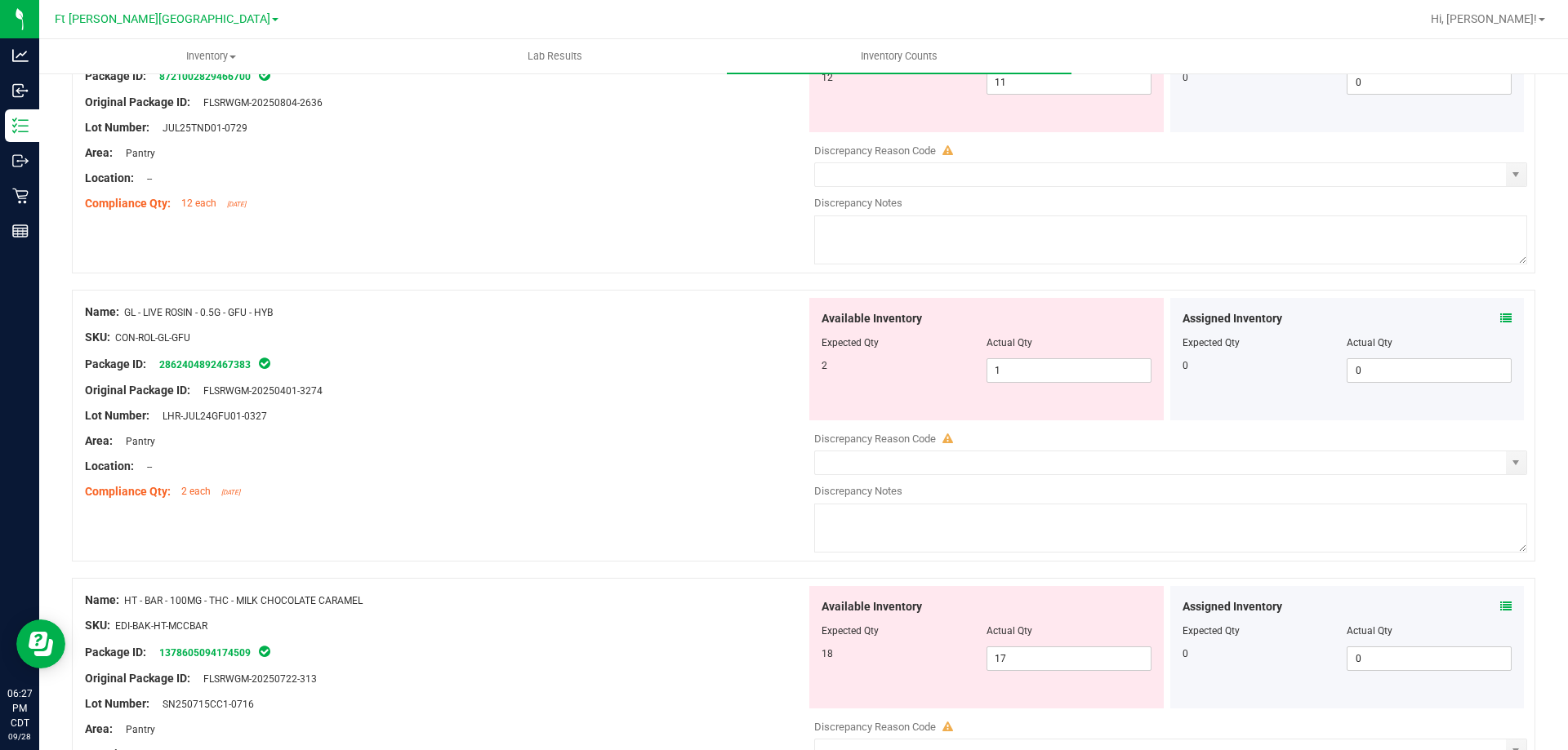
scroll to position [3318, 0]
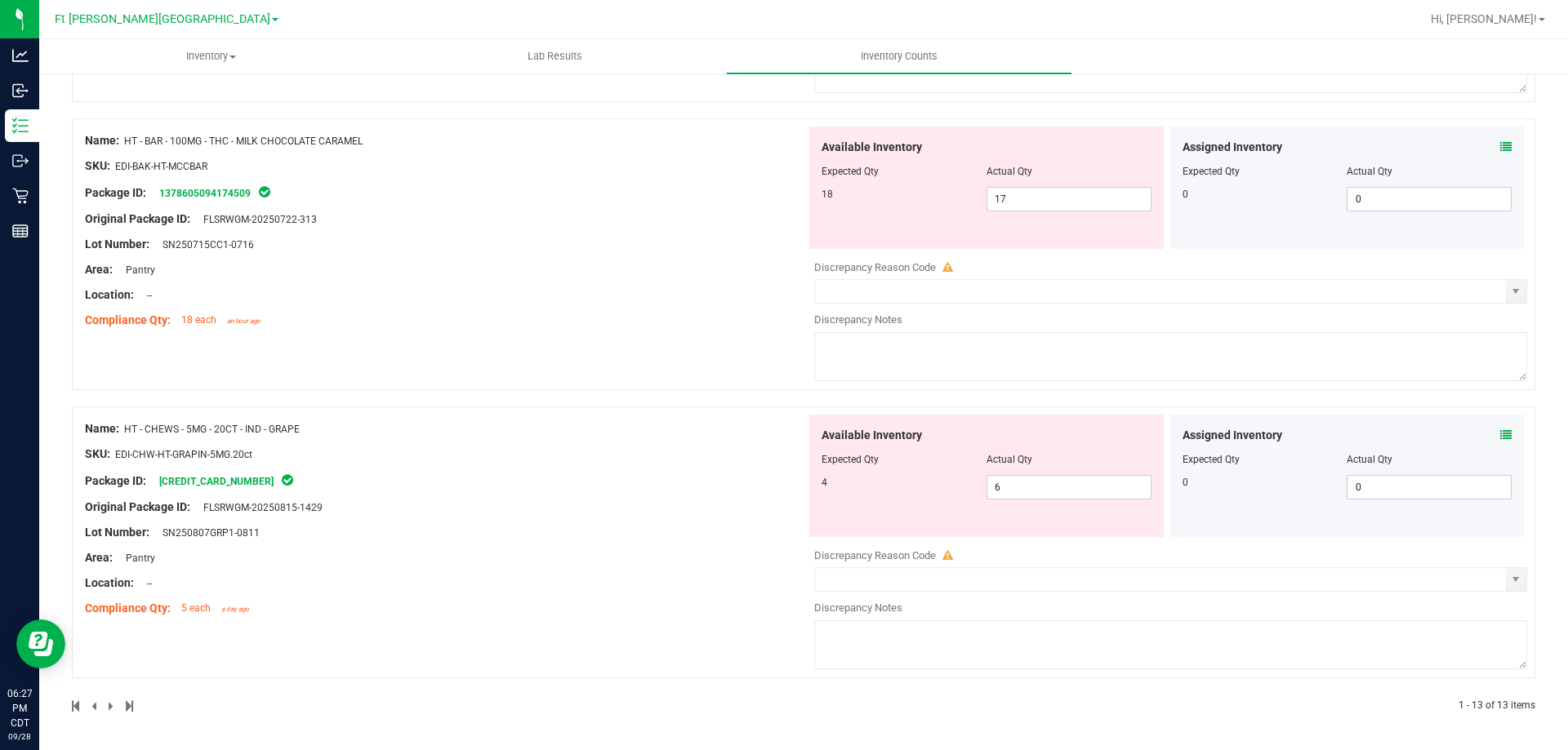
click at [1500, 432] on icon at bounding box center [1506, 436] width 12 height 12
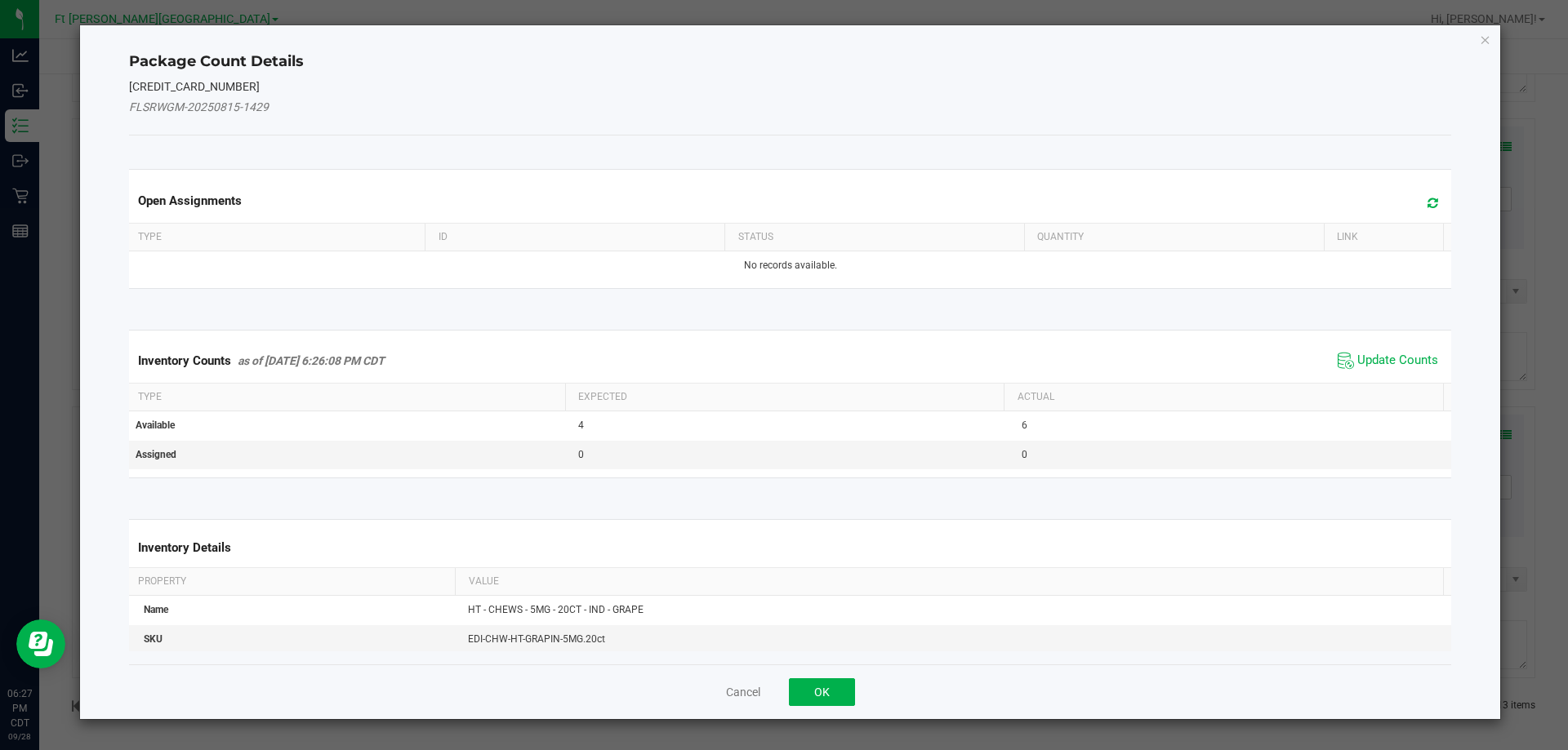
click at [1399, 360] on span "Update Counts" at bounding box center [1397, 360] width 80 height 16
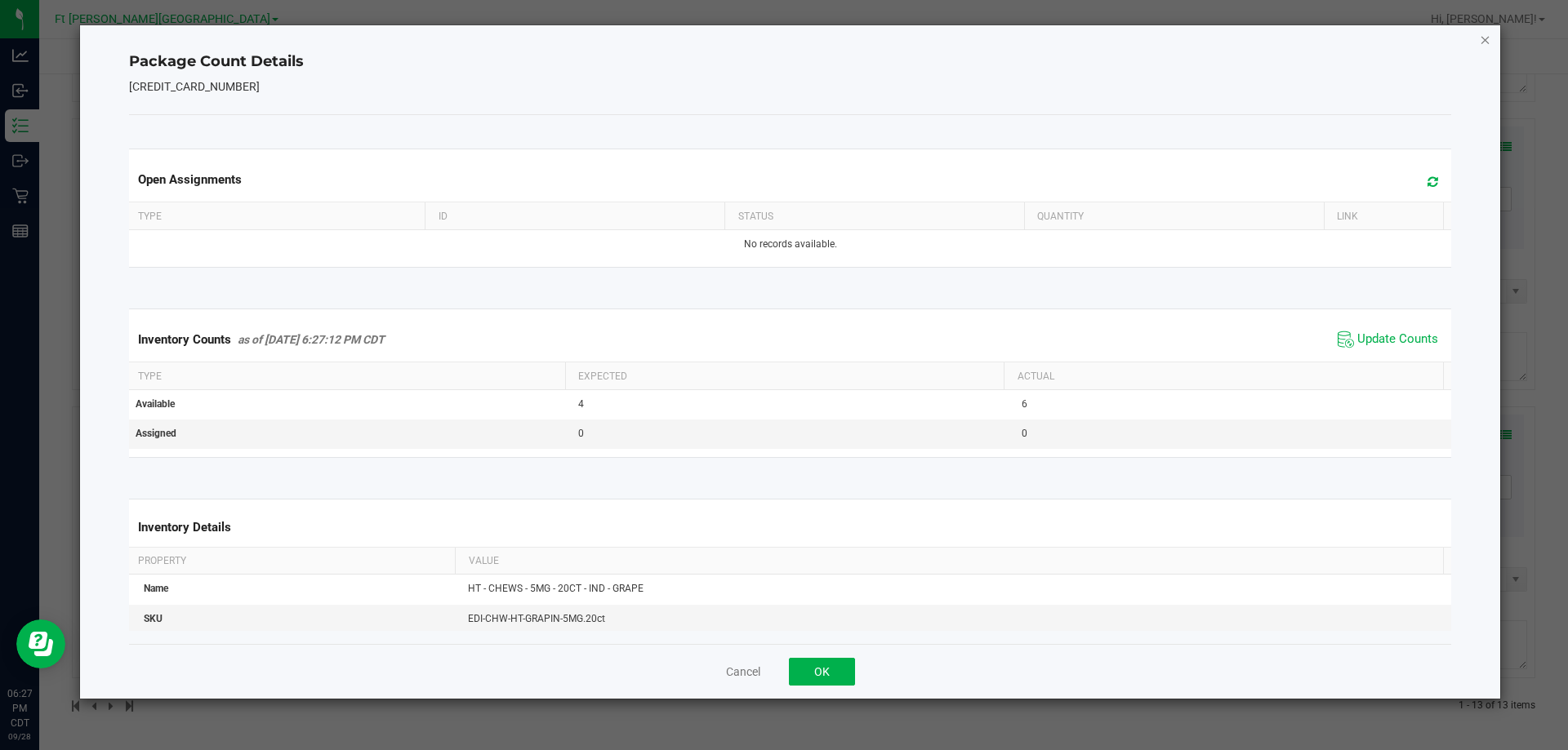
click at [1486, 37] on icon "Close" at bounding box center [1486, 39] width 12 height 19
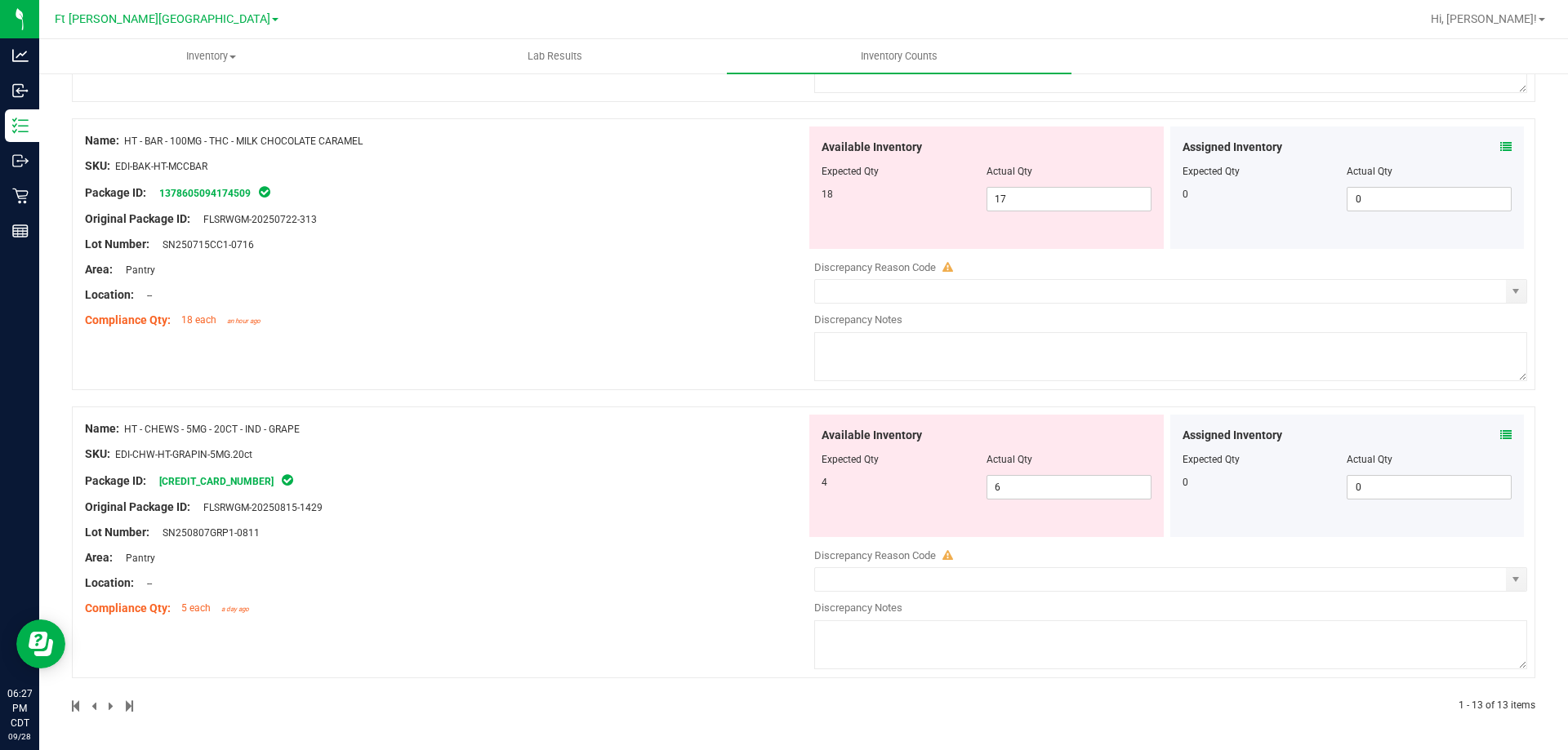
click at [1500, 148] on icon at bounding box center [1506, 147] width 12 height 12
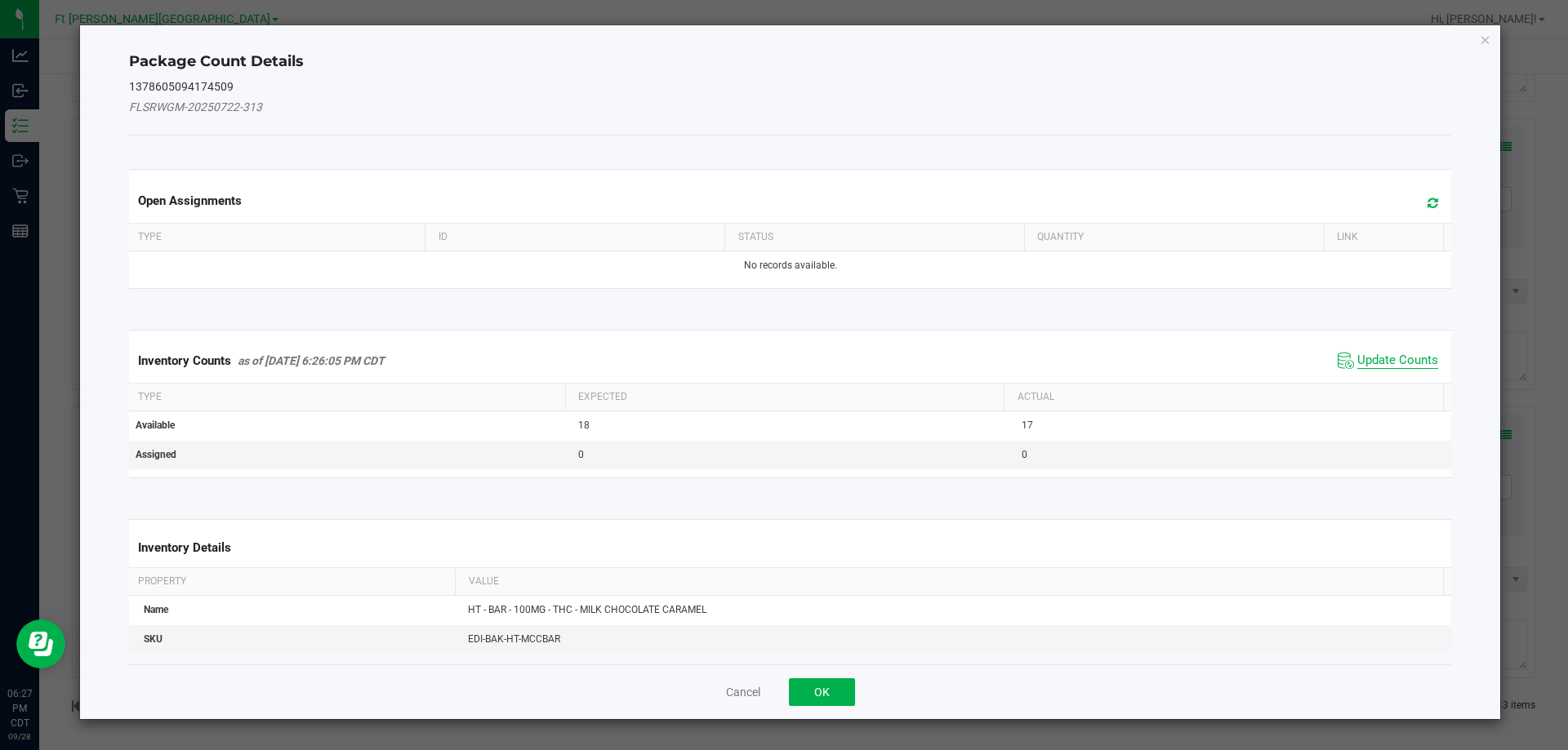
click at [1382, 359] on span "Update Counts" at bounding box center [1397, 360] width 80 height 16
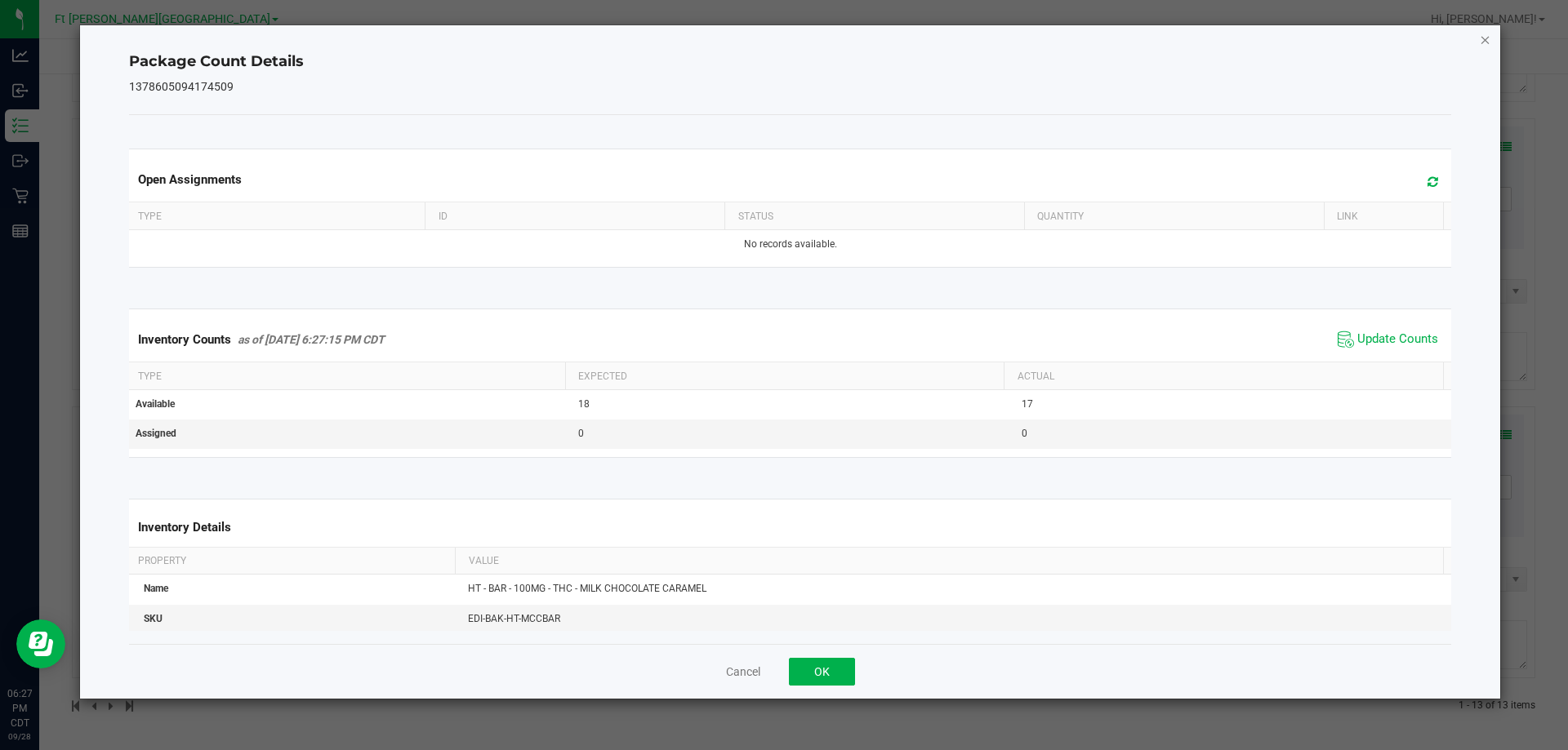
click at [1483, 35] on icon "Close" at bounding box center [1486, 39] width 12 height 19
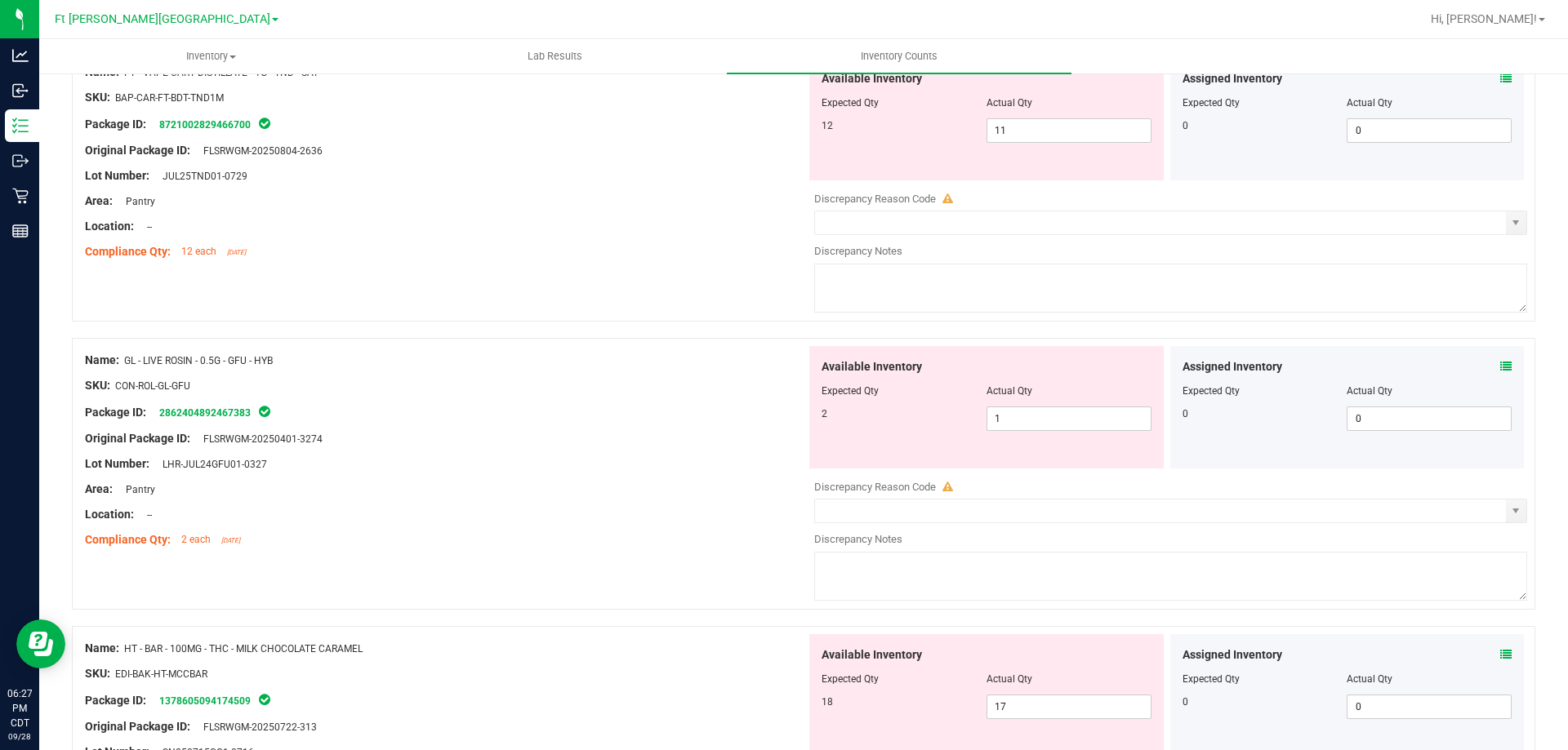
scroll to position [2746, 0]
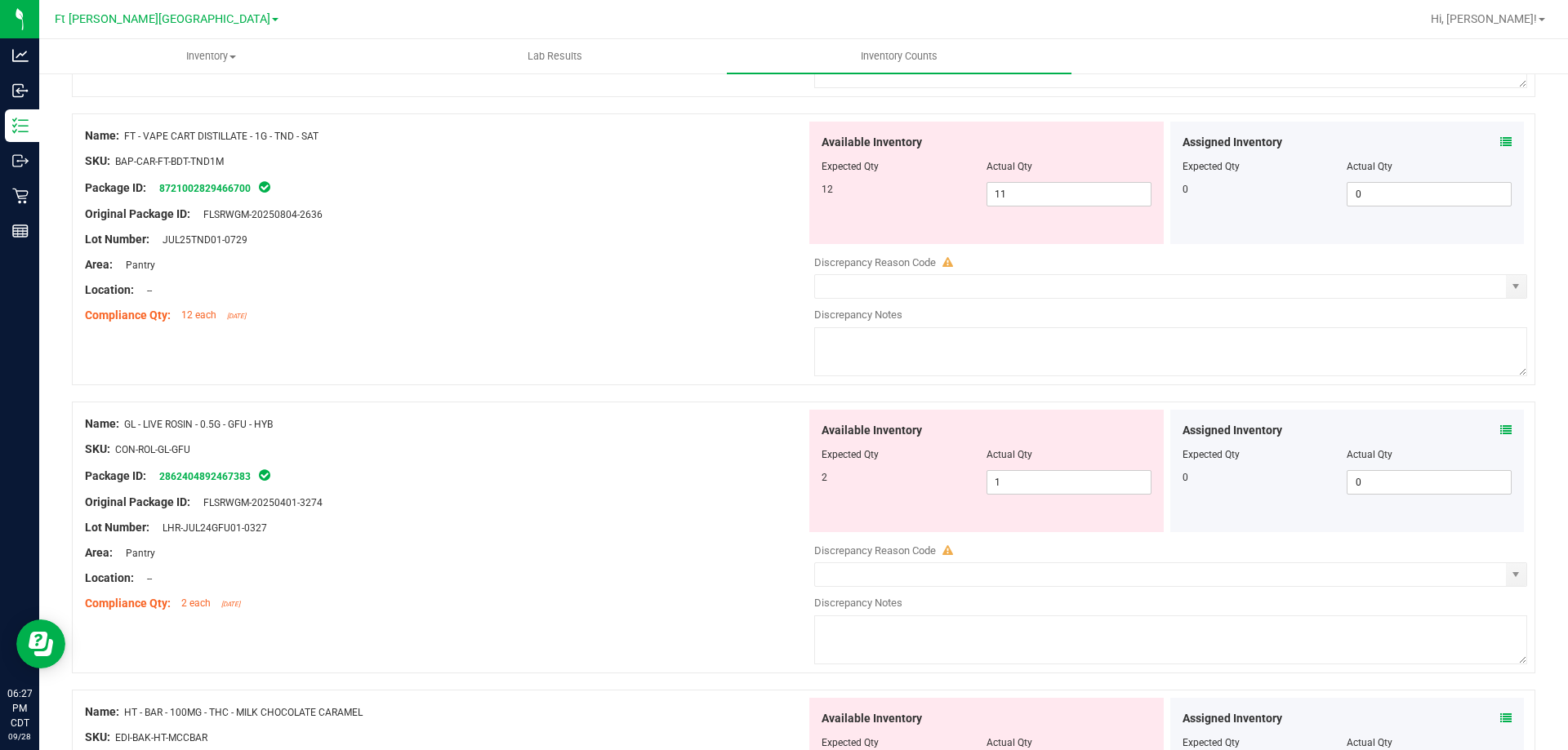
click at [1500, 427] on icon at bounding box center [1506, 431] width 12 height 12
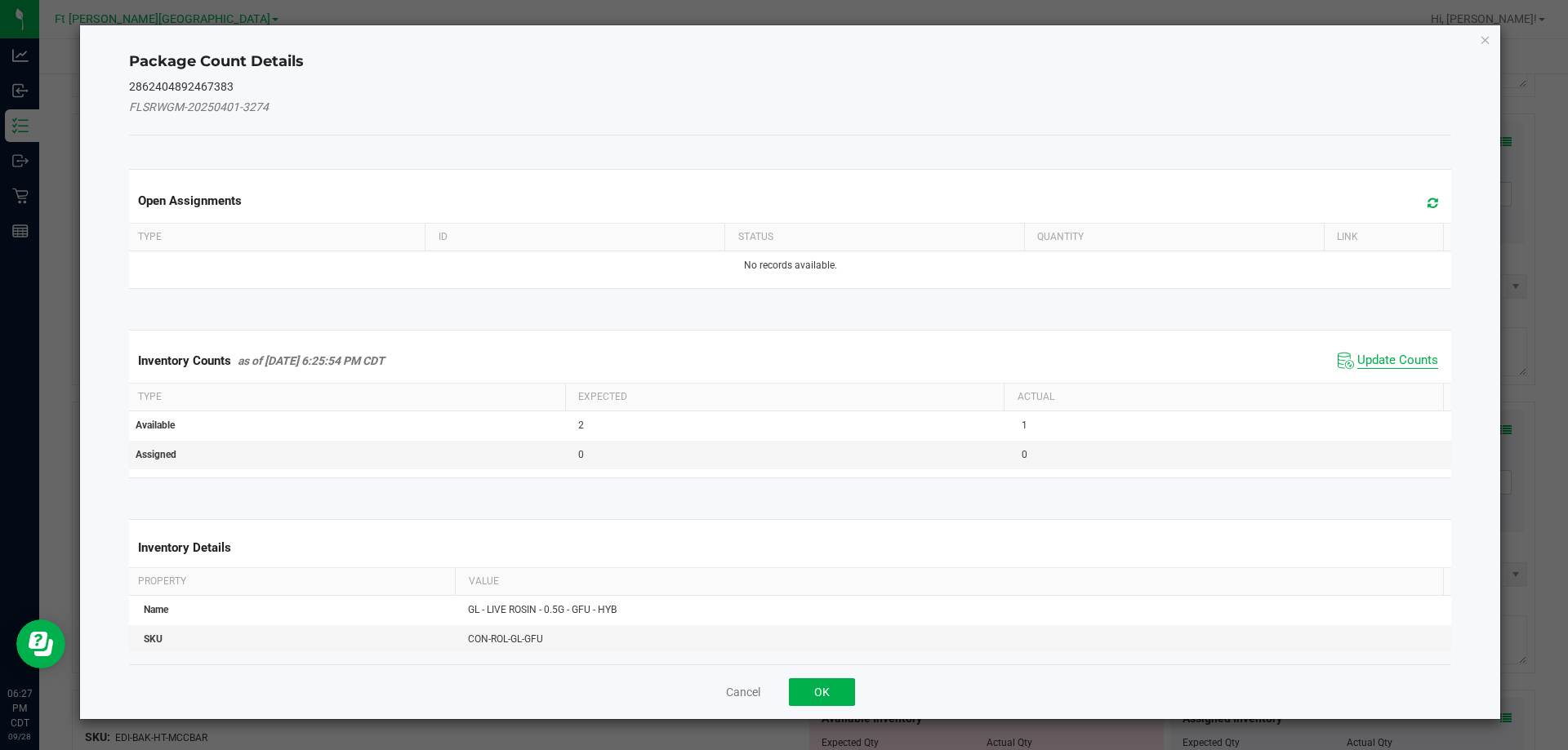
click at [1400, 359] on span "Update Counts" at bounding box center [1397, 360] width 80 height 16
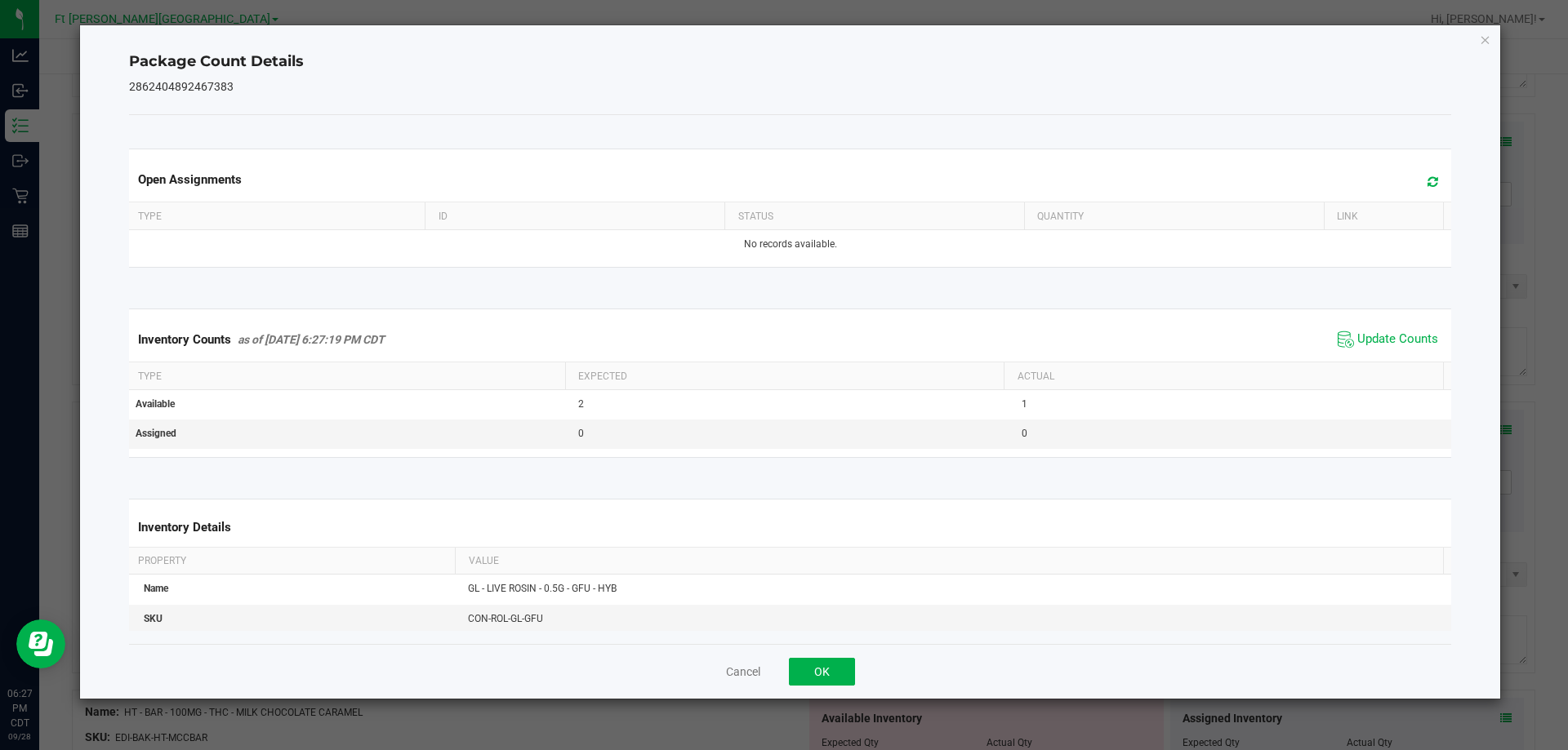
click at [1488, 34] on icon "Close" at bounding box center [1486, 39] width 12 height 19
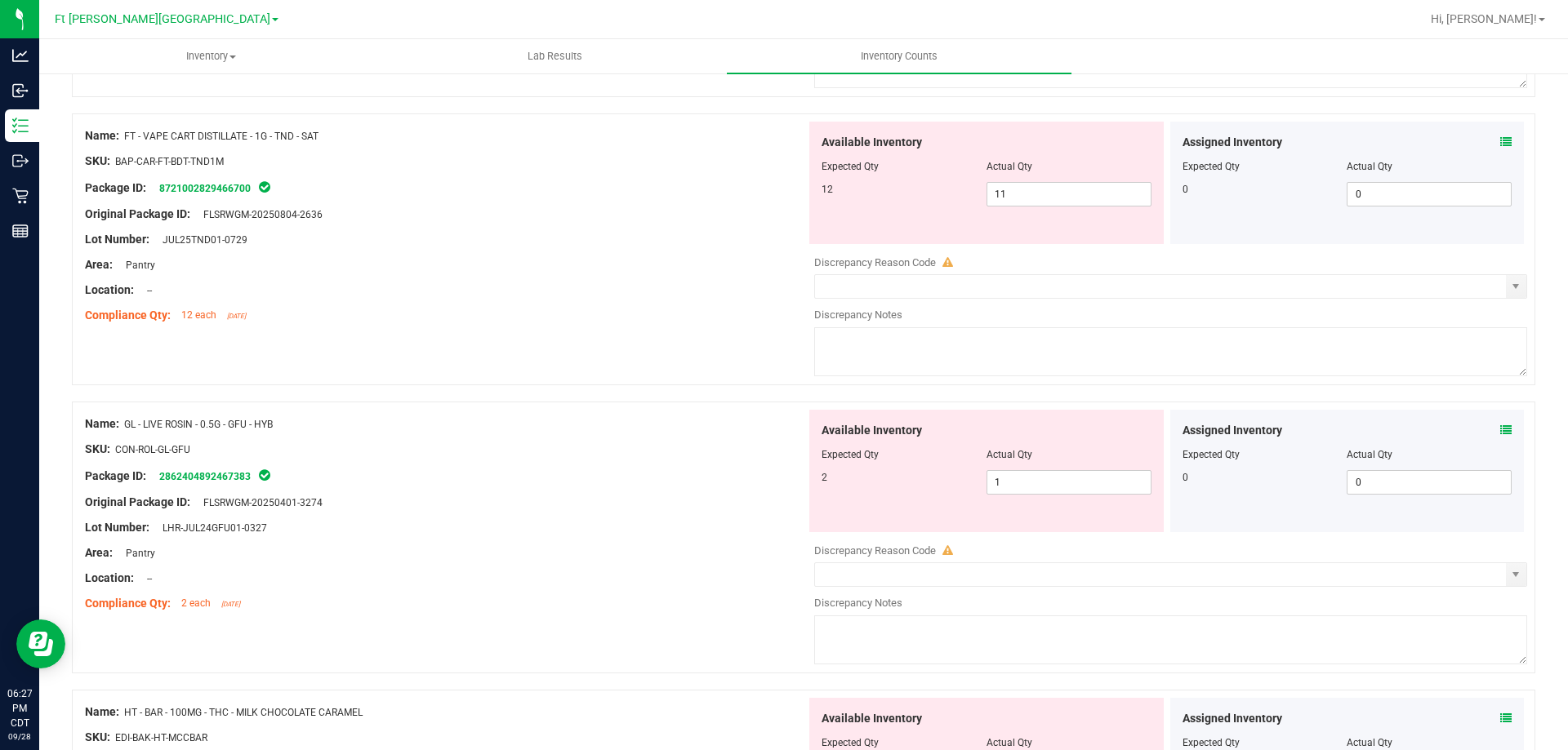
click at [1500, 145] on icon at bounding box center [1506, 142] width 12 height 12
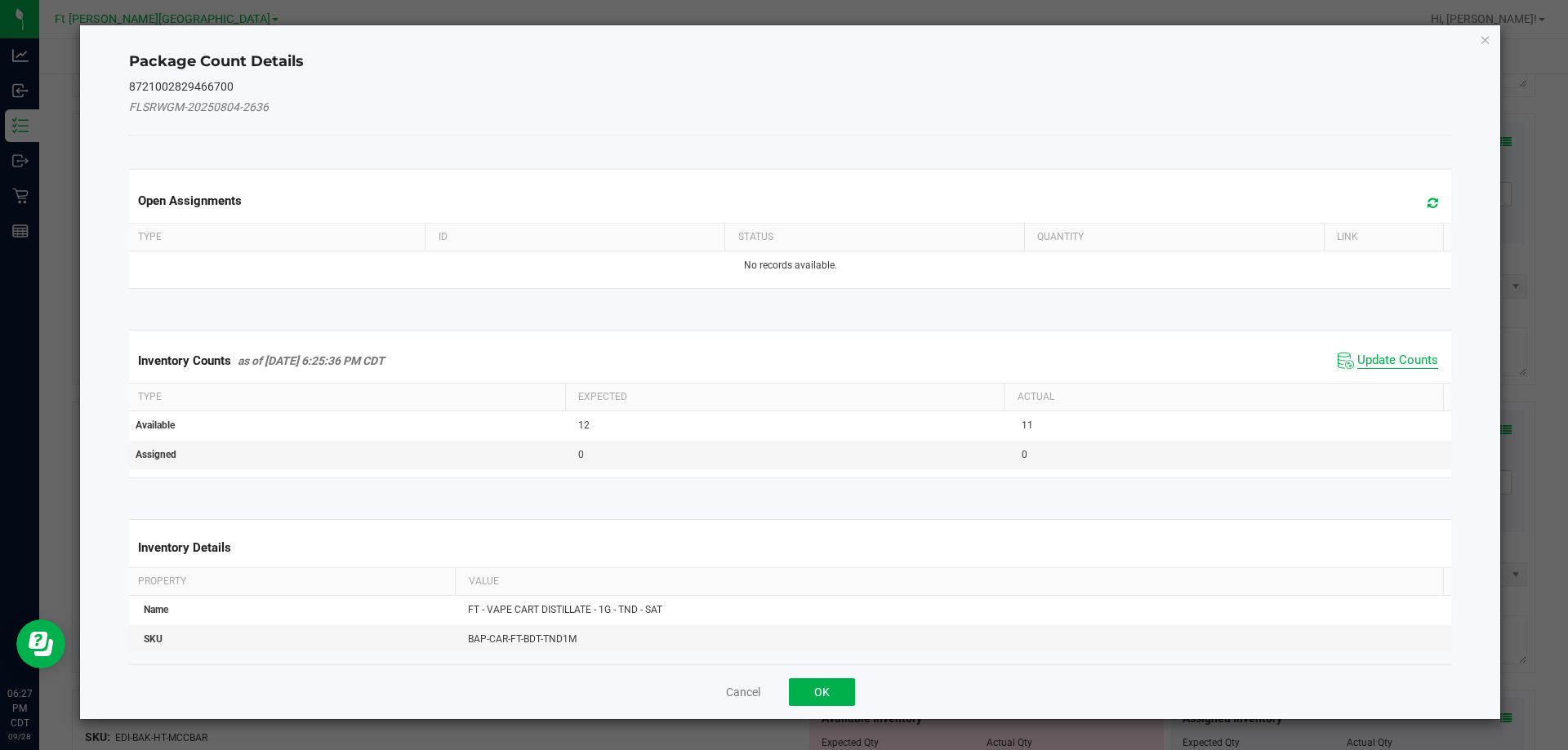
click at [1369, 361] on span "Update Counts" at bounding box center [1397, 360] width 80 height 16
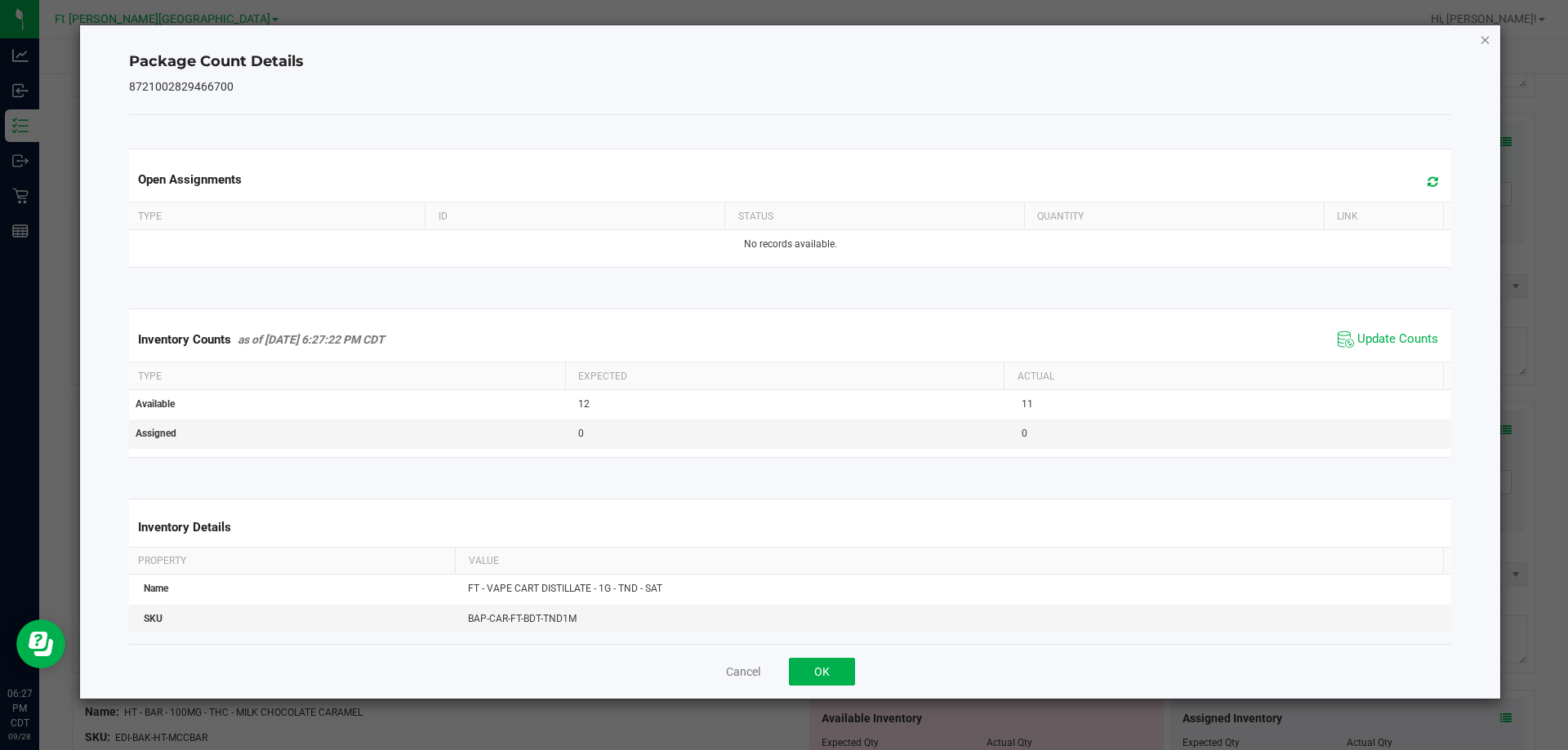
click at [1486, 43] on icon "Close" at bounding box center [1486, 39] width 12 height 19
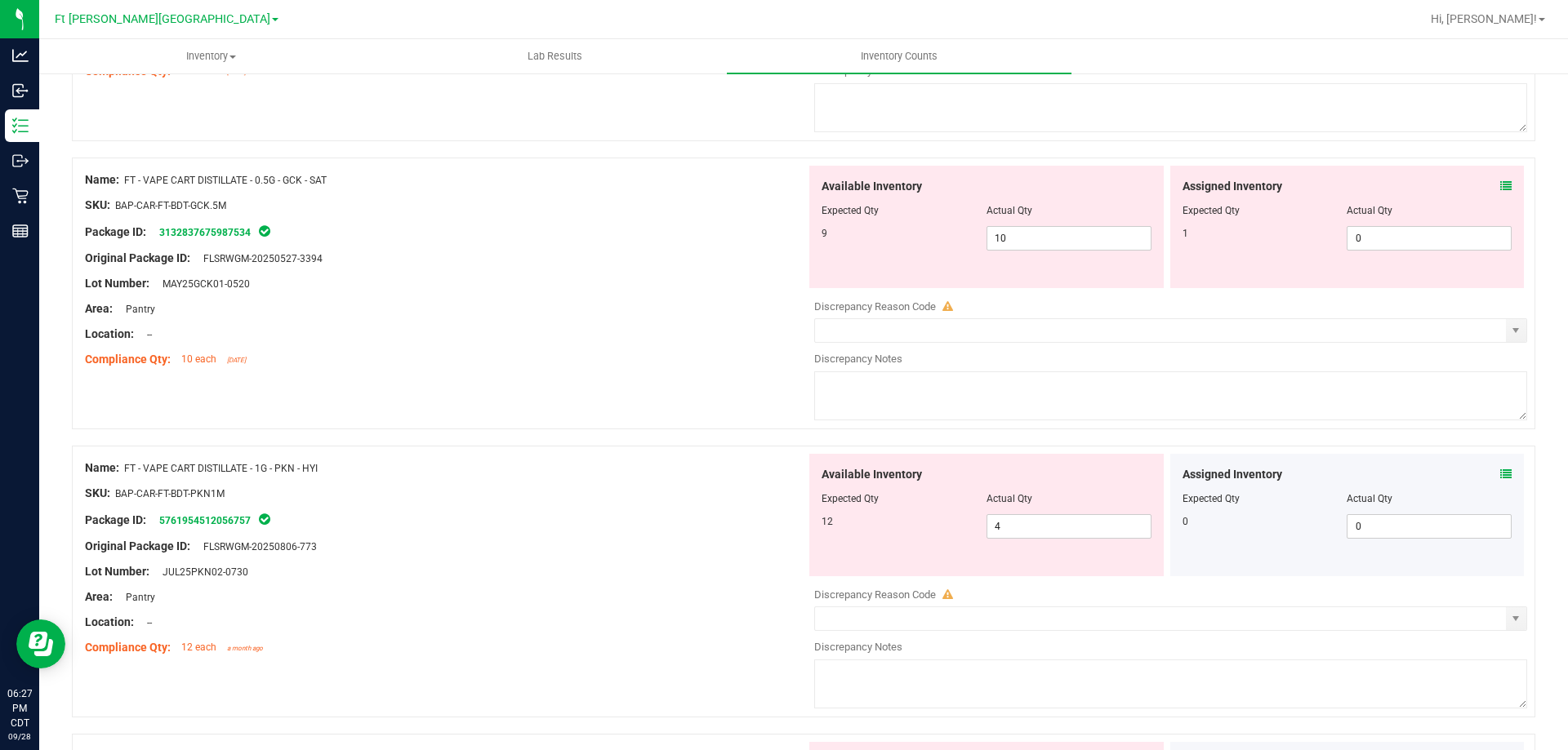
scroll to position [2092, 0]
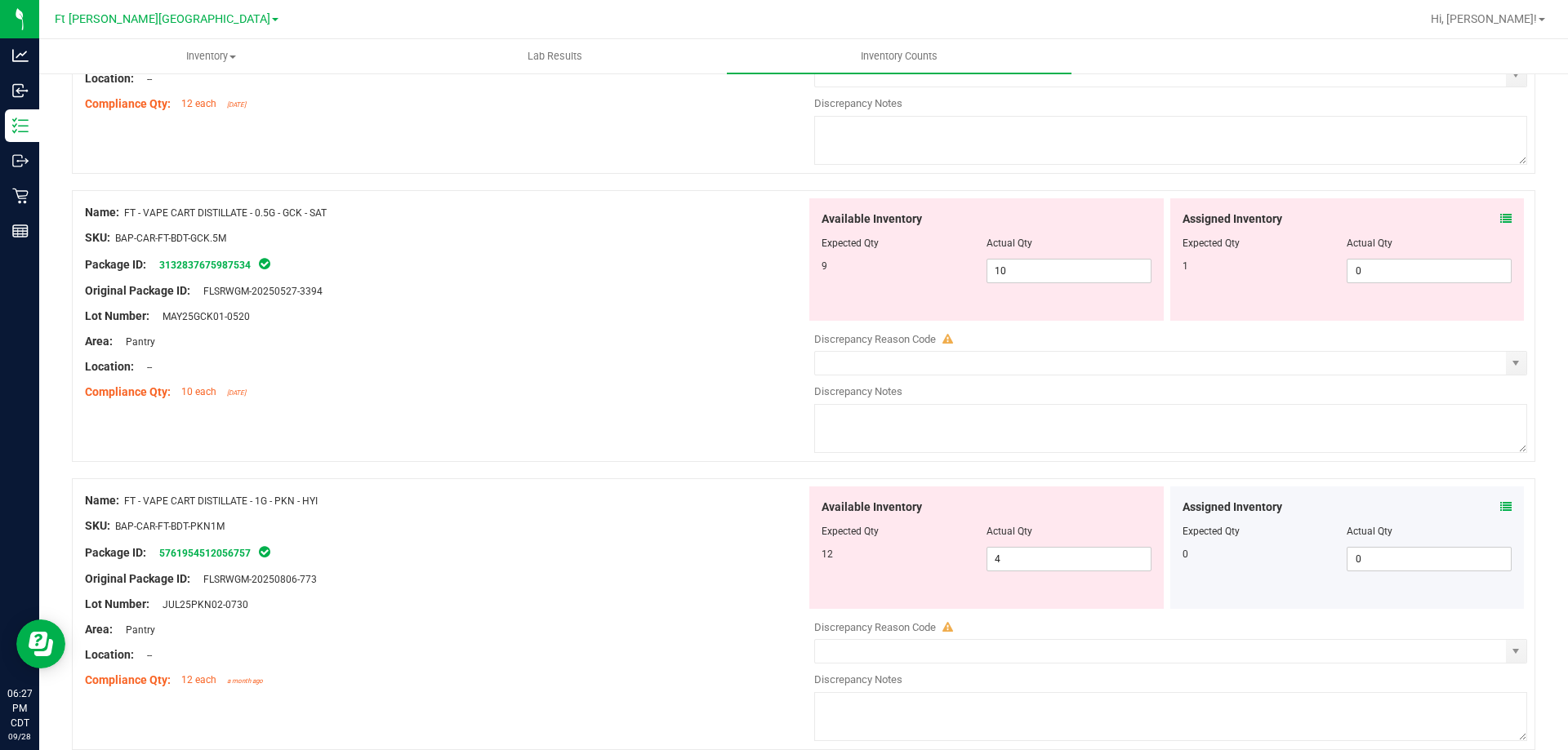
click at [1500, 508] on icon at bounding box center [1506, 507] width 12 height 12
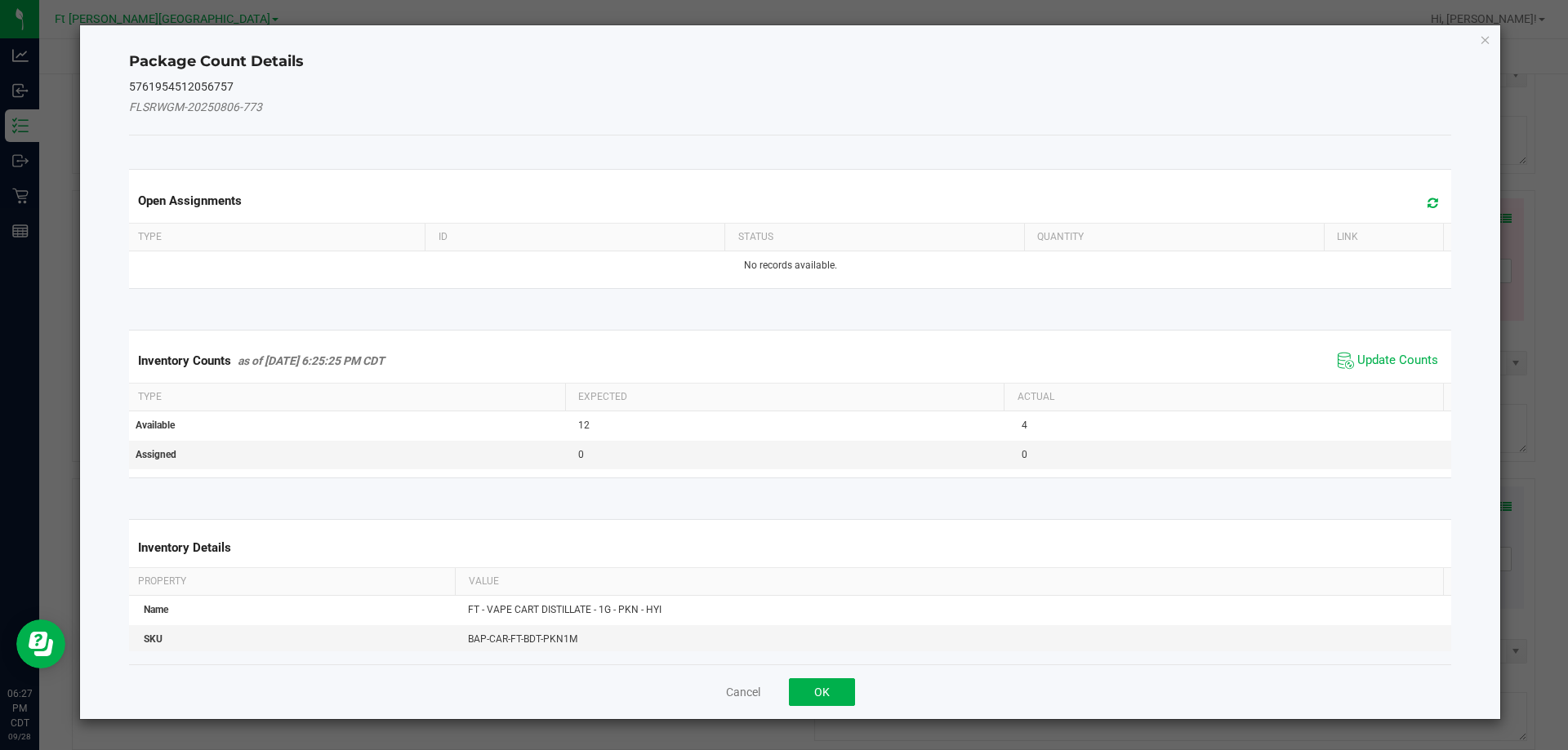
click at [1410, 349] on span "Update Counts" at bounding box center [1388, 360] width 109 height 24
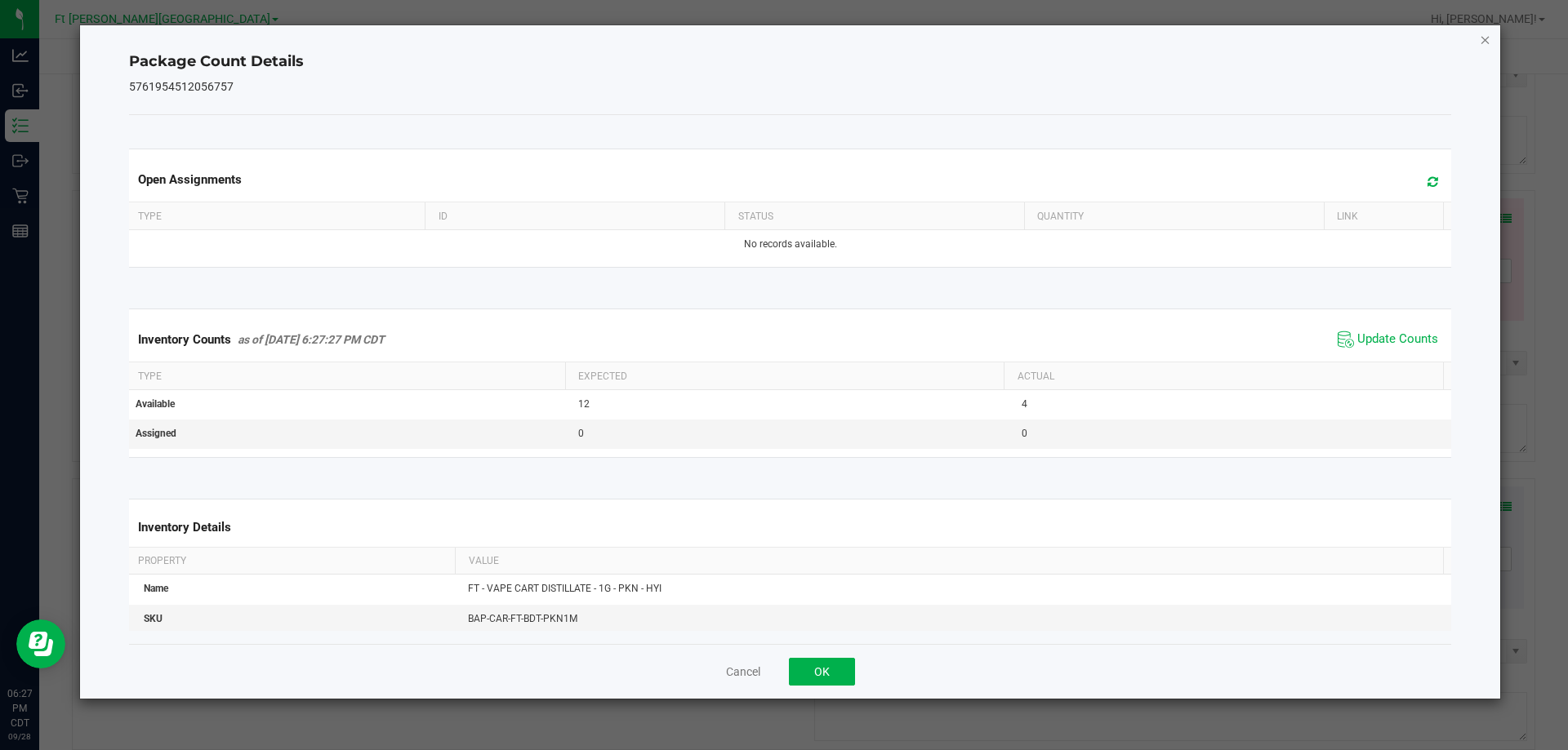
click at [1485, 37] on icon "Close" at bounding box center [1486, 39] width 12 height 19
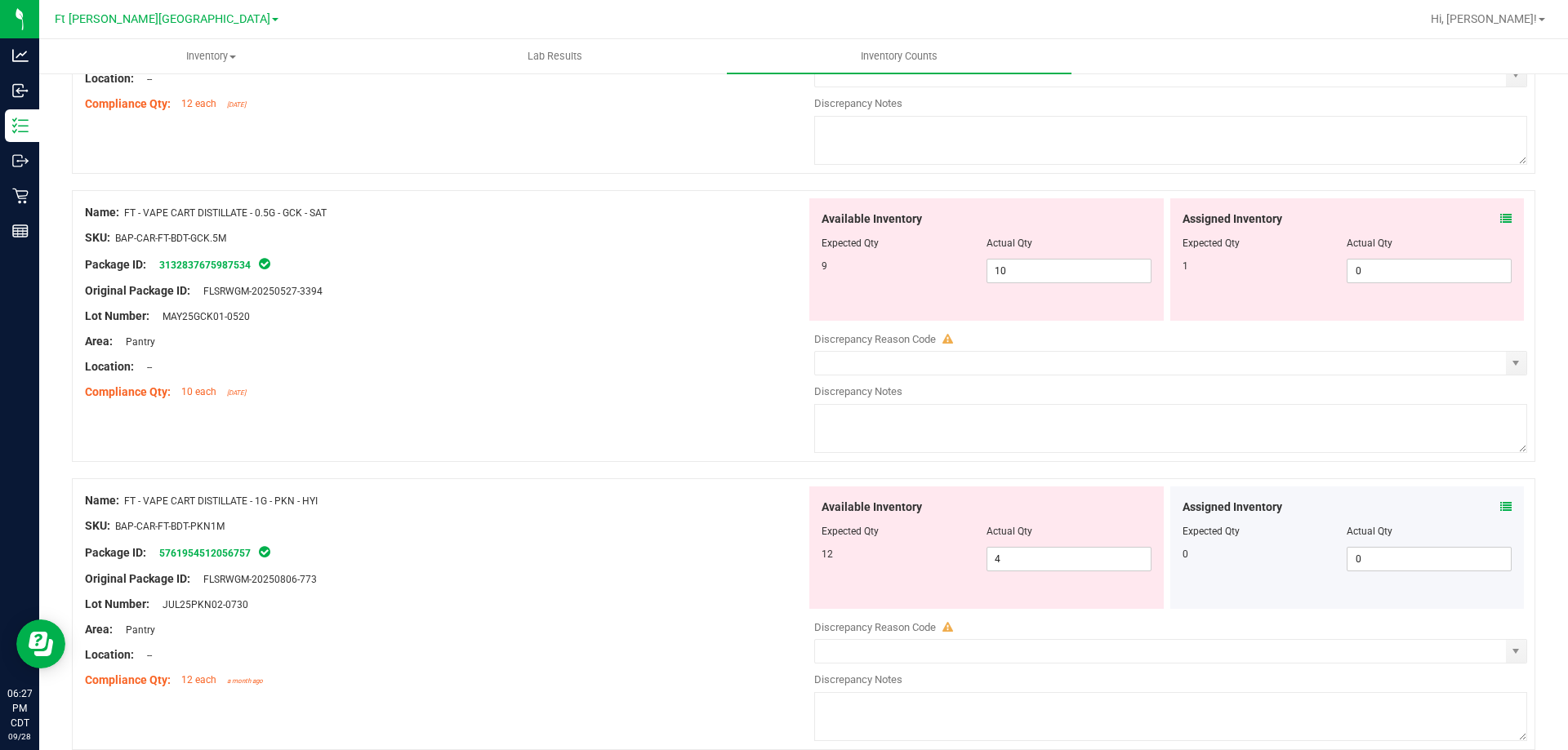
click at [1500, 220] on icon at bounding box center [1506, 219] width 12 height 12
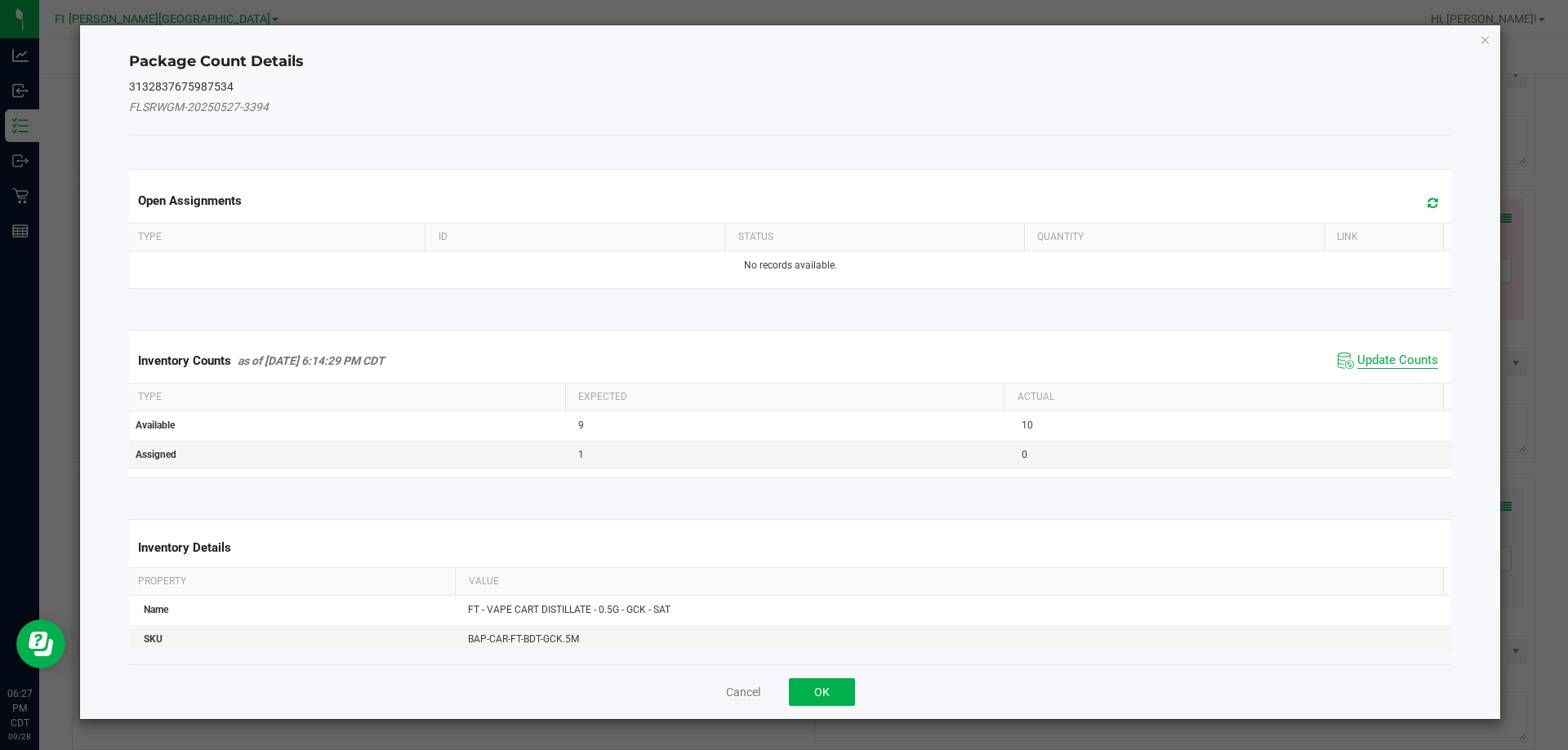
click at [1408, 354] on span "Update Counts" at bounding box center [1397, 360] width 80 height 16
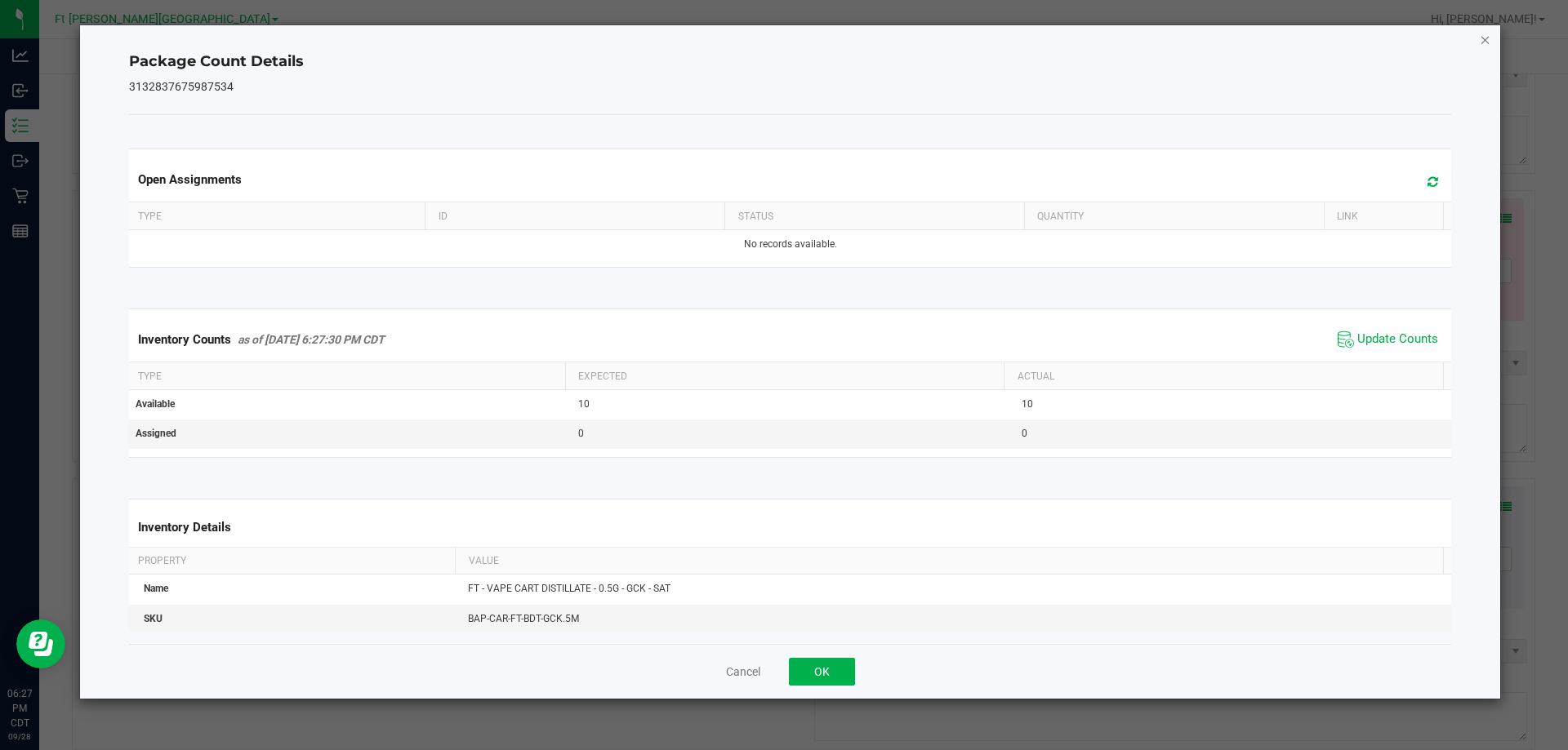
click at [1488, 41] on icon "Close" at bounding box center [1486, 39] width 12 height 19
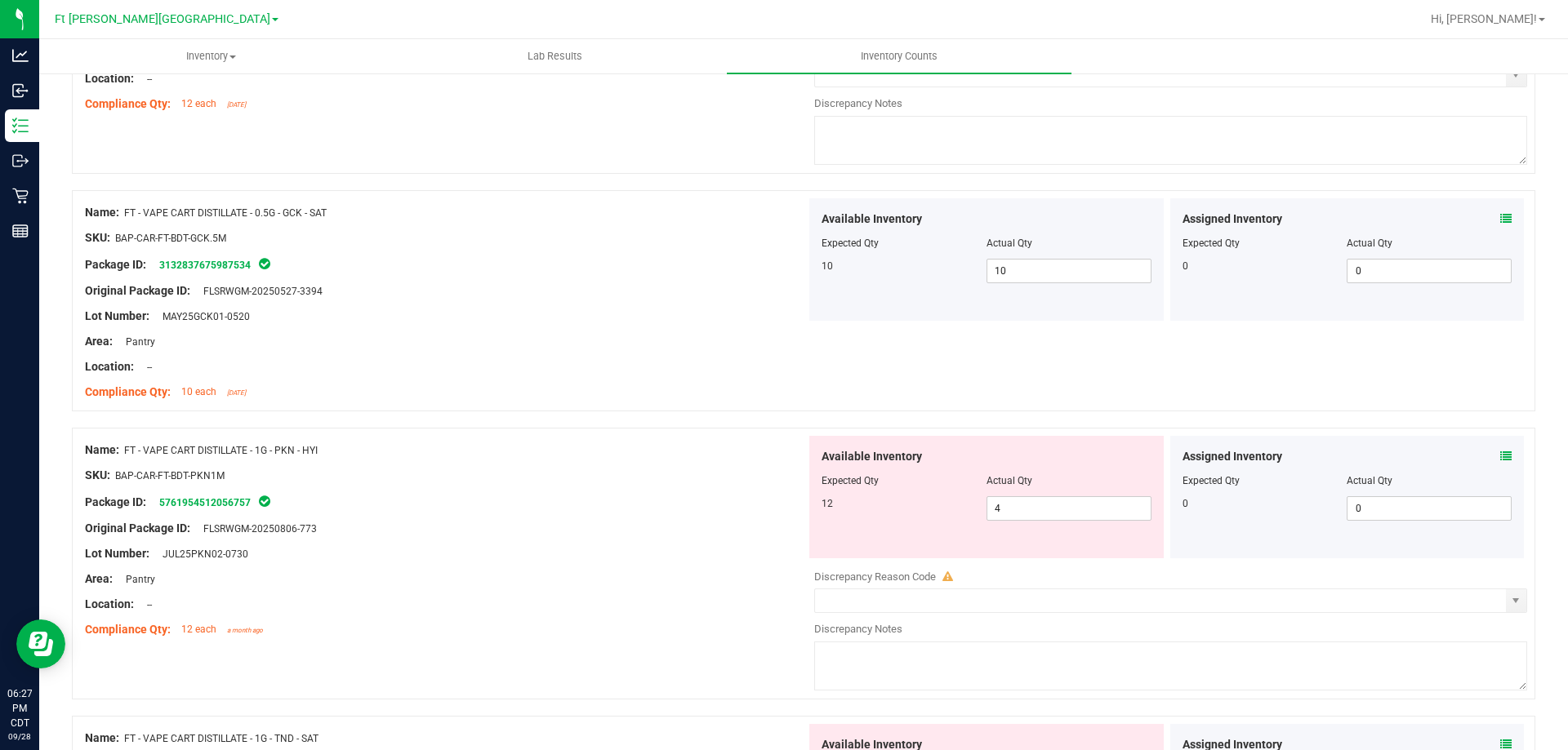
scroll to position [1684, 0]
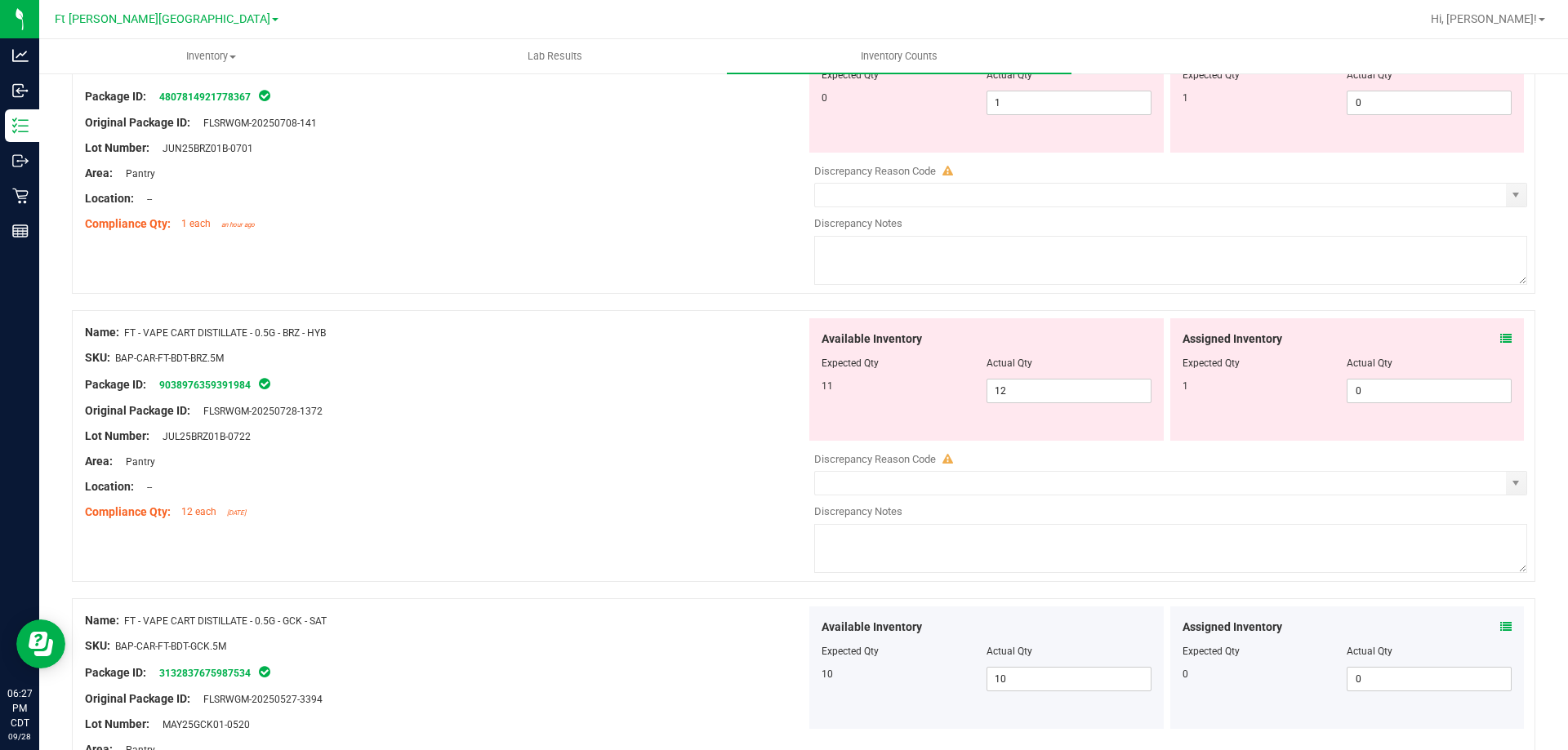
click at [1500, 336] on icon at bounding box center [1506, 339] width 12 height 12
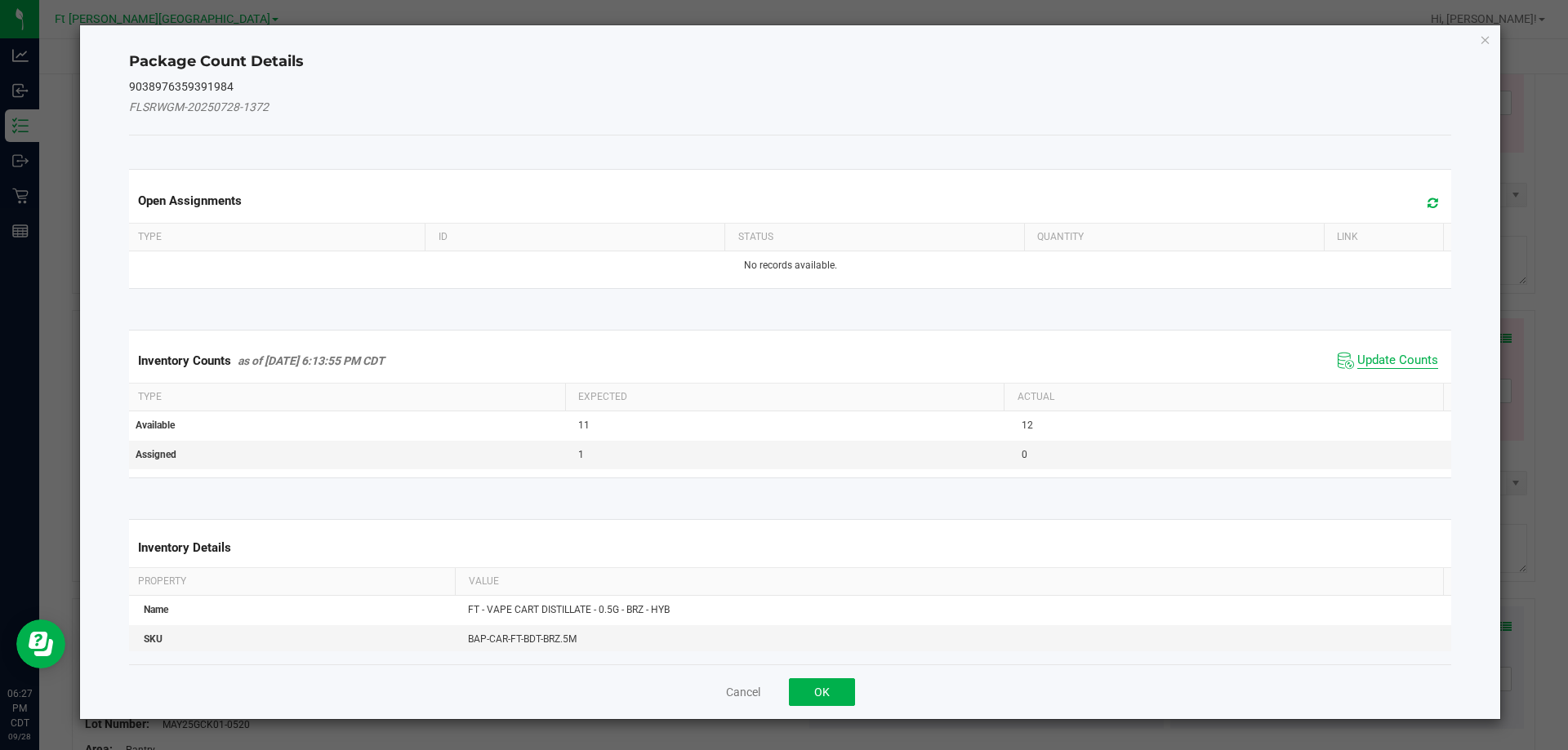
click at [1392, 359] on span "Update Counts" at bounding box center [1397, 360] width 80 height 16
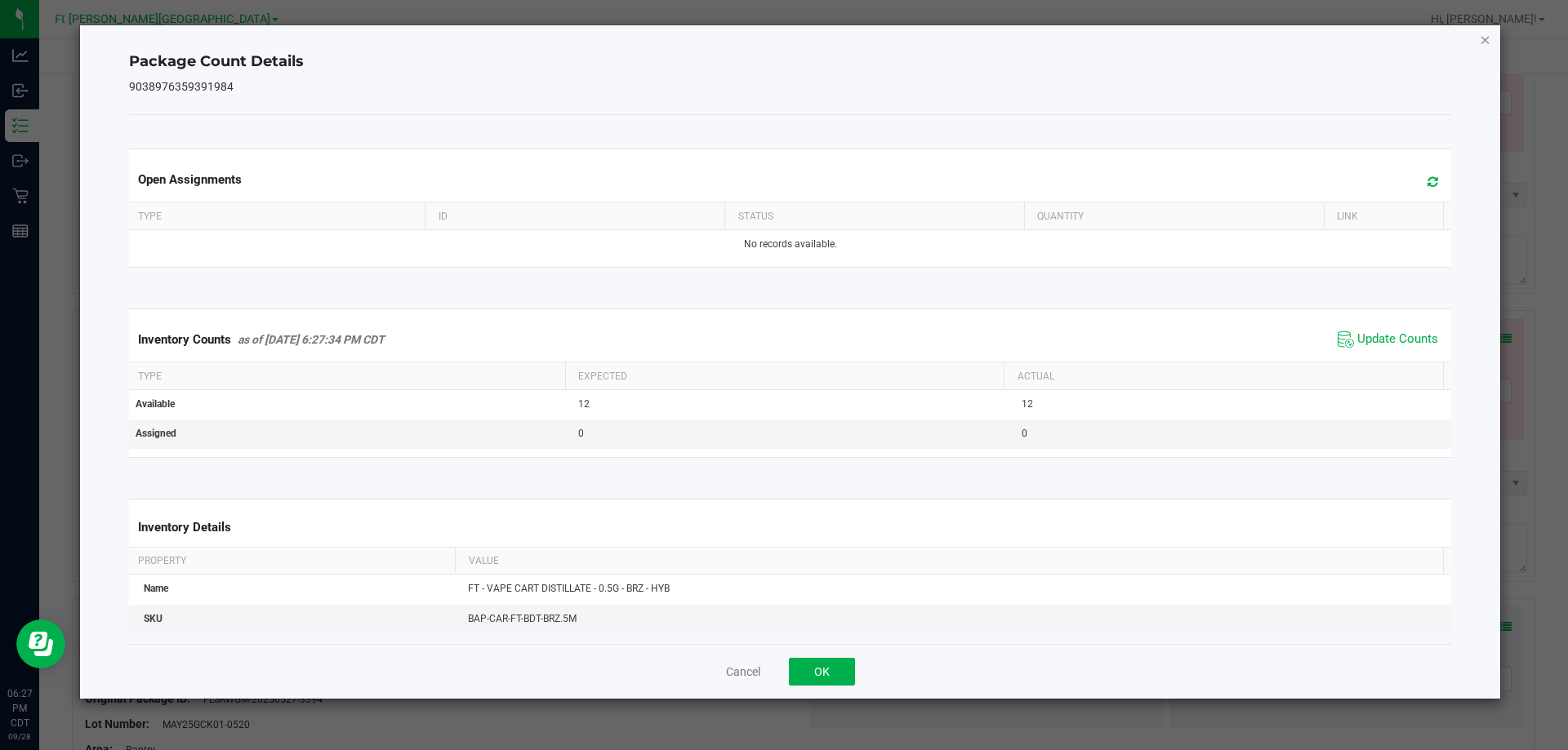
click at [1485, 37] on icon "Close" at bounding box center [1486, 39] width 12 height 19
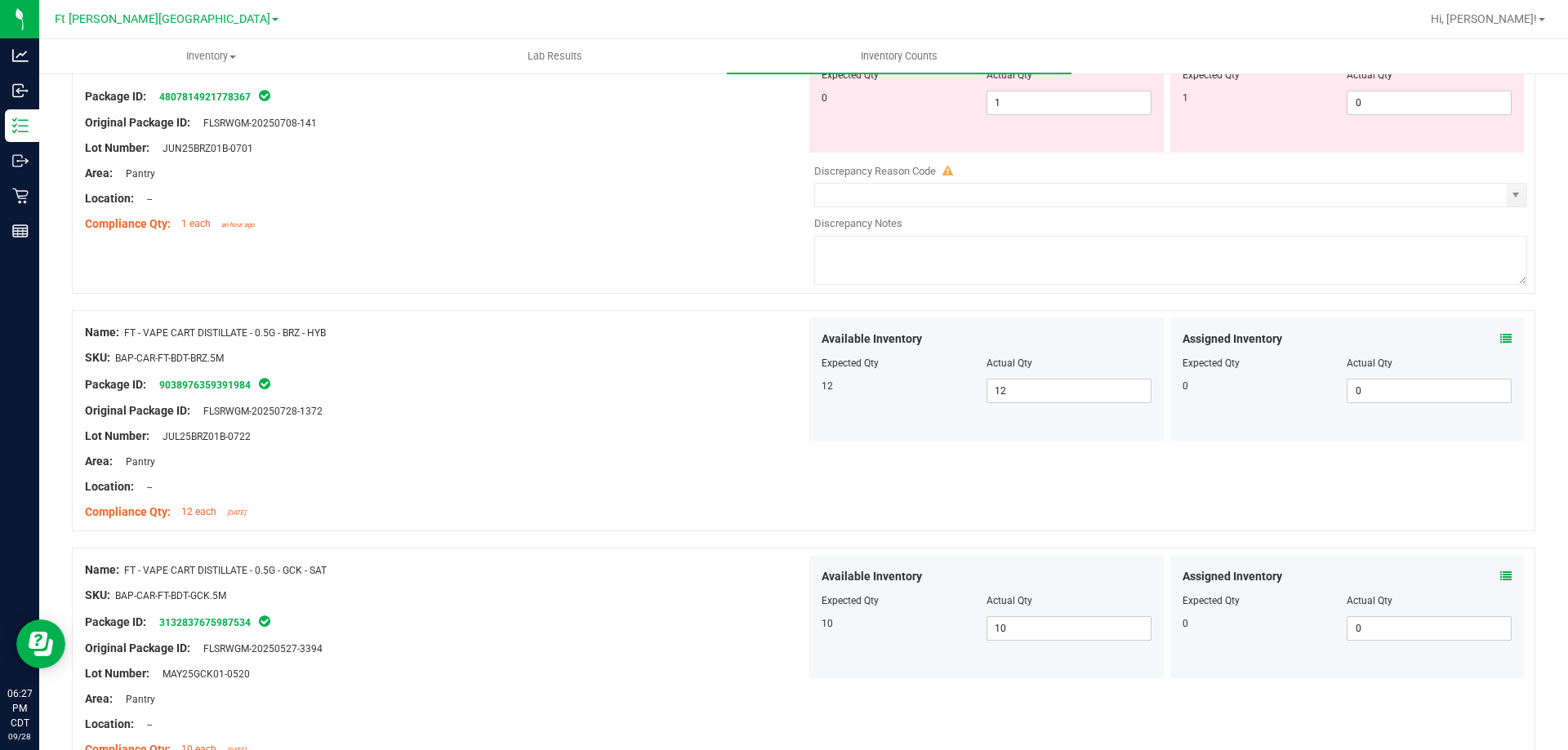
scroll to position [1276, 0]
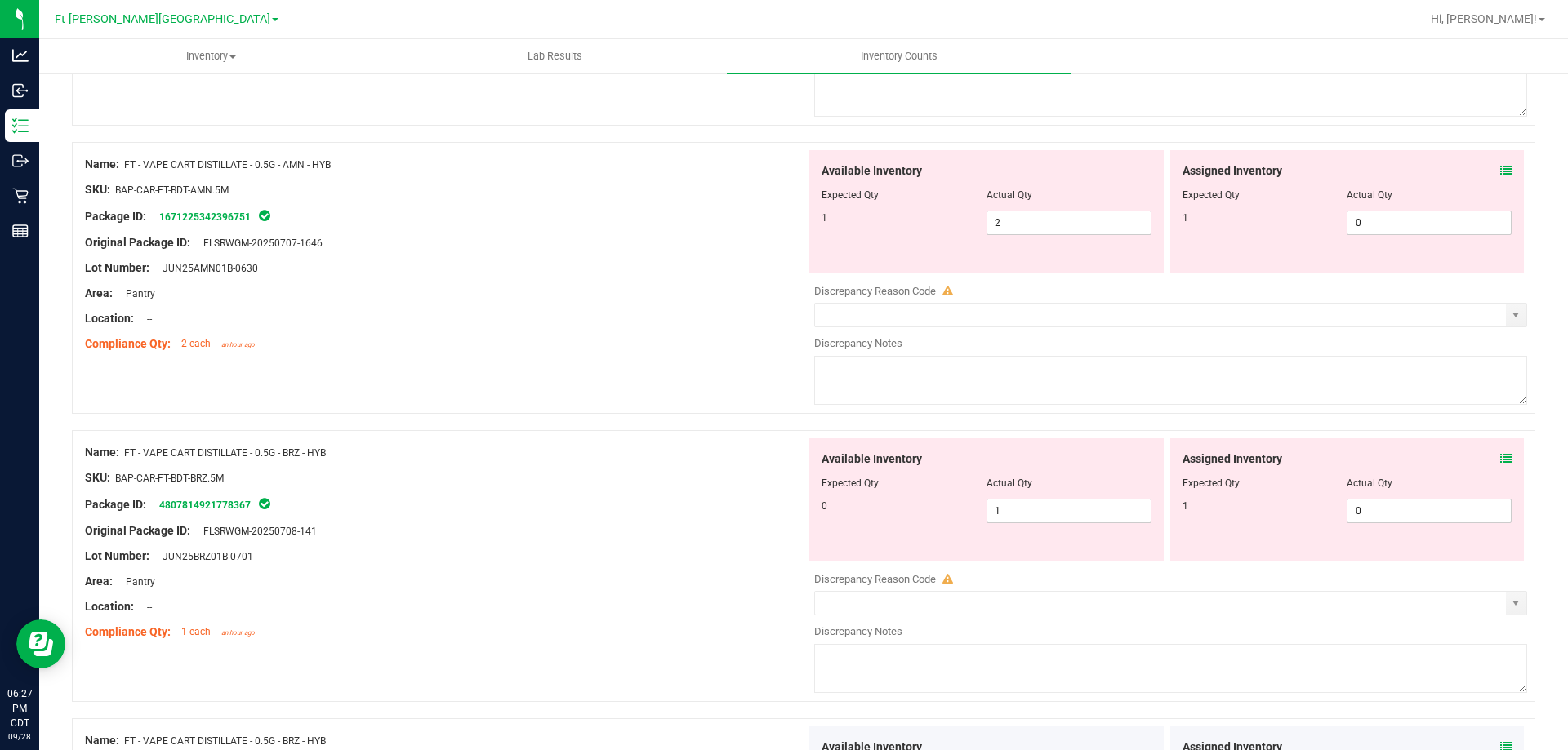
click at [1500, 458] on icon at bounding box center [1506, 459] width 12 height 12
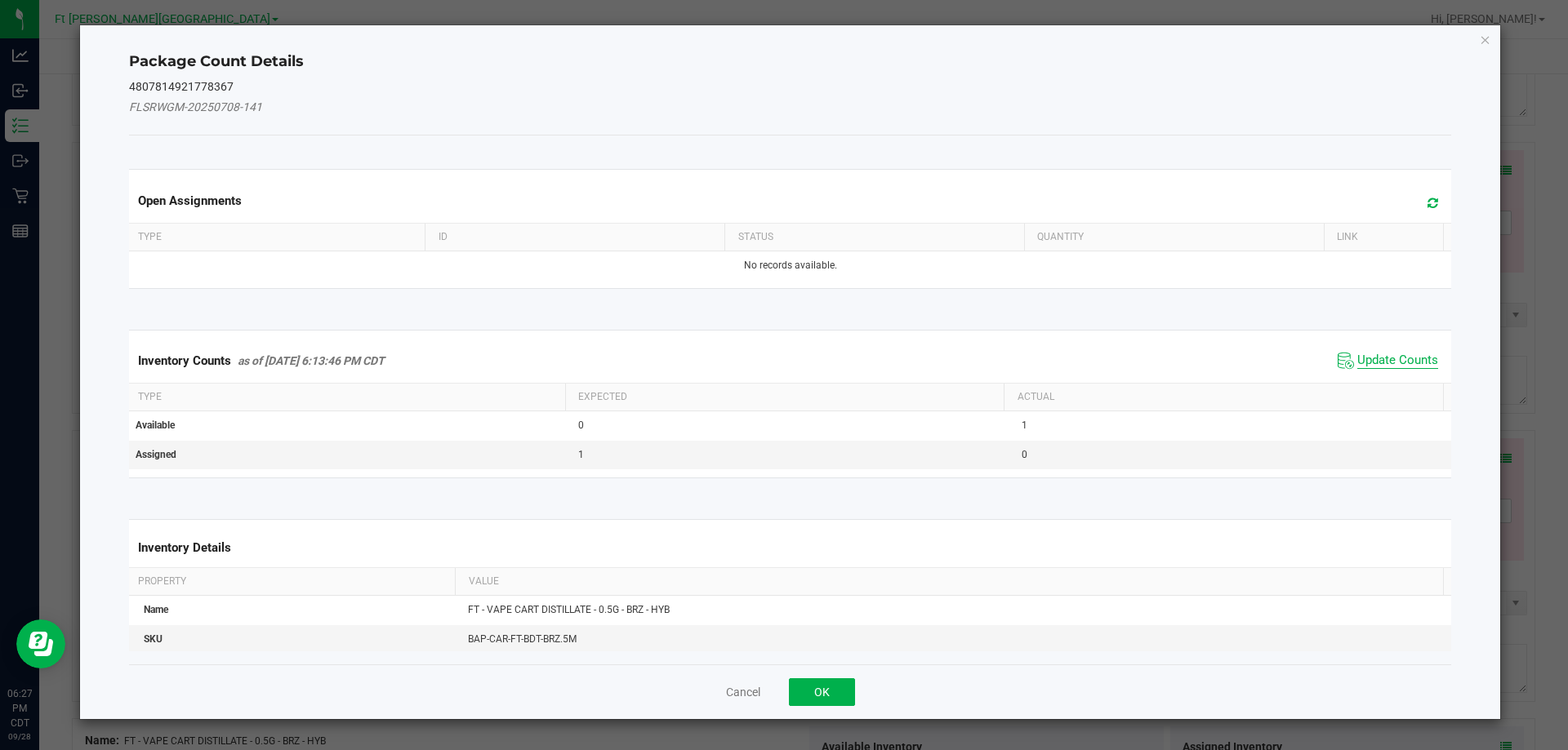
click at [1393, 366] on span "Update Counts" at bounding box center [1397, 360] width 80 height 16
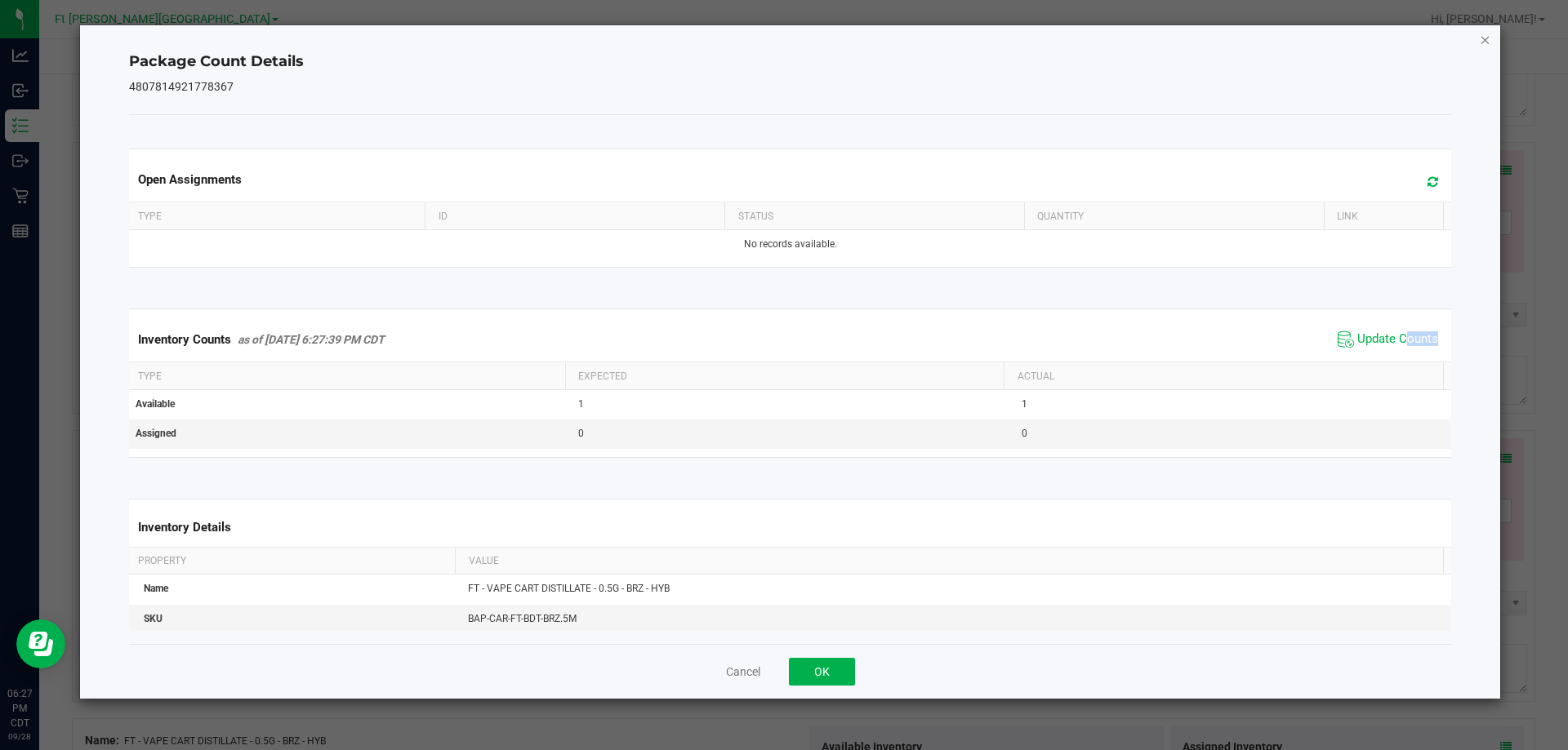
click at [1485, 39] on icon "Close" at bounding box center [1486, 39] width 12 height 19
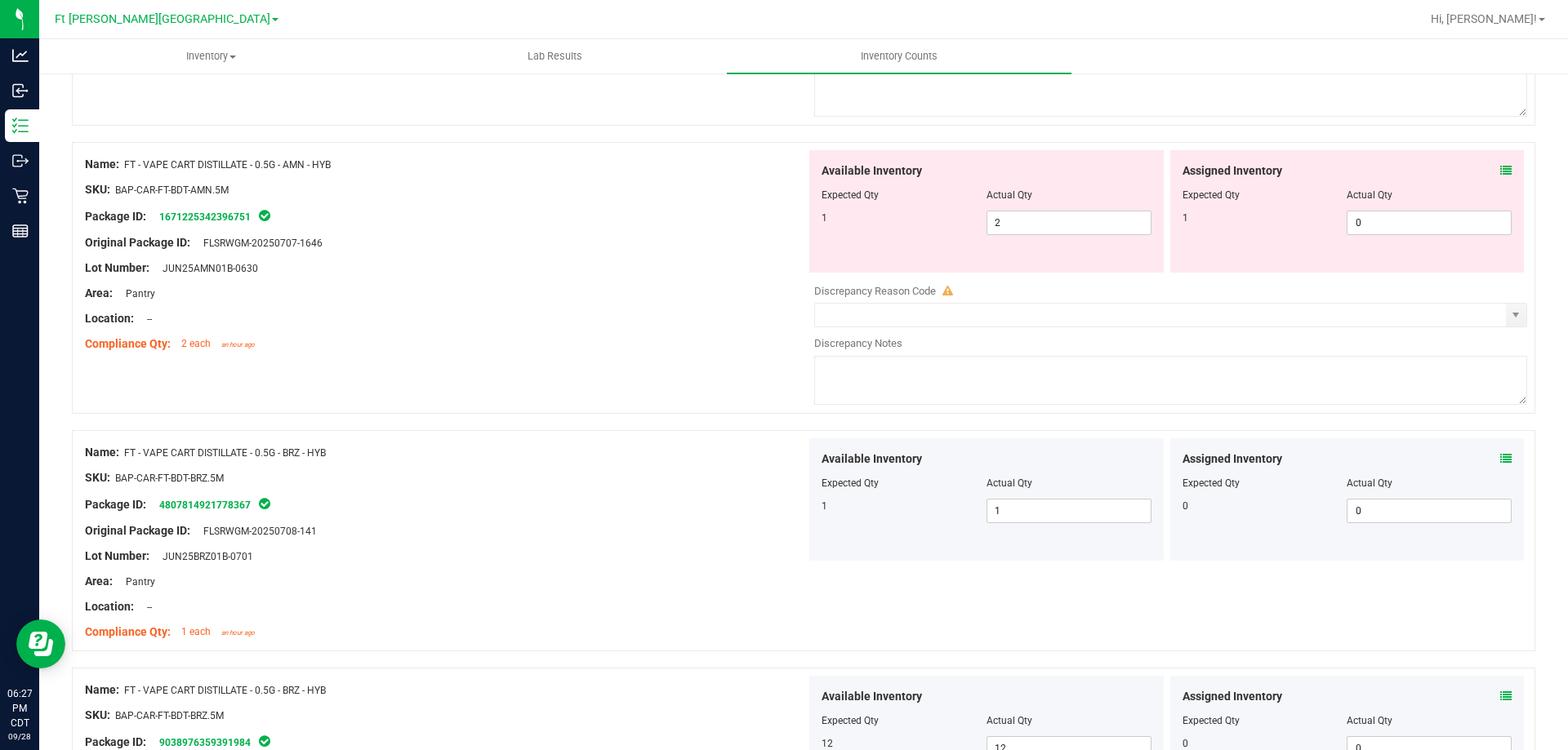
click at [1500, 171] on icon at bounding box center [1506, 171] width 12 height 12
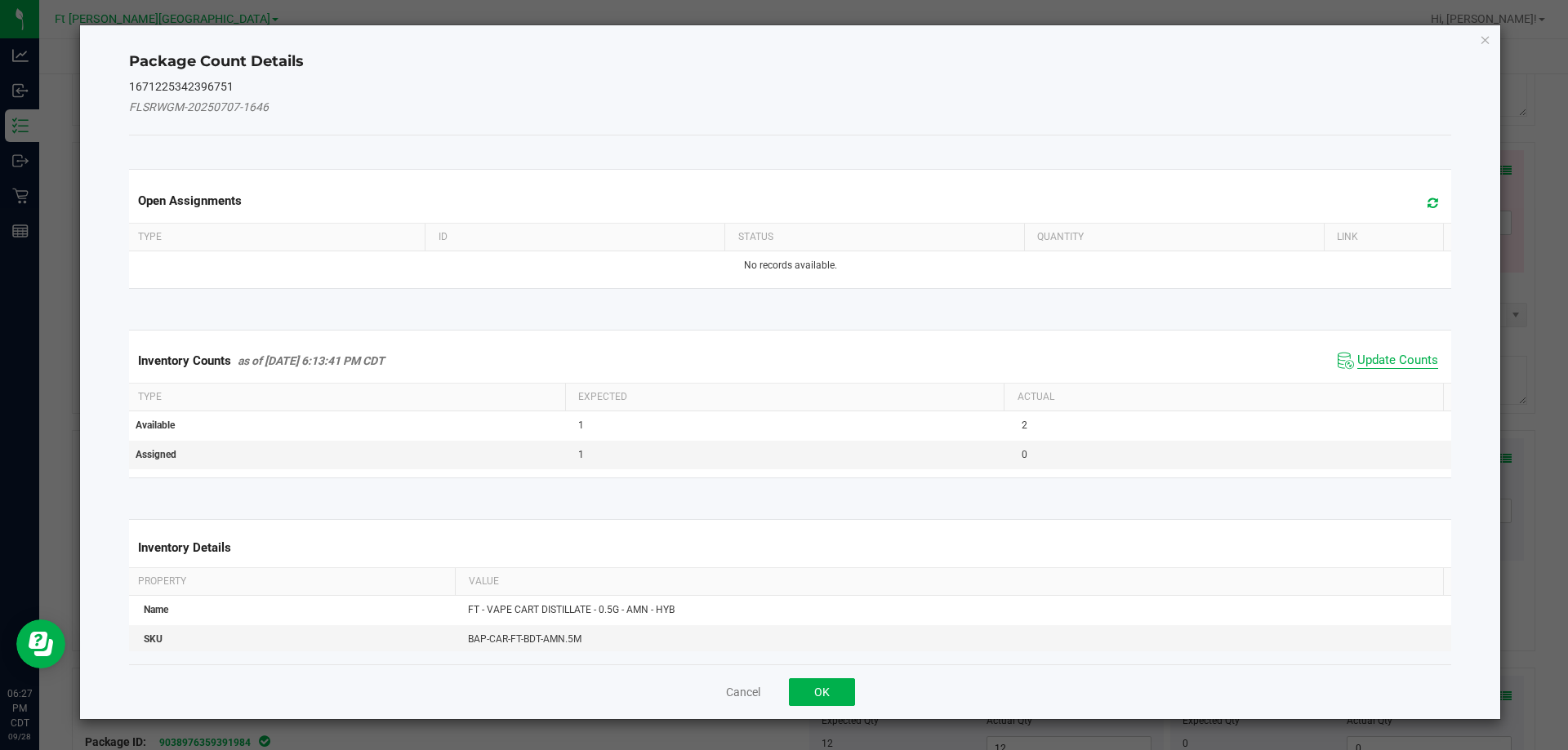
click at [1389, 366] on span "Update Counts" at bounding box center [1397, 360] width 80 height 16
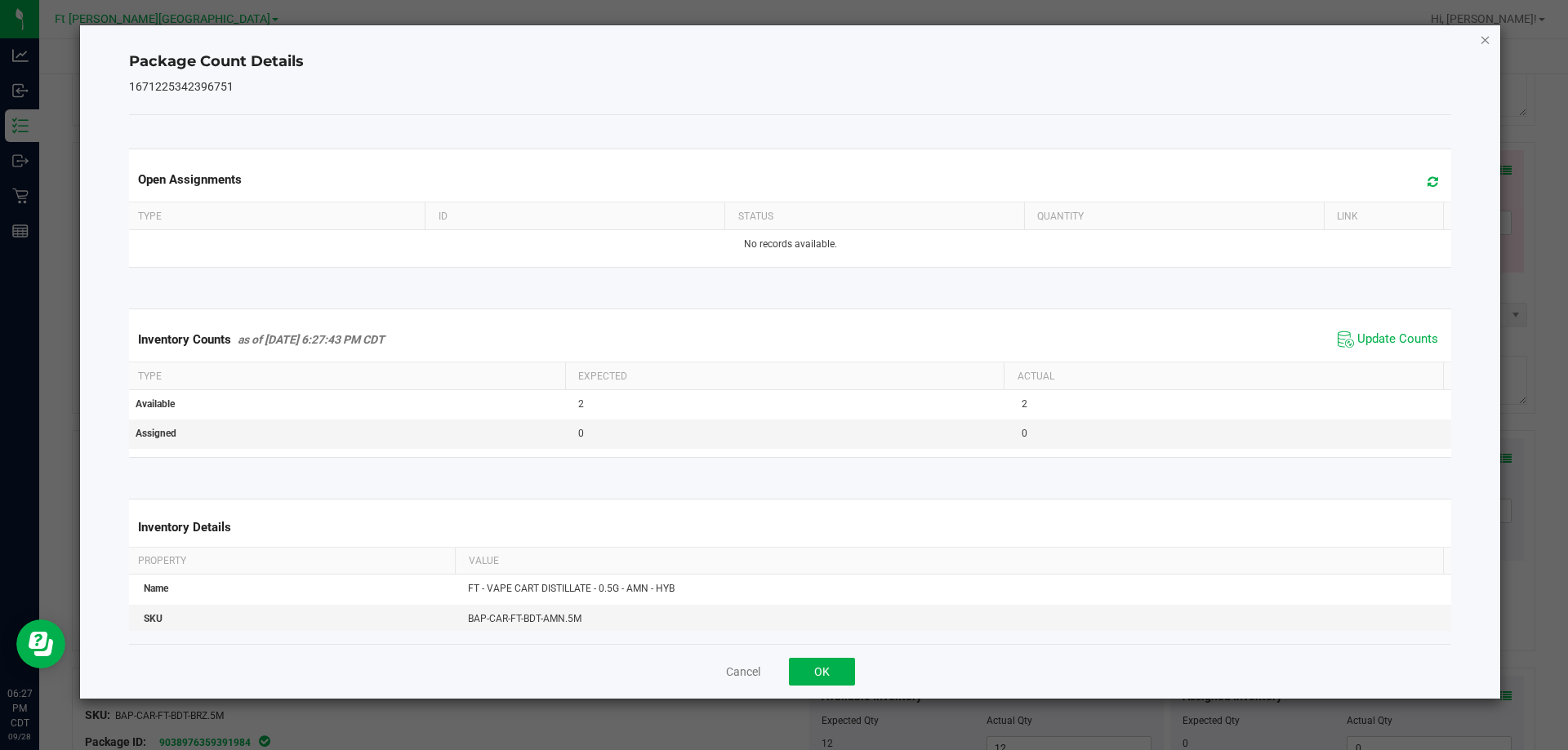
click at [1484, 44] on icon "Close" at bounding box center [1486, 39] width 12 height 19
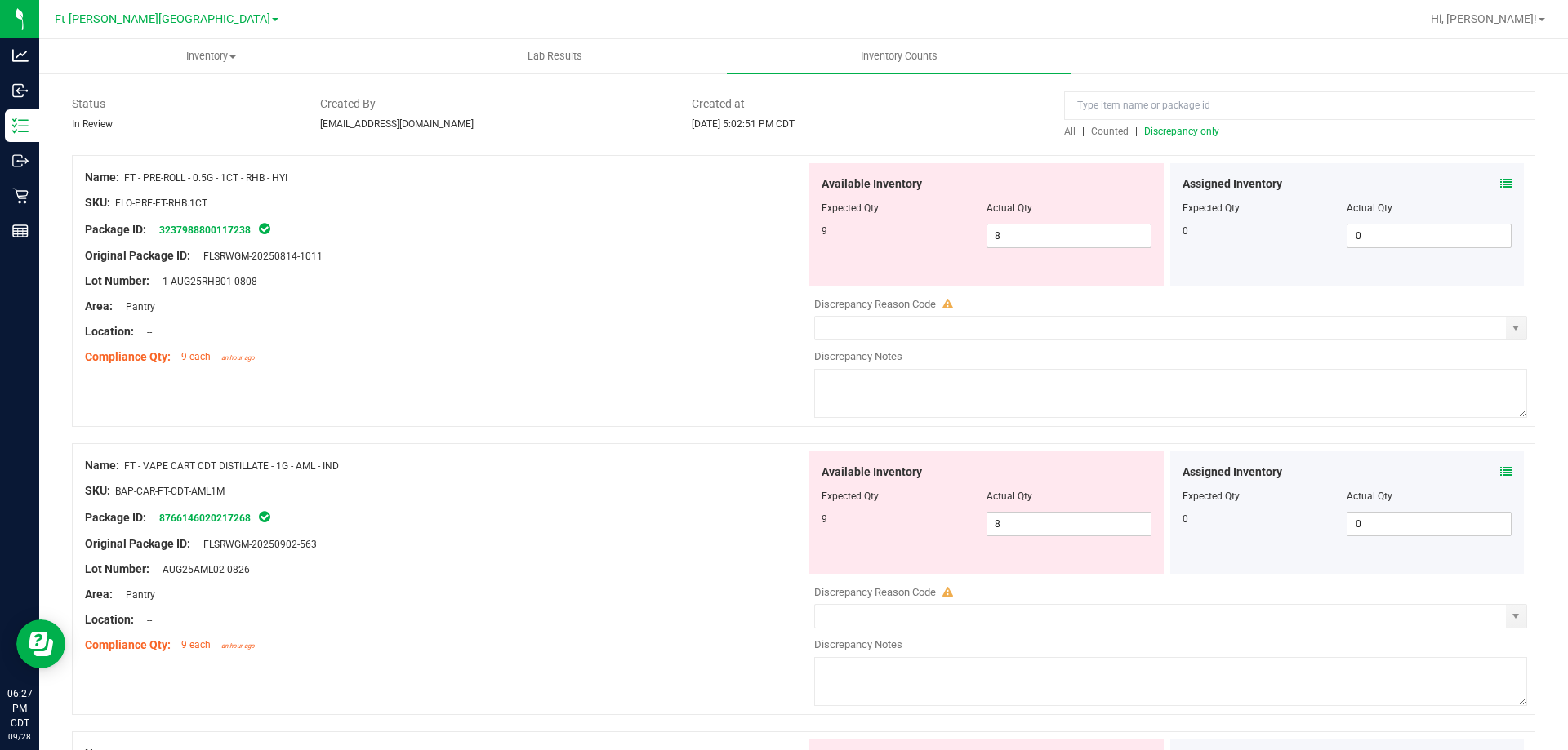
scroll to position [0, 0]
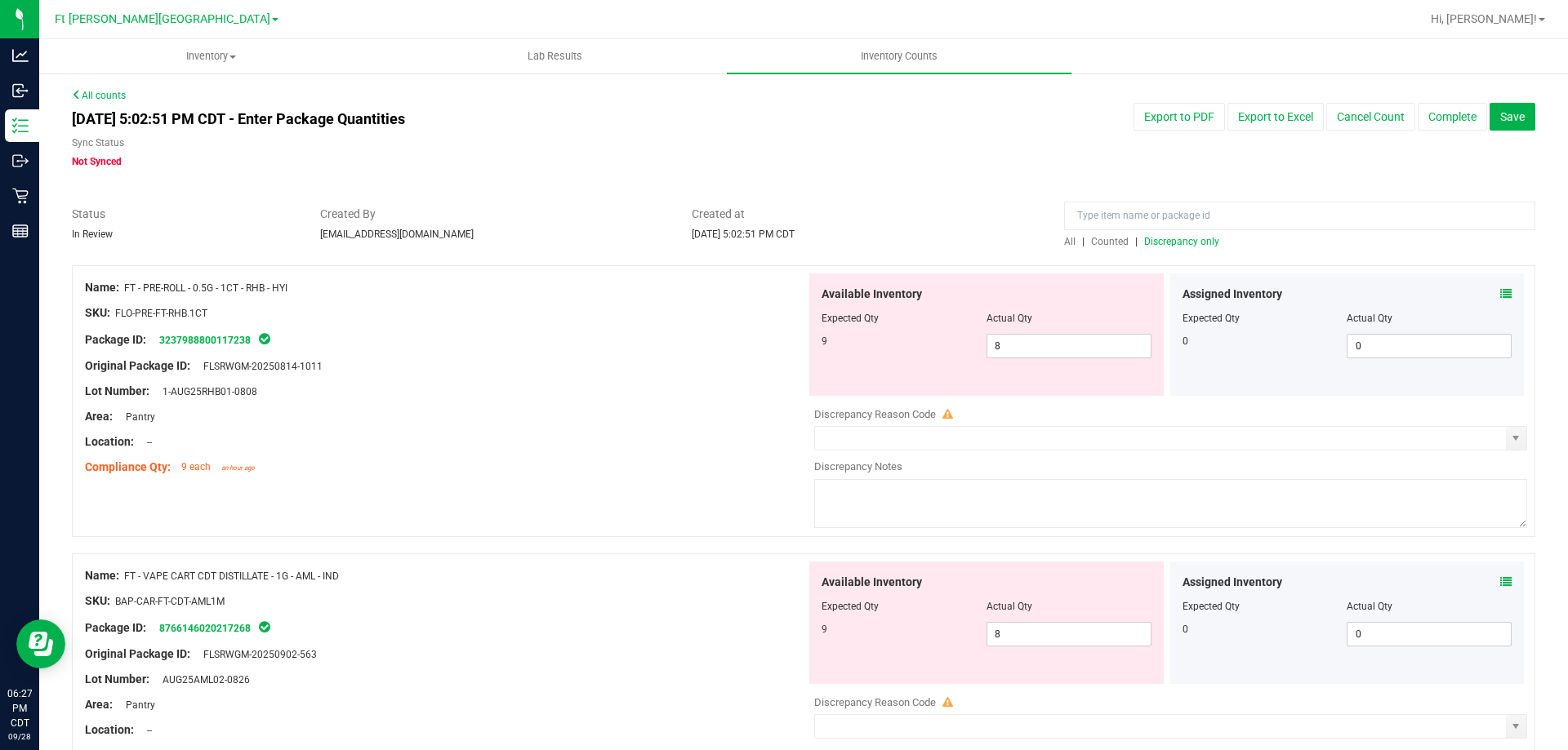
click at [1167, 245] on span "Discrepancy only" at bounding box center [1182, 242] width 75 height 12
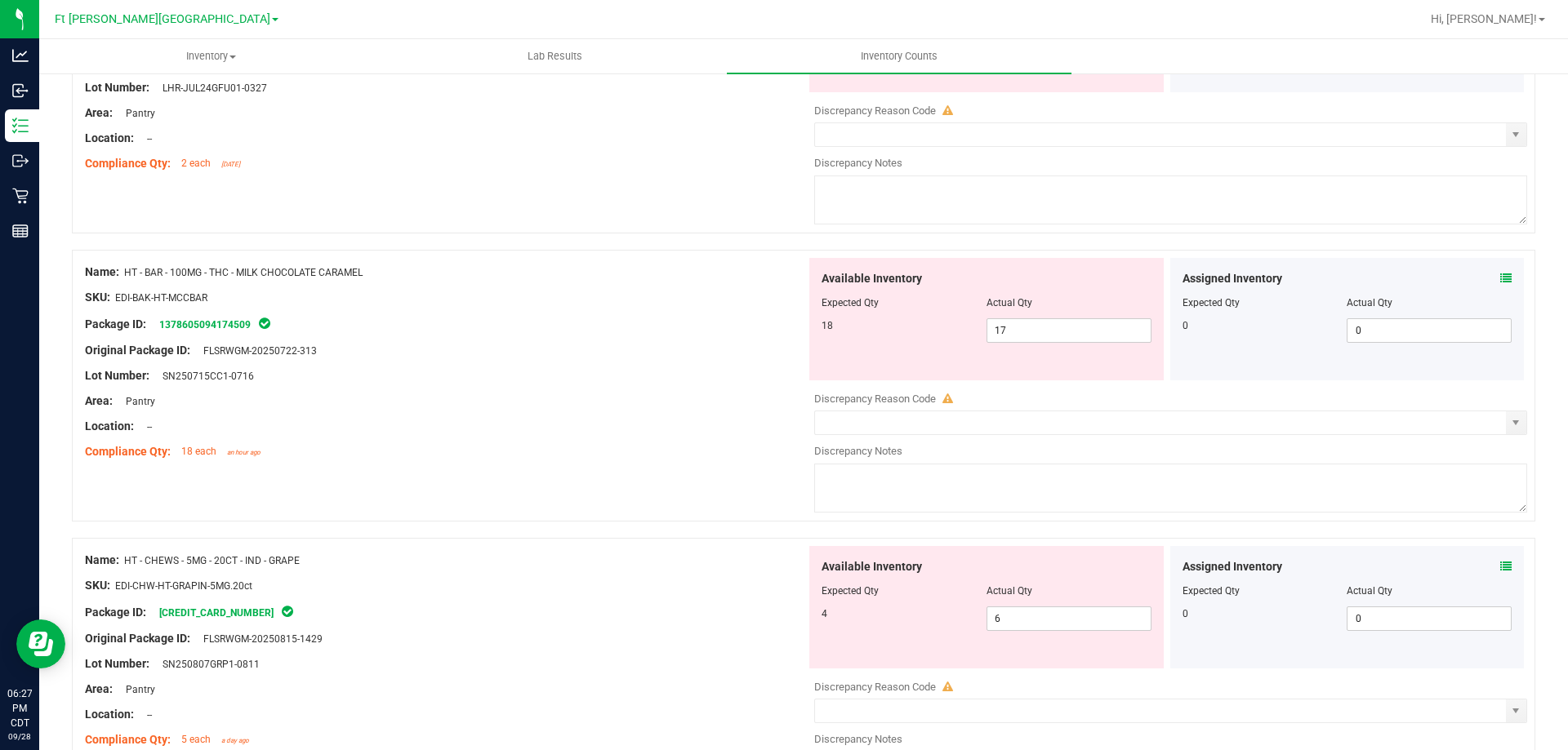
scroll to position [1876, 0]
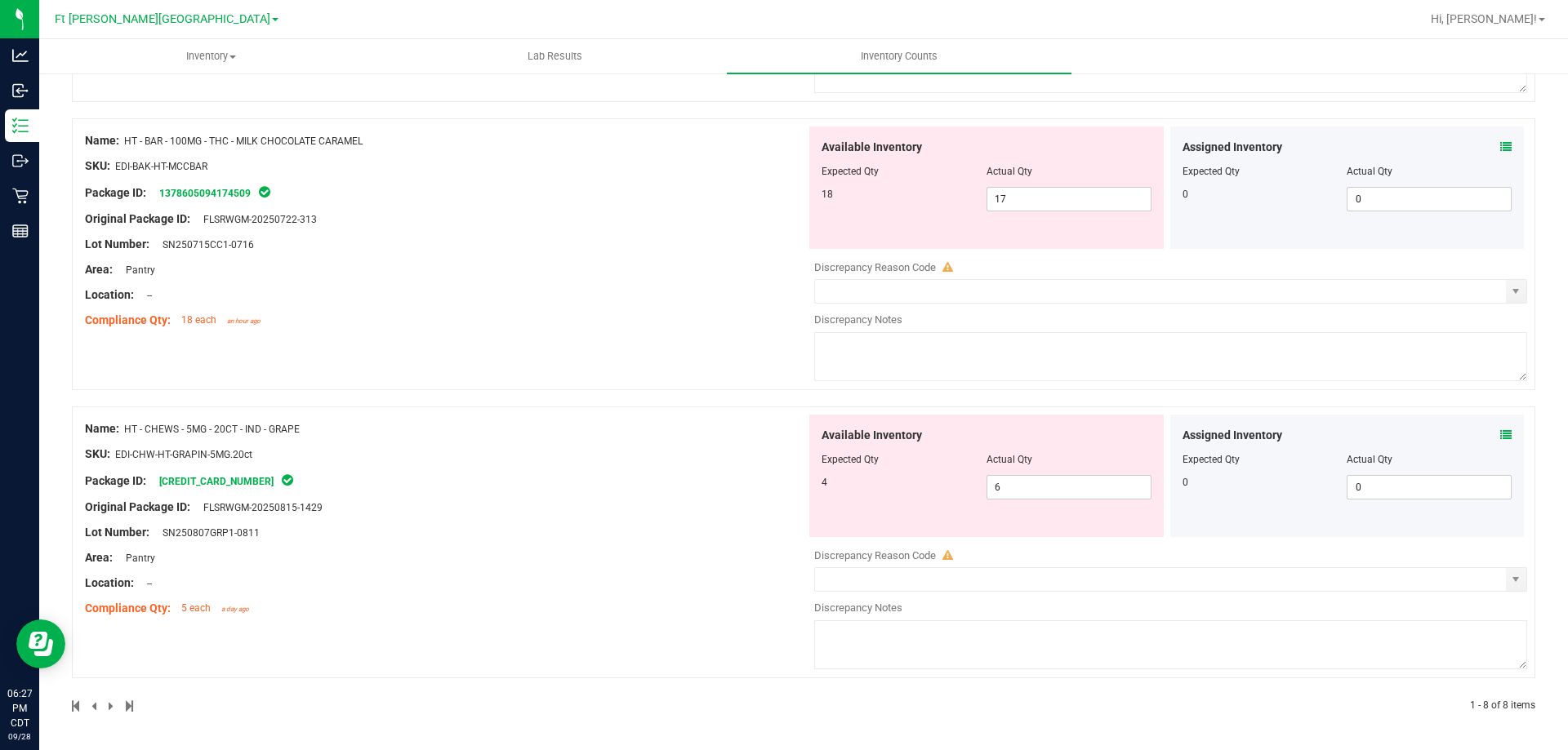
click at [1500, 437] on icon at bounding box center [1506, 436] width 12 height 12
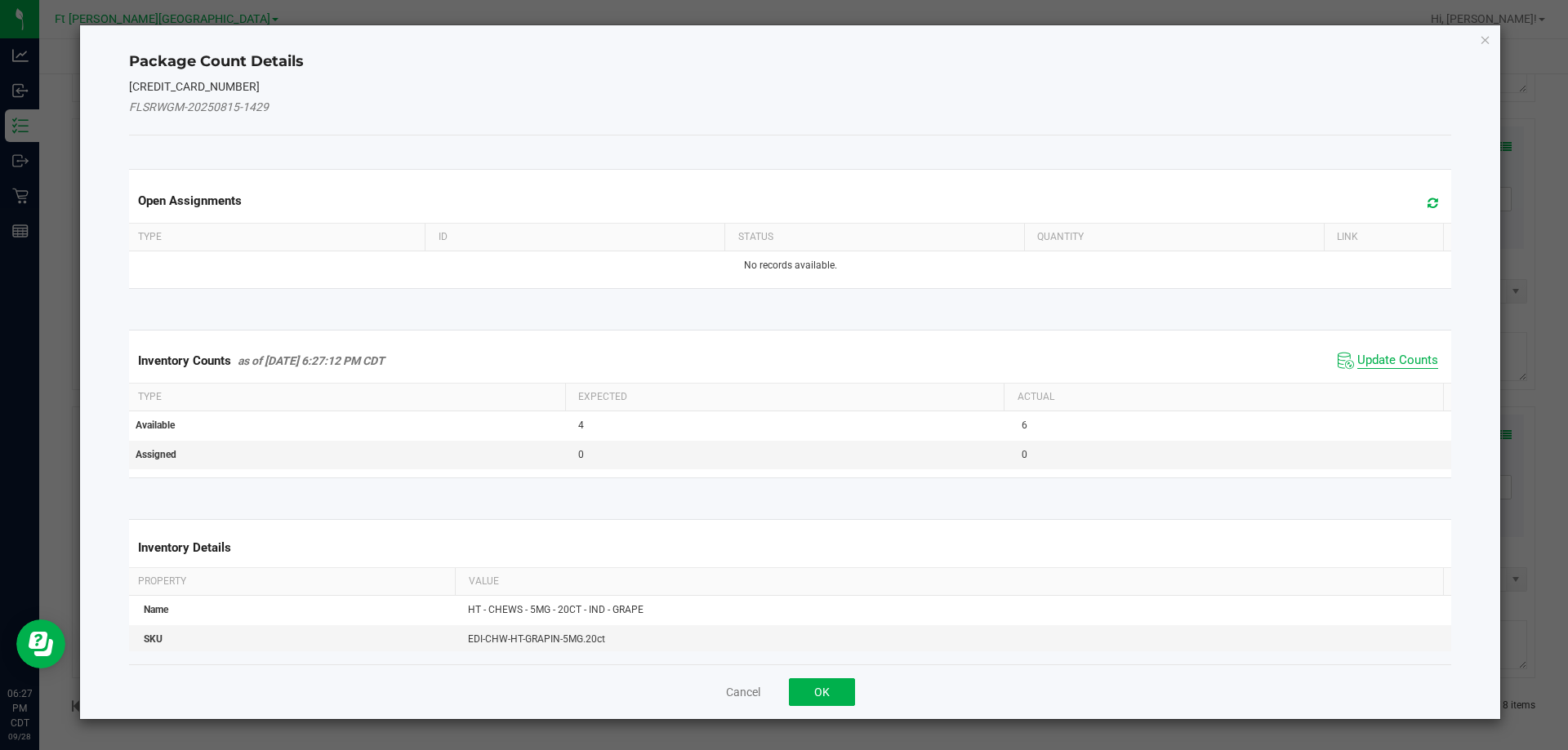
click at [1379, 361] on span "Update Counts" at bounding box center [1397, 360] width 80 height 16
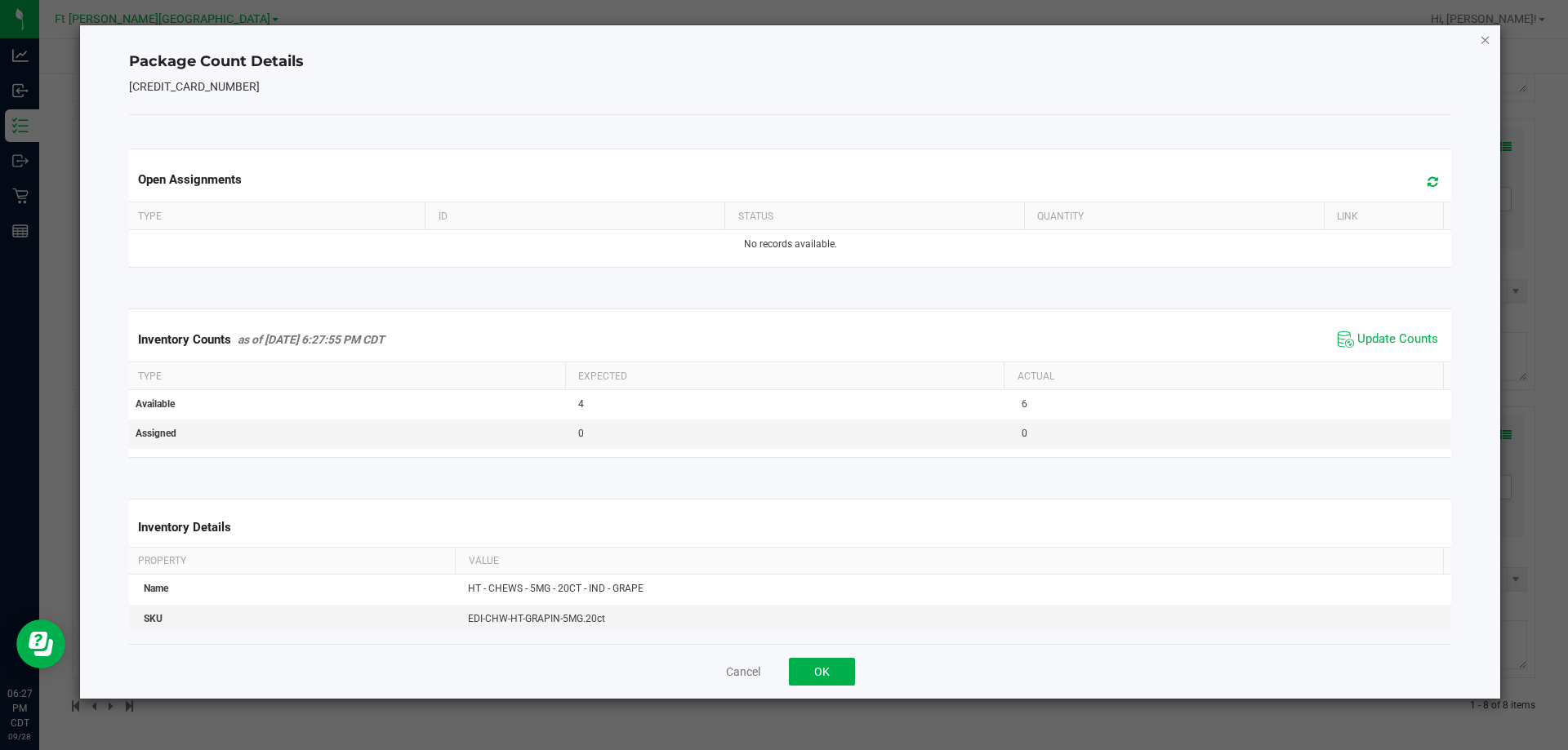
click at [1488, 39] on icon "Close" at bounding box center [1486, 39] width 12 height 19
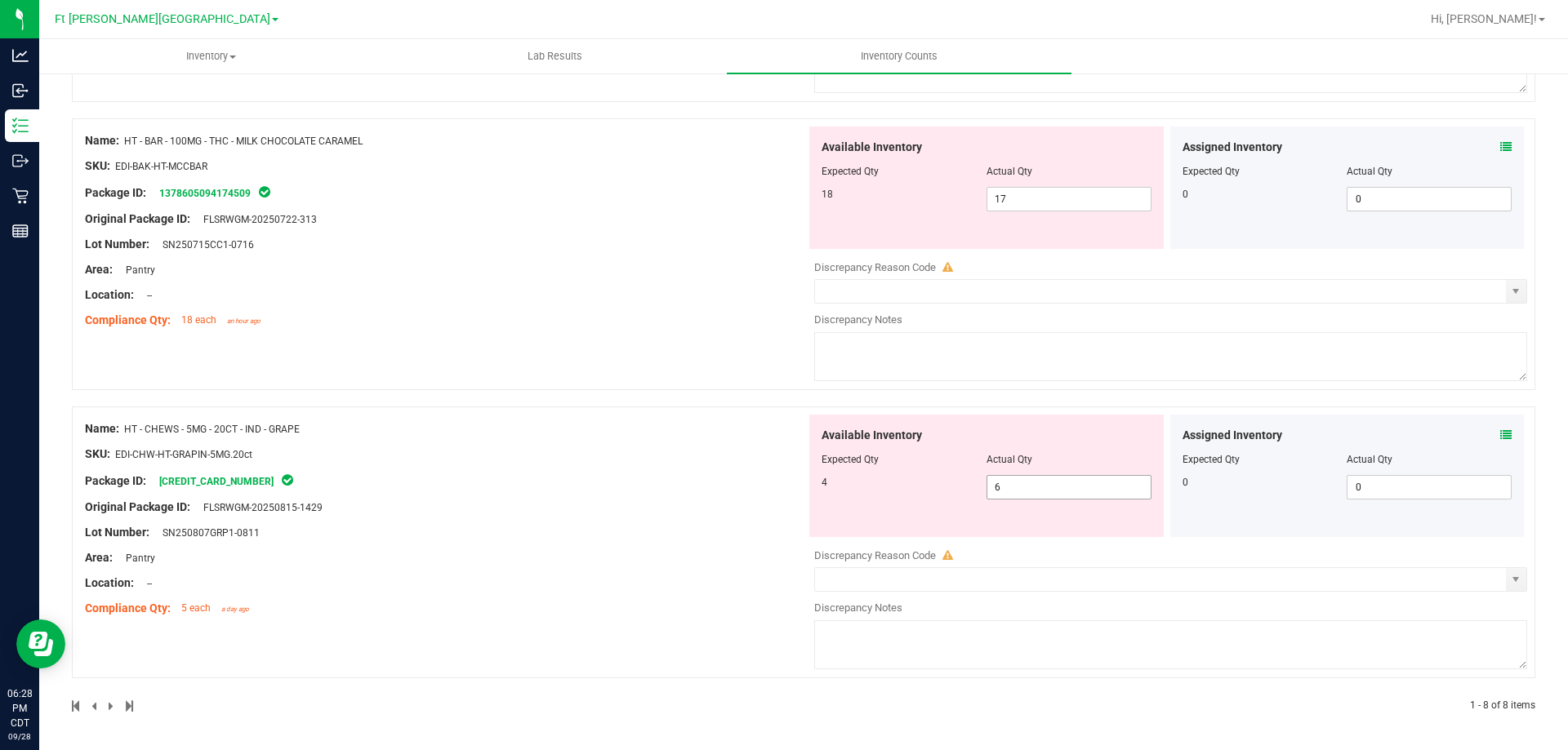
click at [1052, 482] on span "6 6" at bounding box center [1069, 487] width 165 height 24
type input "4"
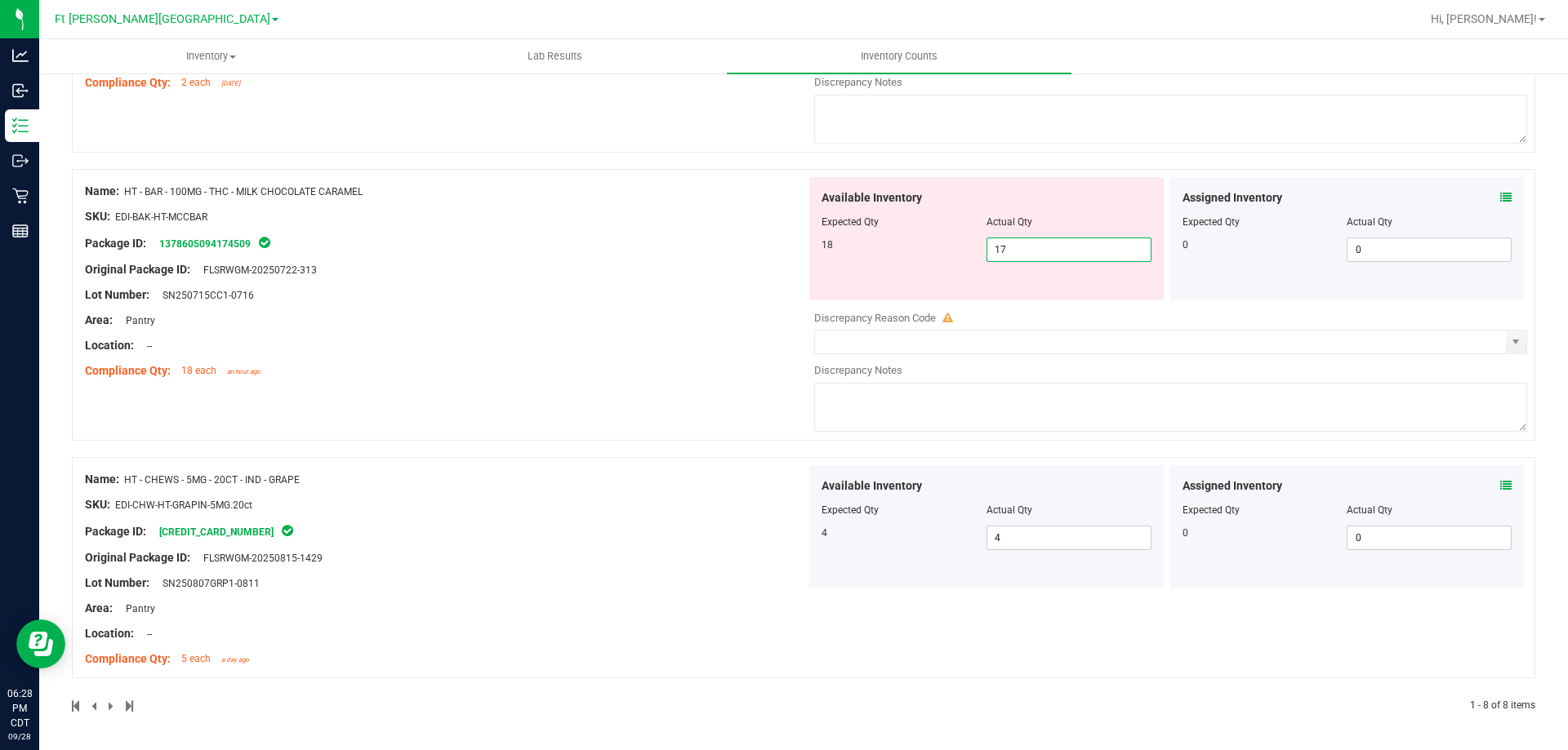
click at [1023, 251] on span "17 17" at bounding box center [1069, 250] width 165 height 24
type input "18"
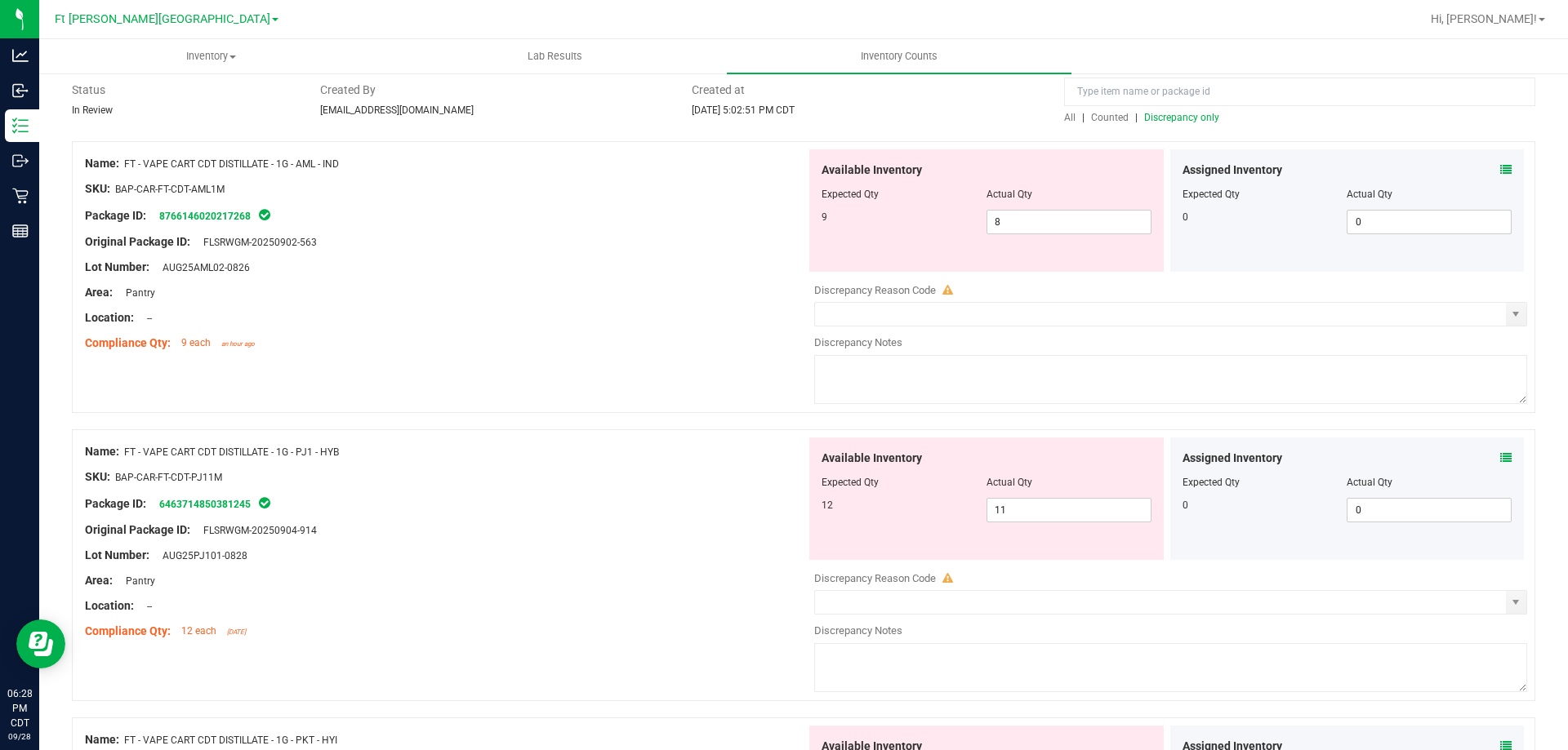
scroll to position [0, 0]
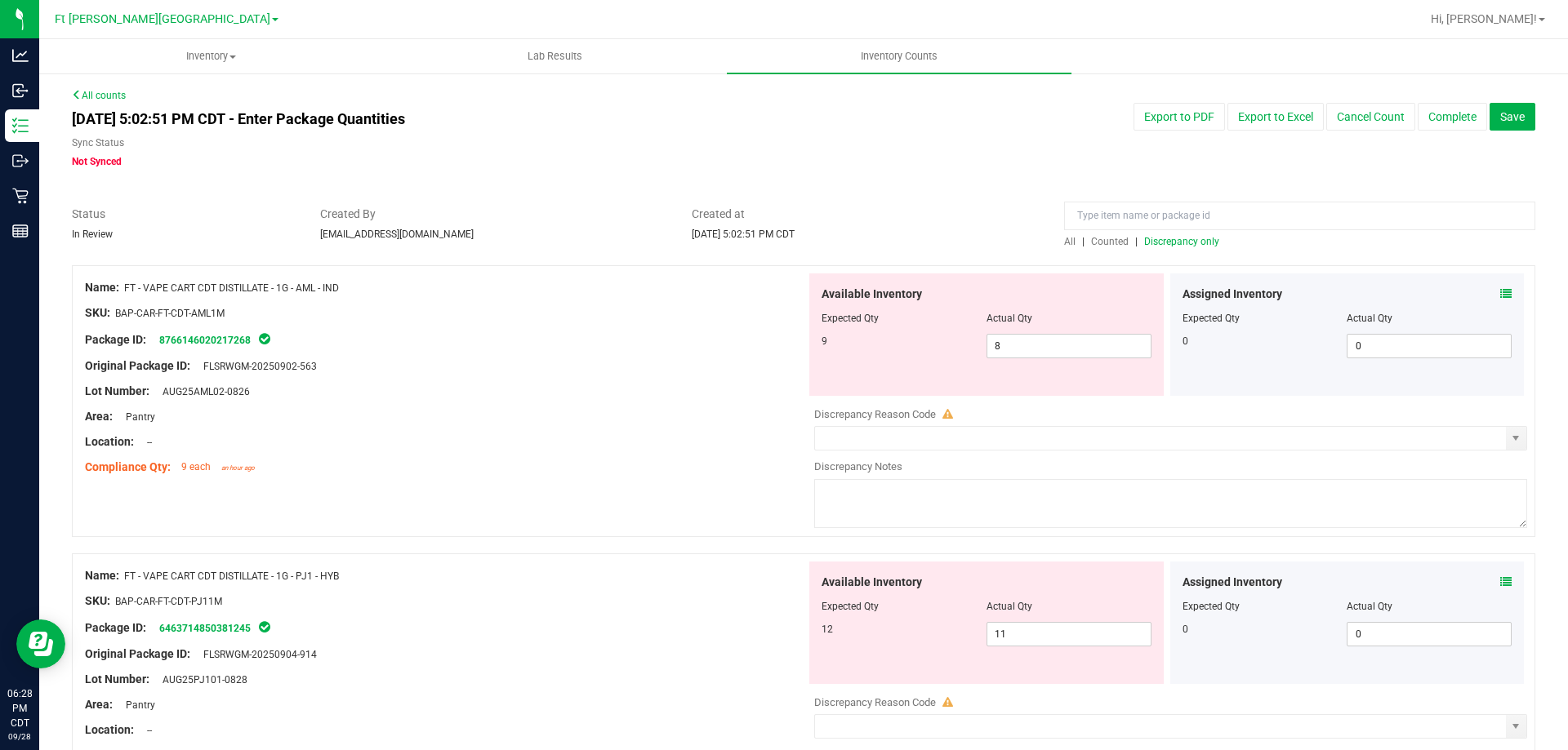
click at [1172, 241] on span "Discrepancy only" at bounding box center [1182, 242] width 75 height 12
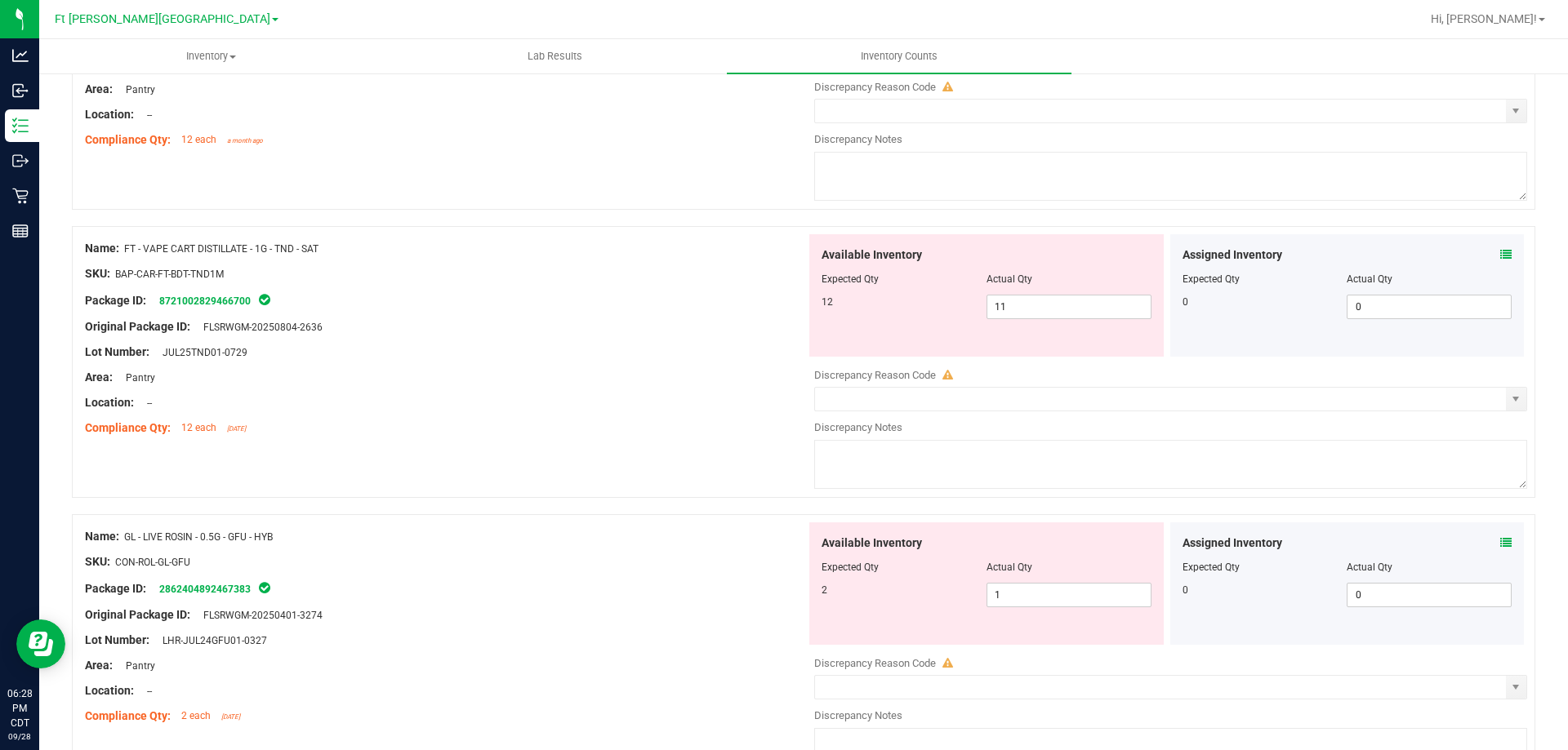
scroll to position [1011, 0]
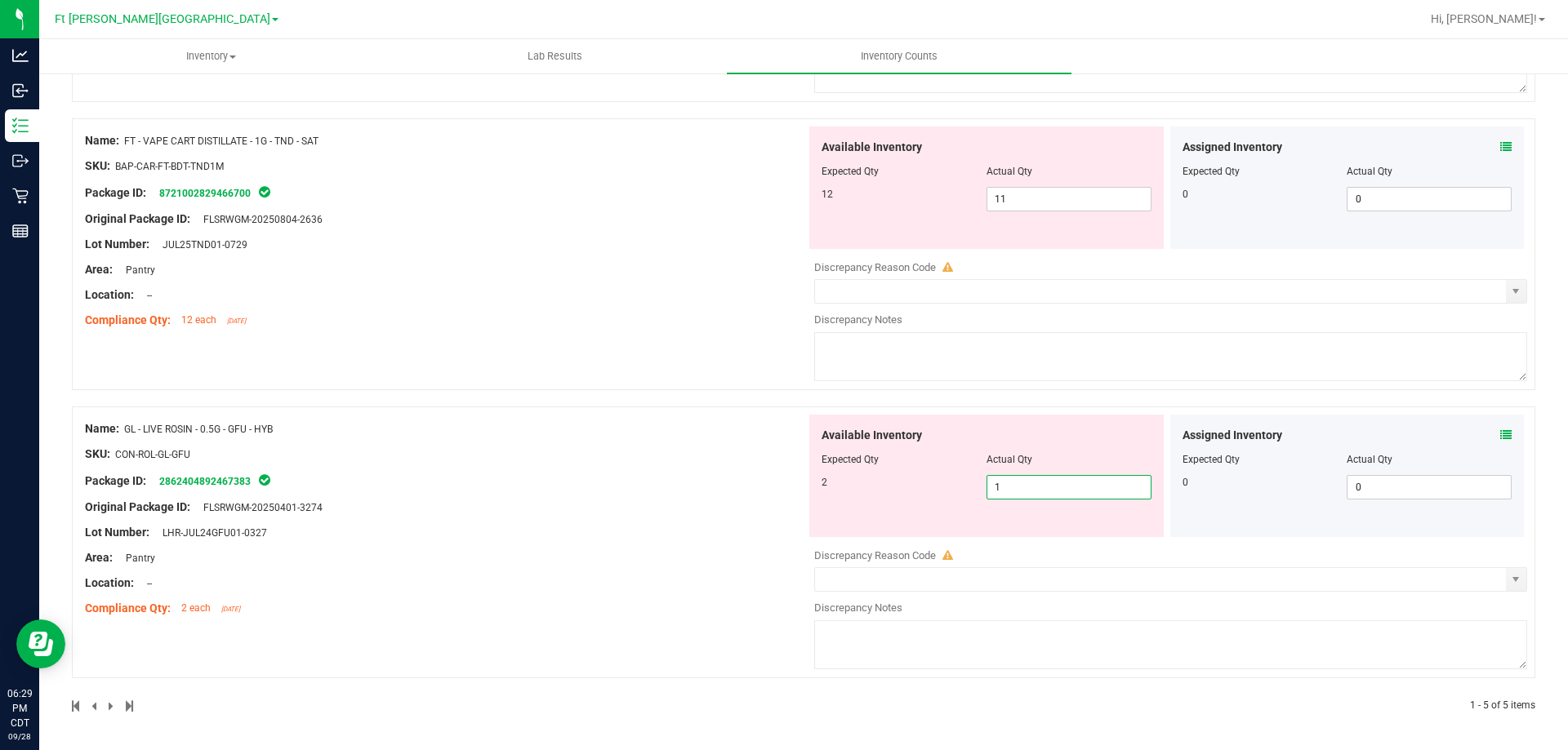
click at [1081, 494] on span "1 1" at bounding box center [1069, 487] width 165 height 24
type input "2"
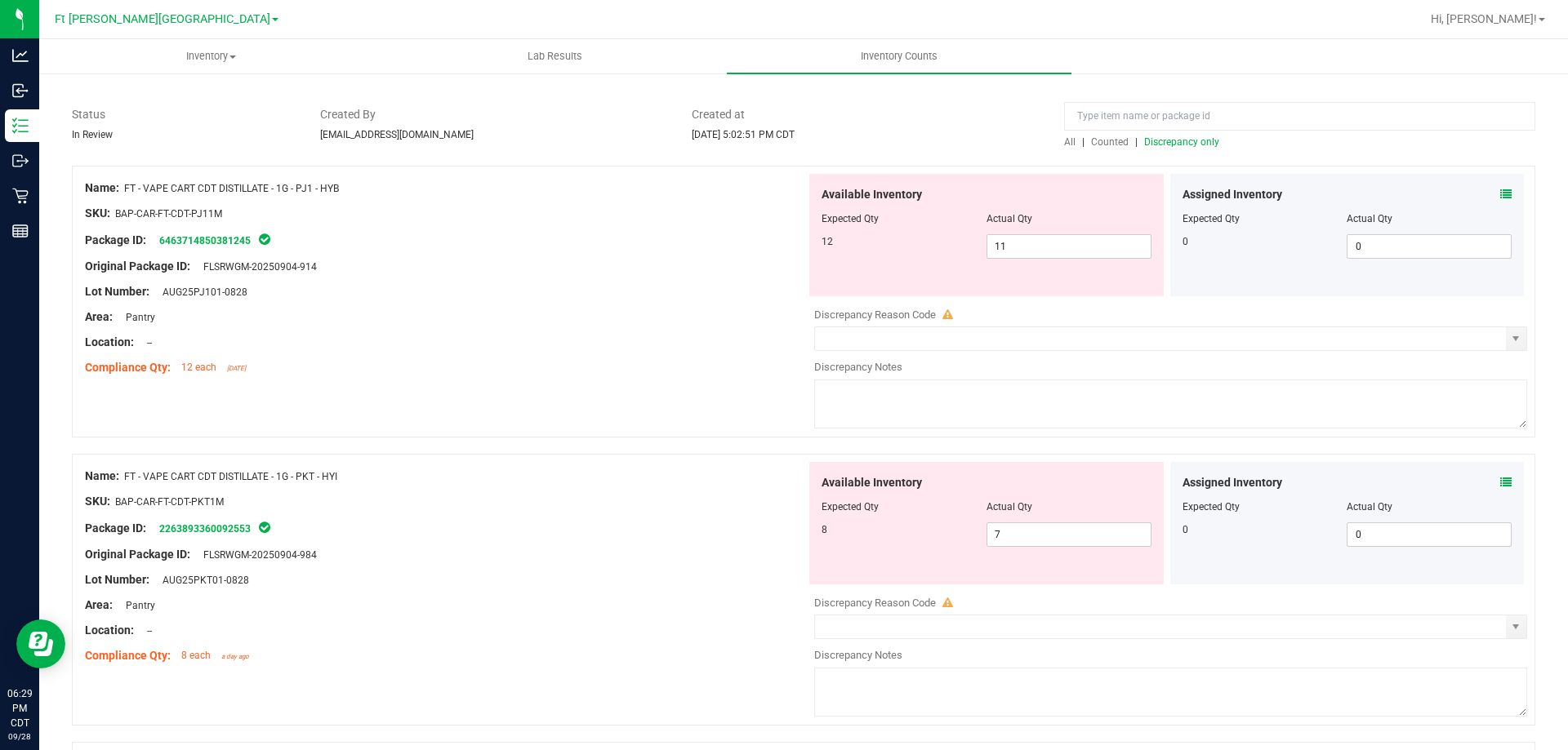
scroll to position [0, 0]
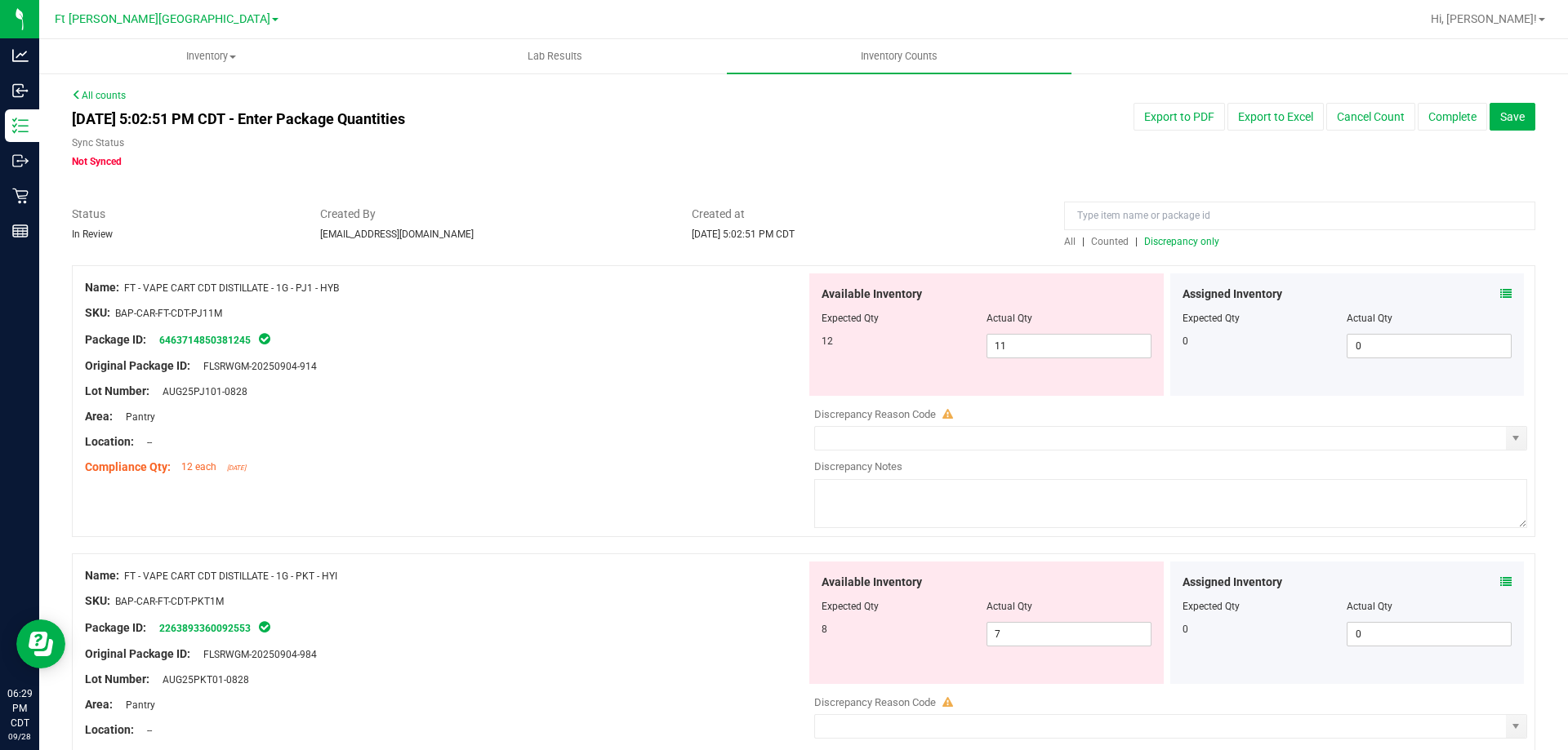
click at [1175, 241] on span "Discrepancy only" at bounding box center [1182, 242] width 75 height 12
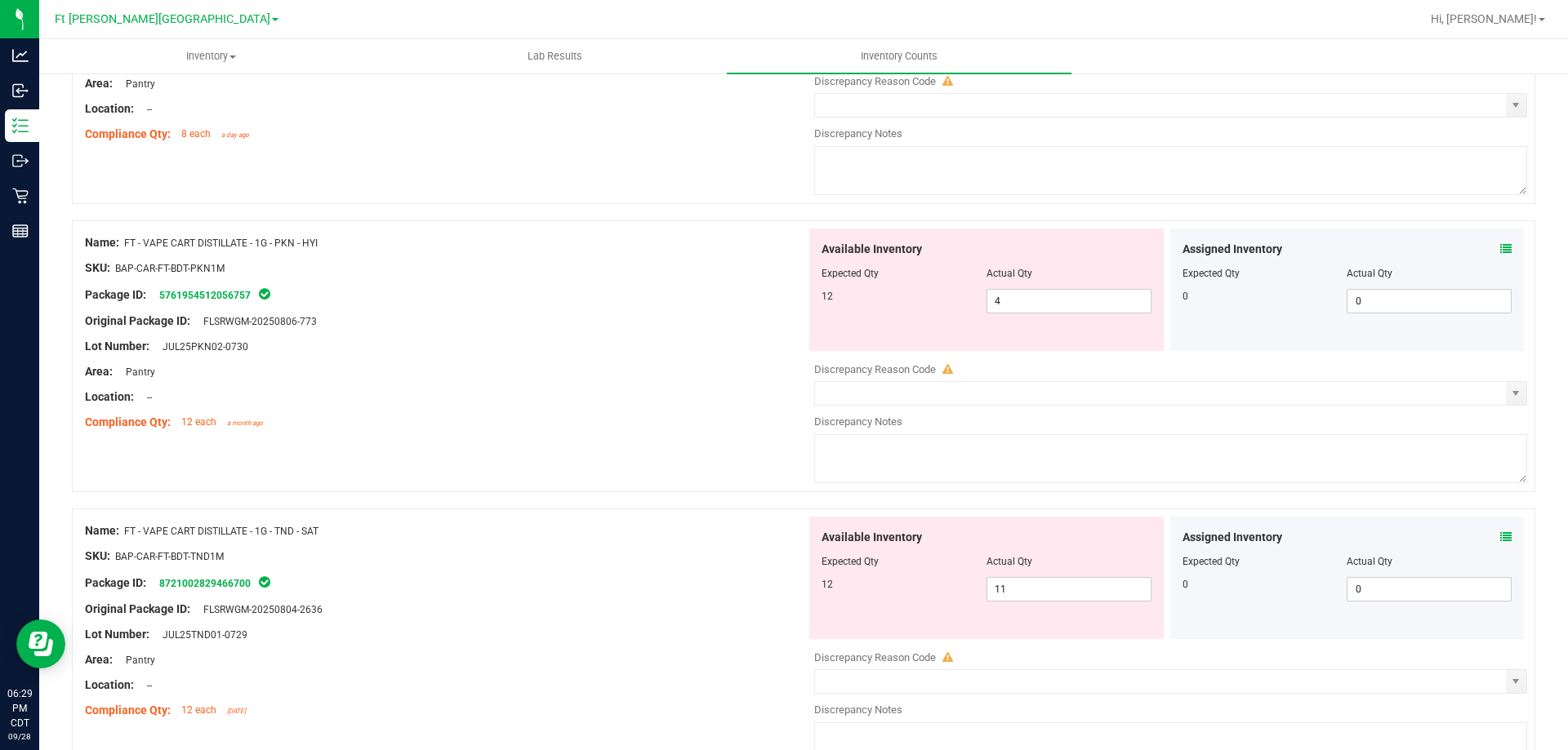
scroll to position [435, 0]
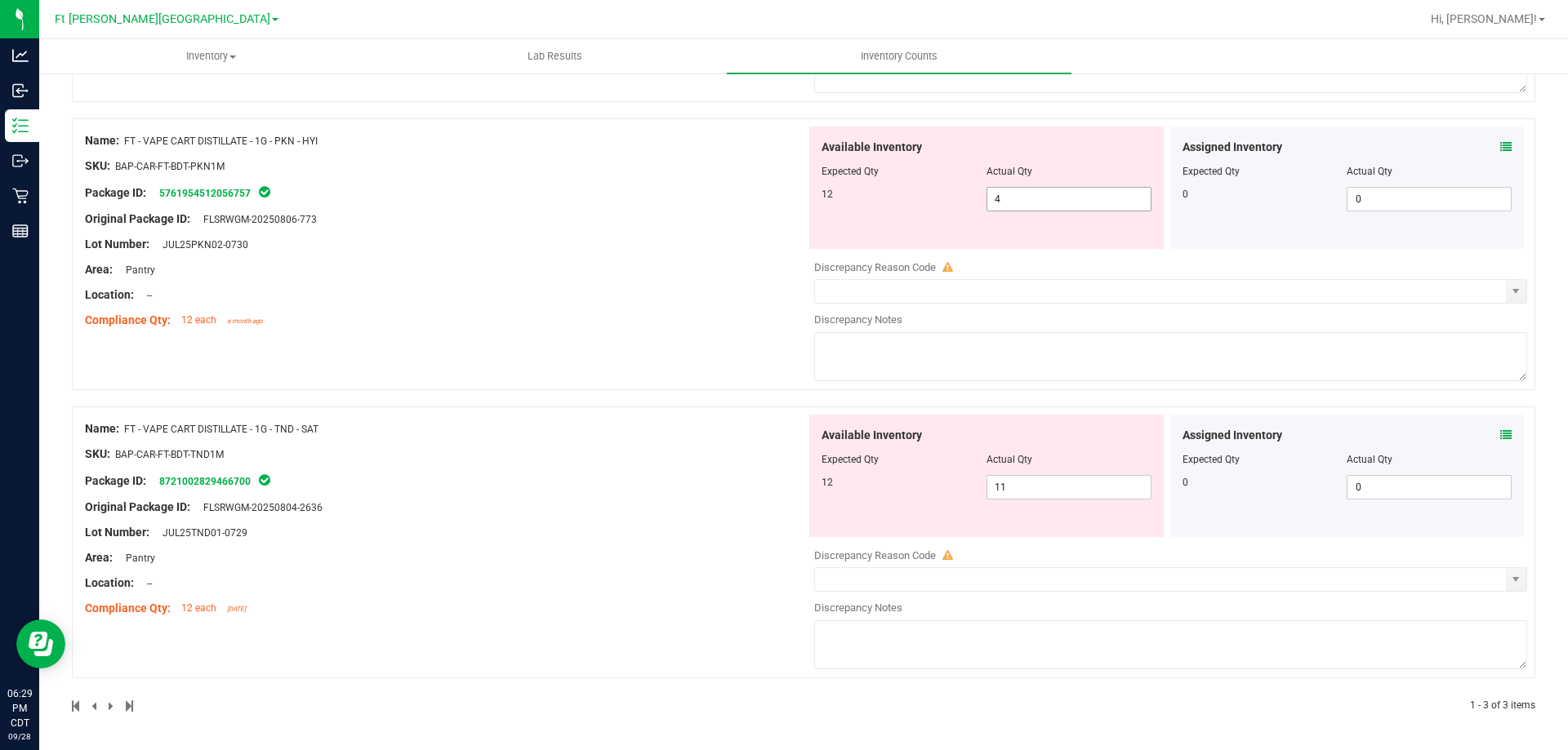
click at [999, 201] on span "4 4" at bounding box center [1069, 199] width 165 height 24
type input "12"
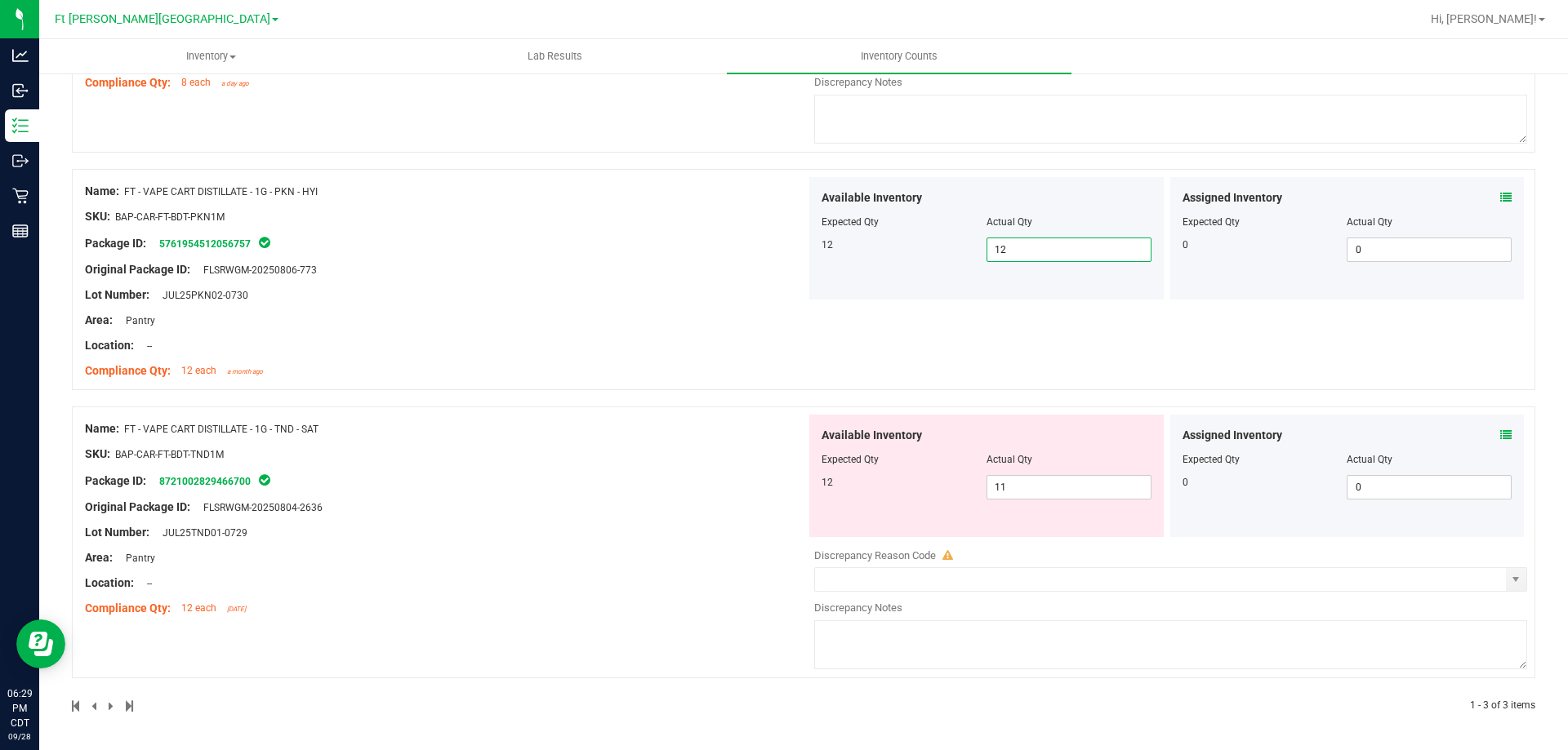
scroll to position [0, 0]
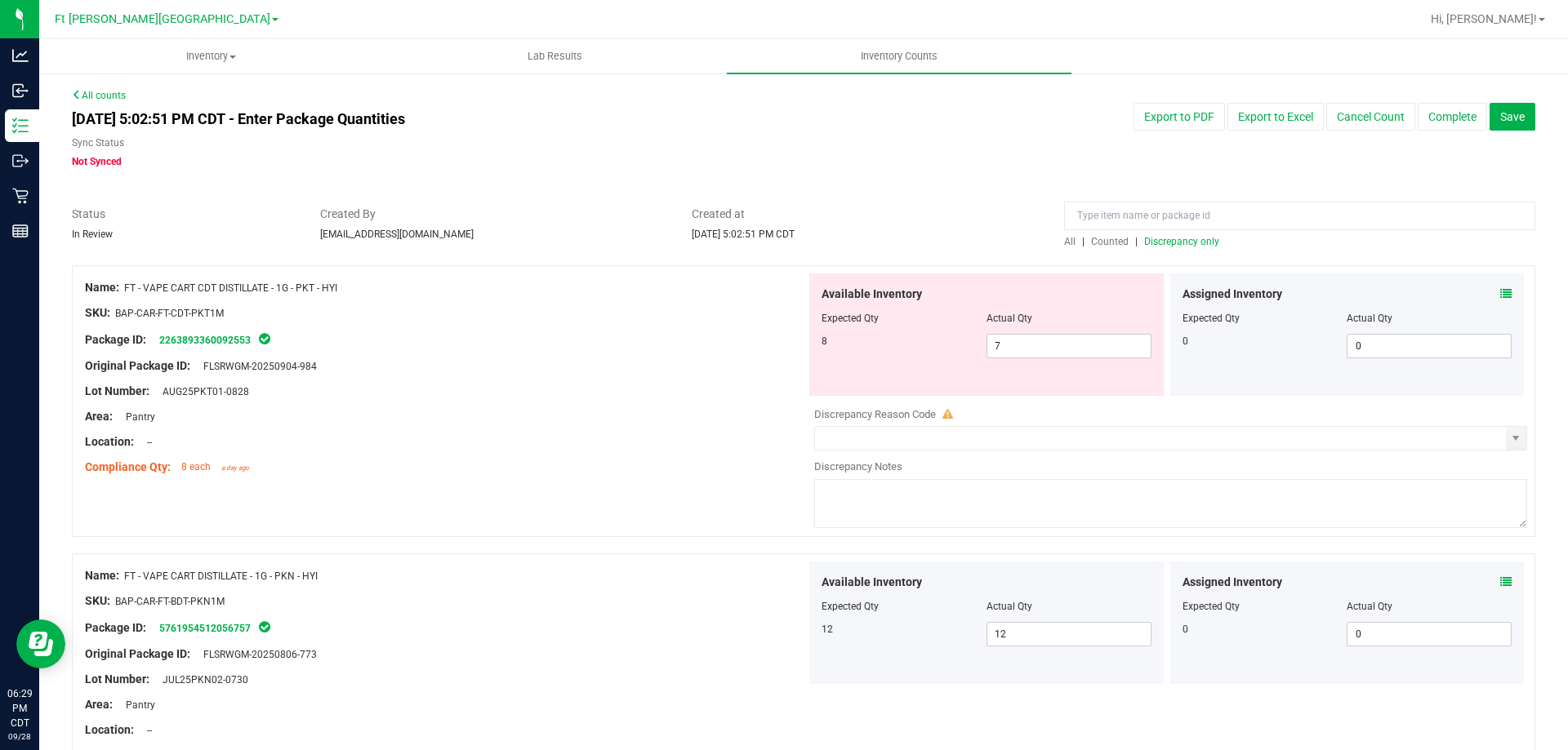
click at [1181, 237] on span "Discrepancy only" at bounding box center [1182, 242] width 75 height 12
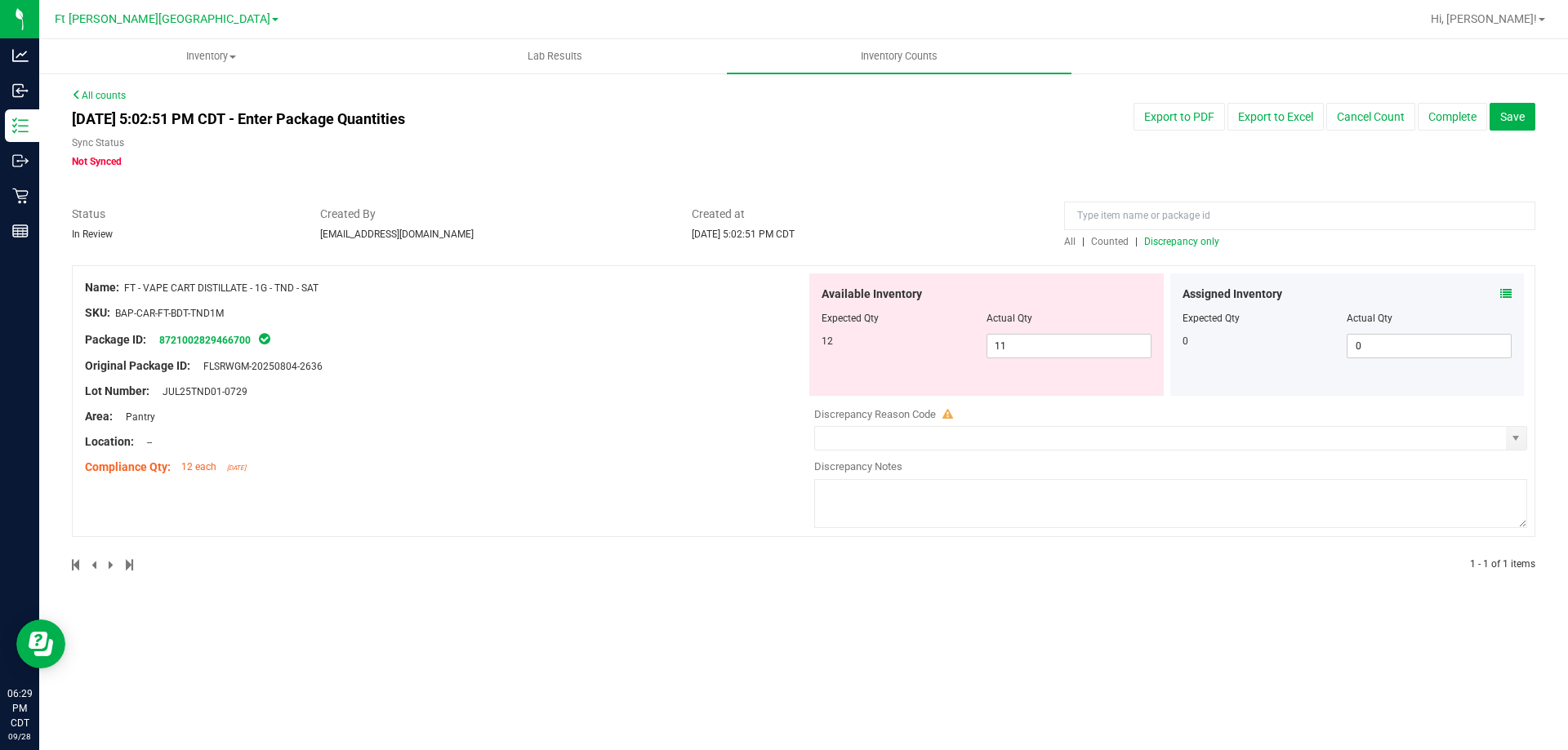
click at [1210, 243] on span "Discrepancy only" at bounding box center [1182, 242] width 75 height 12
click at [1082, 349] on span "11 11" at bounding box center [1069, 346] width 165 height 24
type input "12"
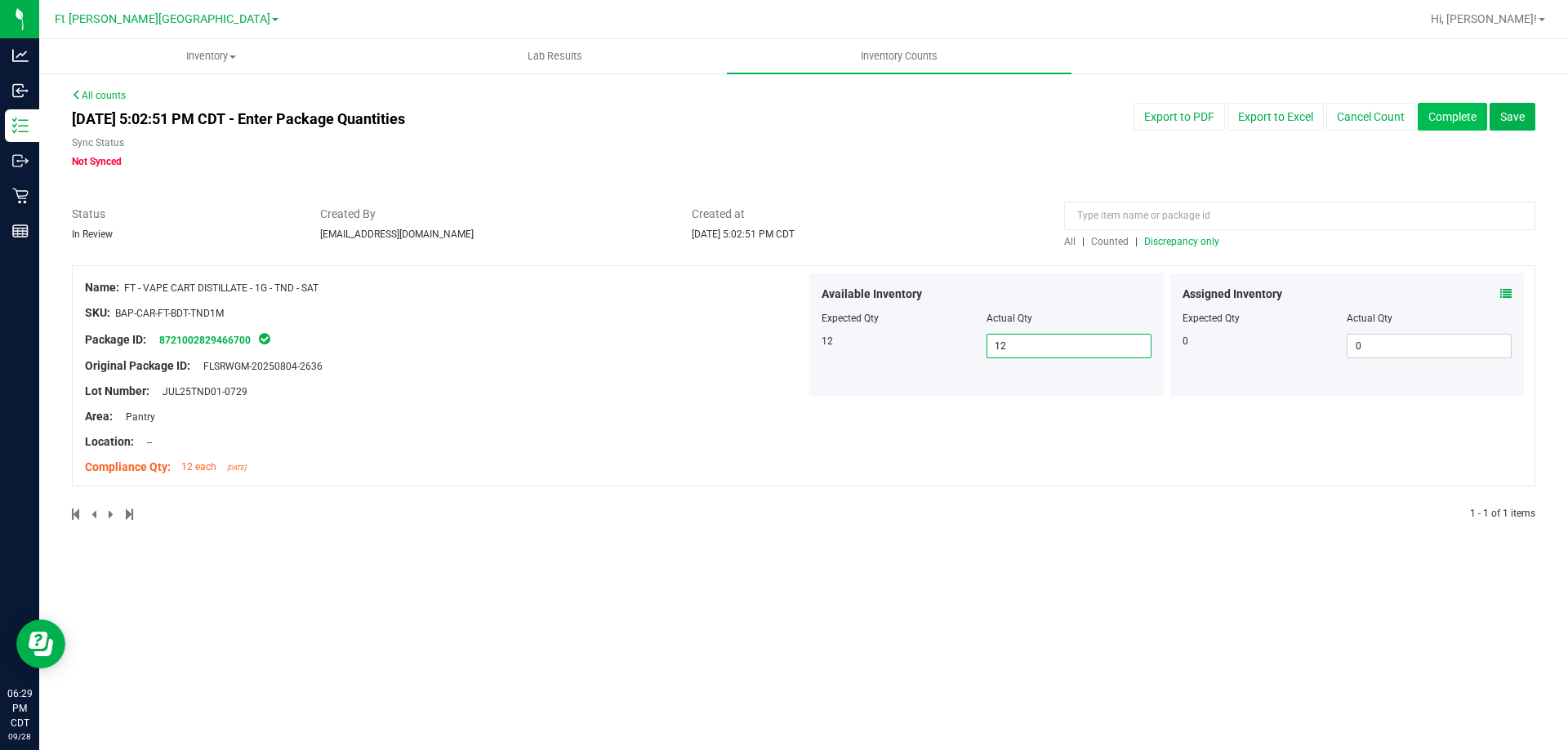
click at [1464, 123] on button "Complete" at bounding box center [1452, 116] width 70 height 28
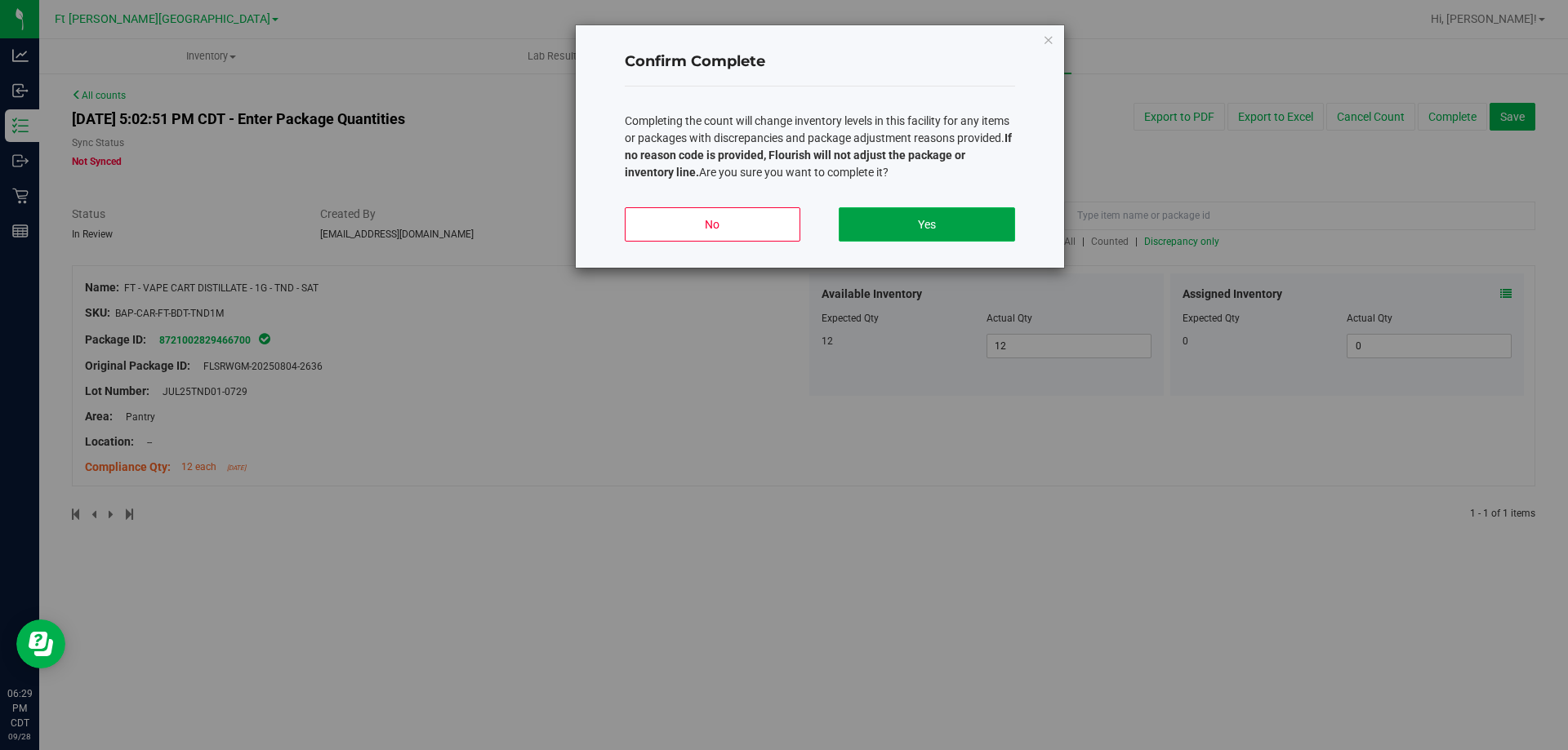
click at [986, 225] on button "Yes" at bounding box center [926, 224] width 175 height 34
